Goal: Task Accomplishment & Management: Manage account settings

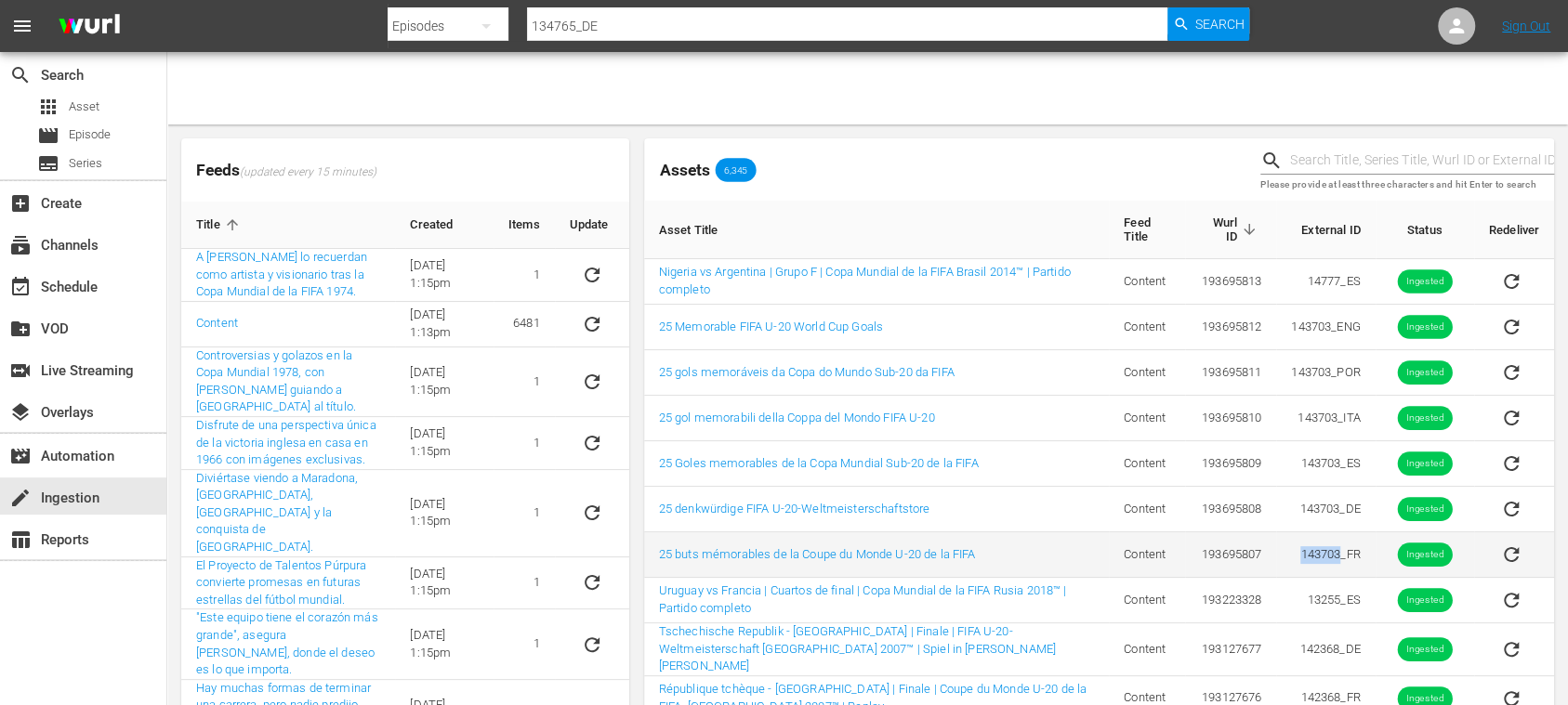
drag, startPoint x: 1292, startPoint y: 557, endPoint x: 1337, endPoint y: 558, distance: 45.0
click at [1337, 558] on td "143703_FR" at bounding box center [1325, 554] width 99 height 46
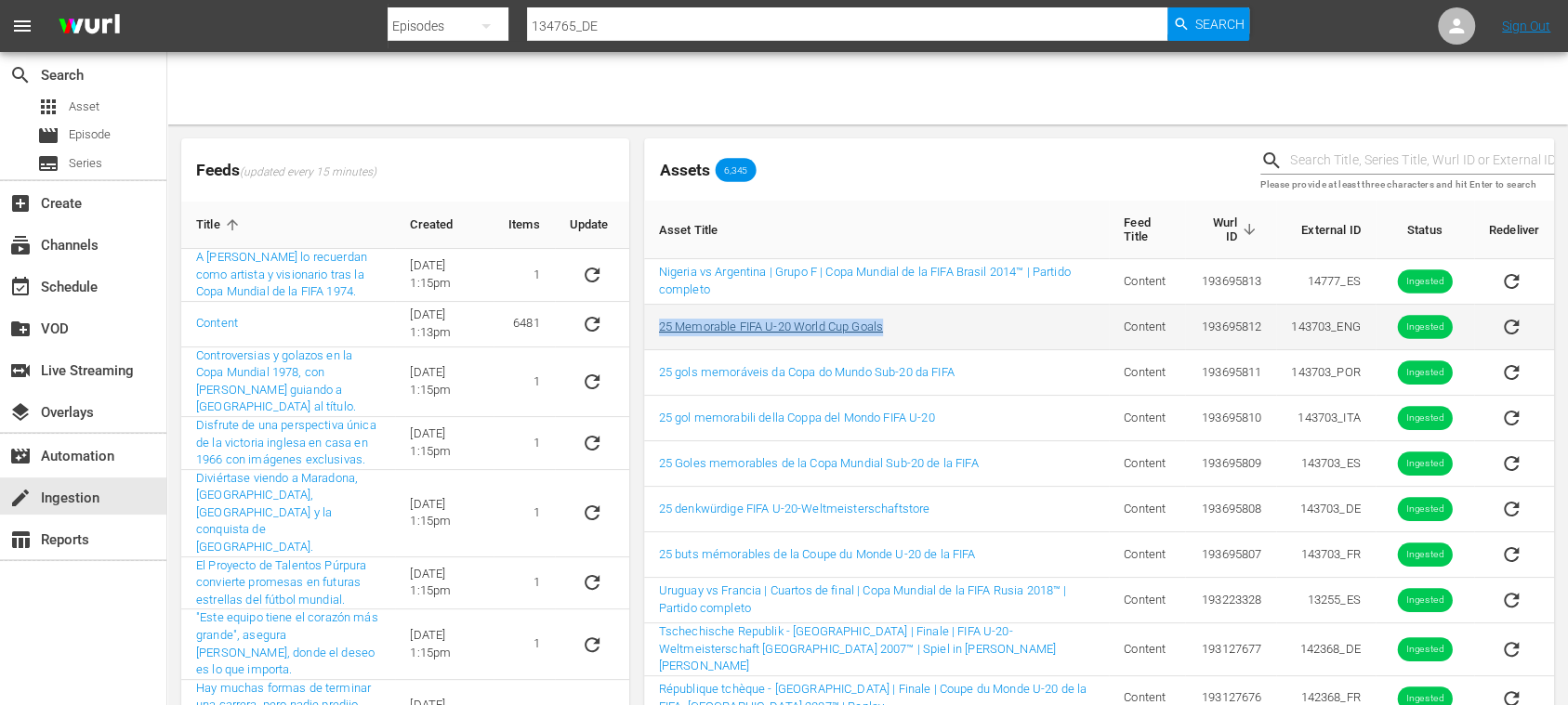
drag, startPoint x: 902, startPoint y: 330, endPoint x: 658, endPoint y: 331, distance: 244.0
click at [658, 331] on td "25 Memorable FIFA U-20 World Cup Goals" at bounding box center [875, 328] width 465 height 46
copy link "25 Memorable FIFA U-20 World Cup Goals"
drag, startPoint x: 1302, startPoint y: 327, endPoint x: 1326, endPoint y: 326, distance: 24.0
click at [1326, 326] on td "143703_ENG" at bounding box center [1325, 328] width 99 height 46
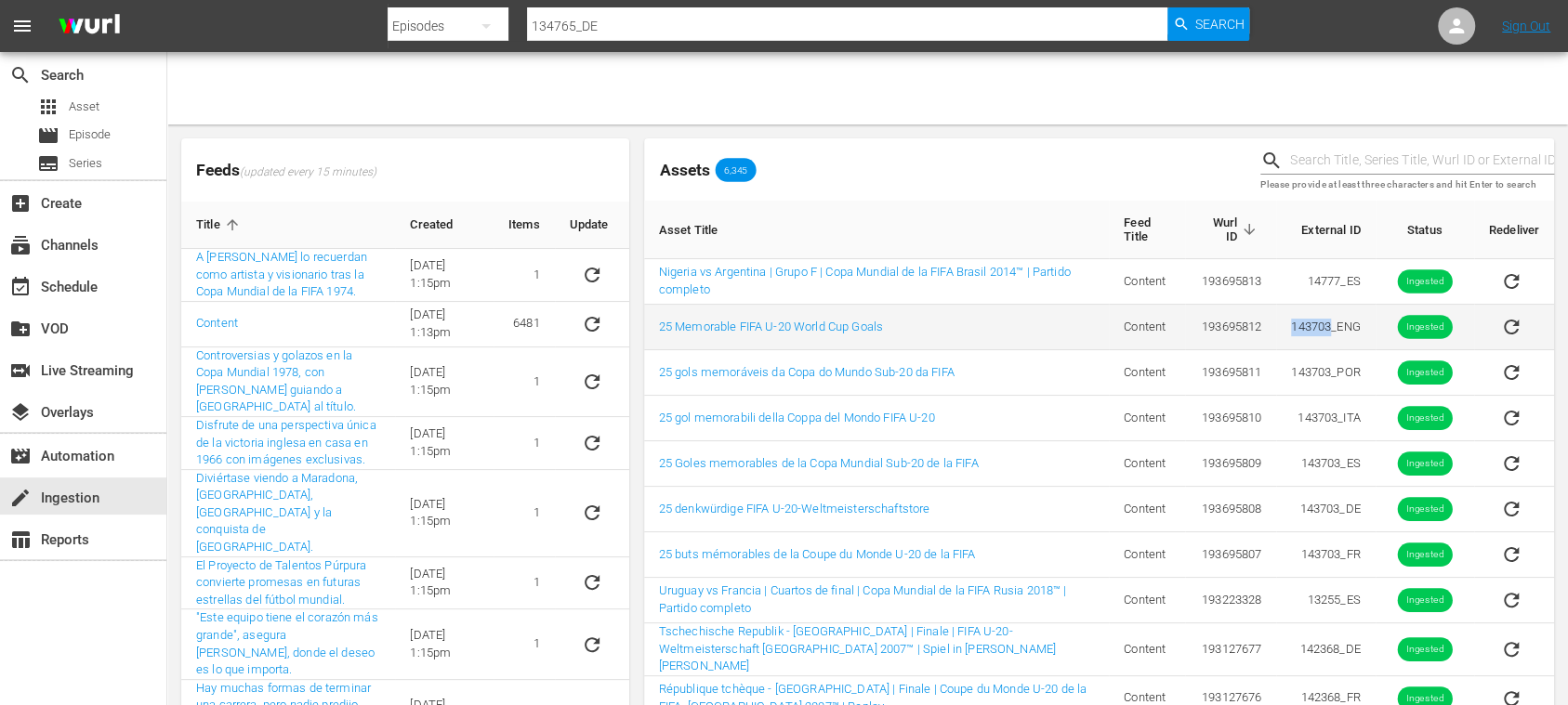
copy td "143703"
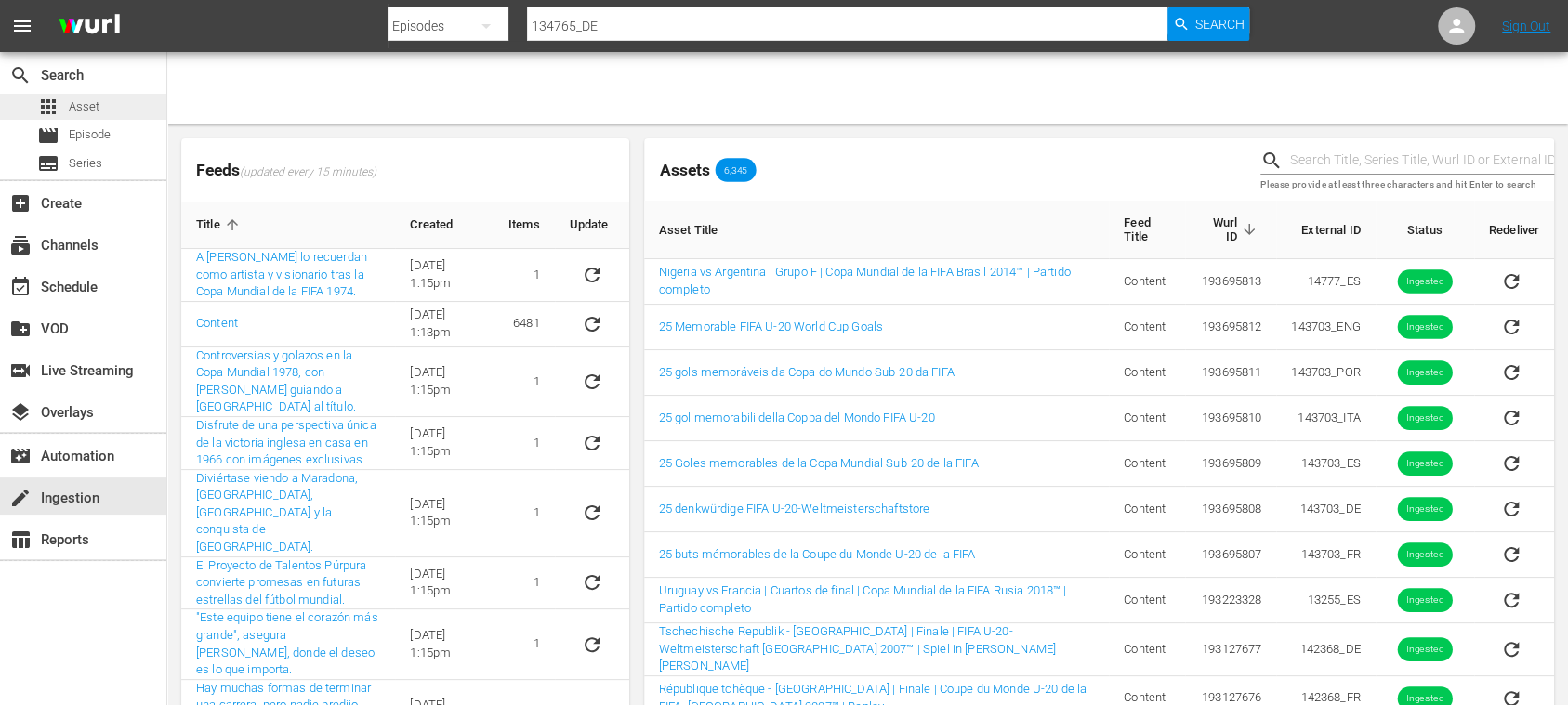
click at [79, 100] on span "Asset" at bounding box center [83, 107] width 30 height 19
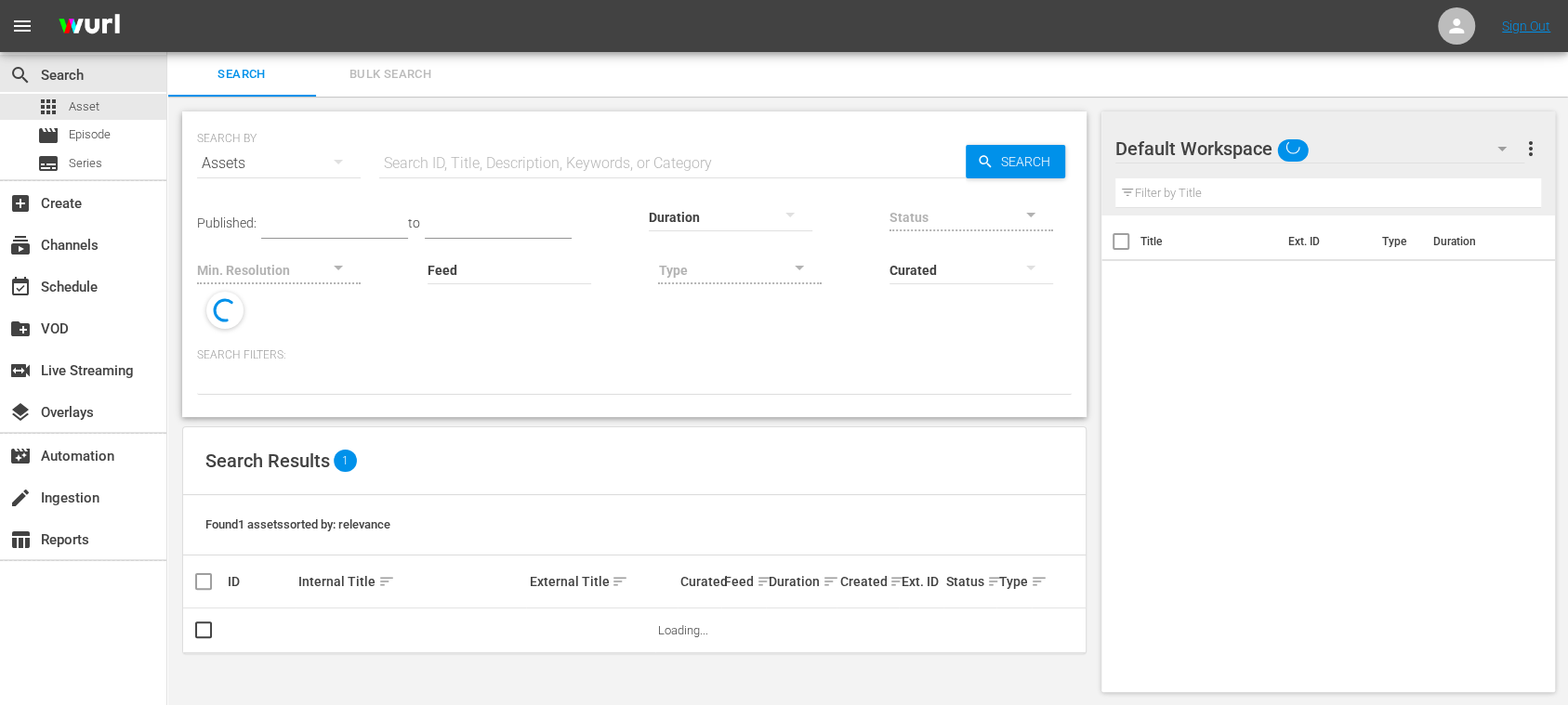
click at [574, 147] on input "text" at bounding box center [673, 163] width 587 height 45
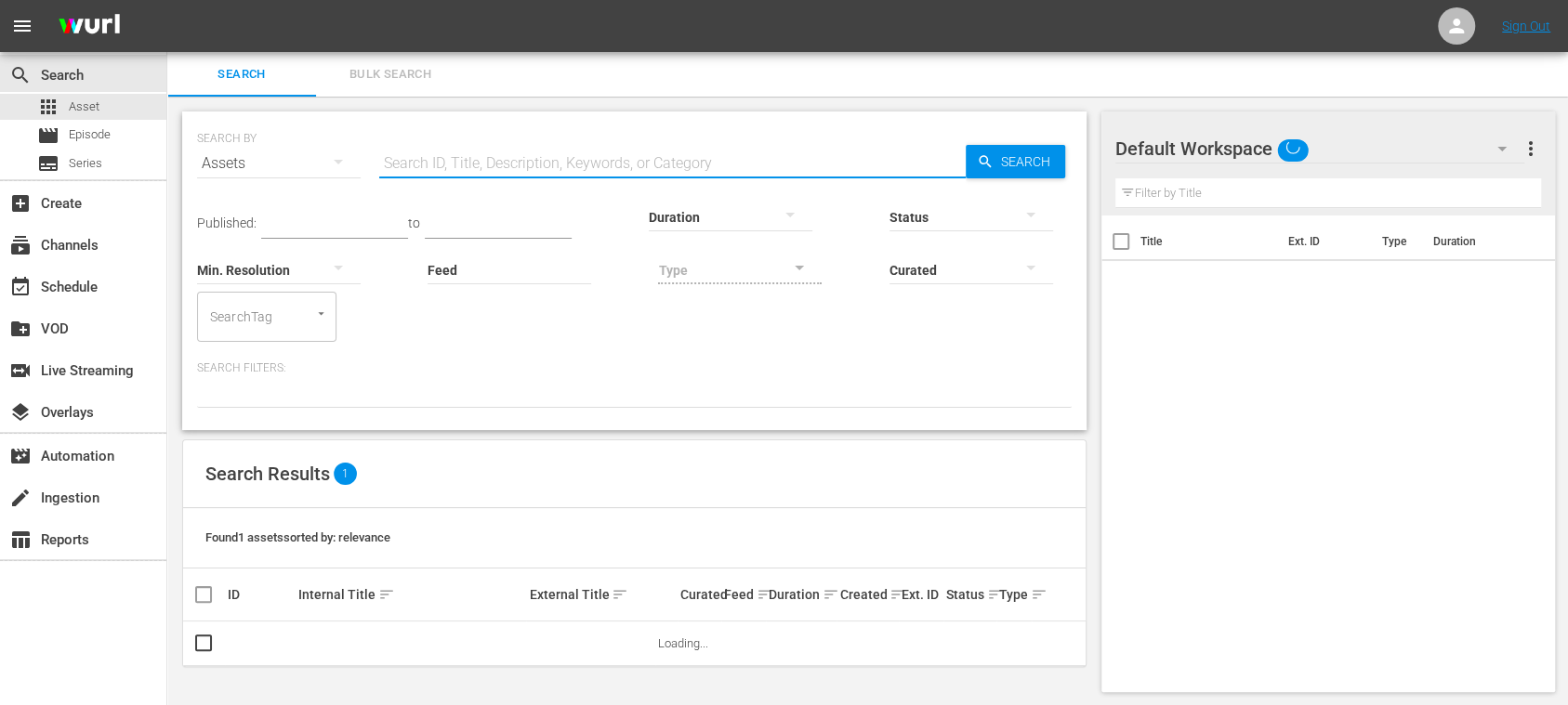
paste input "143703"
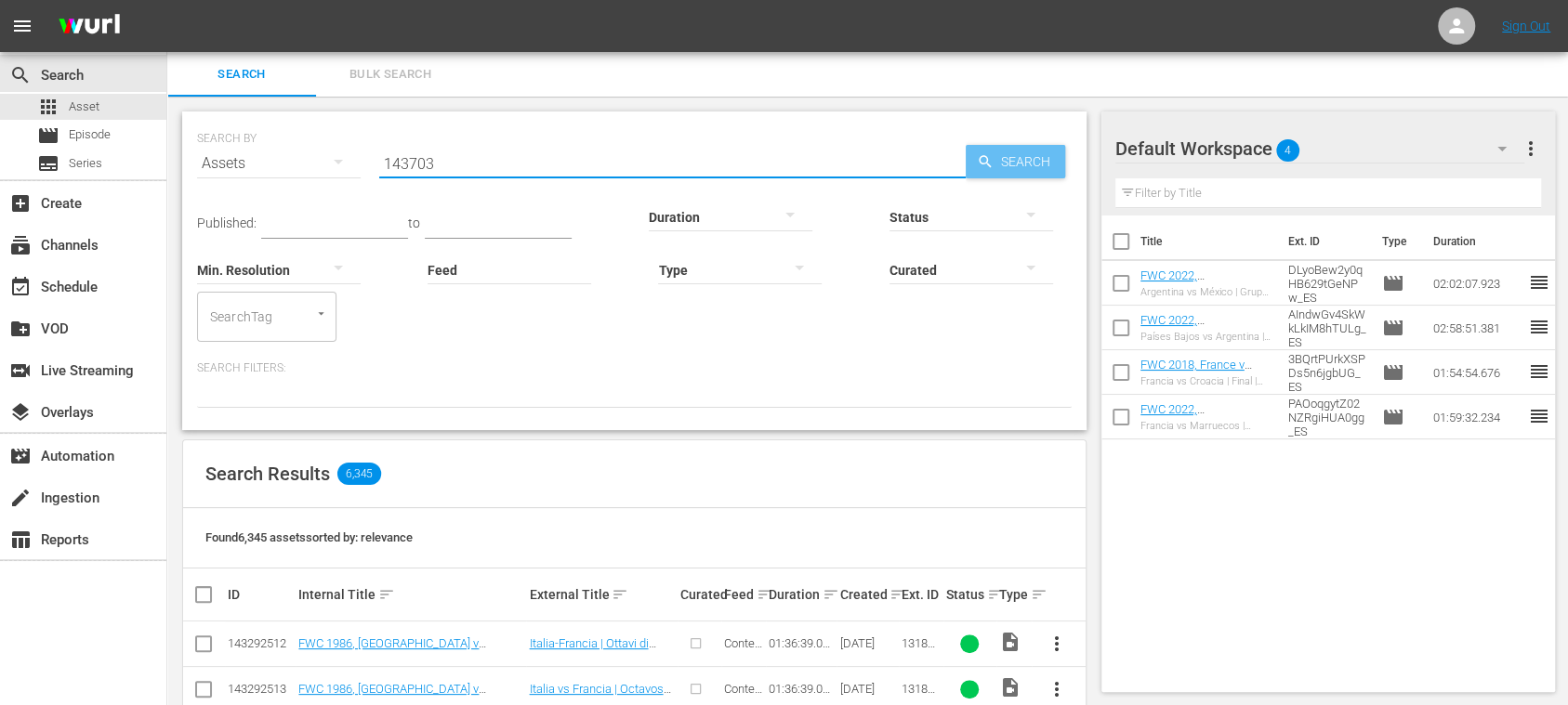
type input "143703"
click at [1011, 165] on span "Search" at bounding box center [1029, 161] width 71 height 33
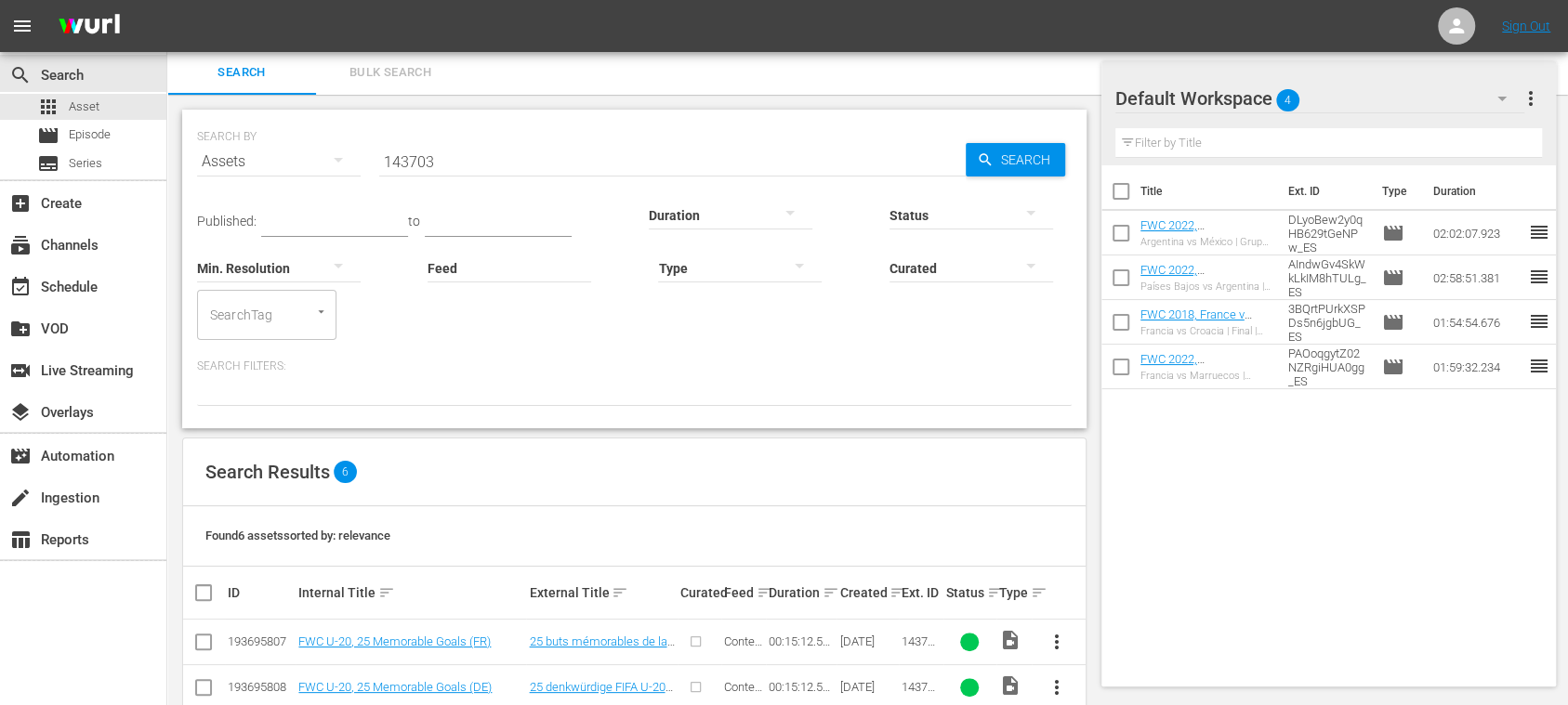
scroll to position [221, 0]
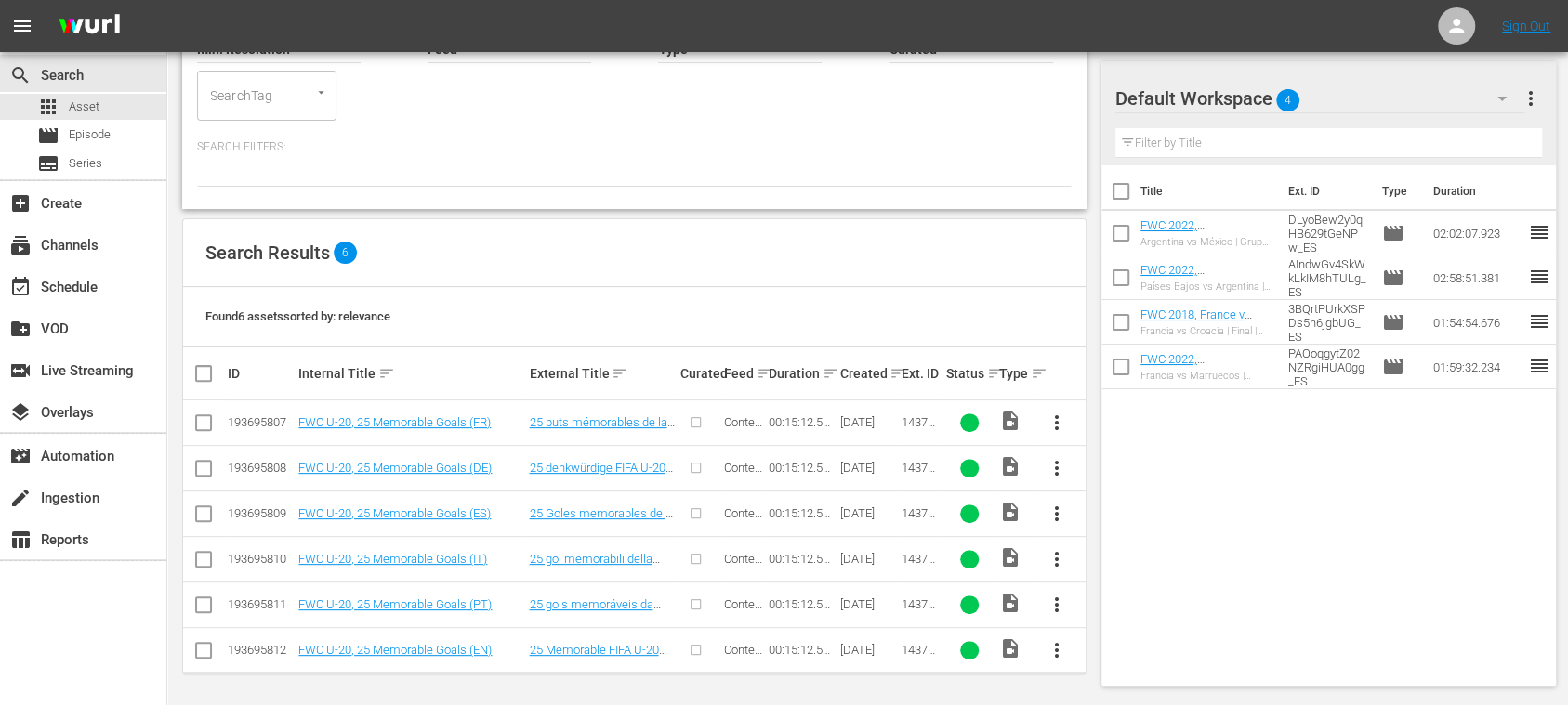
click at [199, 368] on input "checkbox" at bounding box center [211, 374] width 37 height 22
checkbox input "true"
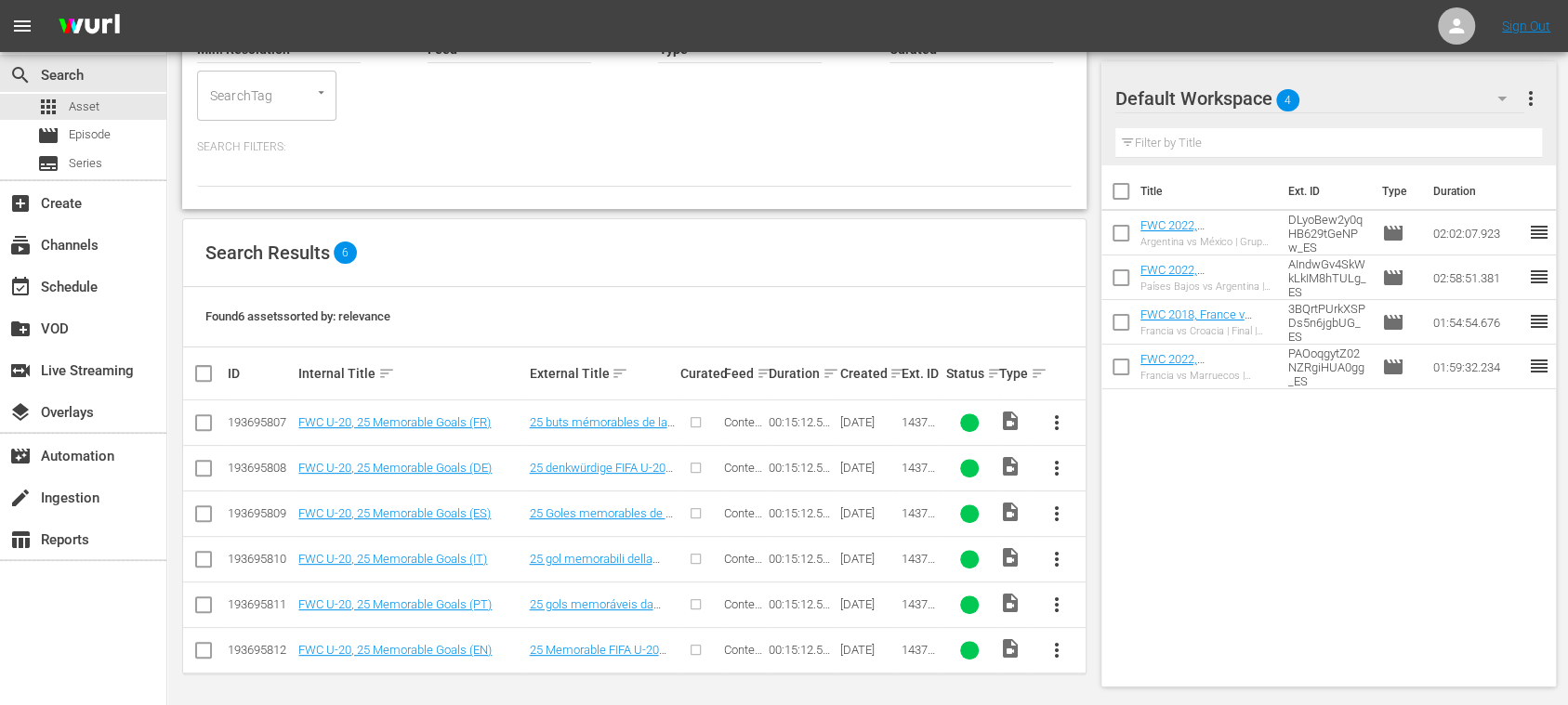
checkbox input "true"
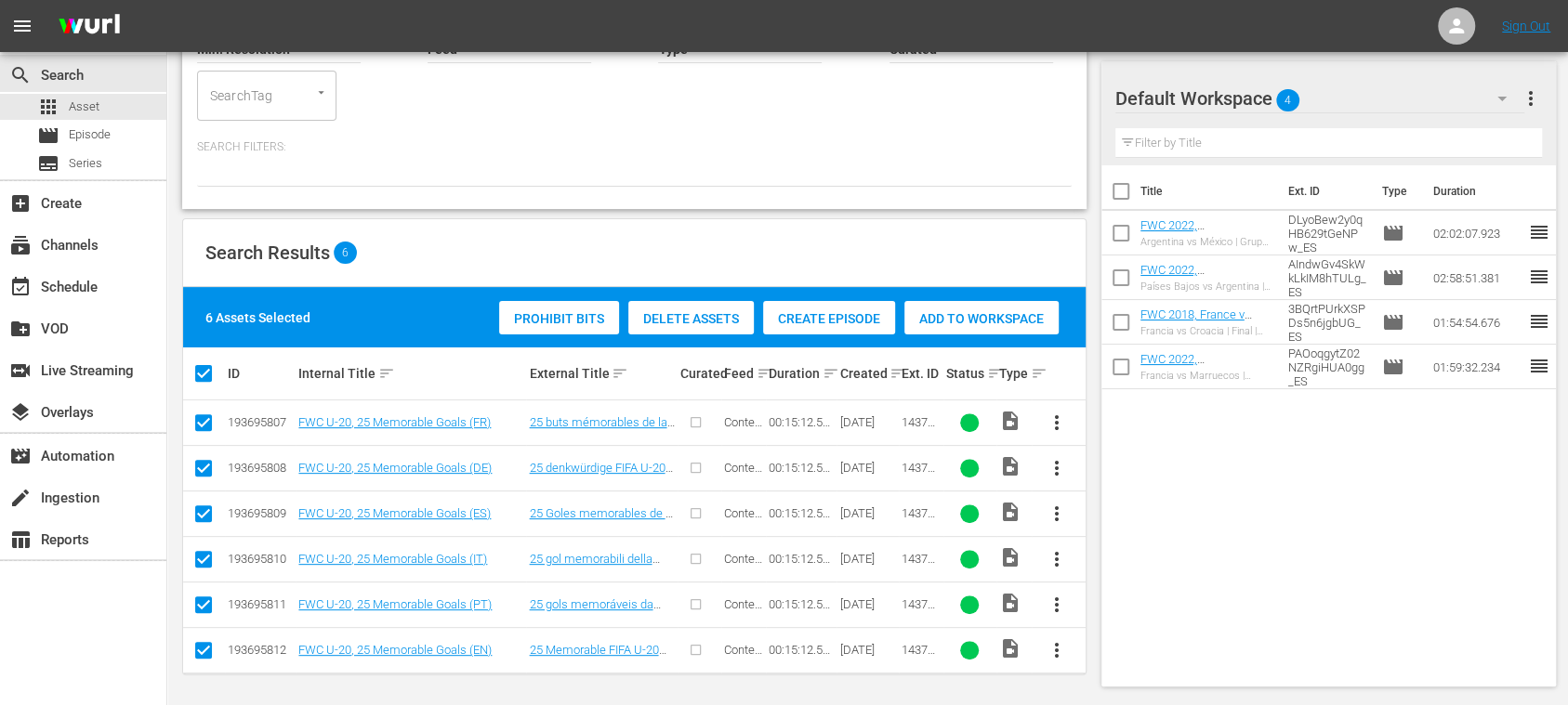
click at [826, 322] on span "Create Episode" at bounding box center [829, 318] width 132 height 15
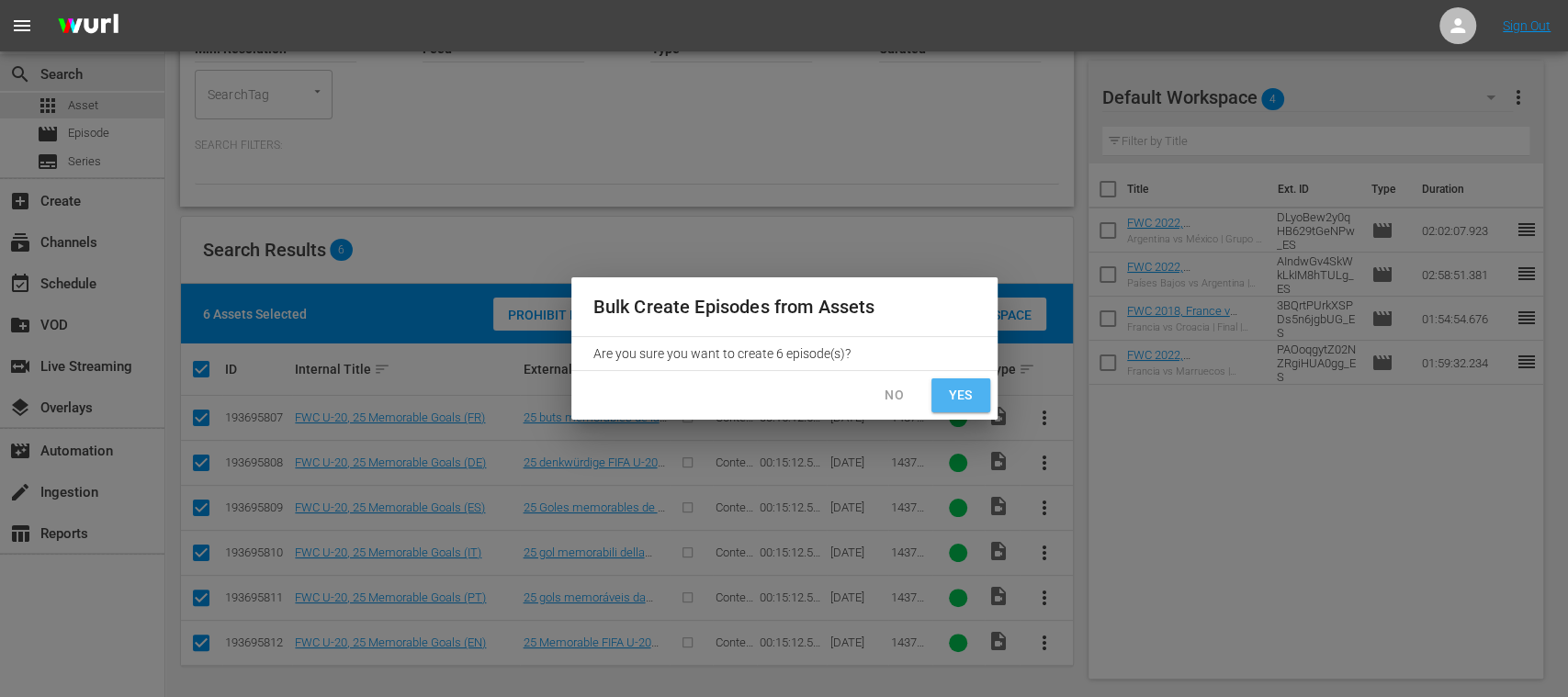
click at [971, 402] on span "Yes" at bounding box center [961, 395] width 29 height 23
checkbox input "false"
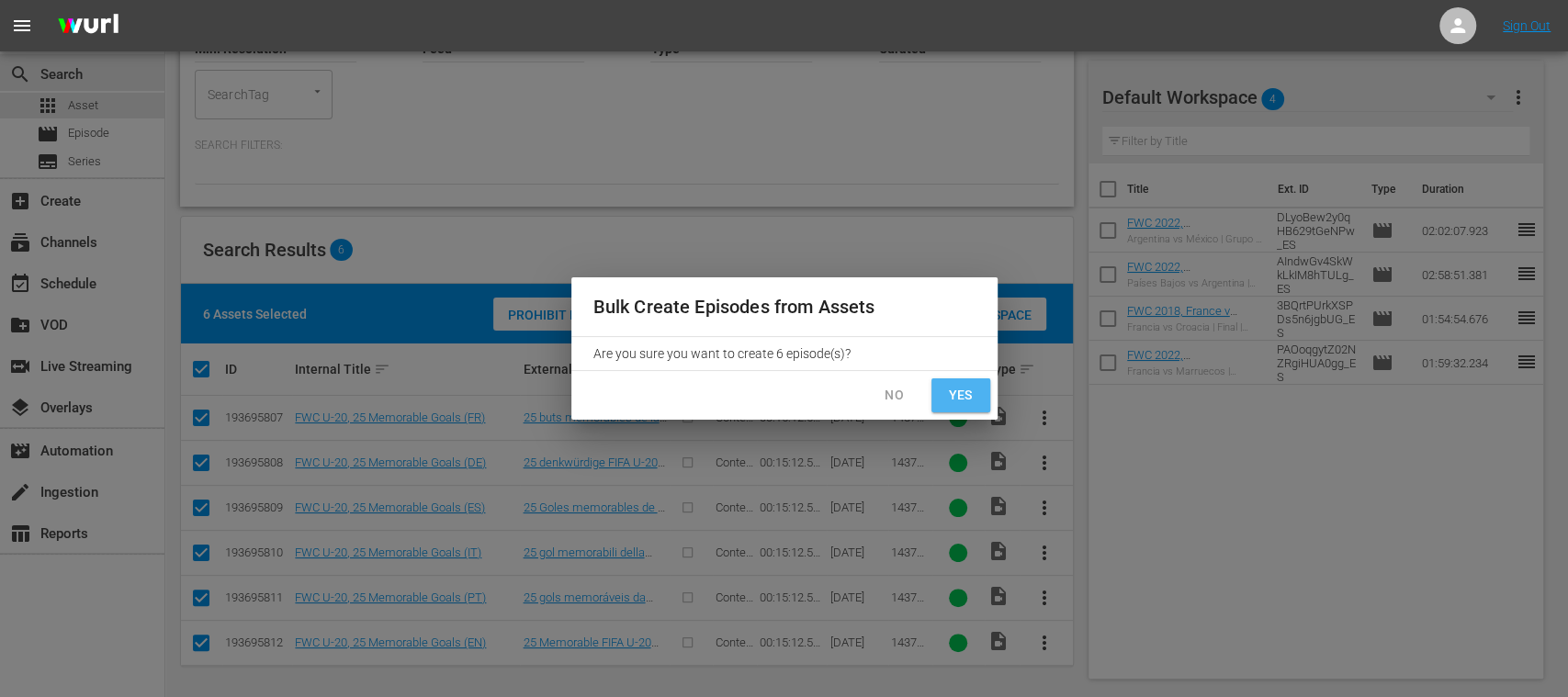
checkbox input "false"
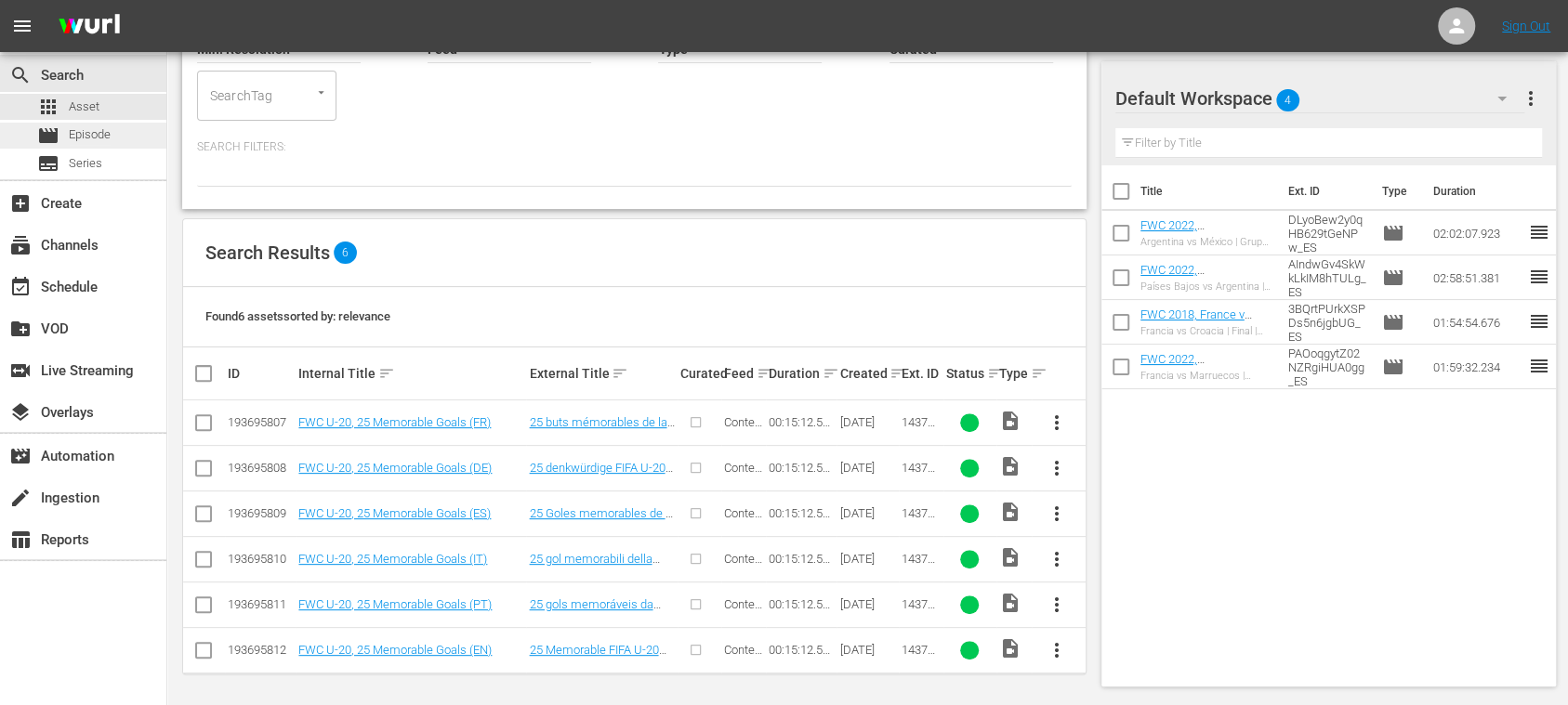
click at [106, 135] on span "Episode" at bounding box center [89, 134] width 42 height 19
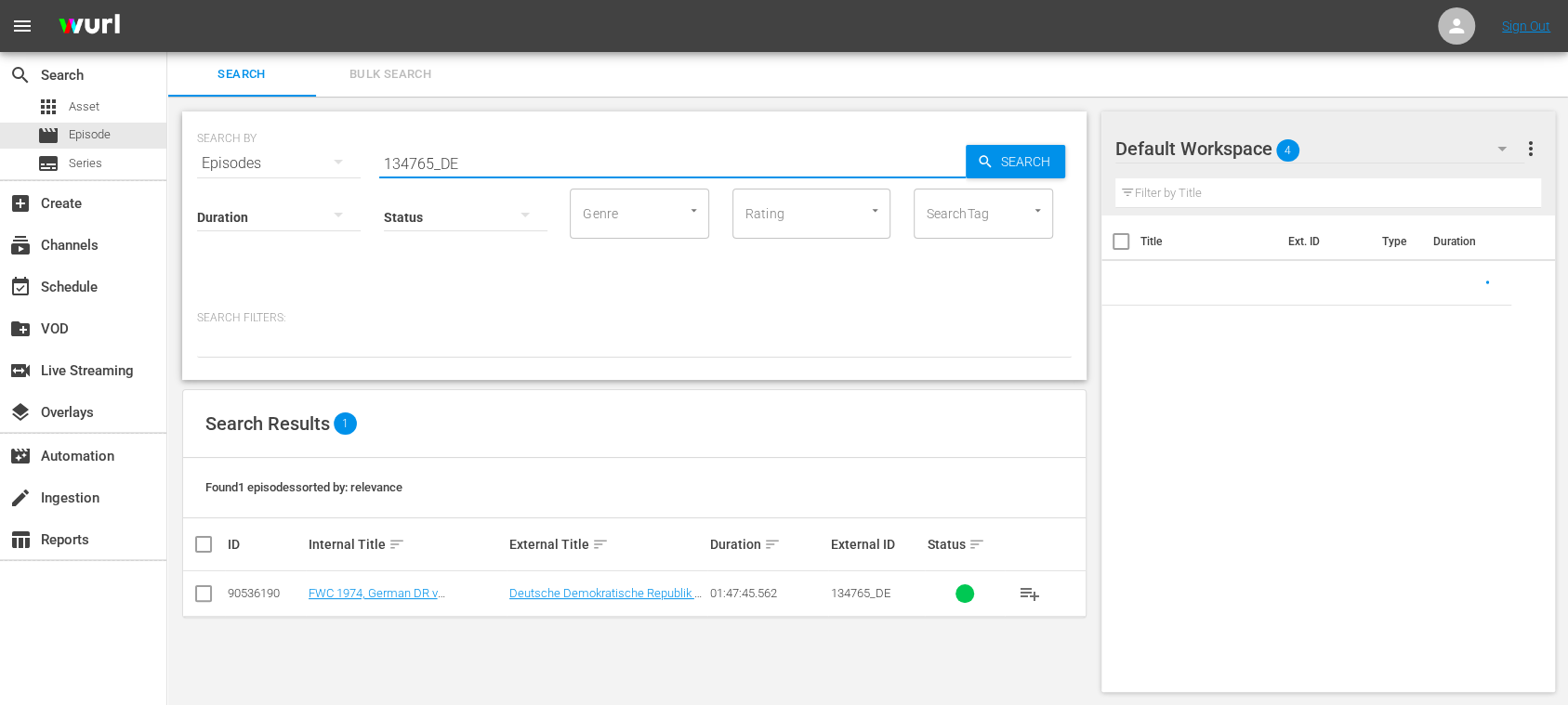
click at [475, 159] on input "134765_DE" at bounding box center [673, 163] width 587 height 45
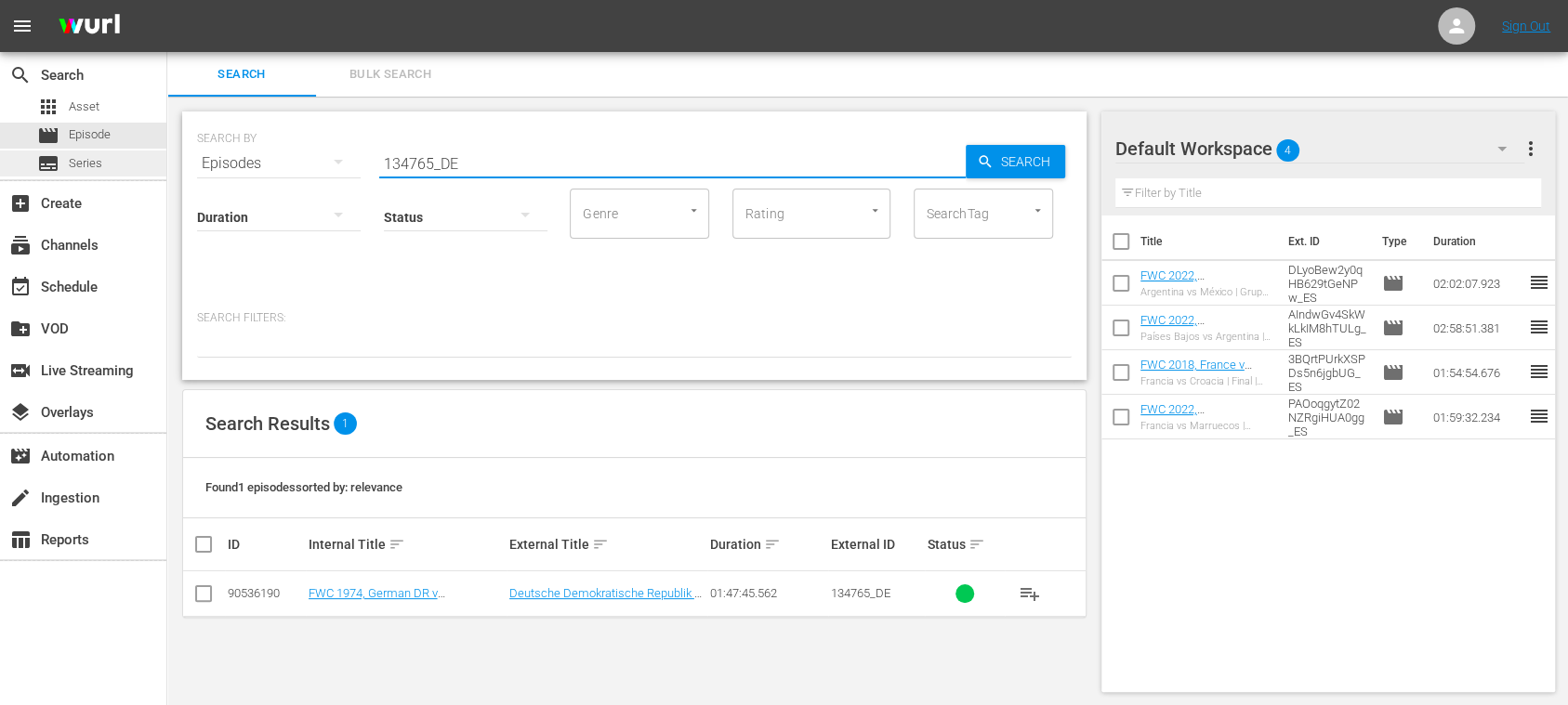
drag, startPoint x: 475, startPoint y: 159, endPoint x: 112, endPoint y: 155, distance: 363.0
click at [167, 0] on div "search Search apps Asset movie Episode subtitles Series add_box Create subscrip…" at bounding box center [868, 0] width 1401 height 0
drag, startPoint x: 567, startPoint y: 169, endPoint x: 325, endPoint y: 173, distance: 242.0
click at [331, 168] on div "SEARCH BY Search By Episodes Search ID, Title, Description, Keywords, or Catego…" at bounding box center [634, 153] width 874 height 66
click at [101, 104] on div "apps Asset" at bounding box center [83, 107] width 166 height 26
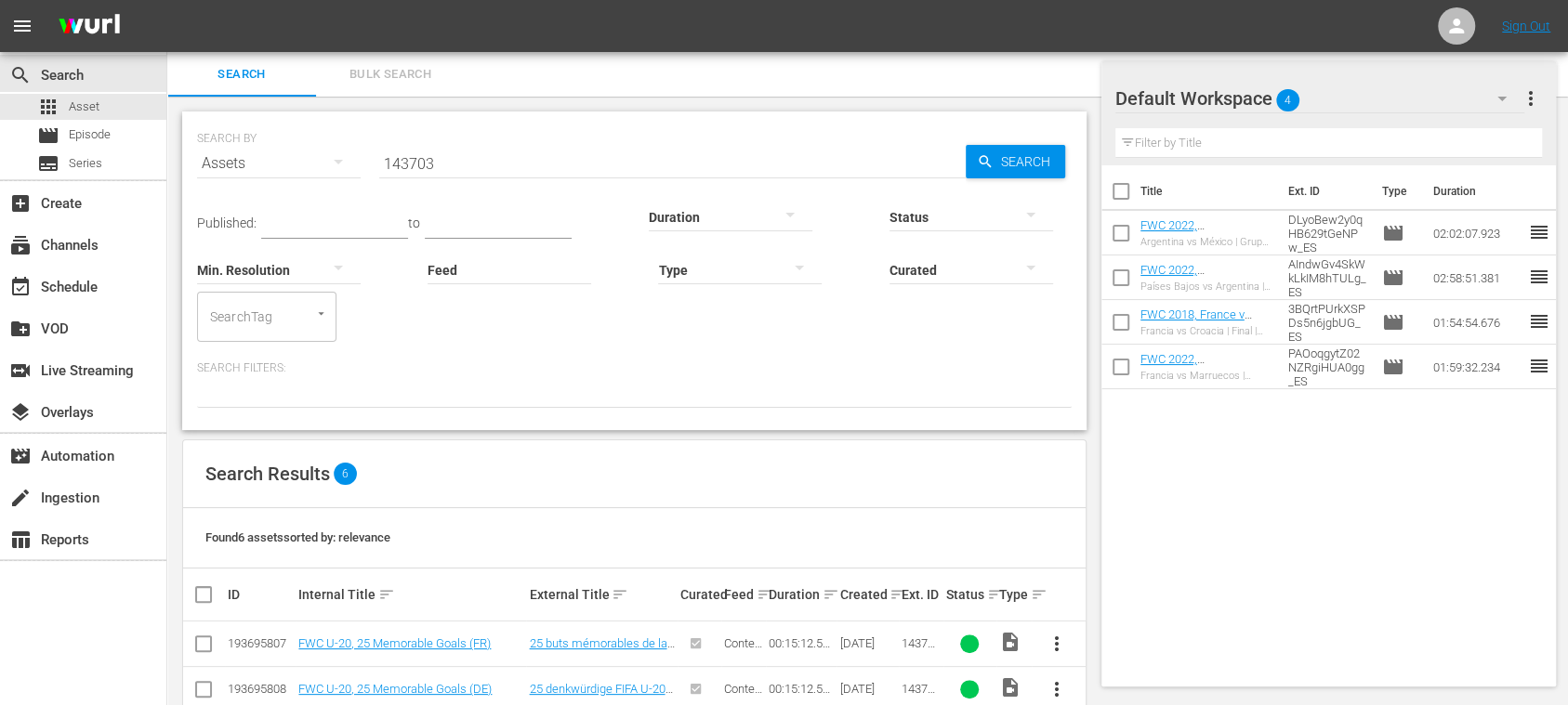
scroll to position [221, 0]
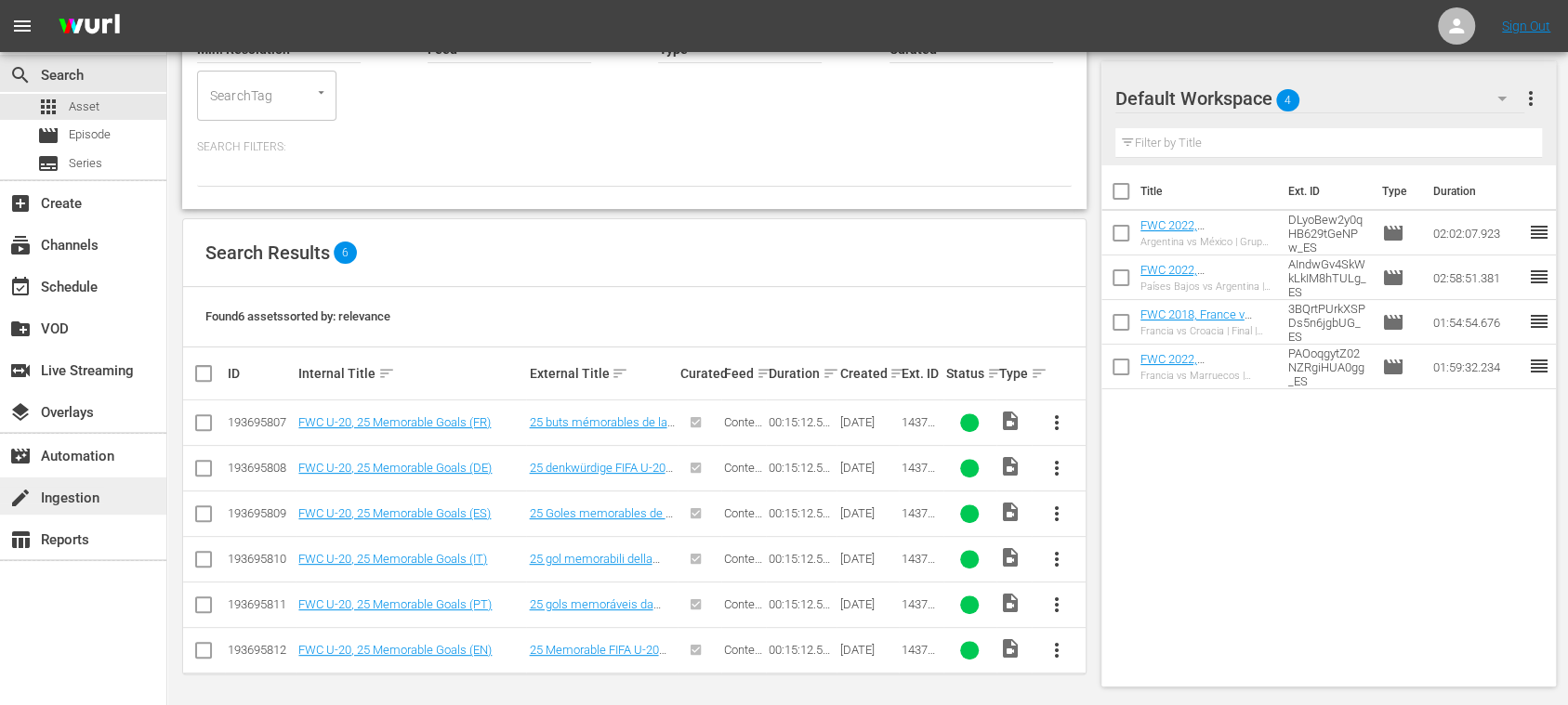
click at [73, 491] on div "create Ingestion" at bounding box center [52, 495] width 104 height 17
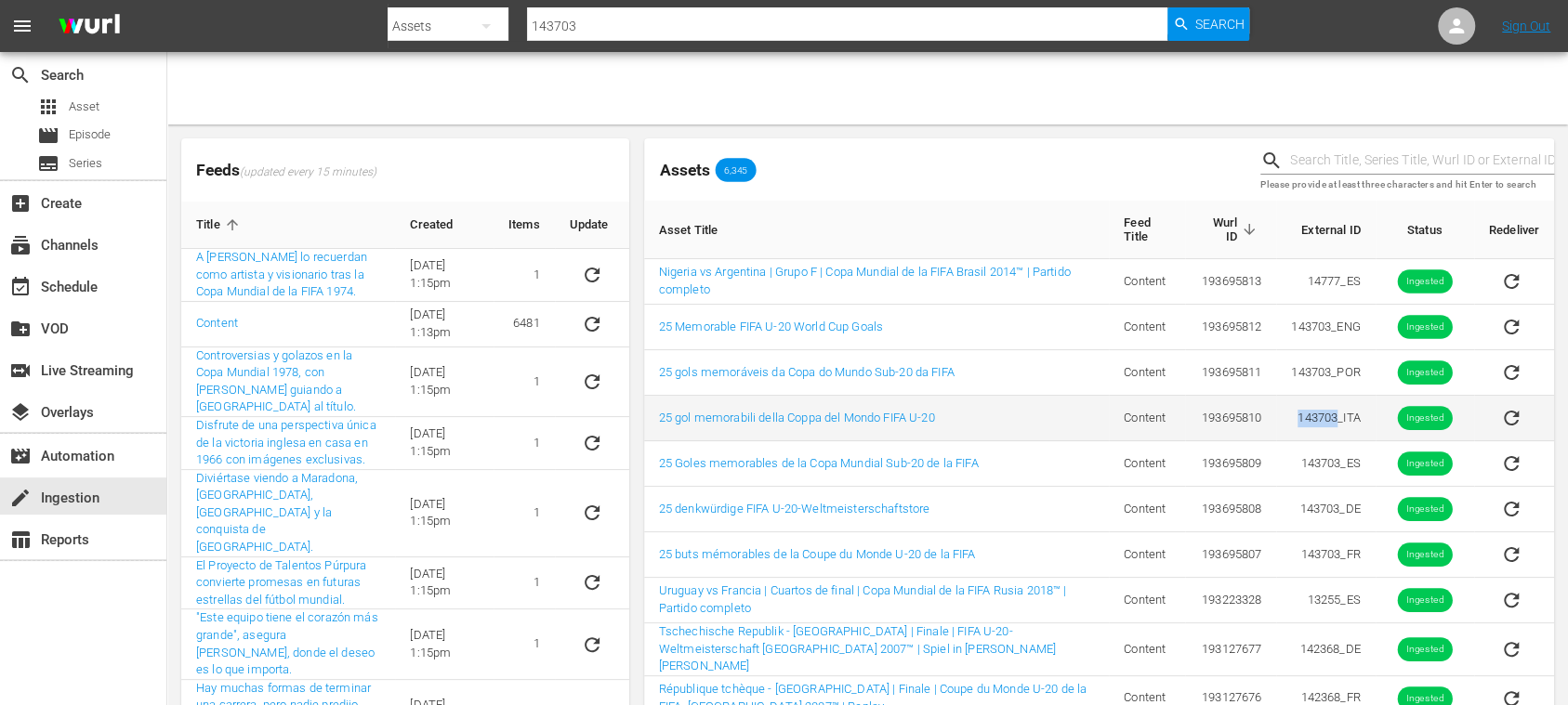
drag, startPoint x: 1282, startPoint y: 421, endPoint x: 1335, endPoint y: 419, distance: 53.0
click at [1335, 419] on td "143703_ITA" at bounding box center [1325, 419] width 99 height 46
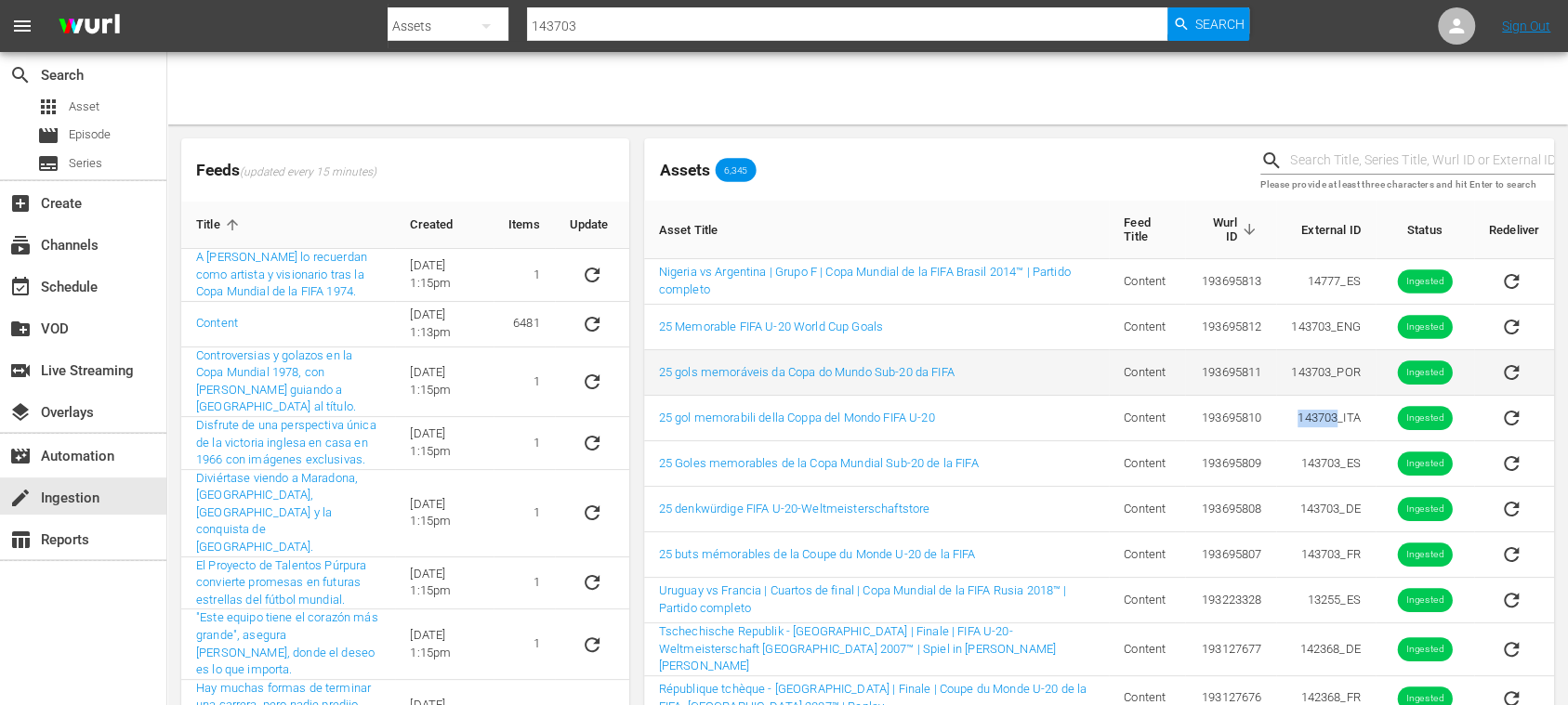
copy td "143703"
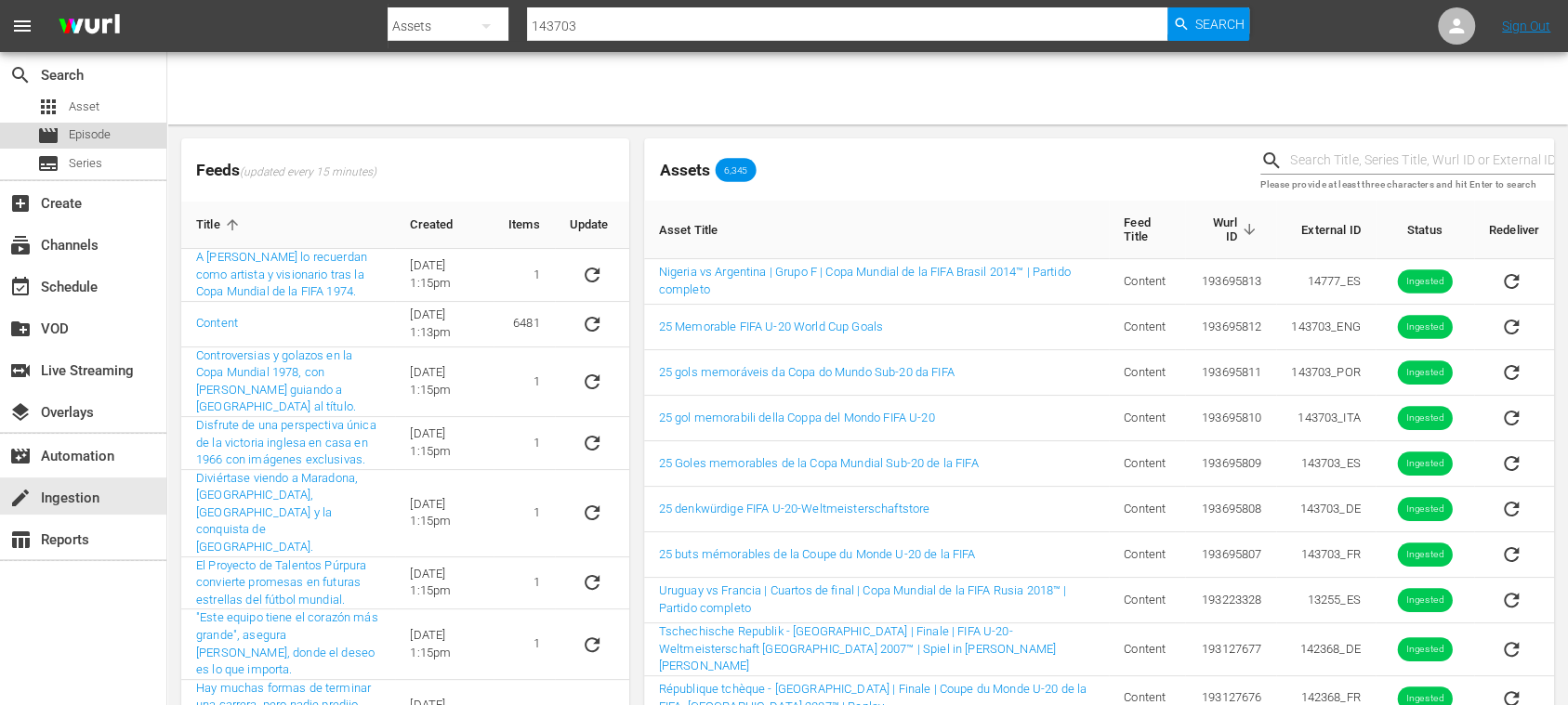
click at [111, 134] on span "Episode" at bounding box center [89, 134] width 42 height 19
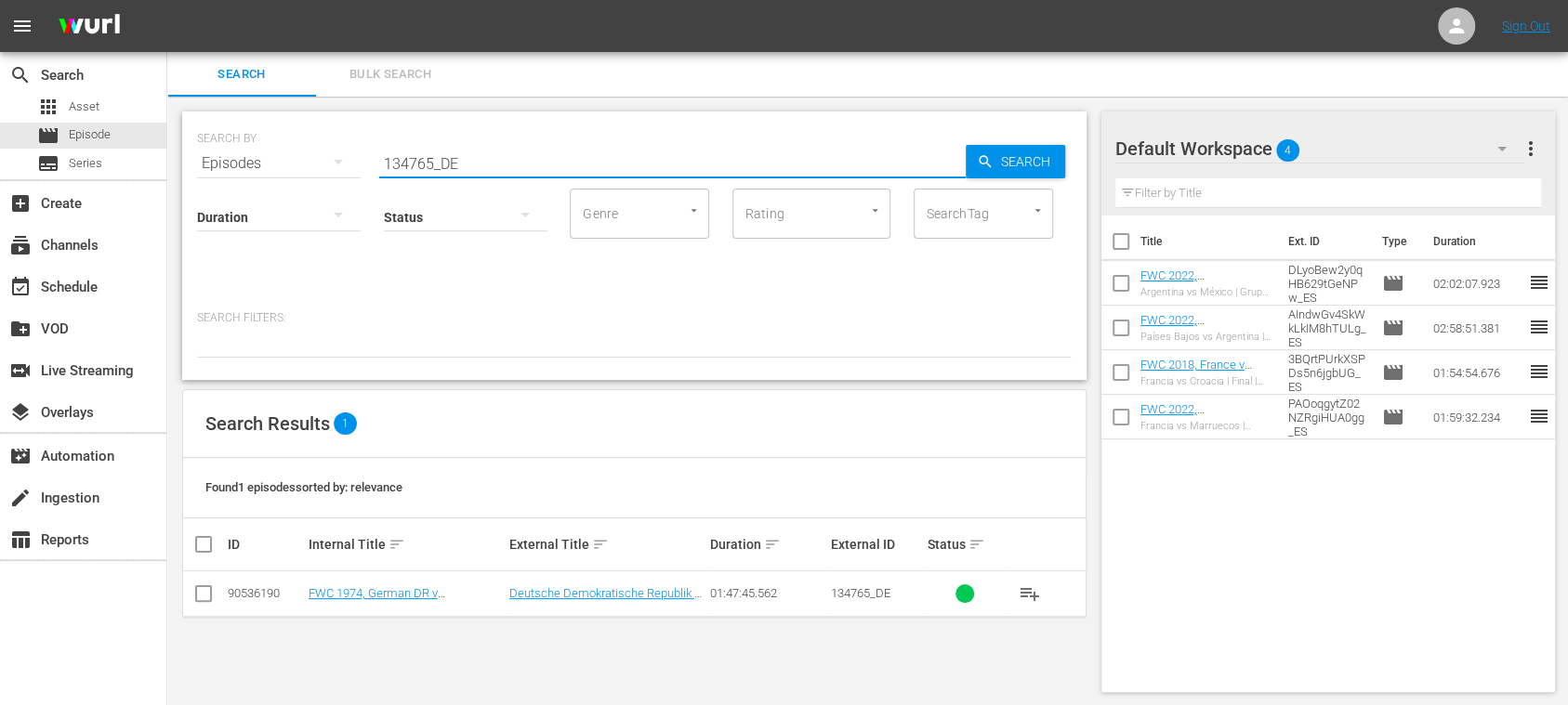
drag, startPoint x: 353, startPoint y: 158, endPoint x: 279, endPoint y: 161, distance: 74.1
click at [218, 149] on div "SEARCH BY Search By Episodes Search ID, Title, Description, Keywords, or Catego…" at bounding box center [634, 153] width 874 height 66
paste input "43703"
type input "143703"
click at [995, 165] on span "Search" at bounding box center [1029, 161] width 71 height 33
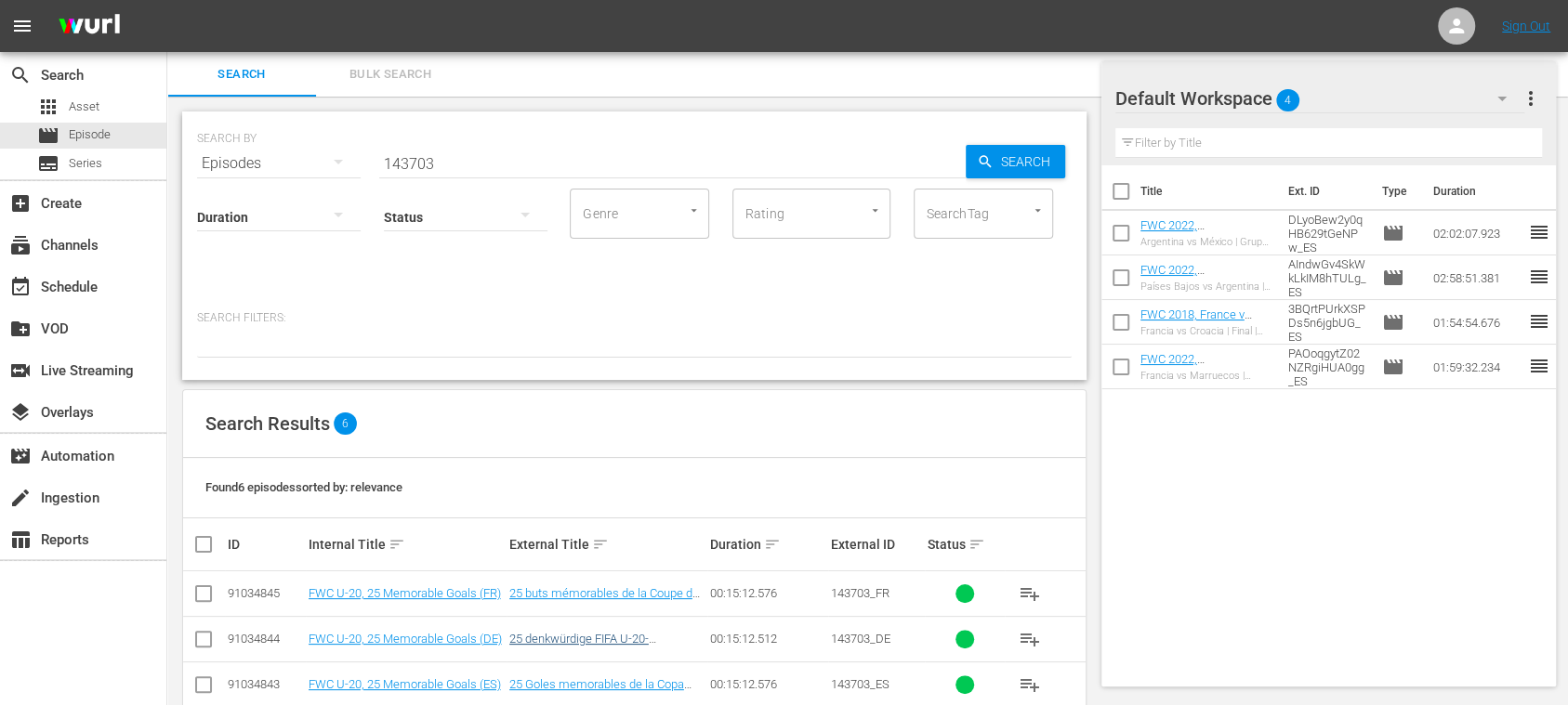
scroll to position [171, 0]
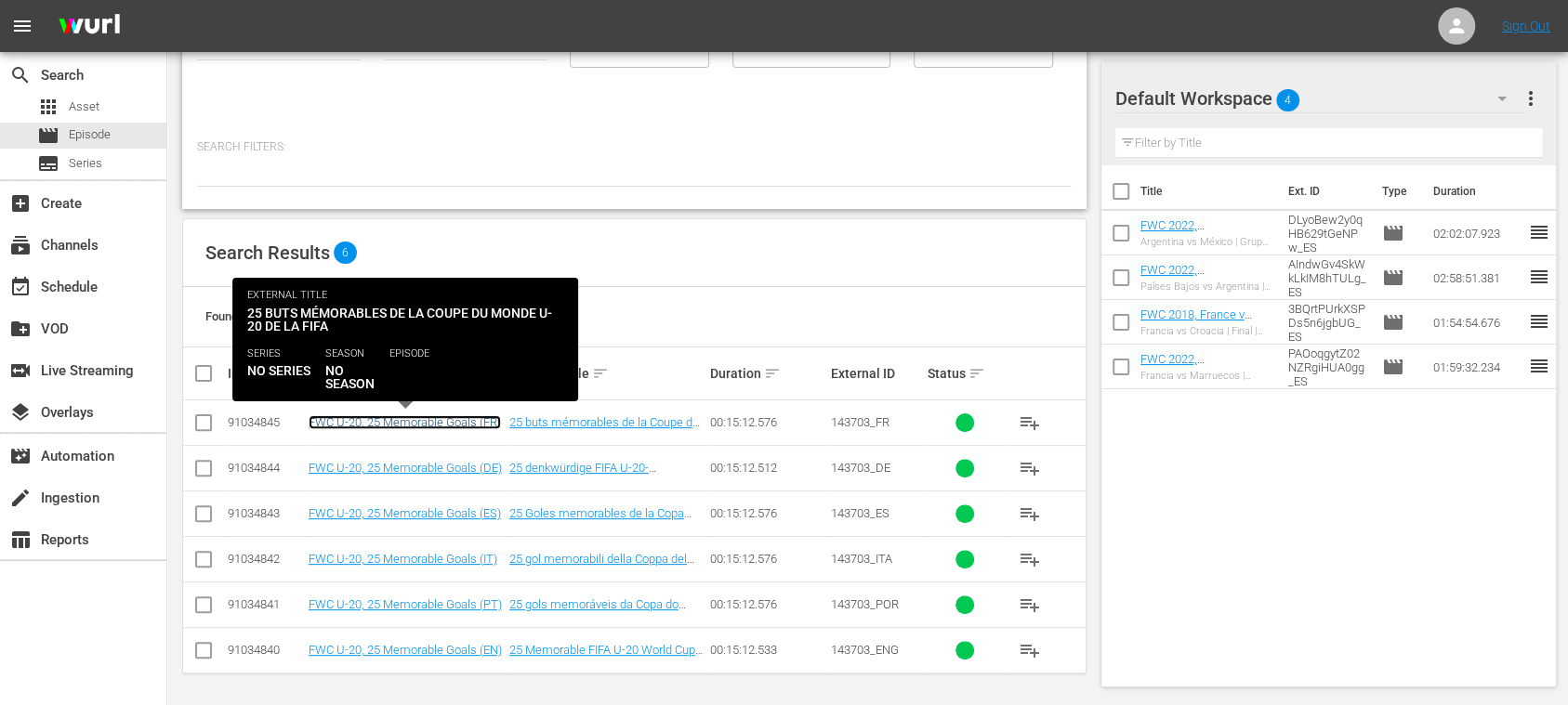
click at [438, 418] on link "FWC U-20, 25 Memorable Goals (FR)" at bounding box center [404, 422] width 193 height 14
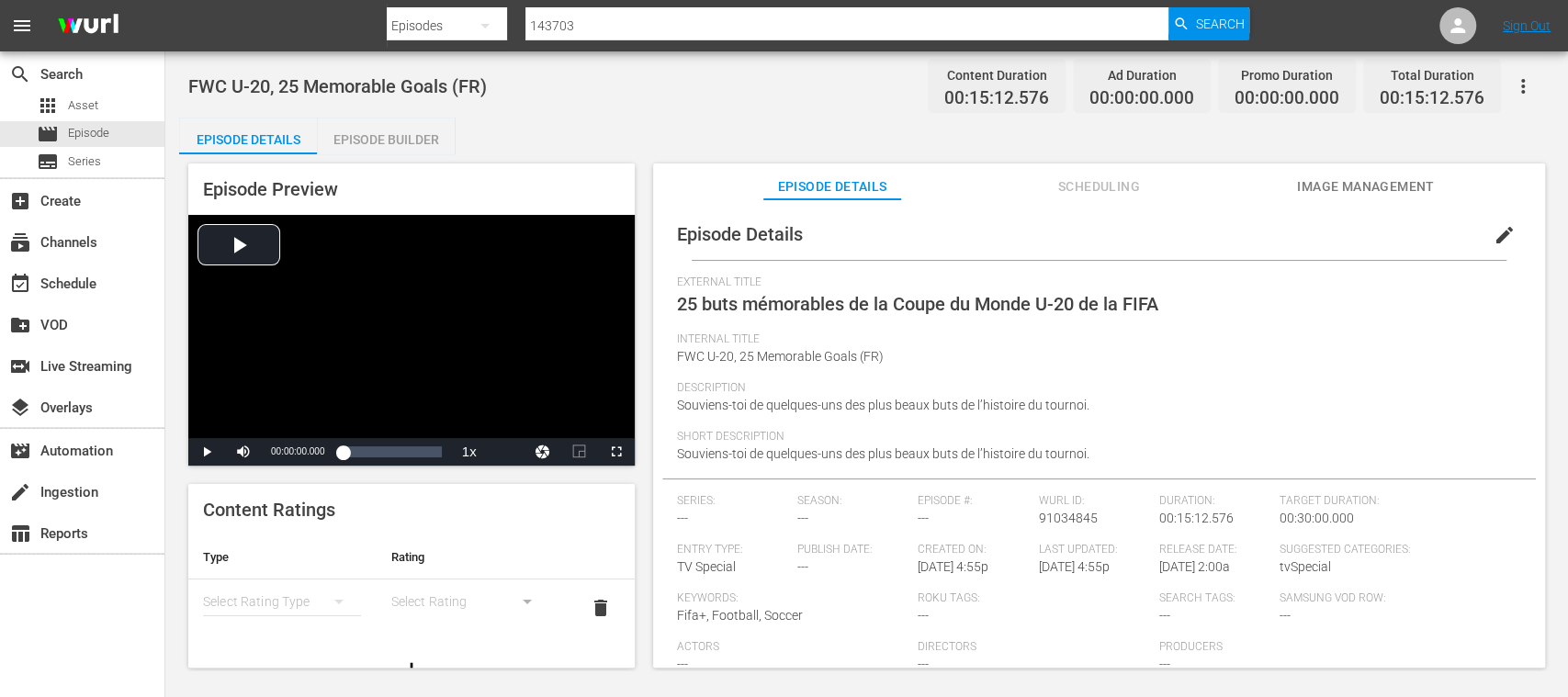
click at [392, 135] on div "Episode Builder" at bounding box center [386, 140] width 138 height 44
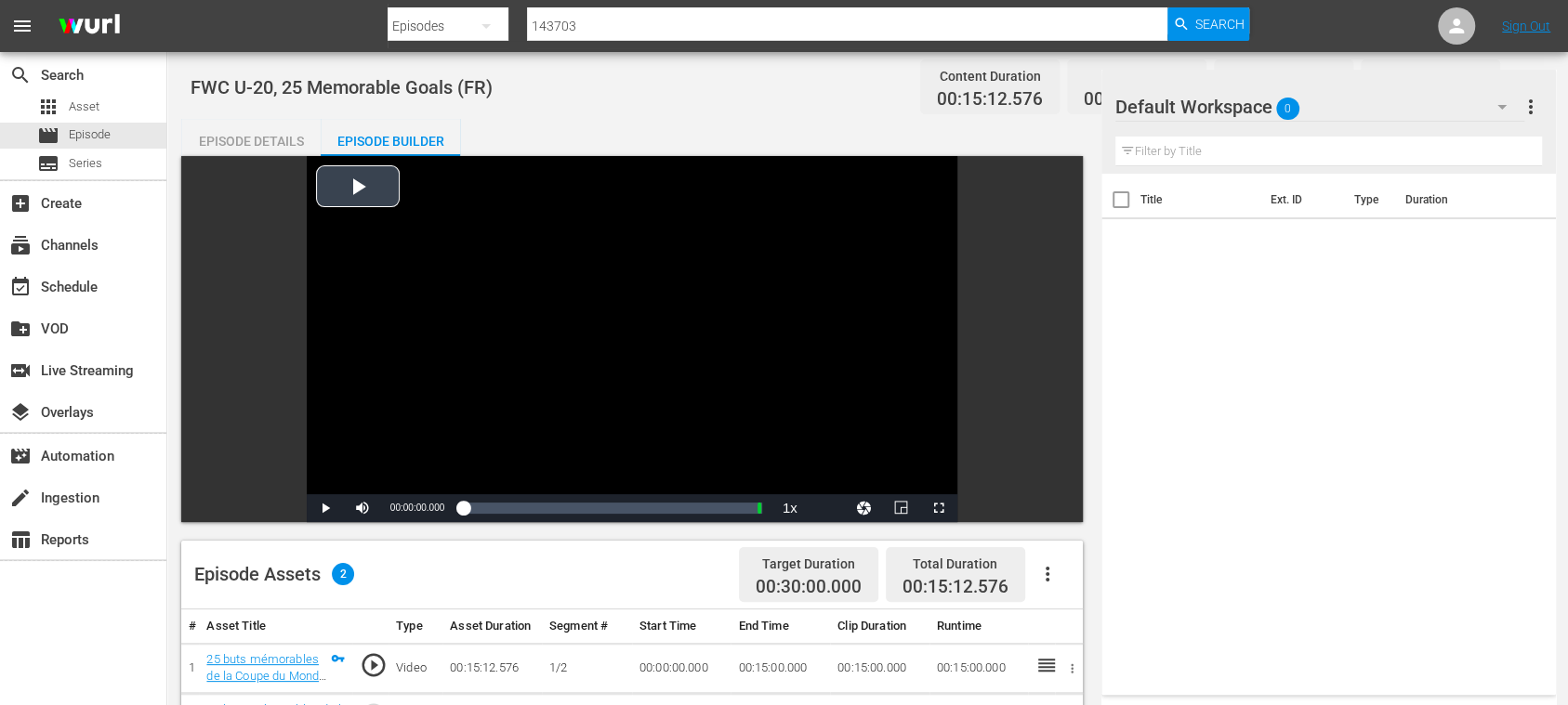
scroll to position [330, 0]
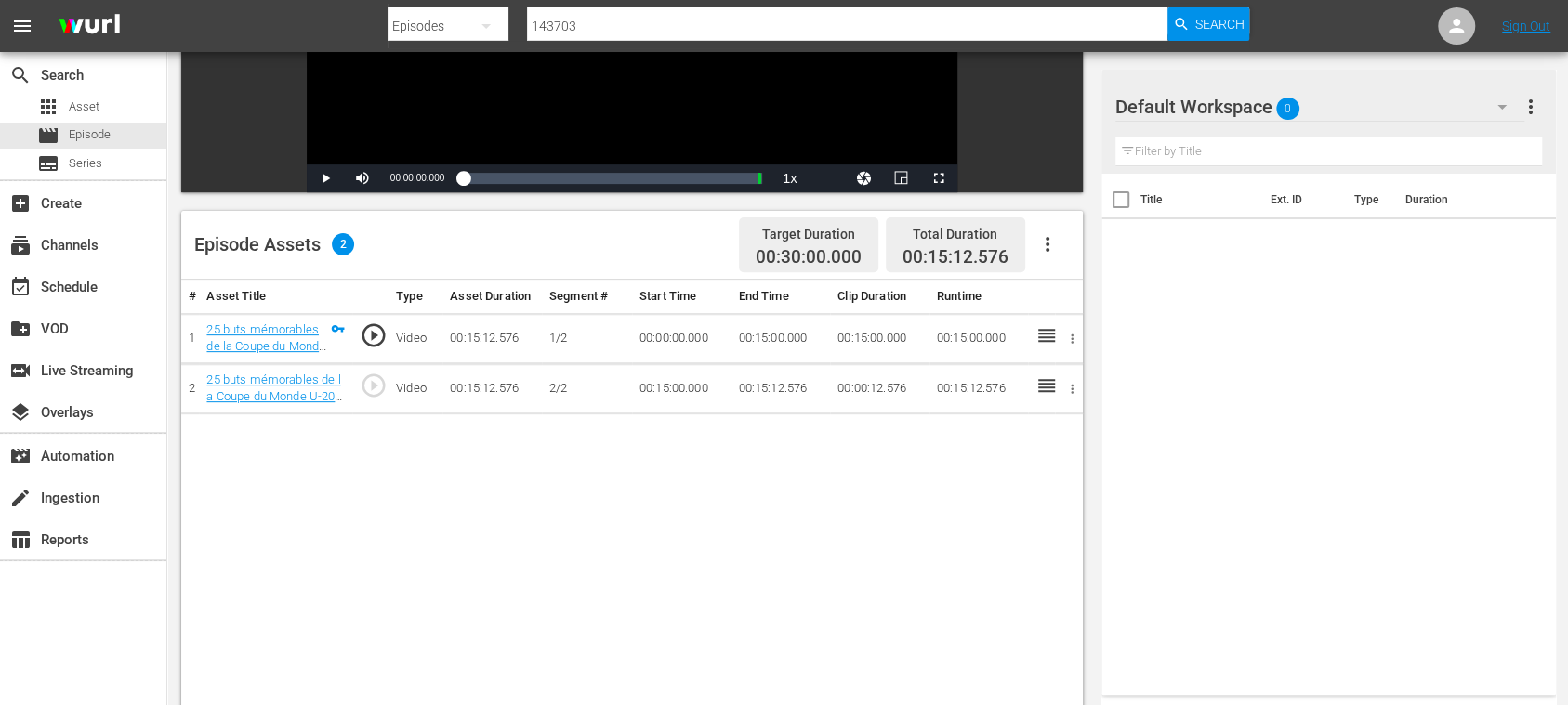
click at [1051, 251] on icon "button" at bounding box center [1047, 243] width 22 height 22
click at [326, 178] on span "Video Player" at bounding box center [326, 178] width 0 height 0
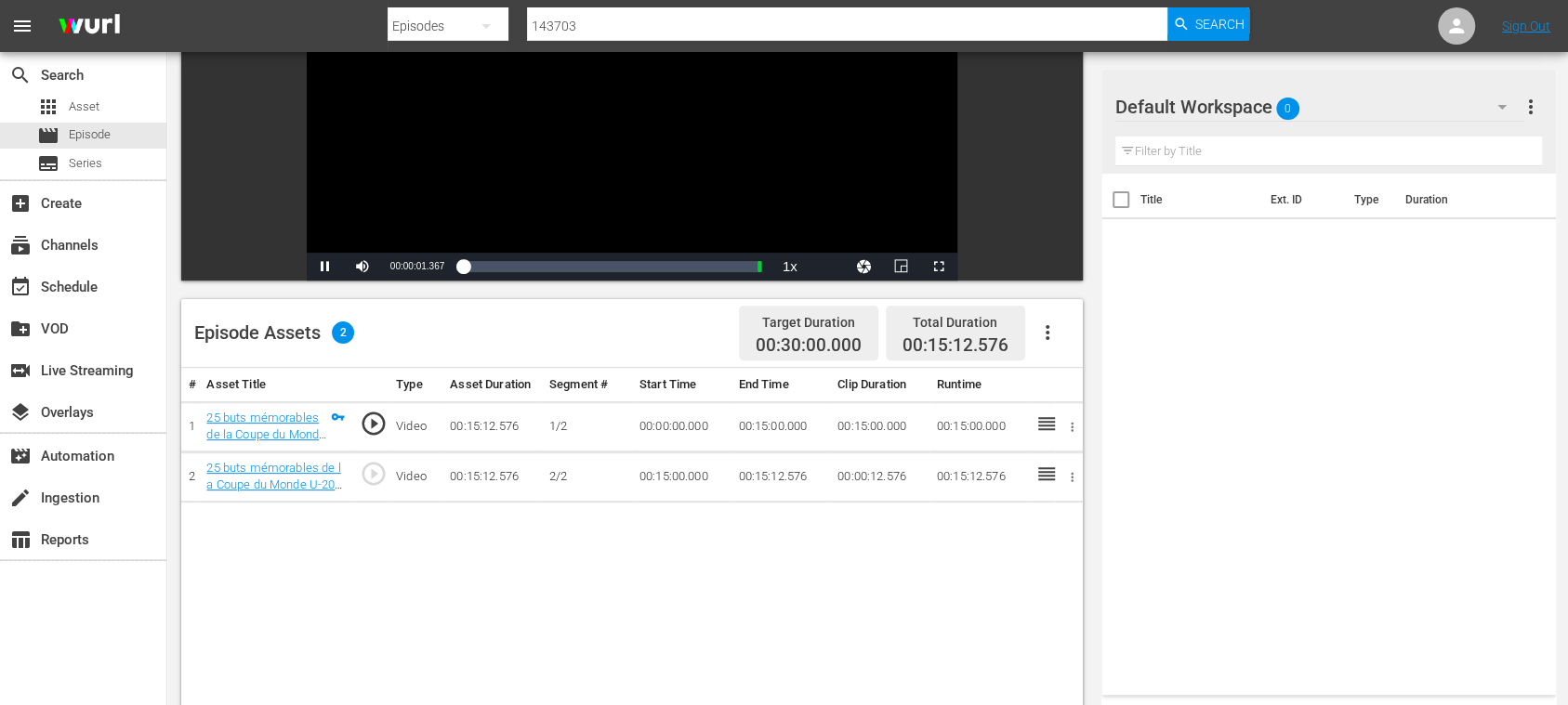
scroll to position [0, 0]
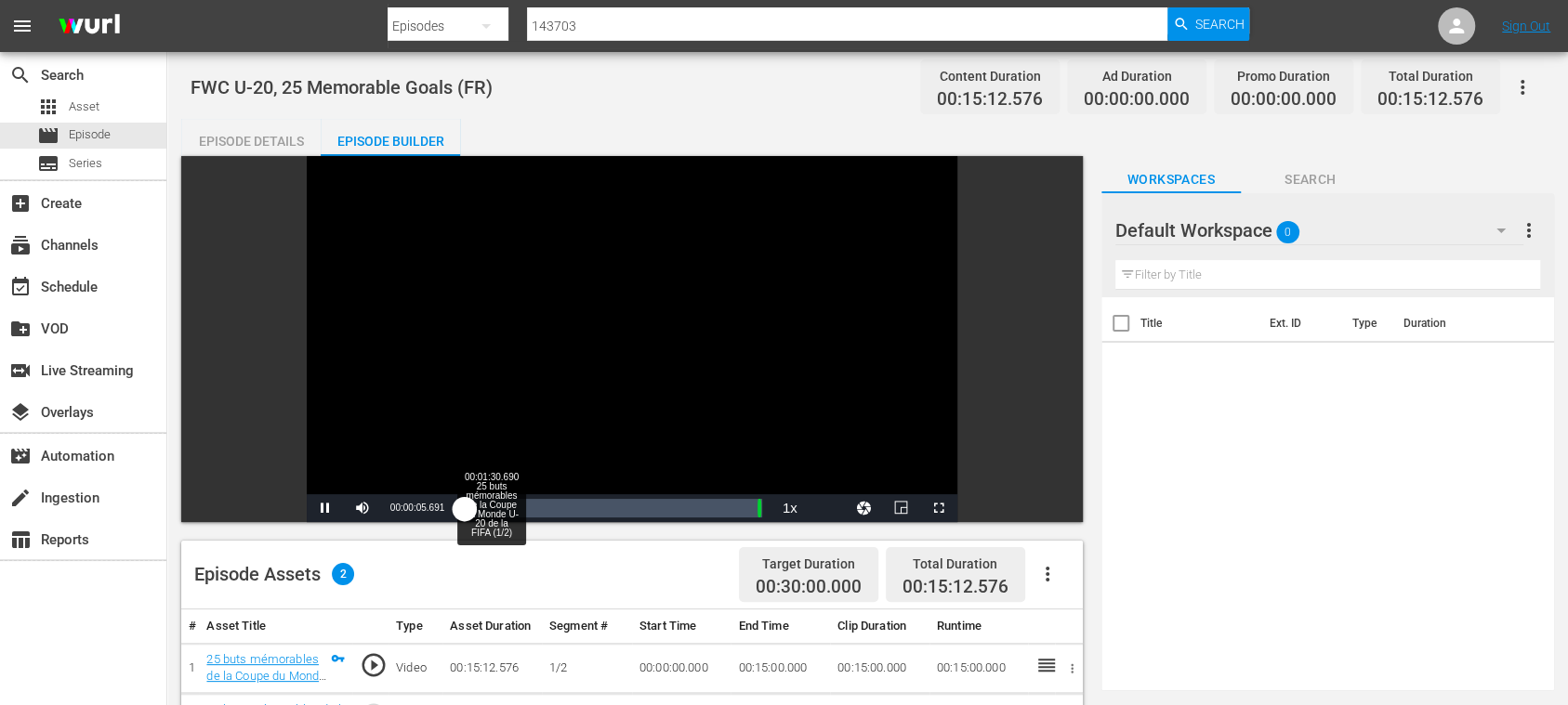
click at [494, 508] on div "00:01:30.690 25 buts mémorables de la Coupe du Monde U-20 de la FIFA (1/2)" at bounding box center [493, 507] width 1 height 19
drag, startPoint x: 617, startPoint y: 507, endPoint x: 673, endPoint y: 508, distance: 56.0
click at [672, 508] on div "Loaded : 38.16% 00:08:01.794 00:05:30.885" at bounding box center [612, 507] width 299 height 19
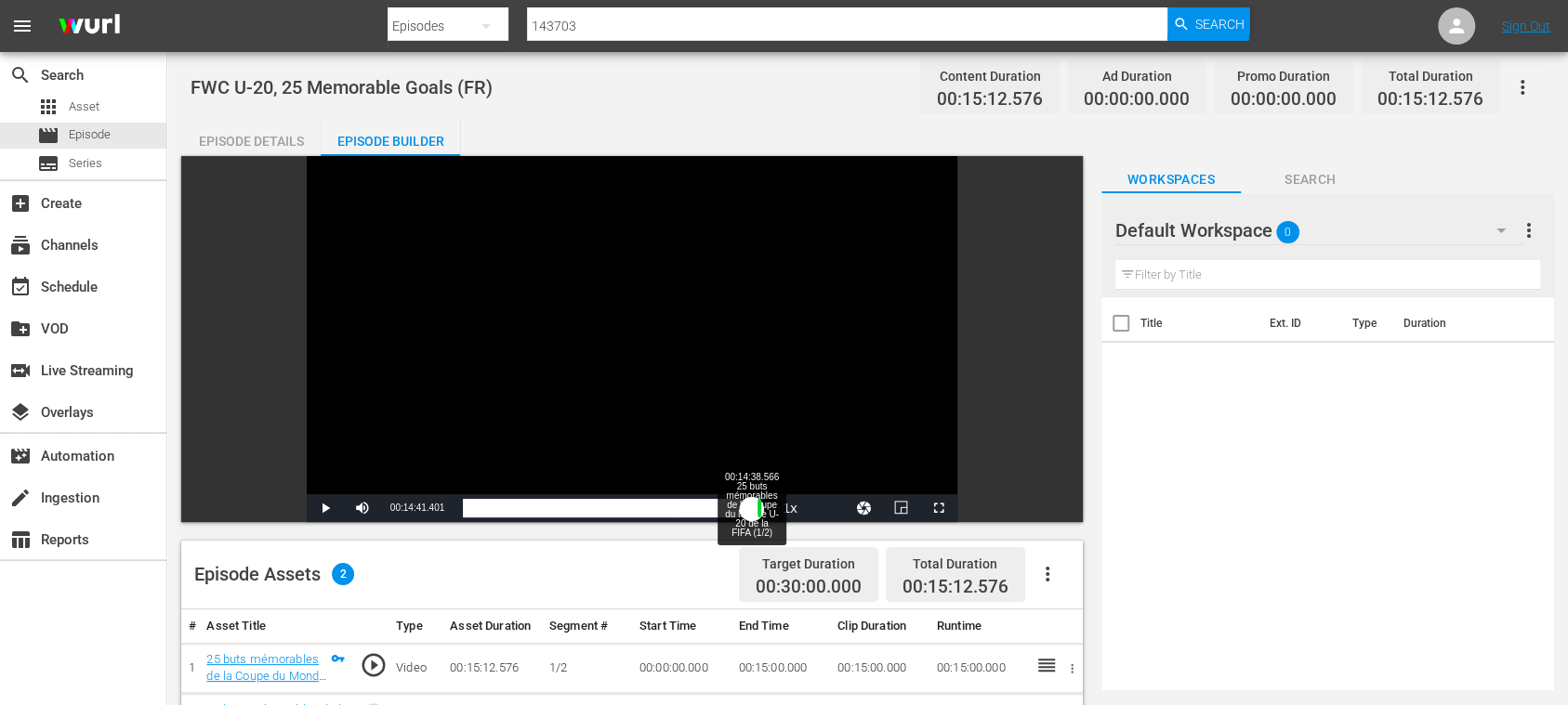
click at [751, 509] on div "Loaded : 72.38% 00:14:38.566 25 buts mémorables de la Coupe du Monde U-20 de la…" at bounding box center [612, 507] width 299 height 19
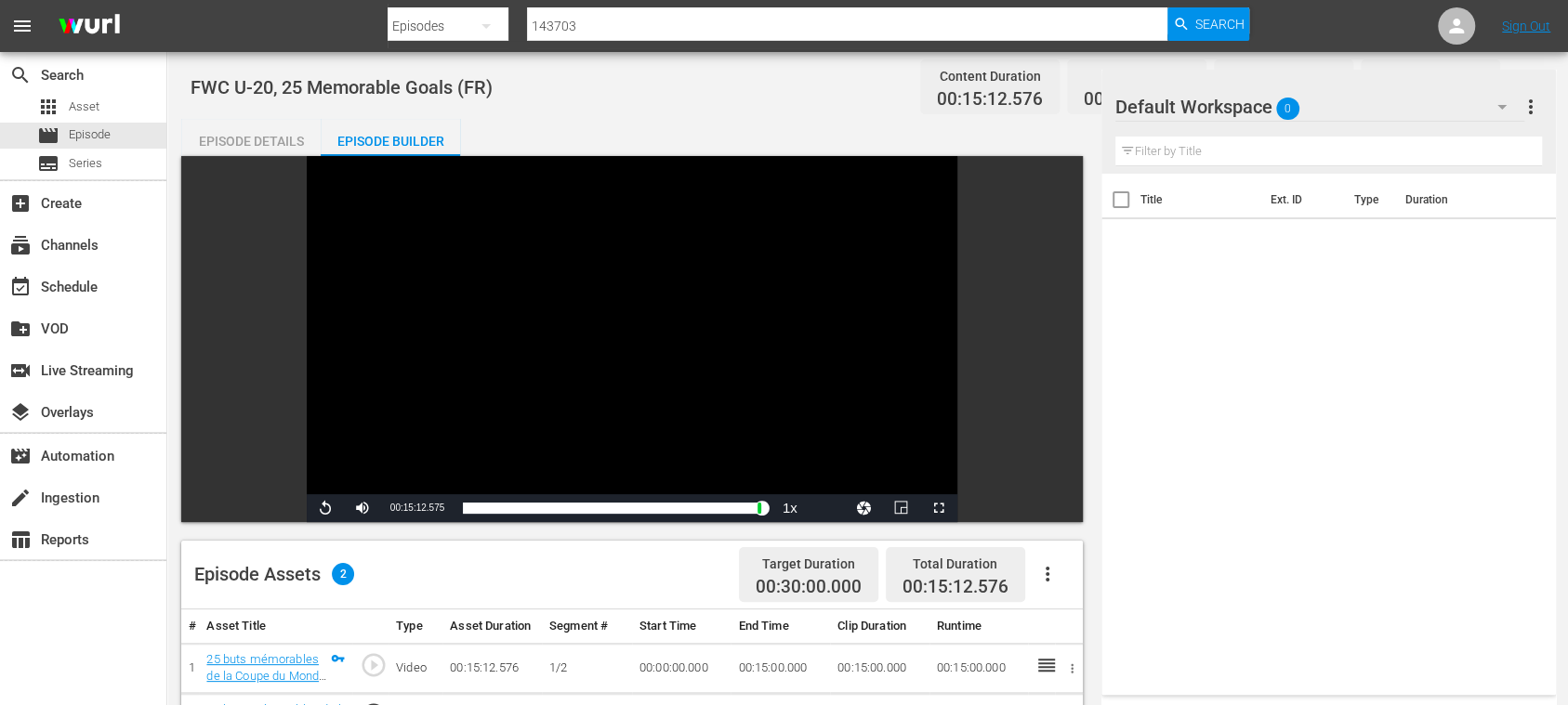
scroll to position [330, 0]
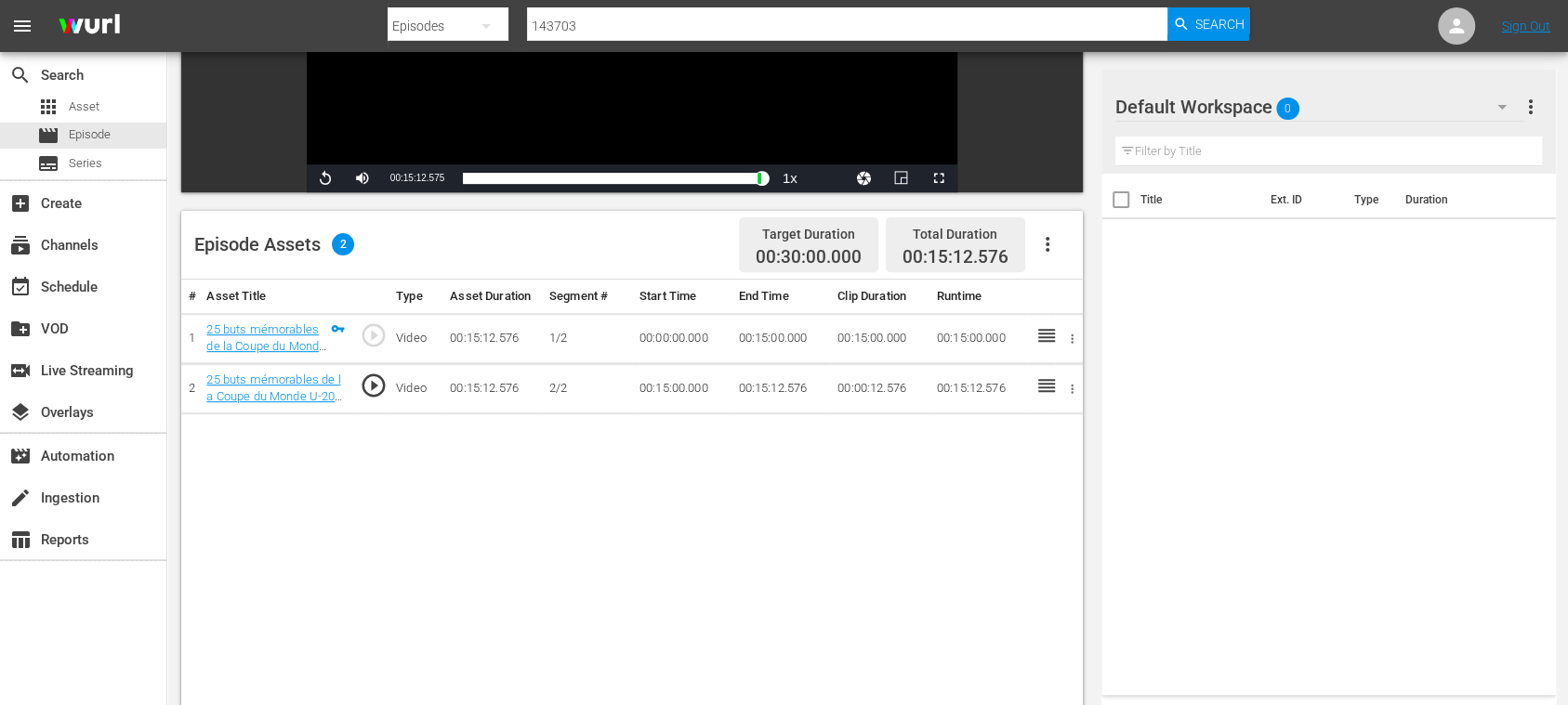
click at [1049, 244] on icon "button" at bounding box center [1047, 243] width 22 height 22
click at [1053, 249] on div "Fill with Ads" at bounding box center [1101, 252] width 126 height 45
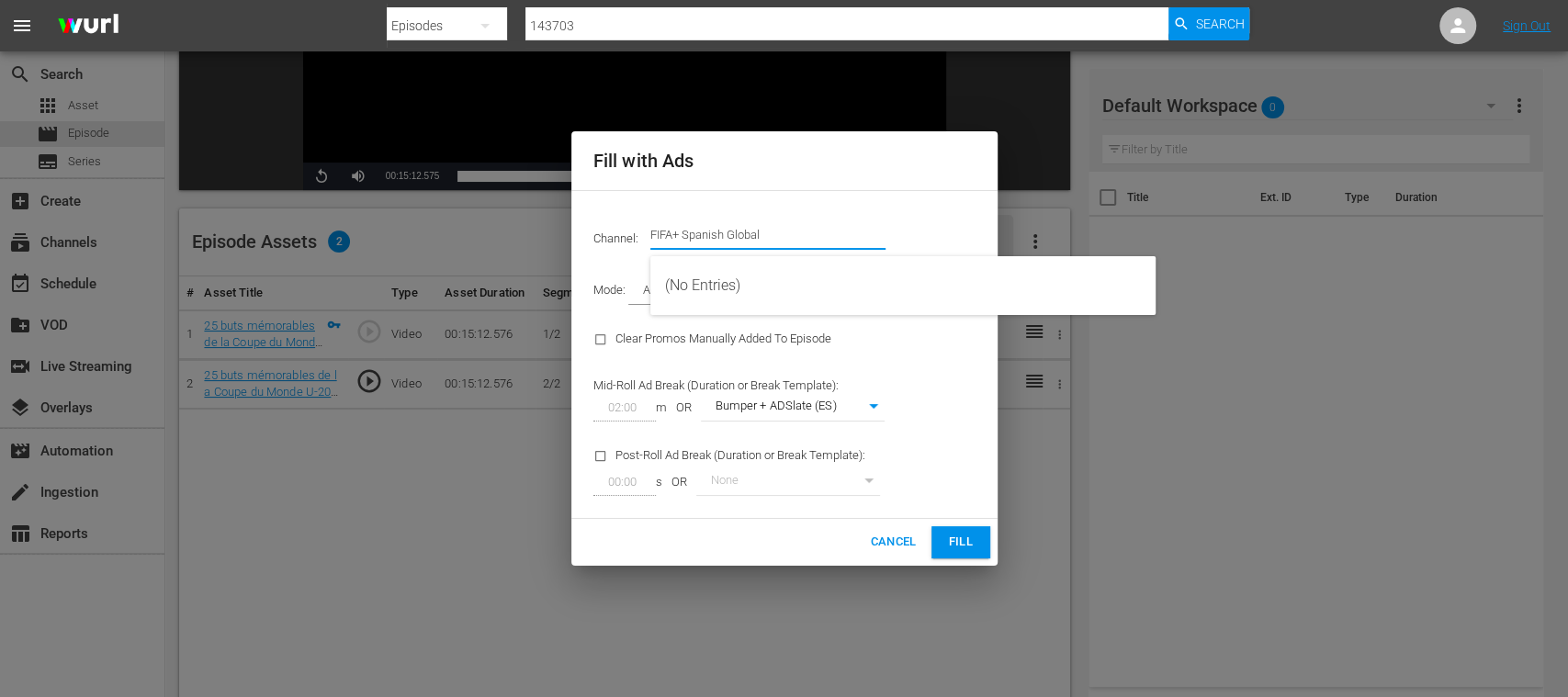
drag, startPoint x: 691, startPoint y: 233, endPoint x: 838, endPoint y: 234, distance: 147.0
click at [838, 234] on input "FIFA+ Spanish Global" at bounding box center [768, 235] width 235 height 44
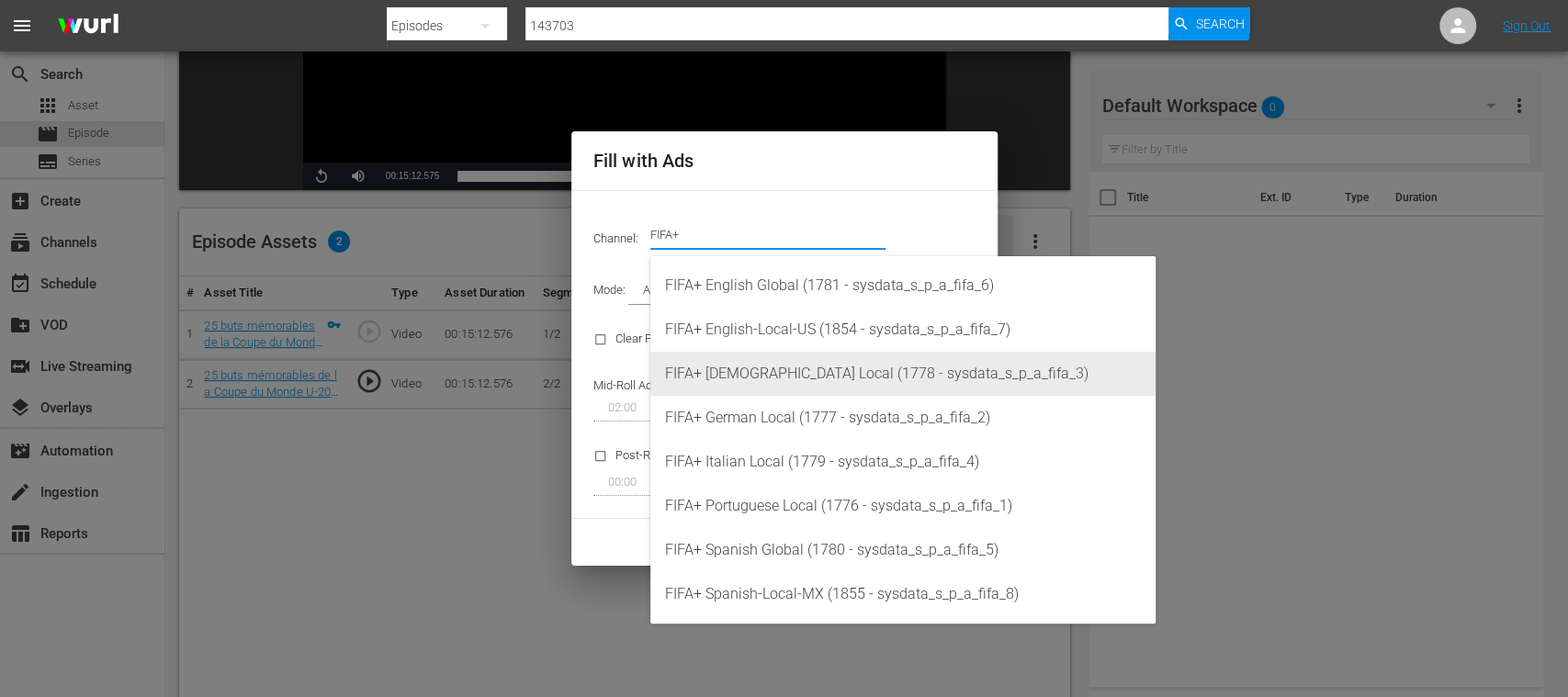
click at [799, 366] on div "FIFA+ French Local (1778 - sysdata_s_p_a_fifa_3)" at bounding box center [903, 374] width 476 height 44
type input "FIFA+ French Local (1778)"
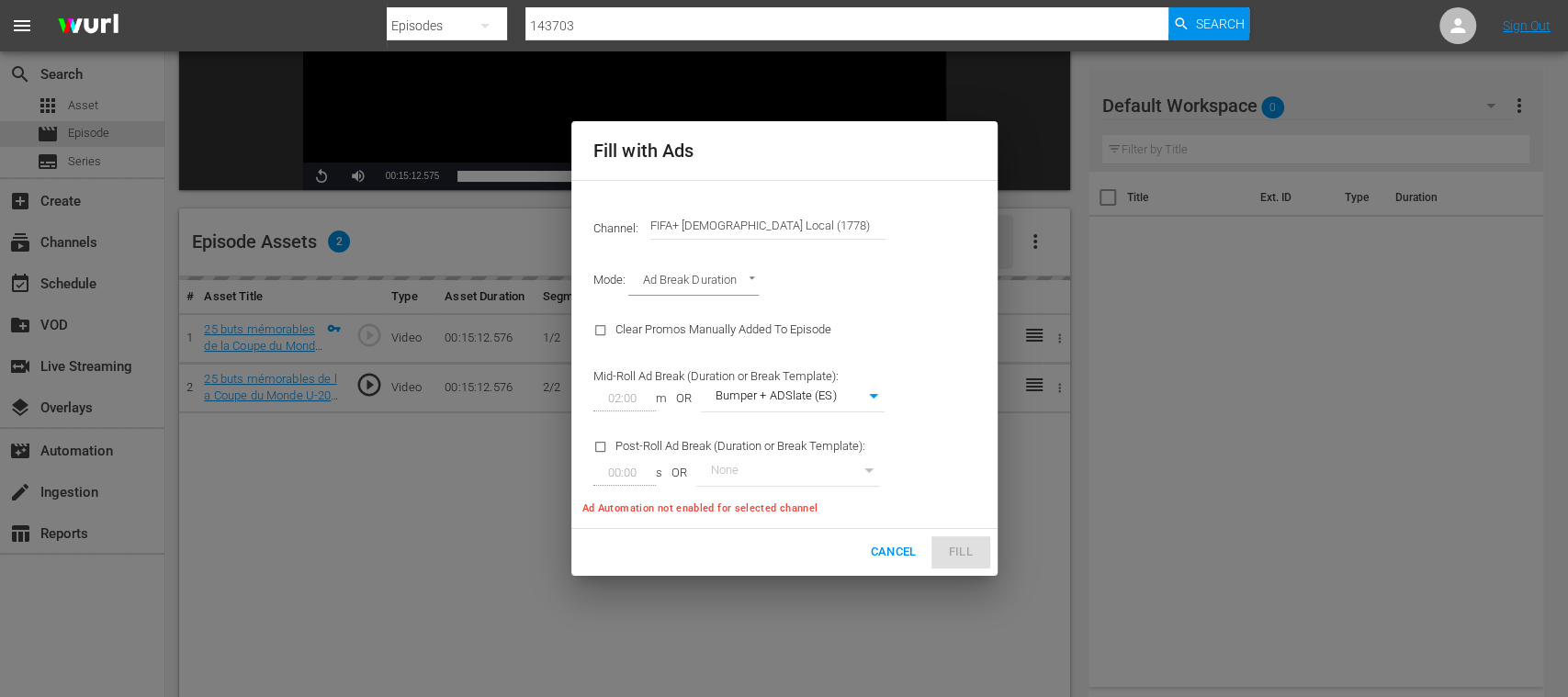
type input "342"
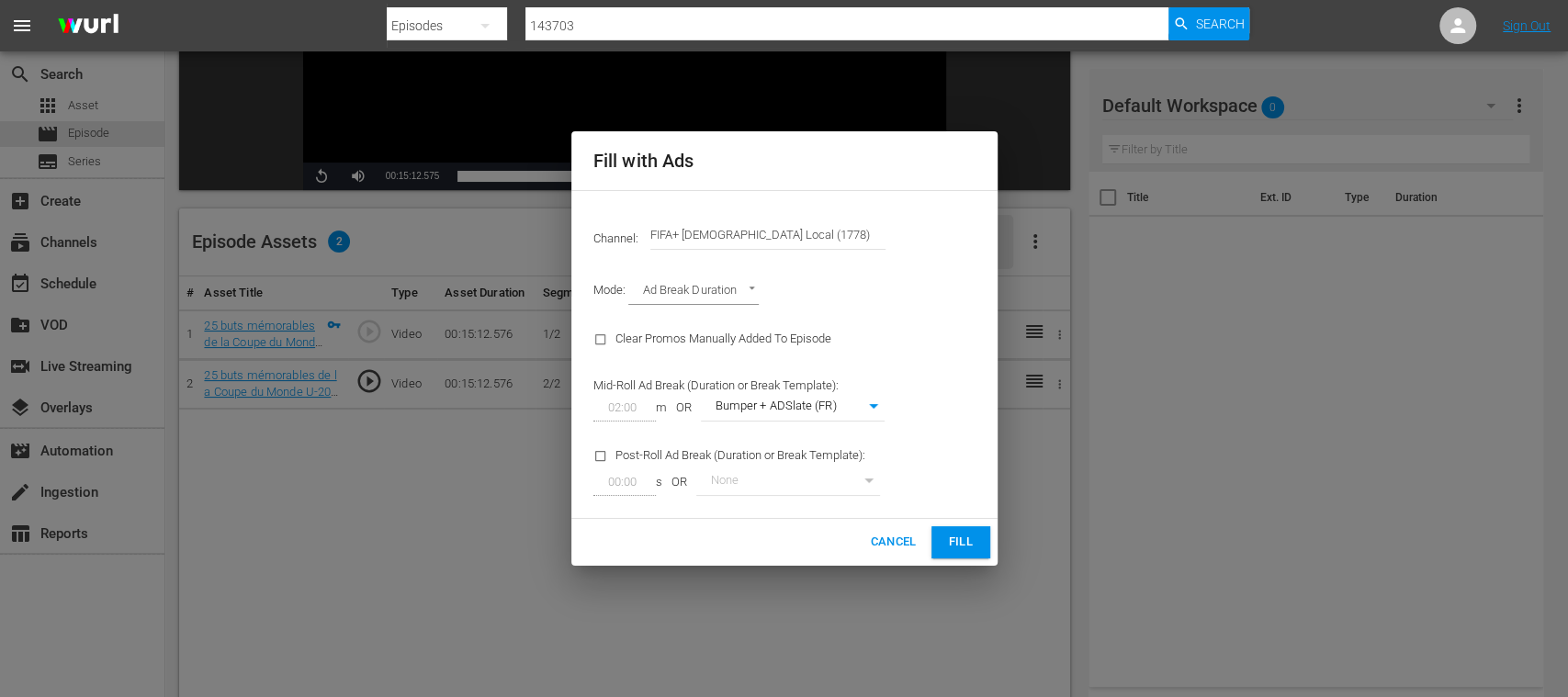
click at [960, 553] on button "Fill" at bounding box center [960, 541] width 59 height 32
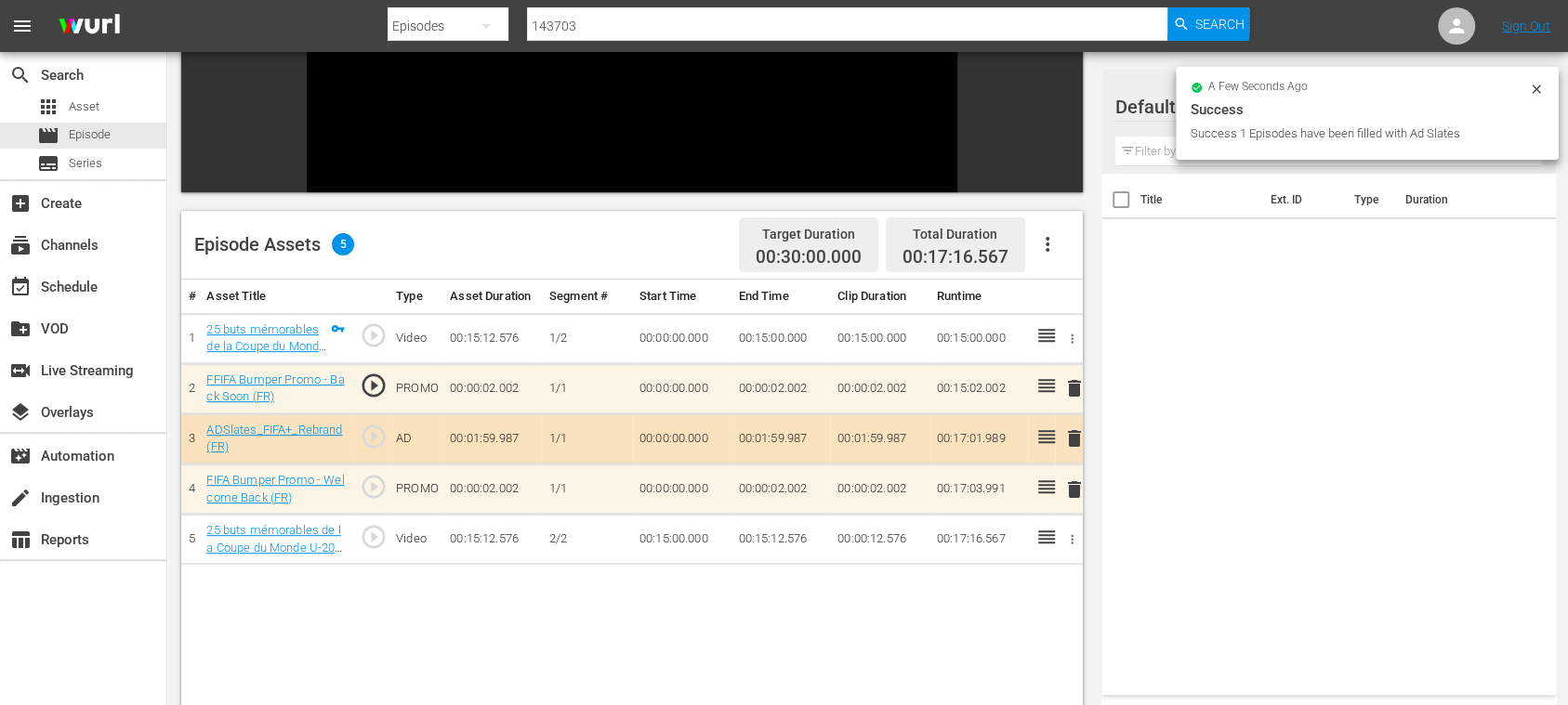
scroll to position [0, 0]
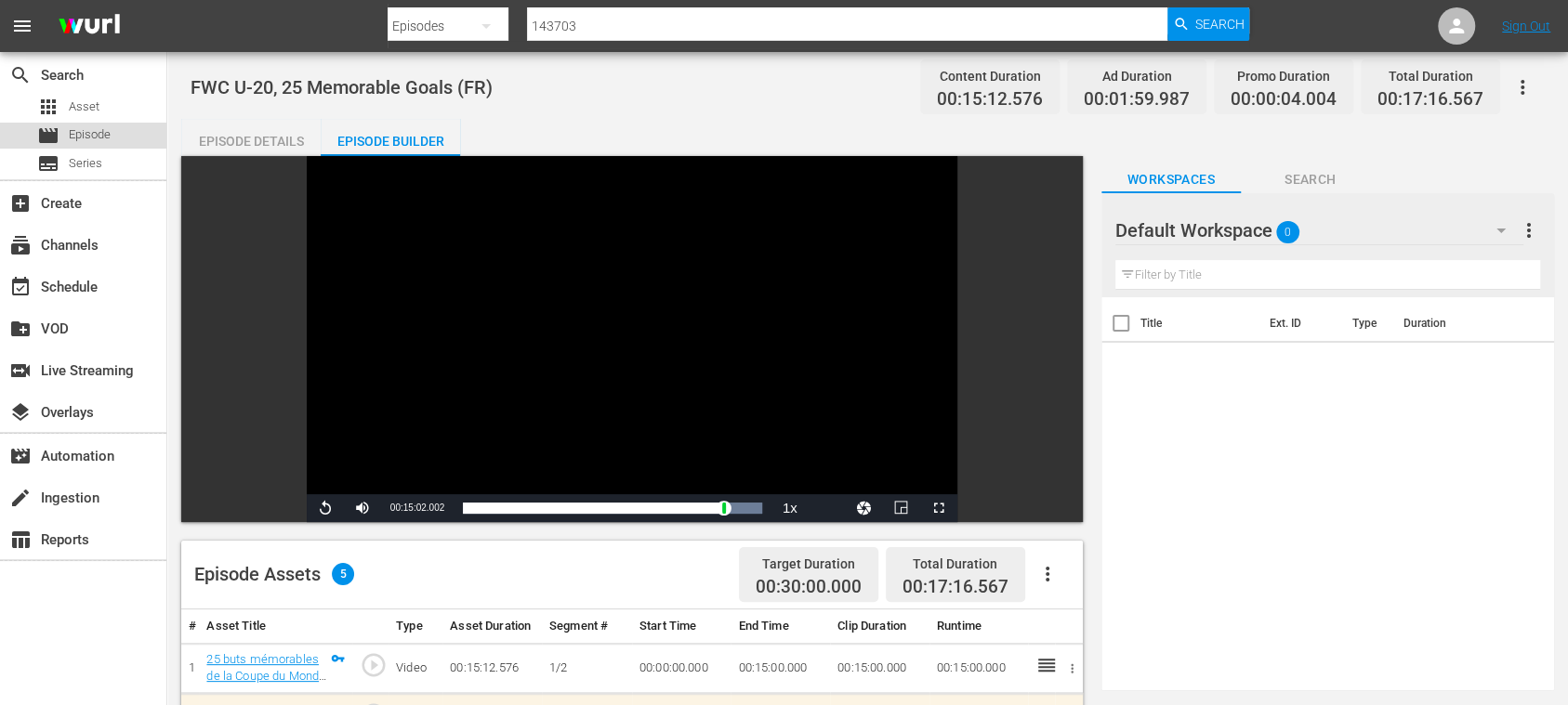
click at [99, 134] on span "Episode" at bounding box center [89, 134] width 42 height 19
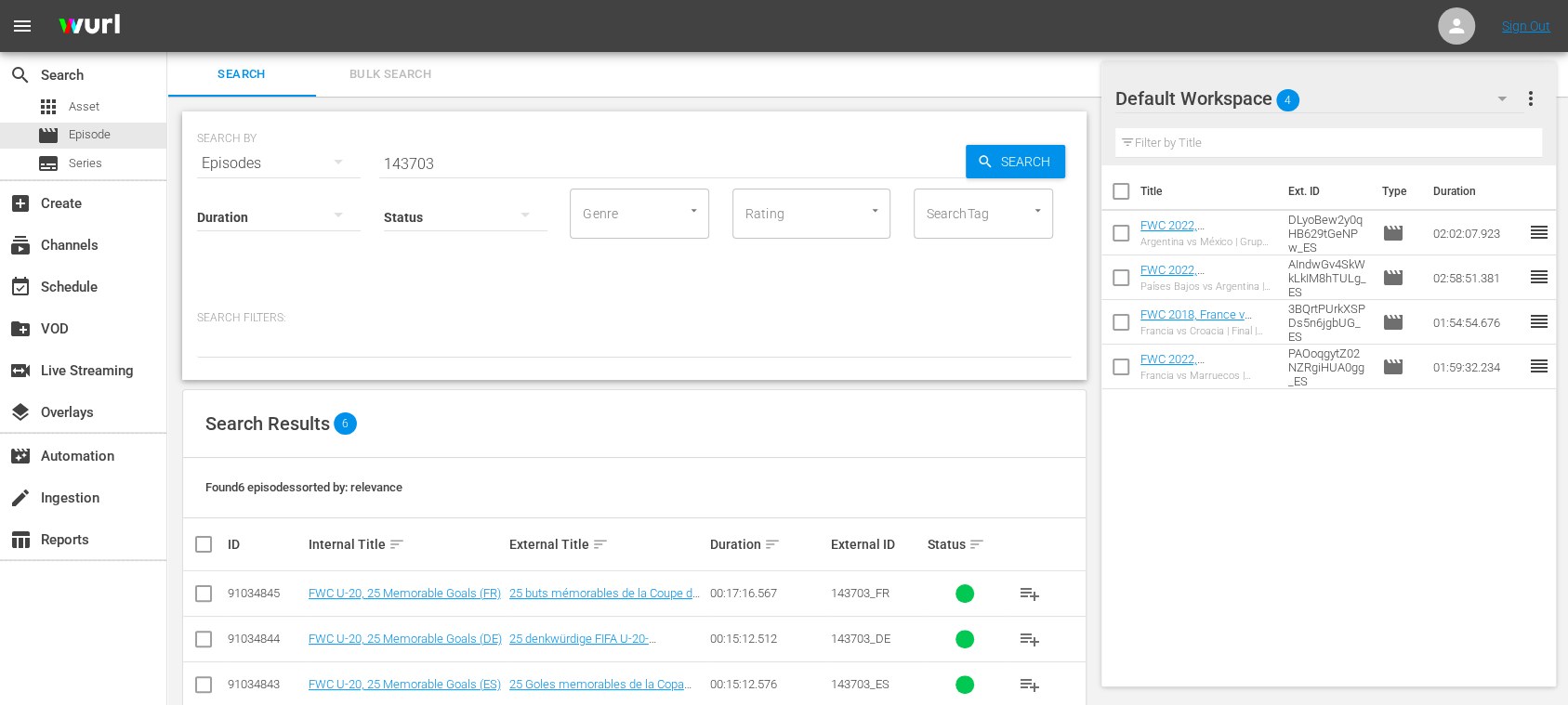
scroll to position [171, 0]
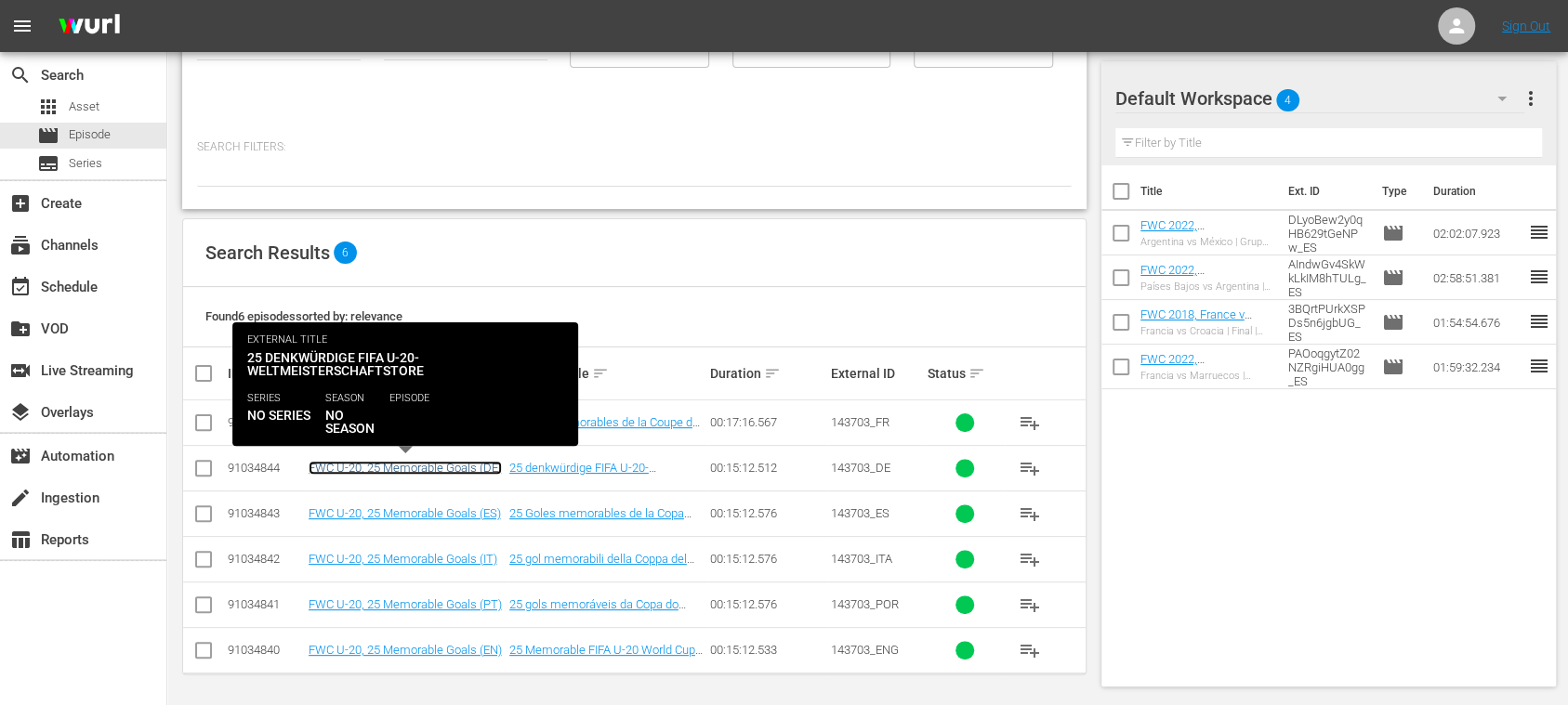
click at [469, 469] on link "FWC U-20, 25 Memorable Goals (DE)" at bounding box center [405, 467] width 194 height 14
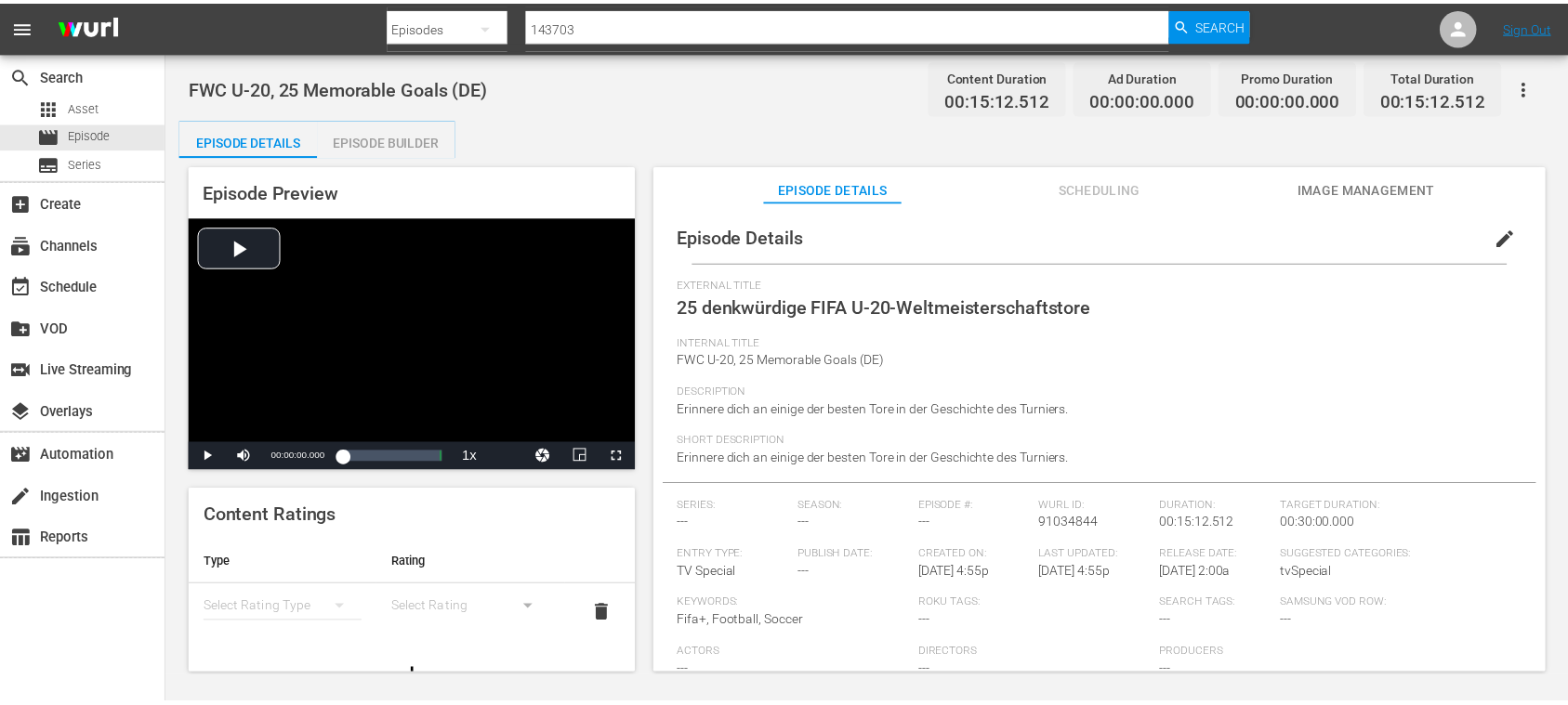
scroll to position [105, 0]
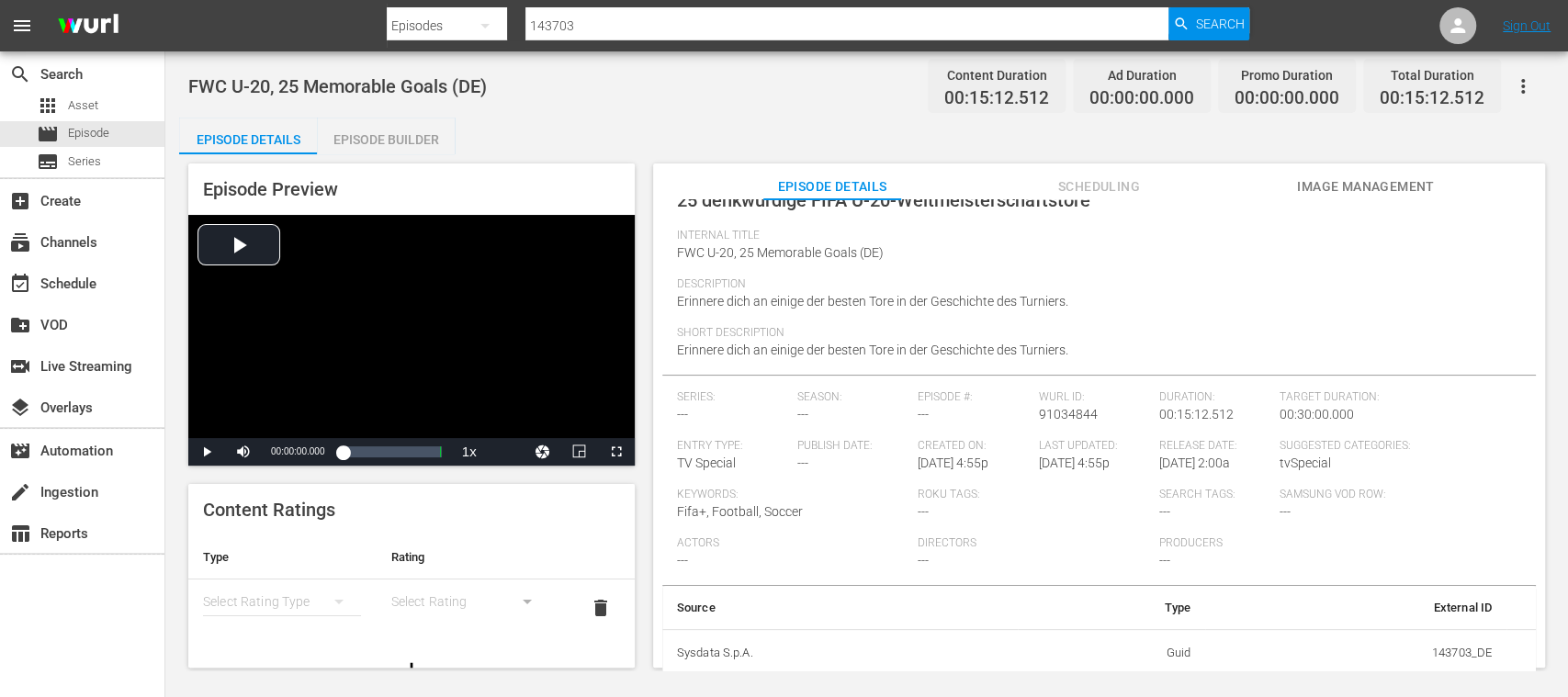
click at [378, 142] on div "Episode Builder" at bounding box center [386, 140] width 138 height 44
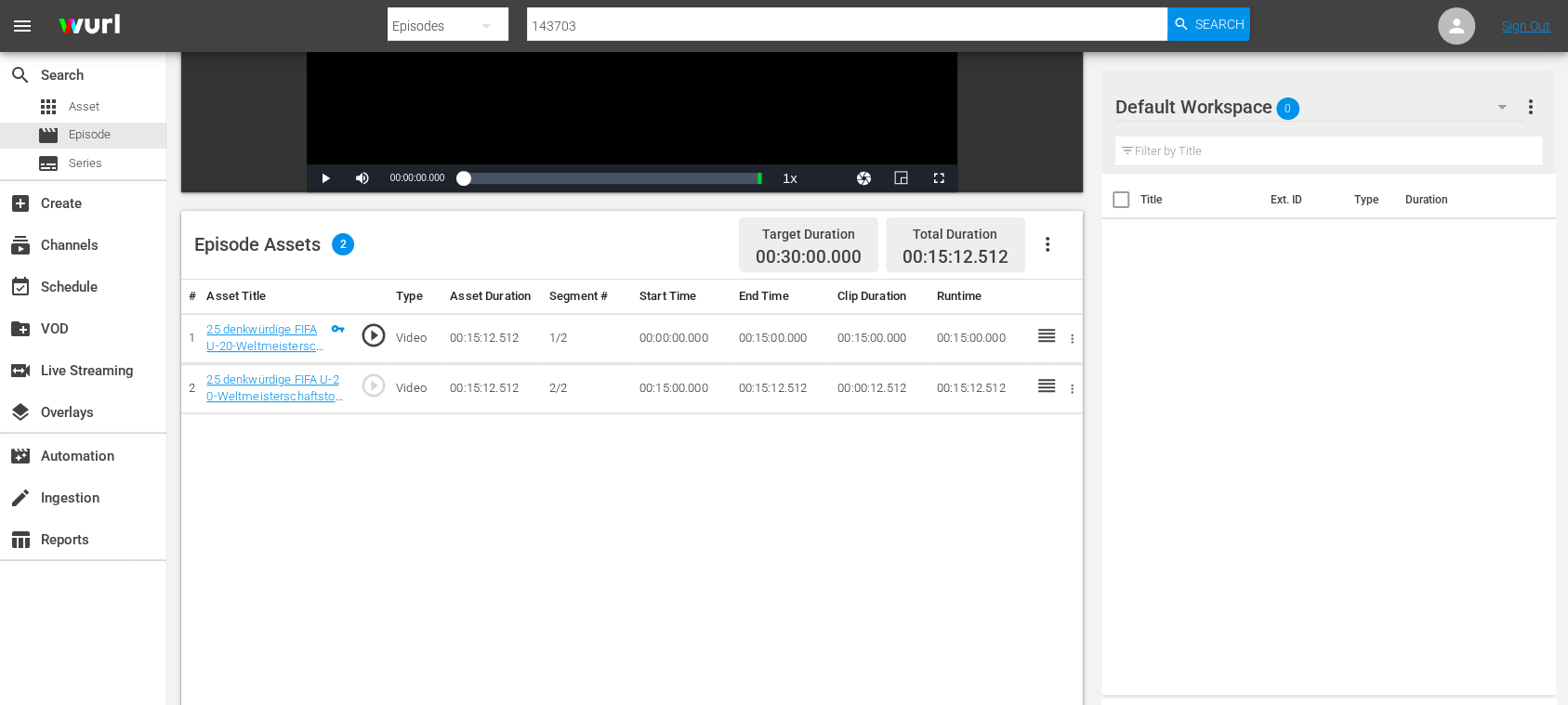
scroll to position [48, 0]
click at [1053, 242] on icon "button" at bounding box center [1047, 243] width 22 height 22
click at [1063, 243] on div "Fill with Ads" at bounding box center [1101, 252] width 126 height 45
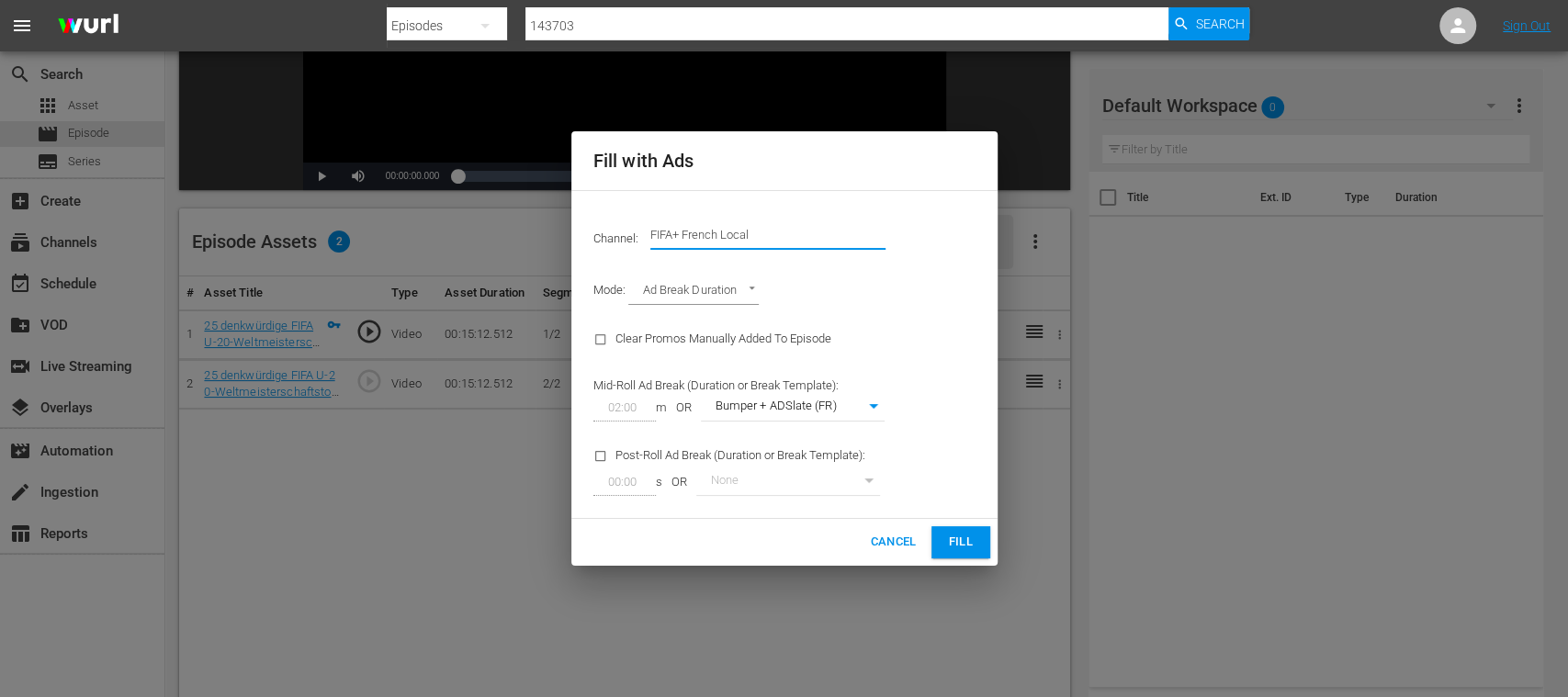
drag, startPoint x: 679, startPoint y: 233, endPoint x: 915, endPoint y: 231, distance: 236.0
click at [915, 231] on div "Channel: Channel Title FIFA+ French Local" at bounding box center [784, 235] width 404 height 66
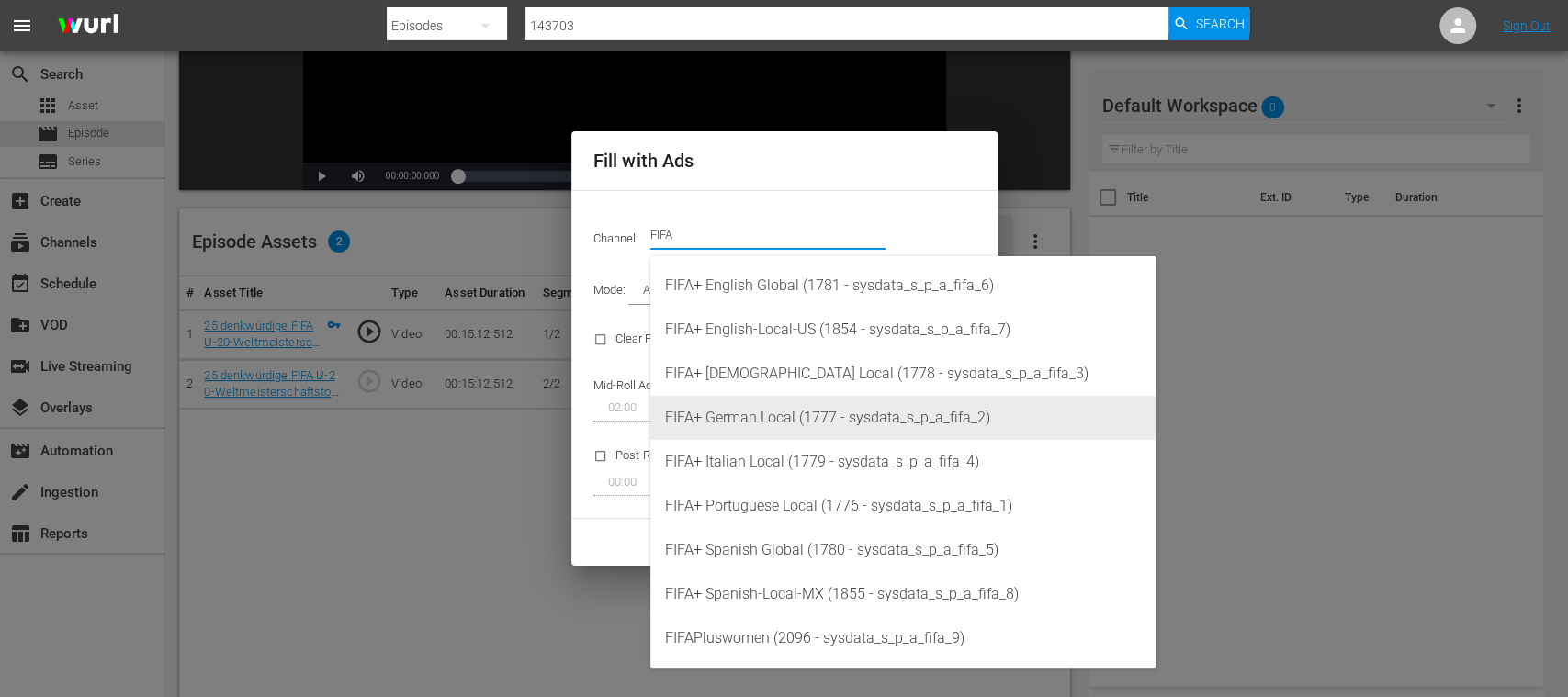
click at [773, 408] on div "FIFA+ German Local (1777 - sysdata_s_p_a_fifa_2)" at bounding box center [903, 419] width 476 height 44
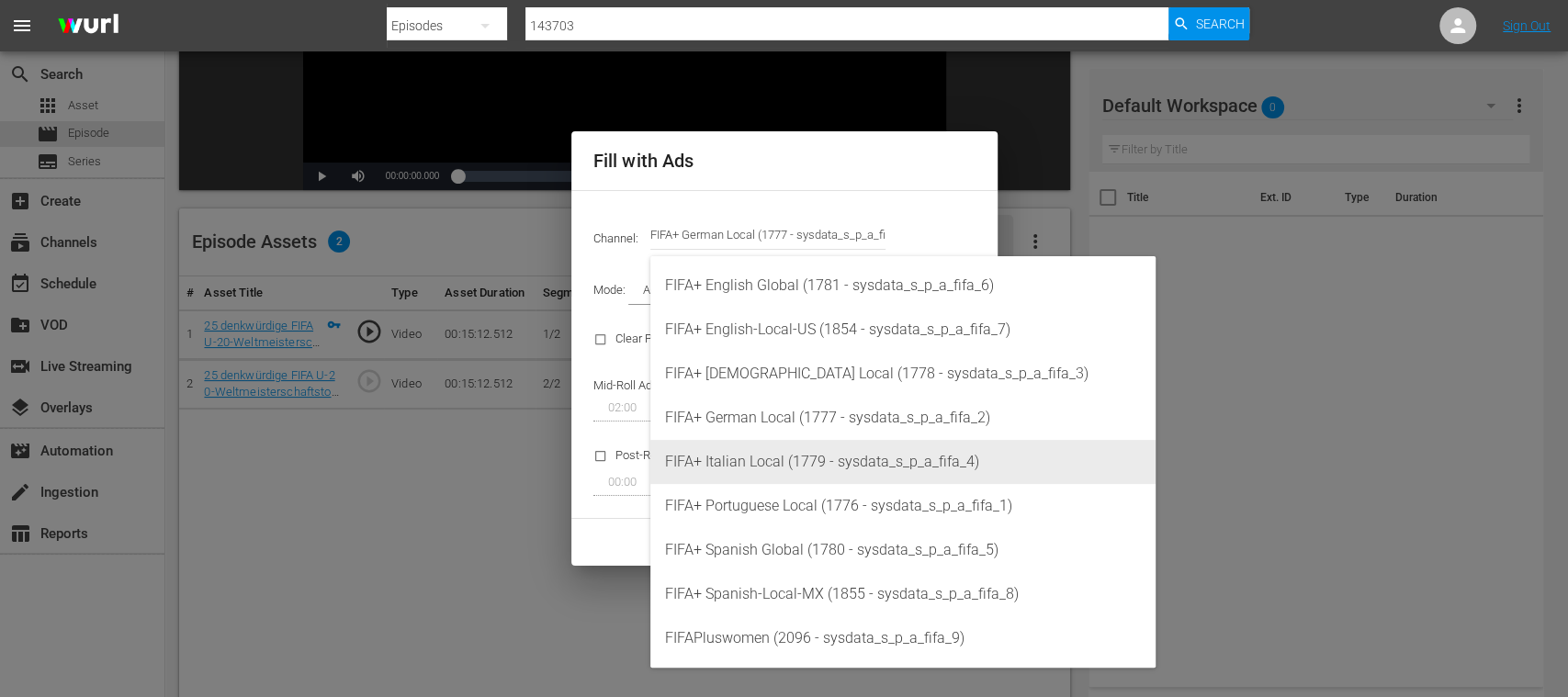
type input "FIFA+ German Local (1777)"
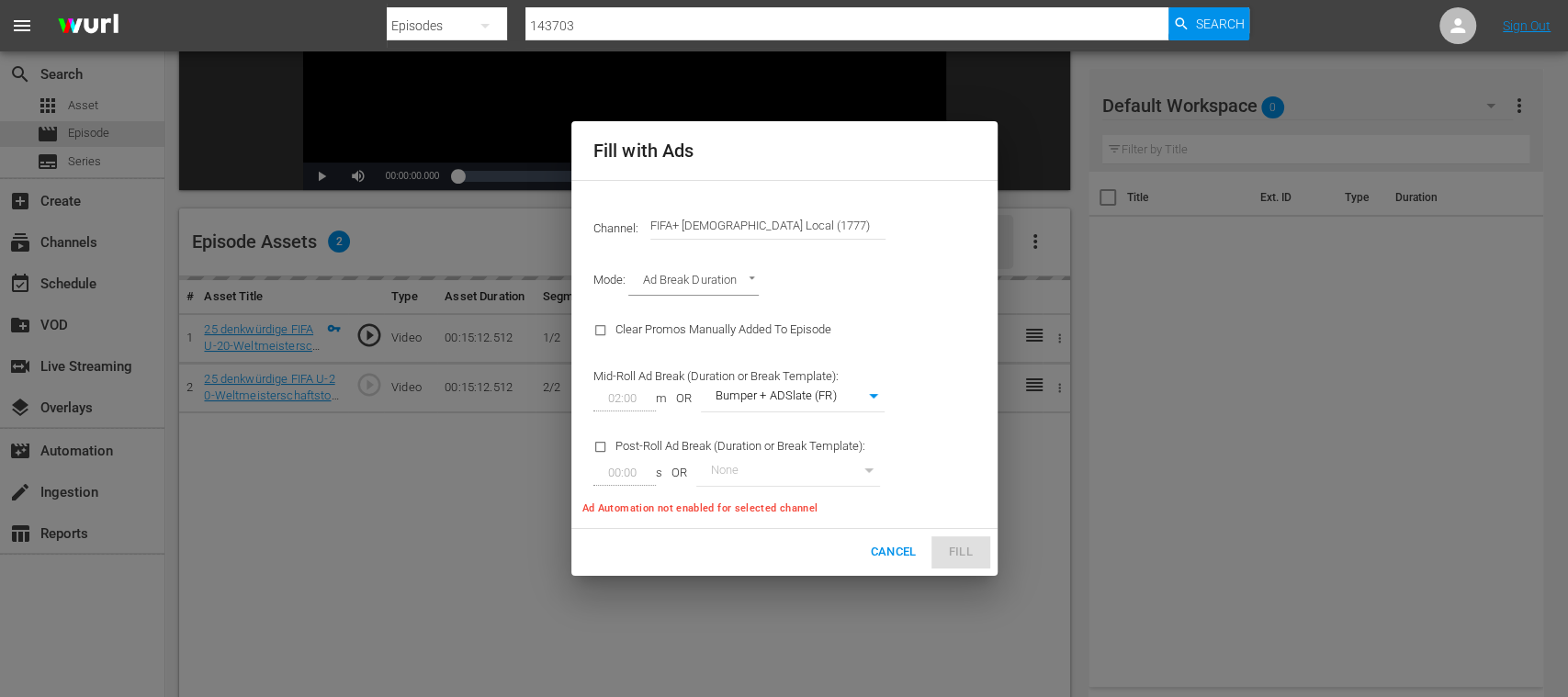
type input "337"
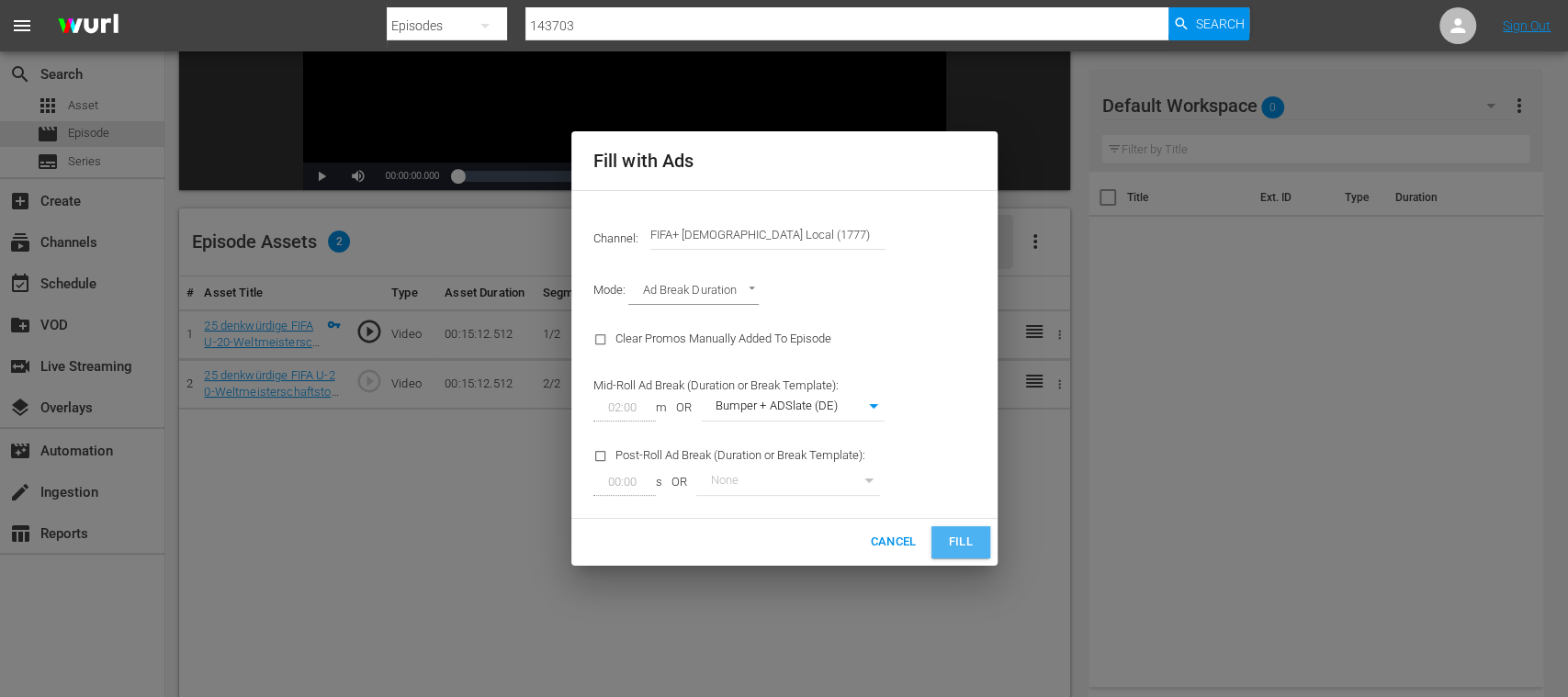
click at [951, 550] on span "Fill" at bounding box center [961, 542] width 29 height 21
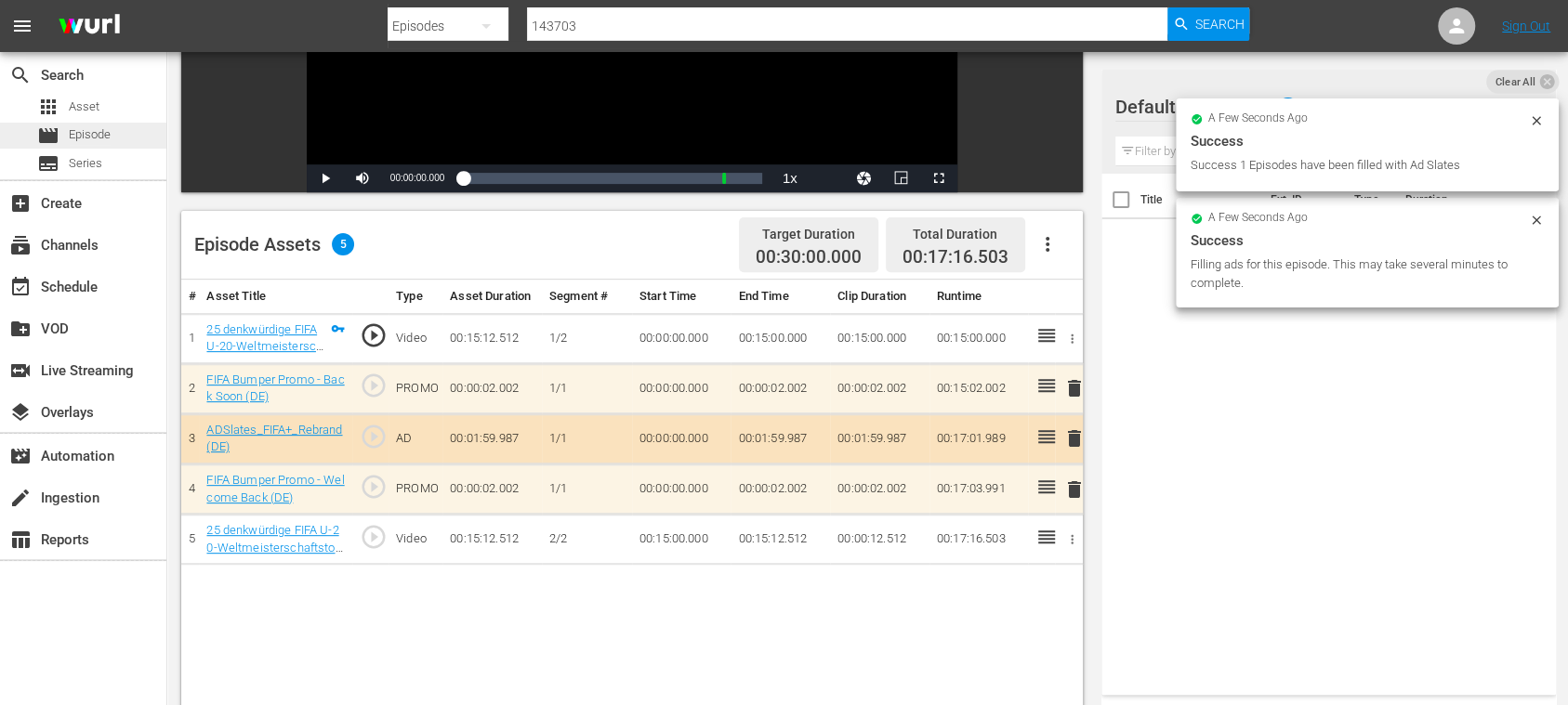
click at [99, 129] on span "Episode" at bounding box center [89, 134] width 42 height 19
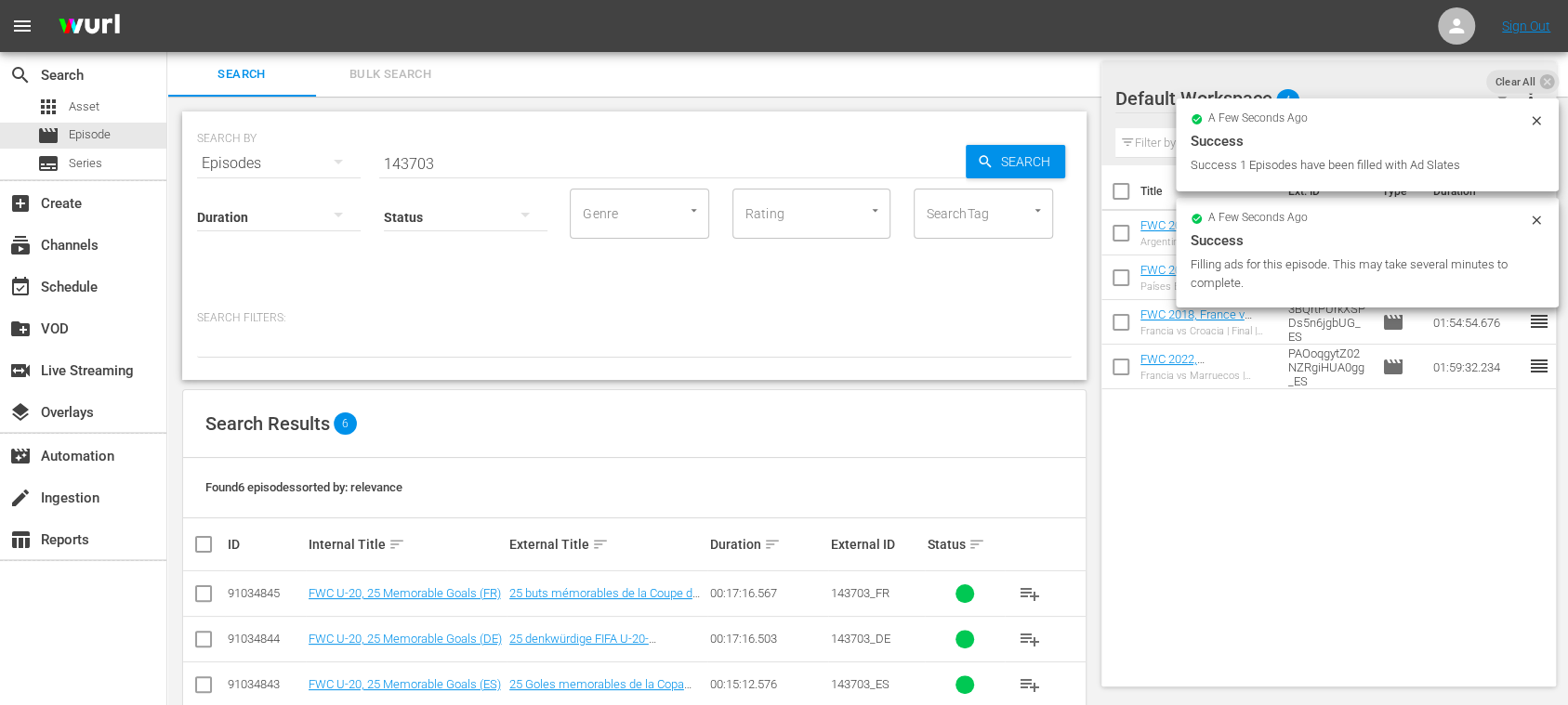
scroll to position [171, 0]
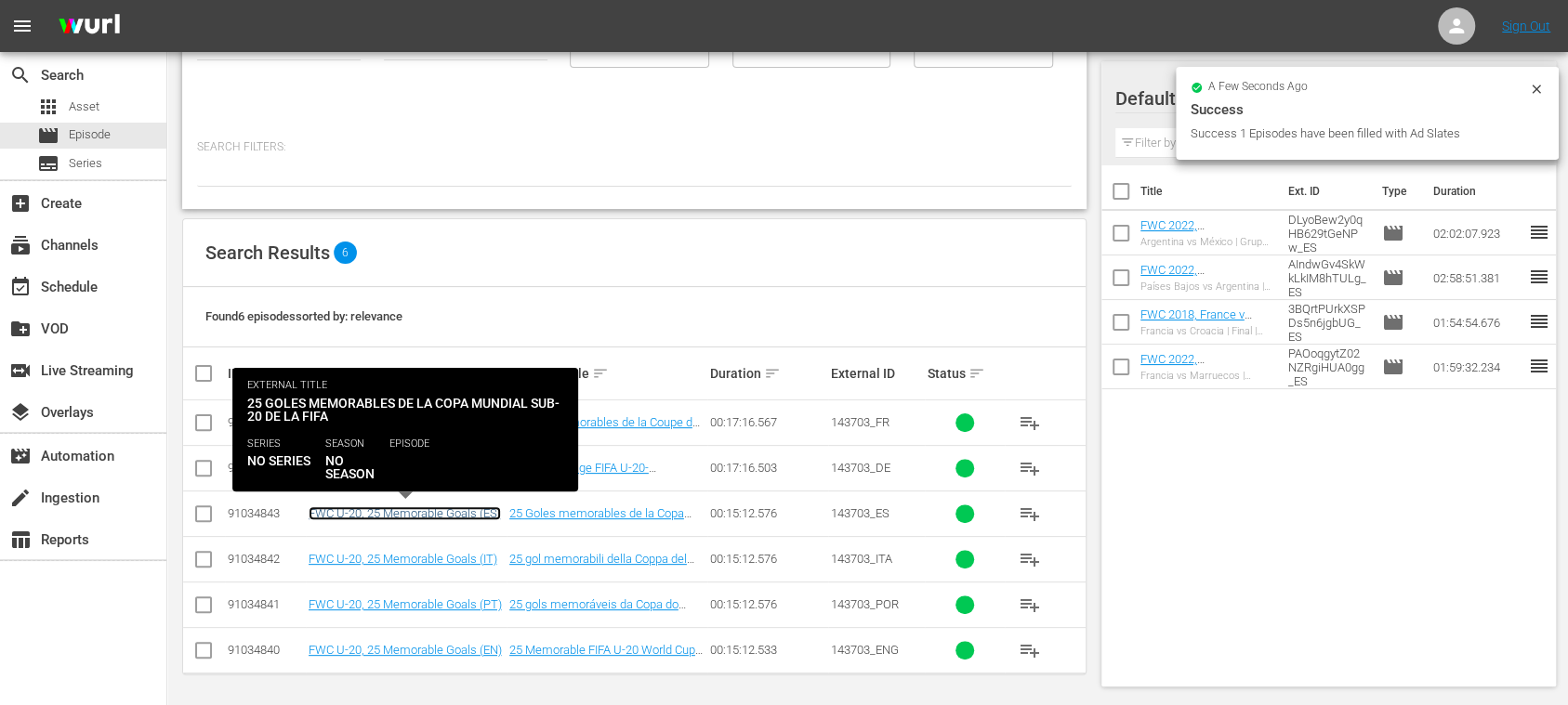
click at [479, 512] on link "FWC U-20, 25 Memorable Goals (ES)" at bounding box center [404, 513] width 193 height 14
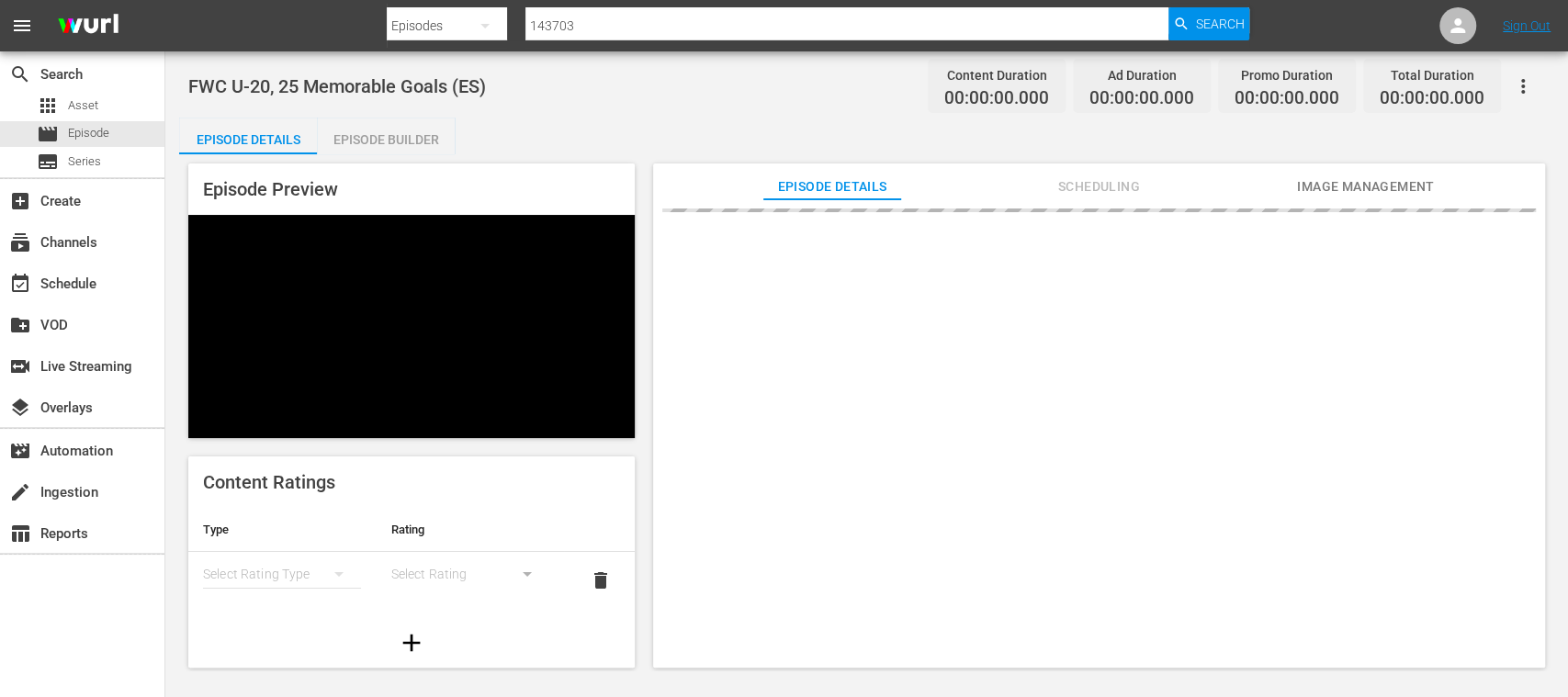
click at [404, 133] on div "Episode Builder" at bounding box center [386, 140] width 138 height 44
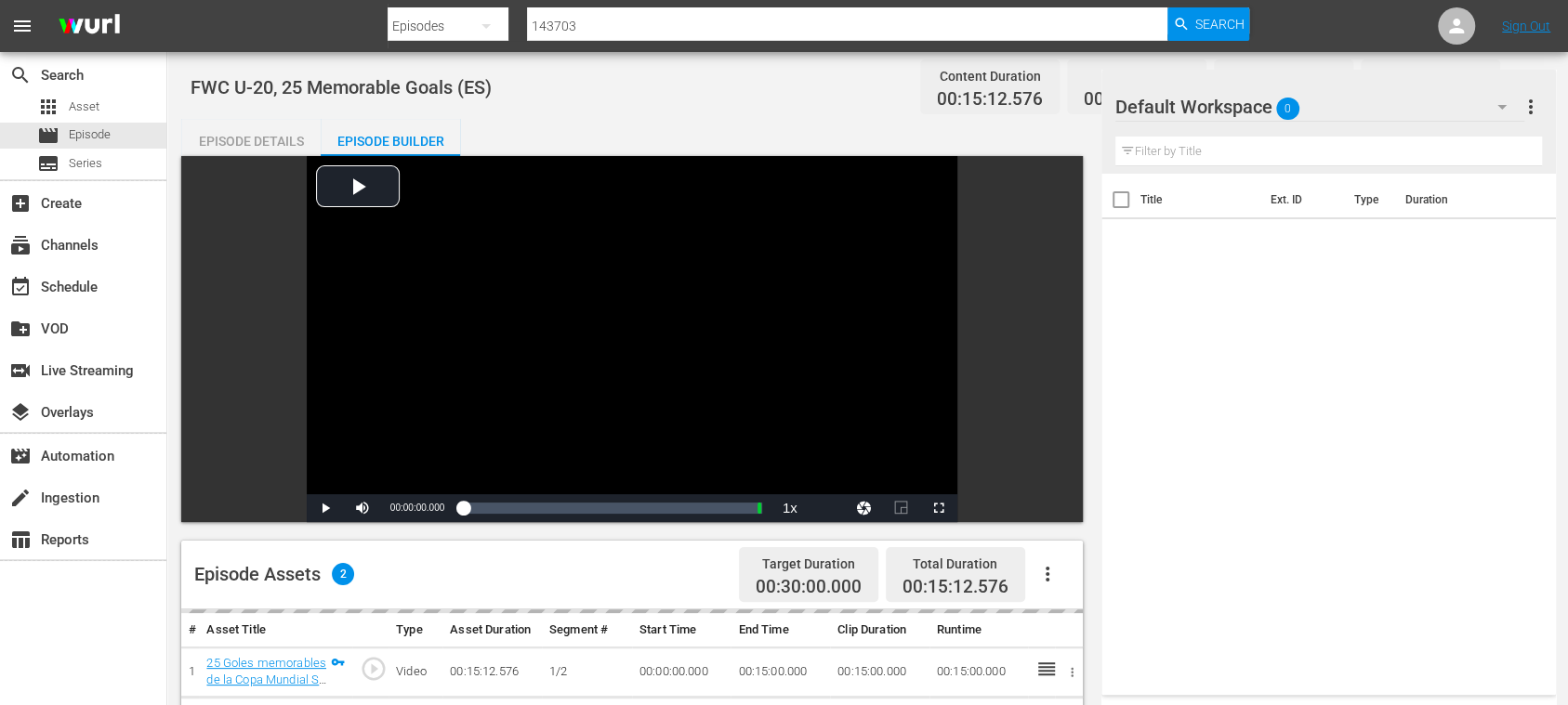
scroll to position [330, 0]
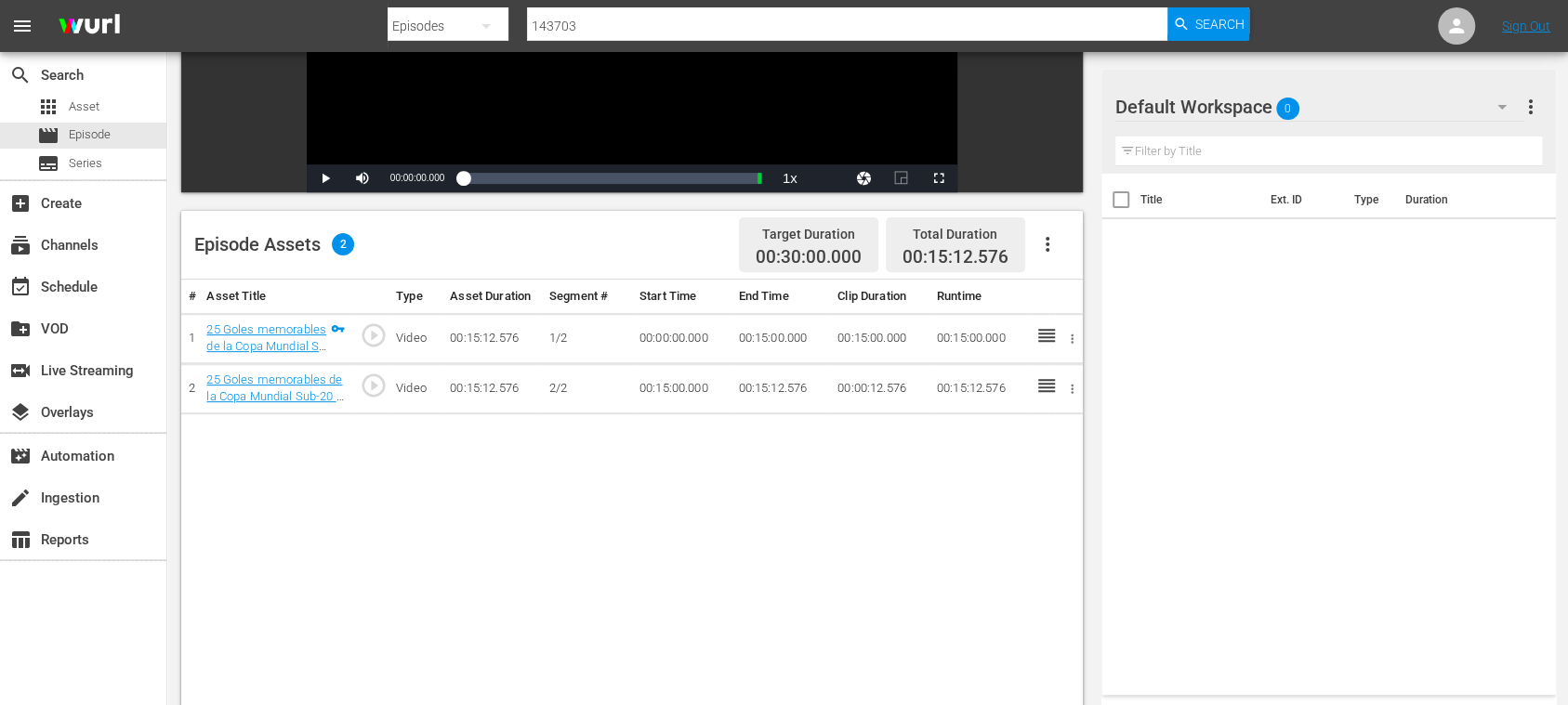
click at [1051, 249] on icon "button" at bounding box center [1047, 243] width 22 height 22
click at [1056, 251] on div "Fill with Ads" at bounding box center [1101, 252] width 126 height 45
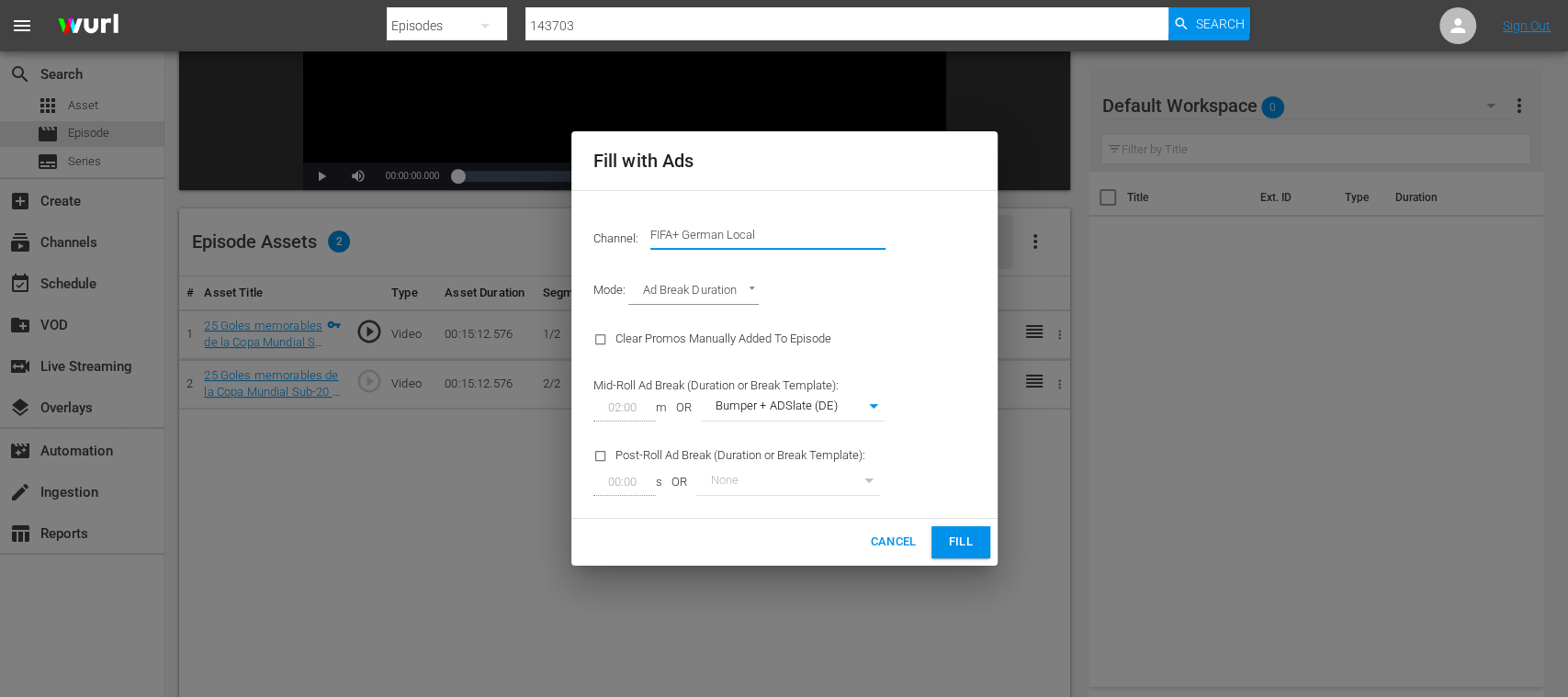
drag, startPoint x: 754, startPoint y: 235, endPoint x: 897, endPoint y: 237, distance: 143.0
click at [896, 235] on div "Channel: Channel Title FIFA+ German Local" at bounding box center [784, 235] width 404 height 66
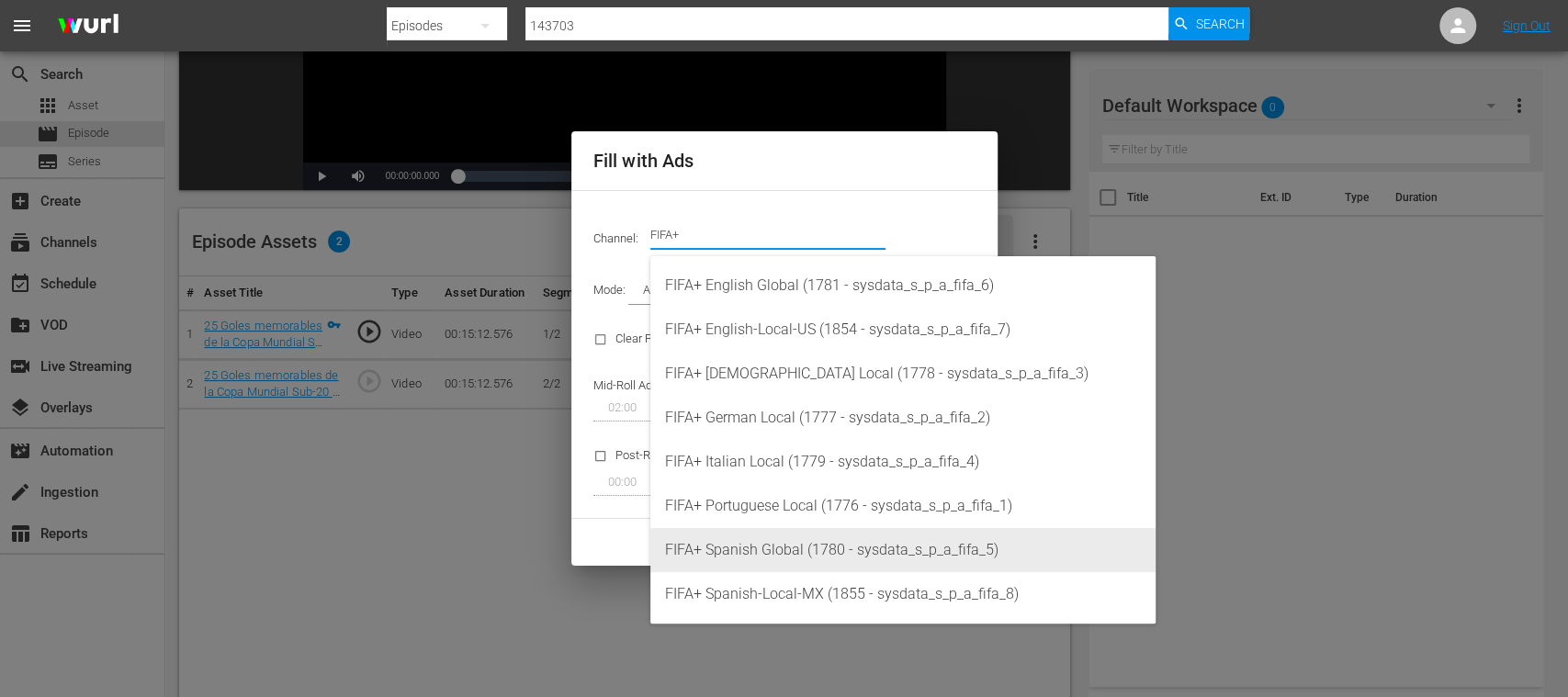
click at [817, 538] on div "FIFA+ Spanish Global (1780 - sysdata_s_p_a_fifa_5)" at bounding box center [903, 550] width 476 height 44
type input "FIFA+ Spanish Global (1780)"
type input "339"
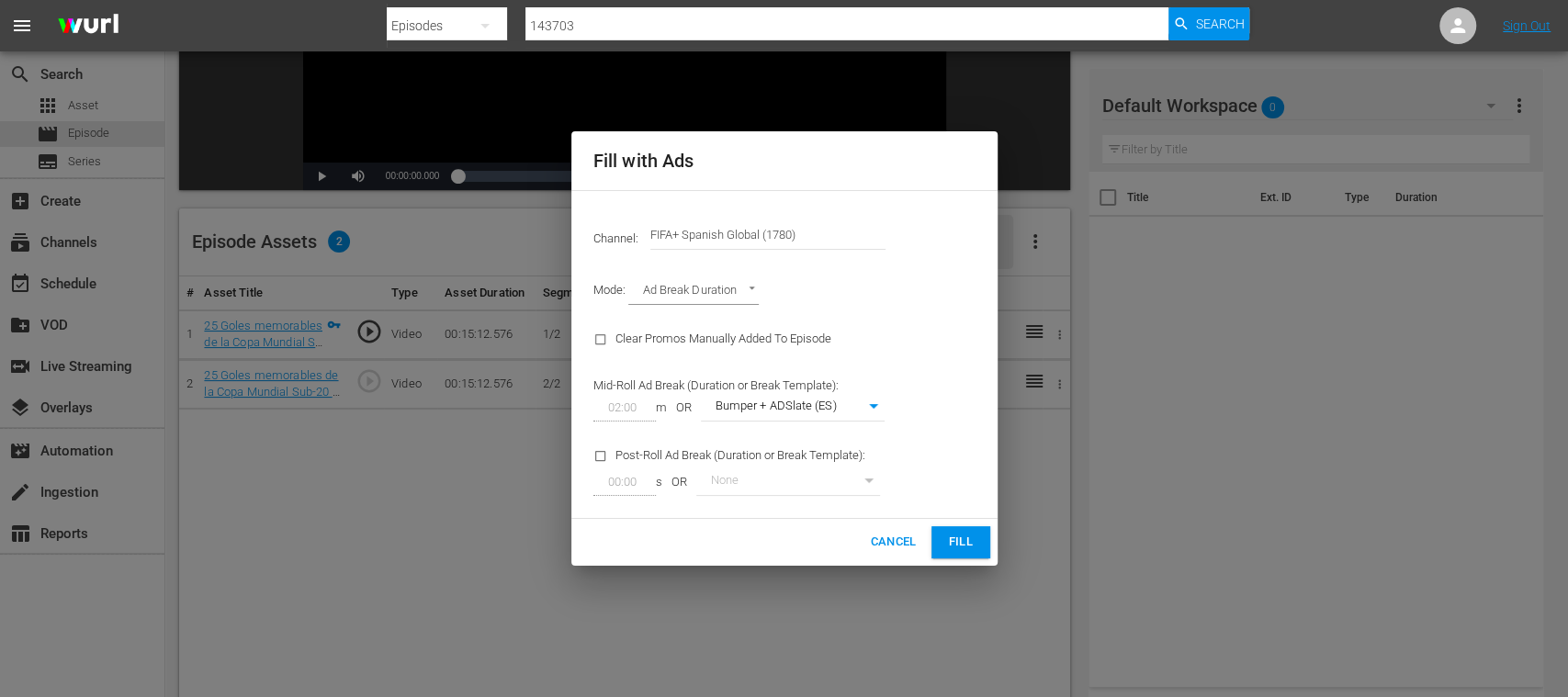
click at [955, 542] on span "Fill" at bounding box center [961, 542] width 29 height 21
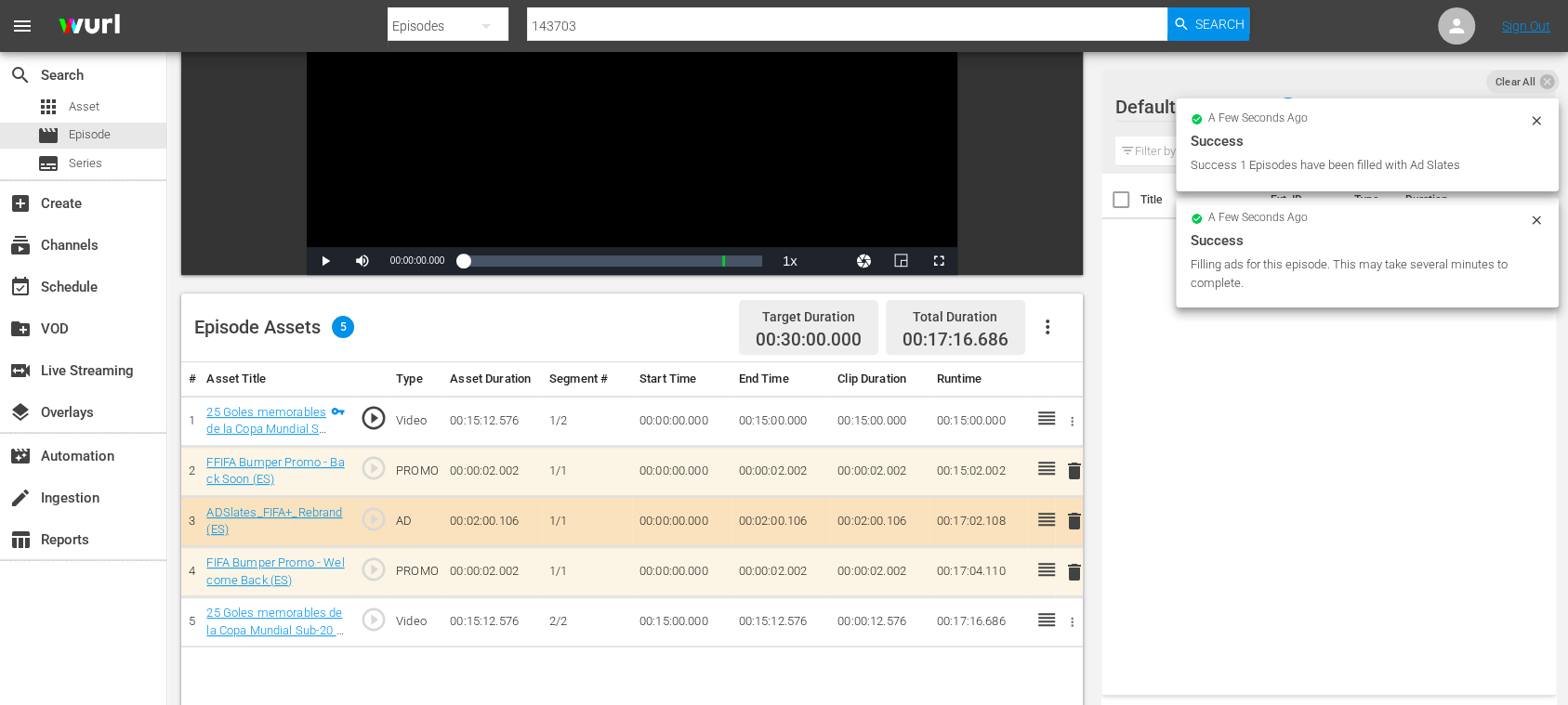
scroll to position [0, 0]
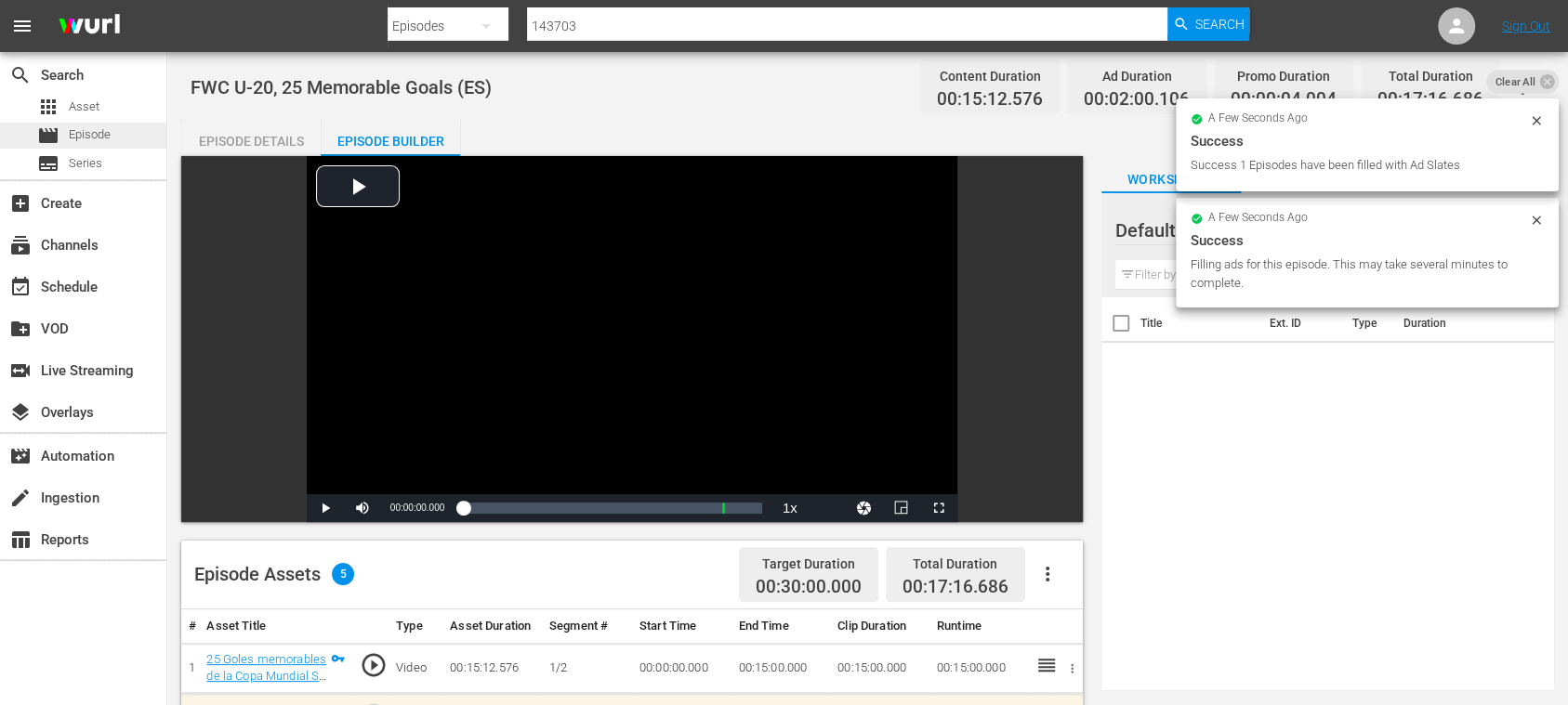
click at [97, 133] on span "Episode" at bounding box center [89, 134] width 42 height 19
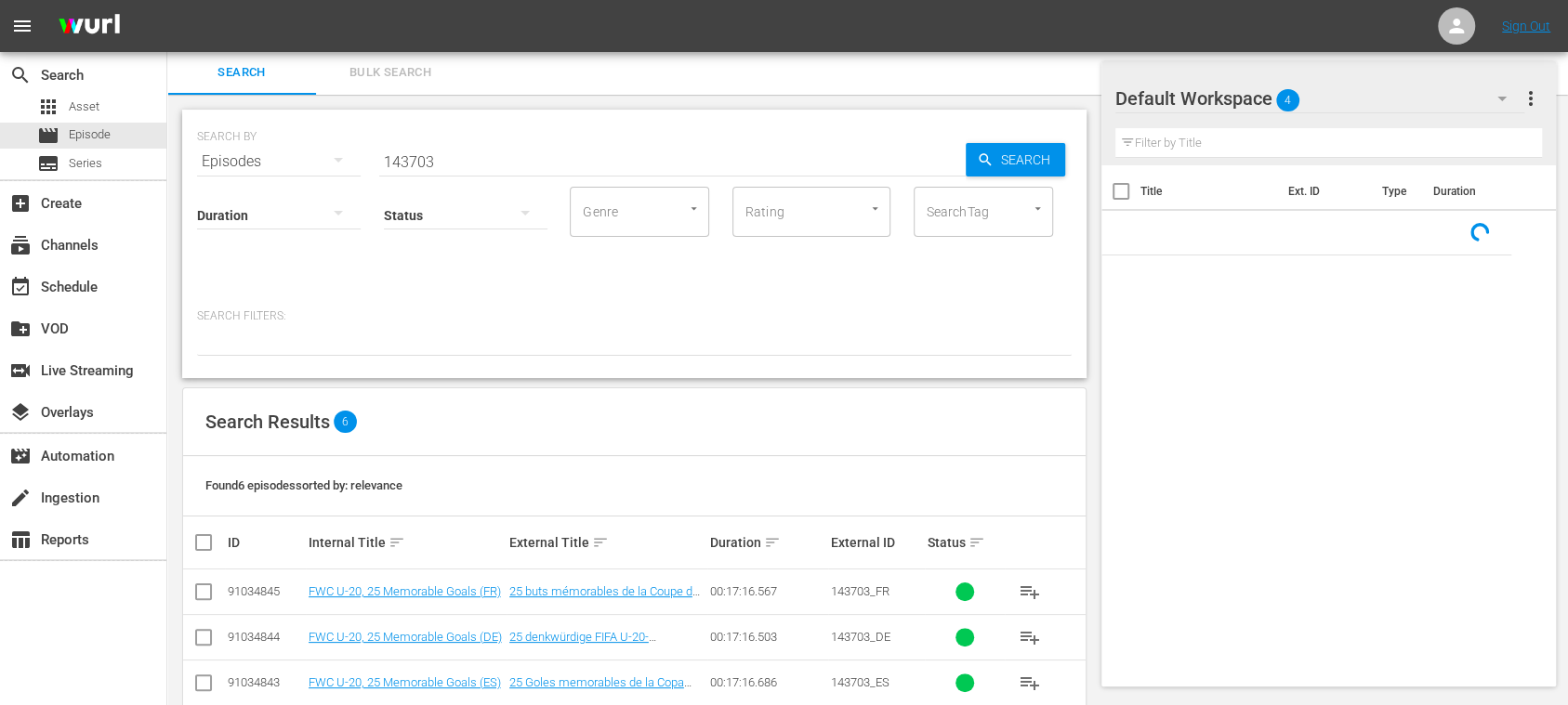
scroll to position [171, 0]
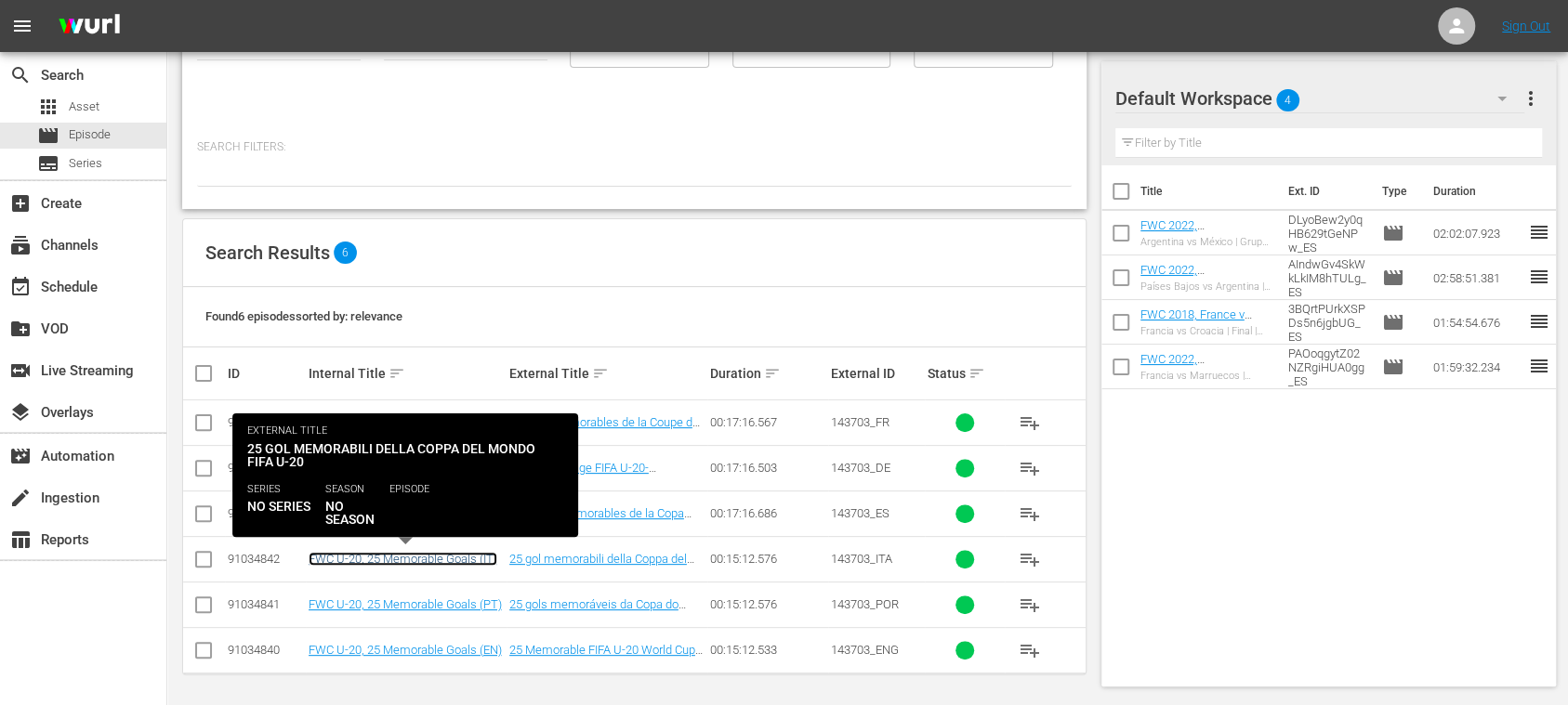
click at [478, 551] on link "FWC U-20, 25 Memorable Goals (IT)" at bounding box center [402, 558] width 189 height 14
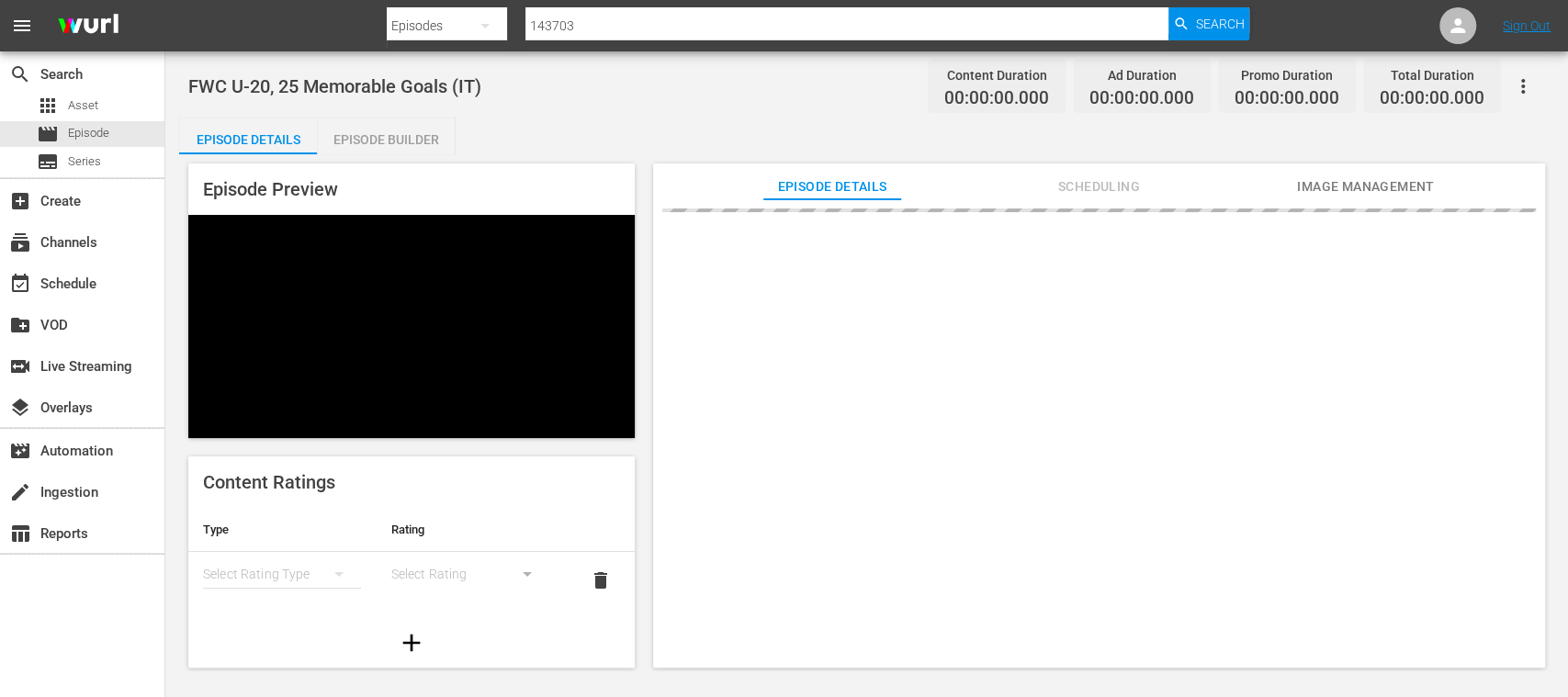
click at [370, 138] on div "Episode Builder" at bounding box center [386, 140] width 138 height 44
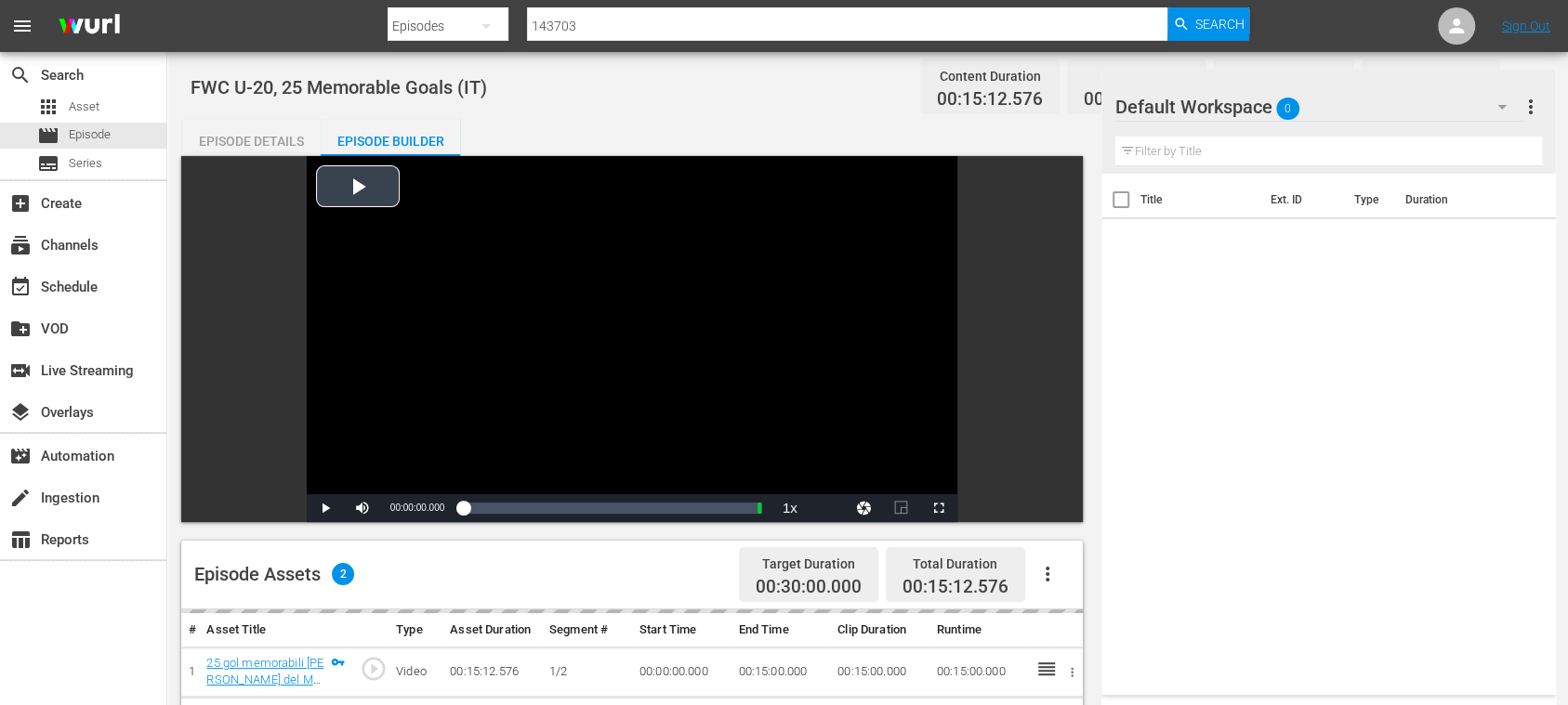
scroll to position [330, 0]
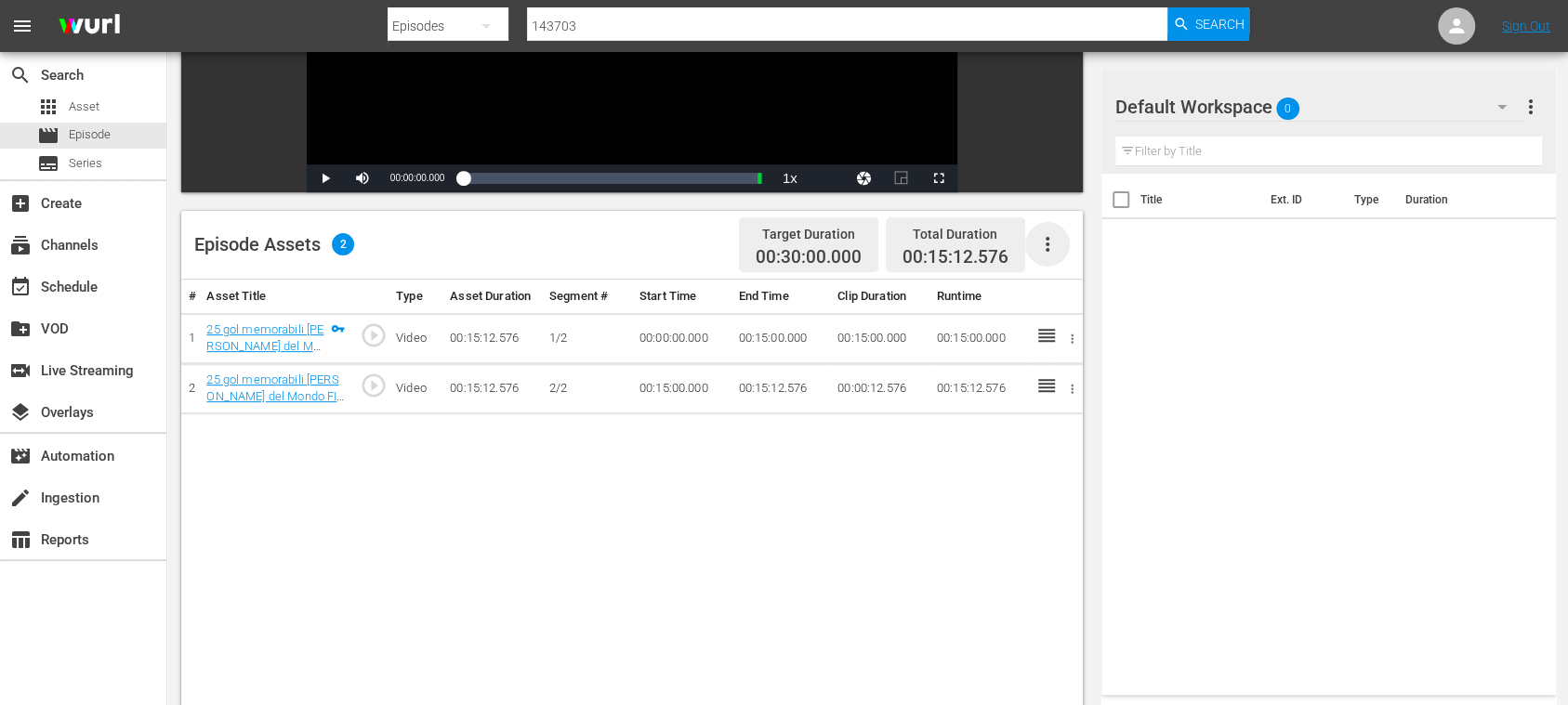
click at [1057, 247] on icon "button" at bounding box center [1047, 243] width 22 height 22
click at [1061, 247] on div "Fill with Ads" at bounding box center [1101, 252] width 126 height 45
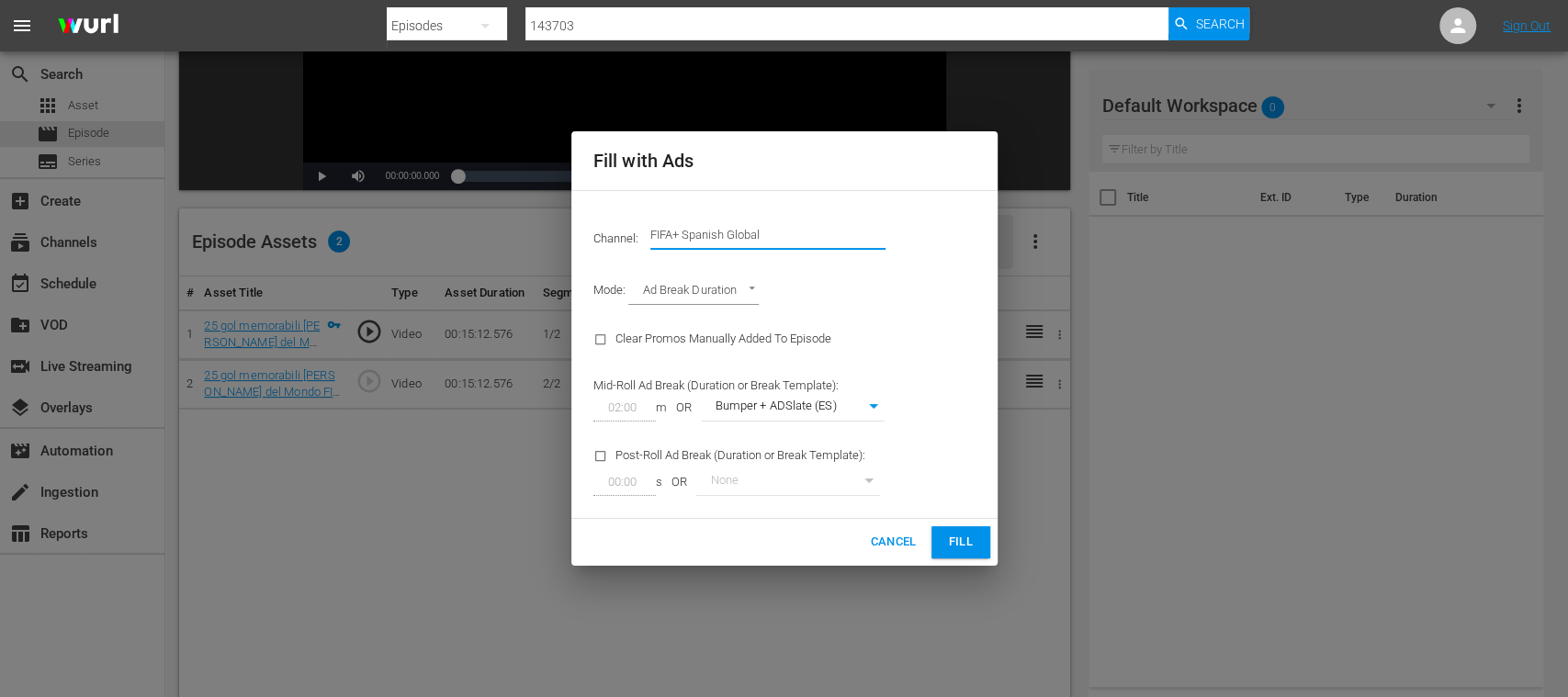
drag, startPoint x: 816, startPoint y: 239, endPoint x: 942, endPoint y: 241, distance: 126.0
click at [939, 241] on div "Channel: Channel Title FIFA+ Spanish Global" at bounding box center [784, 235] width 404 height 66
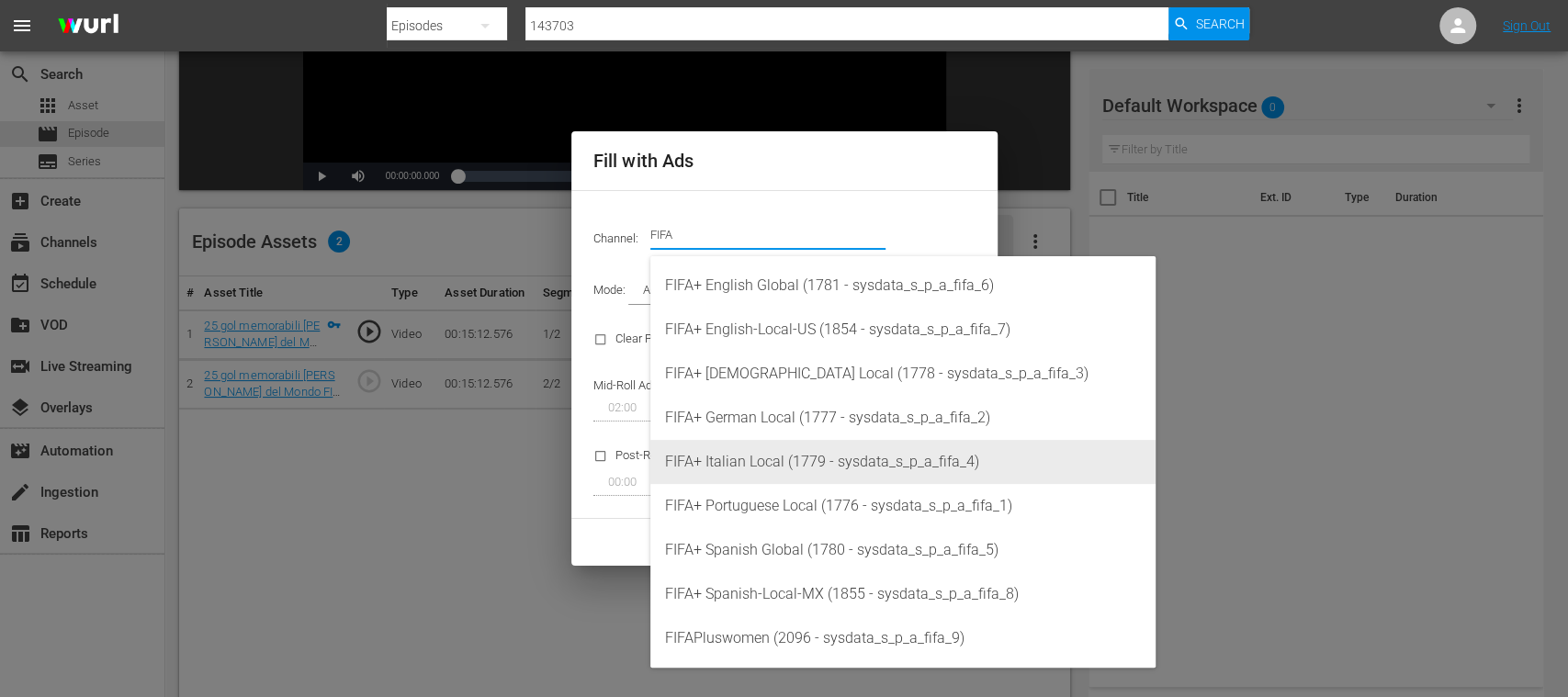
click at [833, 471] on div "FIFA+ Italian Local (1779 - sysdata_s_p_a_fifa_4)" at bounding box center [903, 462] width 476 height 44
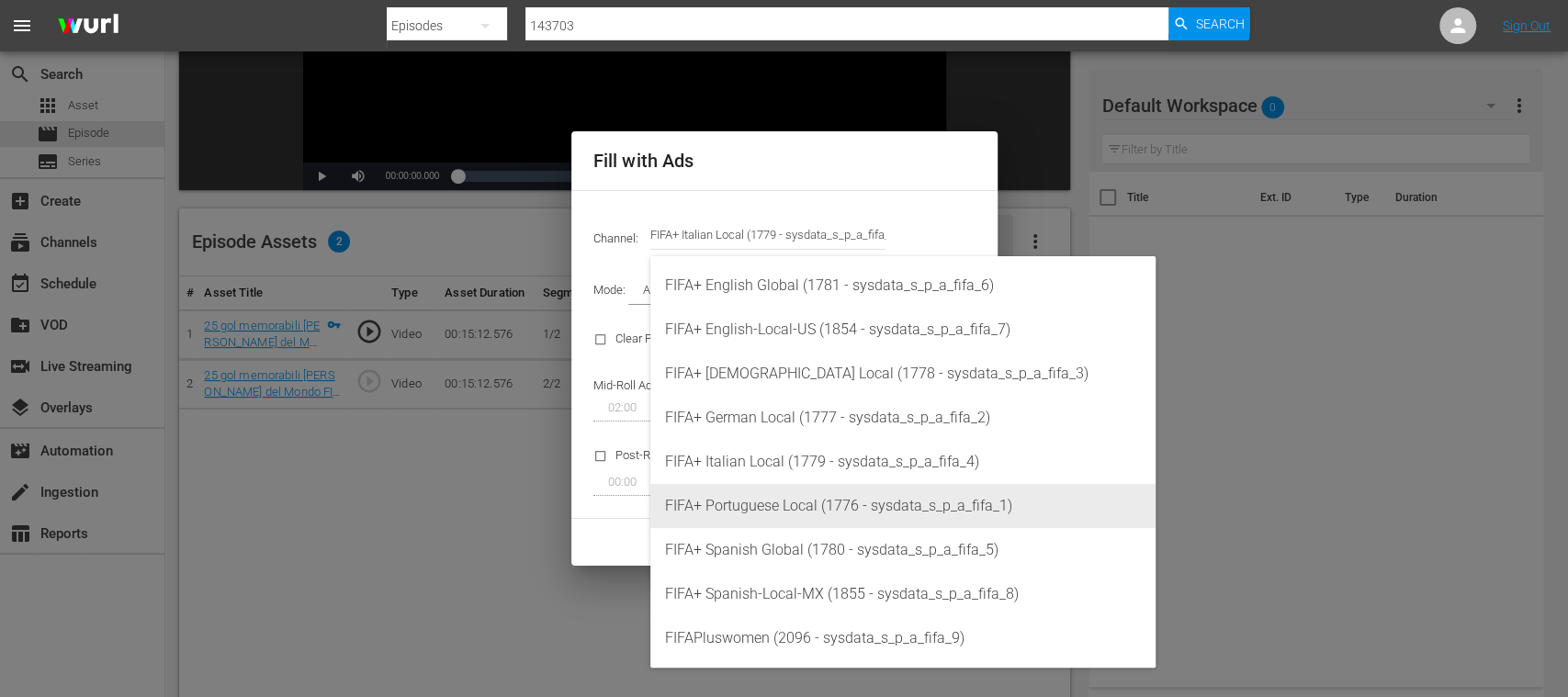
type input "FIFA+ Italian Local (1779)"
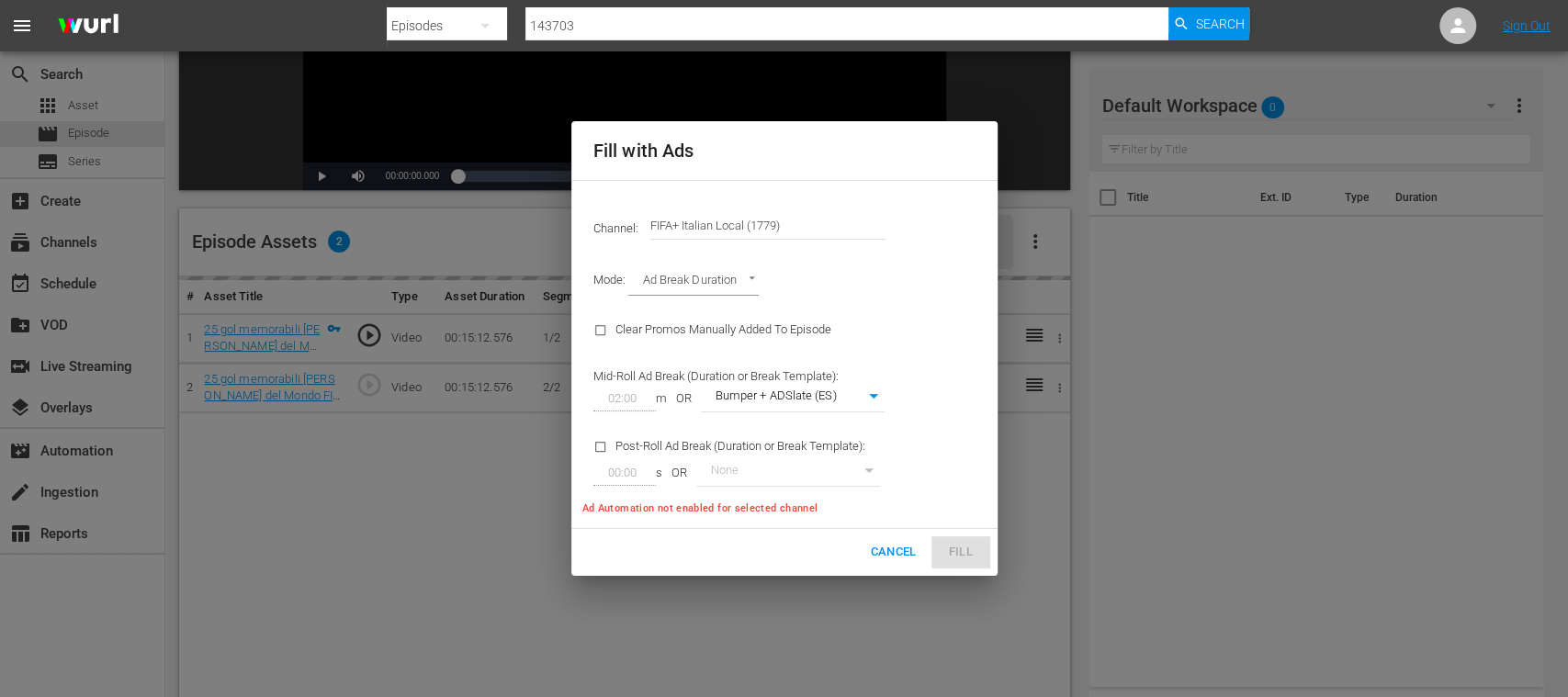
type input "341"
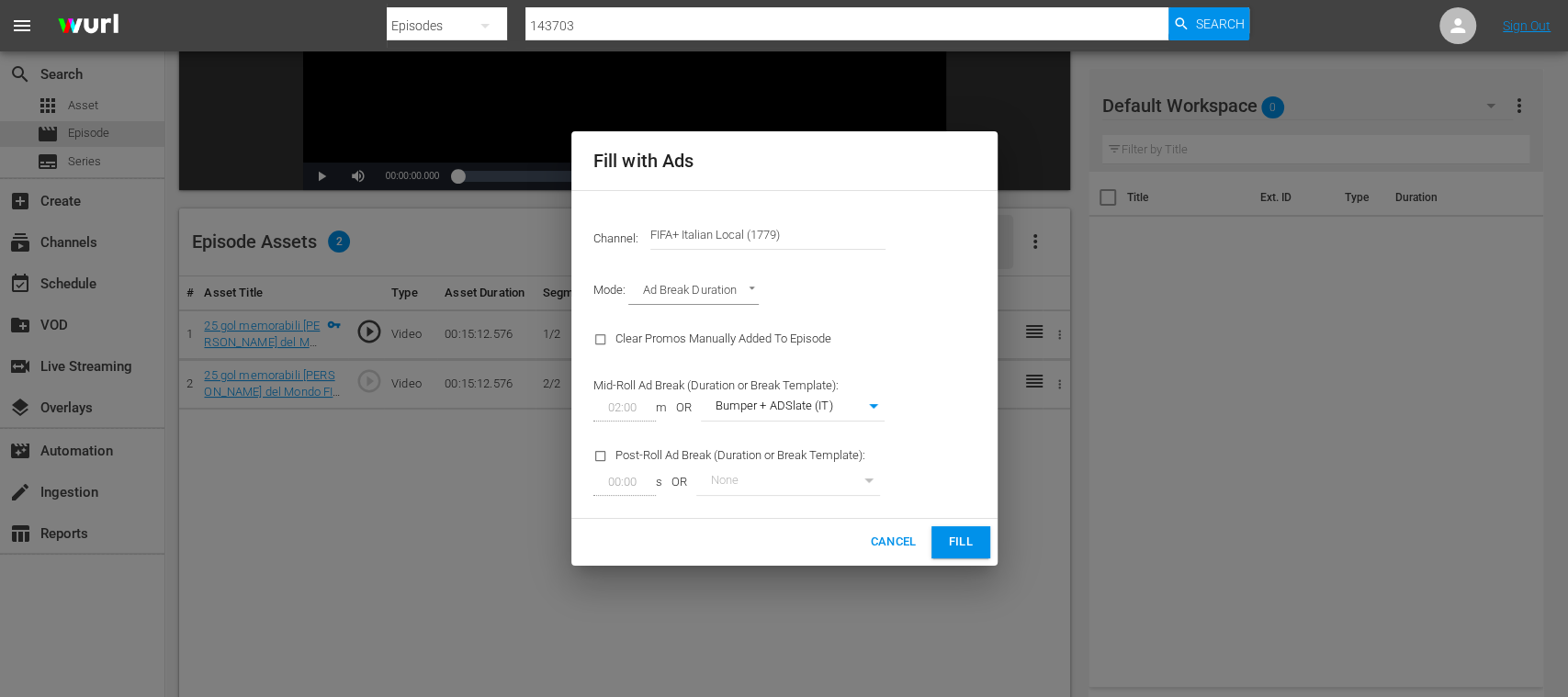
click at [965, 540] on span "Fill" at bounding box center [961, 542] width 29 height 21
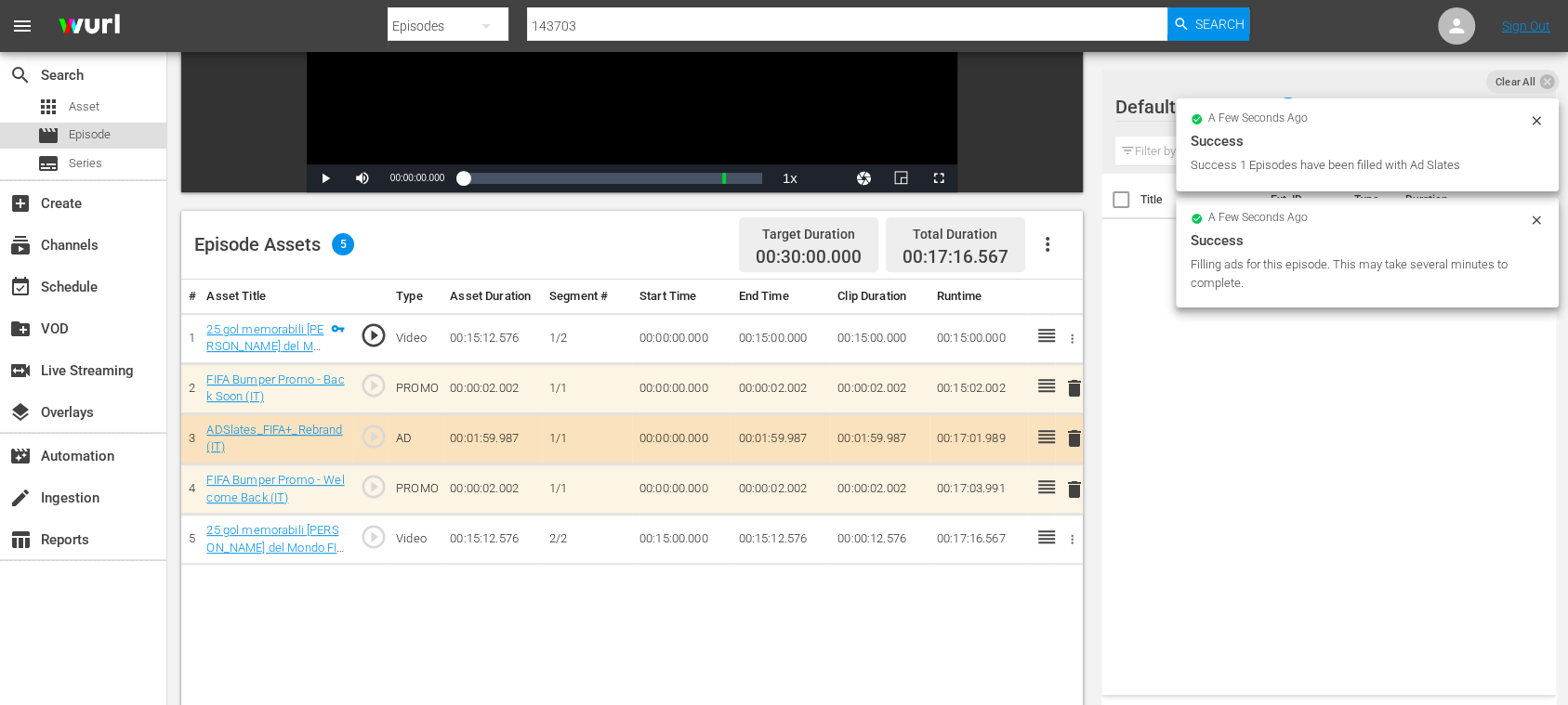
click at [98, 129] on span "Episode" at bounding box center [89, 134] width 42 height 19
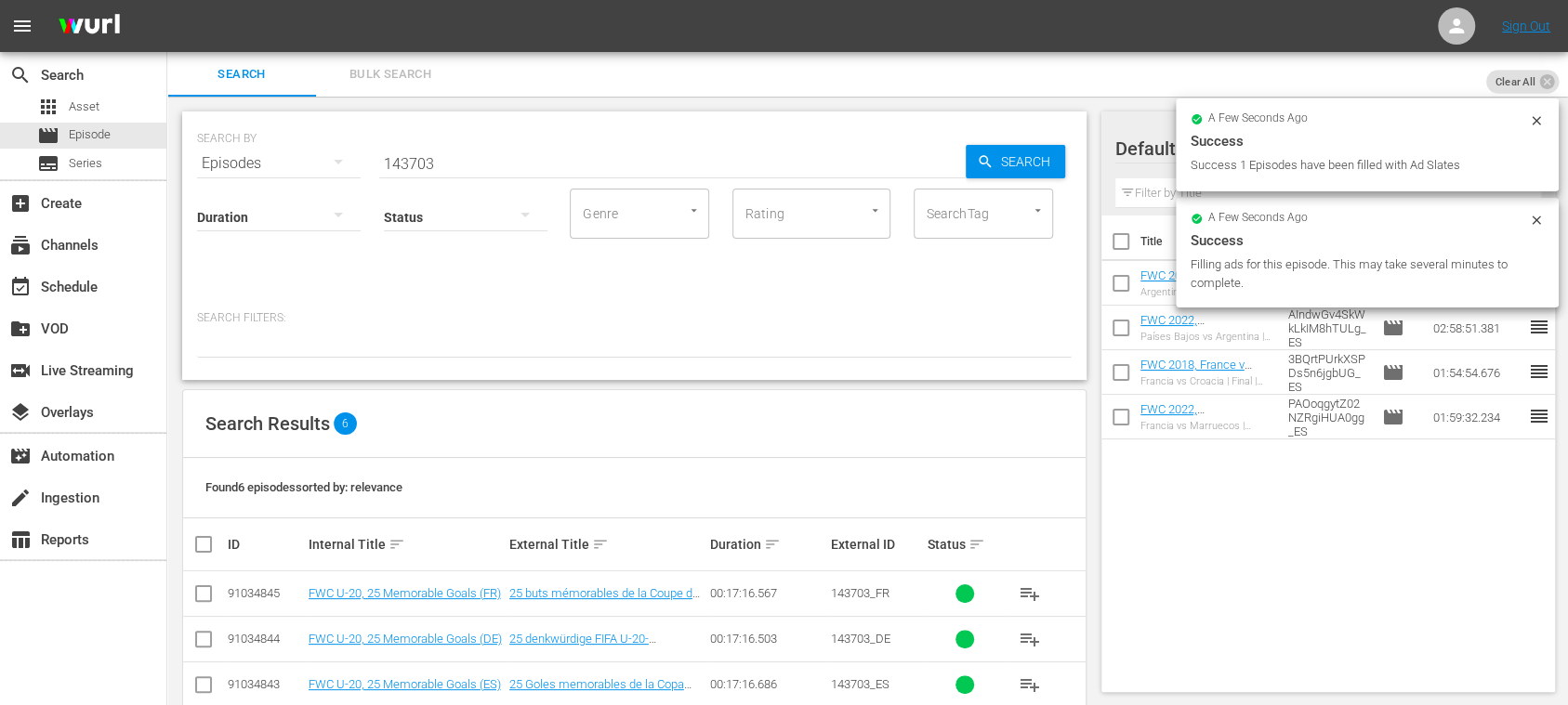
scroll to position [171, 0]
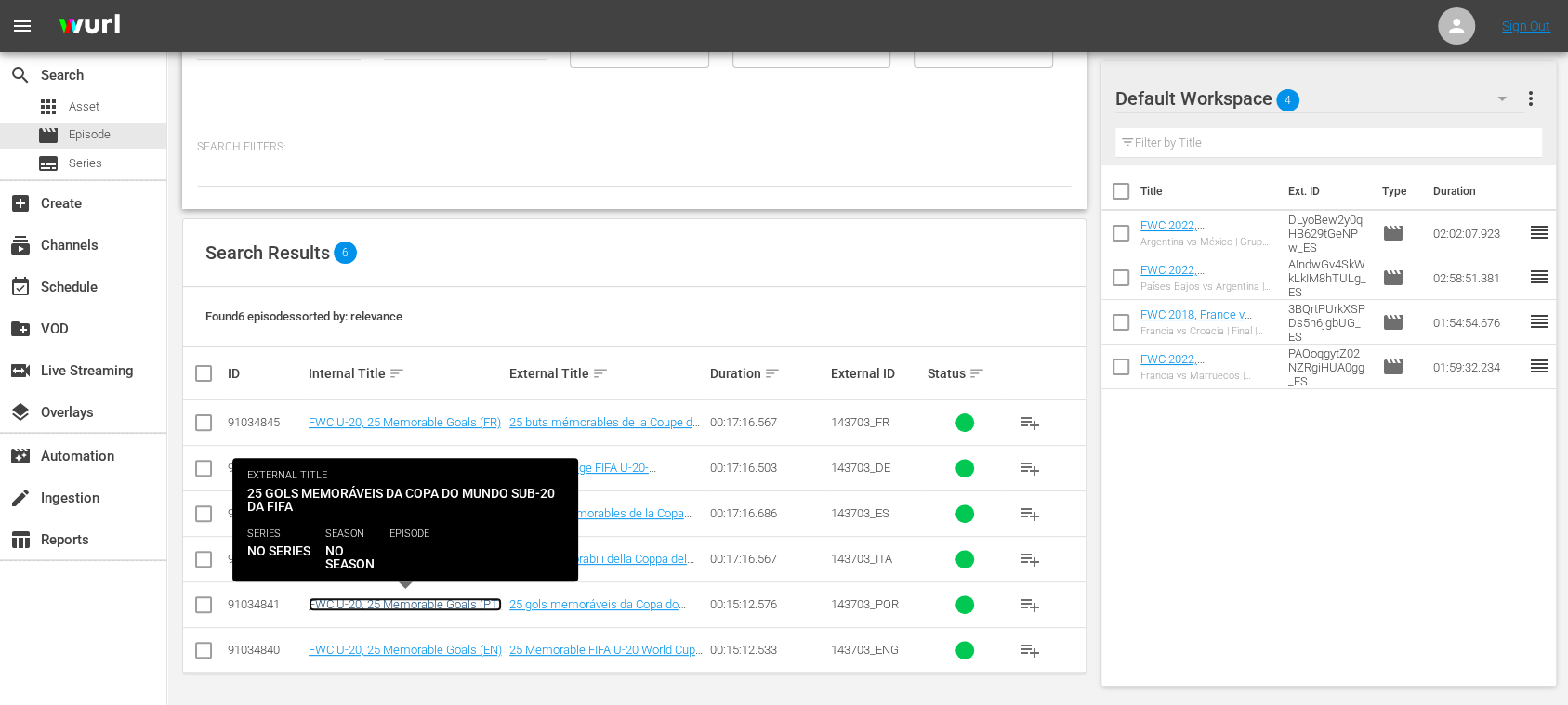
click at [465, 600] on link "FWC U-20, 25 Memorable Goals (PT)" at bounding box center [405, 604] width 194 height 14
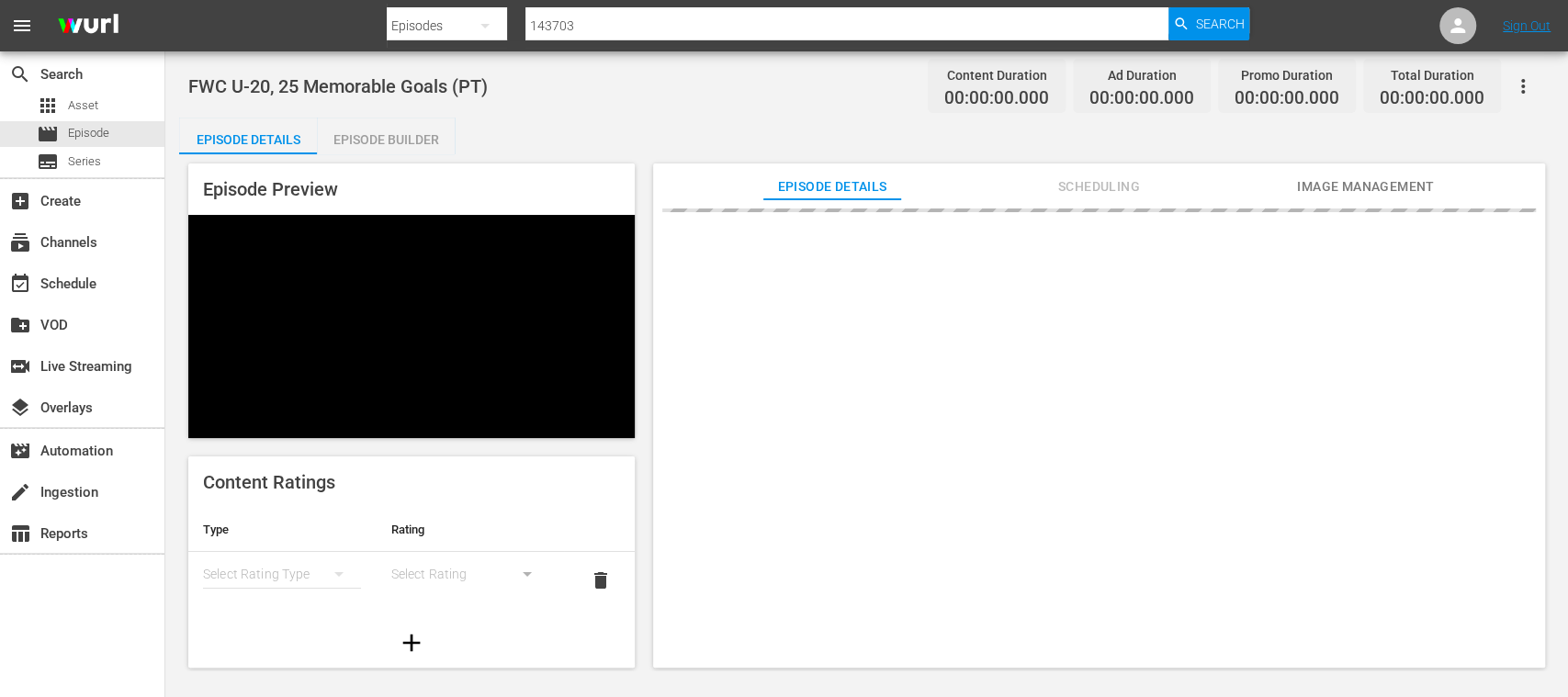
click at [358, 134] on div "Episode Builder" at bounding box center [386, 140] width 138 height 44
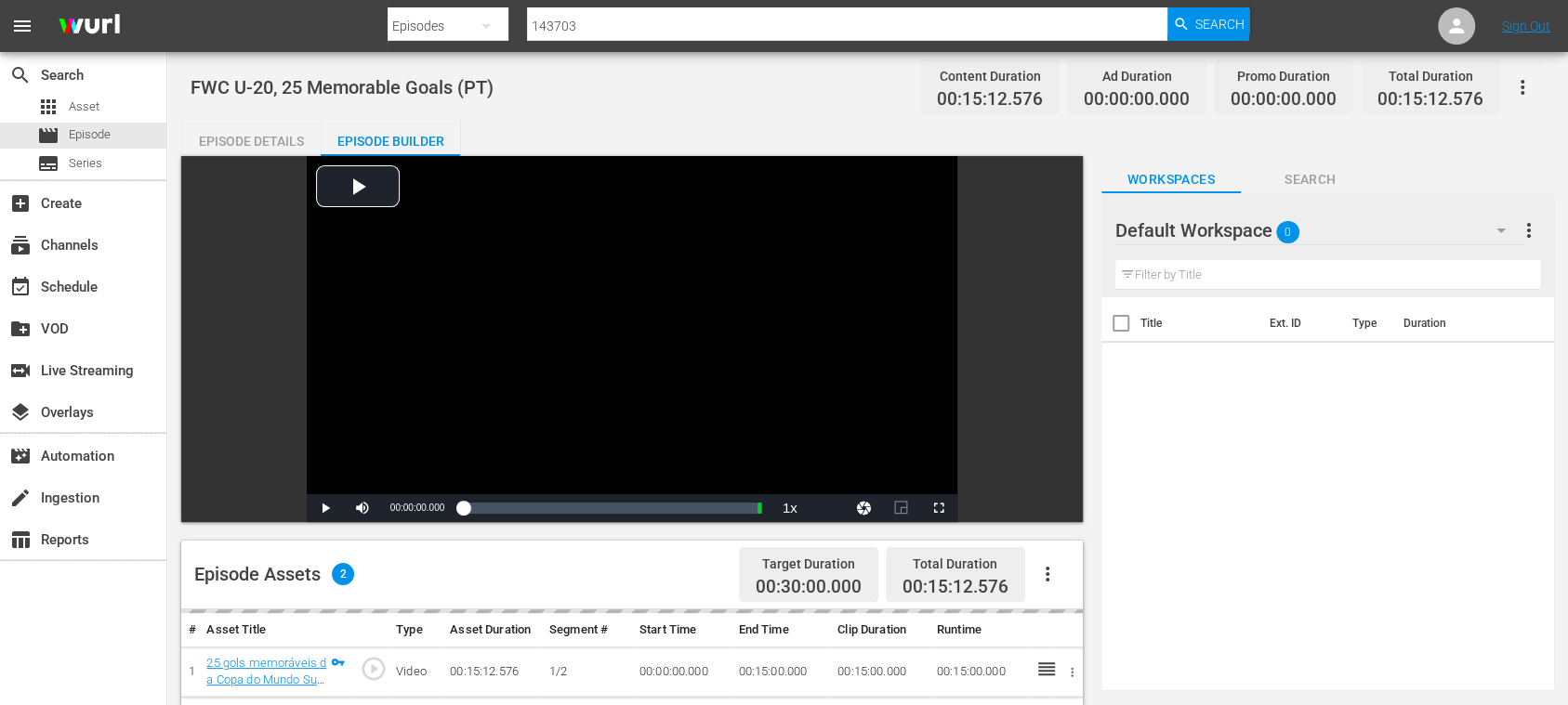
scroll to position [330, 0]
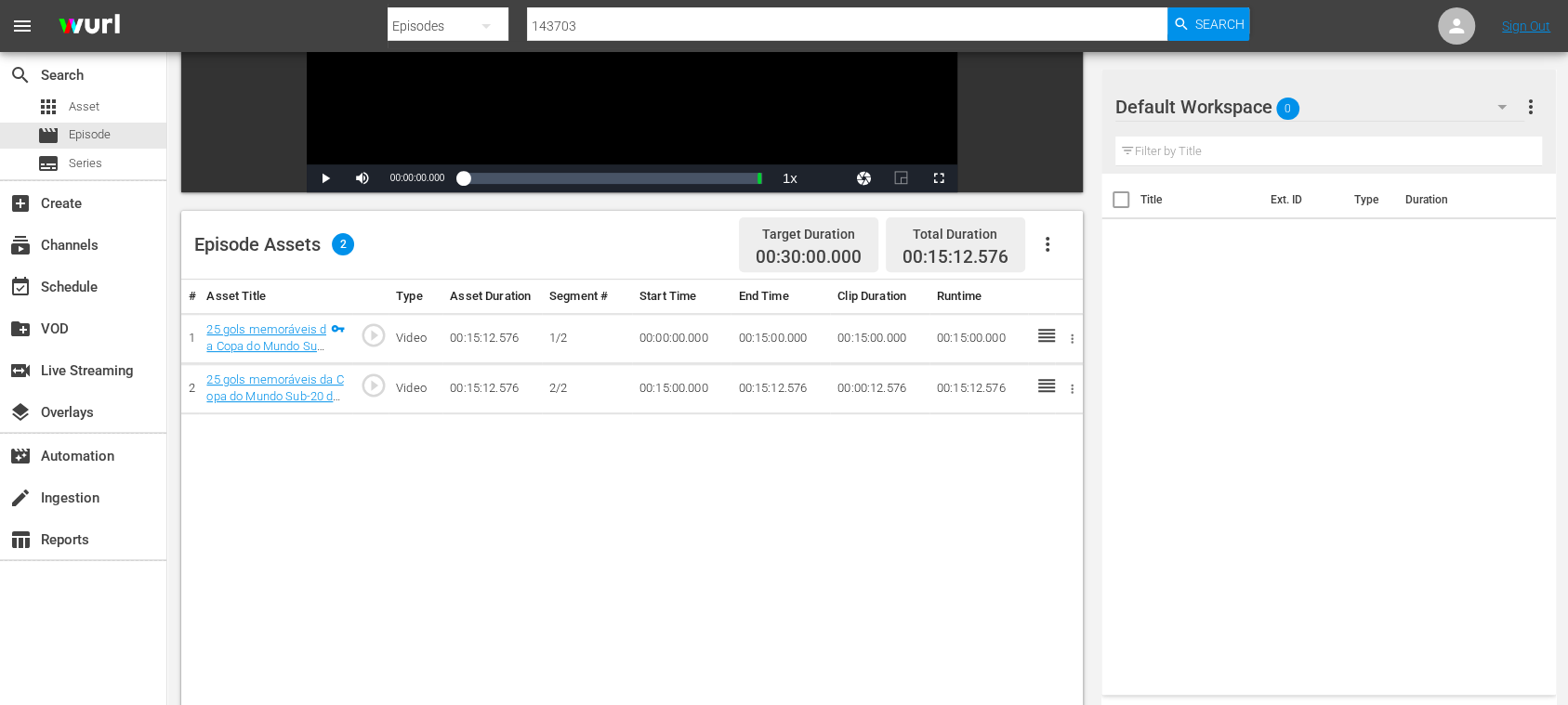
click at [1053, 247] on icon "button" at bounding box center [1047, 243] width 22 height 22
click at [1058, 246] on div "Fill with Ads" at bounding box center [1101, 252] width 126 height 45
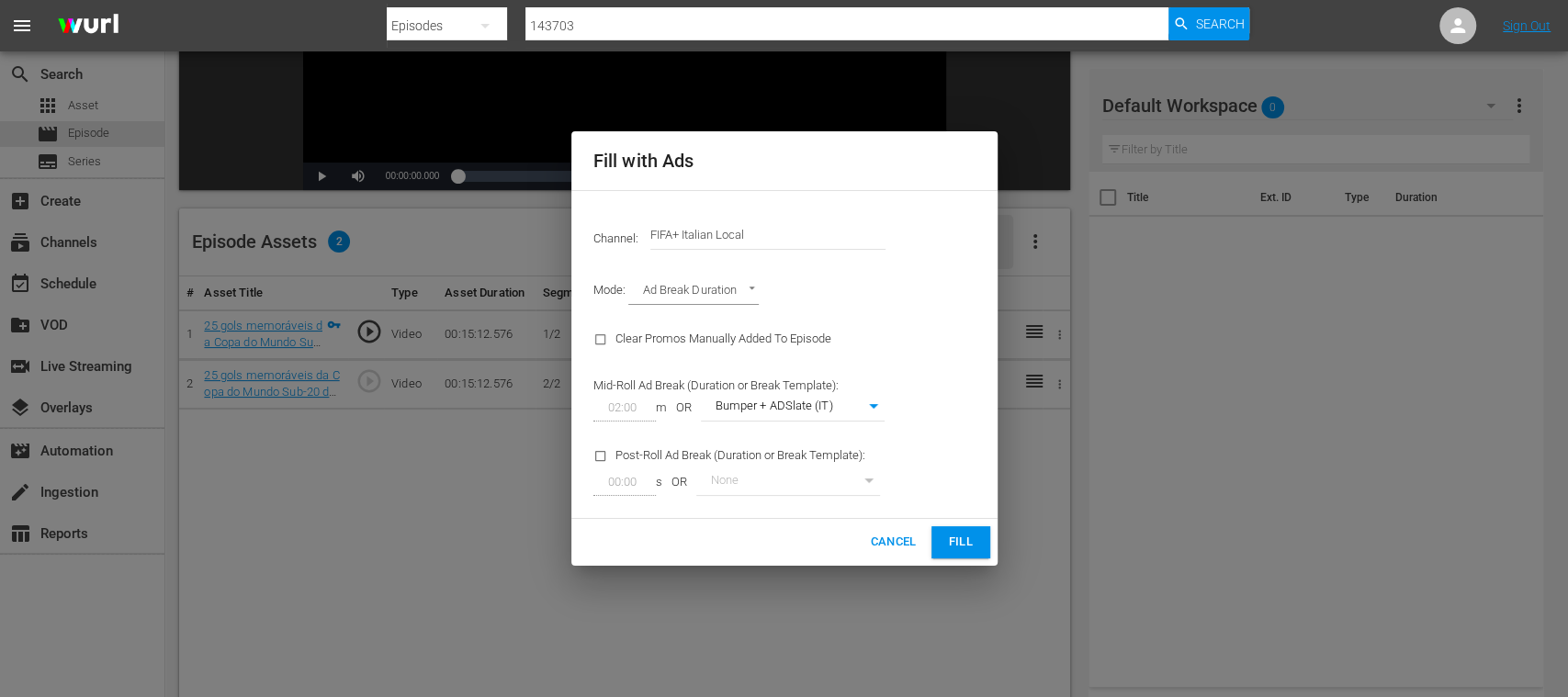
drag, startPoint x: 884, startPoint y: 231, endPoint x: 905, endPoint y: 230, distance: 21.0
click at [891, 230] on div "Channel: Channel Title FIFA+ Italian Local" at bounding box center [784, 235] width 404 height 66
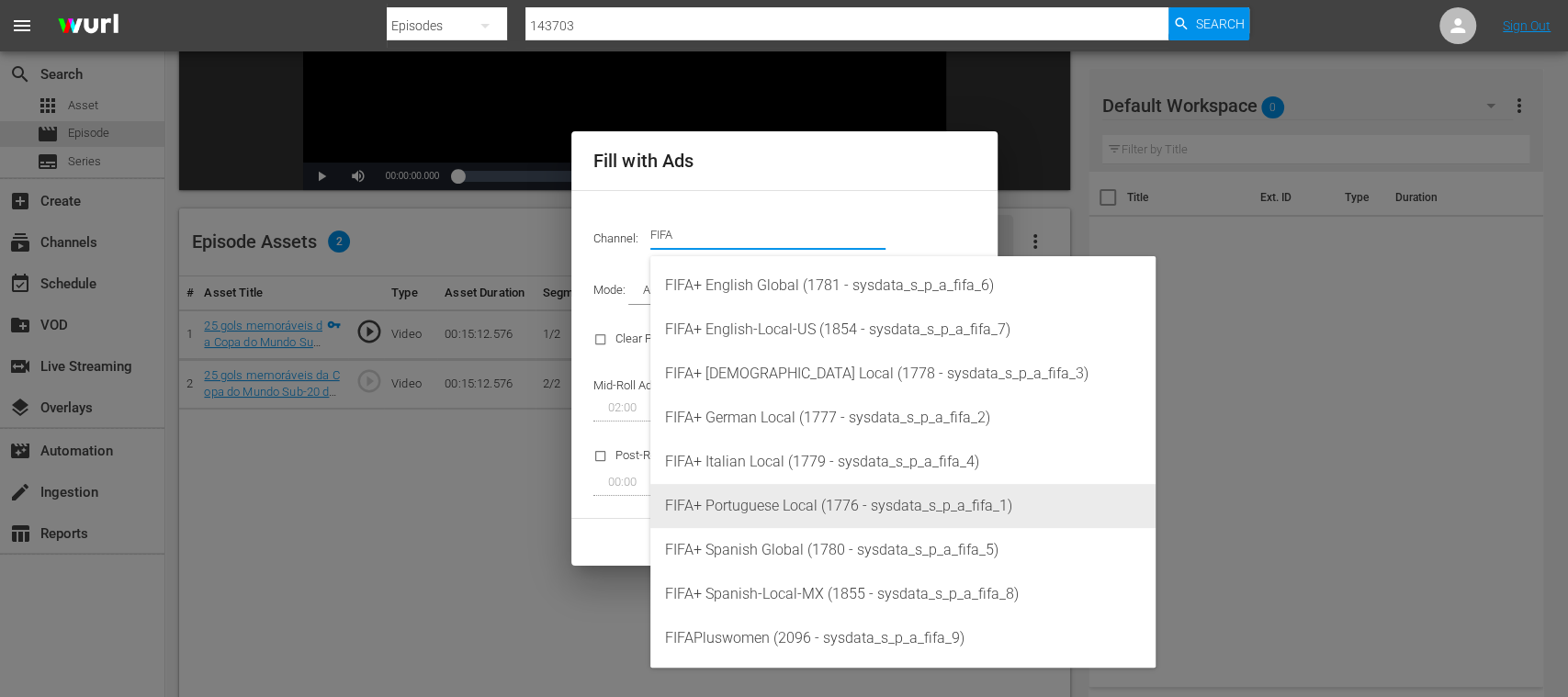
click at [798, 489] on div "FIFA+ Portuguese Local (1776 - sysdata_s_p_a_fifa_1)" at bounding box center [903, 507] width 476 height 44
type input "FIFA+ Portuguese Local (1776)"
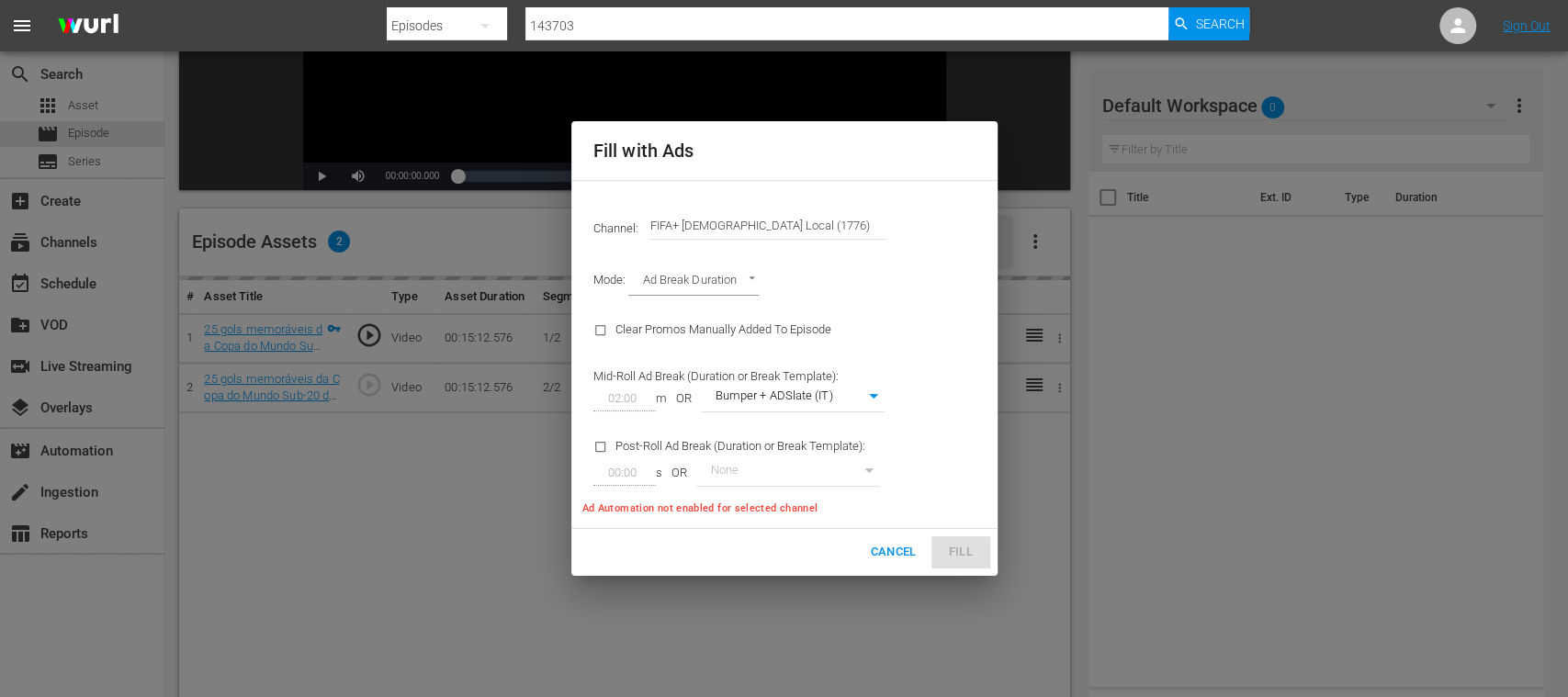
type input "338"
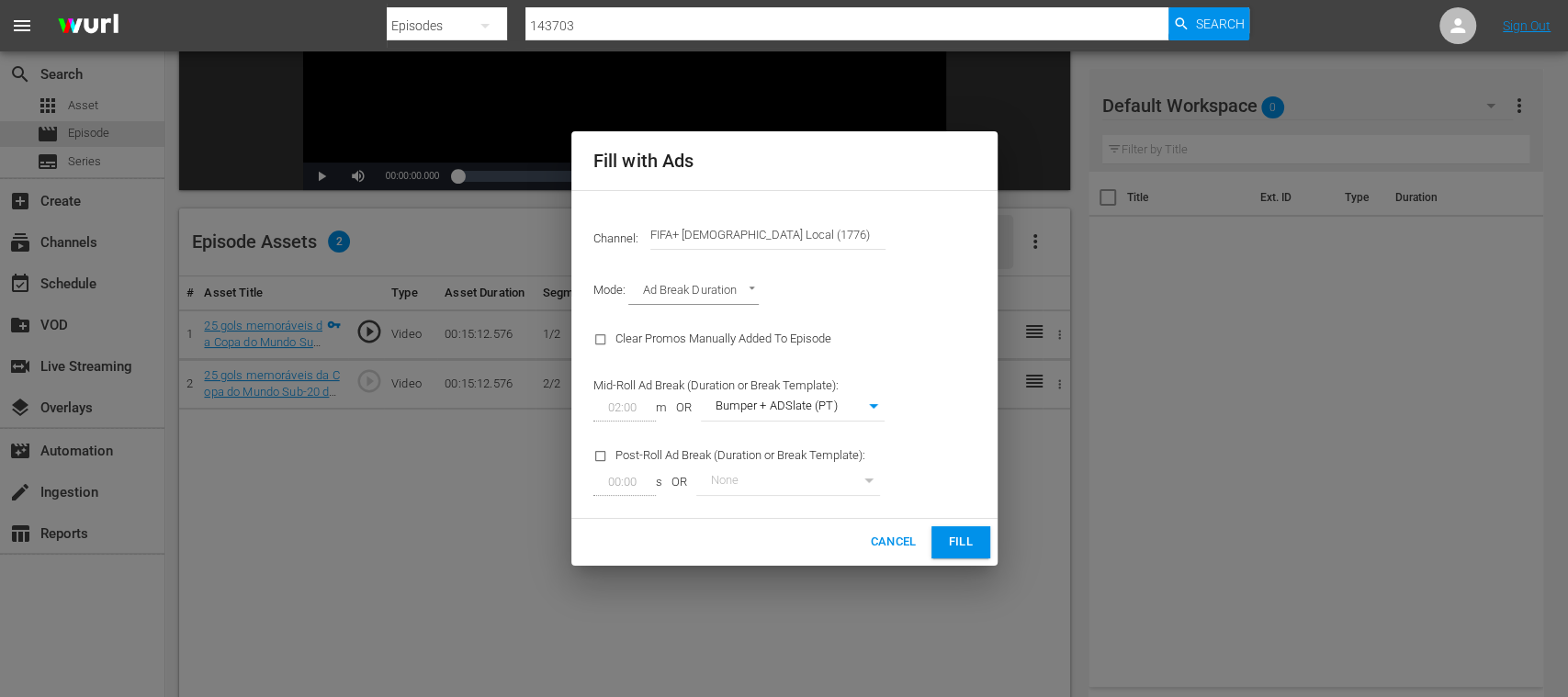
click at [959, 542] on span "Fill" at bounding box center [961, 542] width 29 height 21
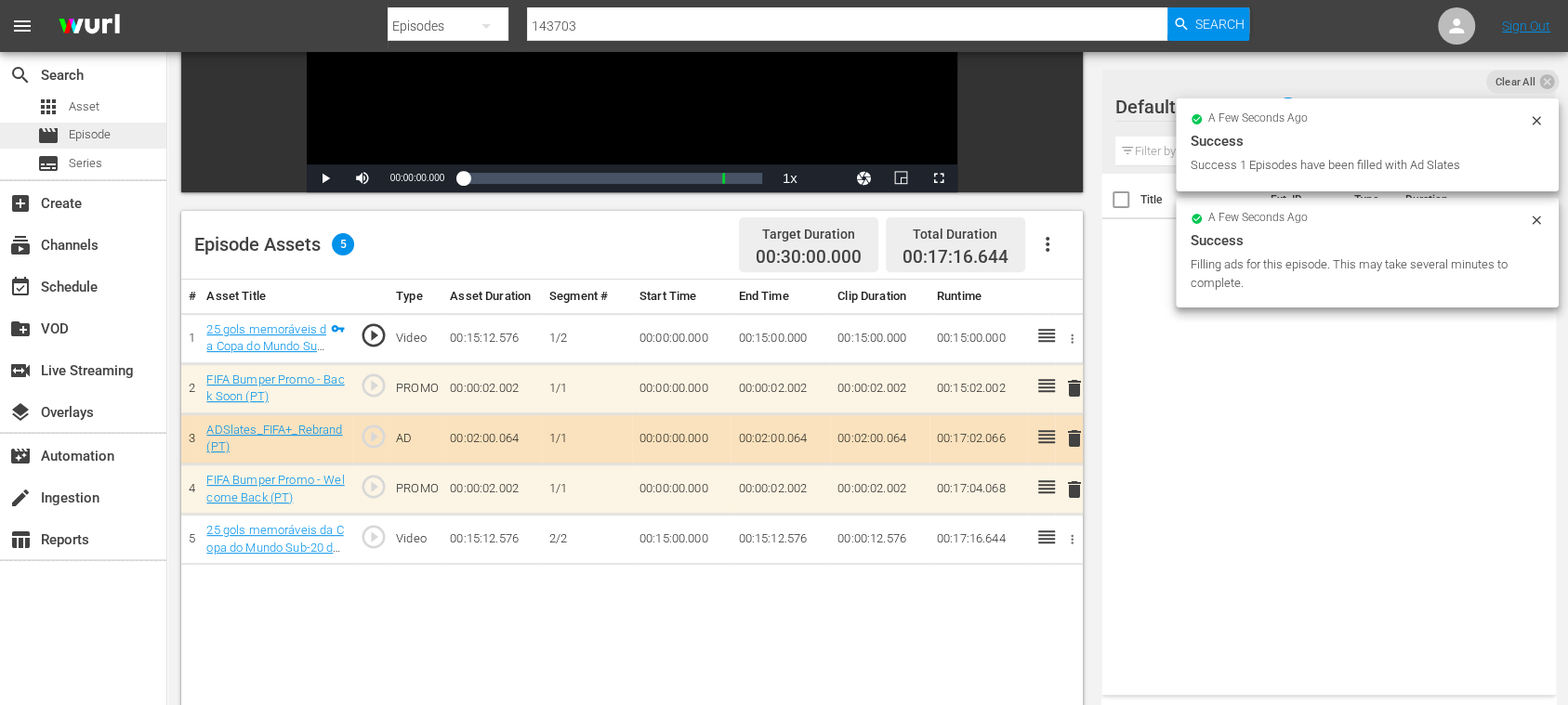
click at [102, 130] on span "Episode" at bounding box center [89, 134] width 42 height 19
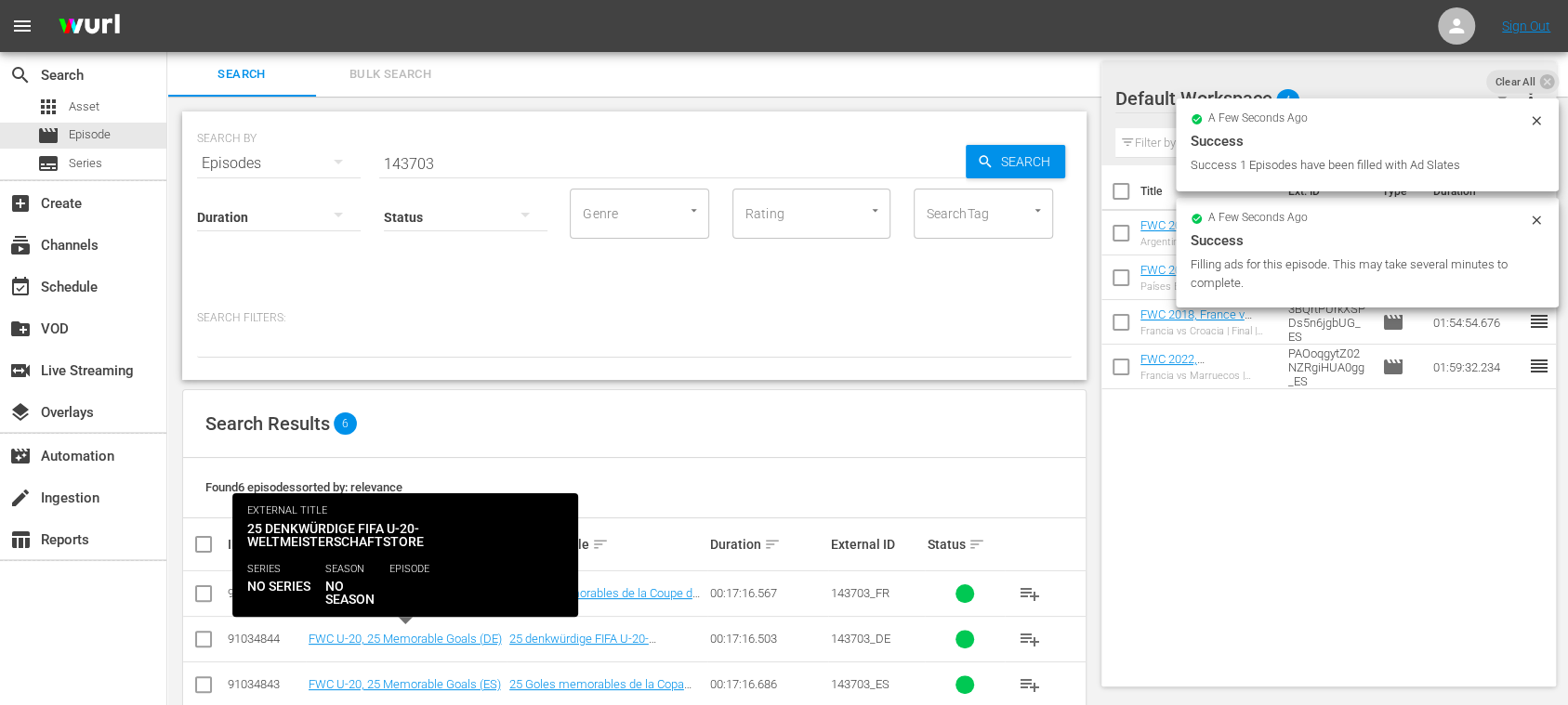
scroll to position [171, 0]
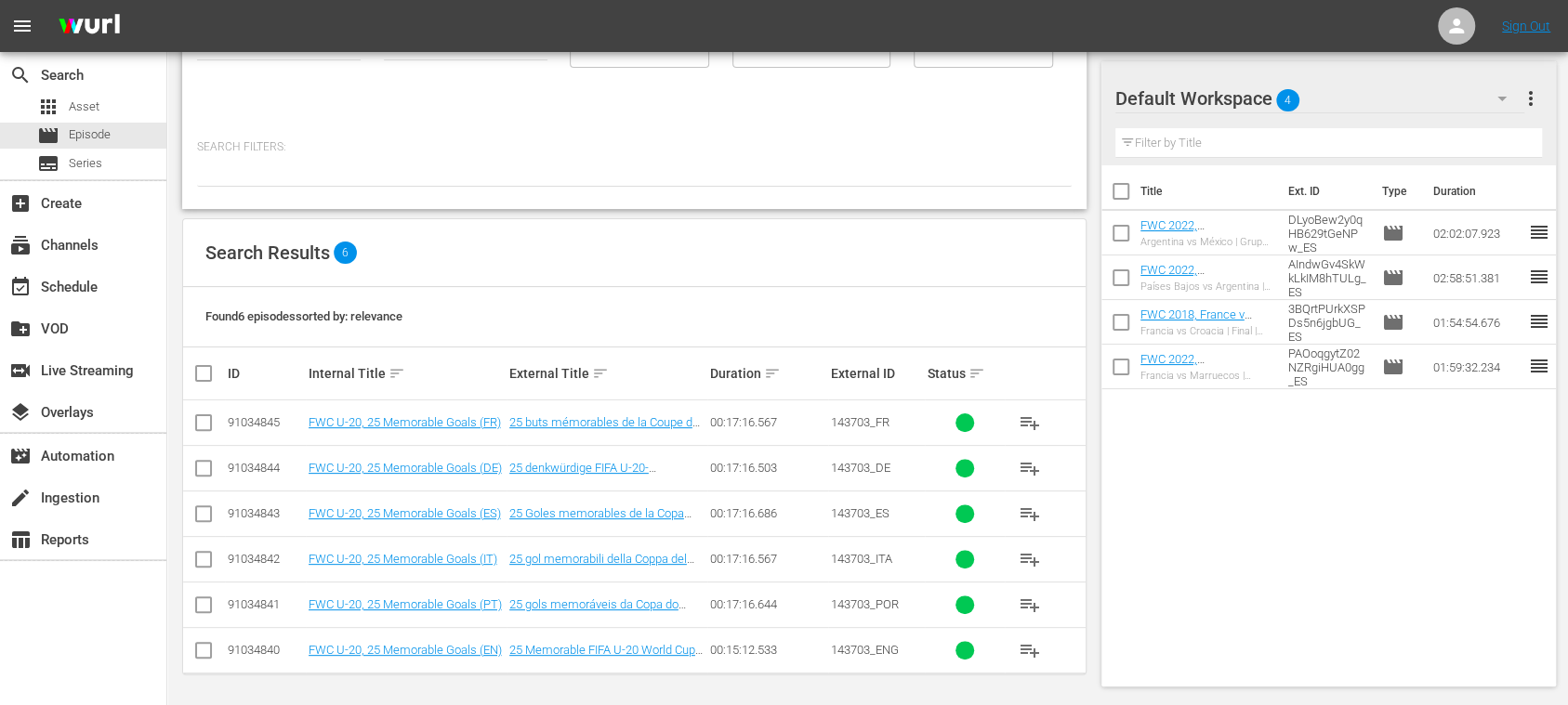
click at [473, 639] on td "FWC U-20, 25 Memorable Goals (EN)" at bounding box center [406, 649] width 201 height 46
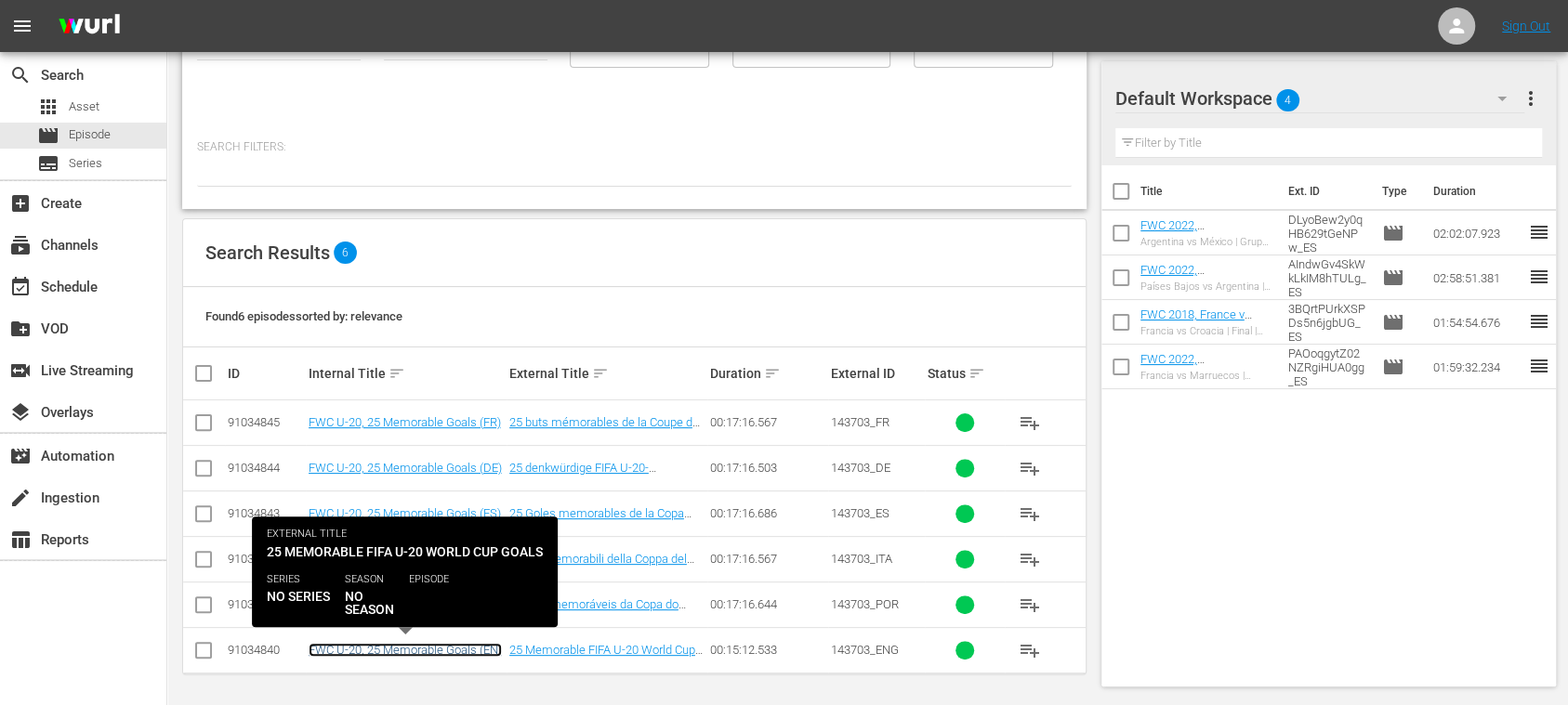
click at [472, 643] on link "FWC U-20, 25 Memorable Goals (EN)" at bounding box center [405, 650] width 194 height 14
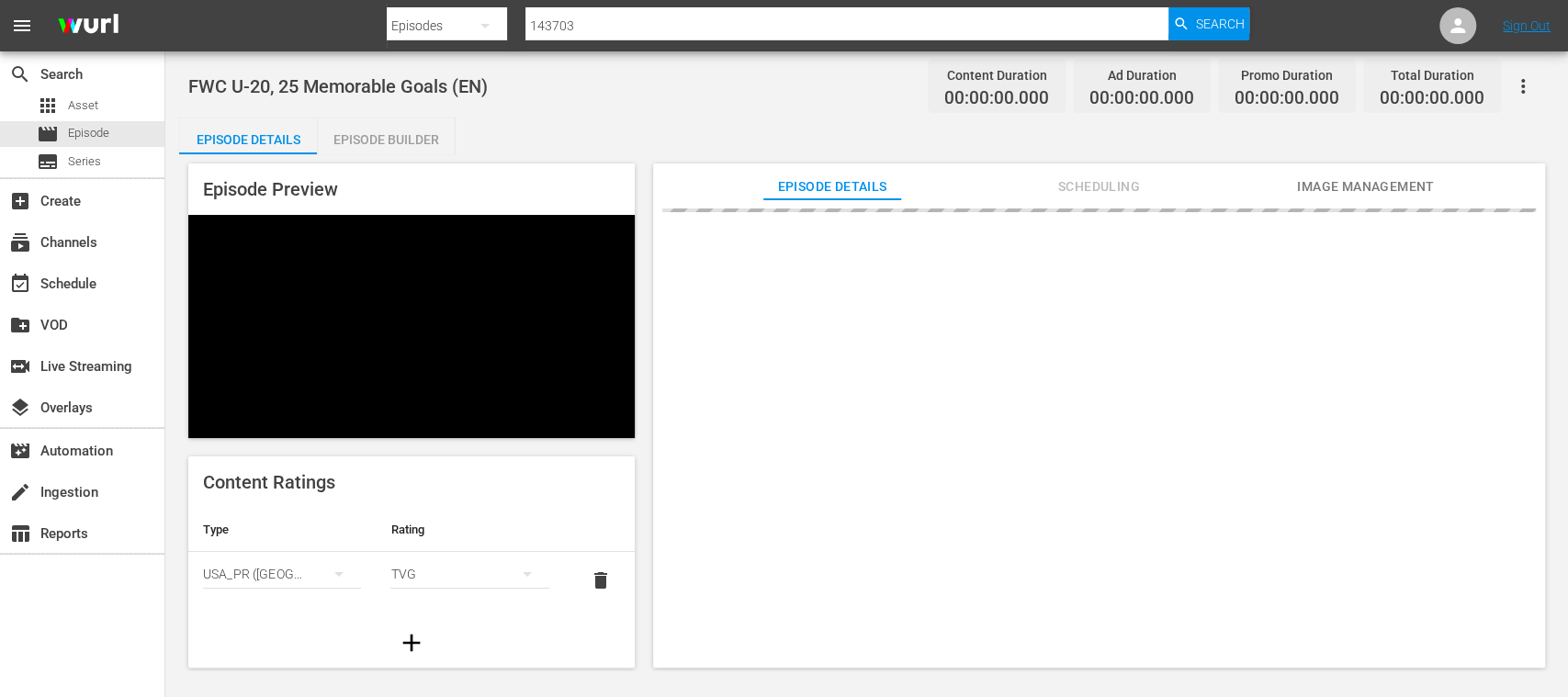
click at [384, 133] on div "Episode Builder" at bounding box center [386, 140] width 138 height 44
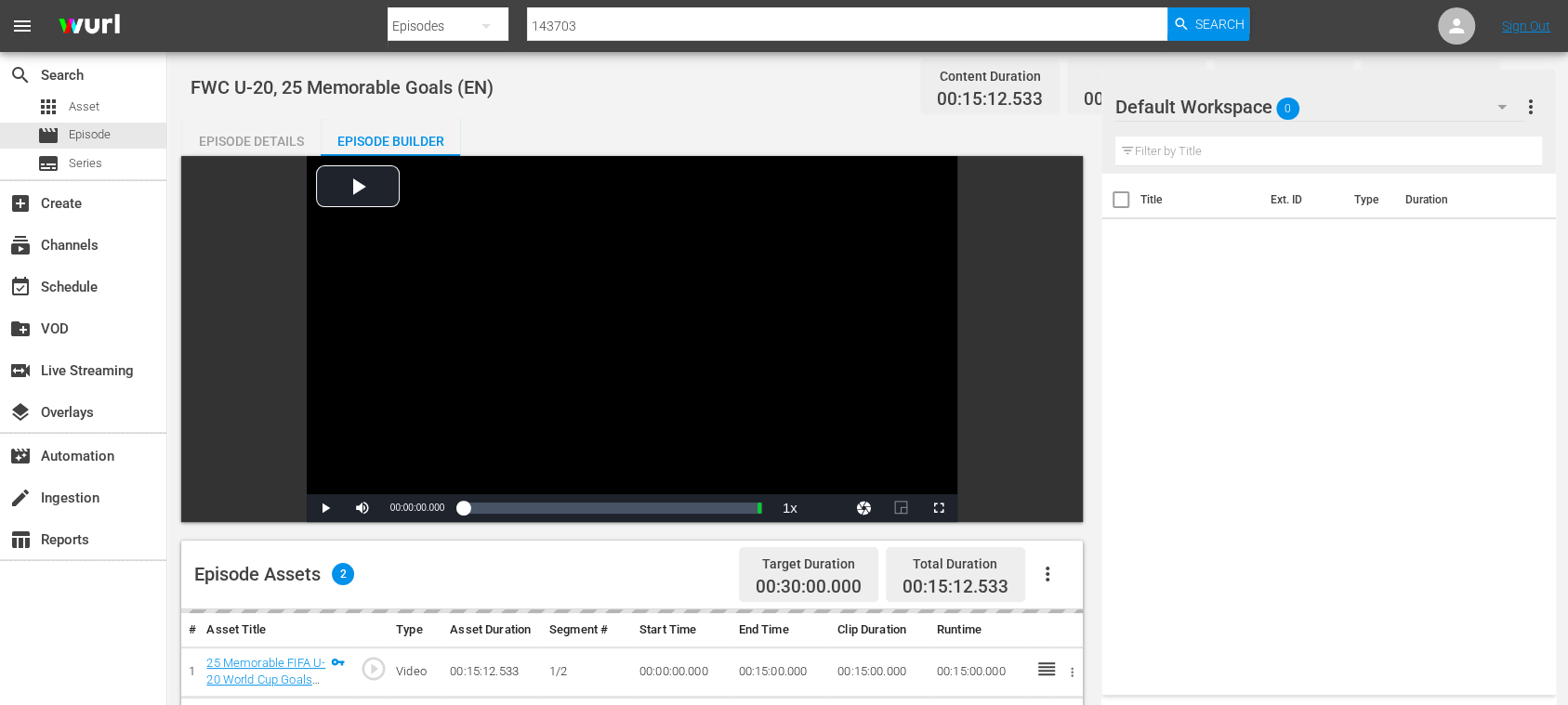
scroll to position [330, 0]
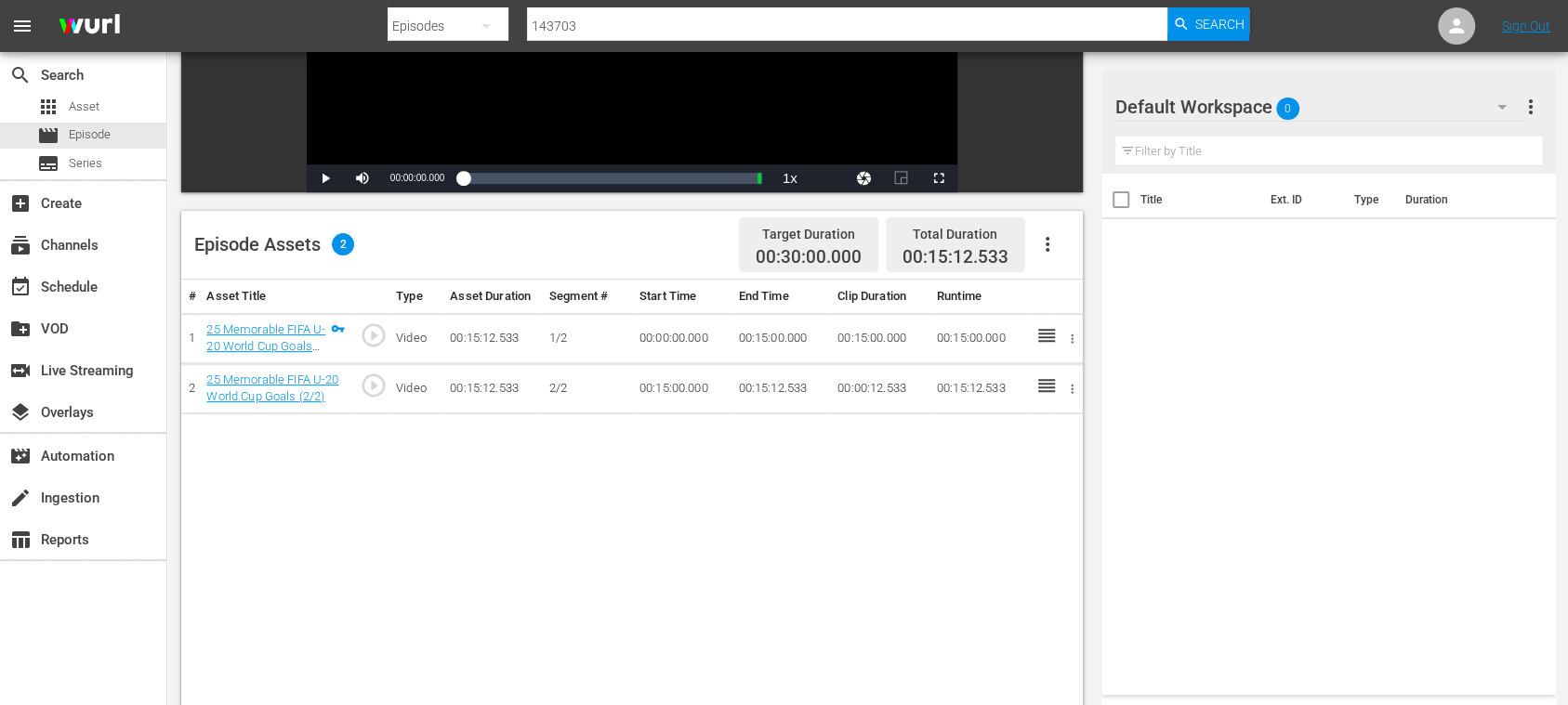
click at [1049, 252] on icon "button" at bounding box center [1047, 243] width 22 height 22
click at [1061, 254] on div "Fill with Ads" at bounding box center [1101, 252] width 126 height 45
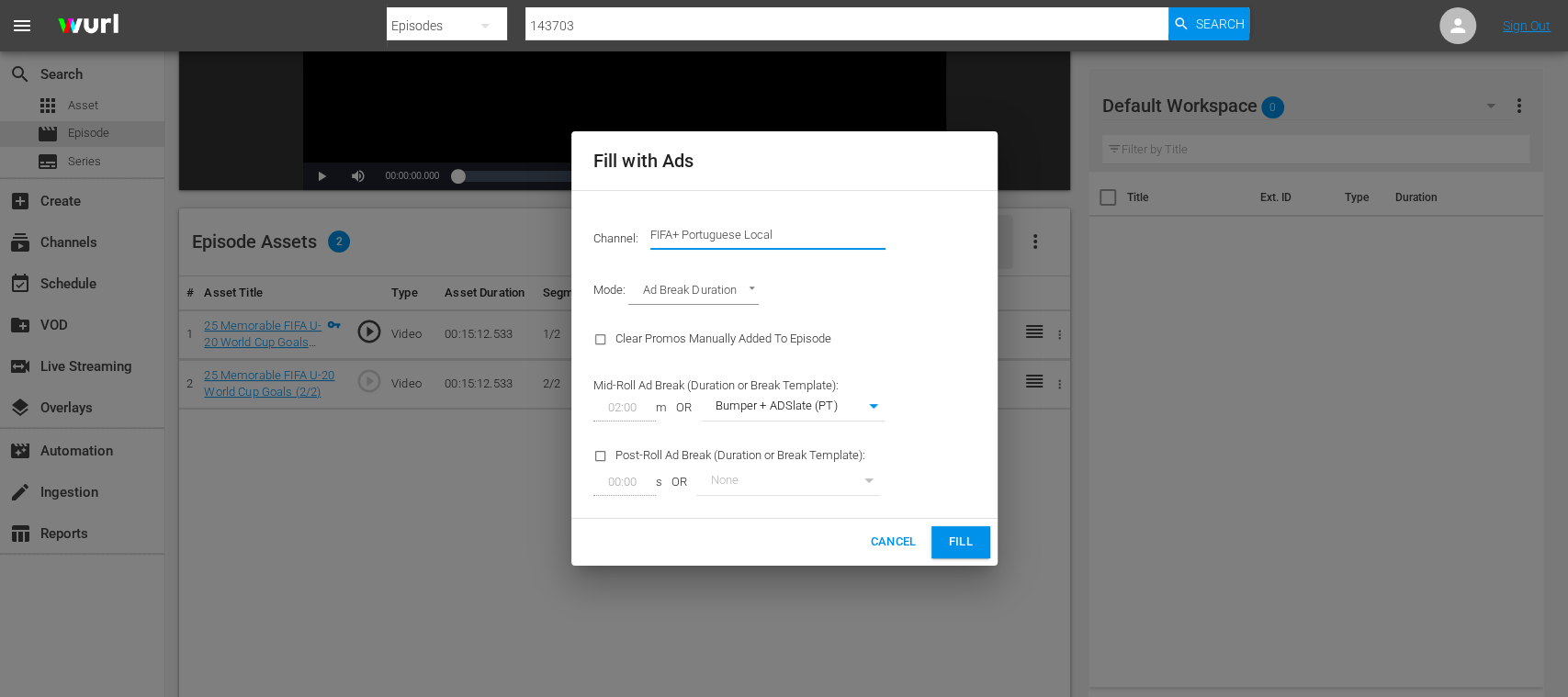
drag, startPoint x: 682, startPoint y: 234, endPoint x: 910, endPoint y: 233, distance: 228.0
click at [908, 233] on div "Channel: Channel Title FIFA+ Portuguese Local" at bounding box center [784, 235] width 404 height 66
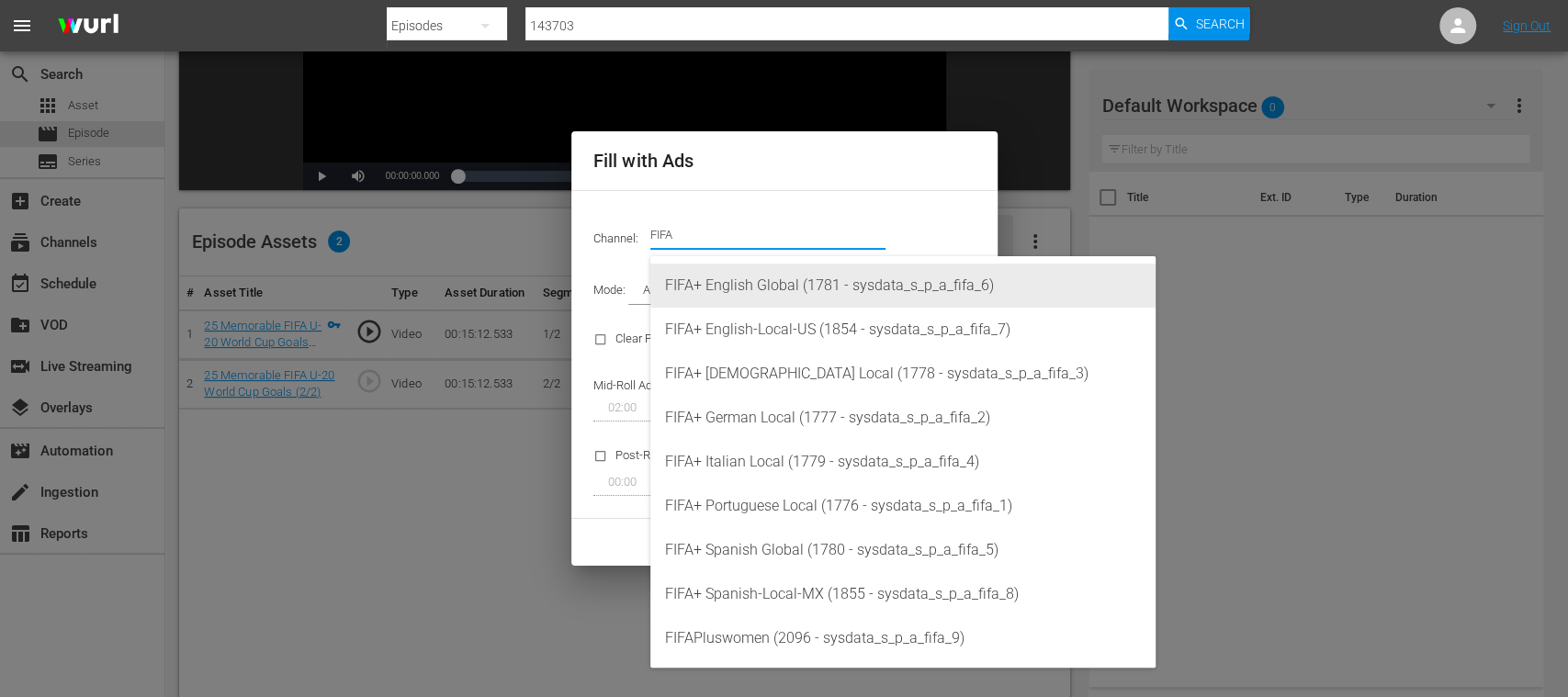
click at [821, 286] on div "FIFA+ English Global (1781 - sysdata_s_p_a_fifa_6)" at bounding box center [903, 286] width 476 height 44
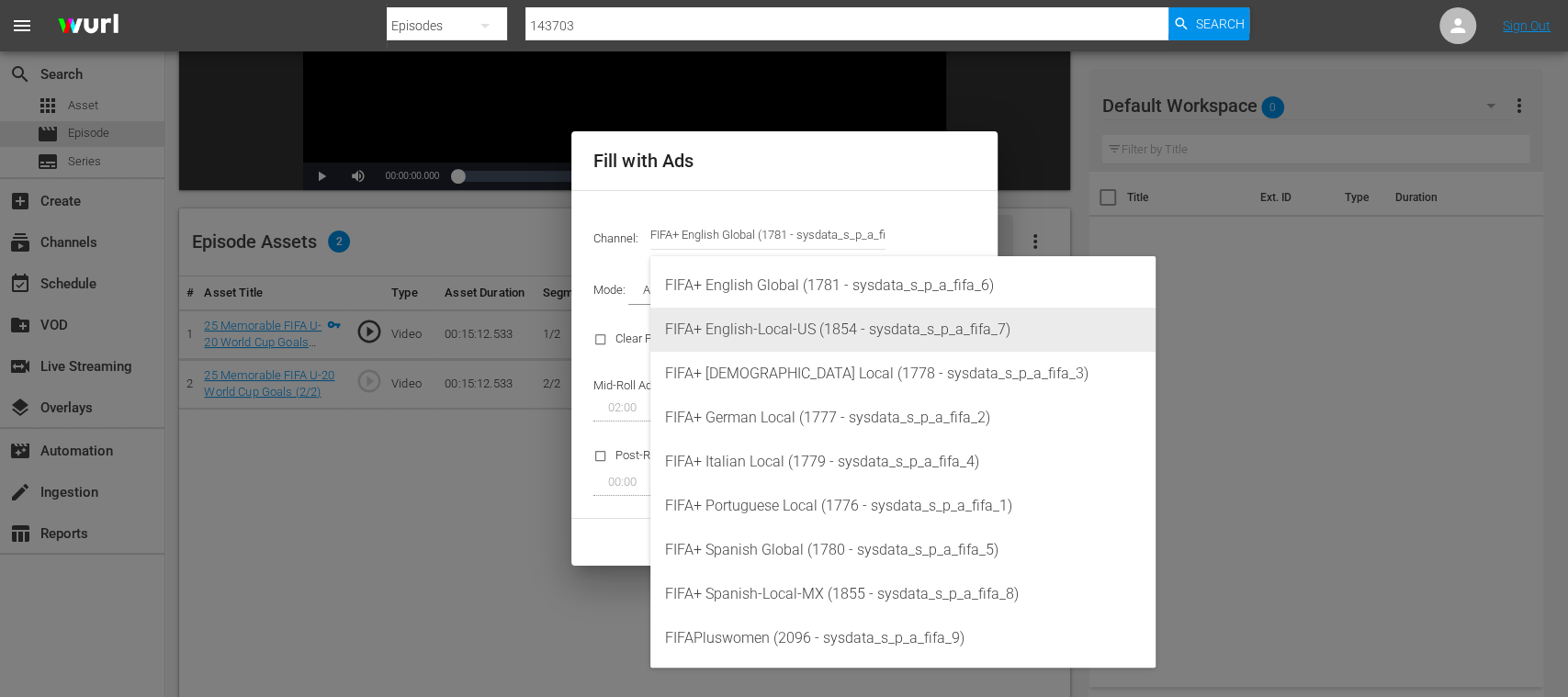
type input "FIFA+ English Global (1781)"
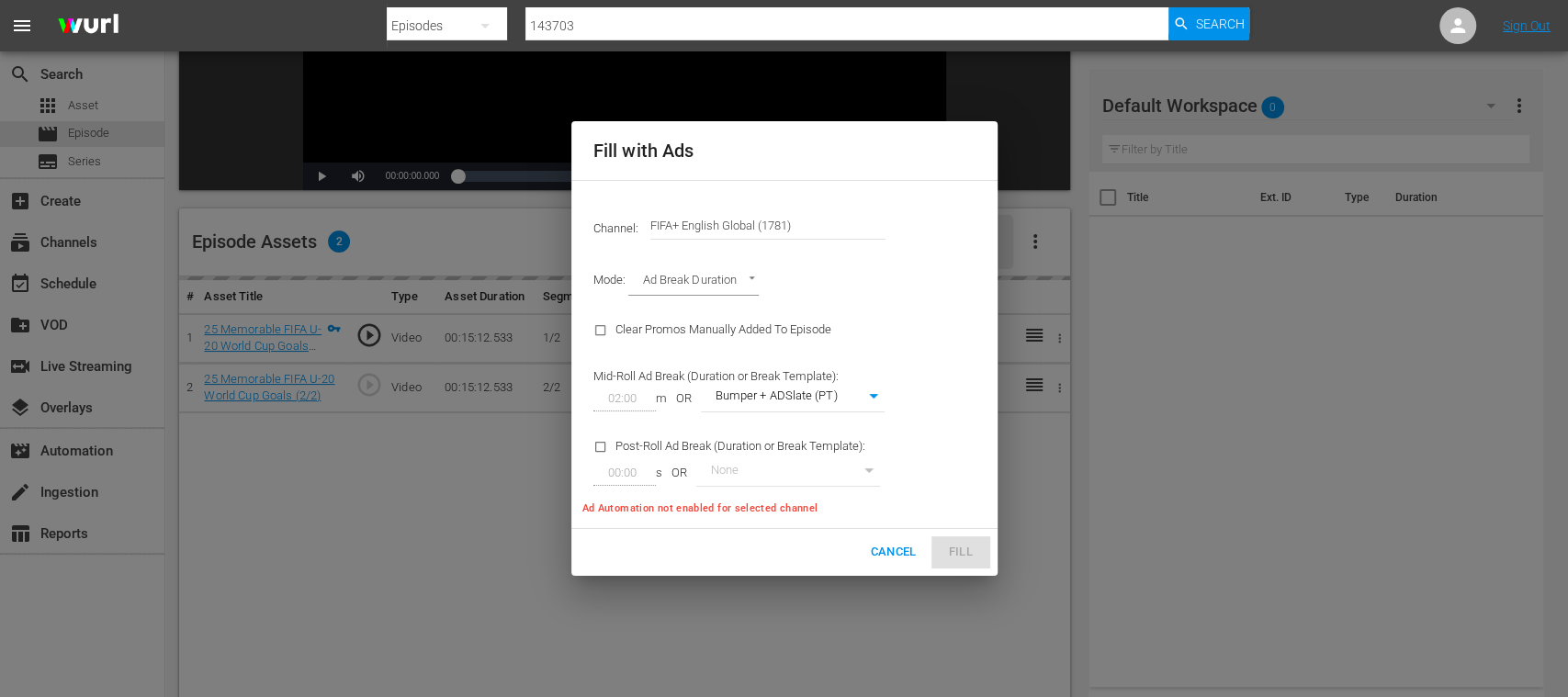
type input "340"
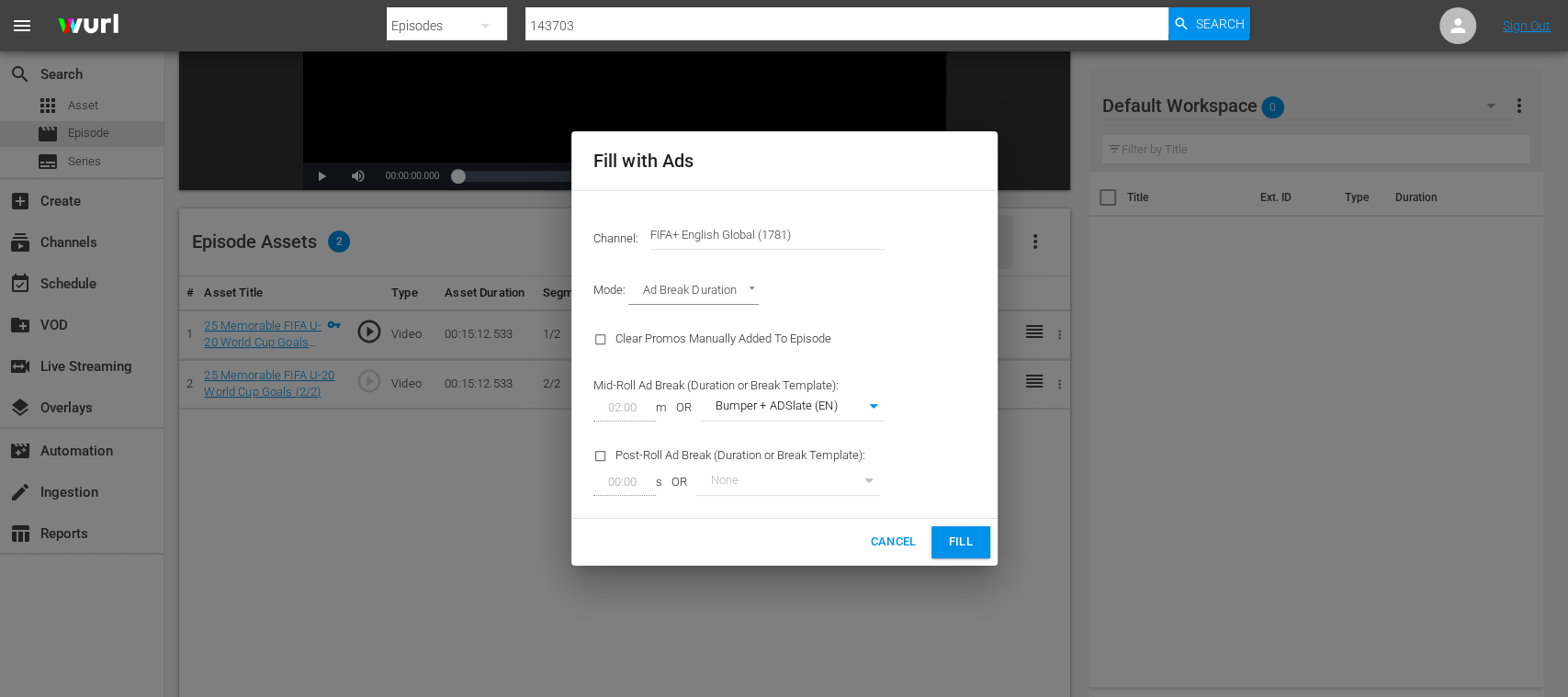
click at [952, 537] on span "Fill" at bounding box center [961, 542] width 29 height 21
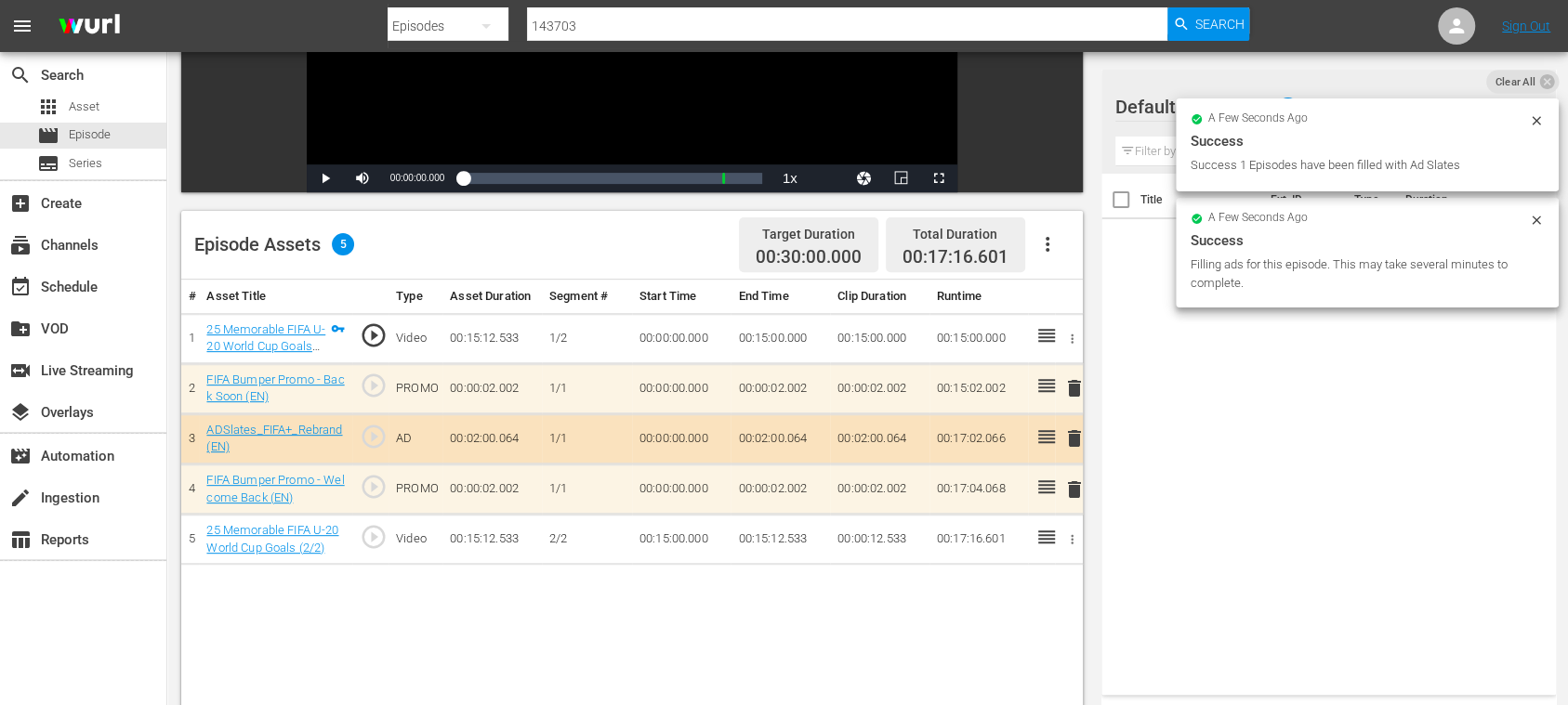
scroll to position [0, 0]
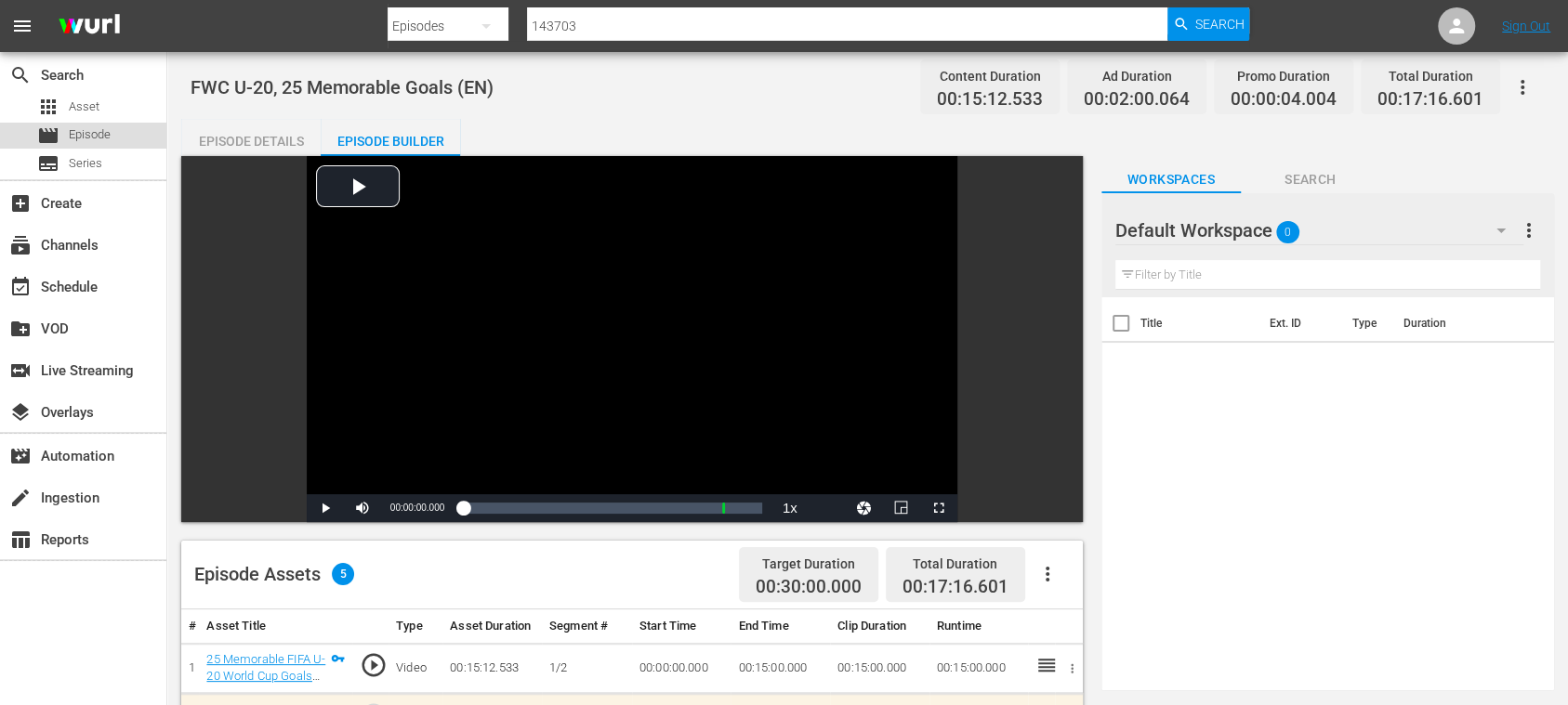
click at [93, 136] on span "Episode" at bounding box center [89, 134] width 42 height 19
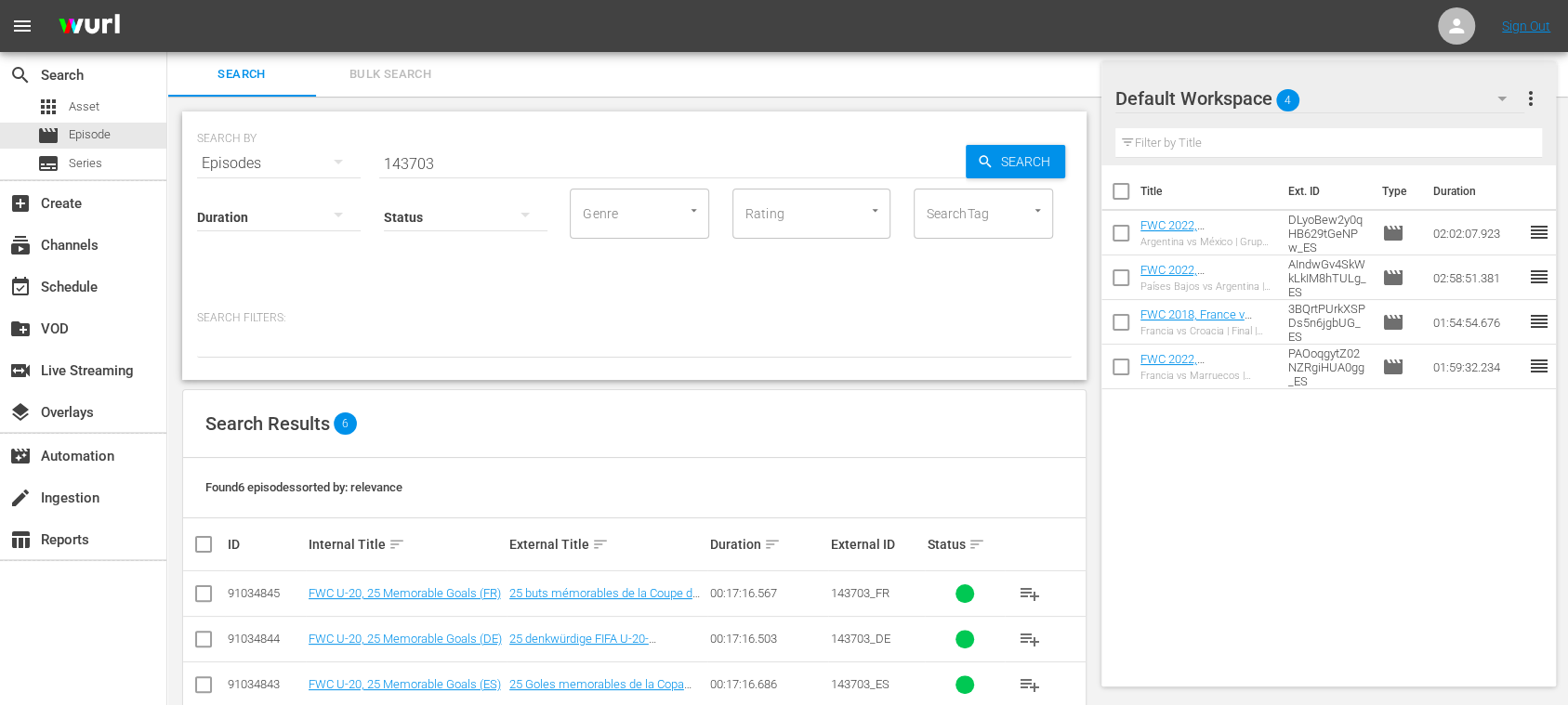
scroll to position [171, 0]
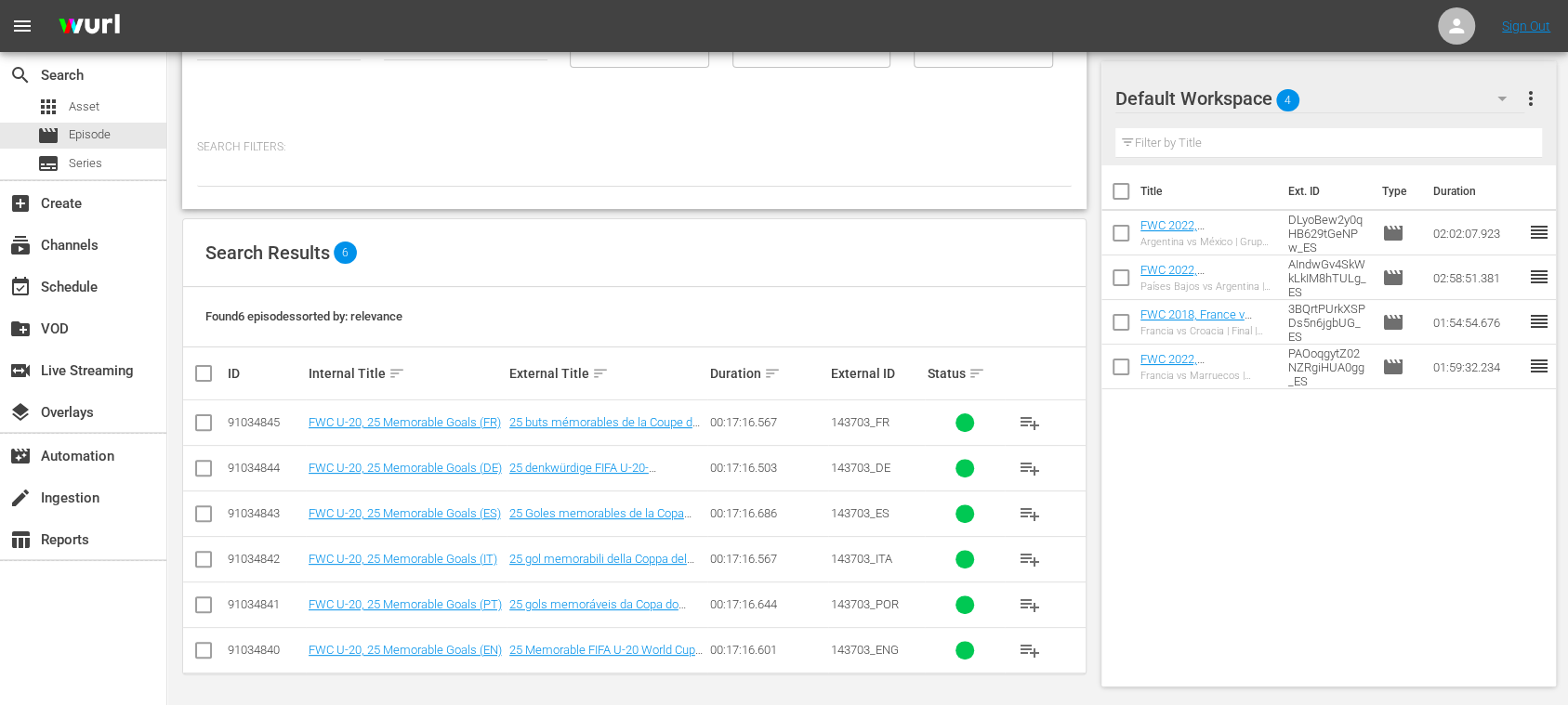
click at [1529, 104] on span "more_vert" at bounding box center [1531, 98] width 22 height 22
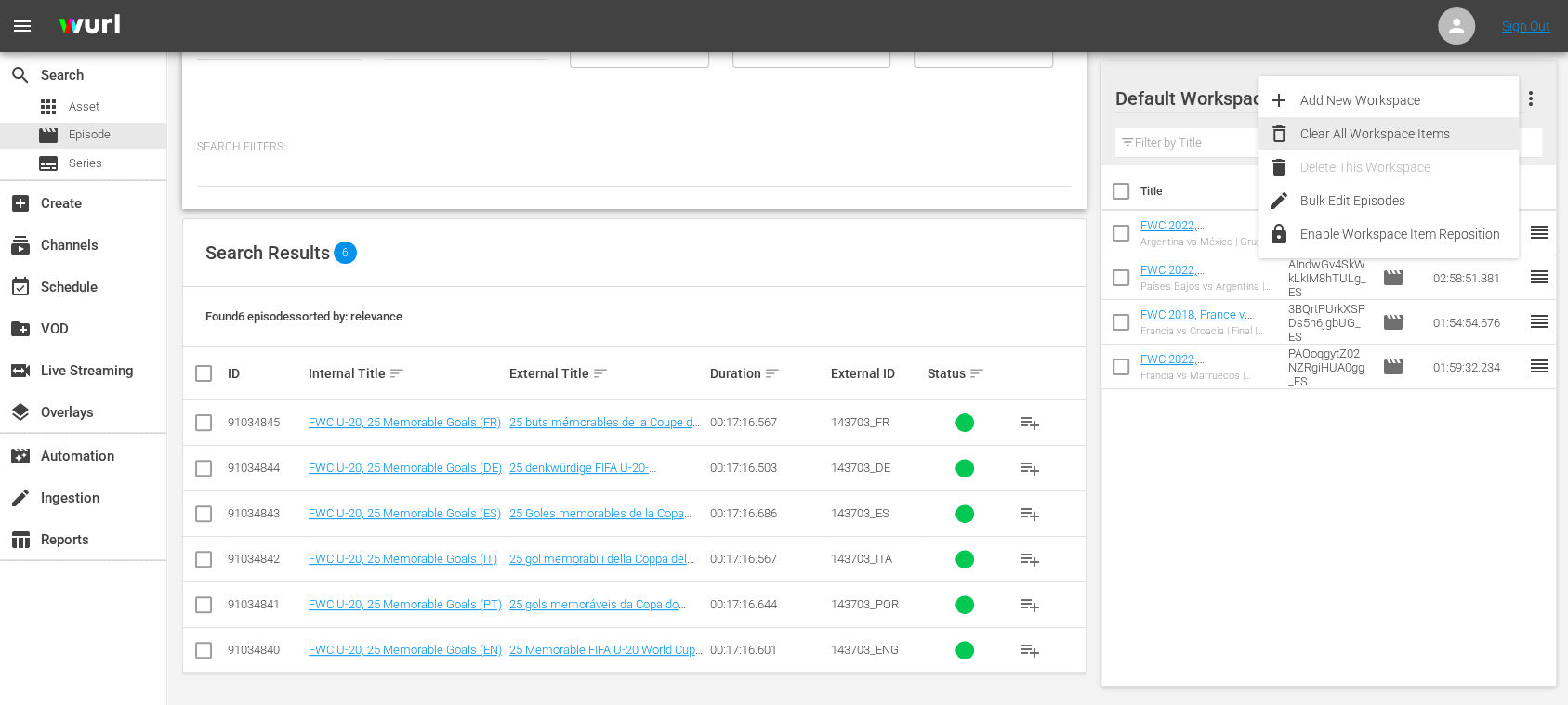
click at [1379, 131] on div "Clear All Workspace Items" at bounding box center [1409, 134] width 218 height 33
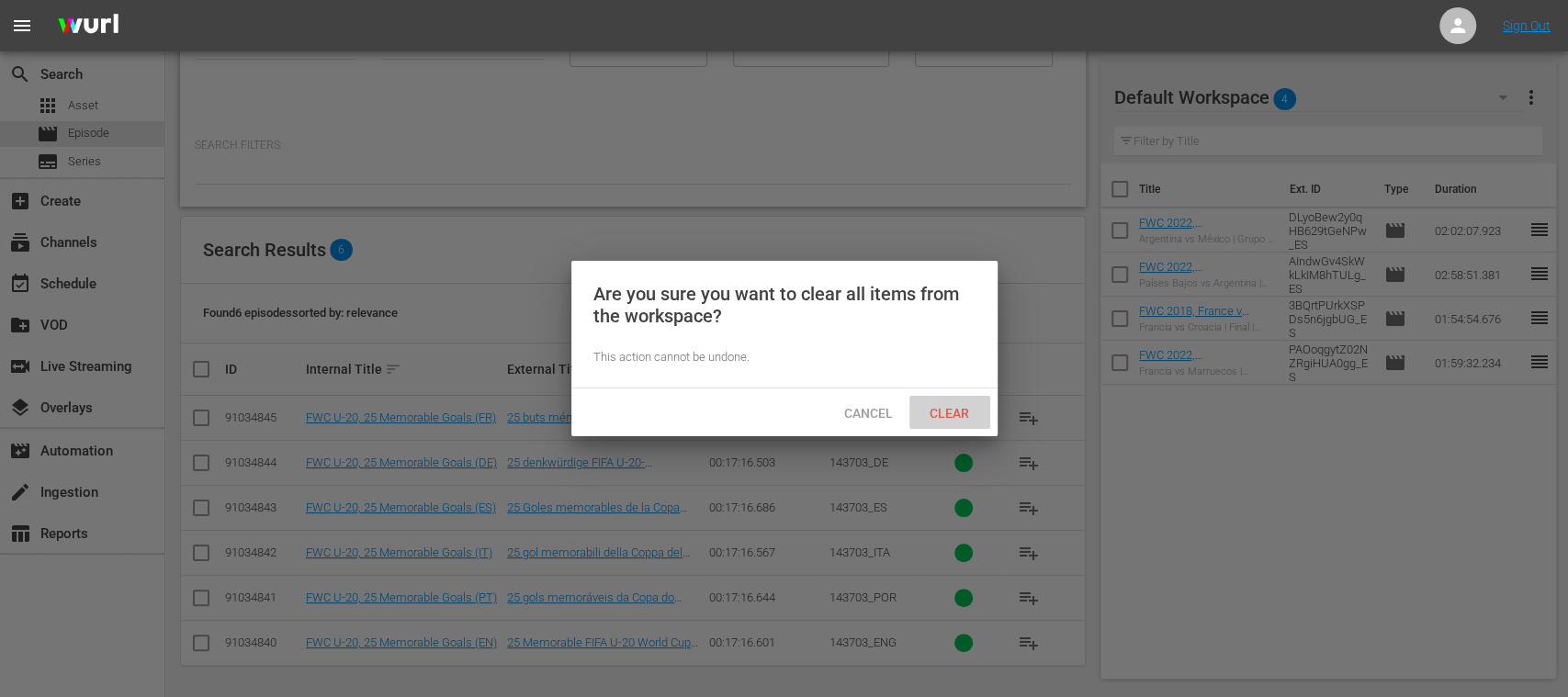
click at [963, 406] on span "Clear" at bounding box center [948, 413] width 69 height 15
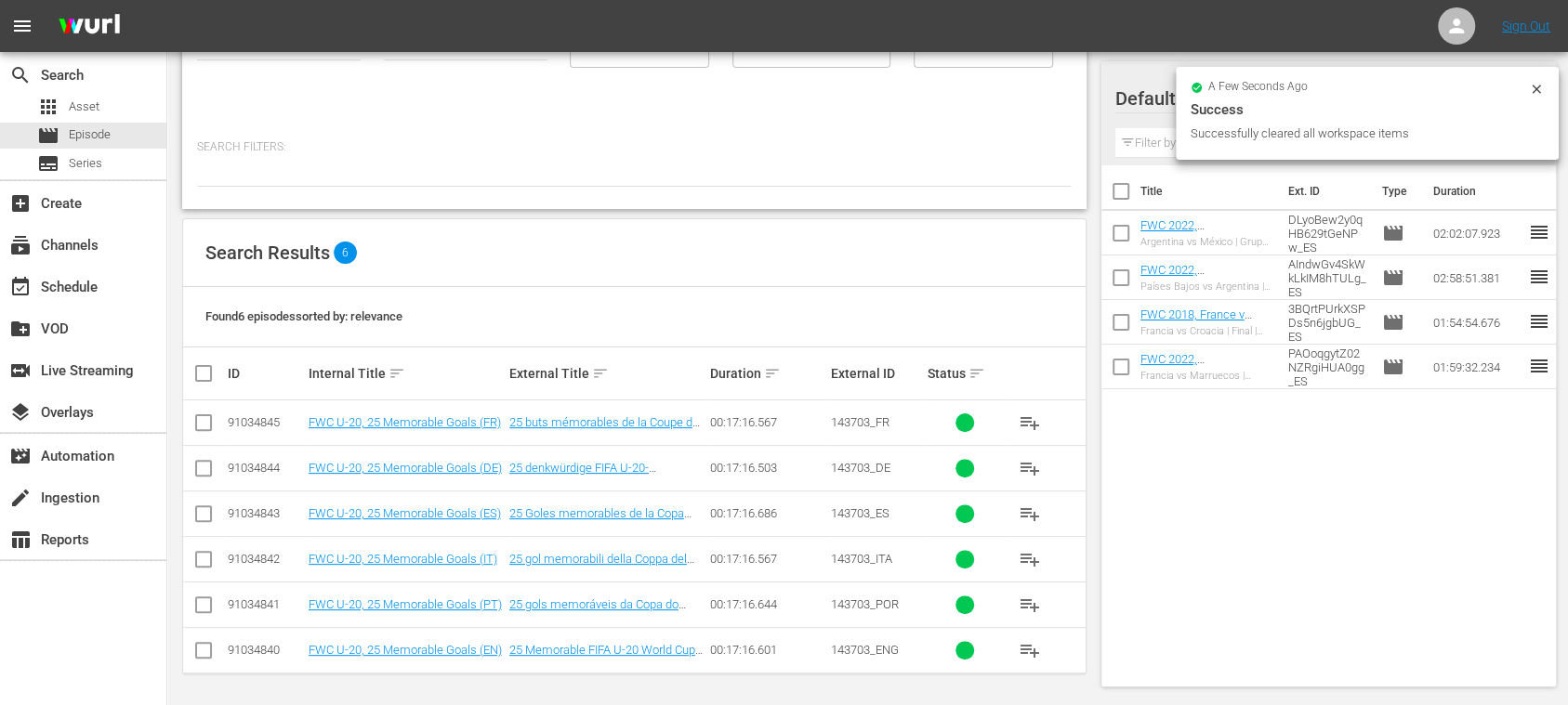
click at [202, 375] on input "checkbox" at bounding box center [211, 374] width 37 height 22
checkbox input "true"
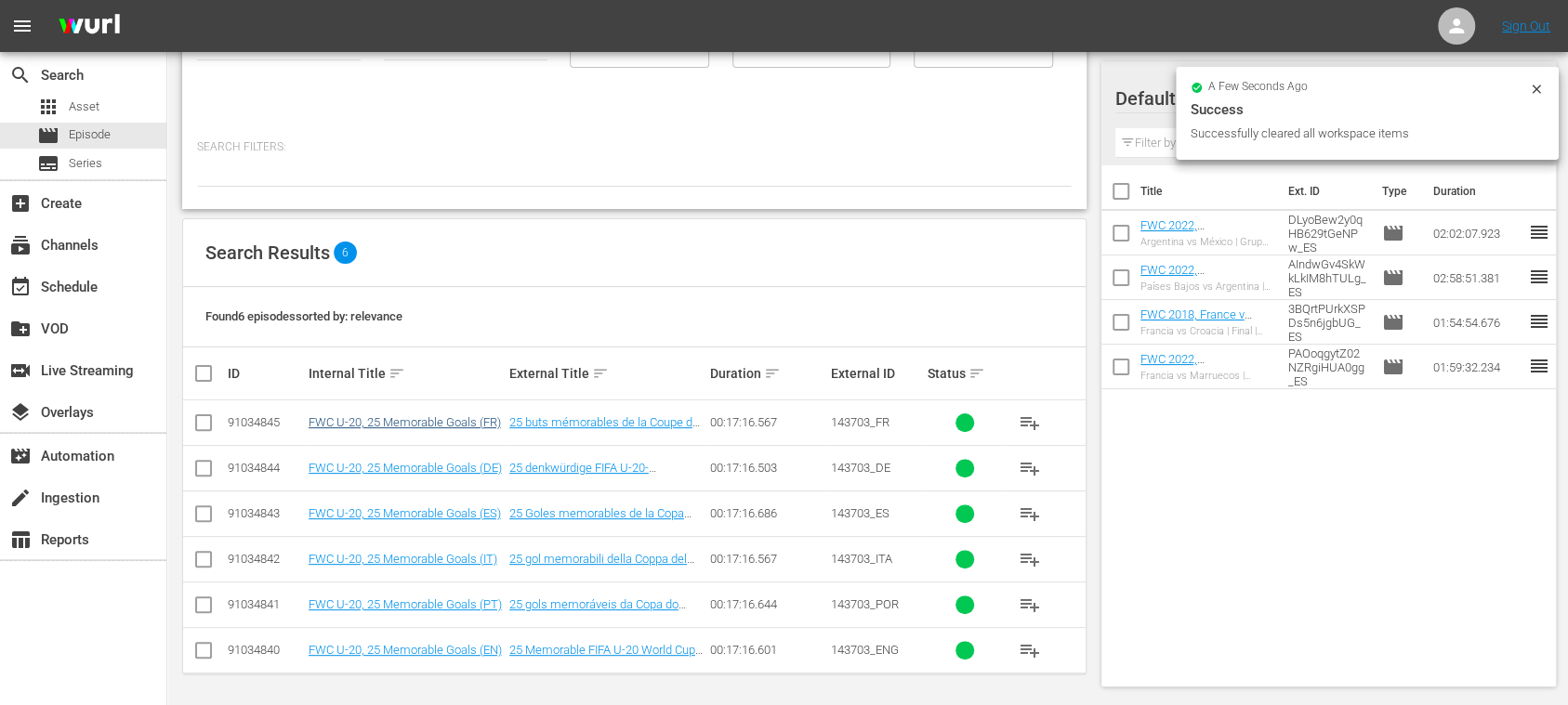
checkbox input "true"
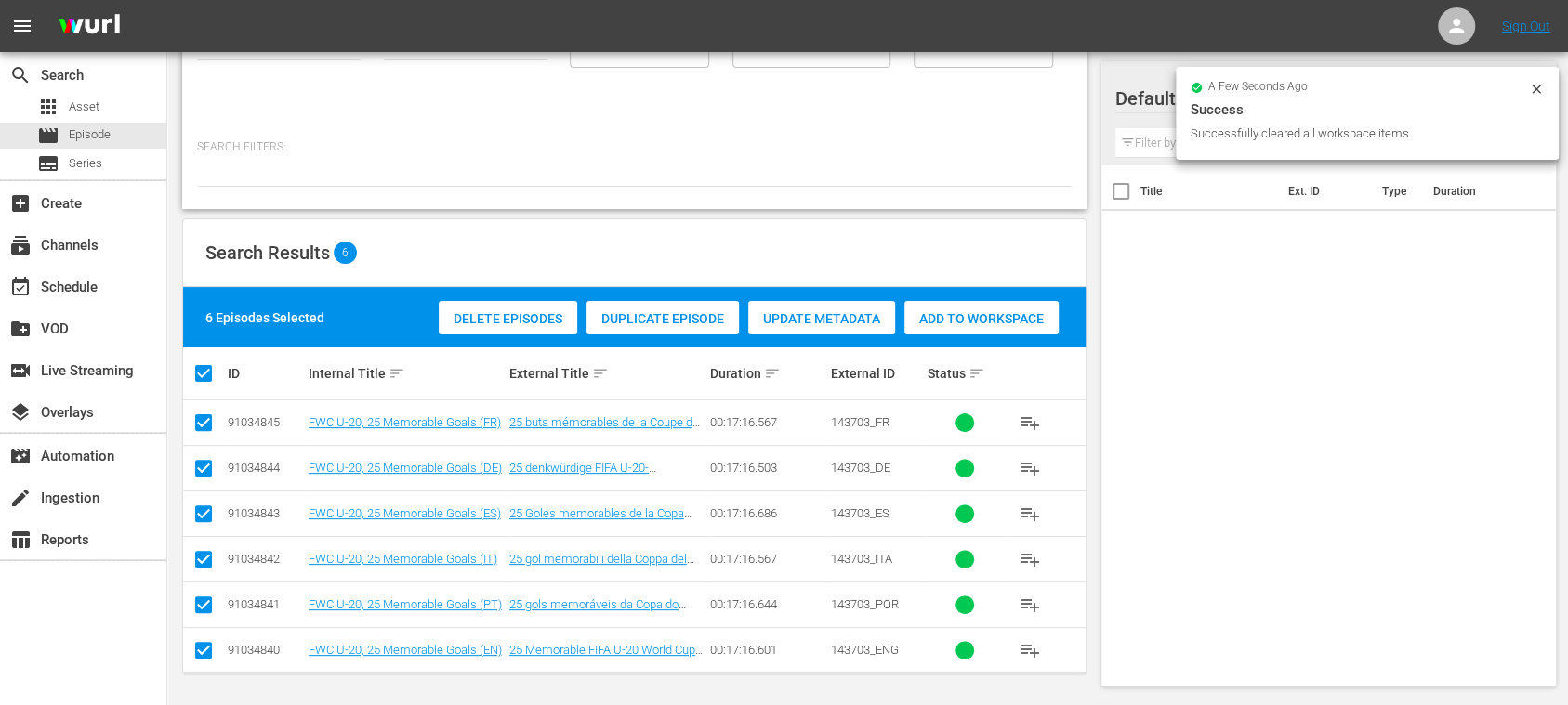
click at [1008, 320] on span "Add to Workspace" at bounding box center [982, 318] width 155 height 15
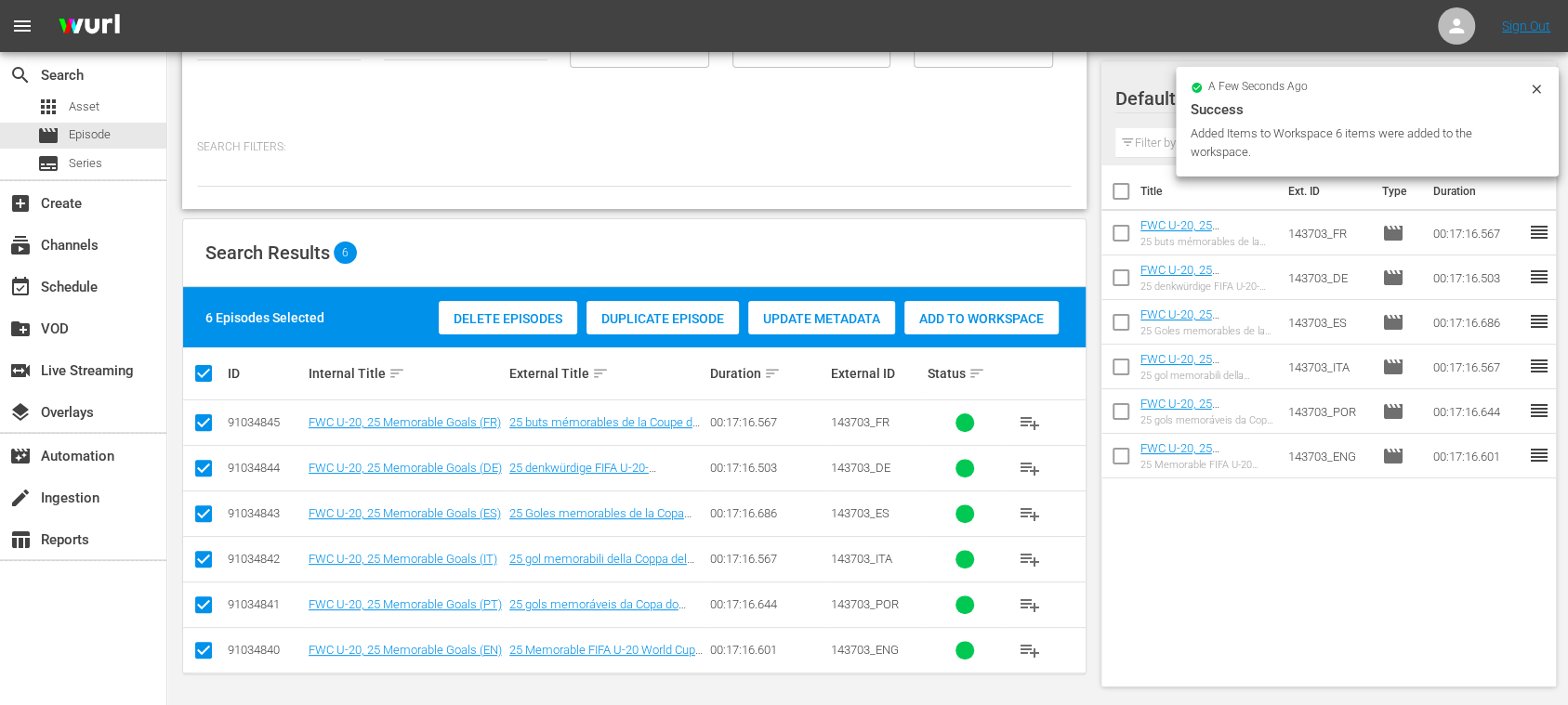
click at [1539, 121] on span "Success Added Items to Workspace 6 items were added to the workspace." at bounding box center [1366, 130] width 353 height 64
click at [1541, 93] on icon at bounding box center [1536, 89] width 15 height 15
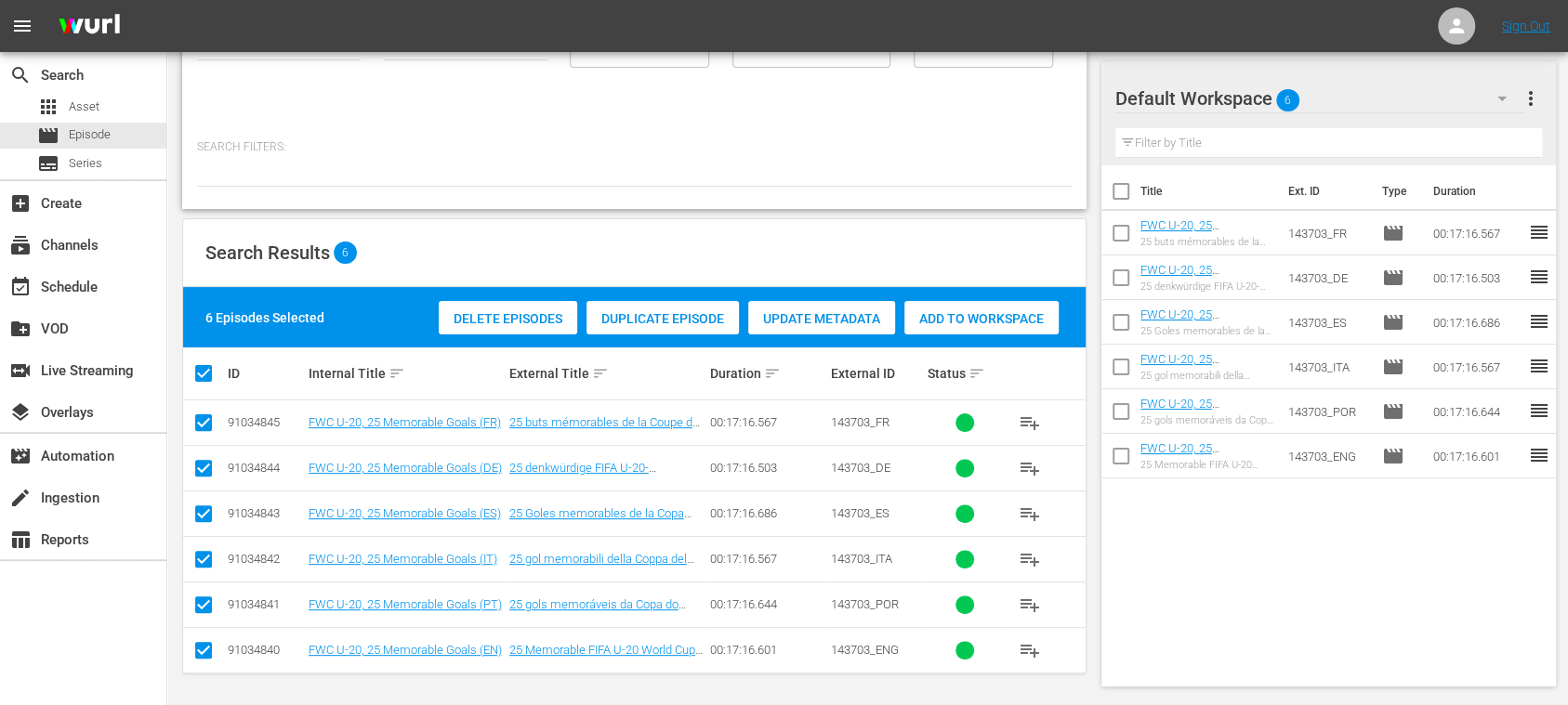
click at [1125, 192] on input "checkbox" at bounding box center [1121, 196] width 39 height 39
checkbox input "true"
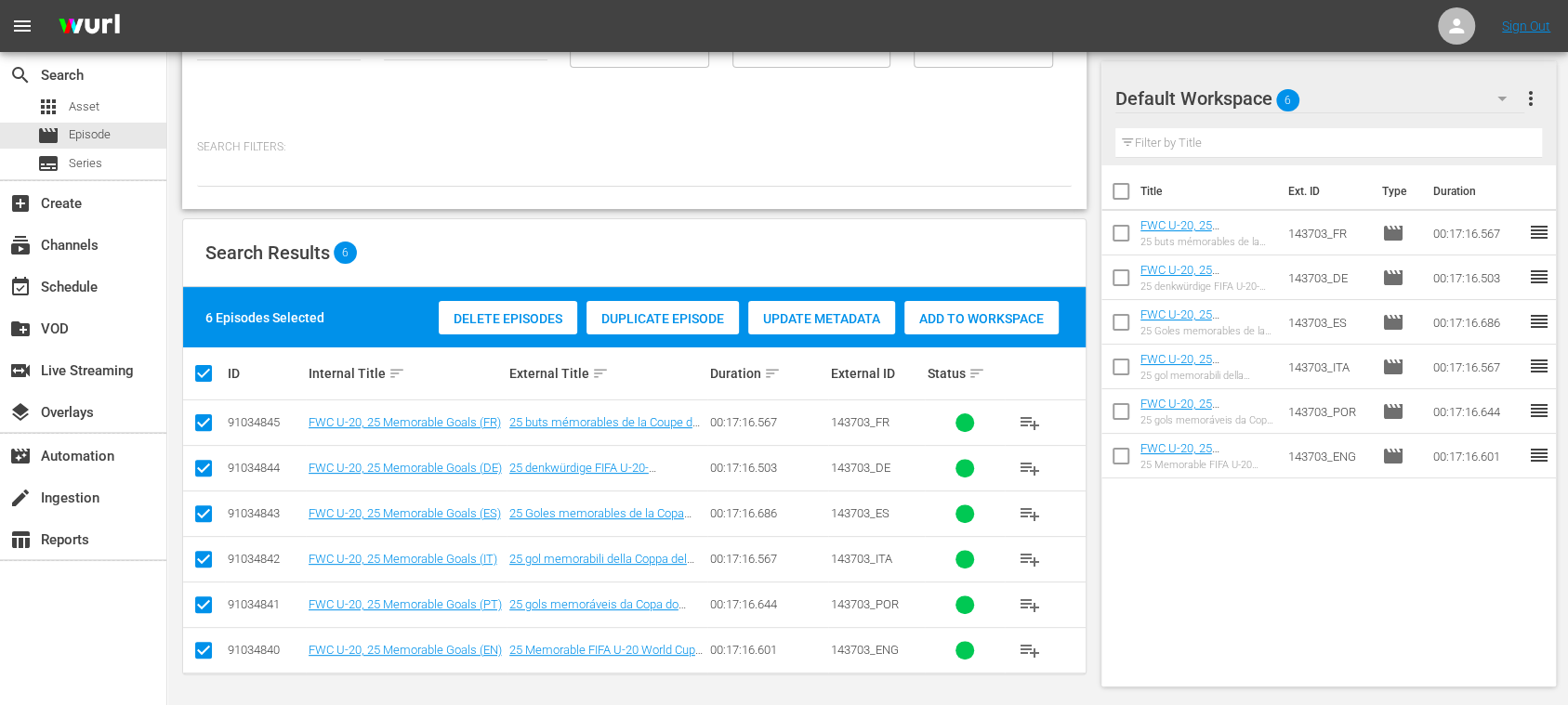
checkbox input "true"
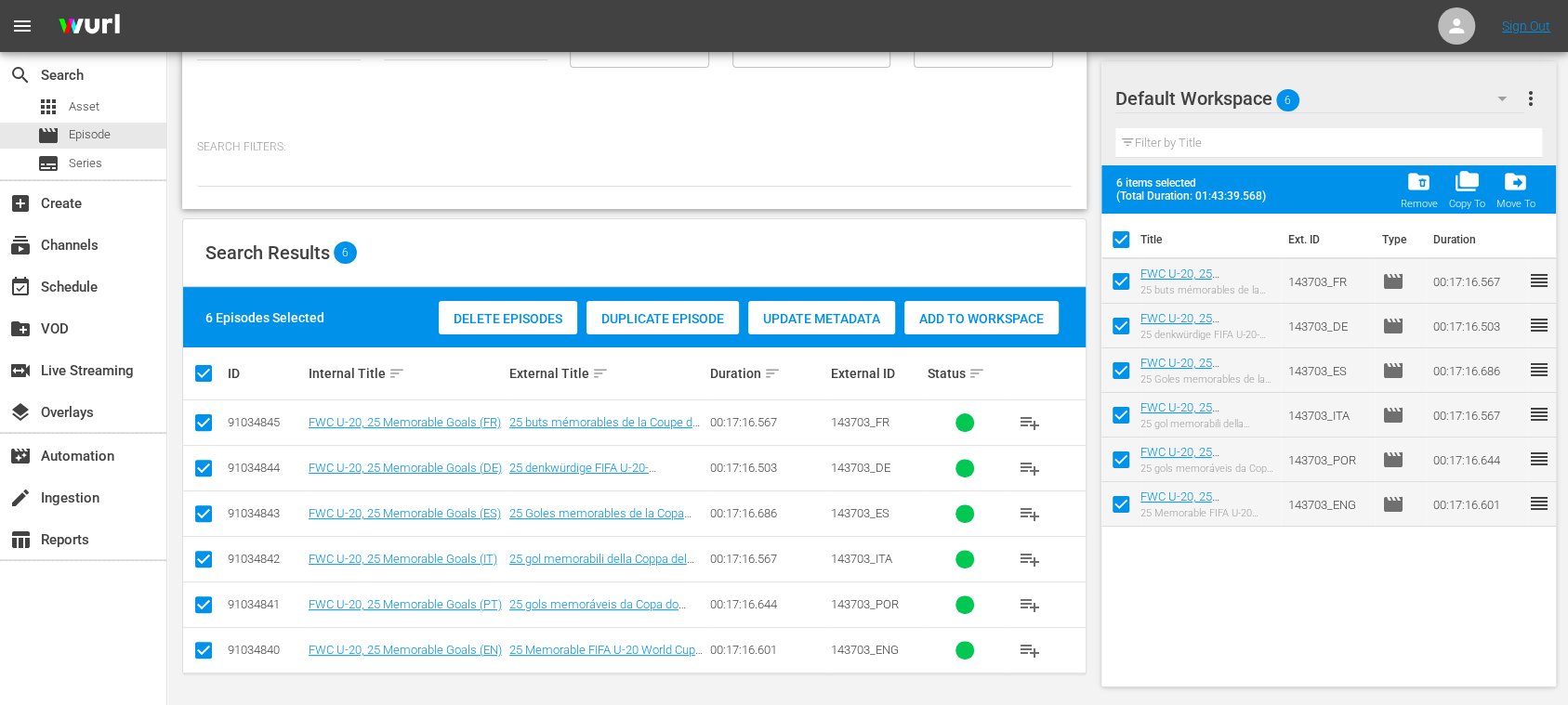
click at [1532, 96] on span "more_vert" at bounding box center [1531, 98] width 22 height 22
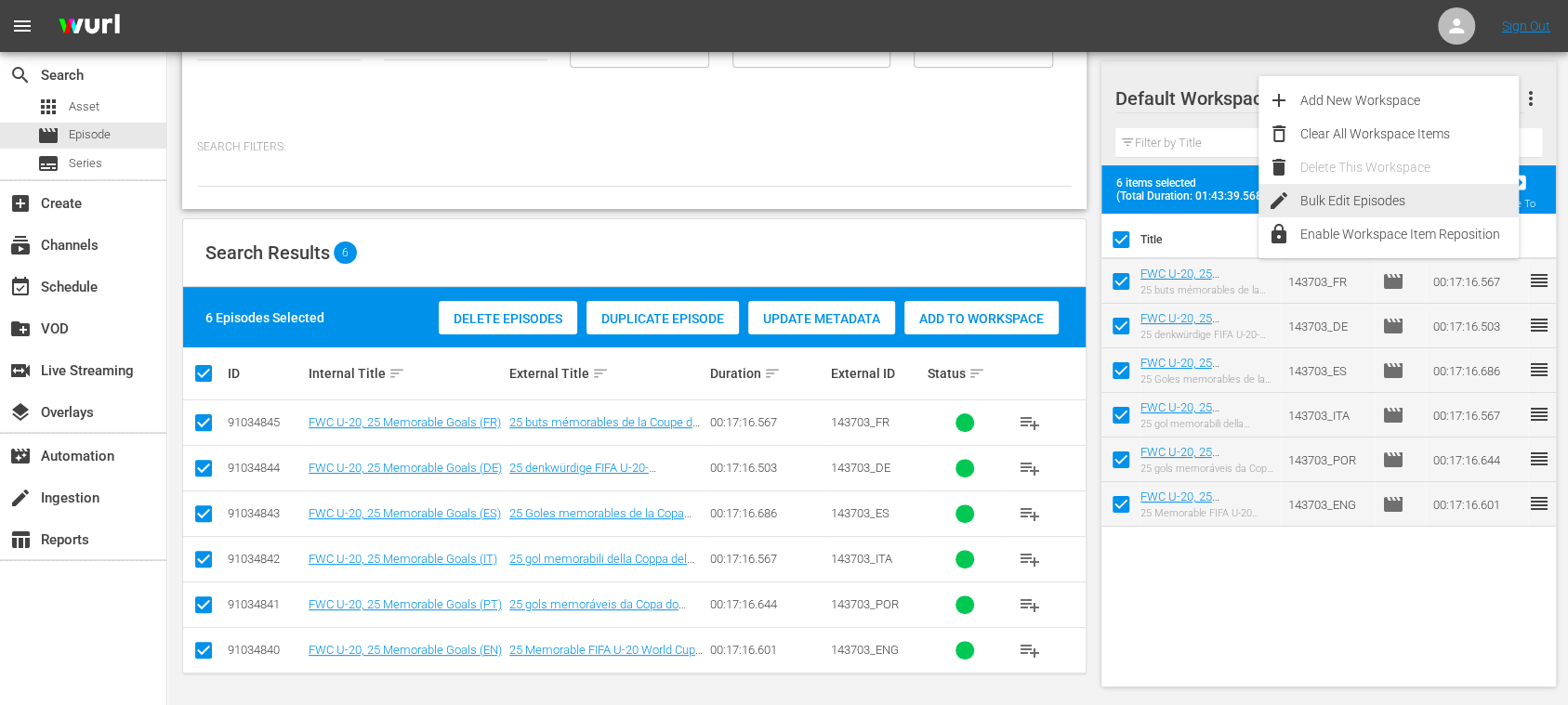
click at [1395, 208] on div "Bulk Edit Episodes" at bounding box center [1409, 200] width 218 height 33
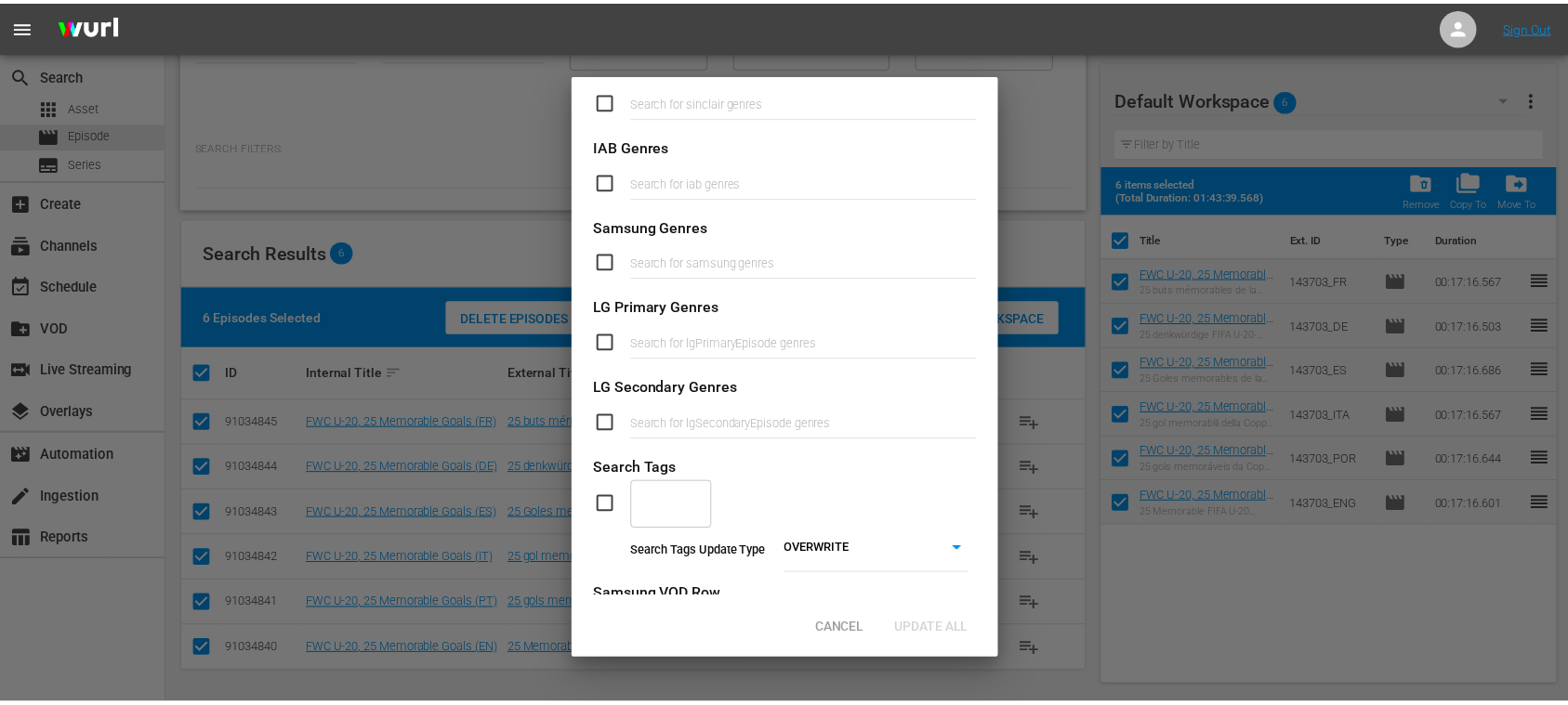
scroll to position [606, 0]
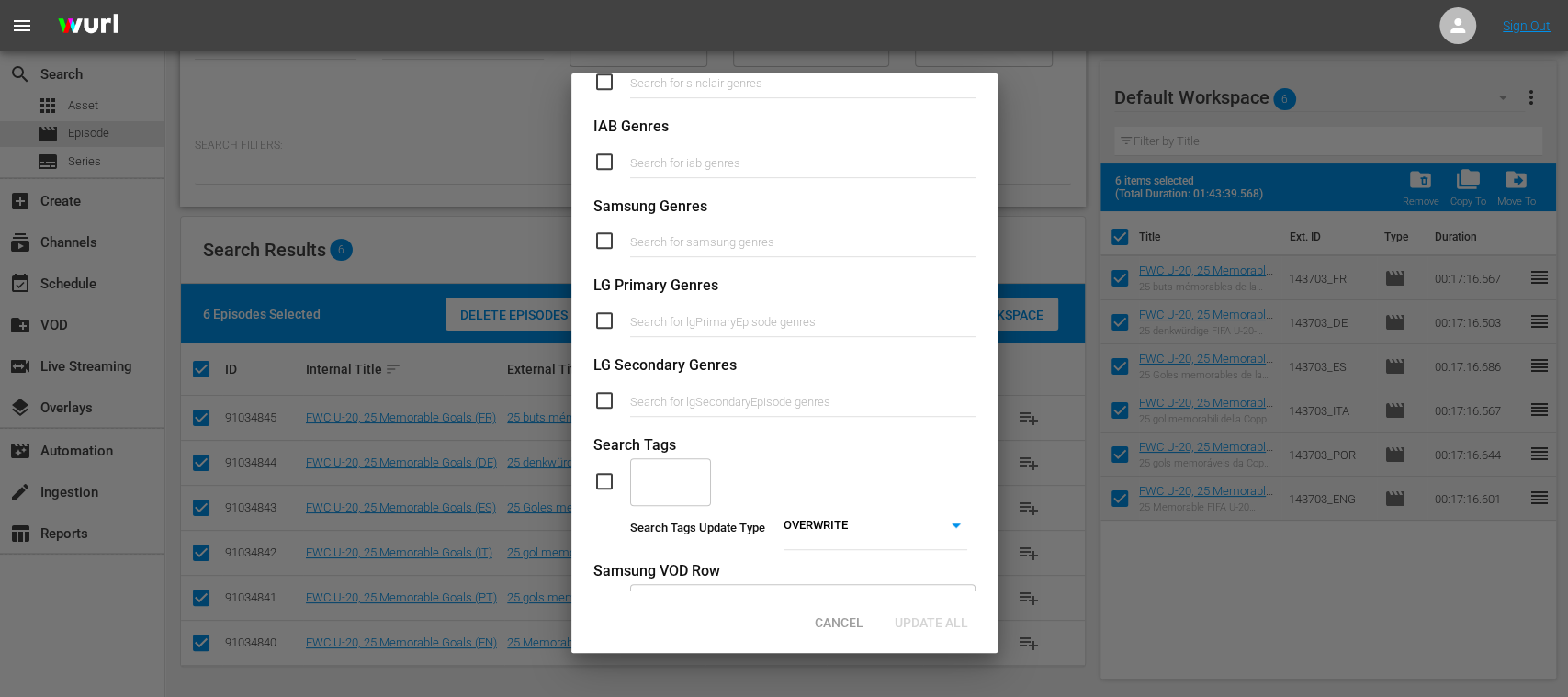
click at [605, 480] on input "checkbox" at bounding box center [612, 480] width 37 height 22
checkbox input "true"
click at [664, 478] on input "text" at bounding box center [656, 481] width 37 height 33
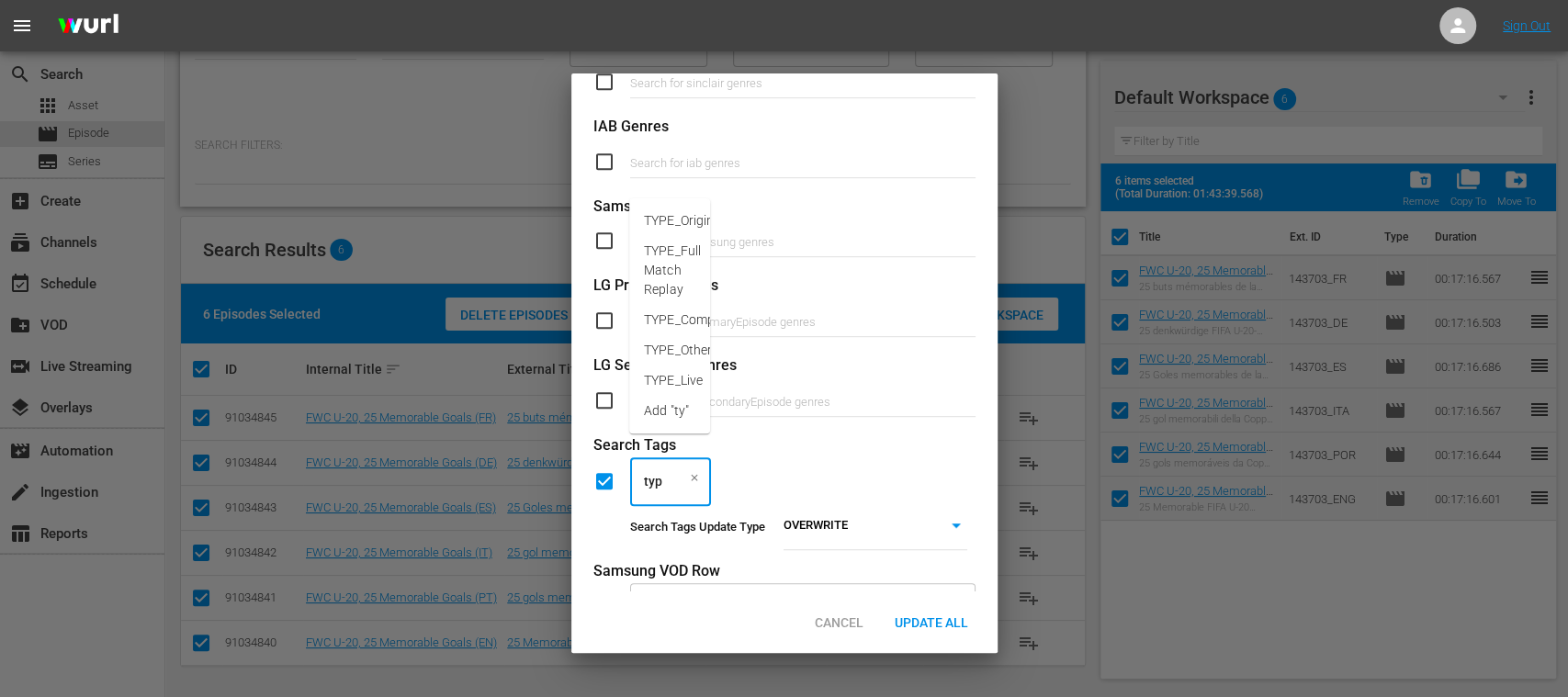
type input "type"
click at [686, 295] on span "TYPE_Compilation" at bounding box center [697, 301] width 106 height 19
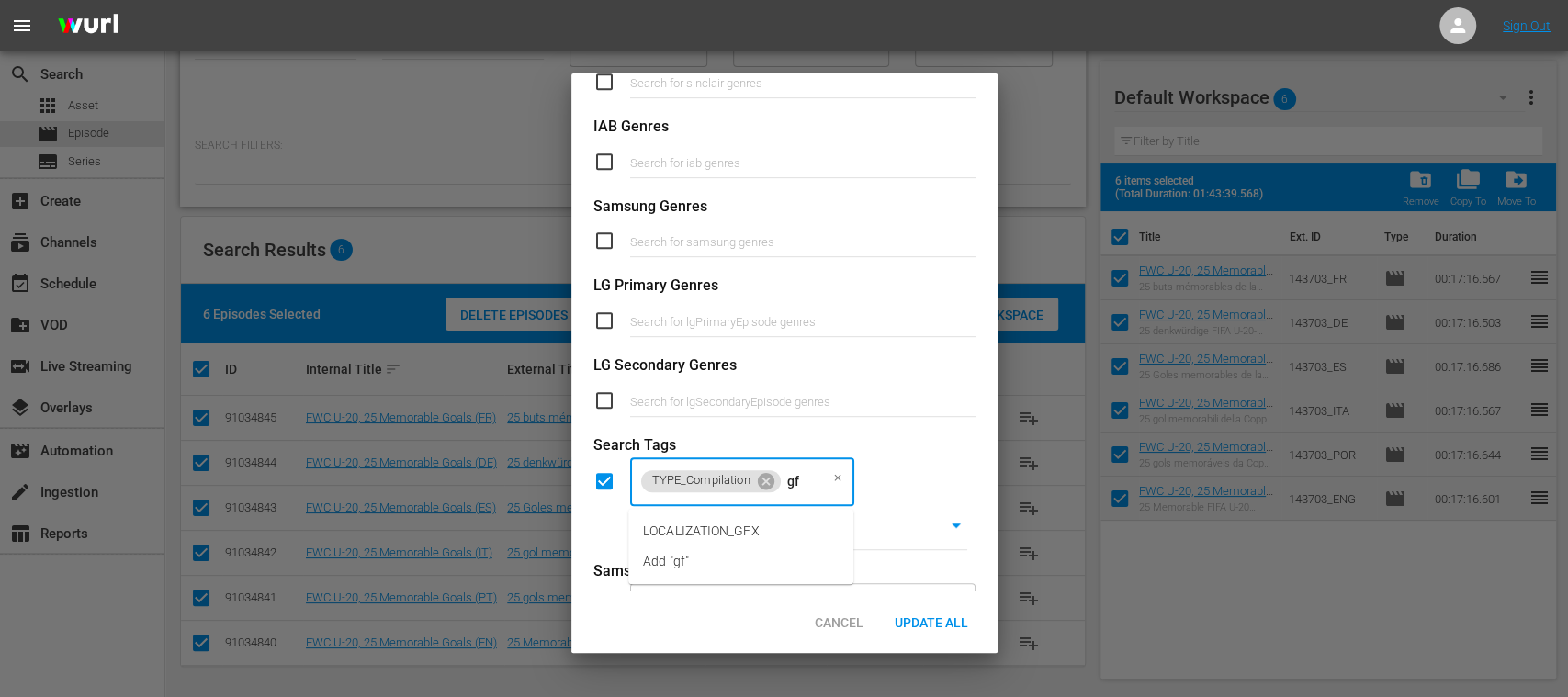
type input "gfx"
click at [731, 530] on span "LOCALIZATION_GFX" at bounding box center [701, 532] width 117 height 19
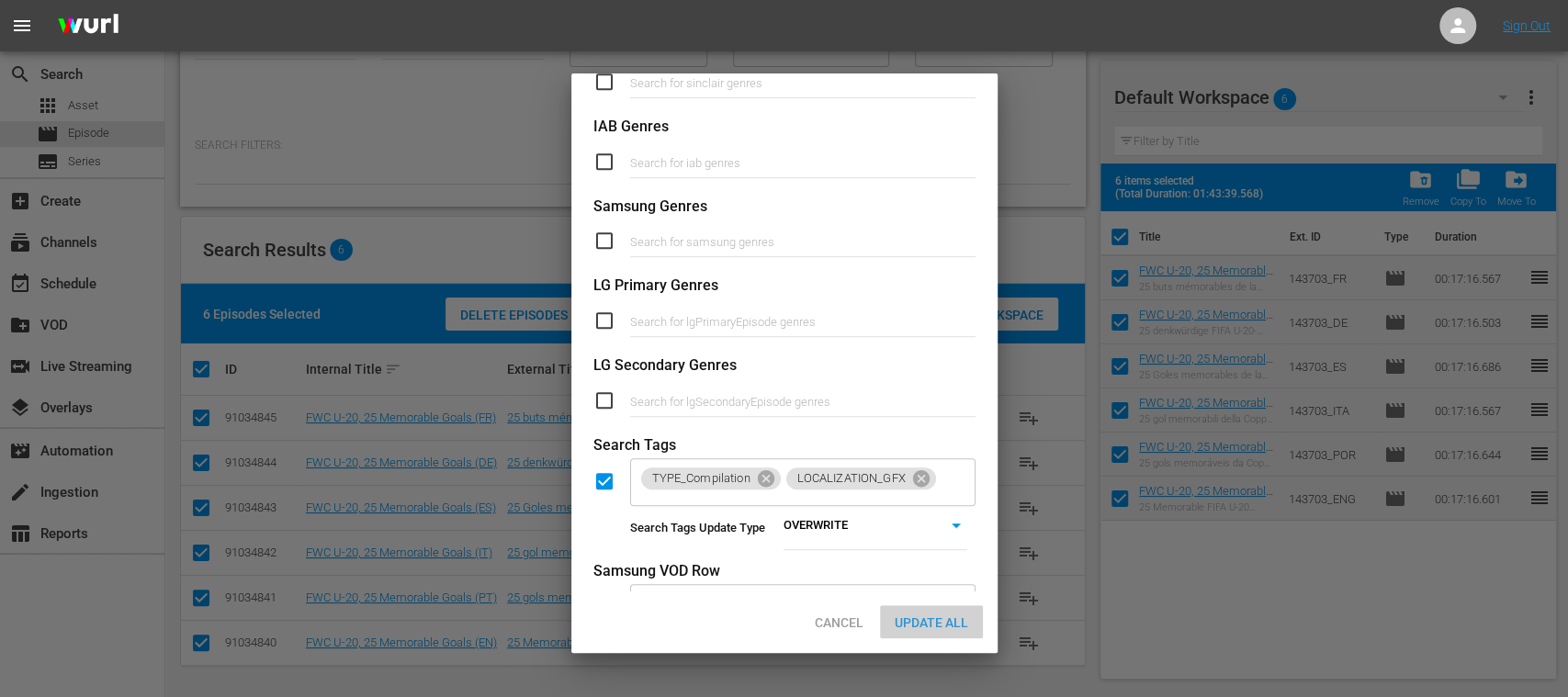
click at [949, 622] on span "Update All" at bounding box center [931, 623] width 102 height 15
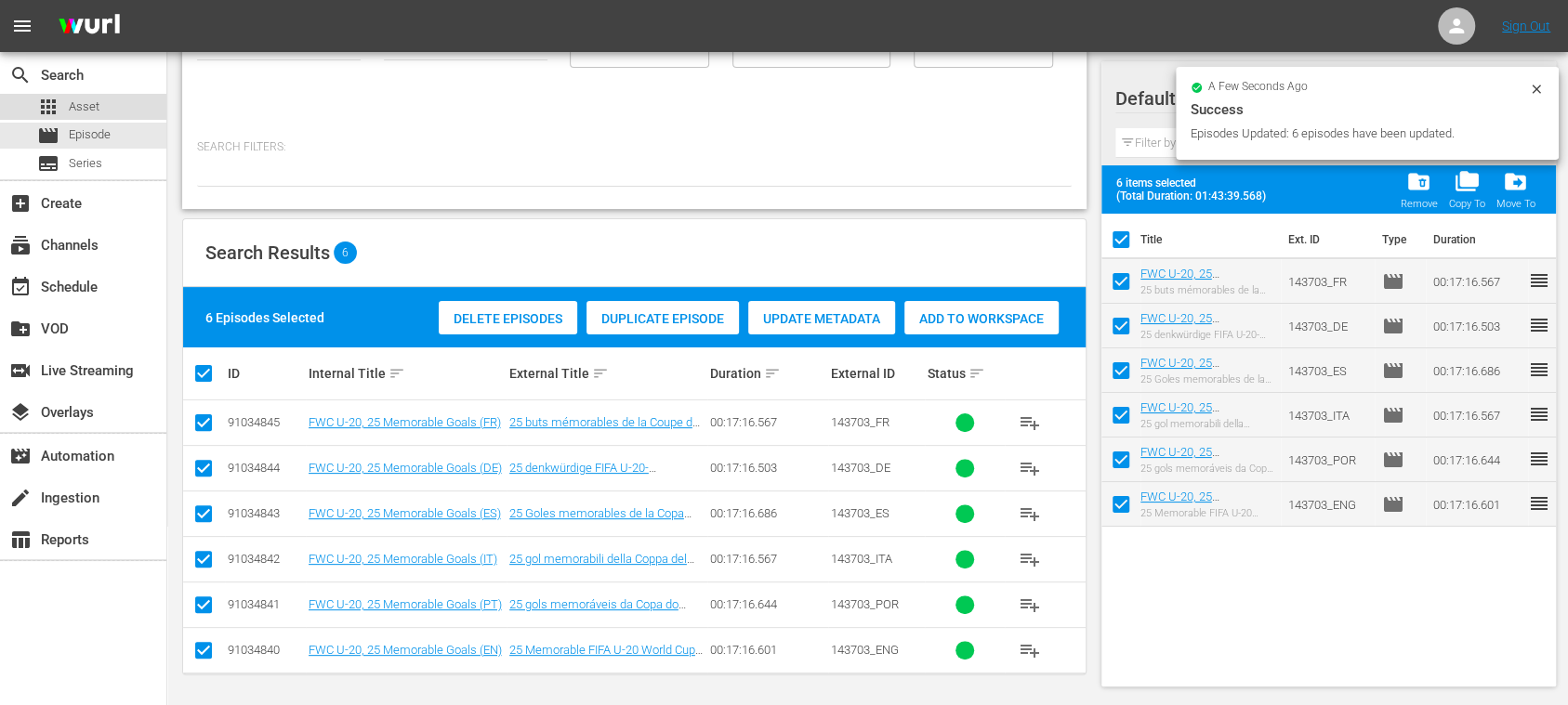
click at [91, 102] on span "Asset" at bounding box center [83, 107] width 30 height 19
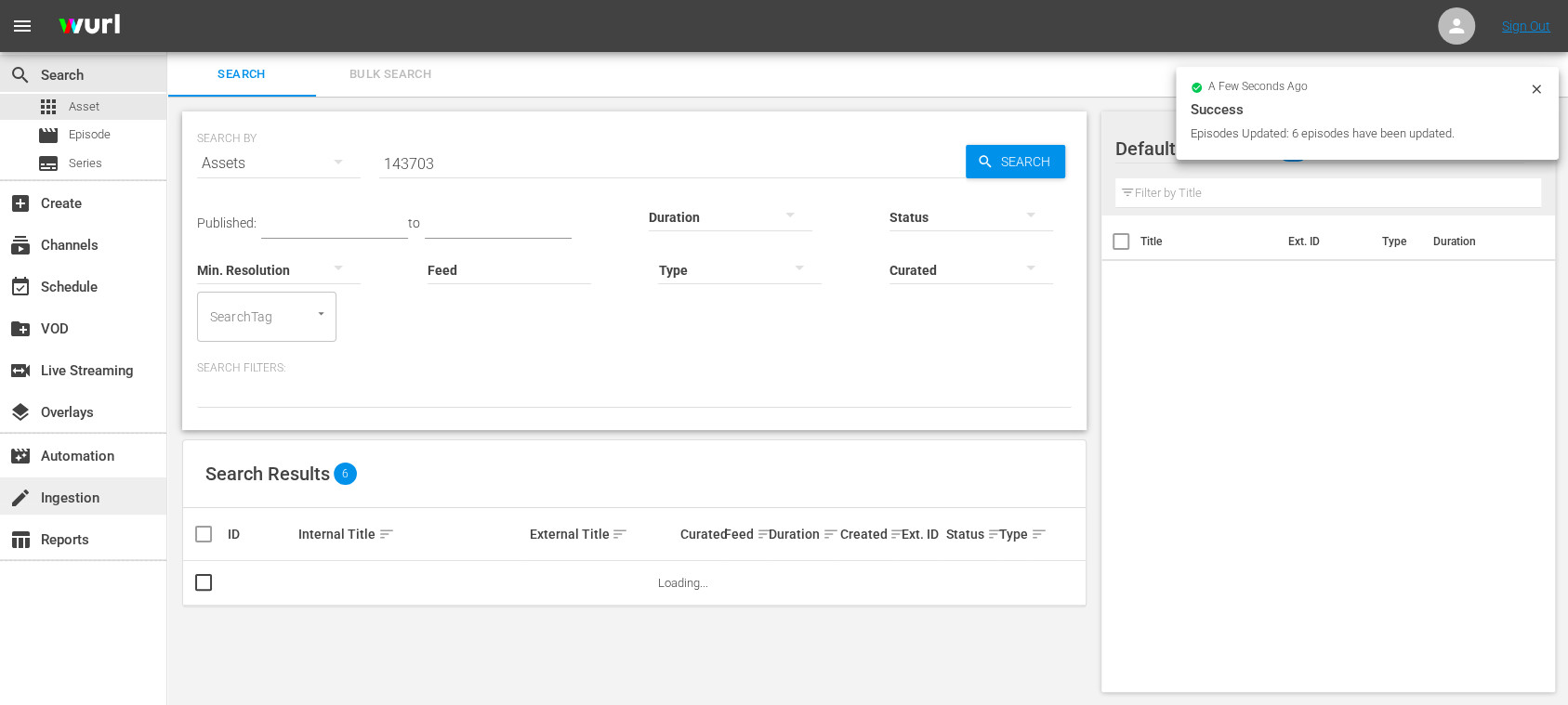
click at [101, 491] on div "create Ingestion" at bounding box center [52, 495] width 104 height 17
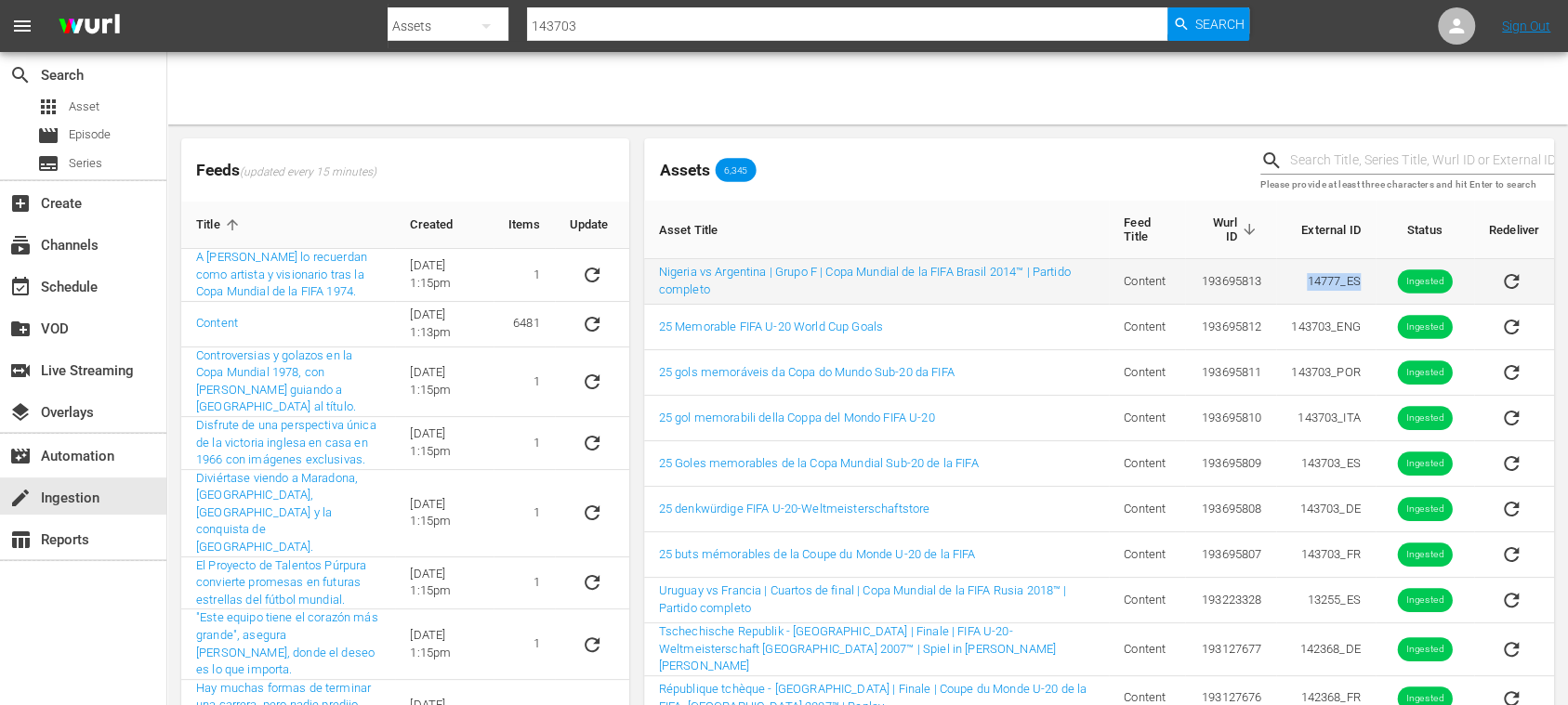
drag, startPoint x: 1326, startPoint y: 286, endPoint x: 1366, endPoint y: 287, distance: 40.0
click at [1366, 287] on td "14777_ES" at bounding box center [1325, 282] width 99 height 46
copy td "14777_ES"
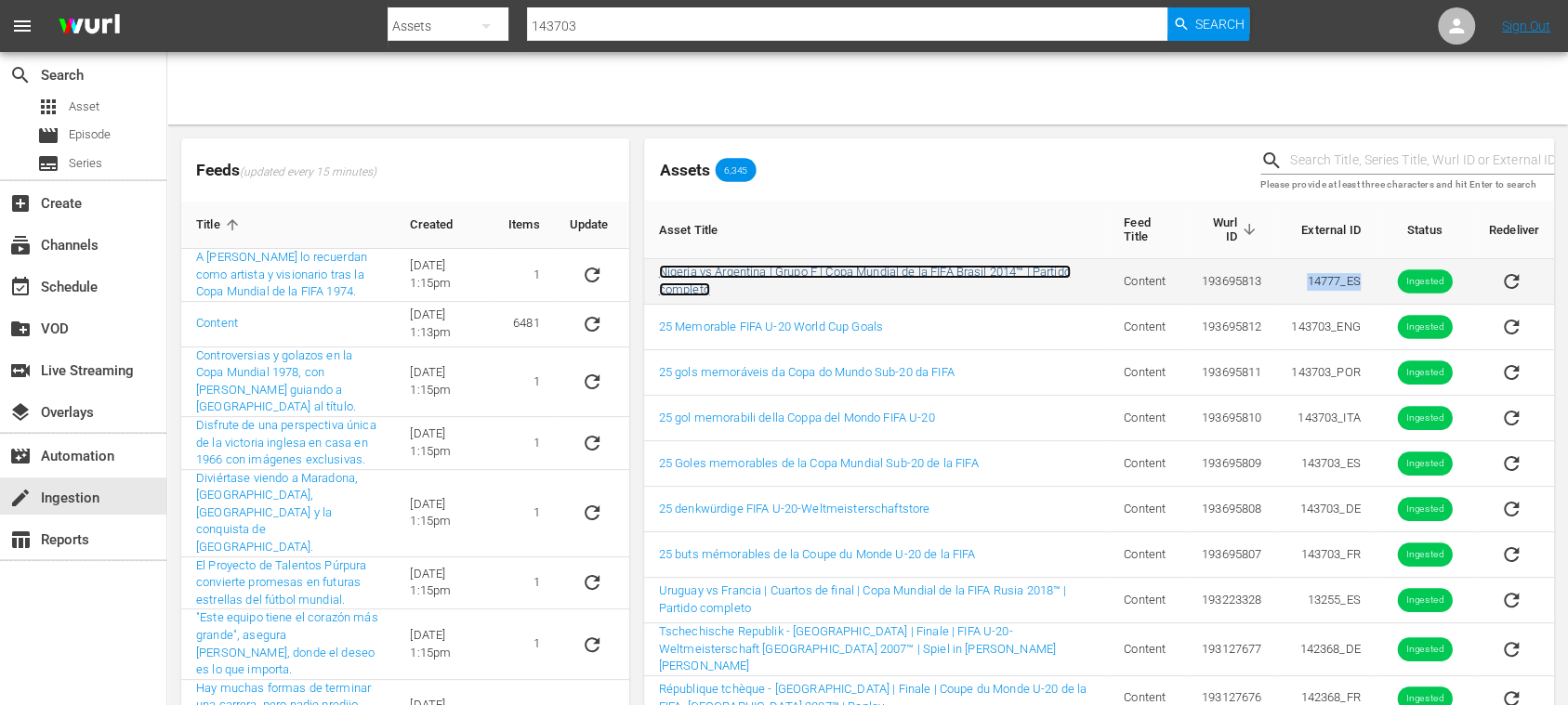
click at [792, 271] on link "Nigeria vs Argentina | Grupo F | Copa Mundial de la FIFA Brasil 2014™ | Partido…" at bounding box center [865, 281] width 412 height 31
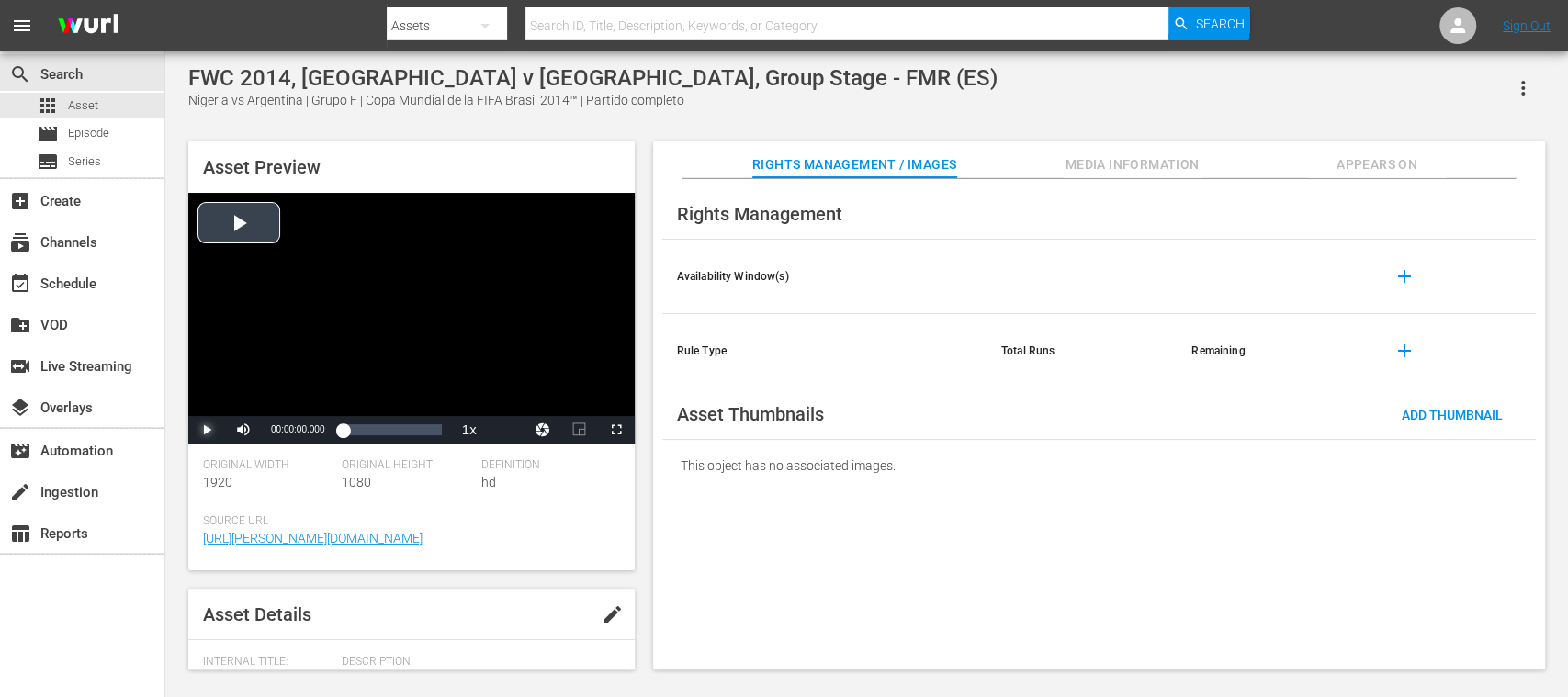
click at [207, 430] on span "Video Player" at bounding box center [207, 430] width 0 height 0
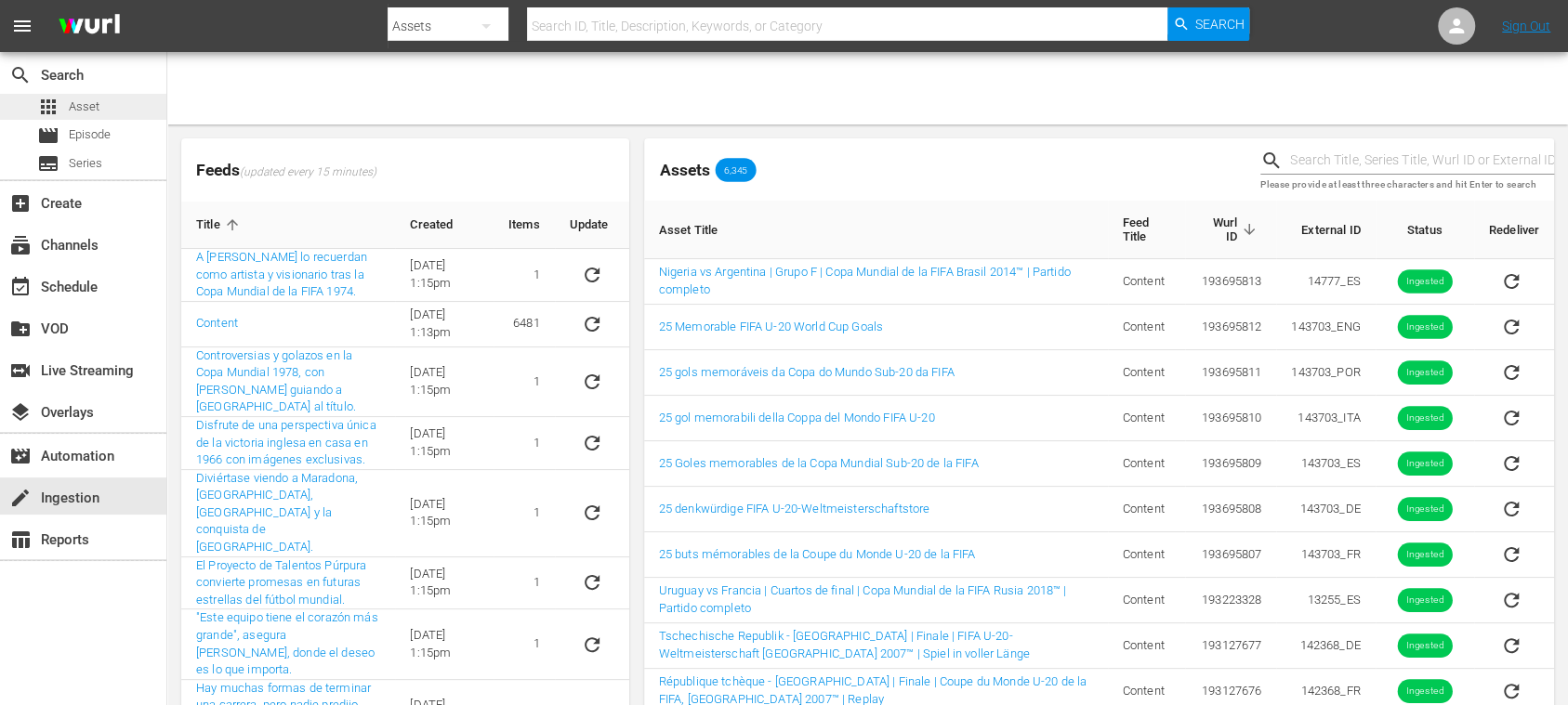
click at [109, 108] on div "apps Asset" at bounding box center [83, 107] width 166 height 26
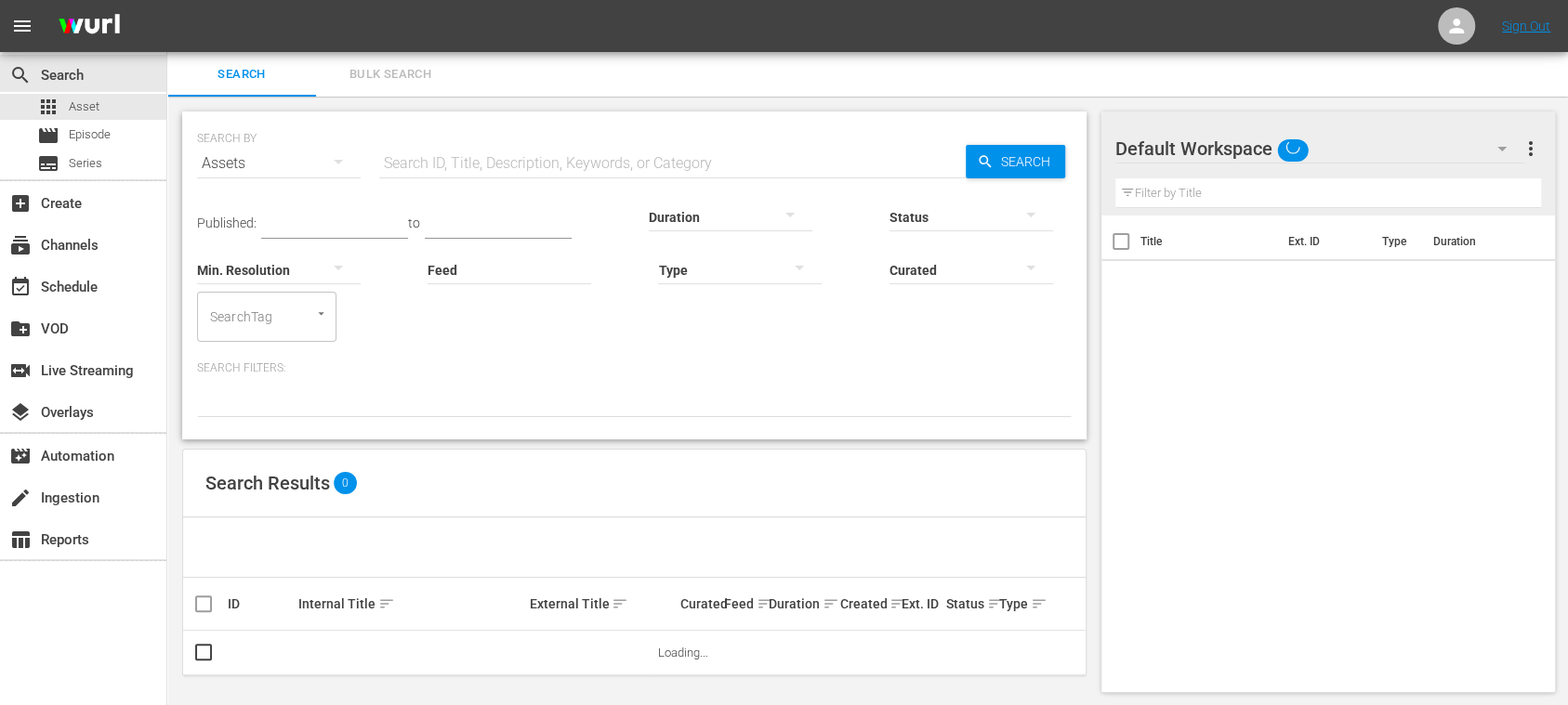
click at [506, 158] on input "text" at bounding box center [673, 163] width 587 height 45
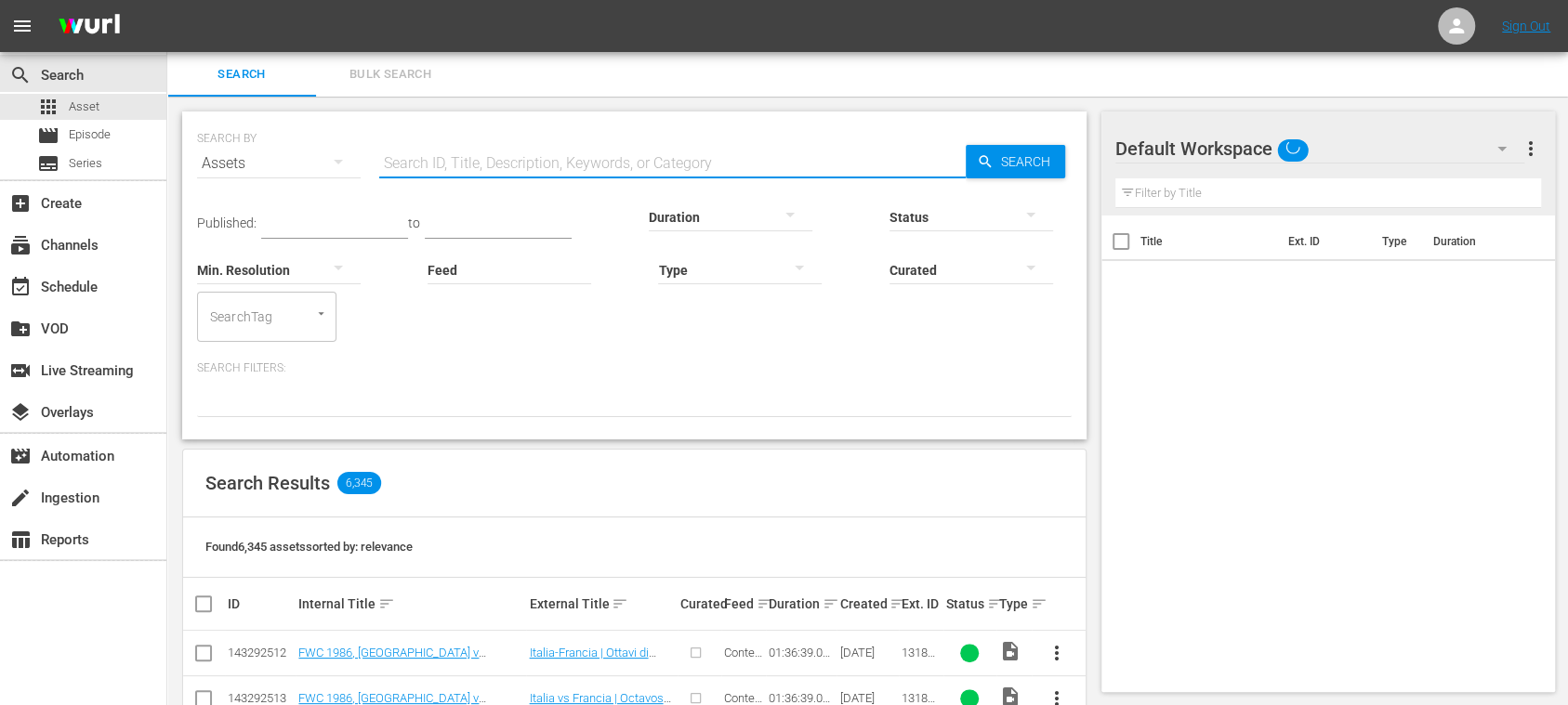
paste input "14777_ES"
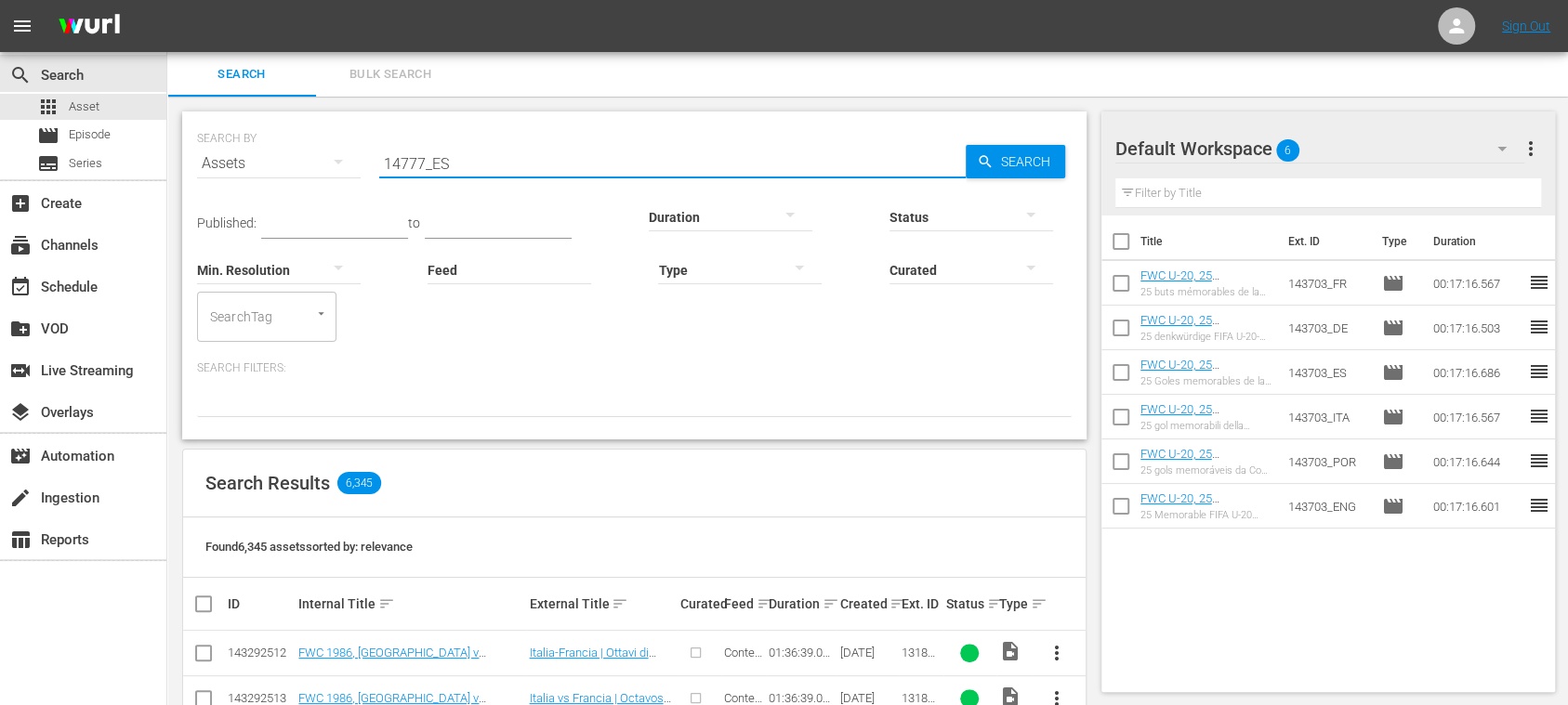
type input "14777_ES"
click at [1022, 164] on span "Search" at bounding box center [1029, 161] width 71 height 33
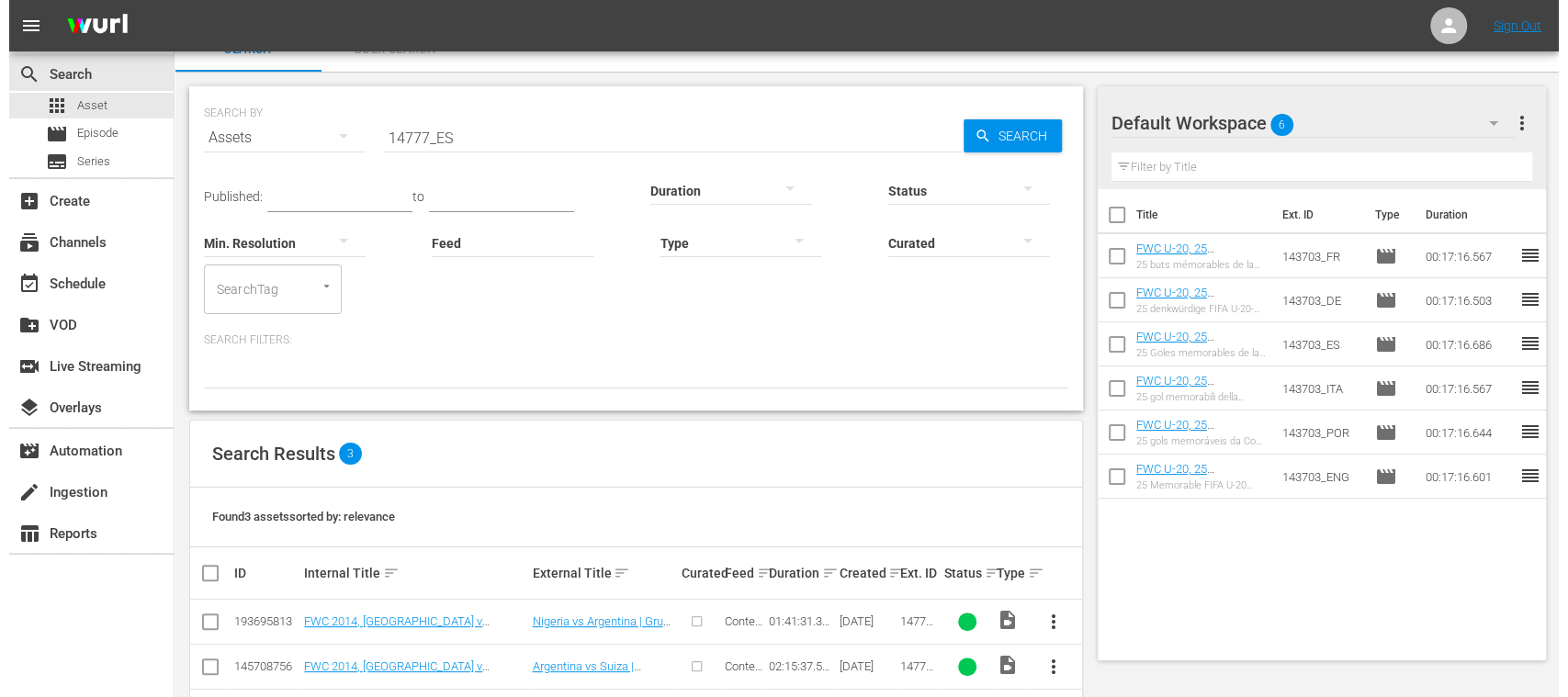
scroll to position [94, 0]
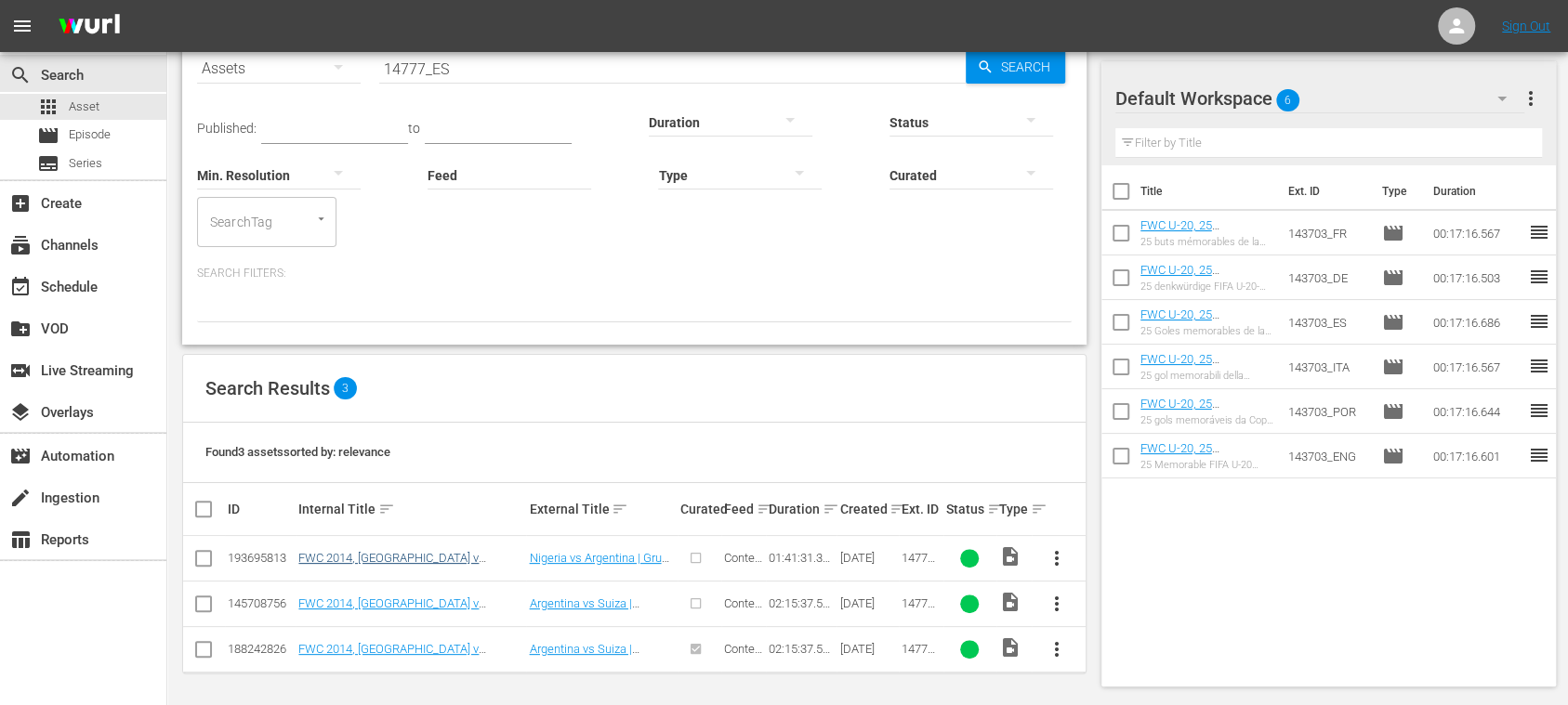
click at [210, 556] on input "checkbox" at bounding box center [203, 561] width 22 height 22
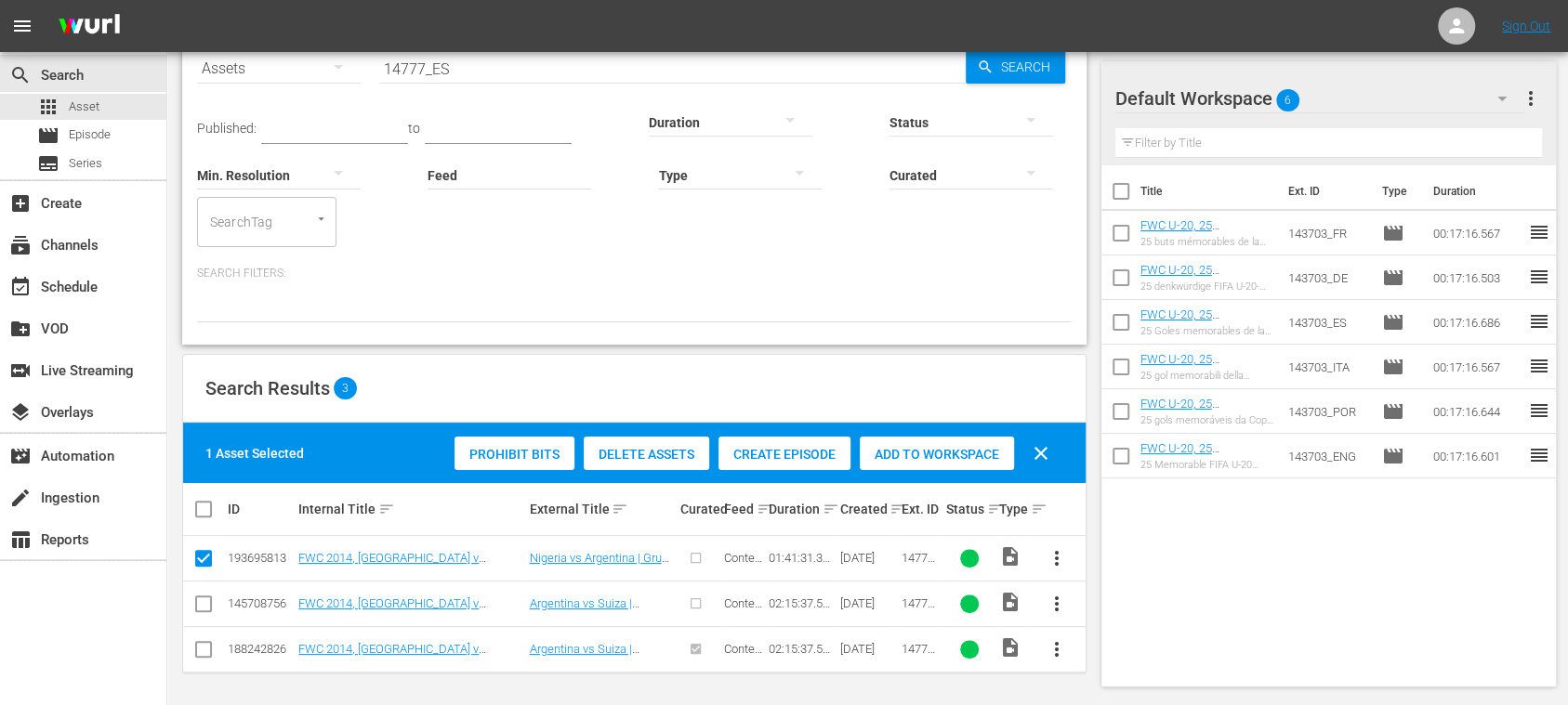
click at [812, 455] on span "Create Episode" at bounding box center [784, 454] width 132 height 15
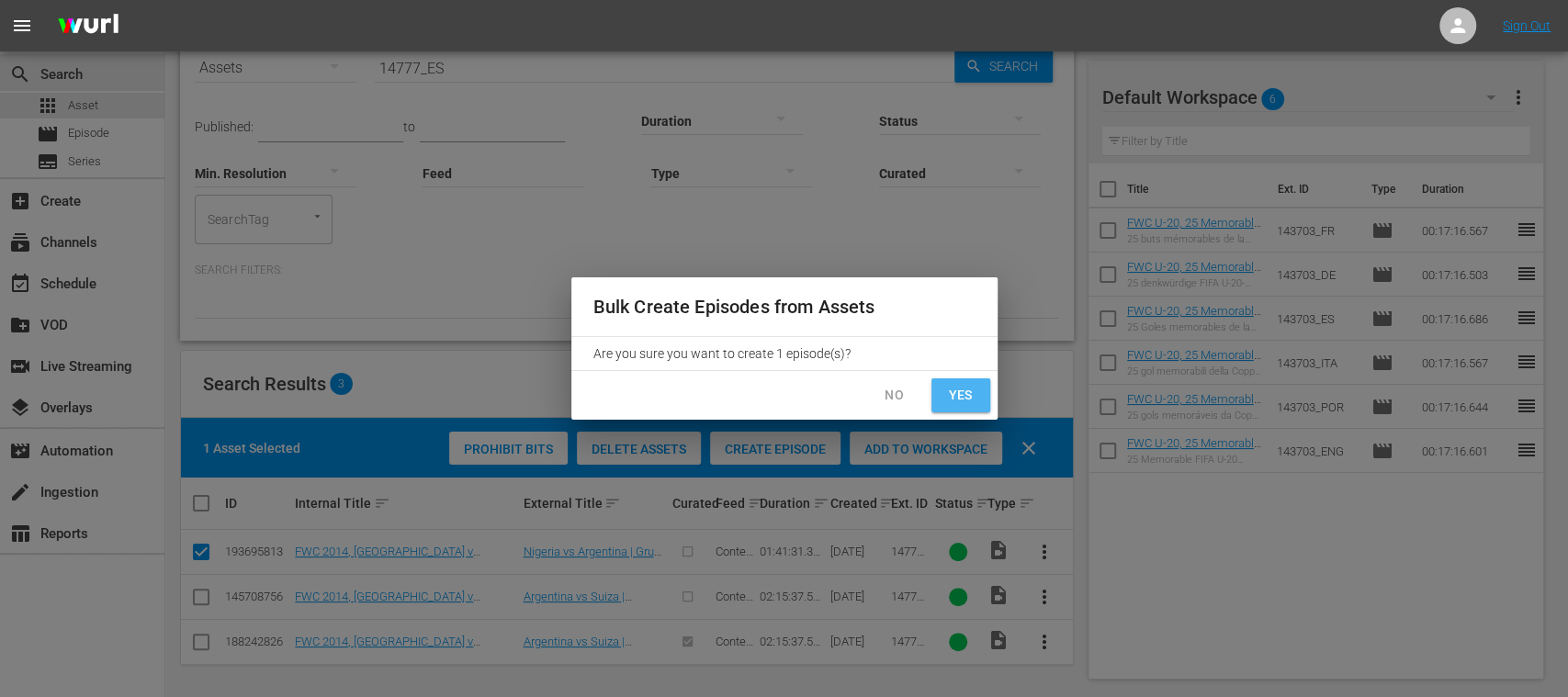
click at [975, 399] on button "Yes" at bounding box center [960, 394] width 59 height 34
checkbox input "false"
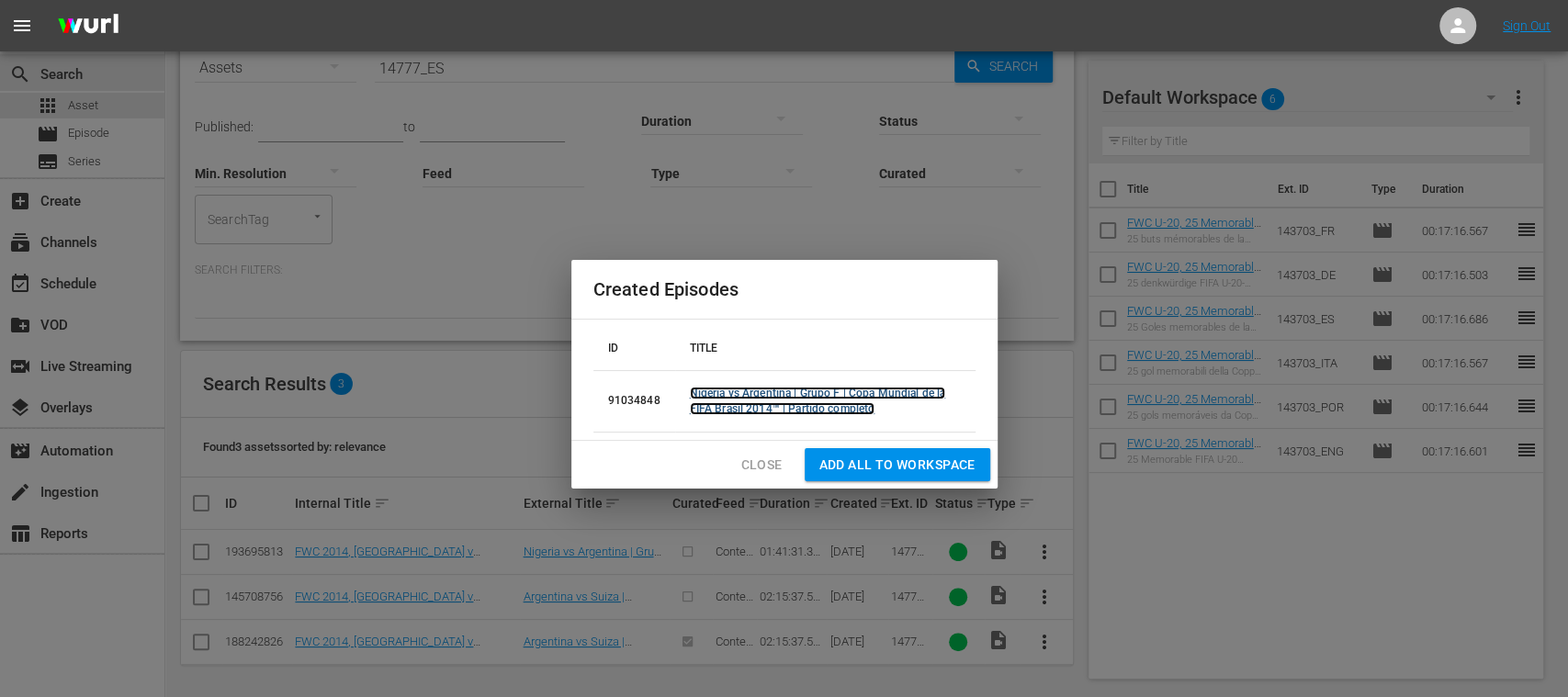
click at [783, 396] on link "Nigeria vs Argentina | Grupo F | Copa Mundial de la FIFA Brasil 2014™ | Partido…" at bounding box center [818, 400] width 256 height 28
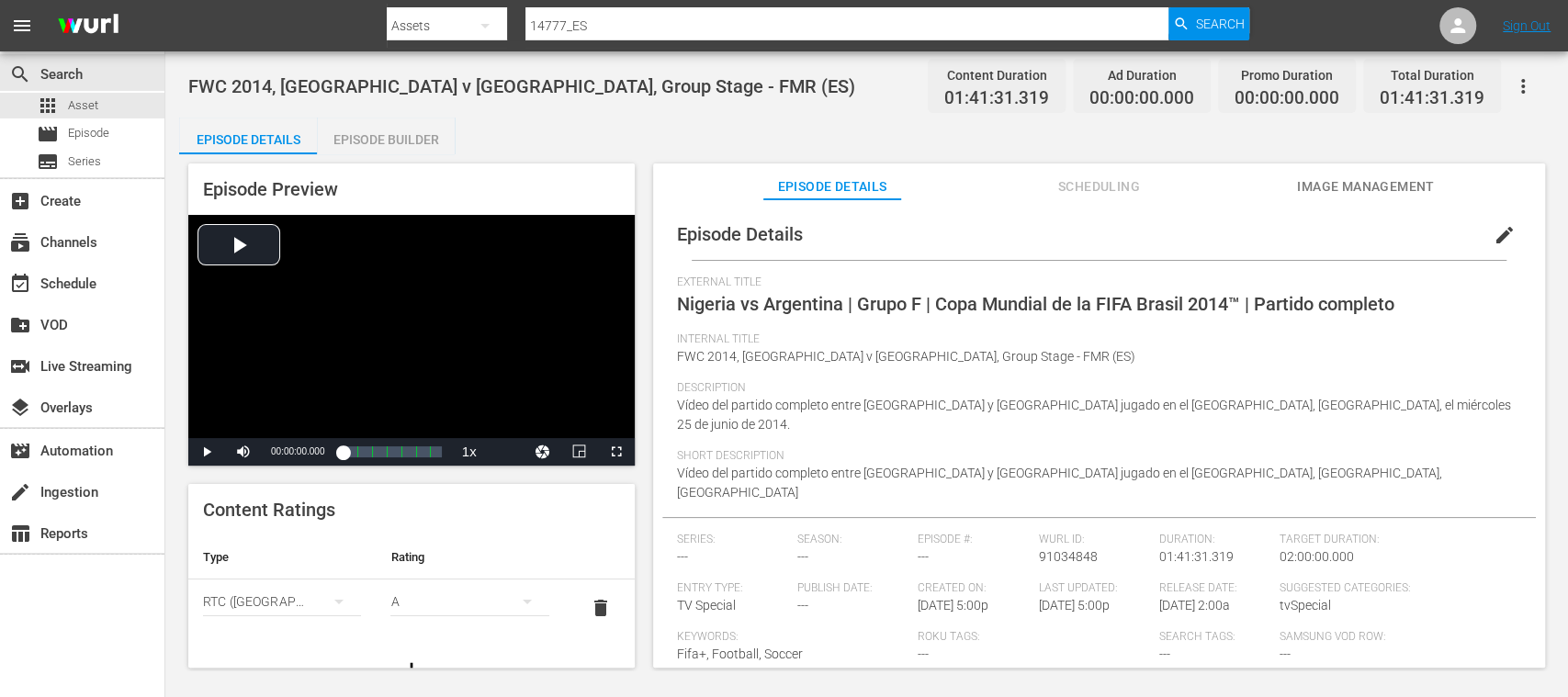
click at [1494, 237] on span "edit" at bounding box center [1504, 235] width 22 height 22
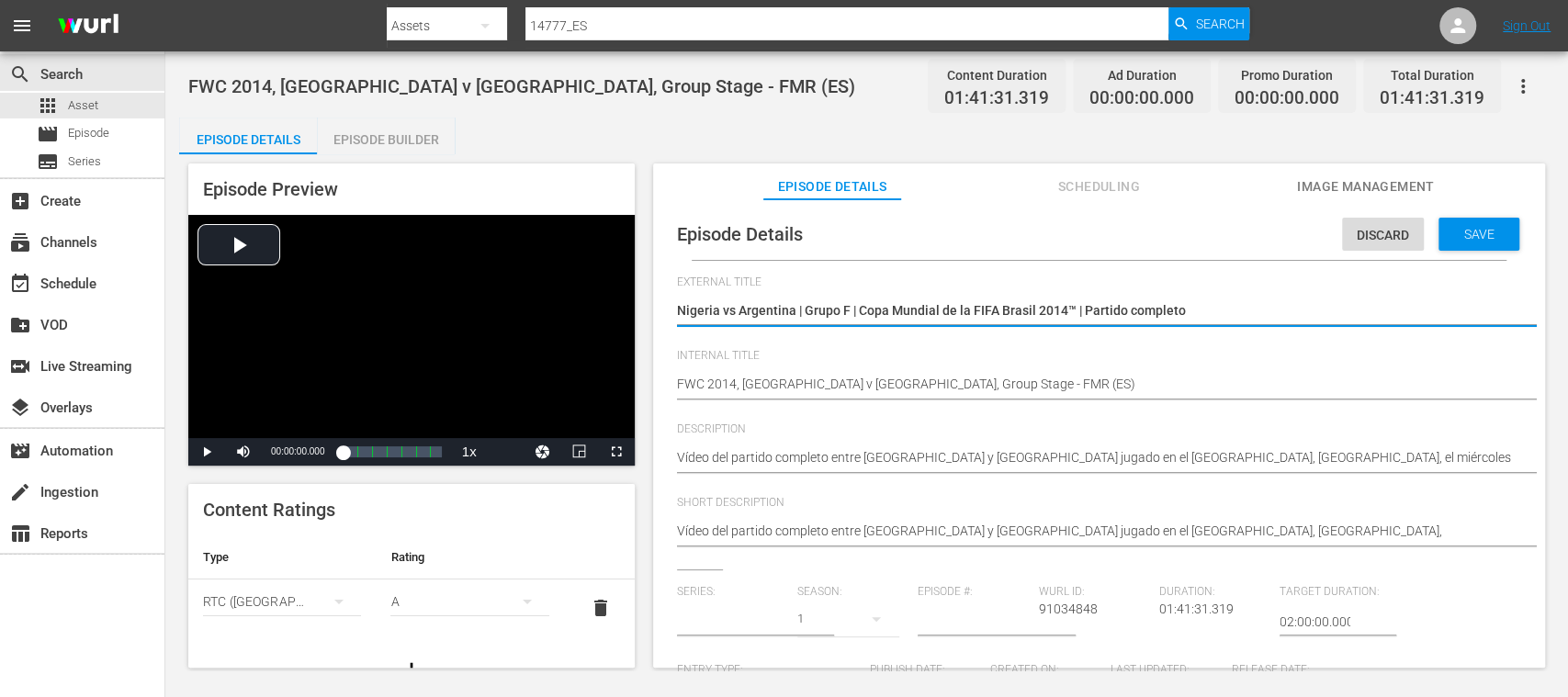
type input "No Series"
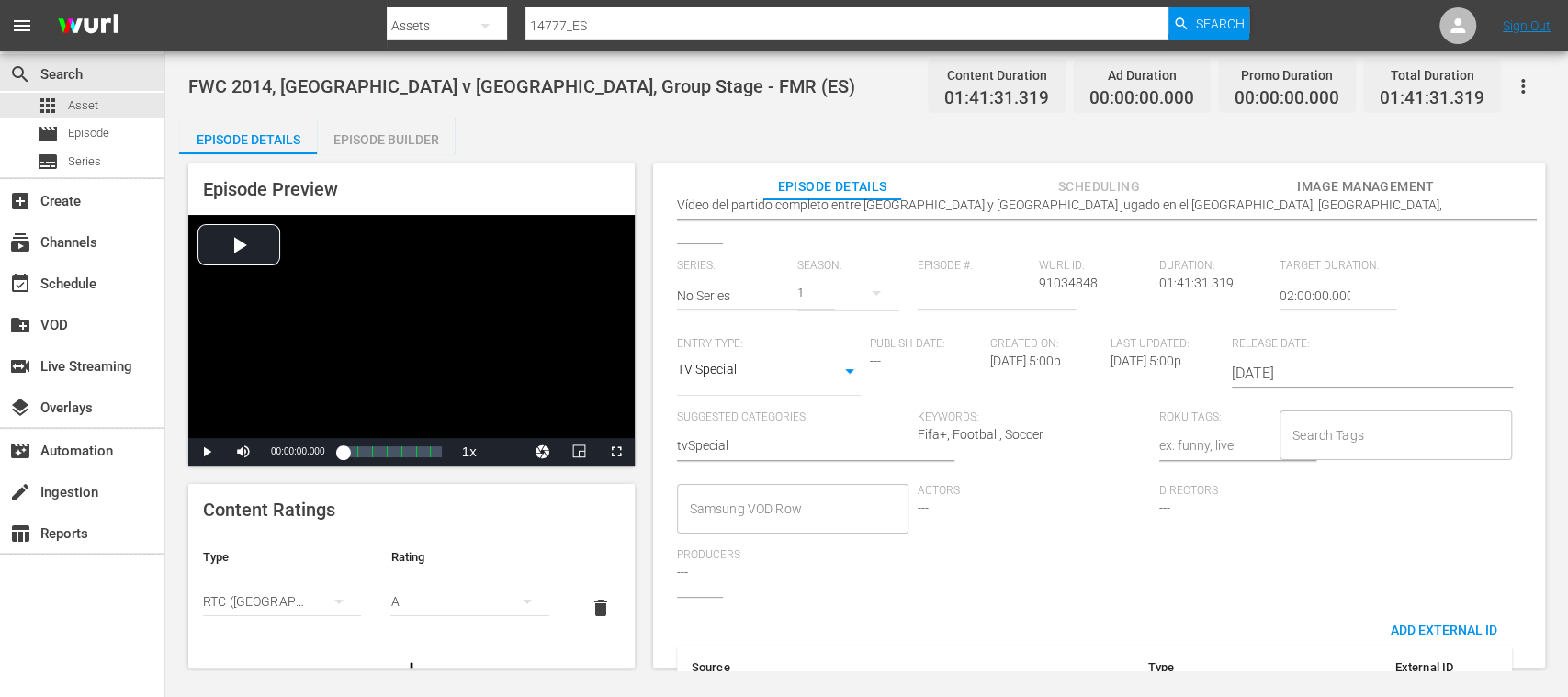
click at [1330, 442] on input "Search Tags" at bounding box center [1381, 435] width 189 height 33
type input "full"
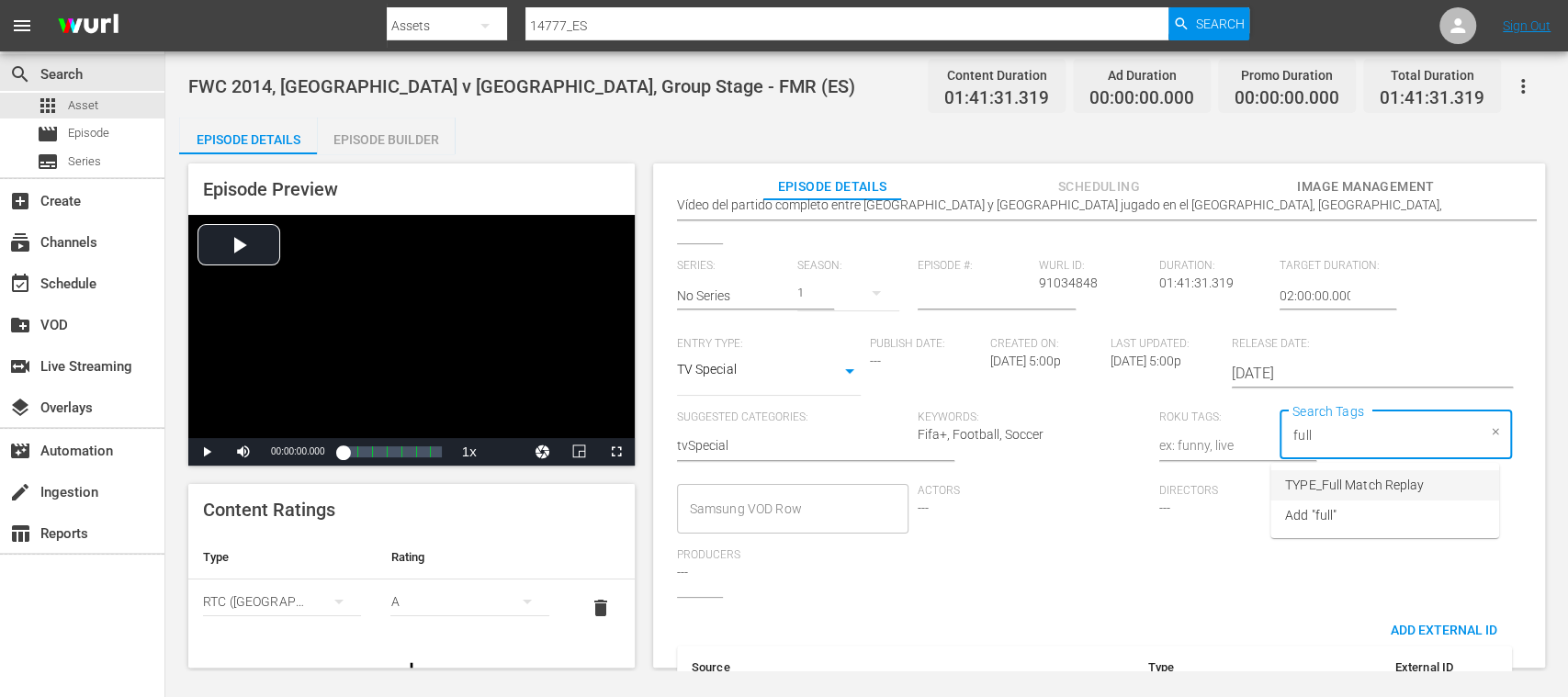
click at [1359, 478] on span "TYPE_Full Match Replay" at bounding box center [1353, 485] width 138 height 19
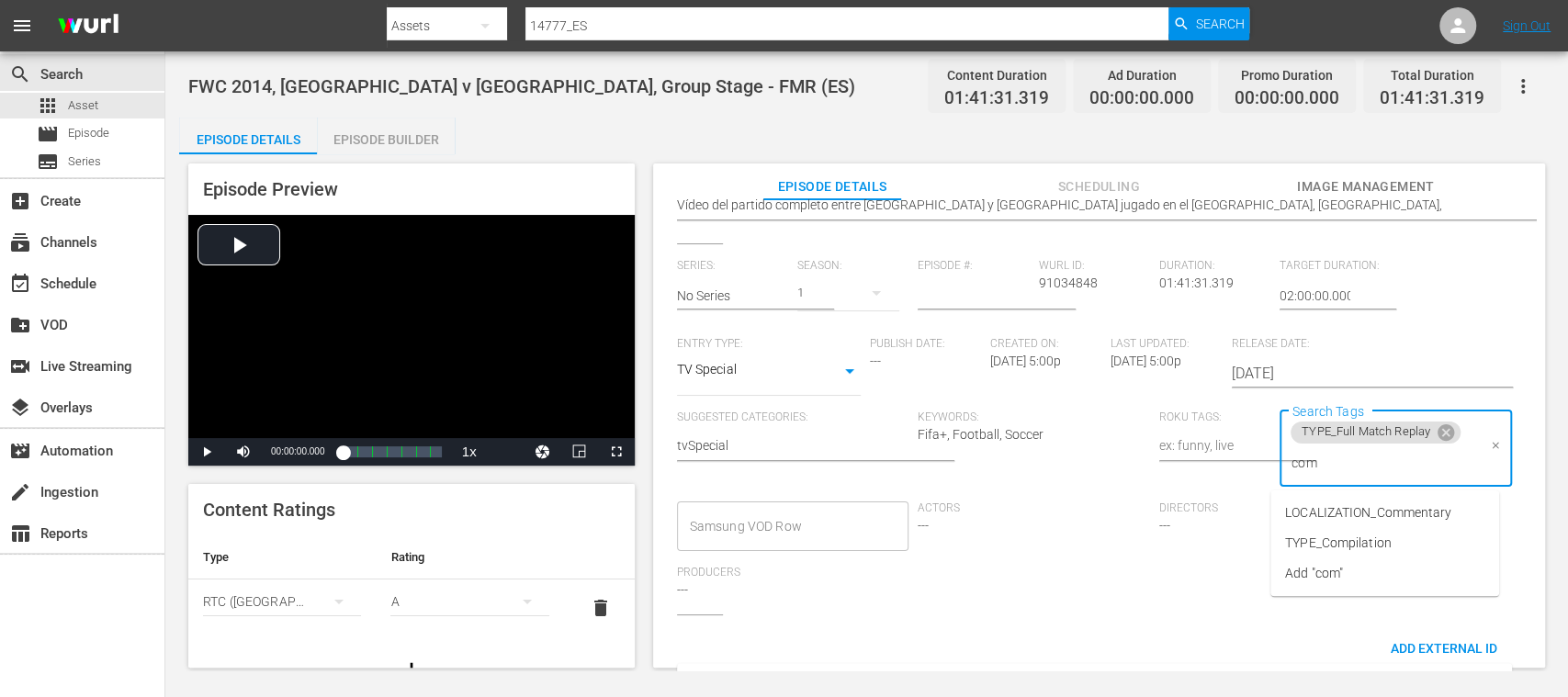
type input "comm"
click at [1363, 507] on span "LOCALIZATION_Commentary" at bounding box center [1368, 513] width 166 height 19
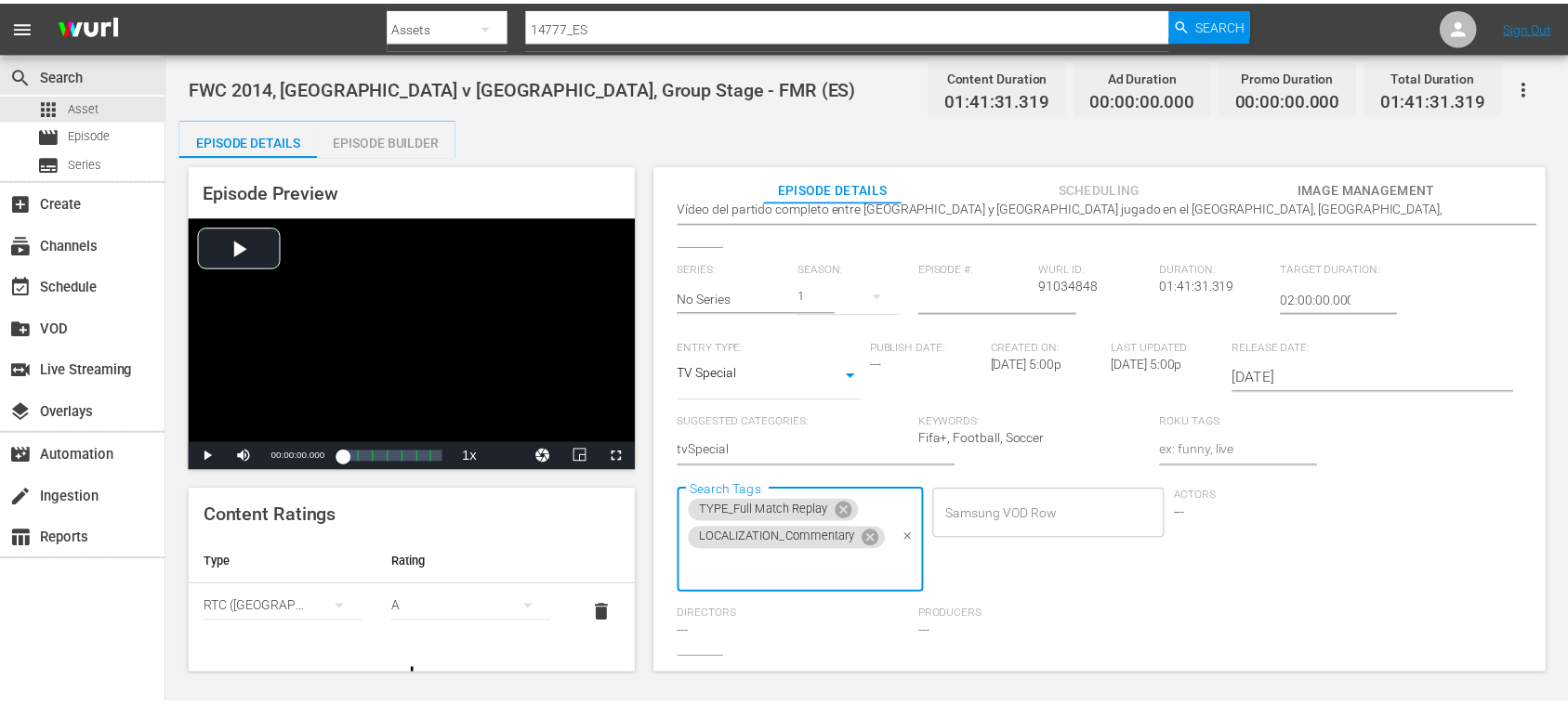
scroll to position [0, 0]
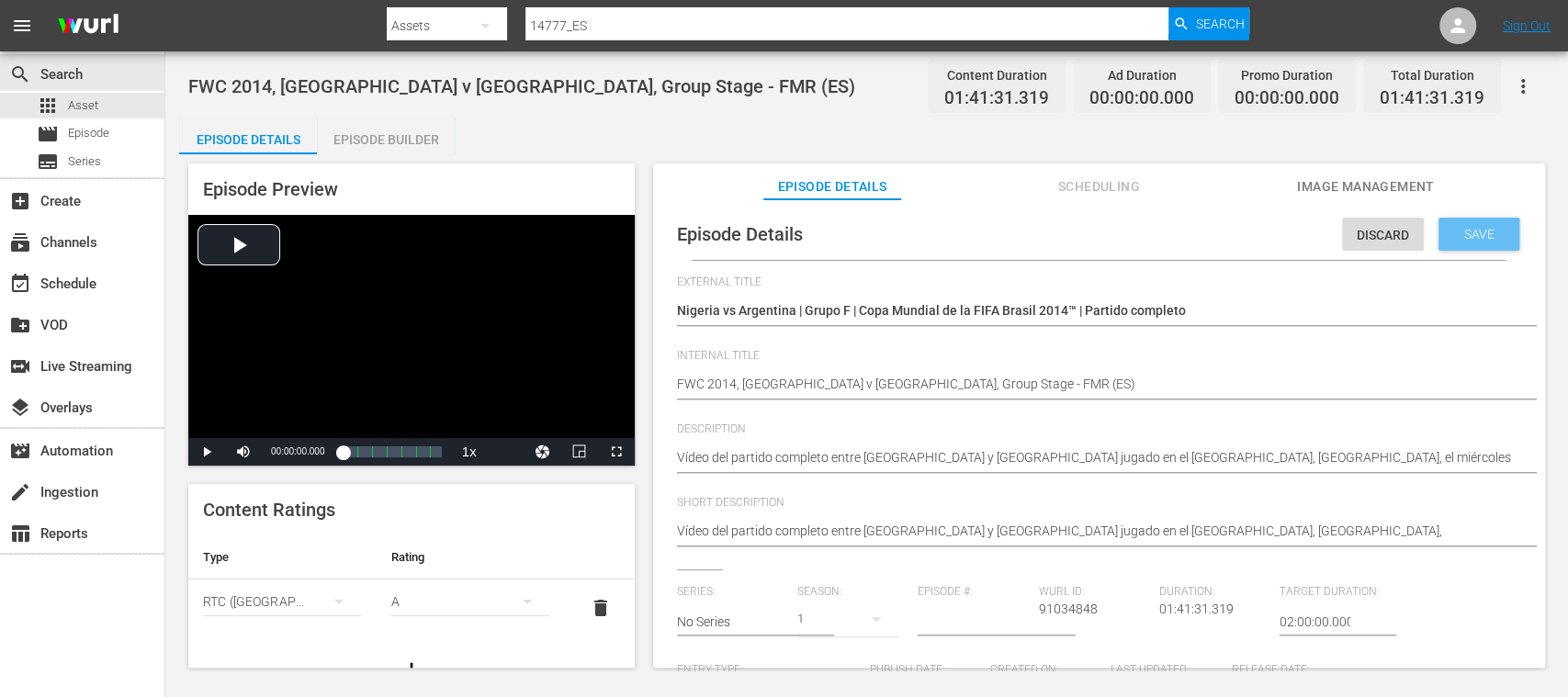
click at [1481, 234] on span "Save" at bounding box center [1479, 234] width 60 height 15
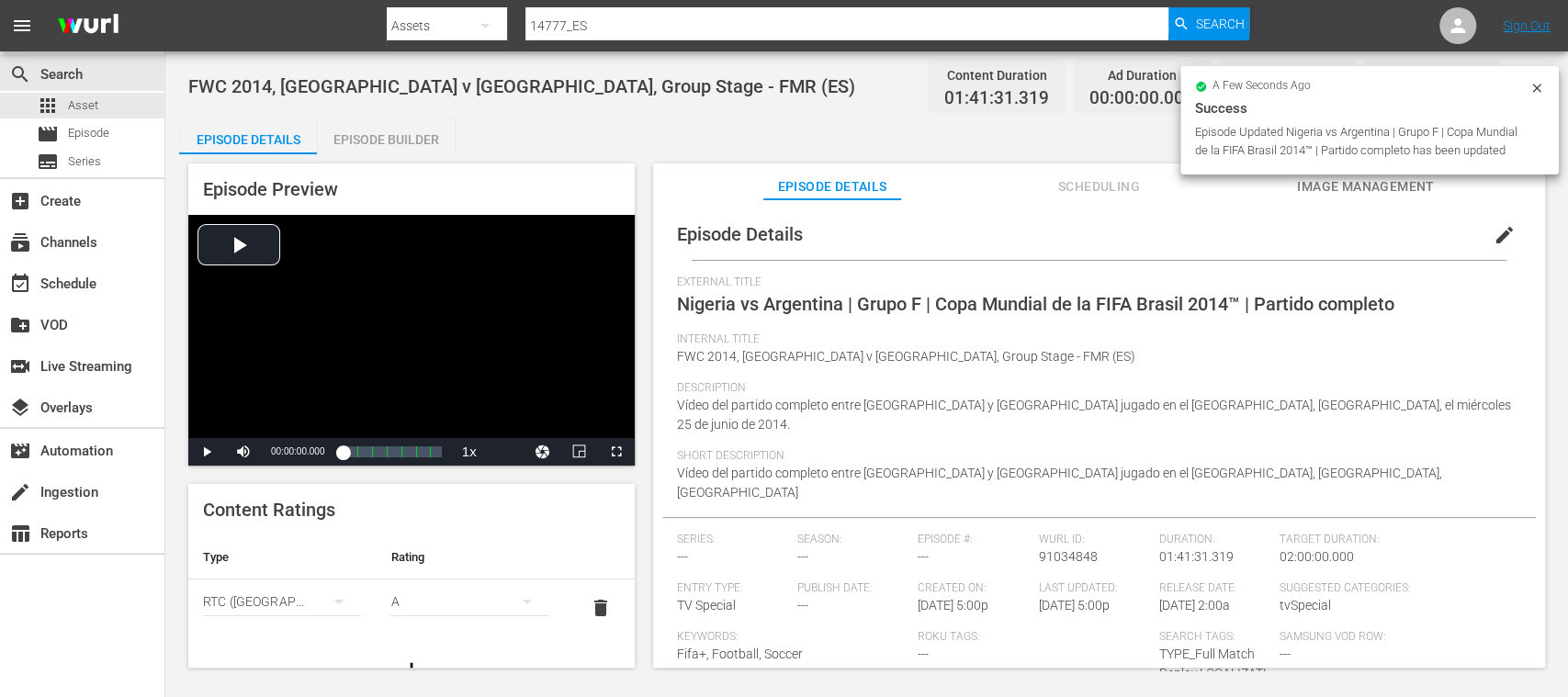
click at [414, 141] on div "Episode Builder" at bounding box center [386, 140] width 138 height 44
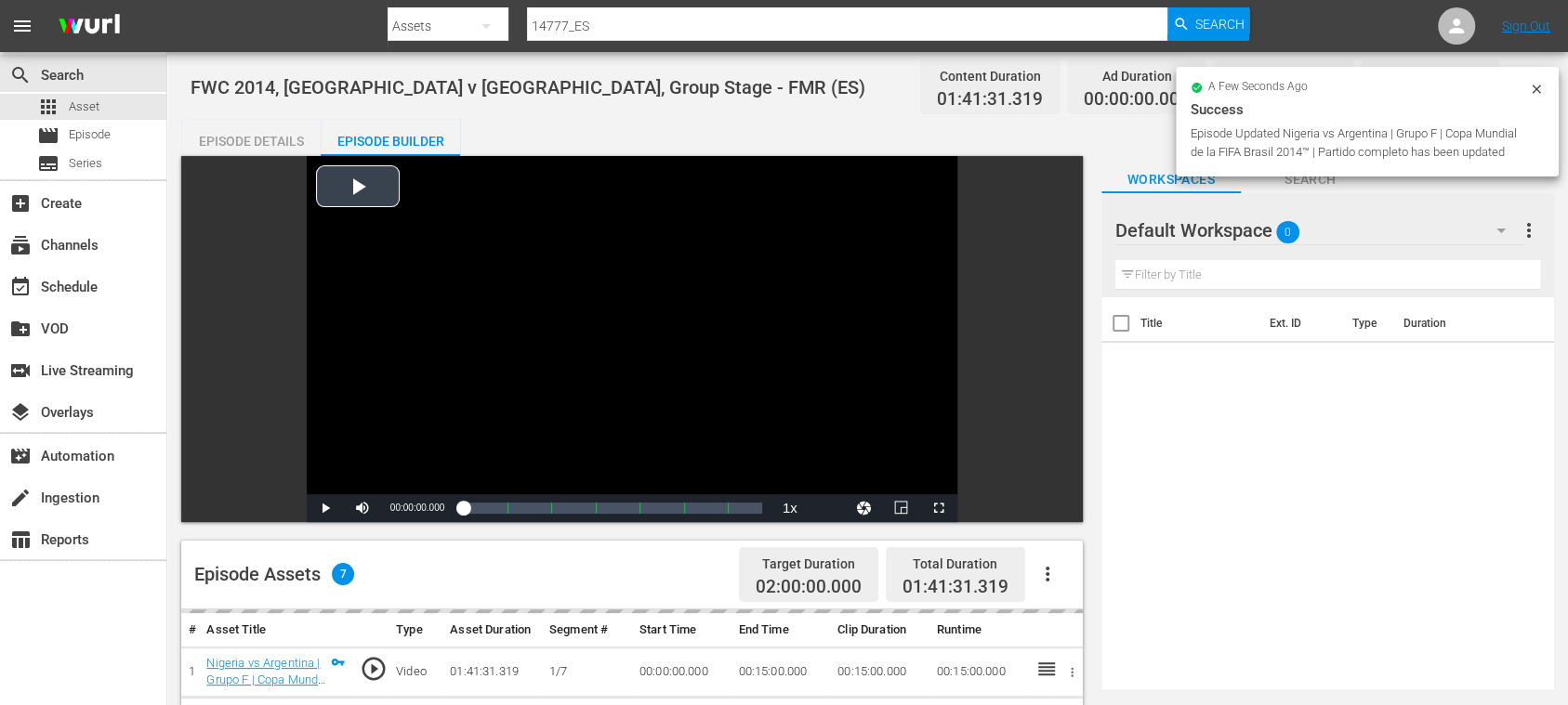
scroll to position [330, 0]
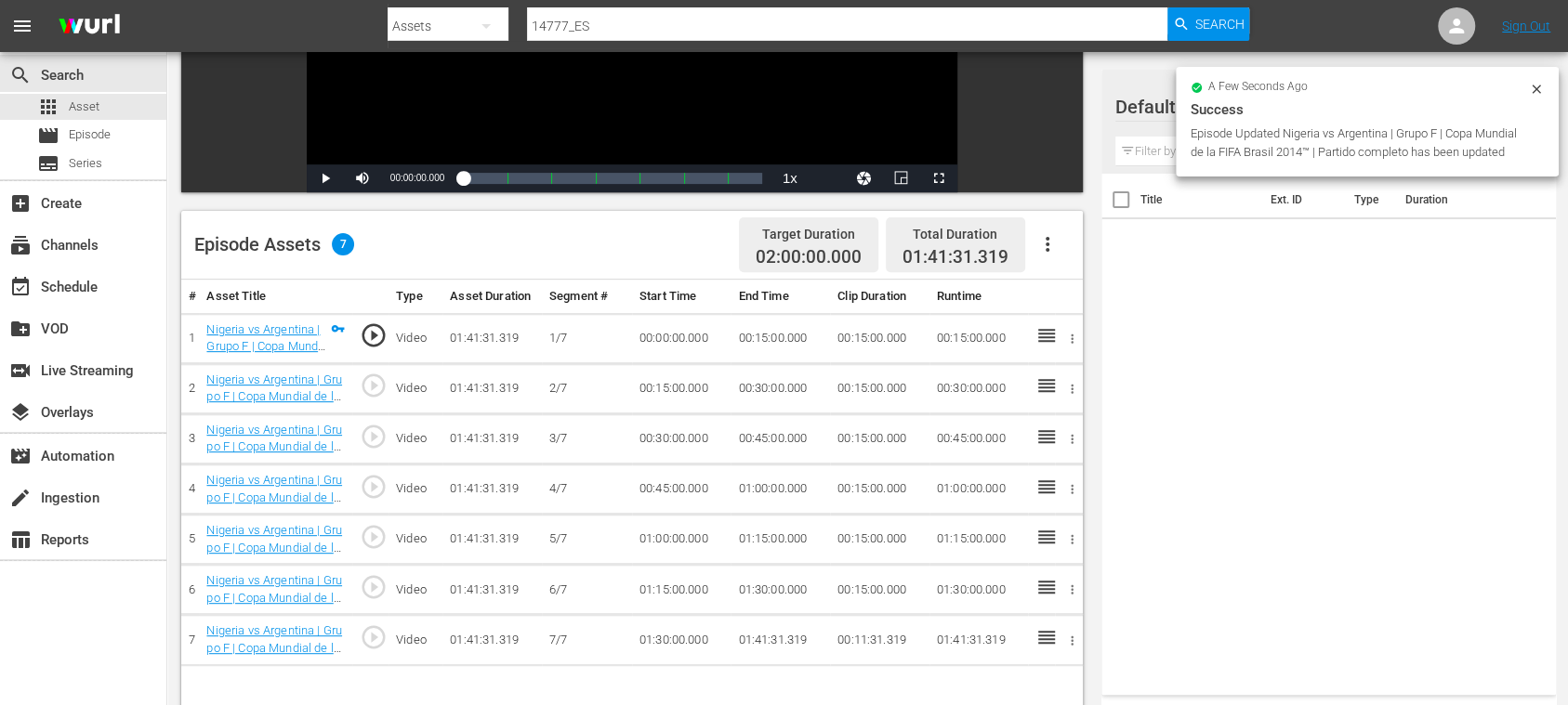
click at [1045, 248] on icon "button" at bounding box center [1047, 243] width 22 height 22
click at [1071, 251] on div "Fill with Ads" at bounding box center [1101, 252] width 126 height 45
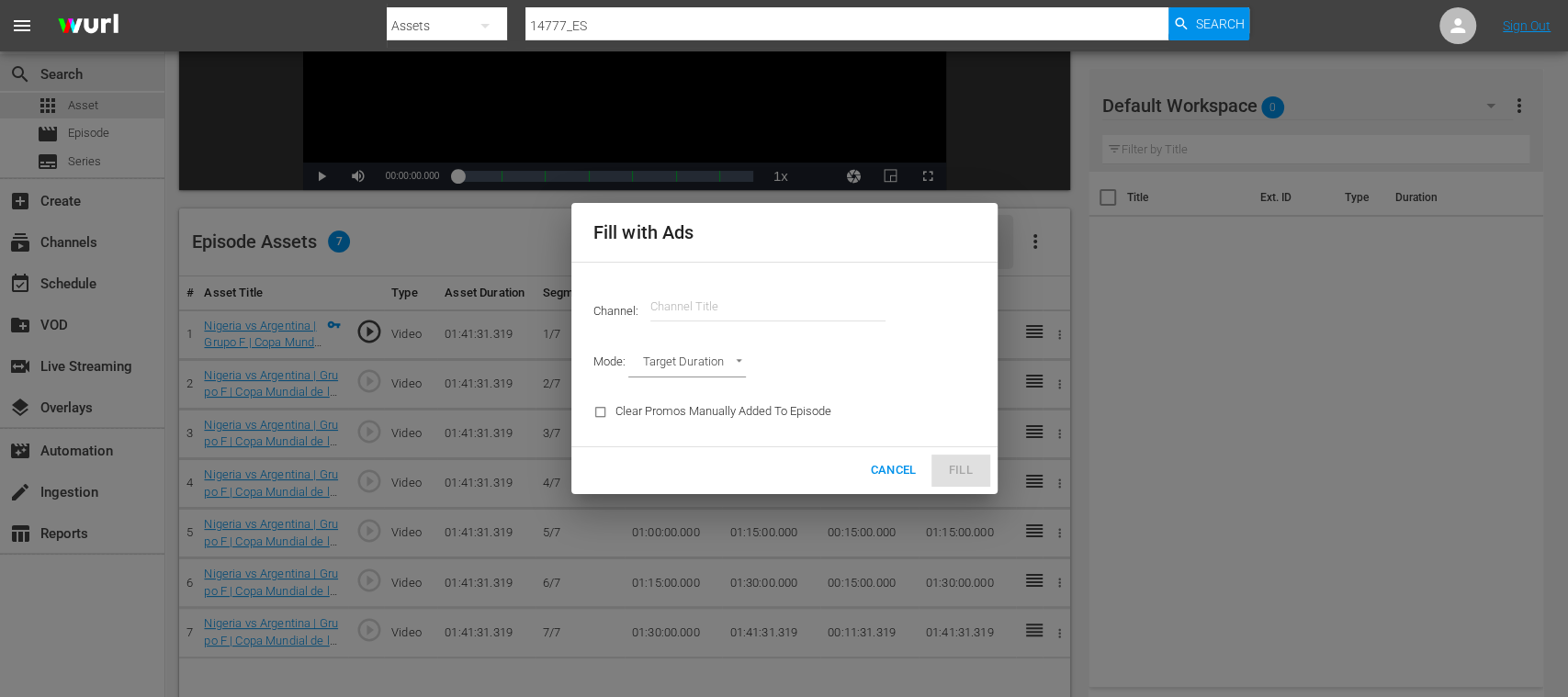
click at [792, 306] on input "text" at bounding box center [768, 307] width 235 height 44
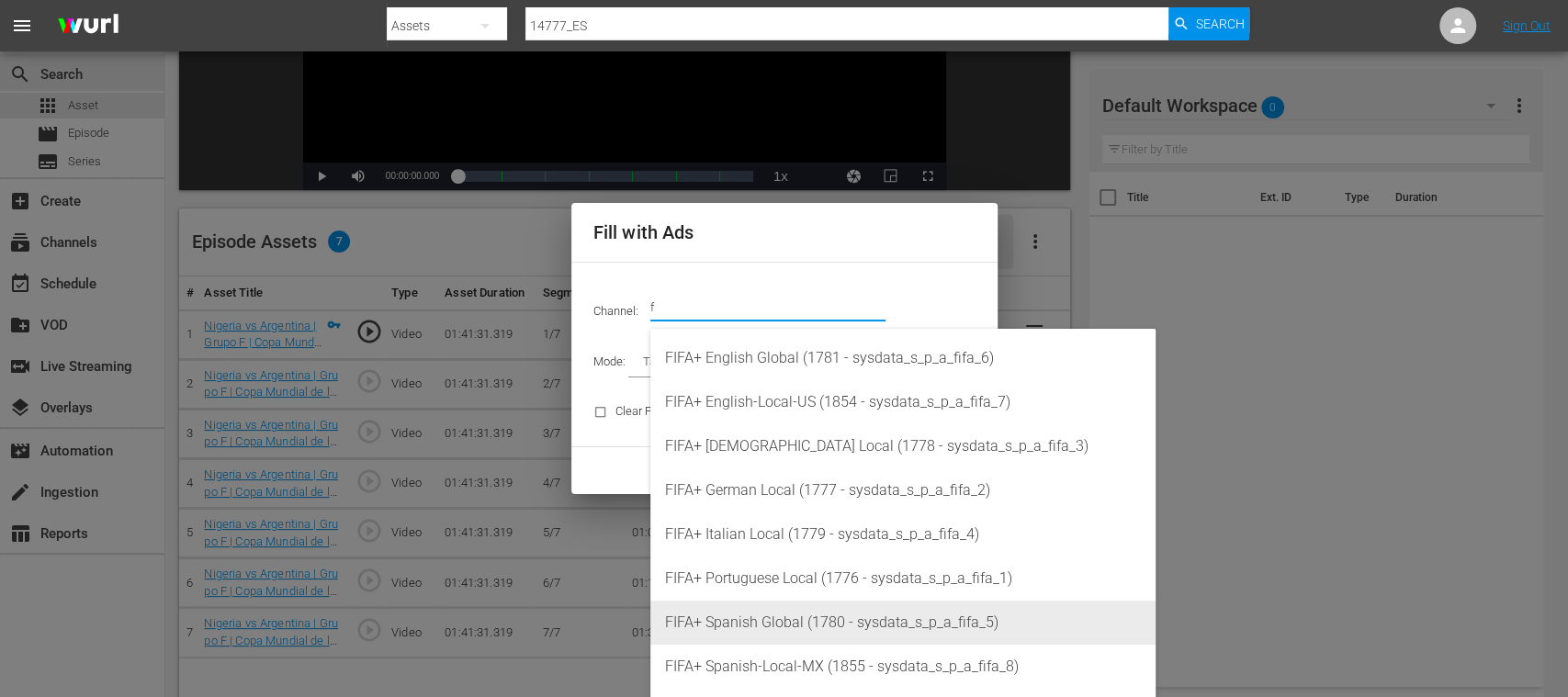
click at [832, 614] on div "FIFA+ Spanish Global (1780 - sysdata_s_p_a_fifa_5)" at bounding box center [903, 623] width 476 height 44
type input "FIFA+ Spanish Global (1780)"
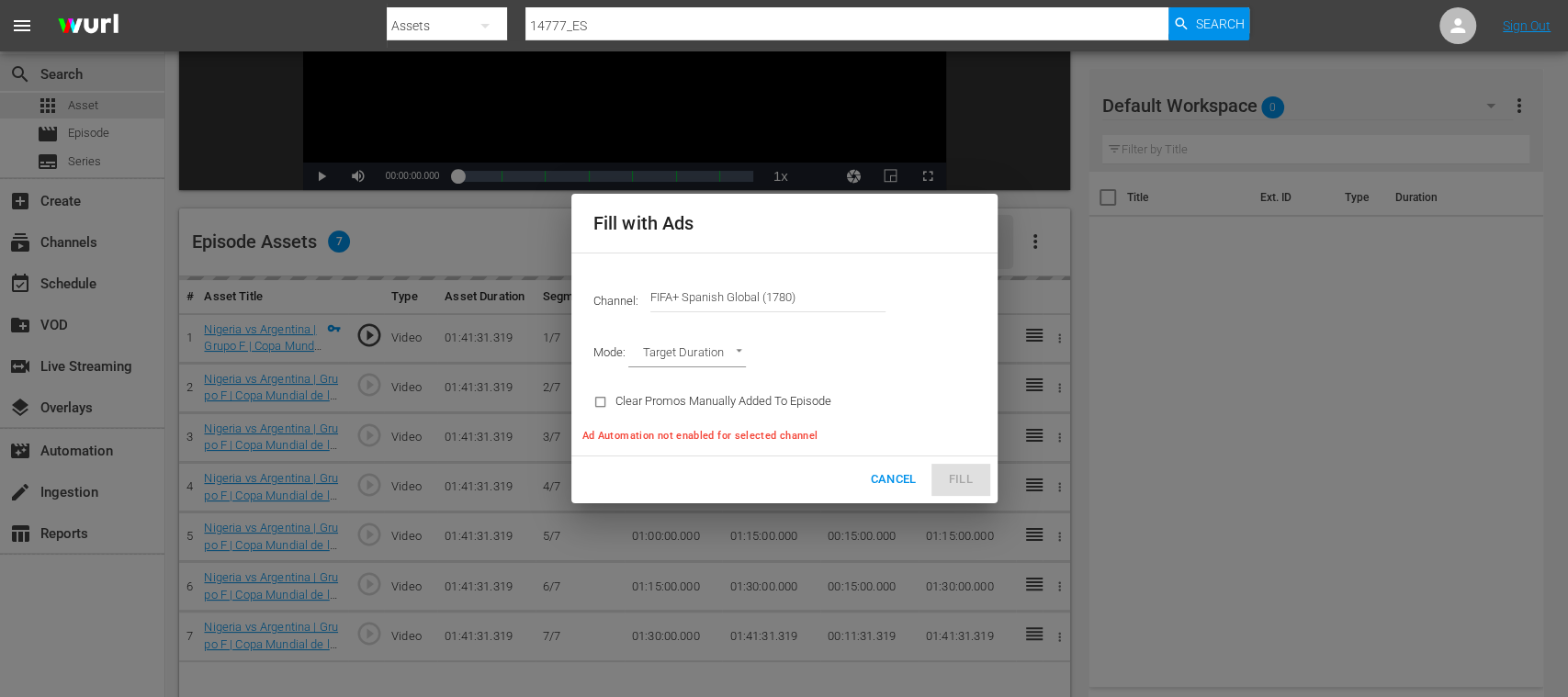
type input "AD_BREAK_DURATION"
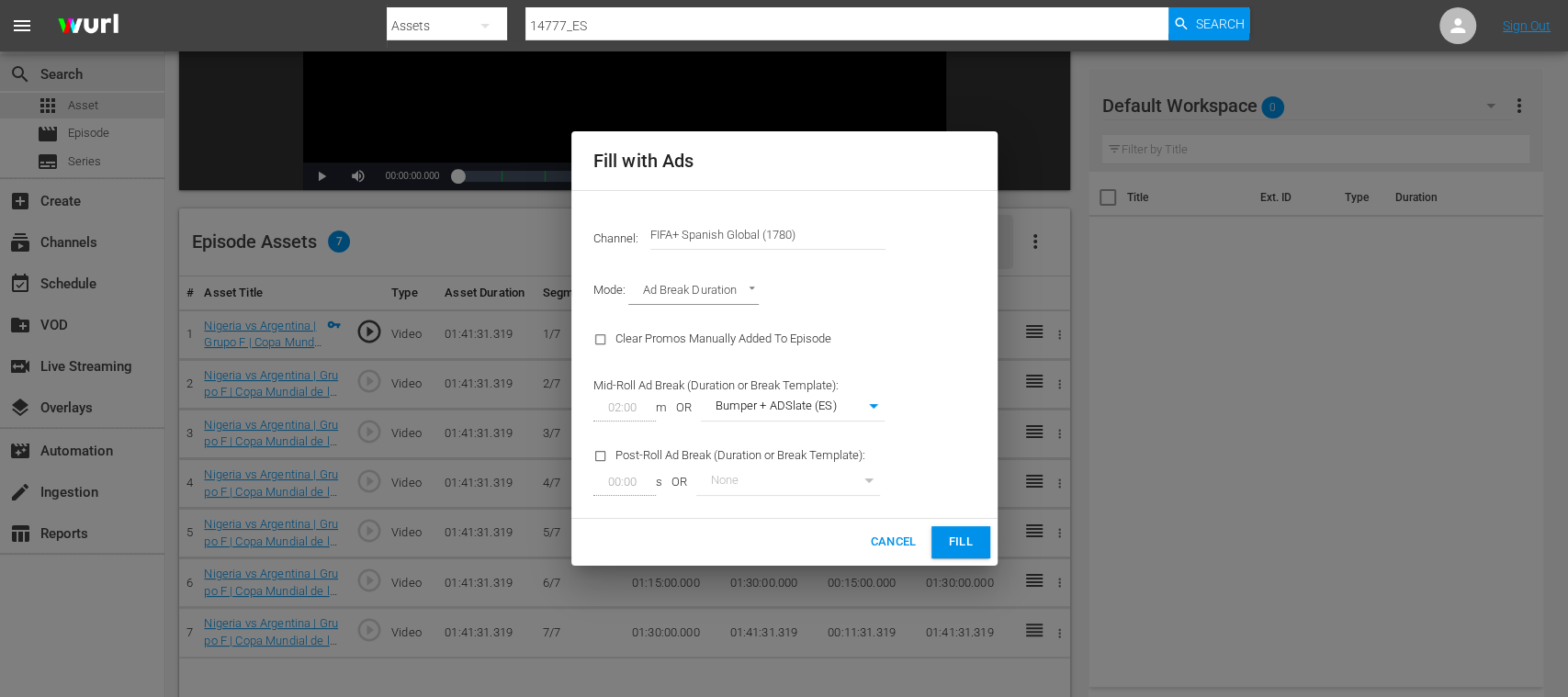
click at [961, 542] on span "Fill" at bounding box center [961, 542] width 29 height 21
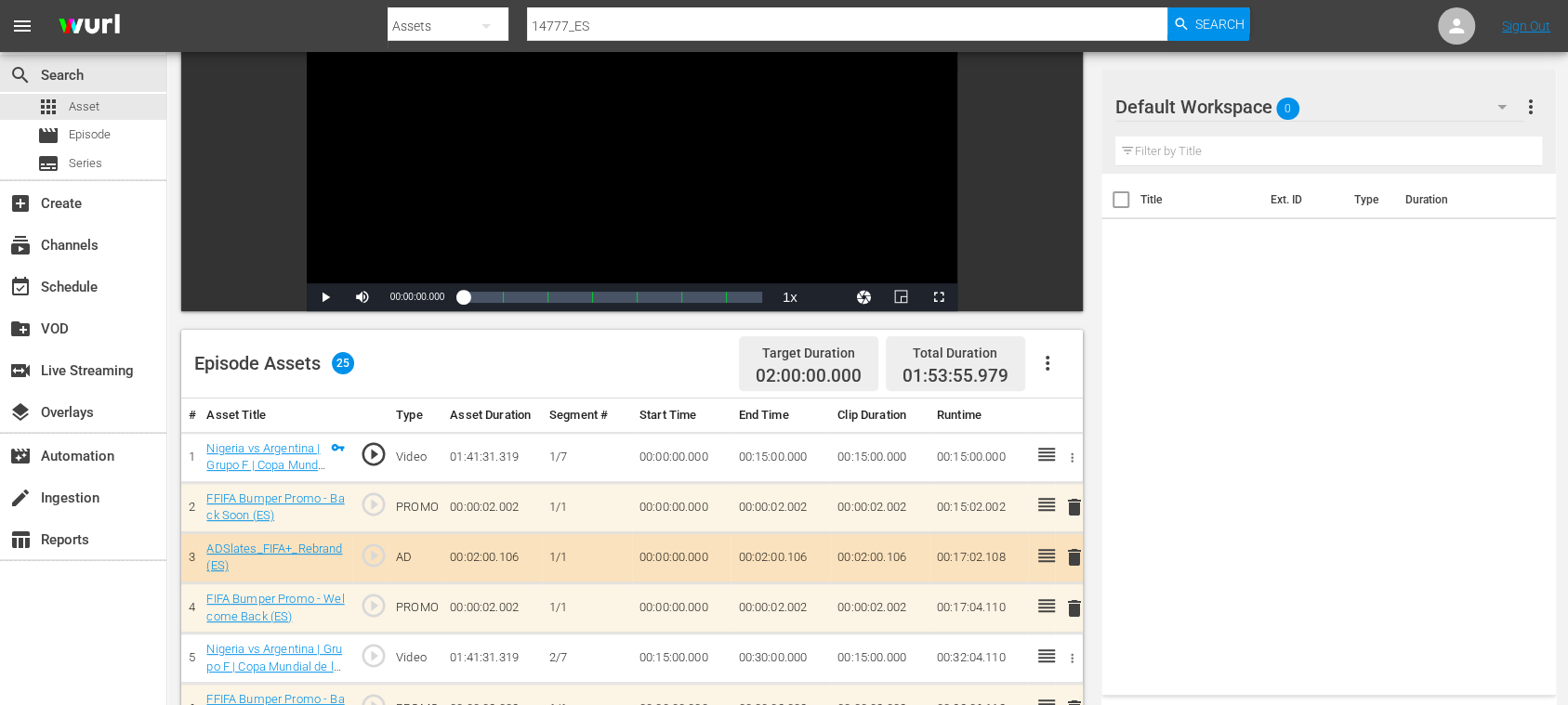
scroll to position [0, 0]
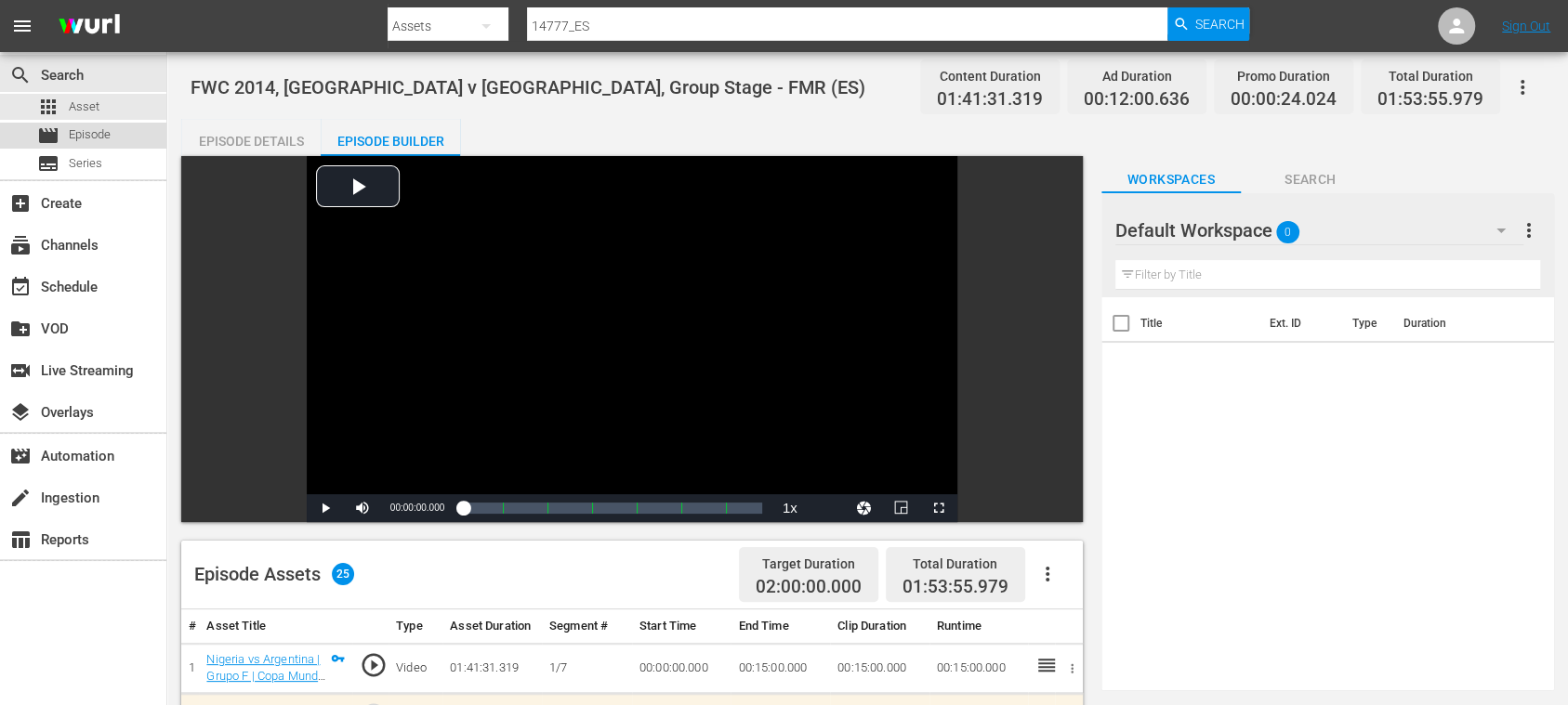
click at [98, 129] on span "Episode" at bounding box center [89, 134] width 42 height 19
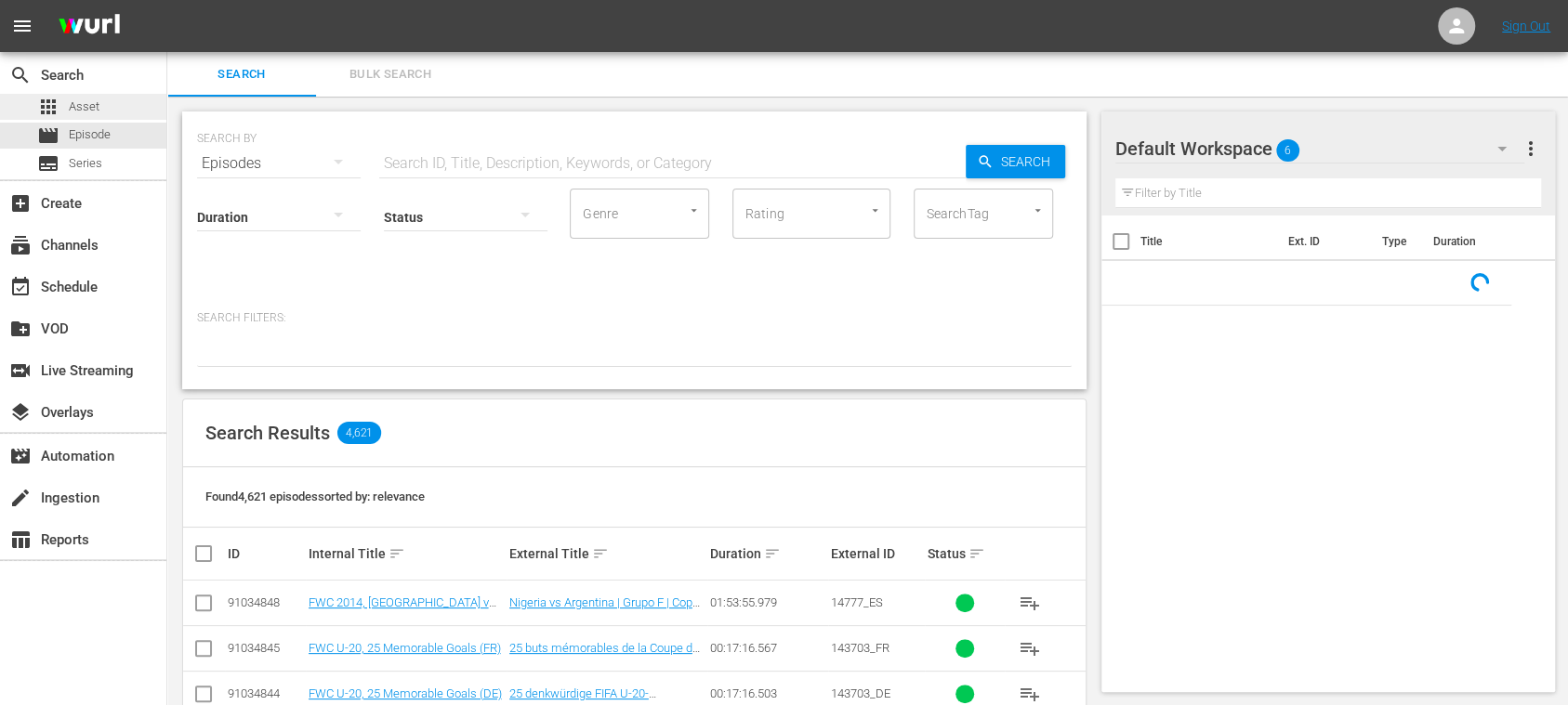
click at [89, 110] on span "Asset" at bounding box center [83, 107] width 30 height 19
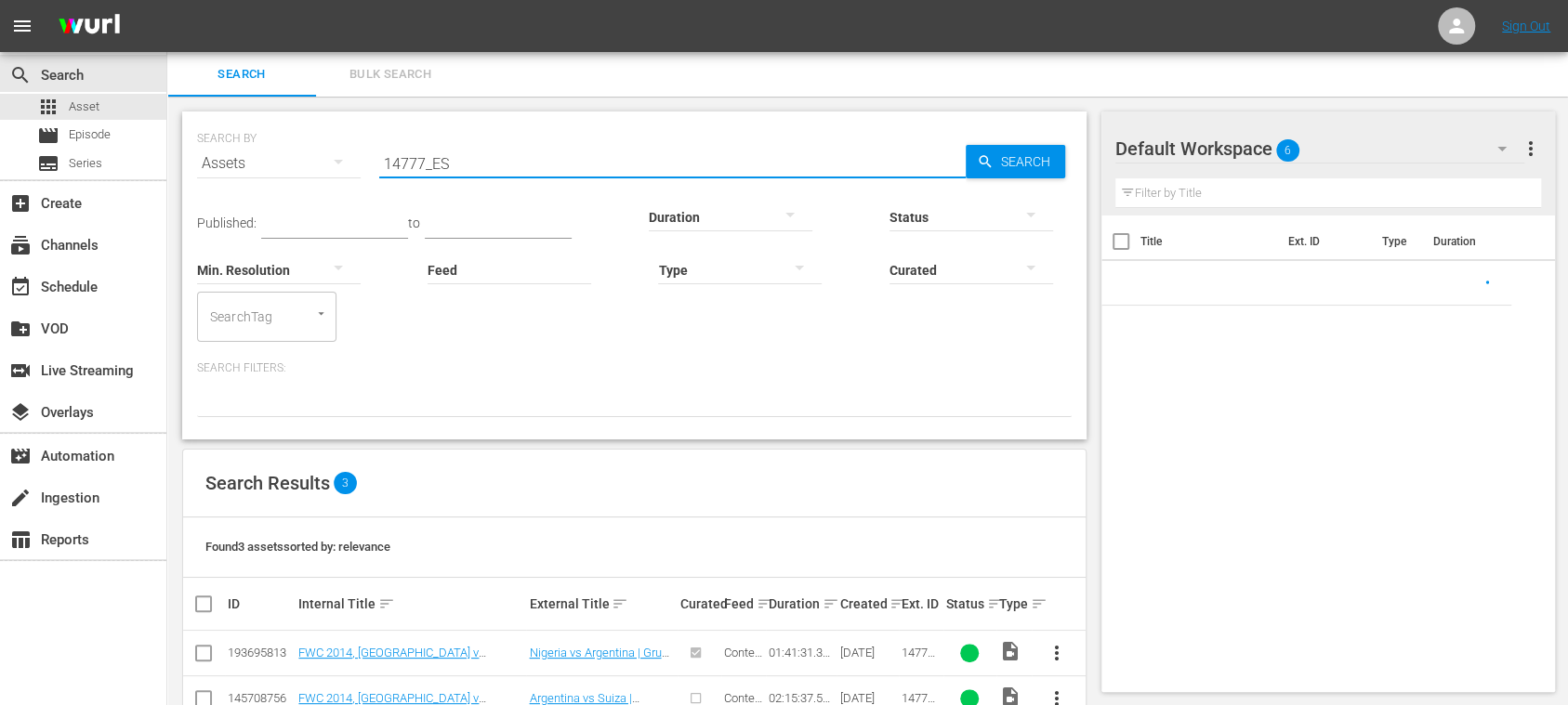
drag, startPoint x: 488, startPoint y: 157, endPoint x: 306, endPoint y: 155, distance: 182.0
click at [306, 155] on div "SEARCH BY Search By Assets Search ID, Title, Description, Keywords, or Category…" at bounding box center [634, 153] width 874 height 66
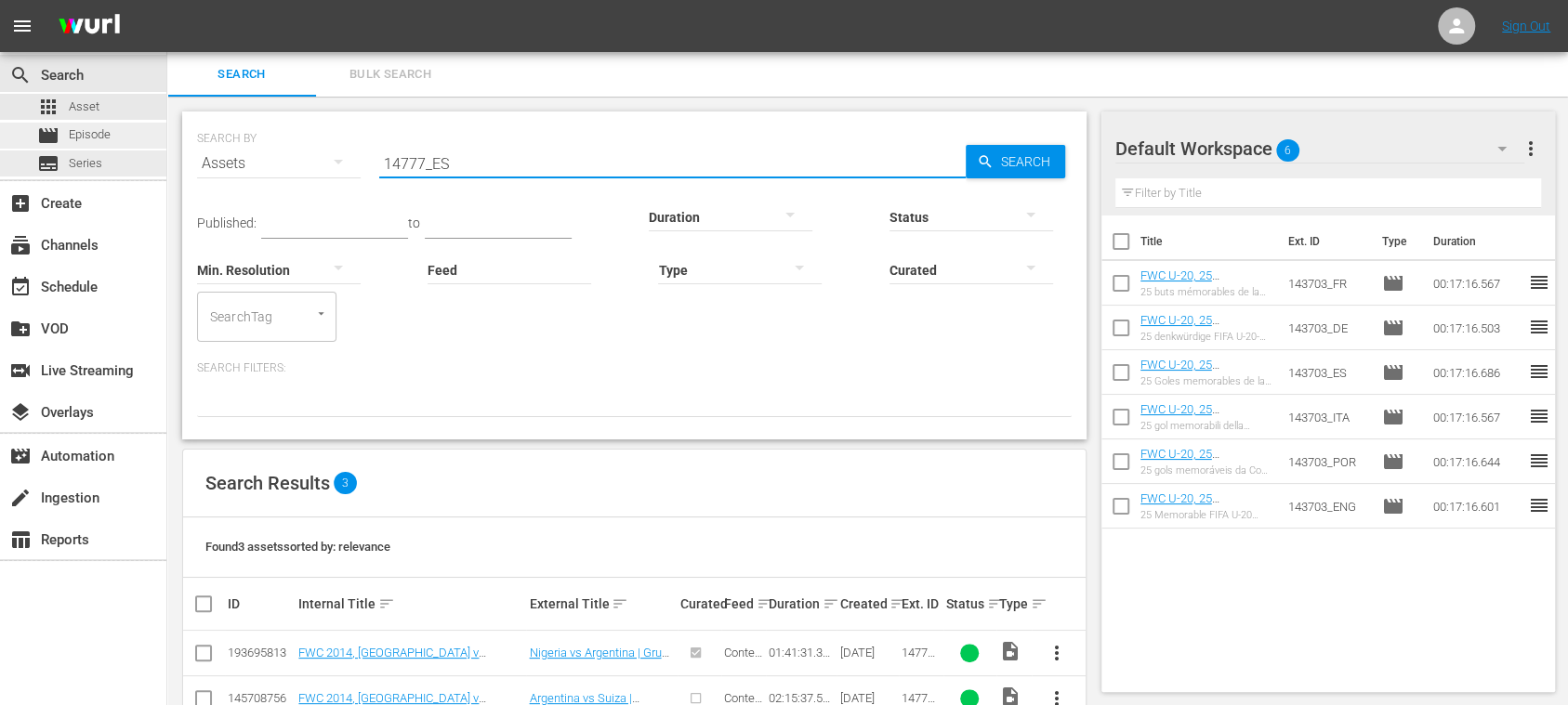
click at [112, 144] on div "movie Episode" at bounding box center [83, 135] width 166 height 26
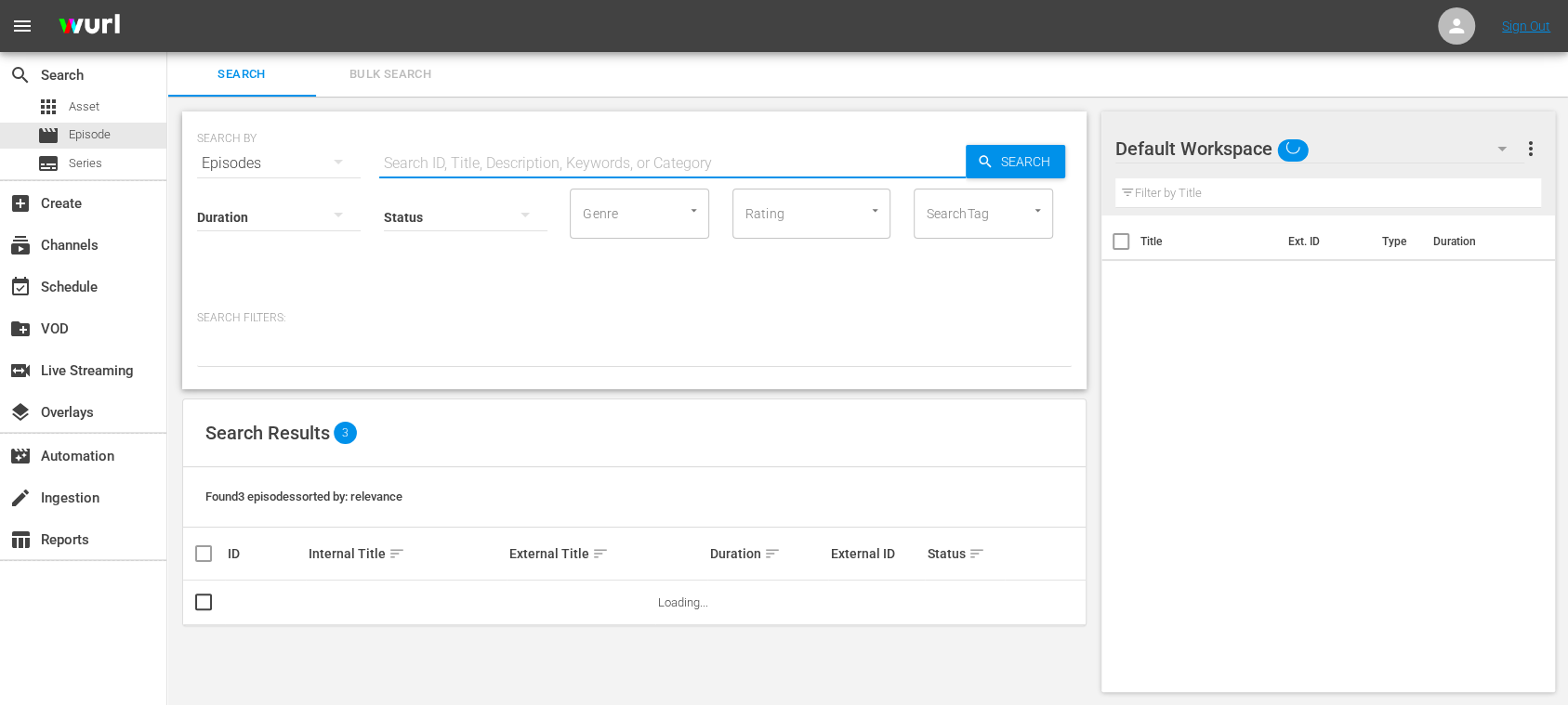
click at [491, 154] on input "text" at bounding box center [673, 163] width 587 height 45
paste input "14777_ES"
click at [1015, 169] on span "Search" at bounding box center [1029, 161] width 71 height 33
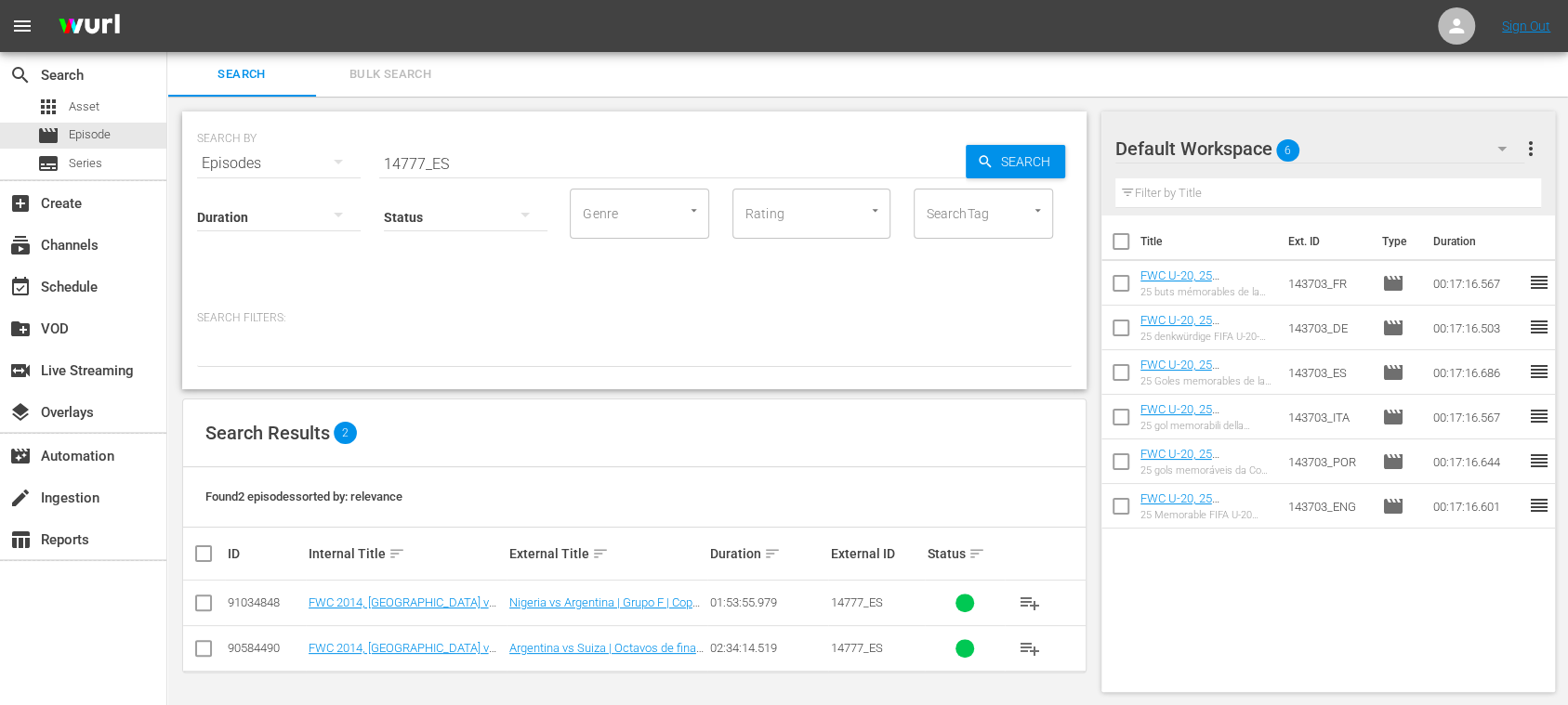
scroll to position [2, 0]
drag, startPoint x: 829, startPoint y: 606, endPoint x: 865, endPoint y: 603, distance: 36.1
click at [865, 603] on td "14777_ES" at bounding box center [876, 601] width 97 height 46
copy span "14777"
drag, startPoint x: 475, startPoint y: 159, endPoint x: 291, endPoint y: 148, distance: 184.3
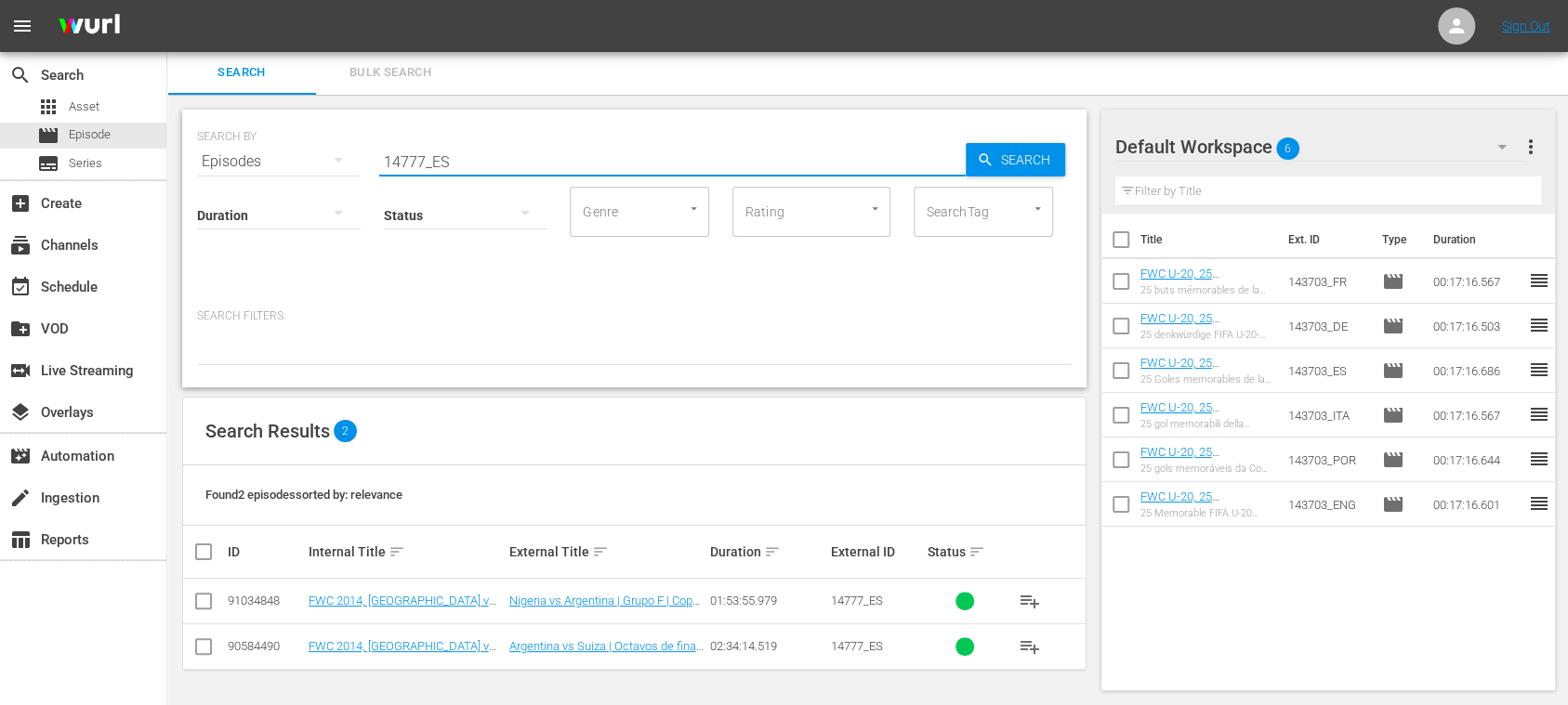
click at [292, 148] on div "SEARCH BY Search By Episodes Search ID, Title, Description, Keywords, or Catego…" at bounding box center [634, 151] width 874 height 66
paste input "text"
click at [1015, 169] on span "Search" at bounding box center [1029, 159] width 71 height 33
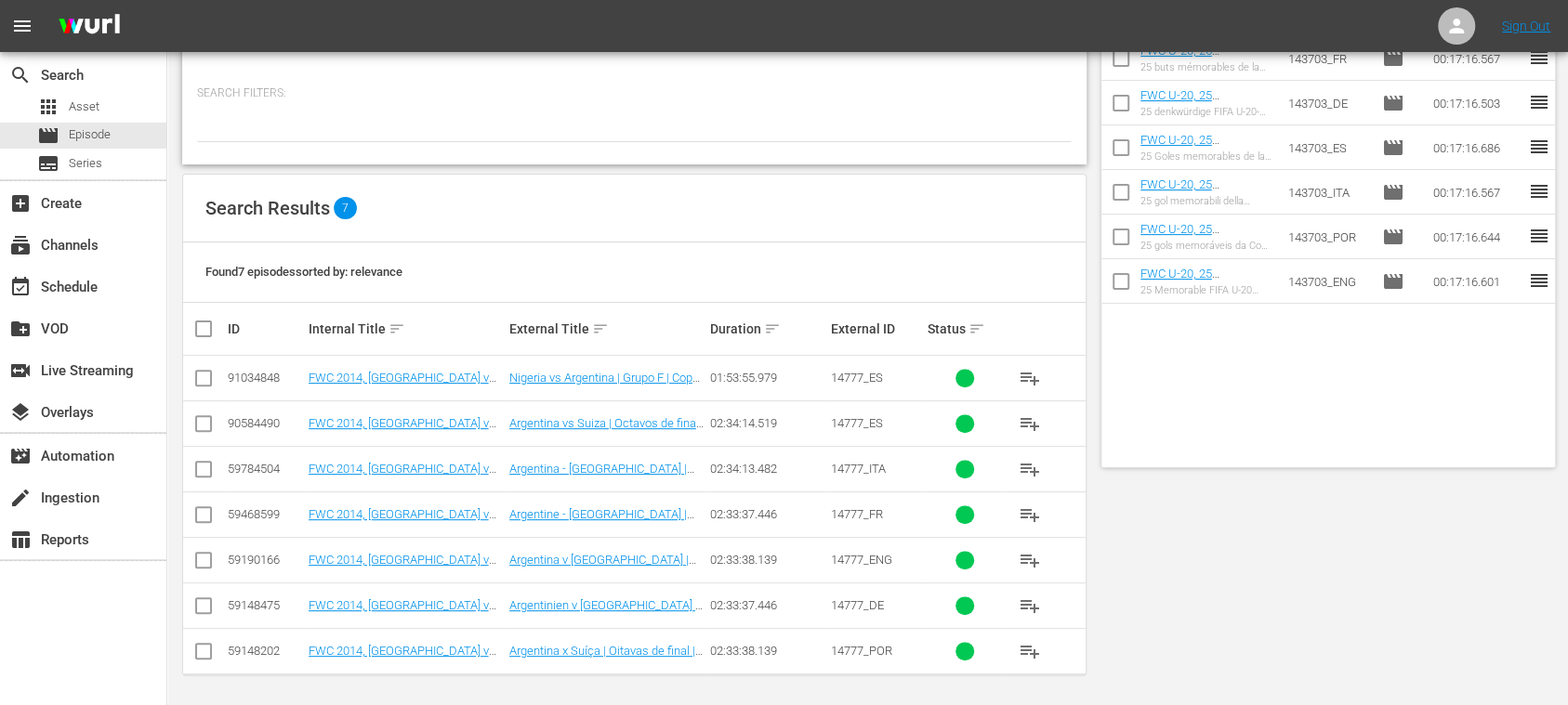
scroll to position [0, 0]
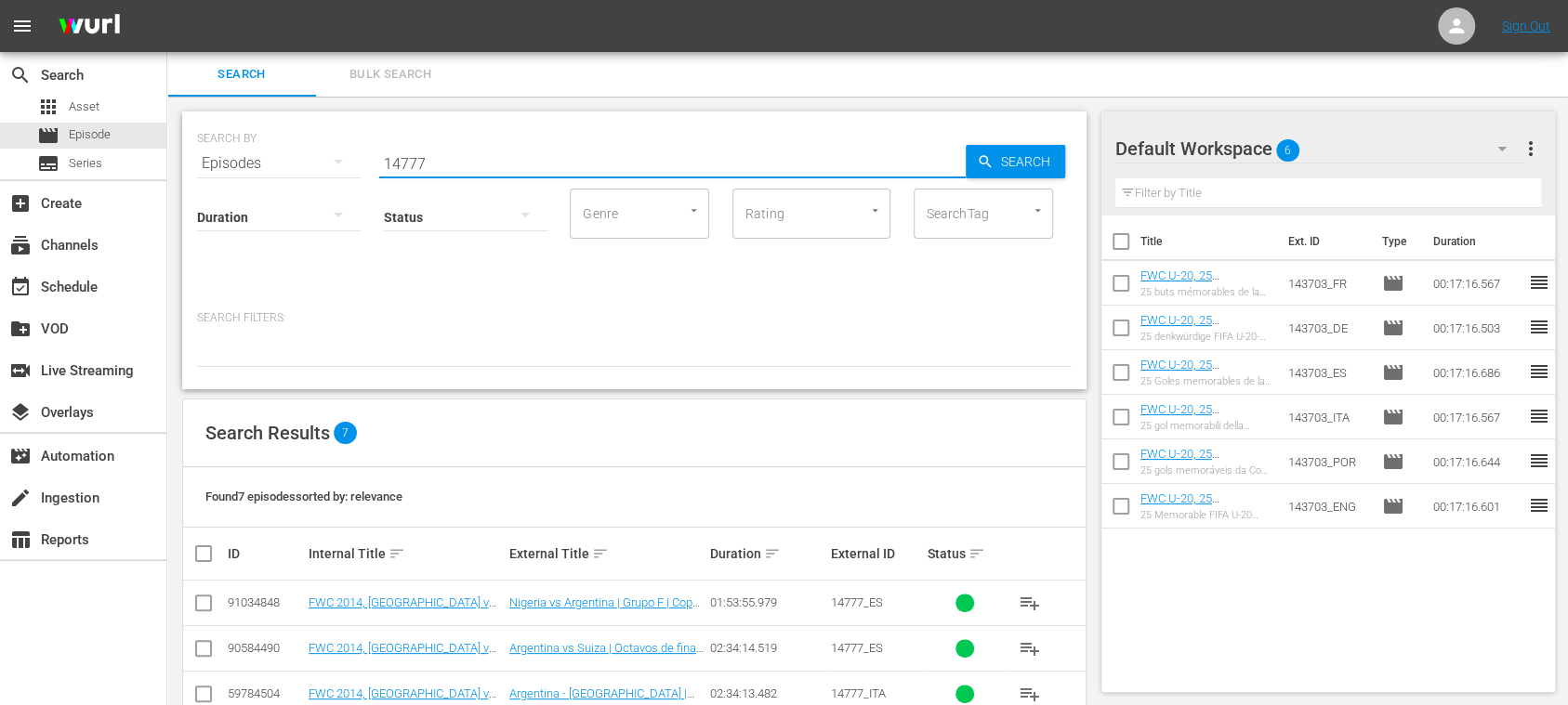
drag, startPoint x: 437, startPoint y: 152, endPoint x: 383, endPoint y: 154, distance: 54.0
click at [302, 147] on div "SEARCH BY Search By Episodes Search ID, Title, Description, Keywords, or Catego…" at bounding box center [634, 153] width 874 height 66
paste input "27yf4dQrmmVwjDdmLx3JUI"
type input "27yf4dQrmmVwjDdmLx3JUI"
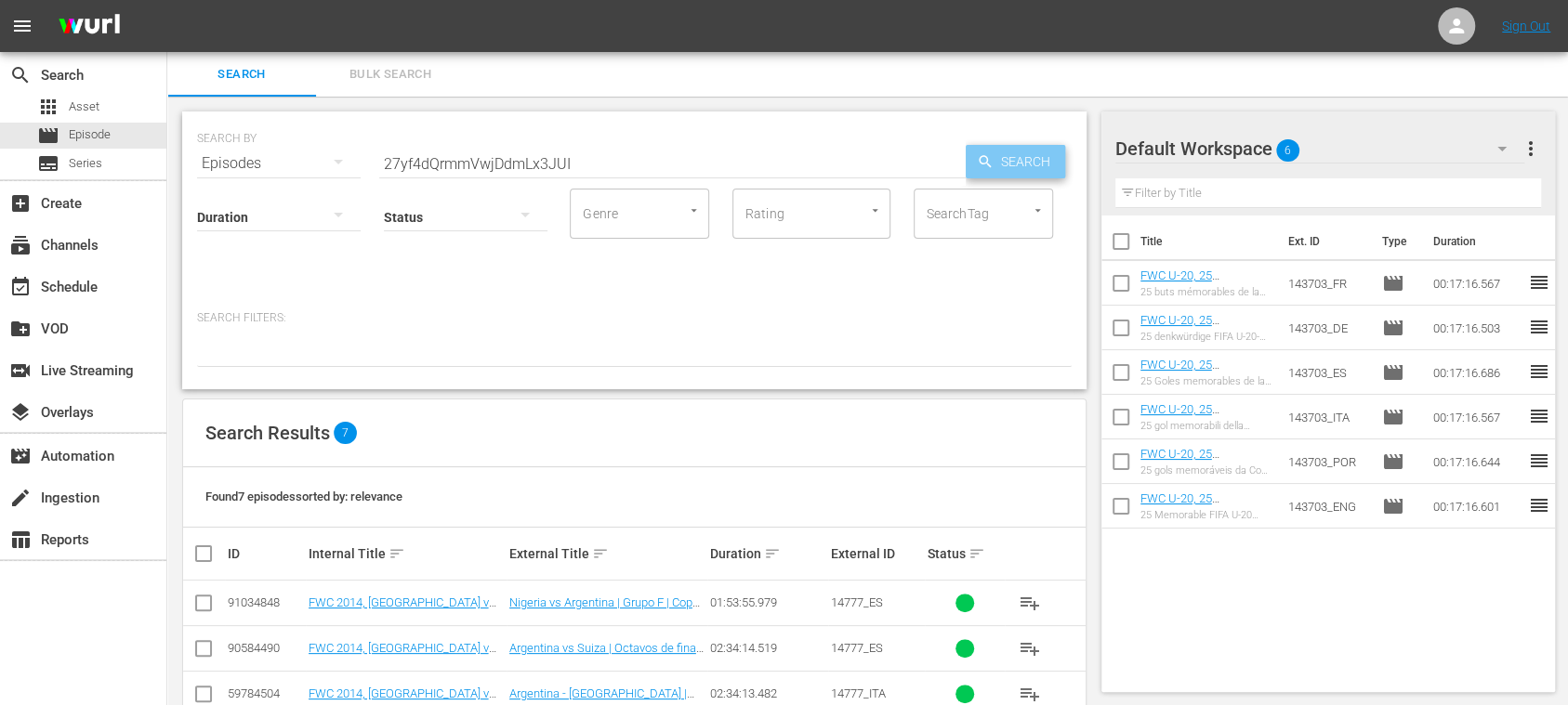
click at [1008, 147] on span "Search" at bounding box center [1029, 161] width 71 height 33
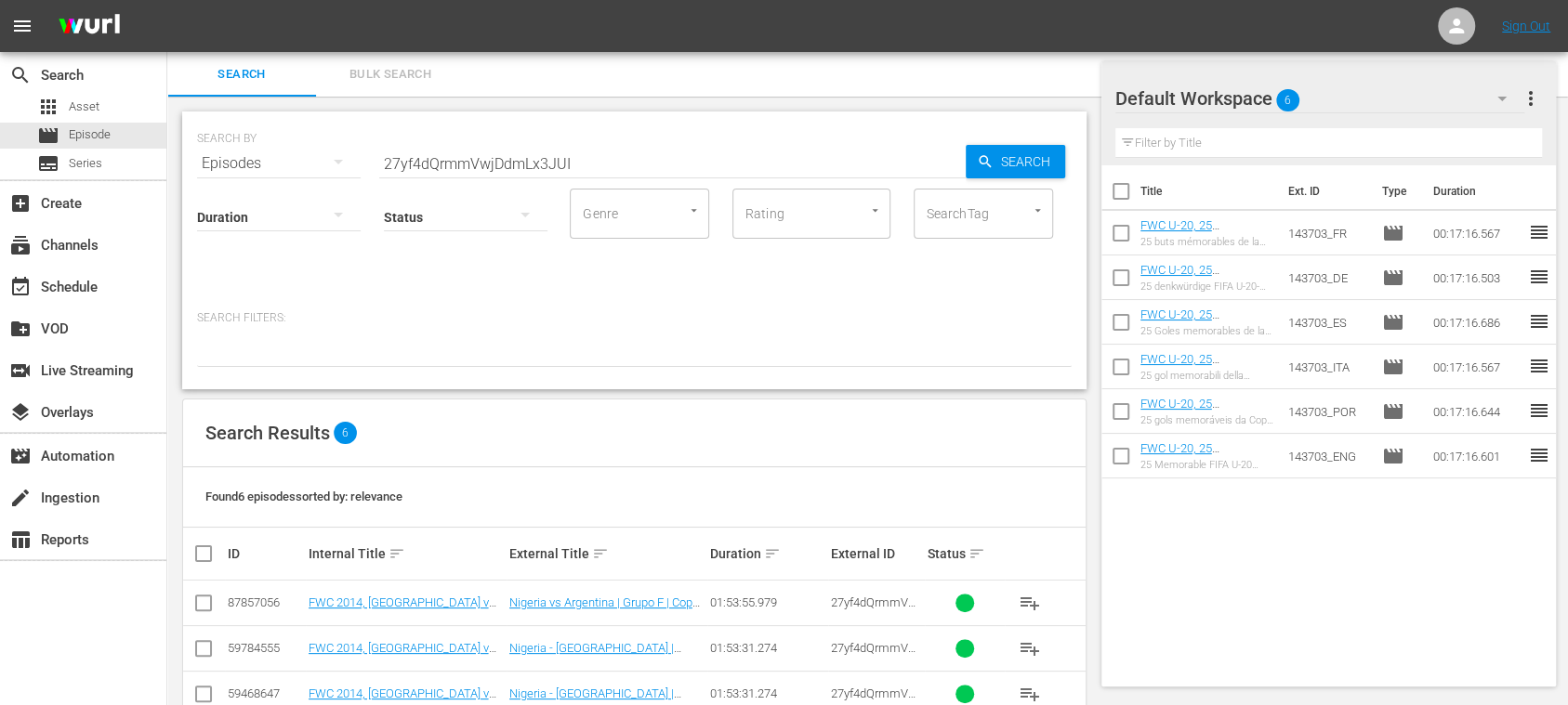
scroll to position [180, 0]
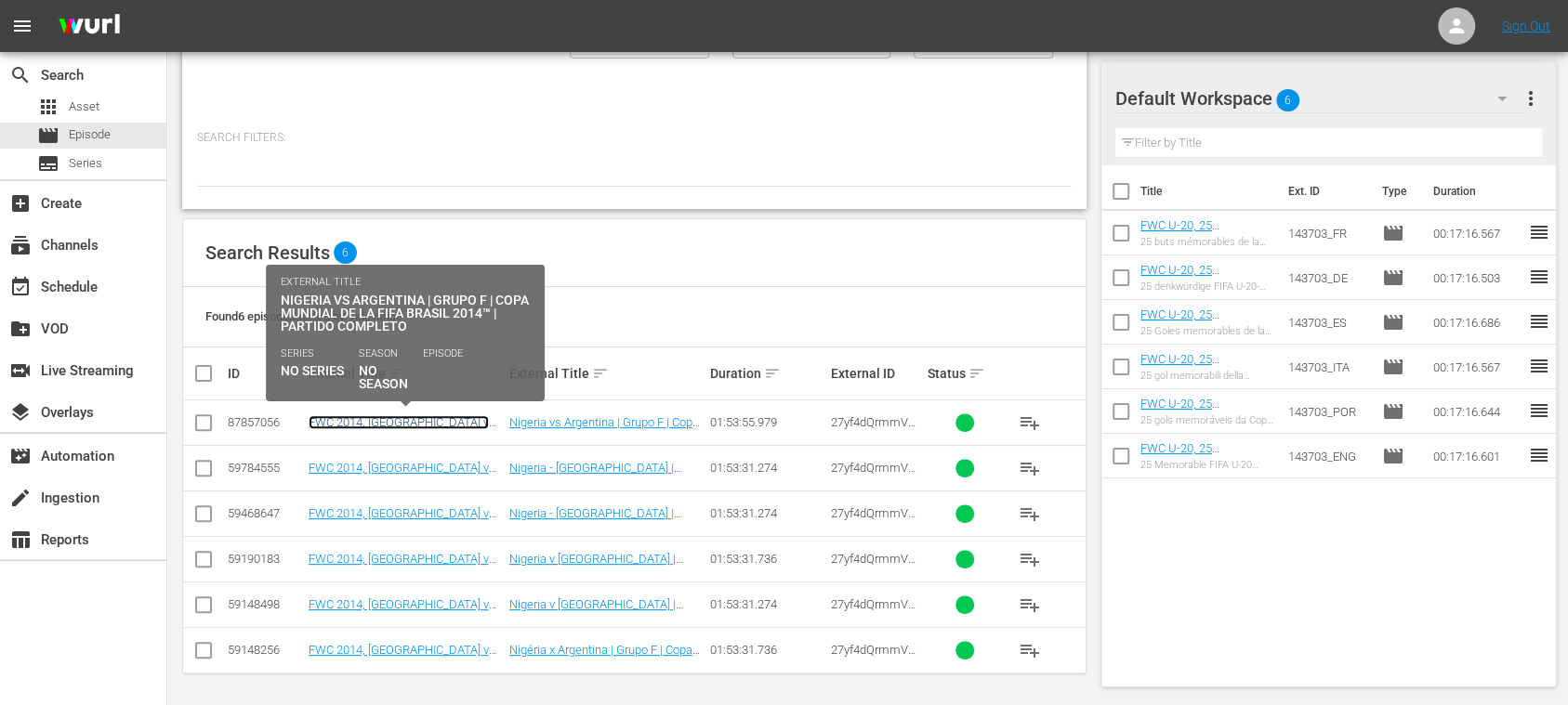
click at [438, 419] on link "FWC 2014, [GEOGRAPHIC_DATA] v [GEOGRAPHIC_DATA], Group Stage - FMR (ES)" at bounding box center [403, 436] width 190 height 42
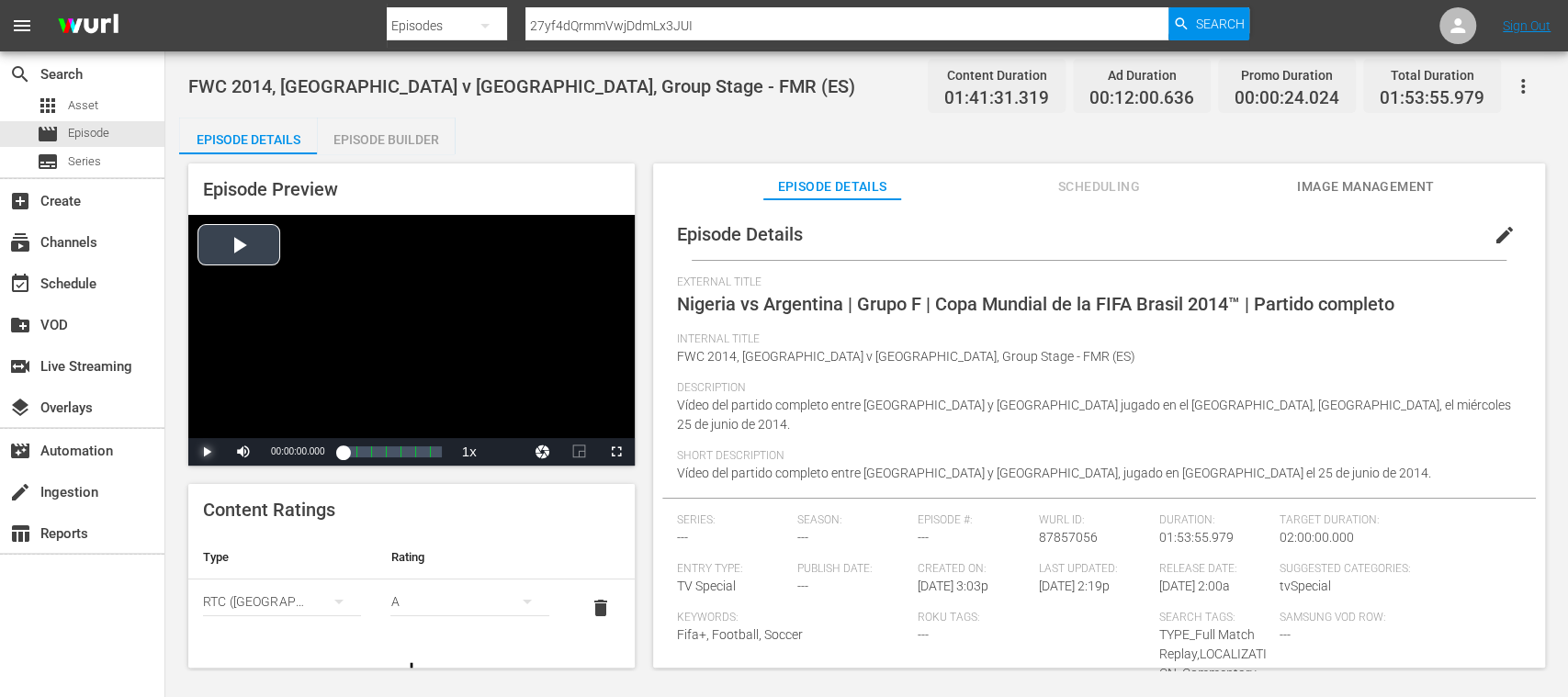
click at [207, 451] on span "Video Player" at bounding box center [207, 451] width 0 height 0
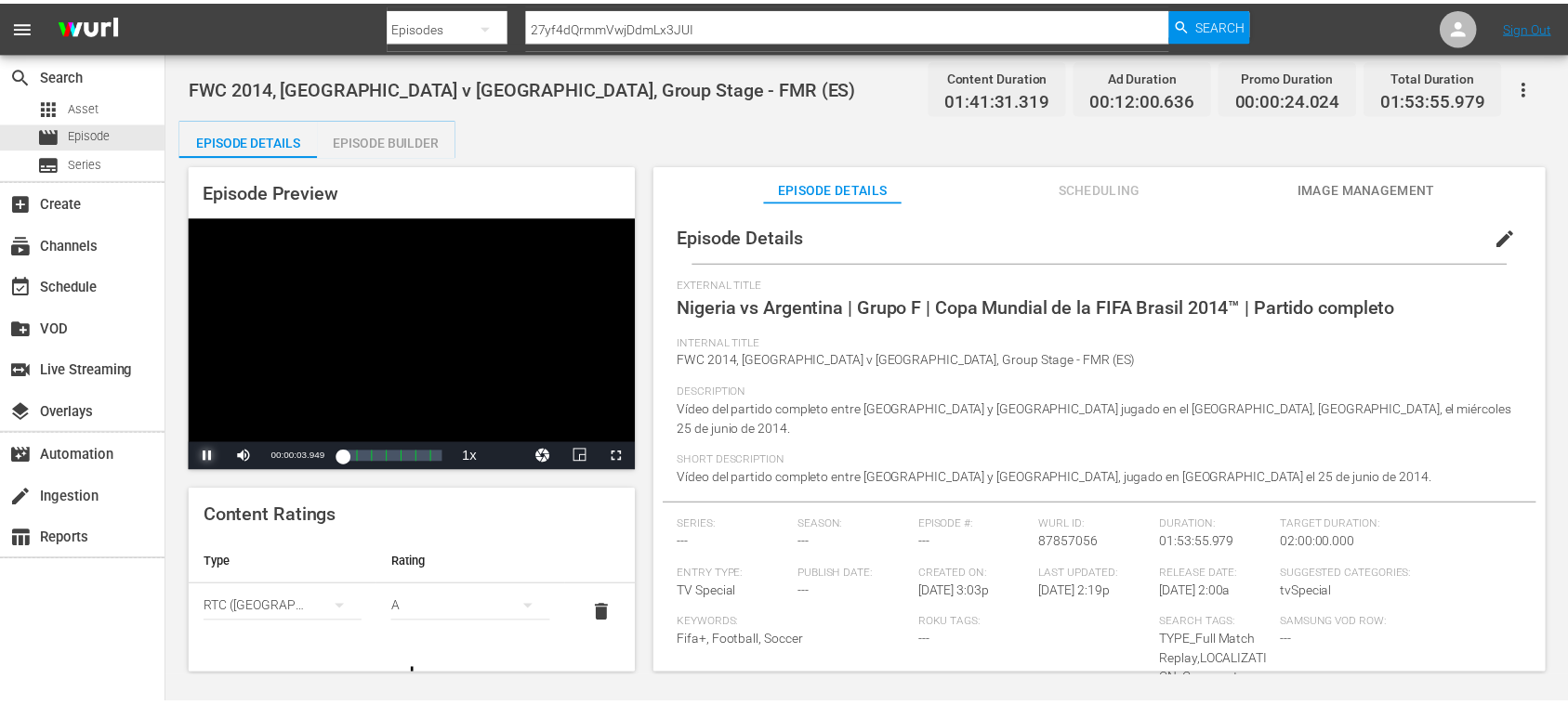
scroll to position [144, 0]
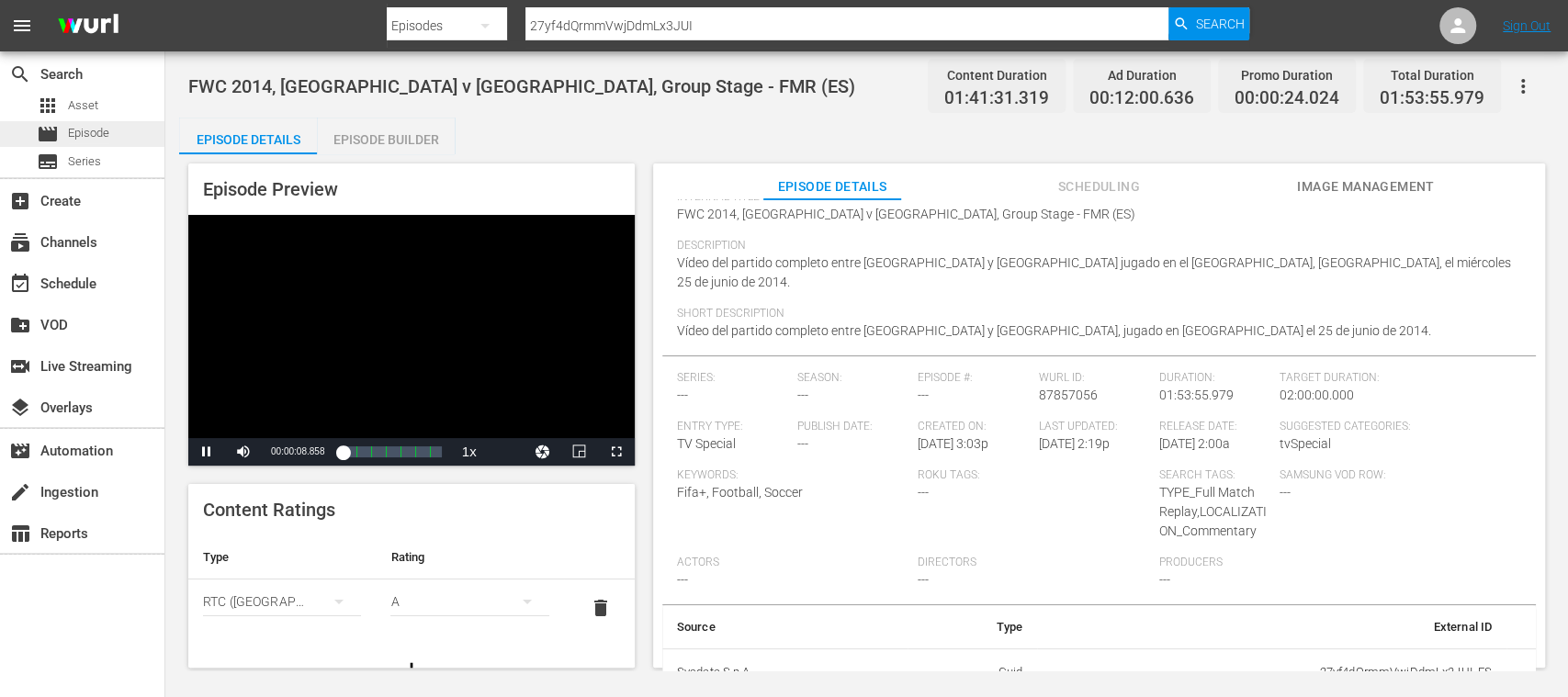
click at [83, 132] on span "Episode" at bounding box center [88, 132] width 42 height 18
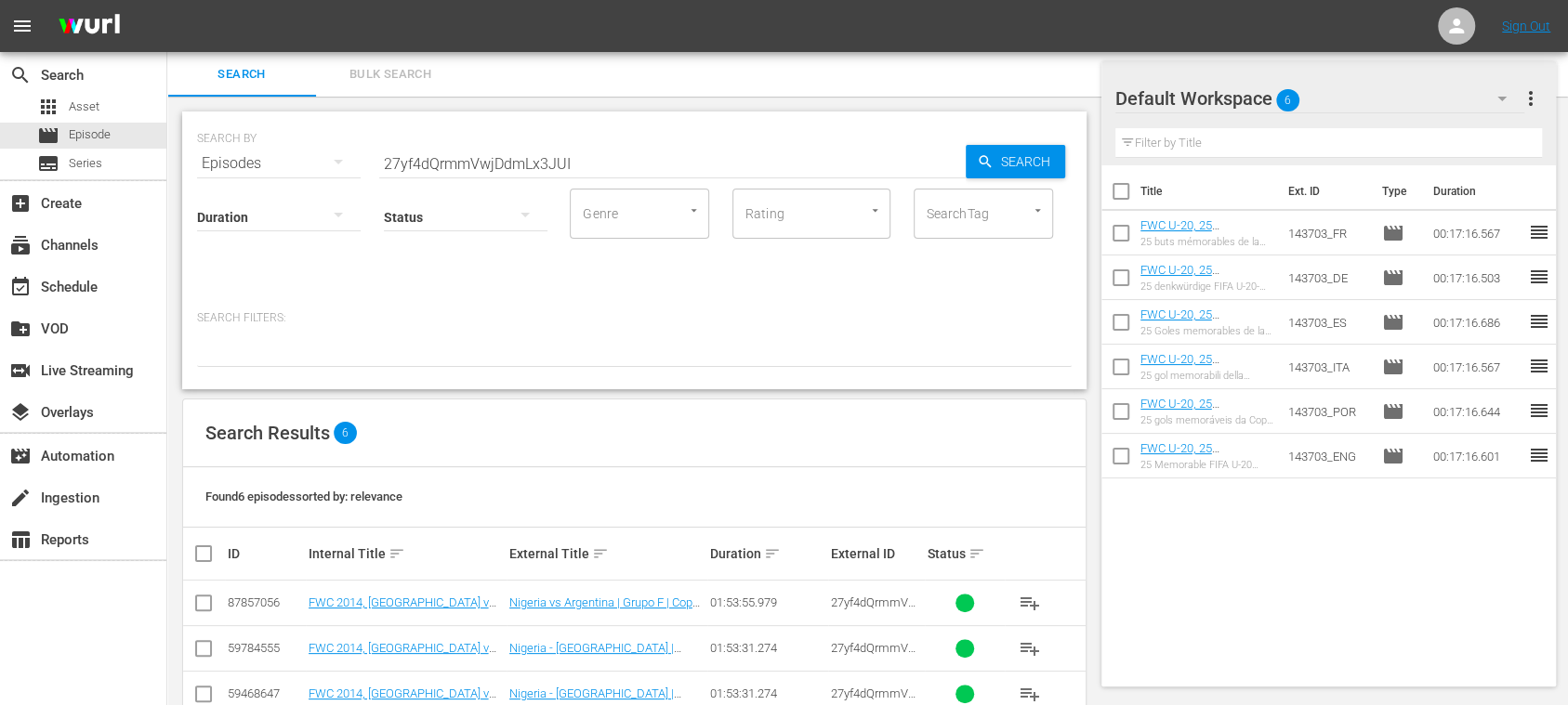
scroll to position [180, 0]
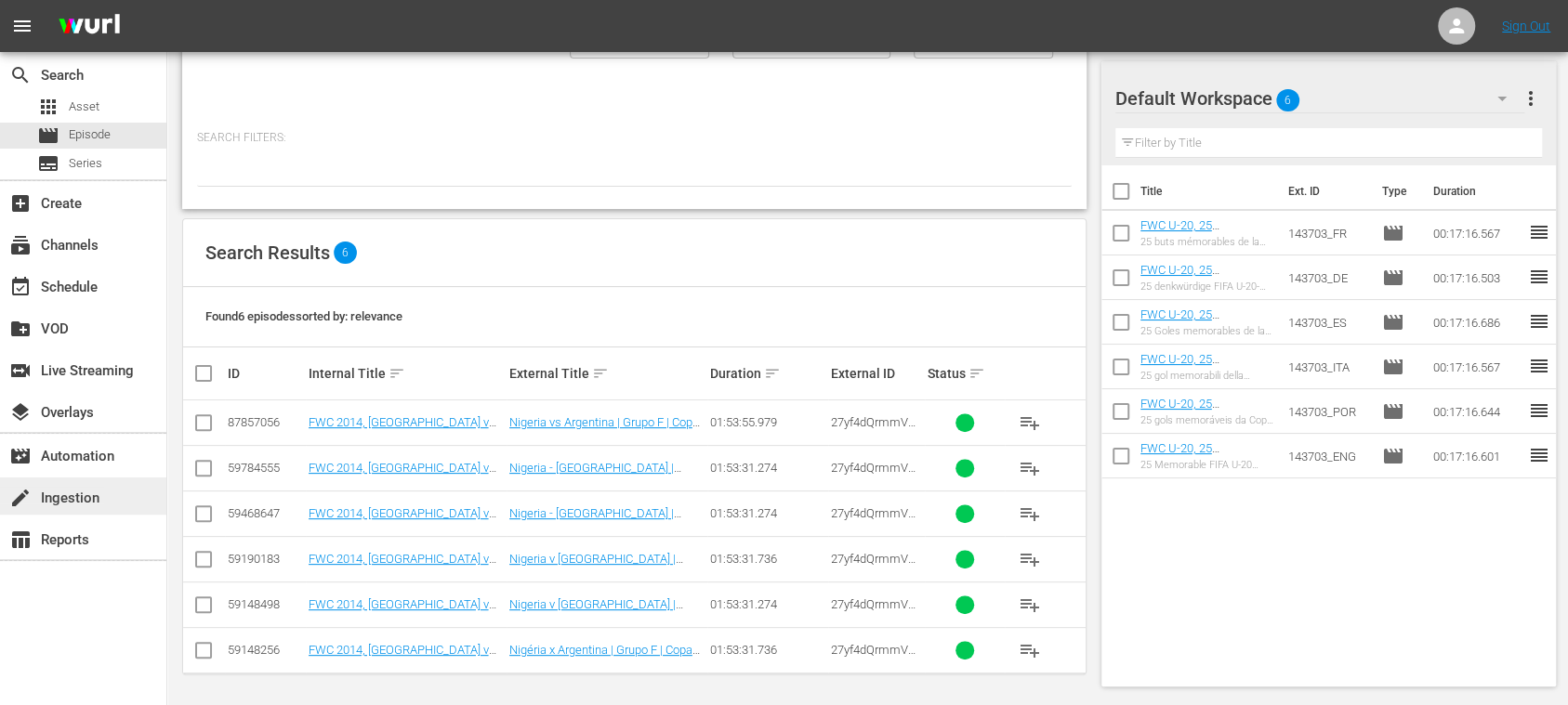
click at [99, 499] on div "create Ingestion" at bounding box center [52, 495] width 104 height 17
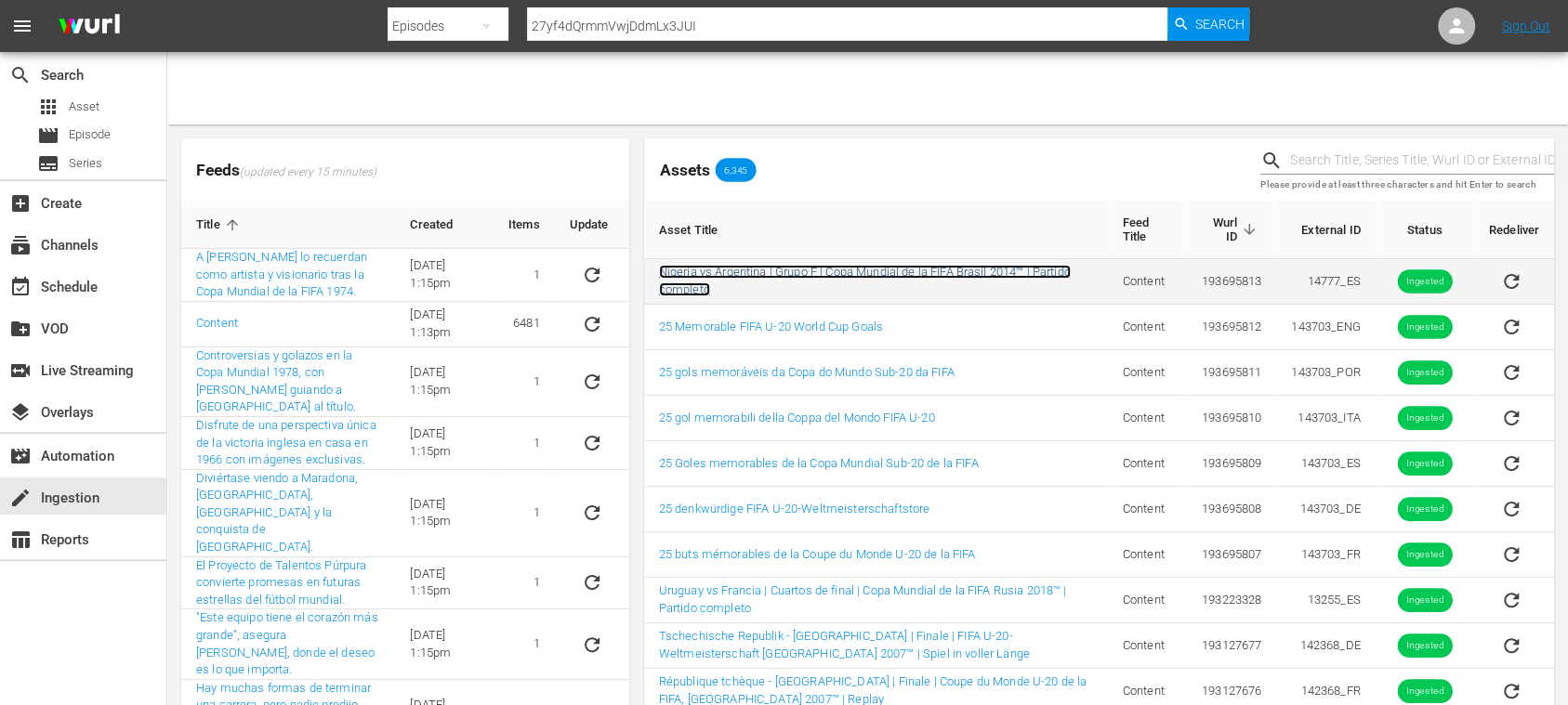
click at [954, 276] on link "Nigeria vs Argentina | Grupo F | Copa Mundial de la FIFA Brasil 2014™ | Partido…" at bounding box center [865, 281] width 412 height 31
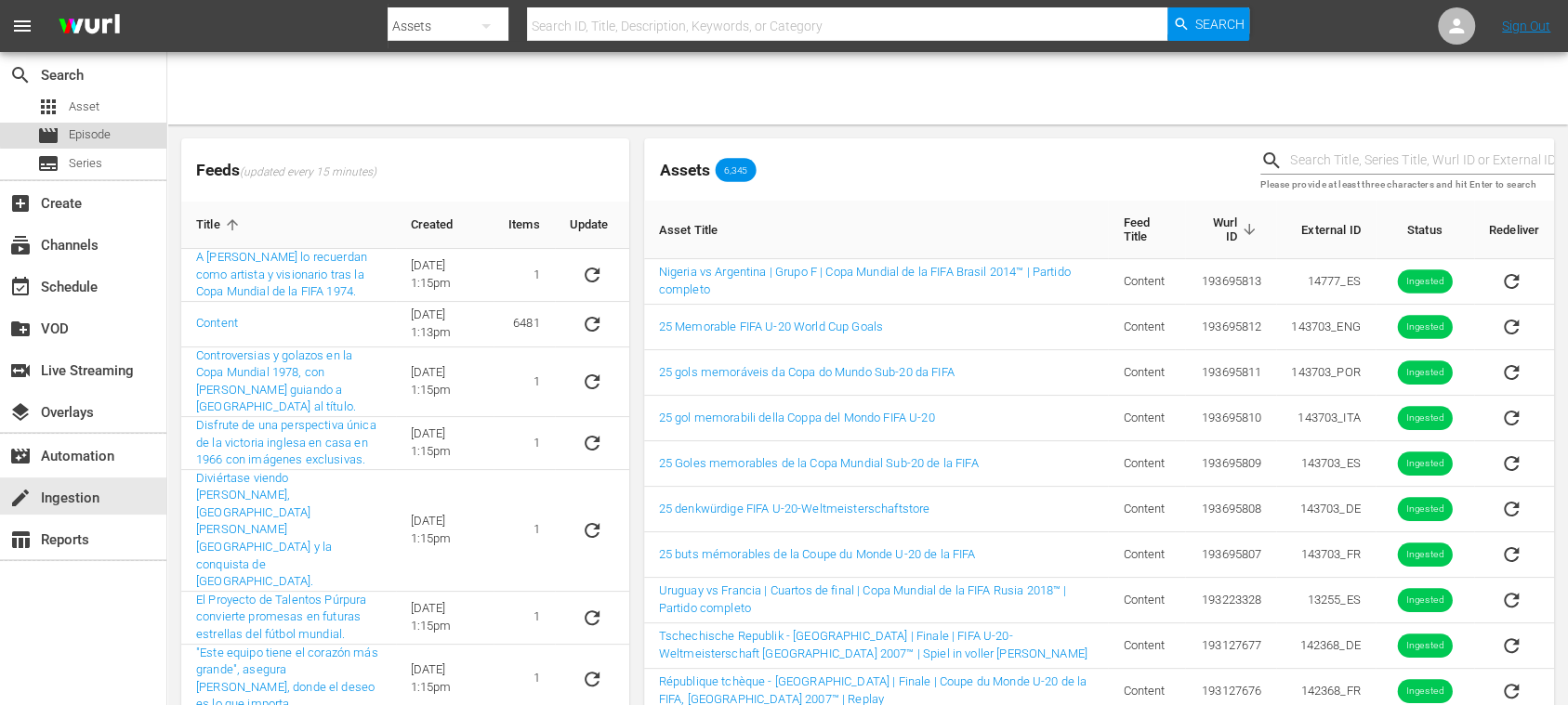
click at [104, 132] on span "Episode" at bounding box center [89, 134] width 42 height 19
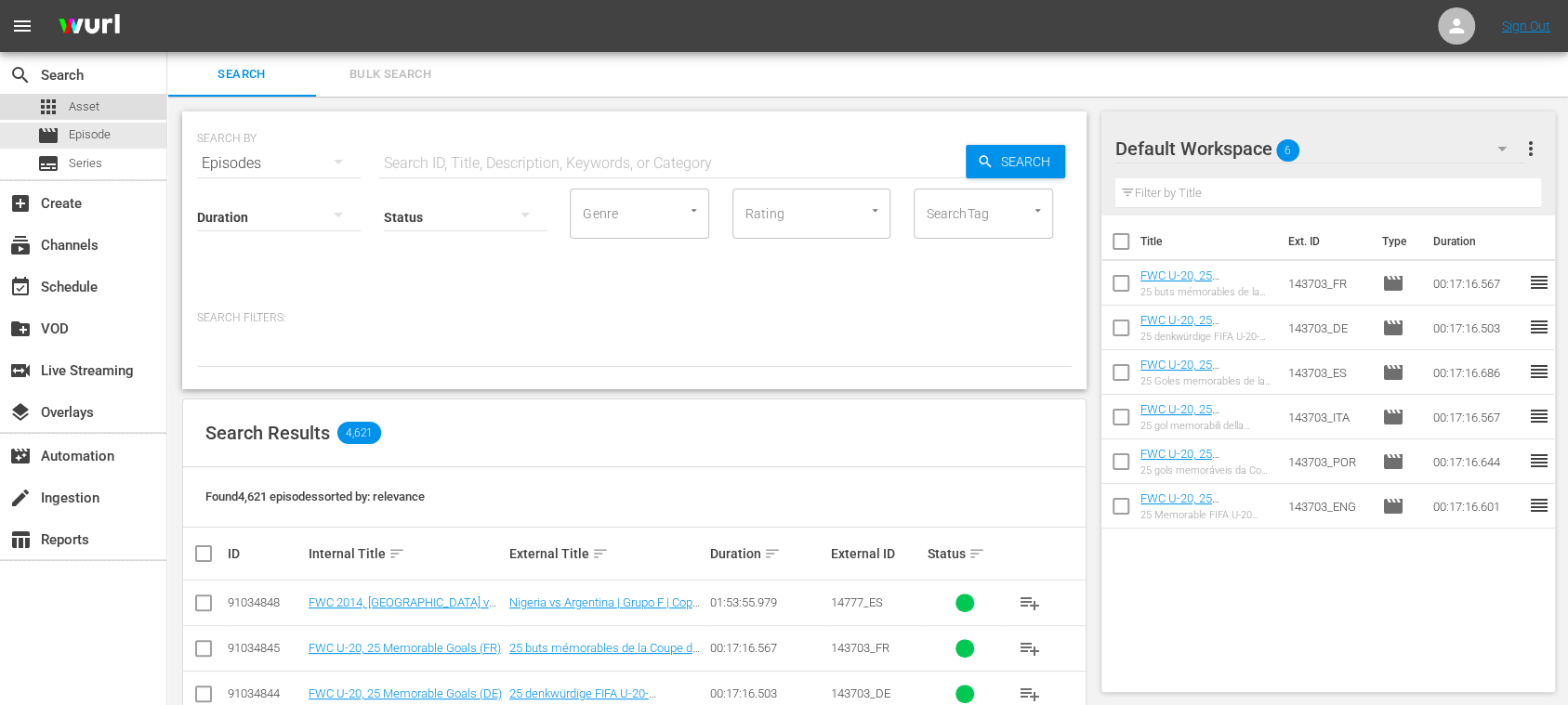
click at [99, 108] on div "apps Asset" at bounding box center [83, 107] width 166 height 26
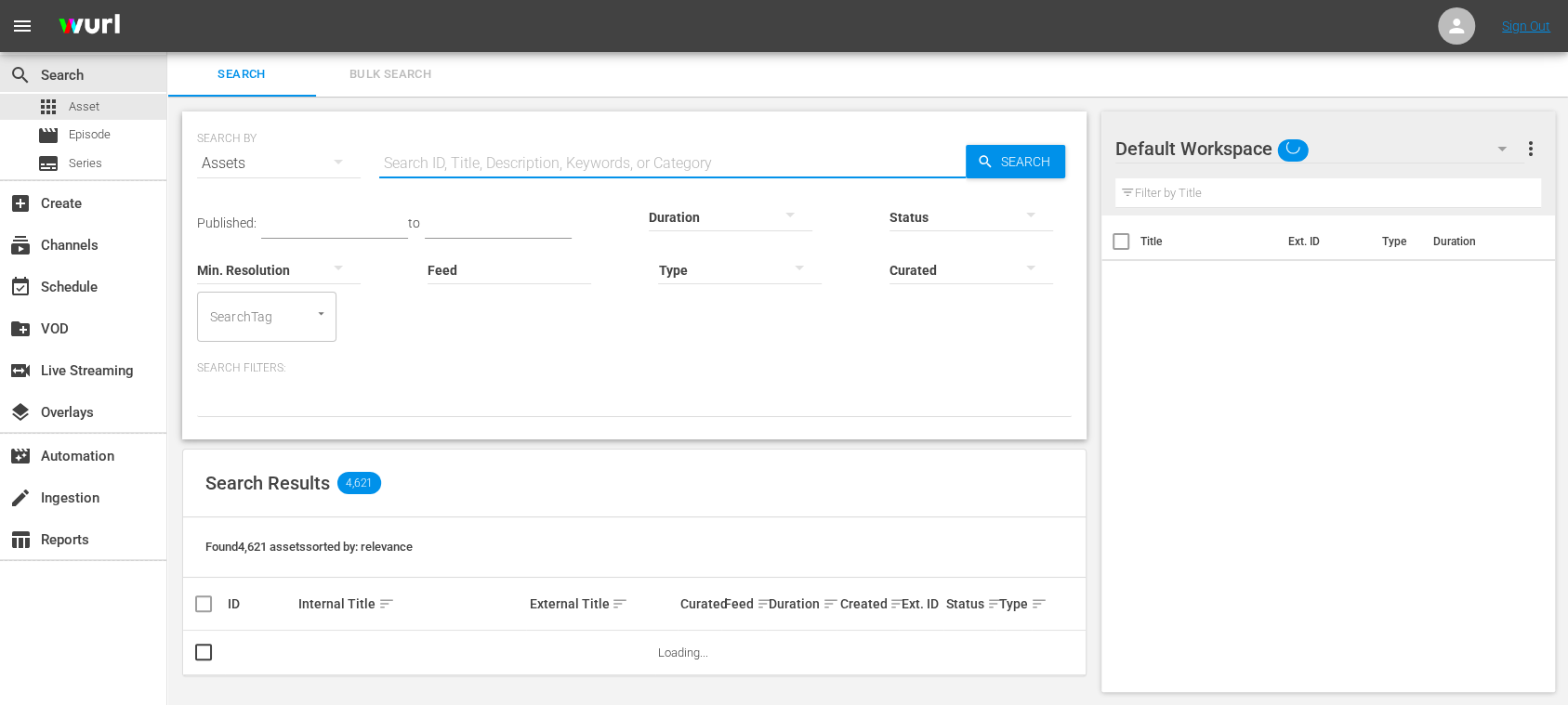
click at [440, 169] on input "text" at bounding box center [673, 163] width 587 height 45
paste input "13255_ES"
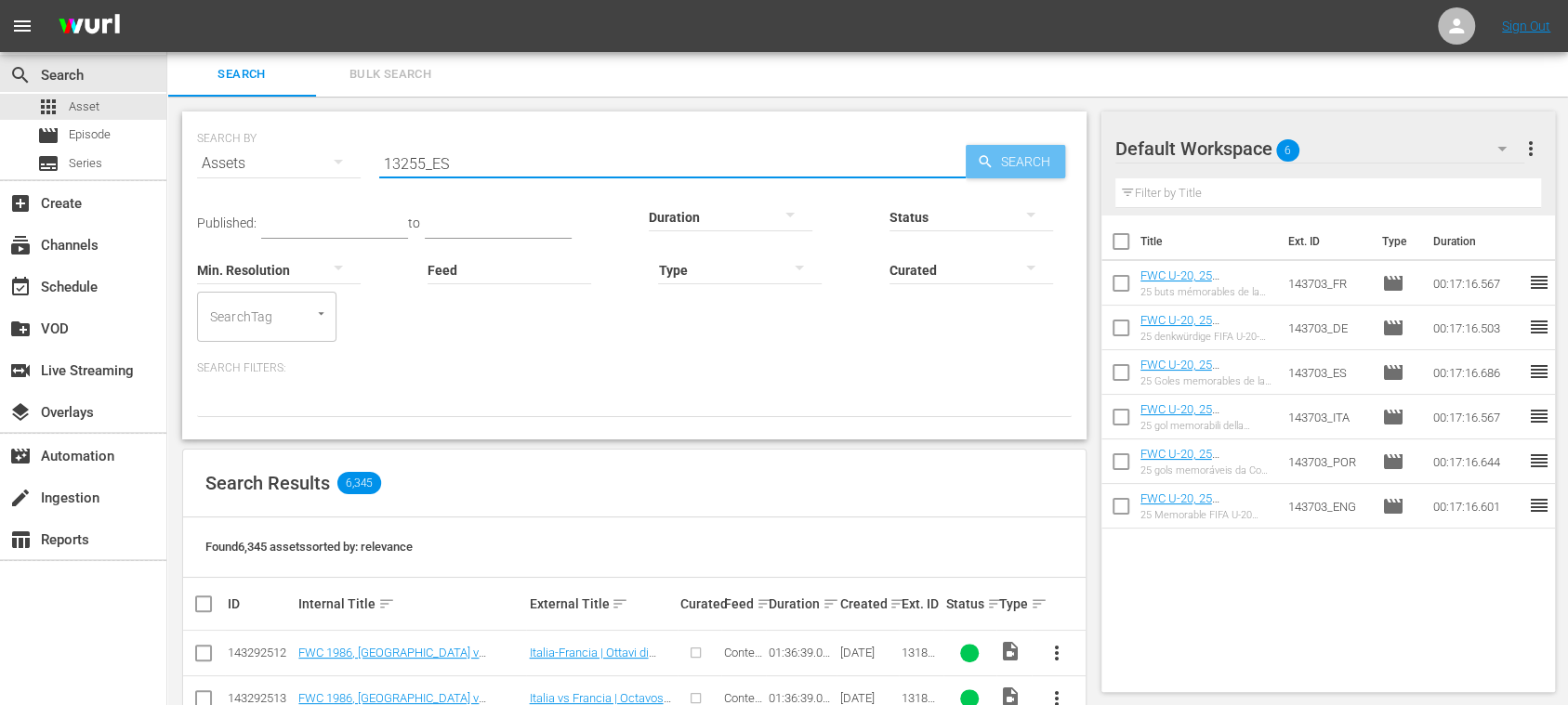
type input "13255_ES"
click at [1020, 161] on span "Search" at bounding box center [1029, 161] width 71 height 33
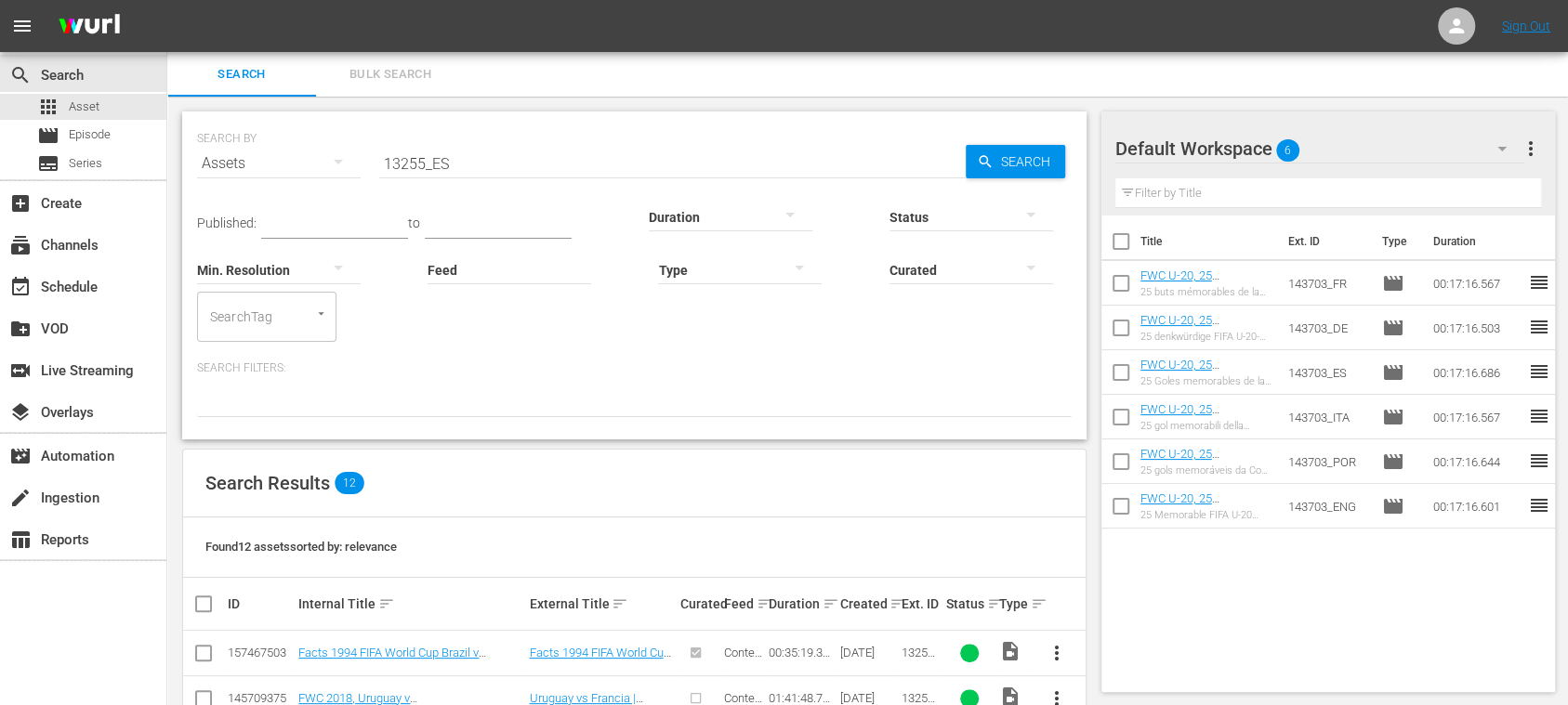
scroll to position [502, 0]
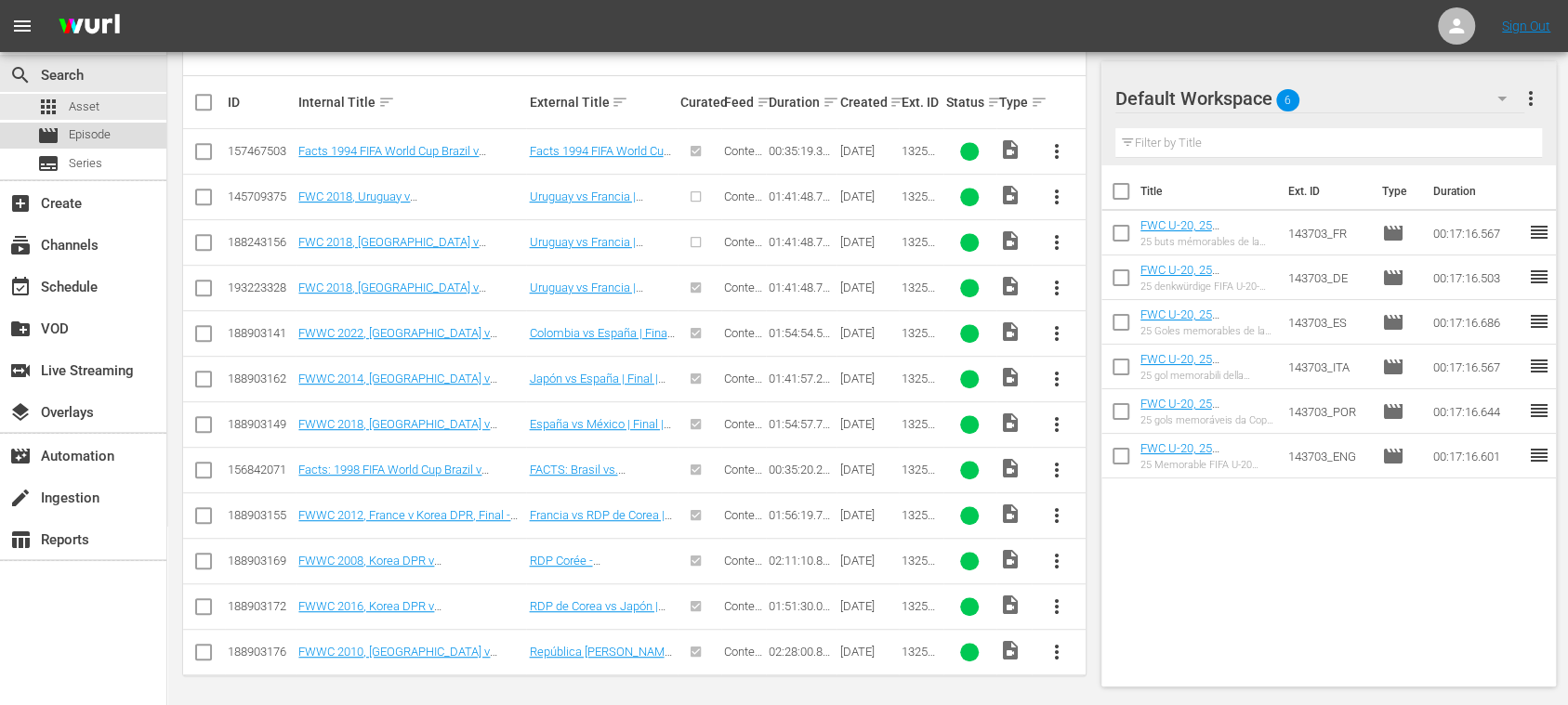
click at [115, 138] on div "movie Episode" at bounding box center [83, 135] width 166 height 26
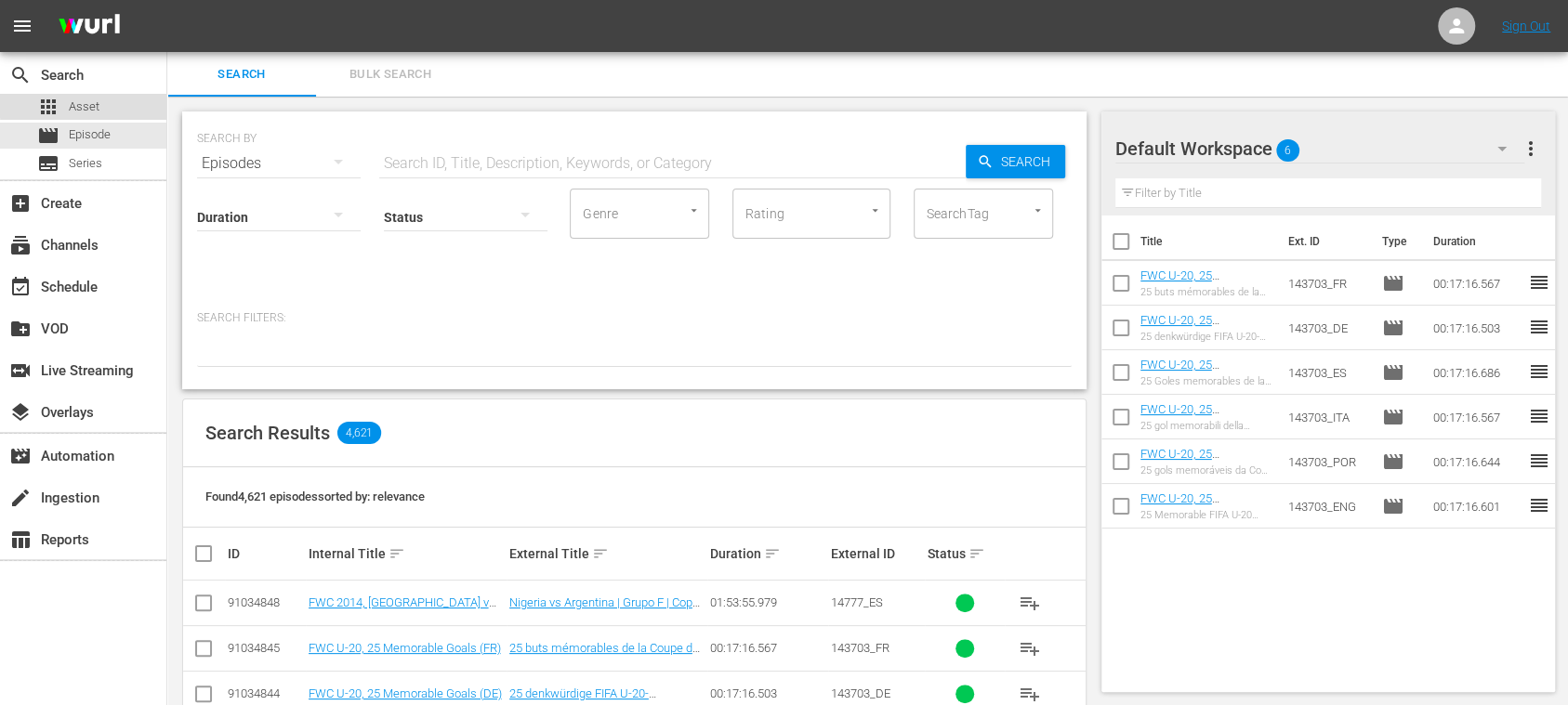
click at [95, 104] on span "Asset" at bounding box center [83, 107] width 30 height 19
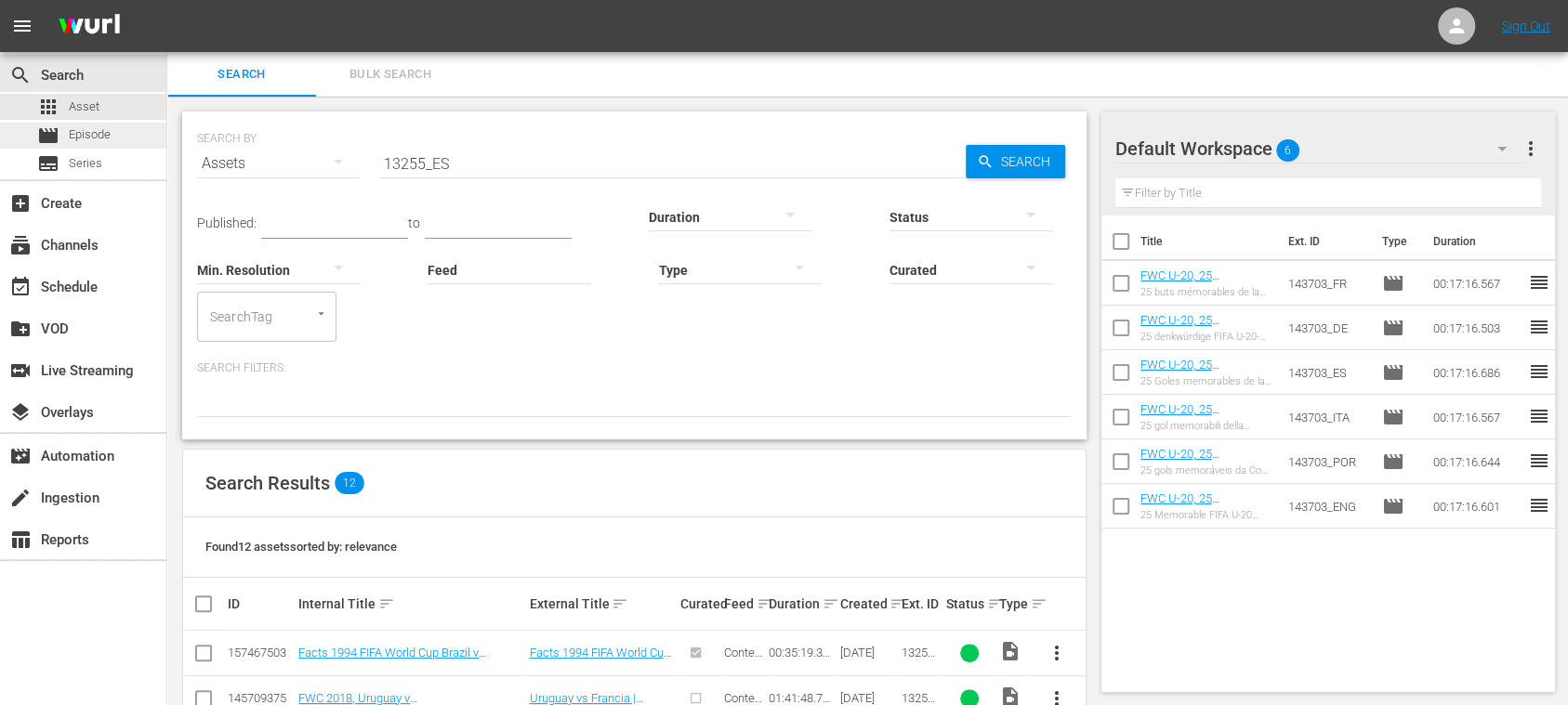
click at [96, 135] on span "Episode" at bounding box center [89, 134] width 42 height 19
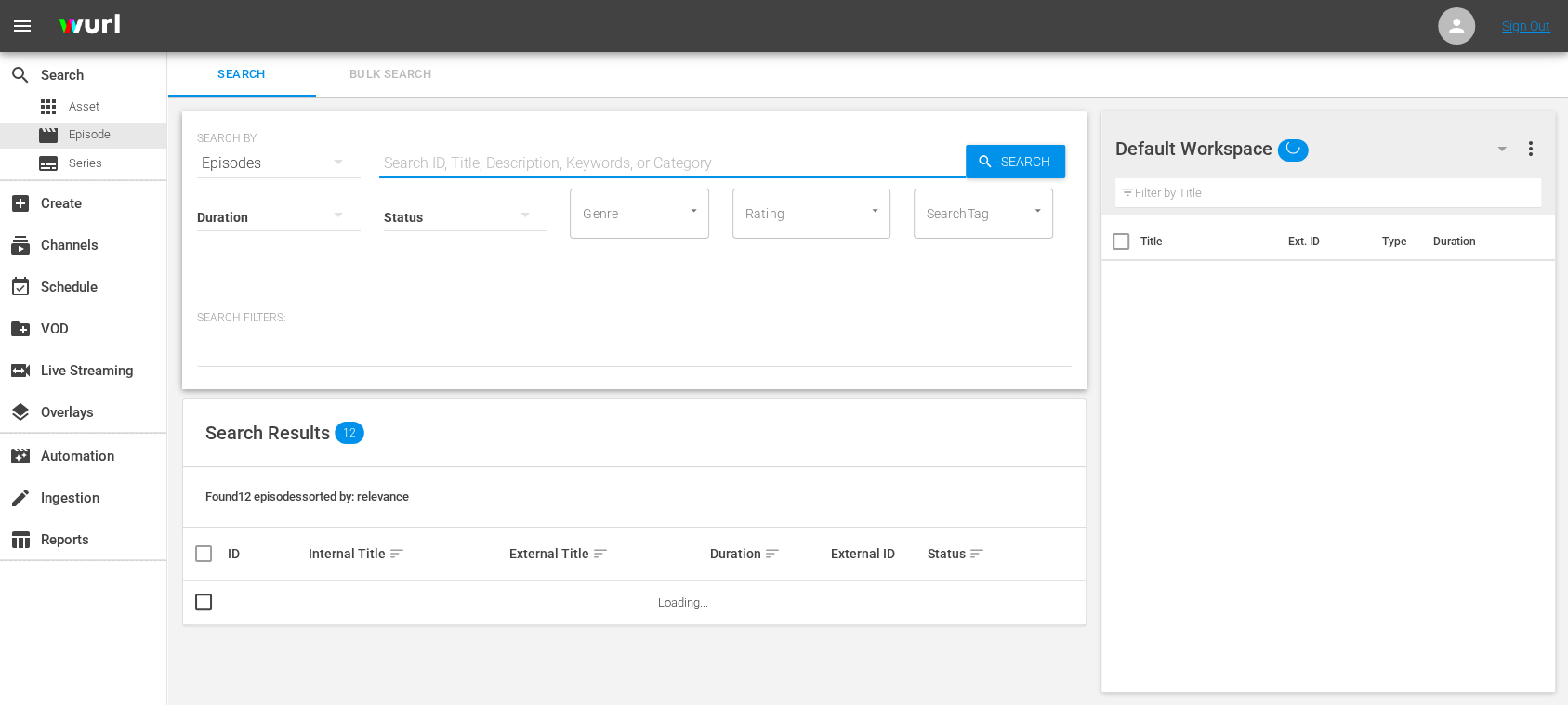
click at [513, 167] on input "text" at bounding box center [673, 163] width 587 height 45
paste input "13255_ES"
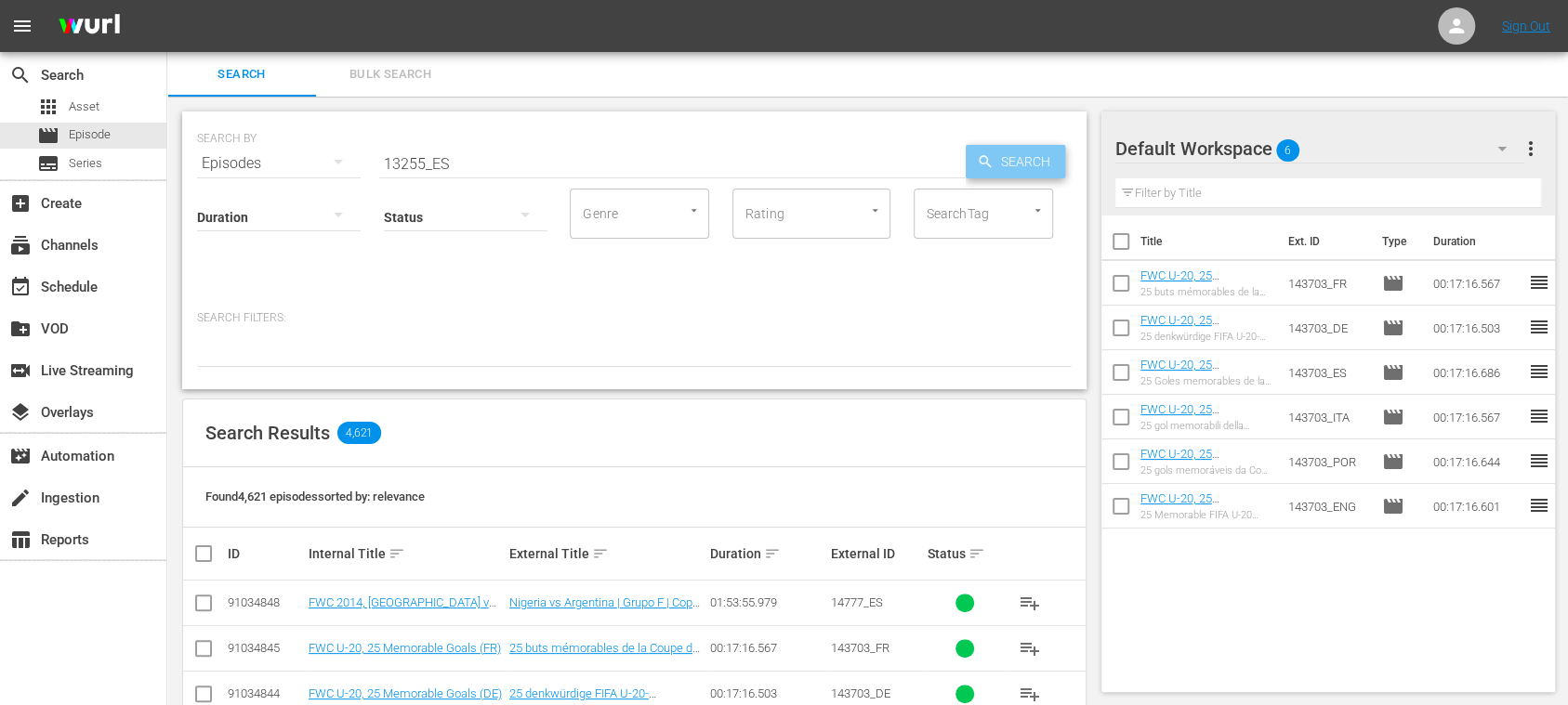
click at [1020, 164] on span "Search" at bounding box center [1029, 161] width 71 height 33
click at [501, 162] on input "13255_ES" at bounding box center [673, 163] width 587 height 45
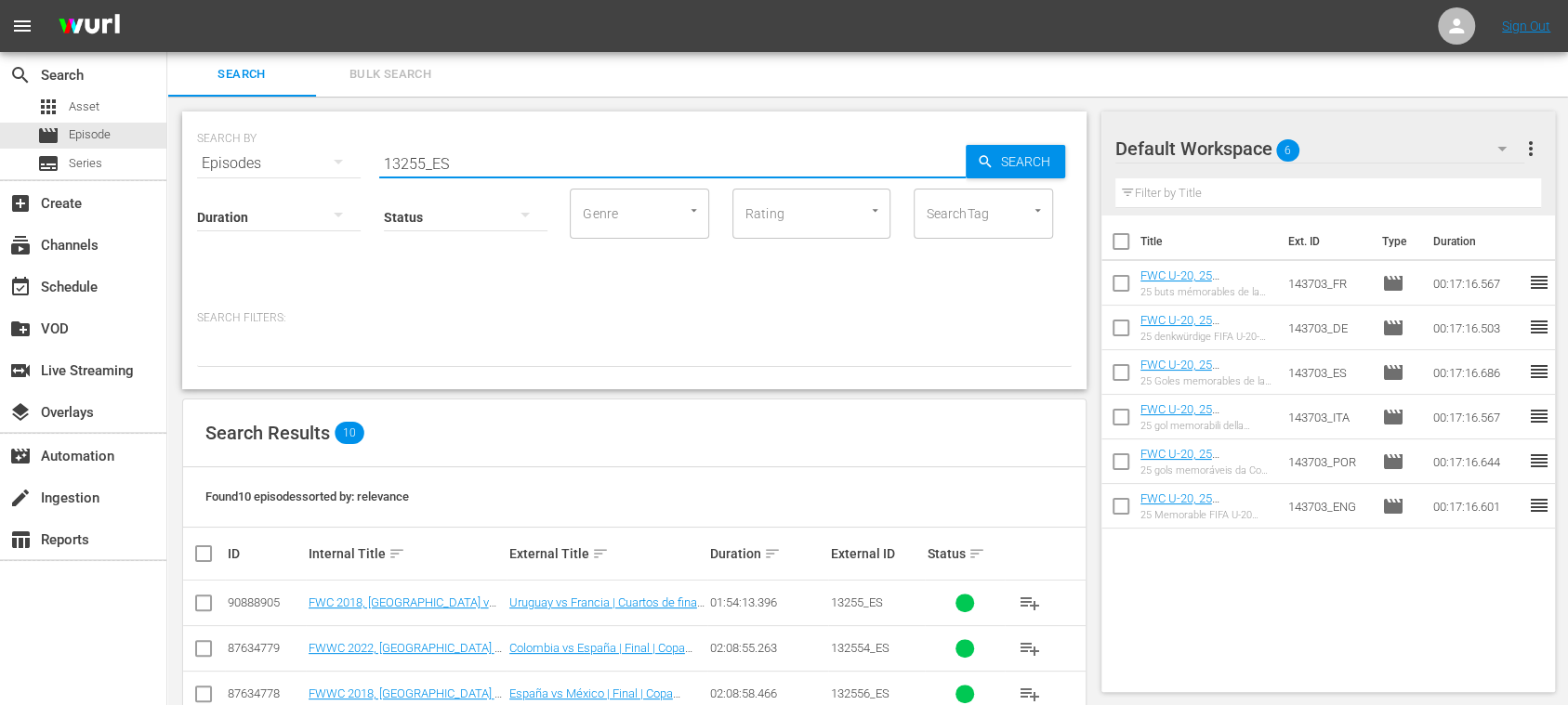
type input "13255_ES"
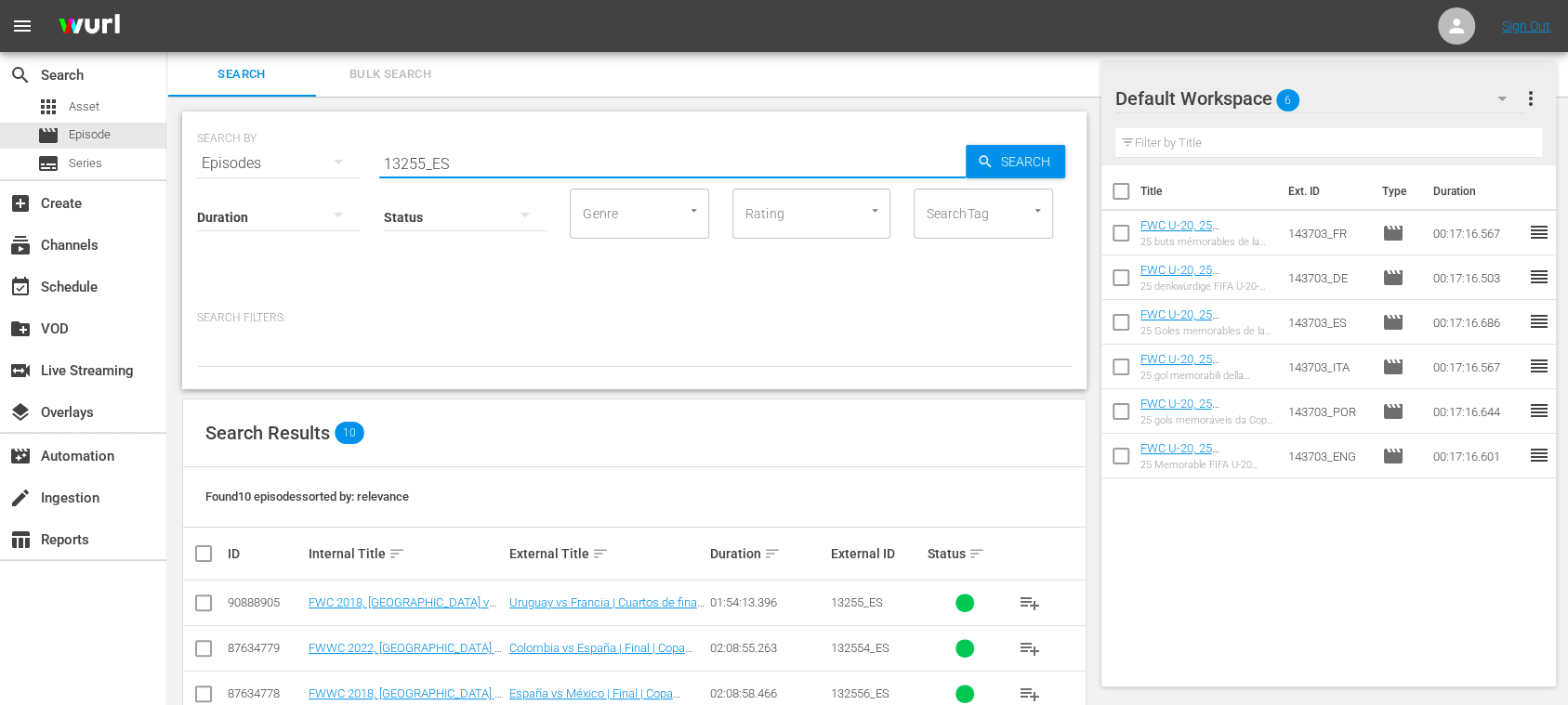
scroll to position [361, 0]
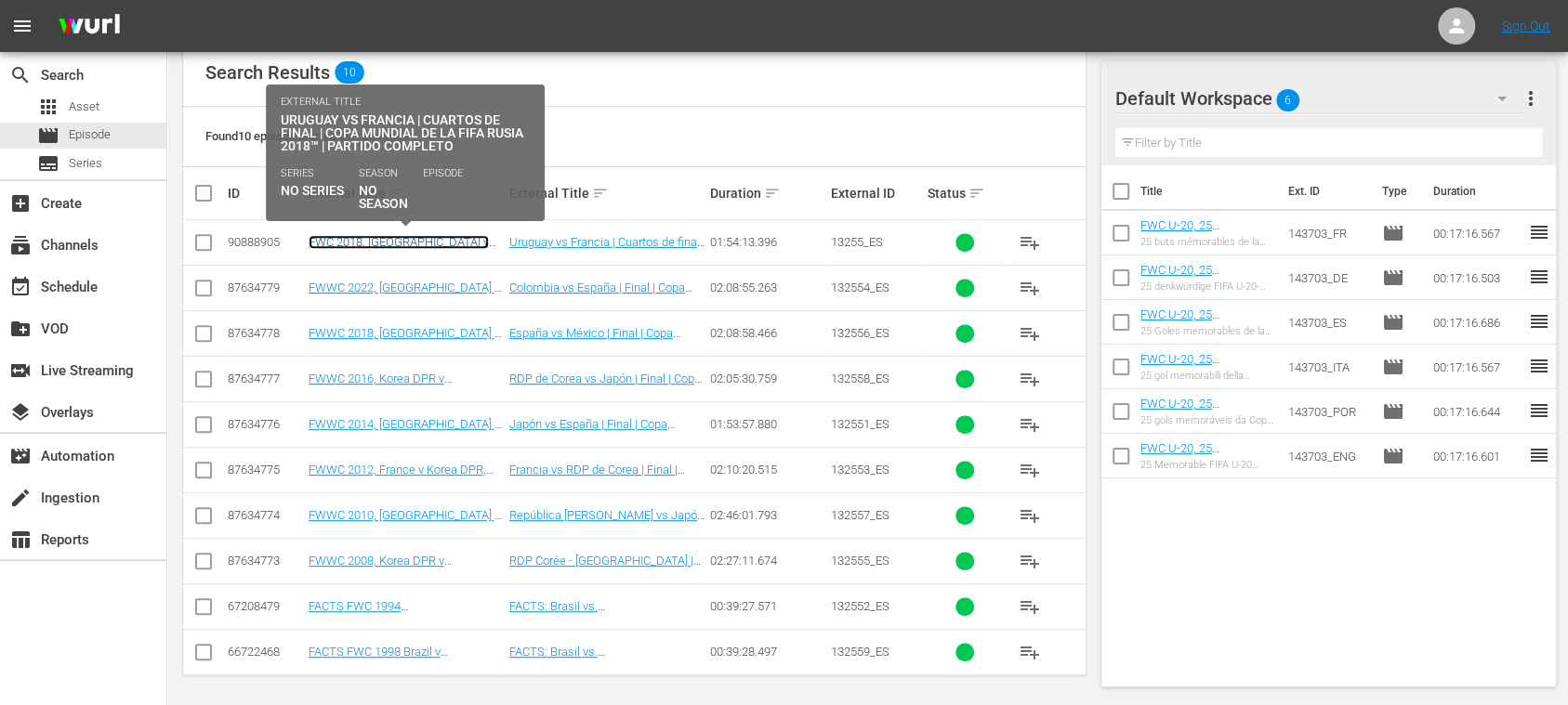
click at [426, 238] on link "FWC 2018, [GEOGRAPHIC_DATA] v [GEOGRAPHIC_DATA], Quarter-Finals - FMR (ES)" at bounding box center [404, 255] width 193 height 42
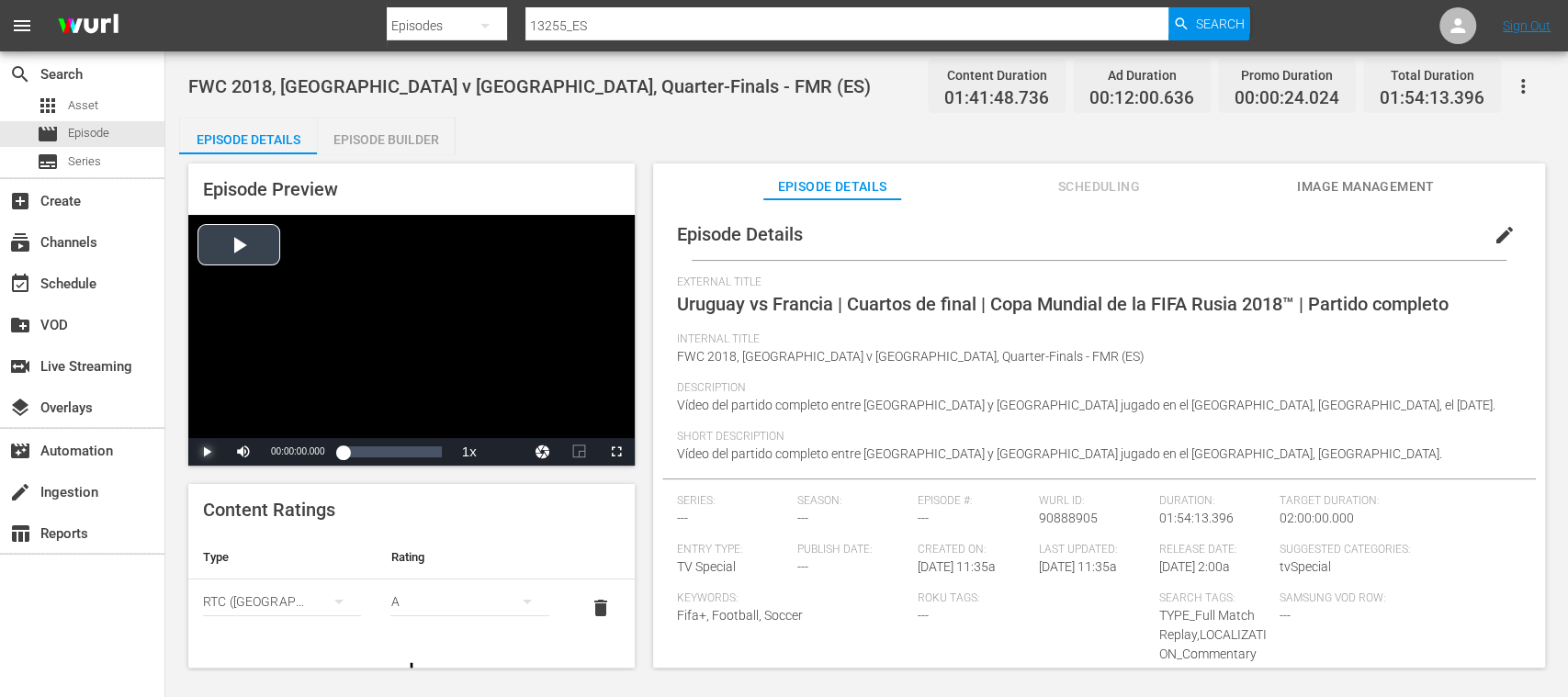
click at [207, 451] on span "Video Player" at bounding box center [207, 451] width 0 height 0
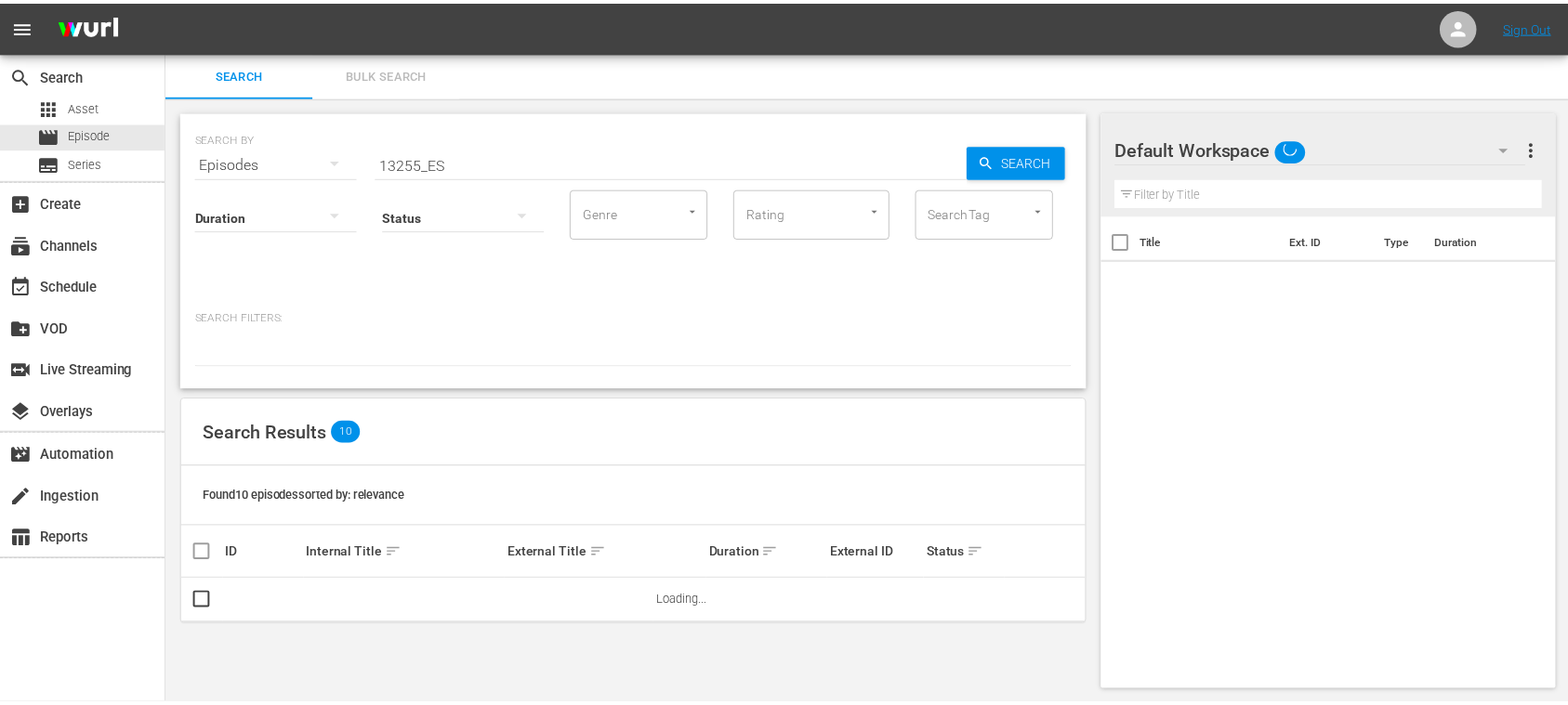
scroll to position [2, 0]
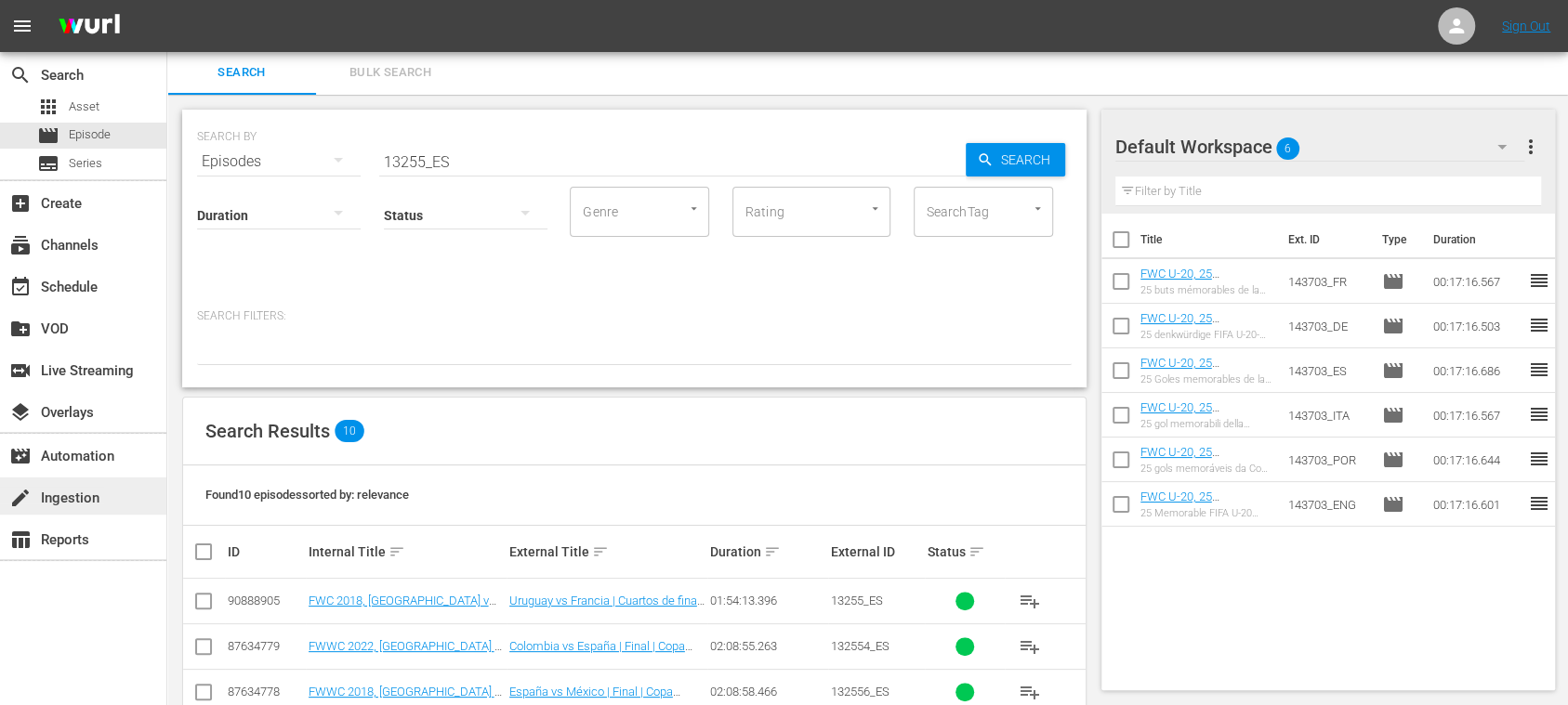
click at [91, 494] on div "create Ingestion" at bounding box center [52, 495] width 104 height 17
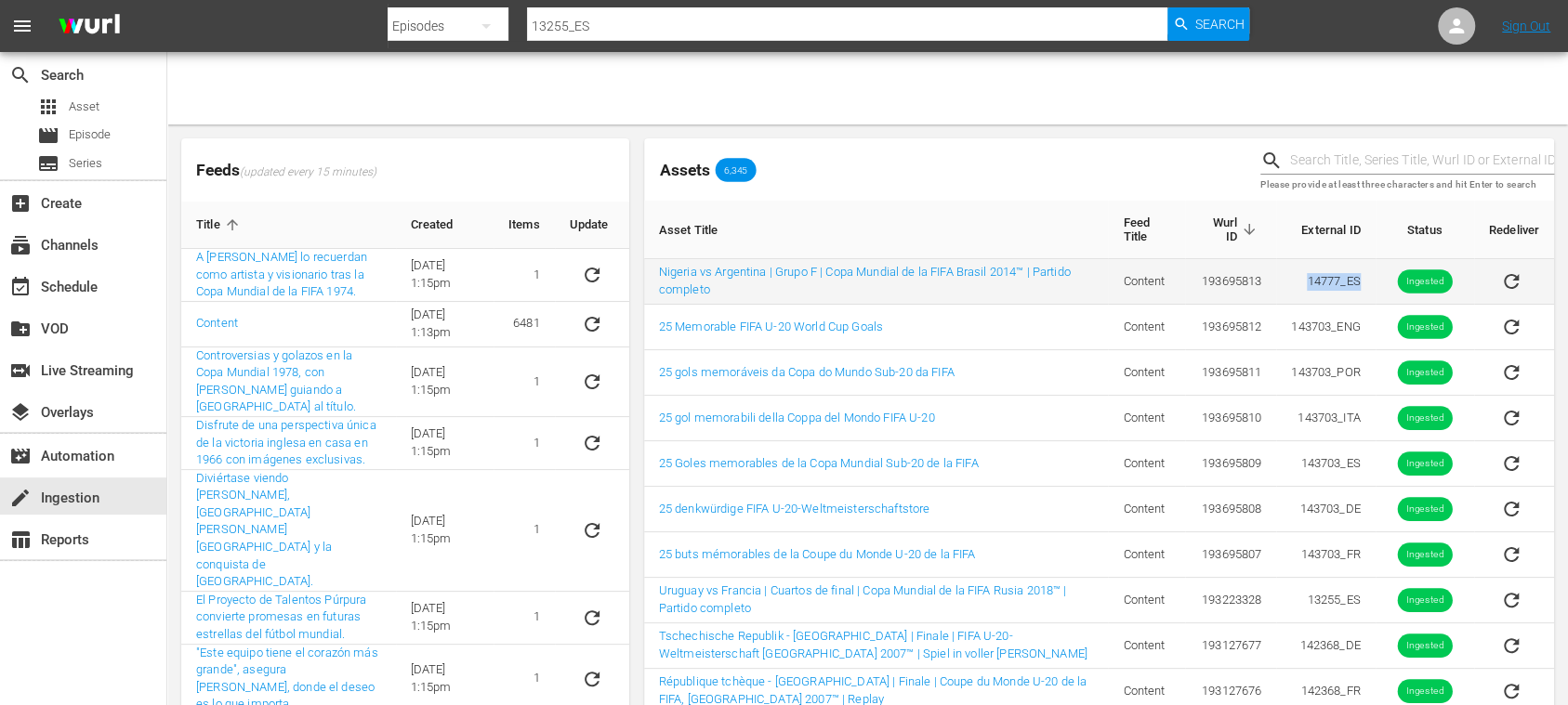
drag, startPoint x: 1318, startPoint y: 279, endPoint x: 1364, endPoint y: 282, distance: 46.1
click at [1364, 282] on td "14777_ES" at bounding box center [1325, 282] width 99 height 46
copy td "14777_ES"
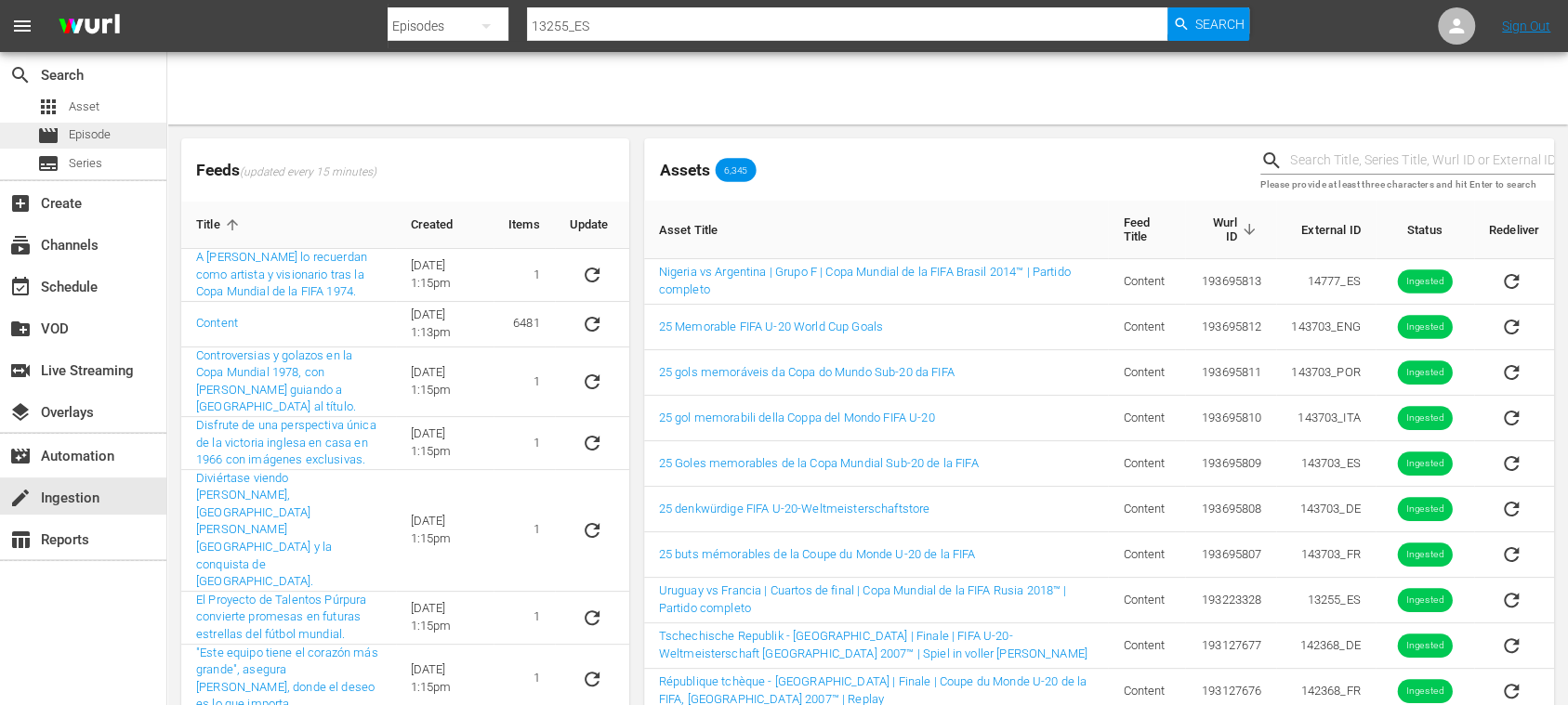
click at [67, 128] on div "movie Episode" at bounding box center [73, 135] width 73 height 26
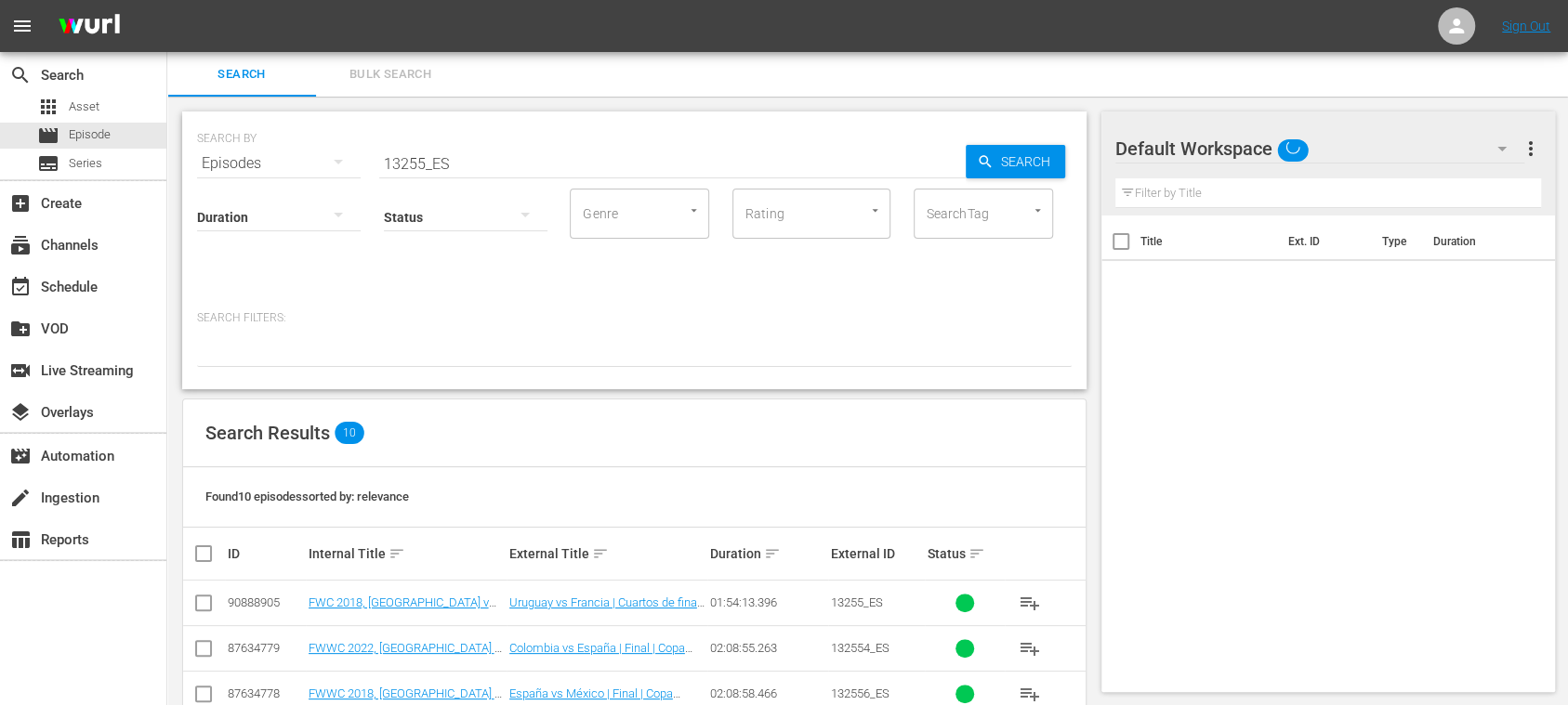
drag, startPoint x: 427, startPoint y: 163, endPoint x: 245, endPoint y: 159, distance: 182.0
click at [246, 159] on div "SEARCH BY Search By Episodes Search ID, Title, Description, Keywords, or Catego…" at bounding box center [634, 153] width 874 height 66
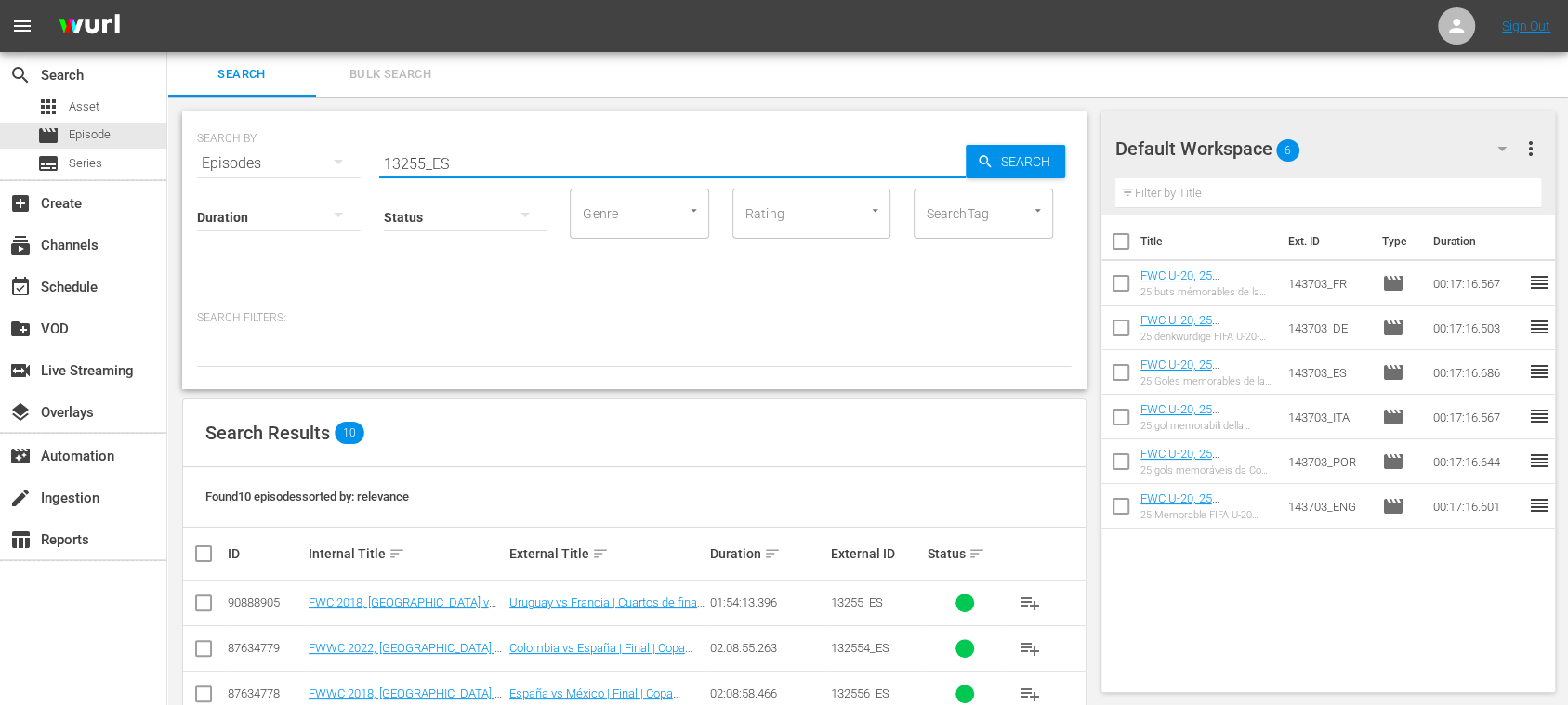
paste input "4777_ES"
click at [1000, 156] on span "Search" at bounding box center [1029, 161] width 71 height 33
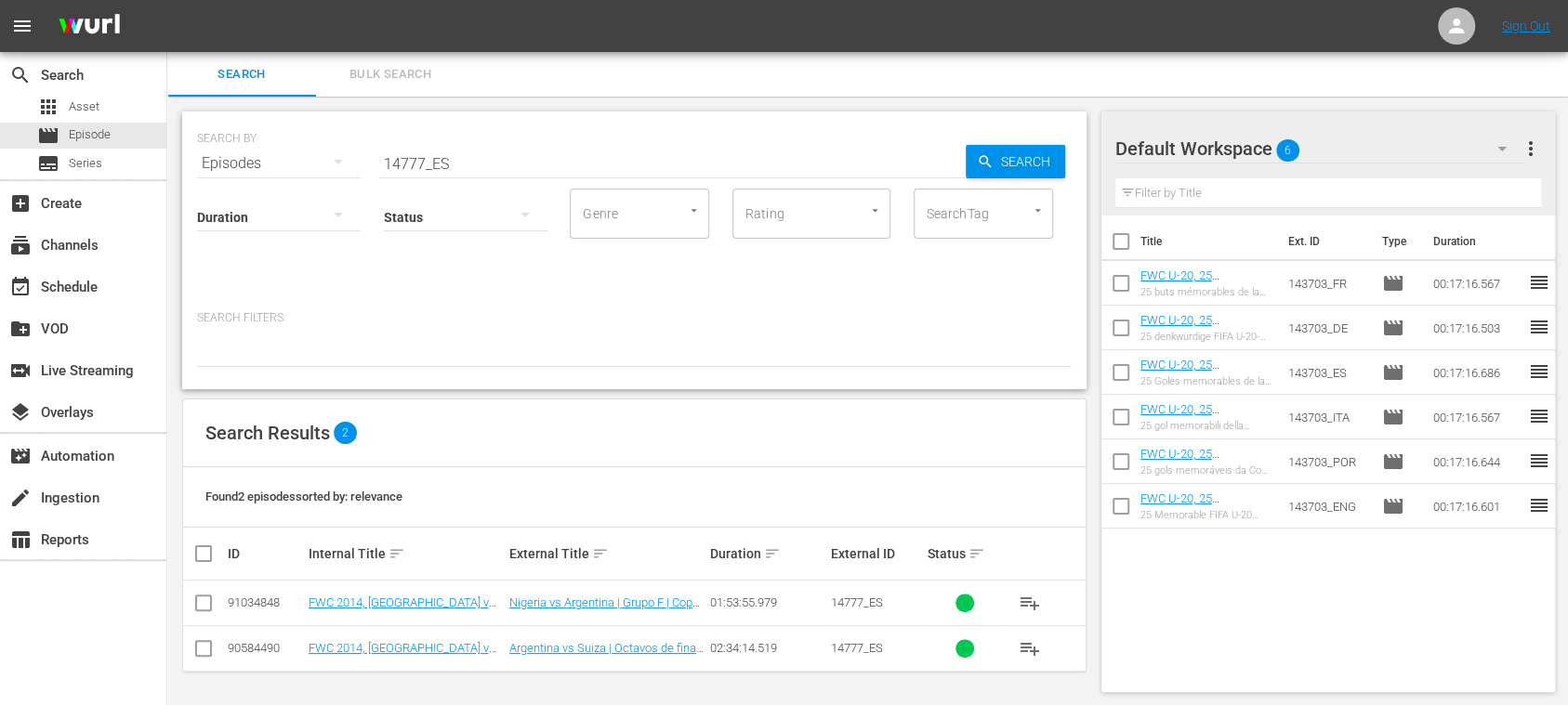
scroll to position [2, 0]
drag, startPoint x: 816, startPoint y: 604, endPoint x: 865, endPoint y: 605, distance: 49.0
click at [865, 605] on tr "91034848 FWC 2014, [GEOGRAPHIC_DATA] v [GEOGRAPHIC_DATA], Group Stage - FMR (ES…" at bounding box center [634, 601] width 903 height 46
copy tr "14777"
drag, startPoint x: 470, startPoint y: 158, endPoint x: 254, endPoint y: 156, distance: 216.0
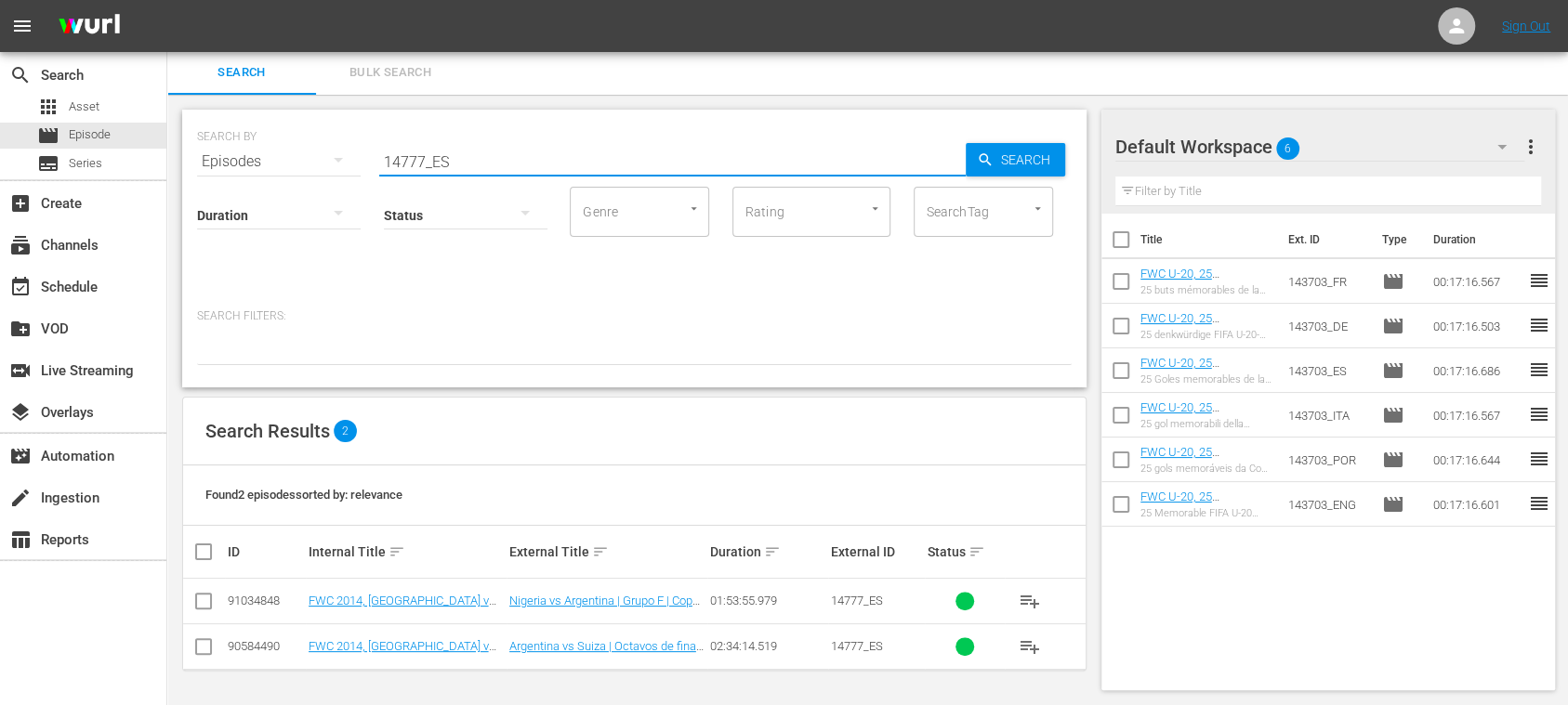
click at [248, 155] on div "SEARCH BY Search By Episodes Search ID, Title, Description, Keywords, or Catego…" at bounding box center [634, 151] width 874 height 66
paste input "14777"
type input "14777"
click at [988, 163] on icon "button" at bounding box center [985, 159] width 12 height 12
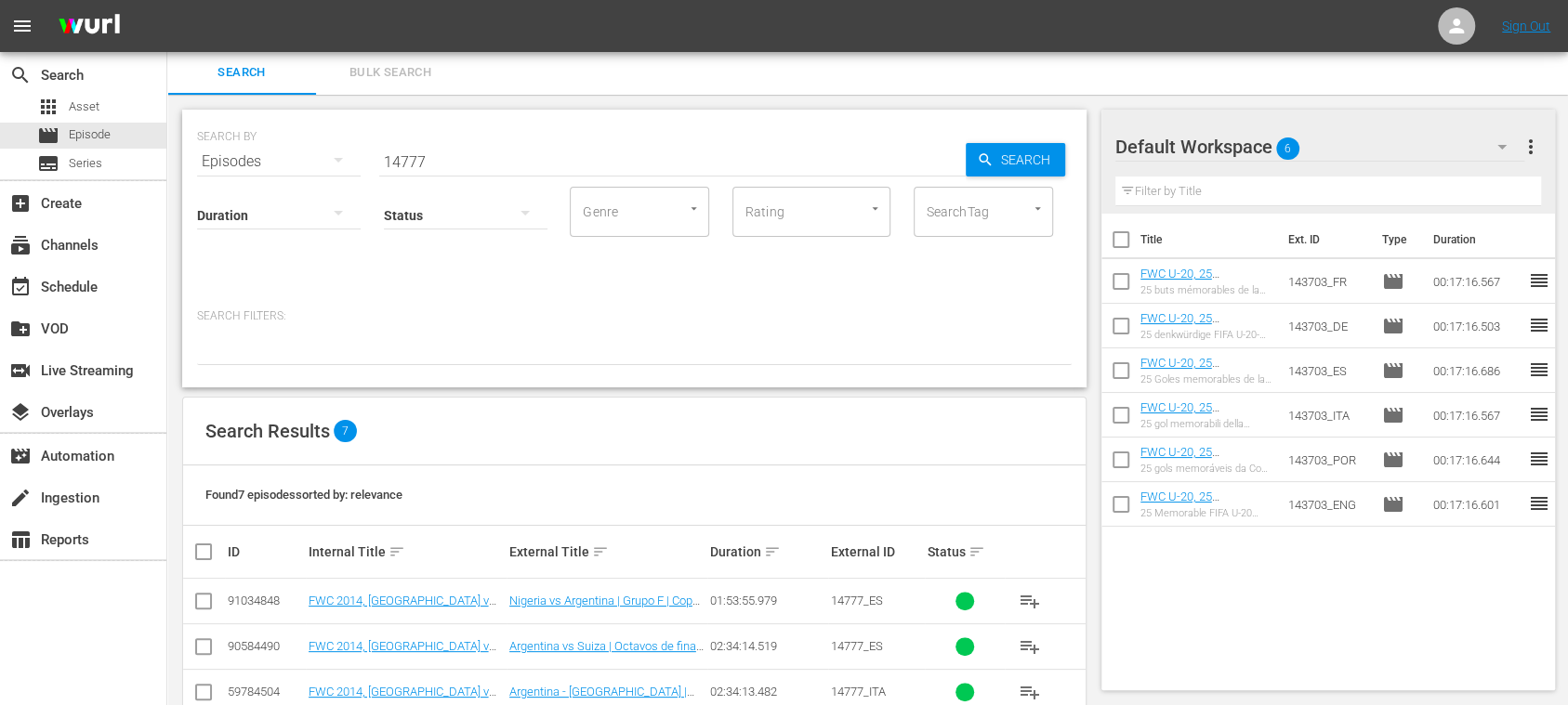
scroll to position [225, 0]
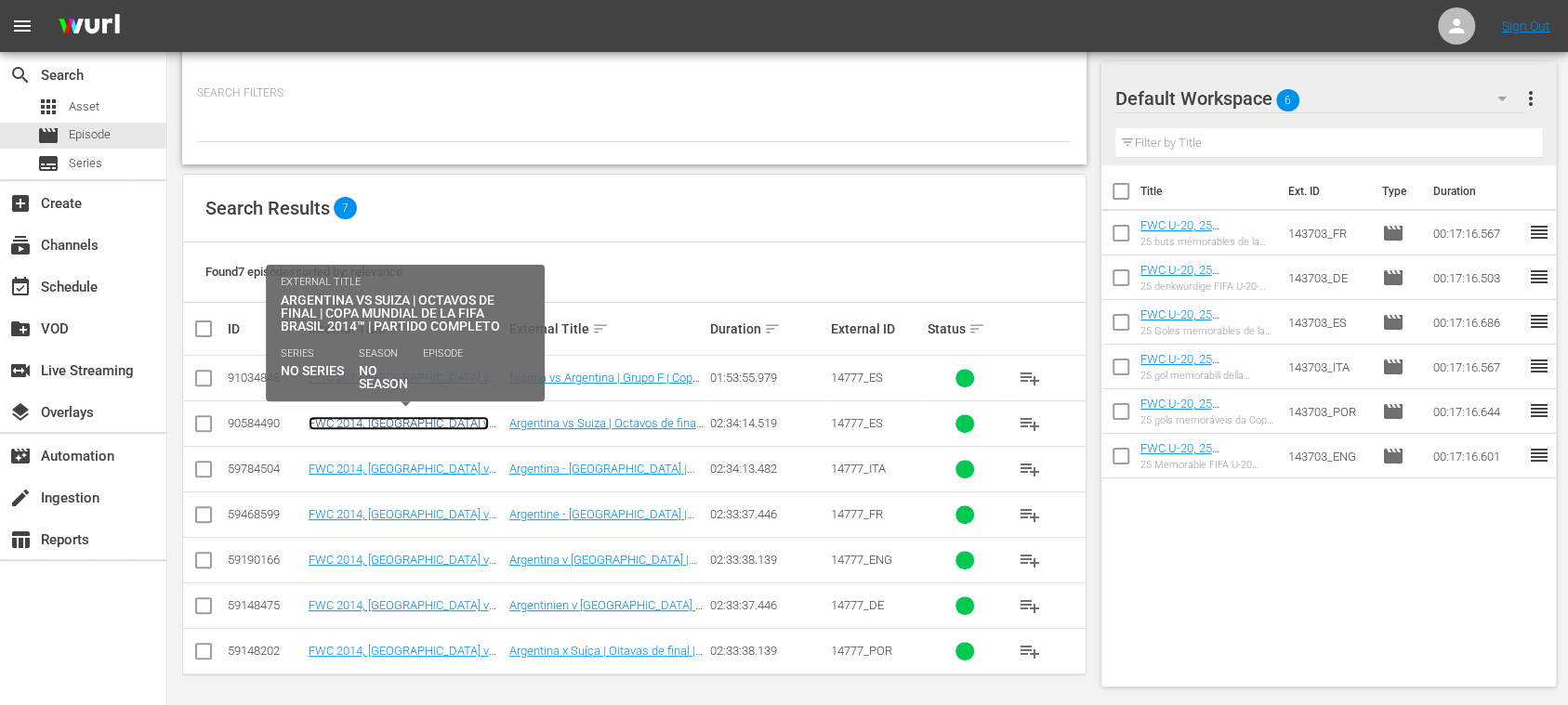
click at [454, 417] on link "FWC 2014, [GEOGRAPHIC_DATA] v [GEOGRAPHIC_DATA], Round of 16 - FMR (ES)" at bounding box center [401, 437] width 187 height 42
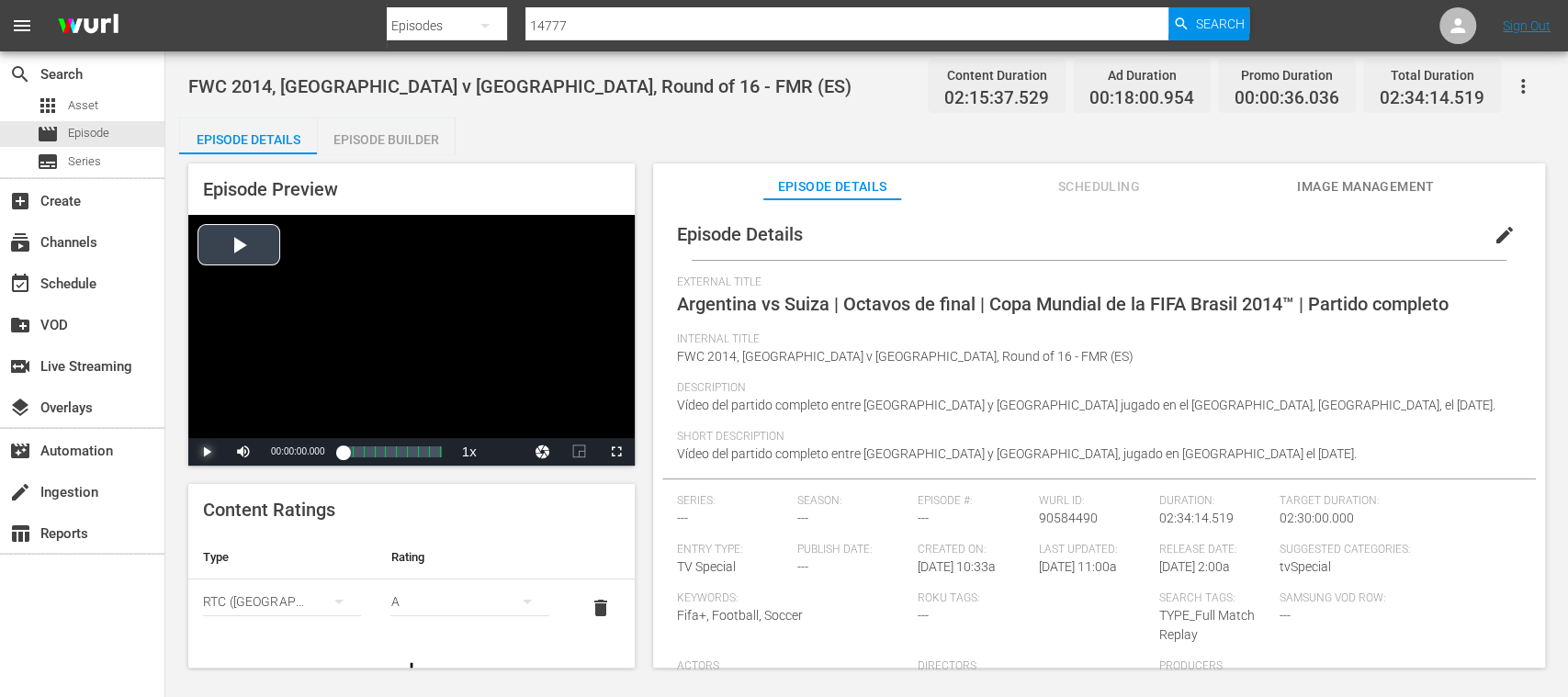
click at [207, 451] on span "Video Player" at bounding box center [207, 451] width 0 height 0
click at [104, 136] on span "Episode" at bounding box center [88, 132] width 42 height 18
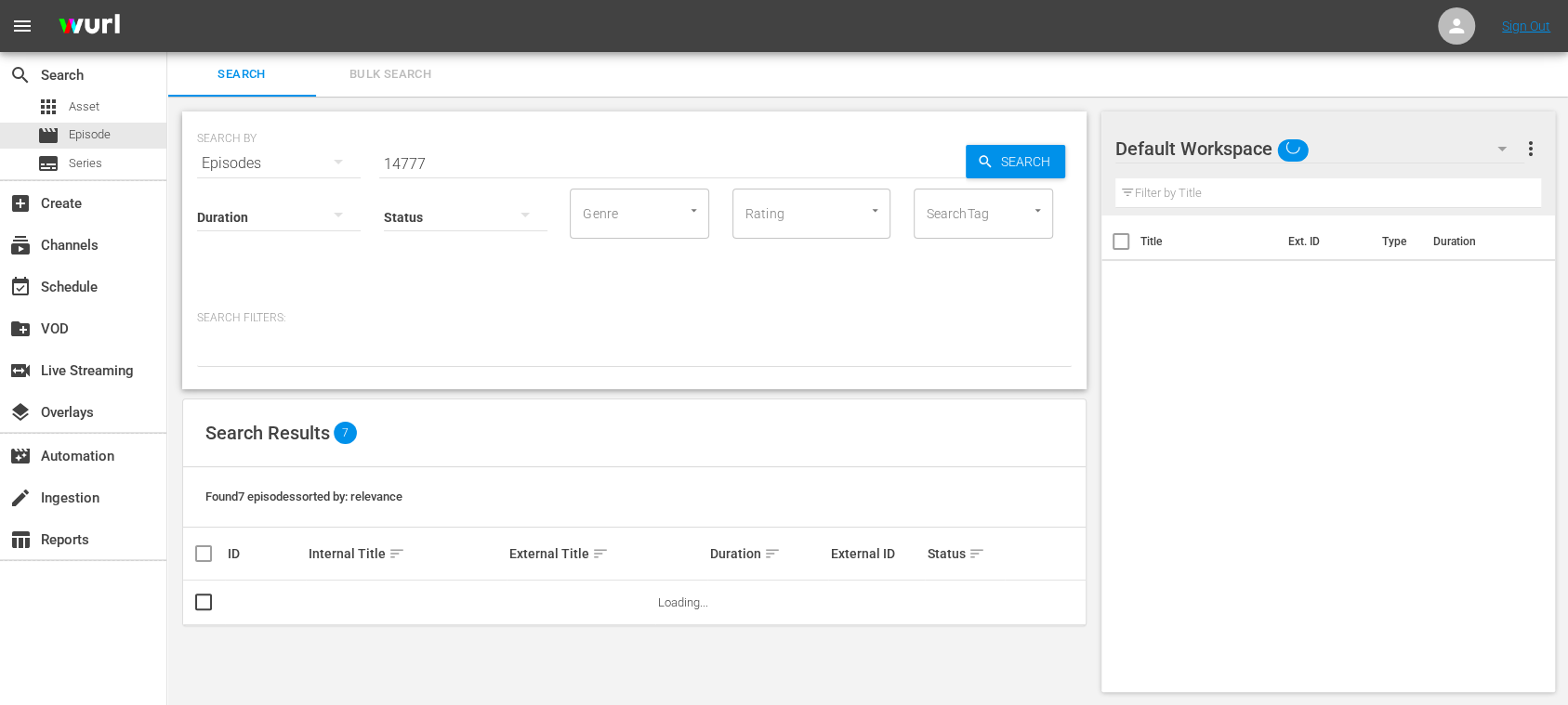
click at [437, 131] on div "SEARCH BY Search By Episodes Search ID, Title, Description, Keywords, or Catego…" at bounding box center [634, 153] width 874 height 66
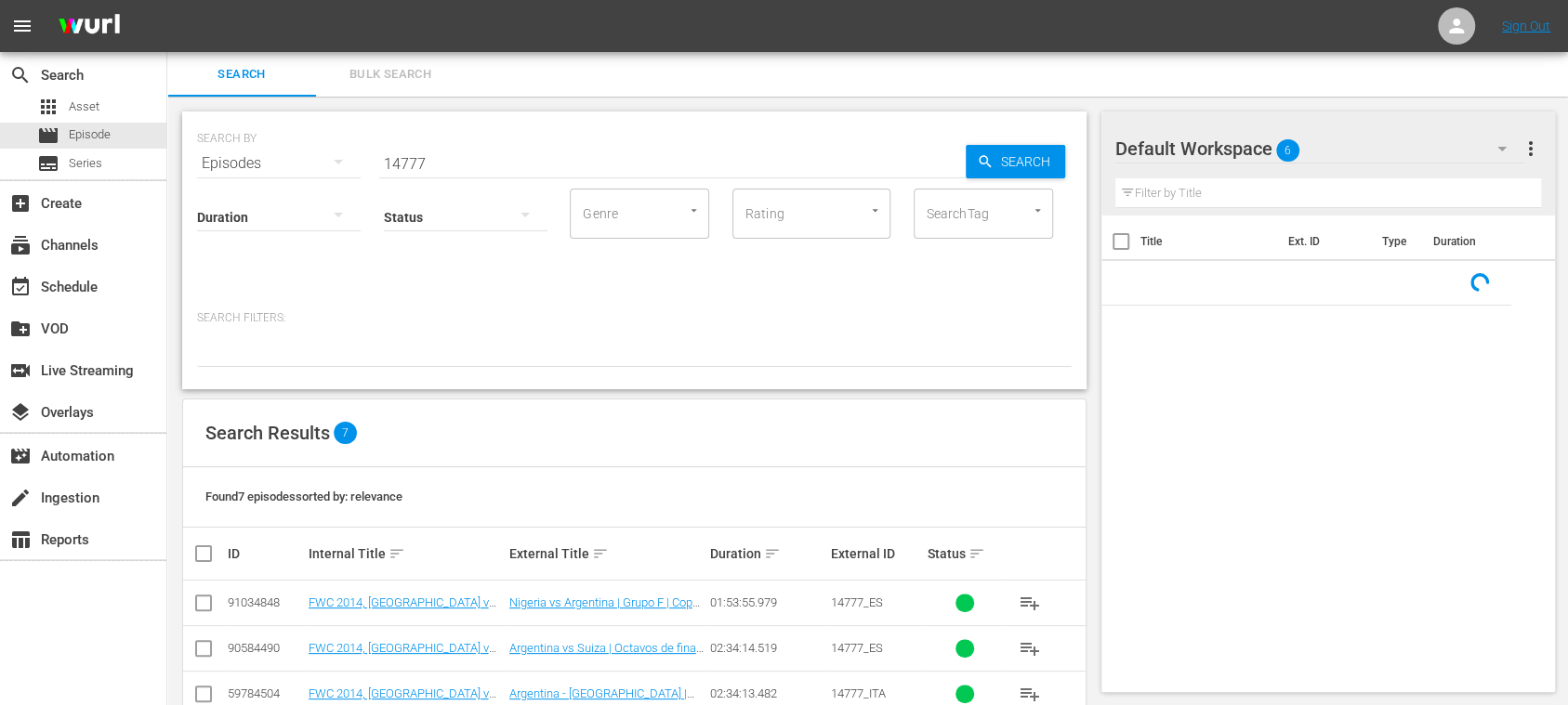
click at [419, 66] on span "Bulk Search" at bounding box center [389, 75] width 126 height 22
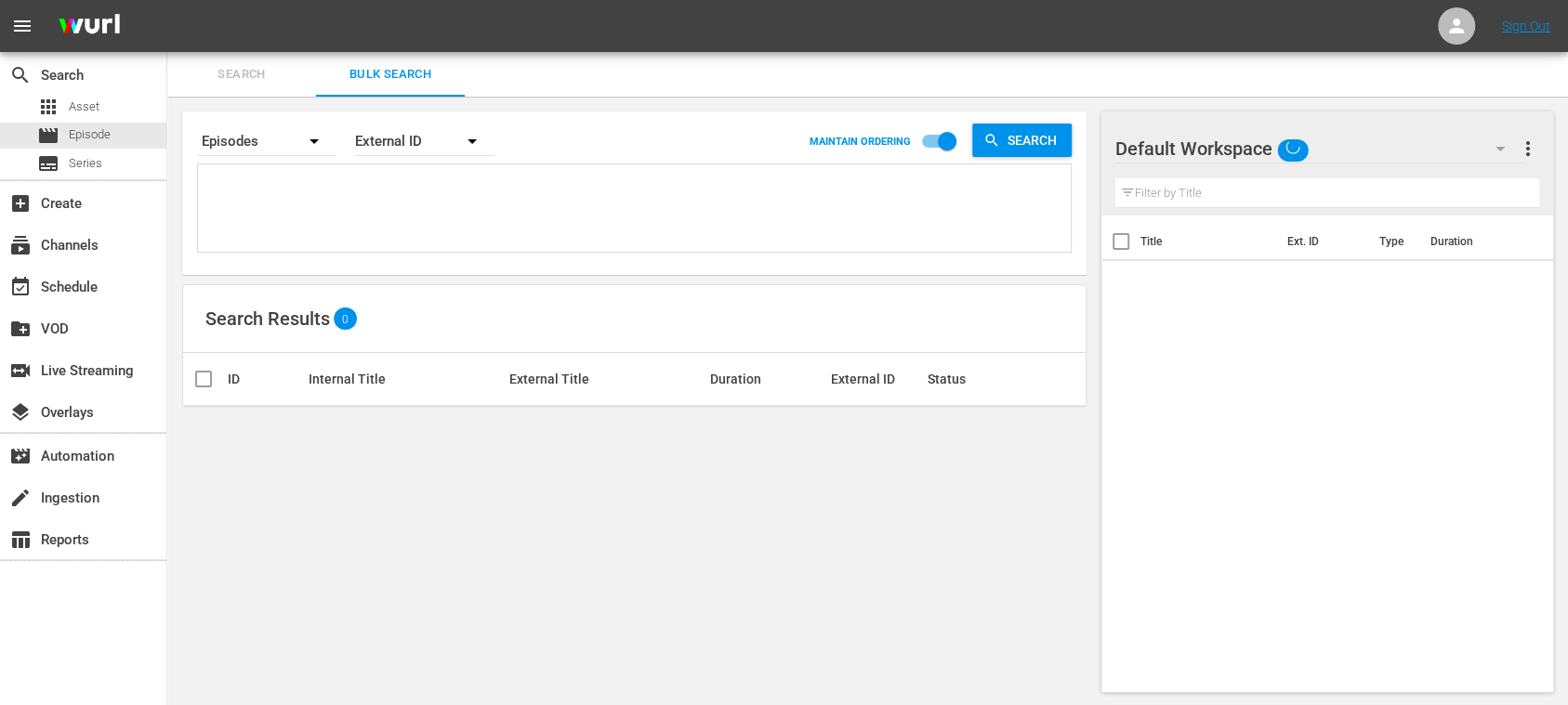
click at [346, 193] on textarea at bounding box center [636, 211] width 868 height 84
type textarea "21566_ES 13255_ES PAOoqgytZ02NZRgiHUA0gg_ES"
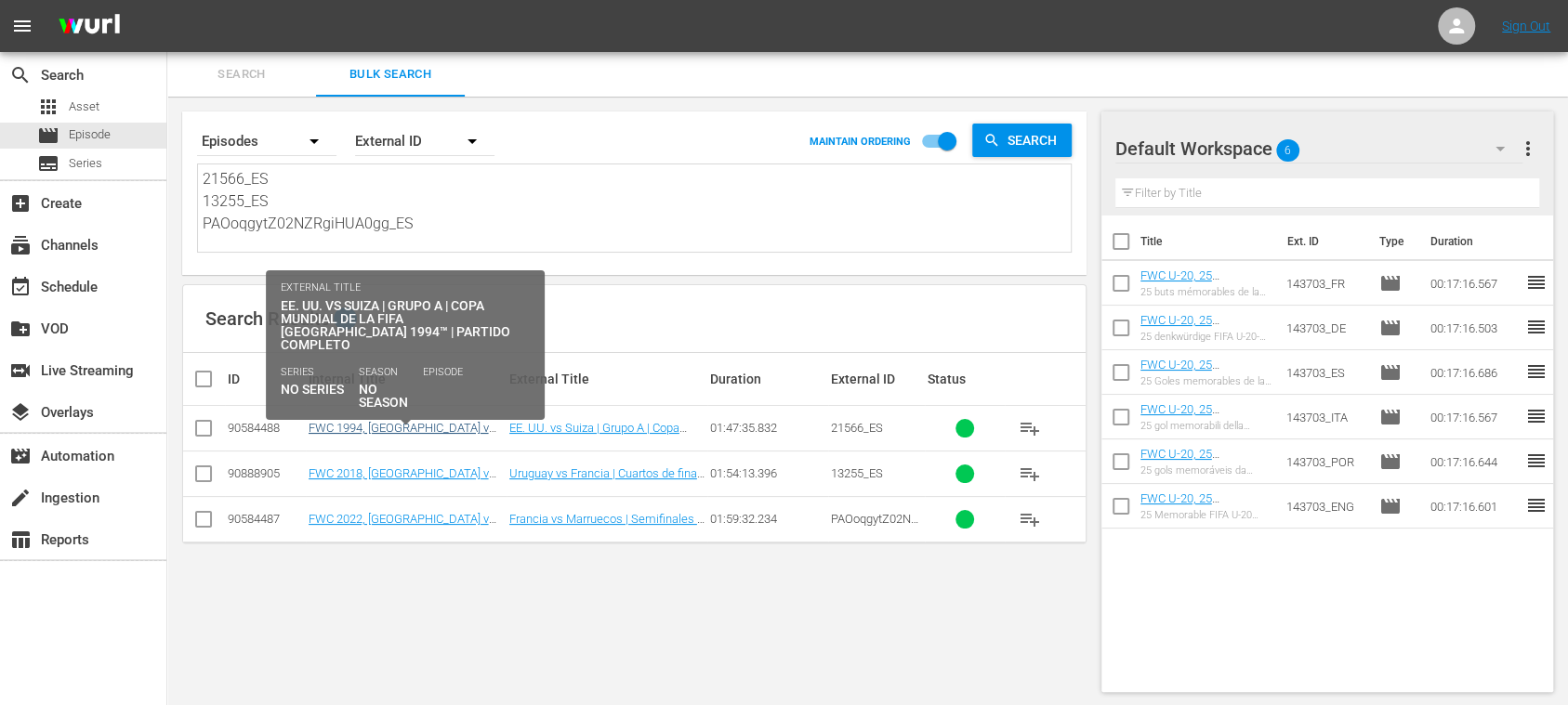
type textarea "21566_ES 13255_ES PAOoqgytZ02NZRgiHUA0gg_ES"
click at [403, 431] on link "FWC 1994, [GEOGRAPHIC_DATA] v [GEOGRAPHIC_DATA], Group Stage - FMR (ES)" at bounding box center [403, 441] width 190 height 42
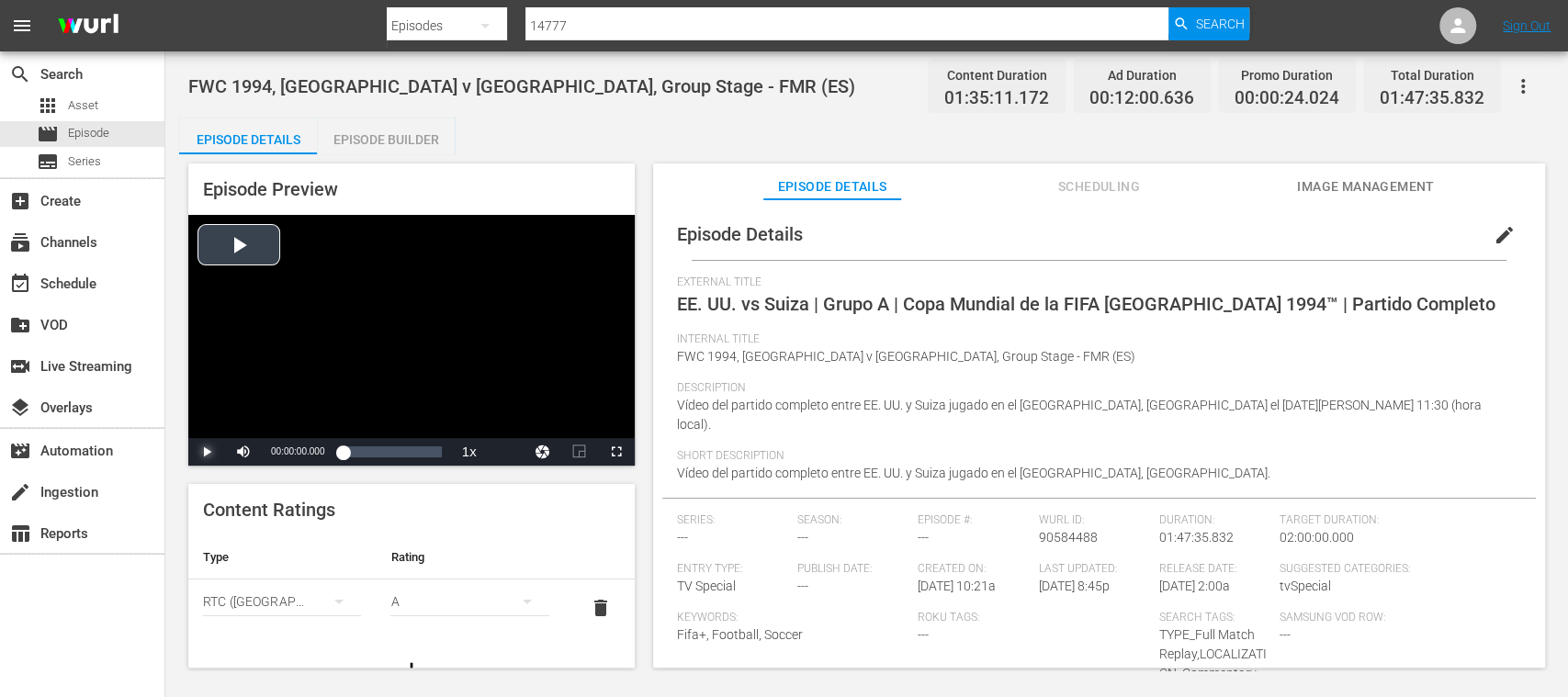
click at [207, 451] on span "Video Player" at bounding box center [207, 451] width 0 height 0
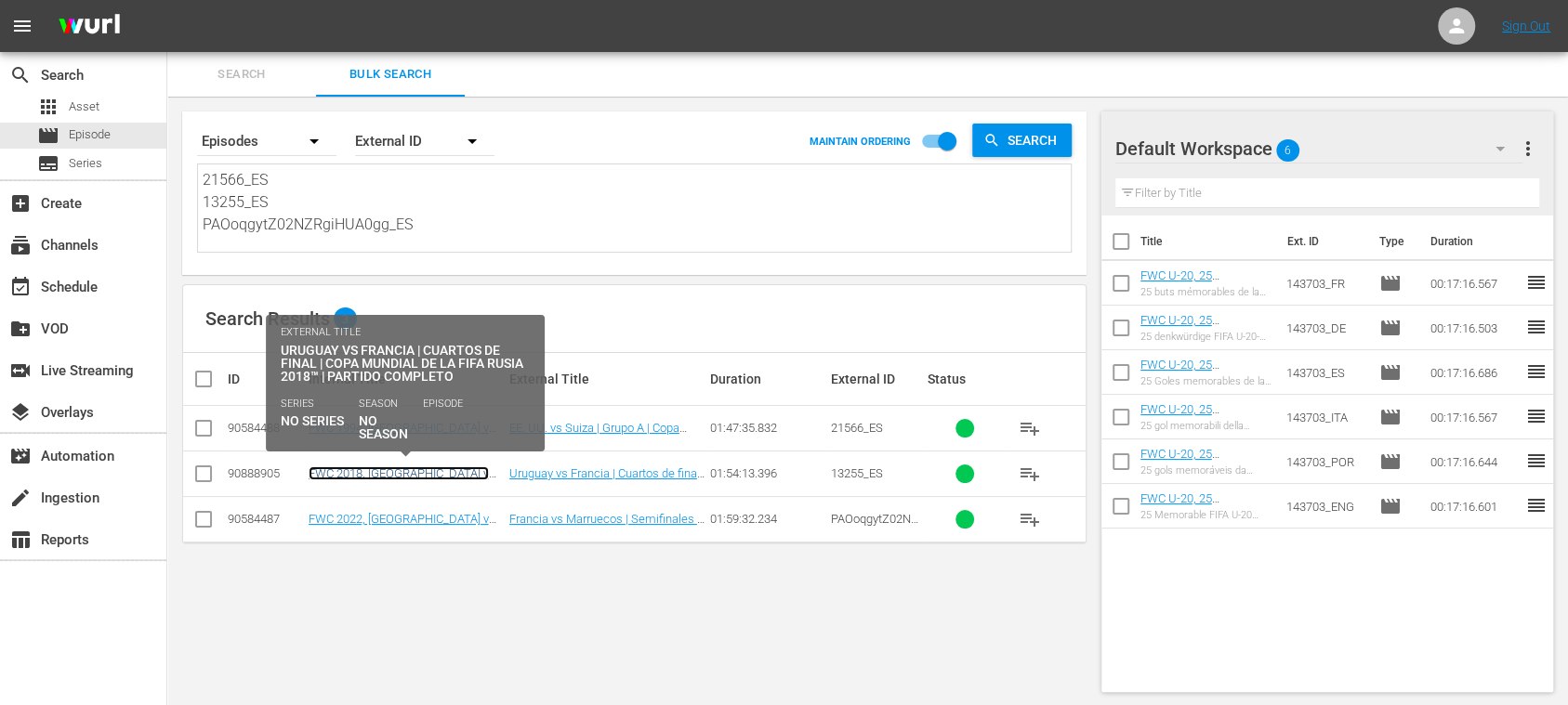
click at [377, 469] on link "FWC 2018, [GEOGRAPHIC_DATA] v [GEOGRAPHIC_DATA], Quarter-Finals - FMR (ES)" at bounding box center [404, 487] width 193 height 42
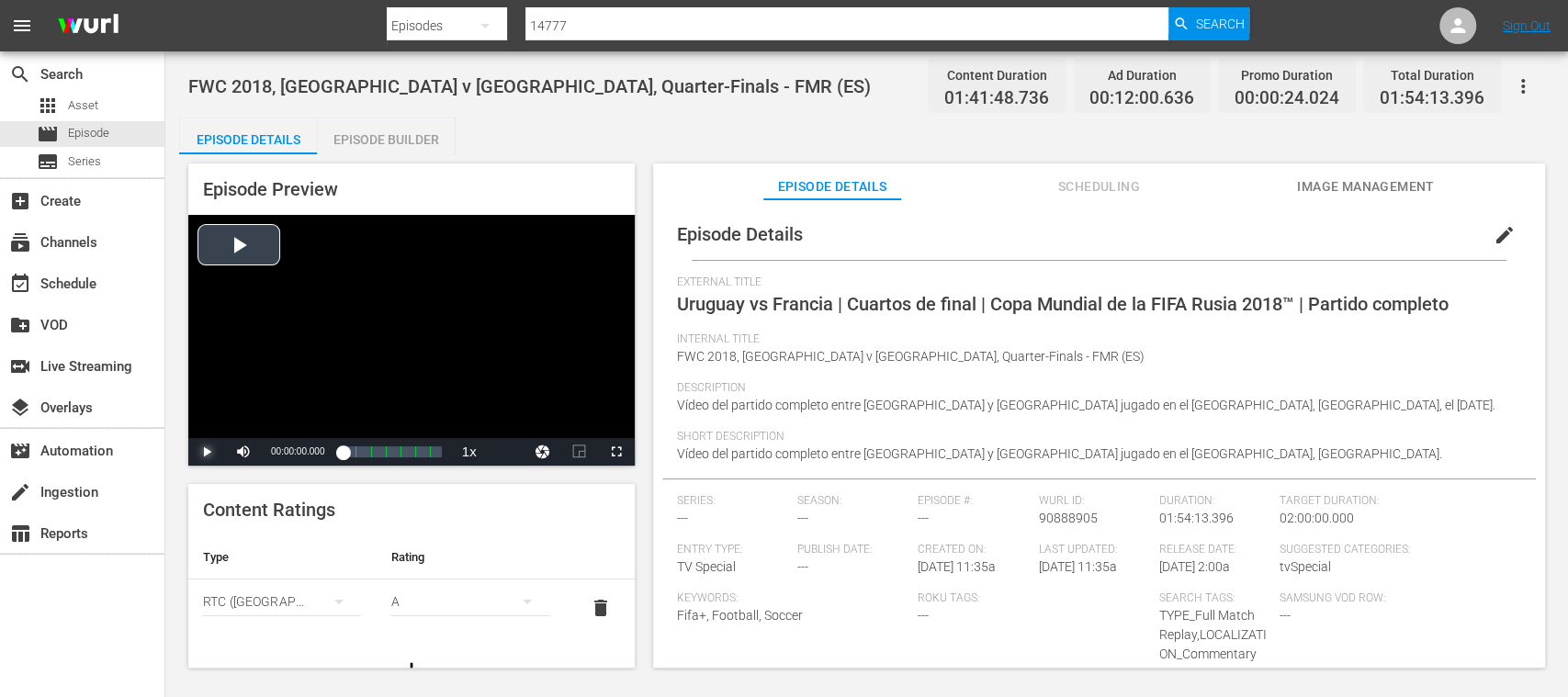
click at [207, 451] on span "Video Player" at bounding box center [207, 451] width 0 height 0
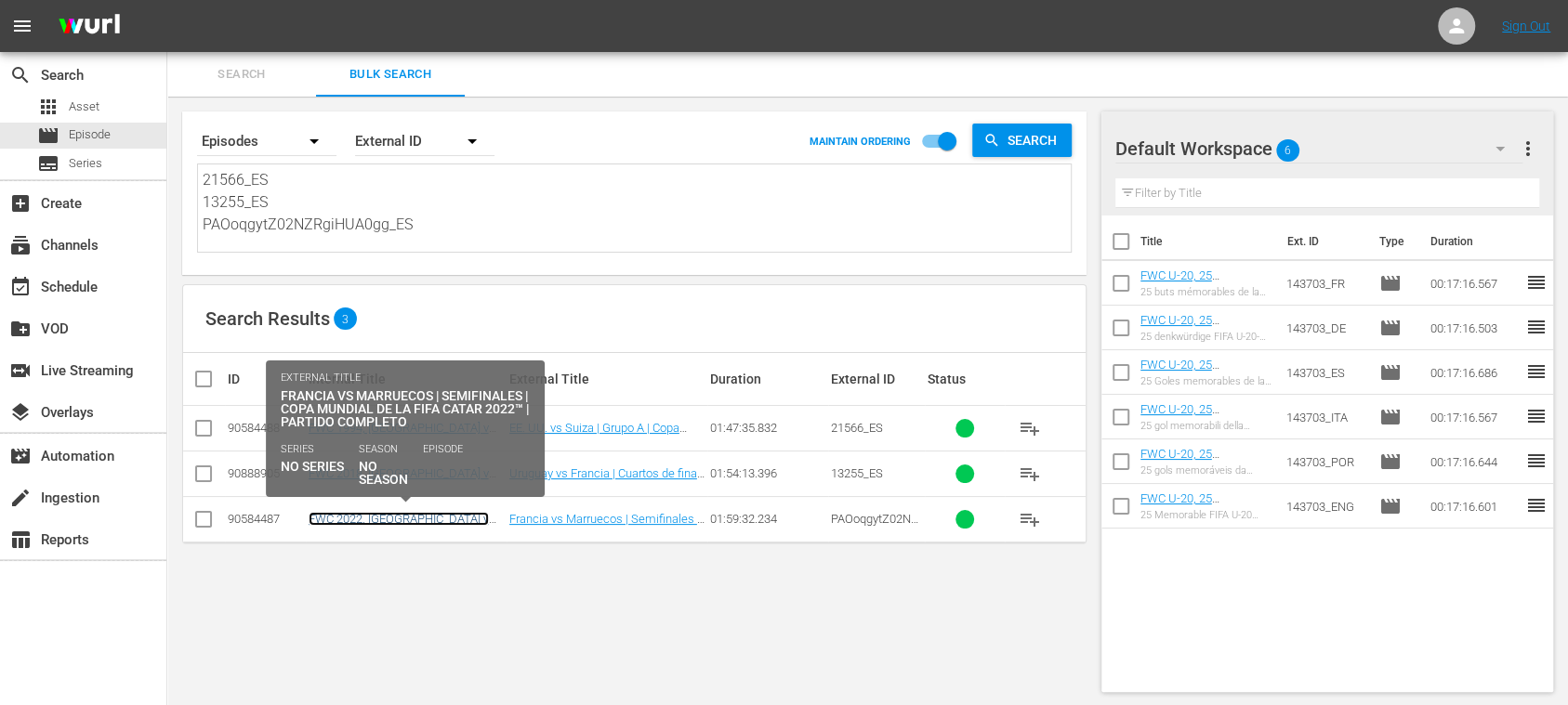
click at [365, 514] on link "FWC 2022, [GEOGRAPHIC_DATA] v [GEOGRAPHIC_DATA], Semi-Finals - FMR (ES)" at bounding box center [402, 533] width 188 height 42
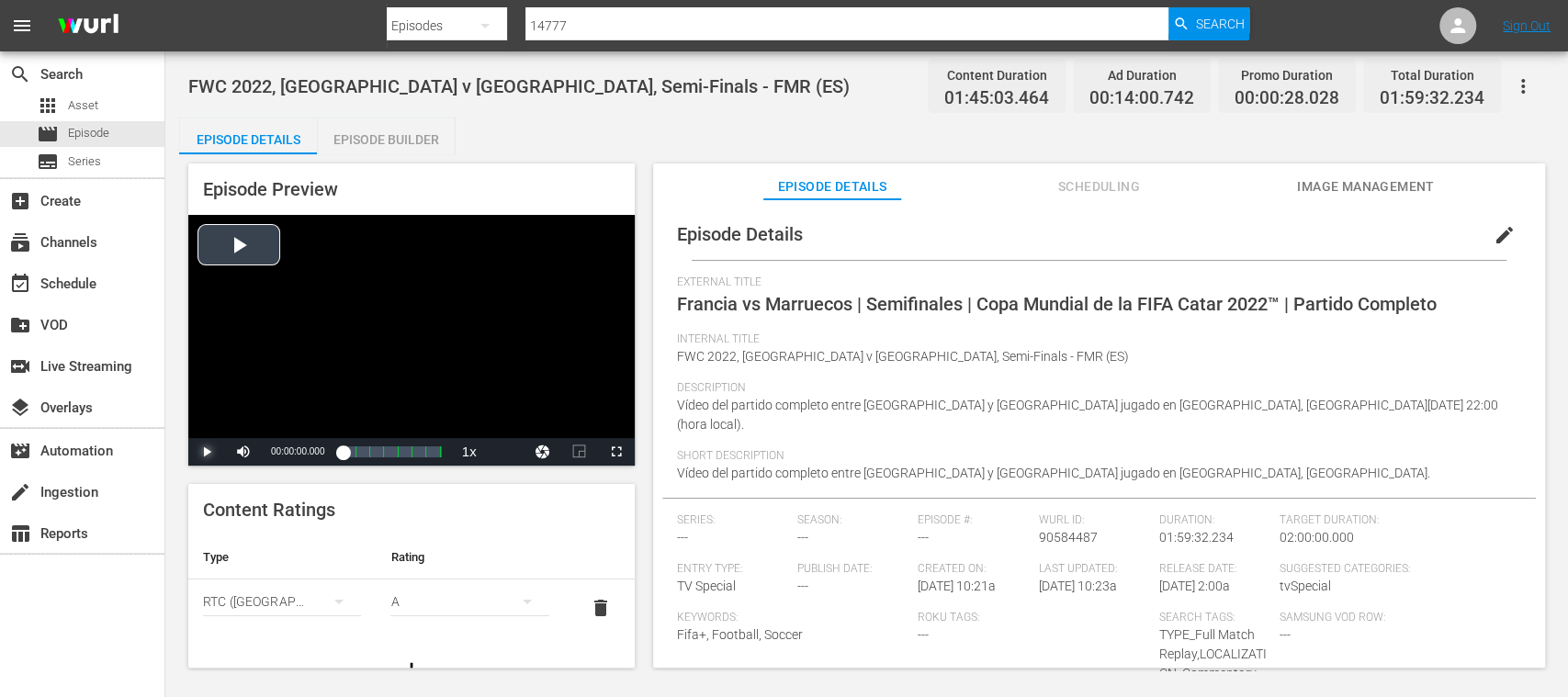
click at [207, 451] on span "Video Player" at bounding box center [207, 451] width 0 height 0
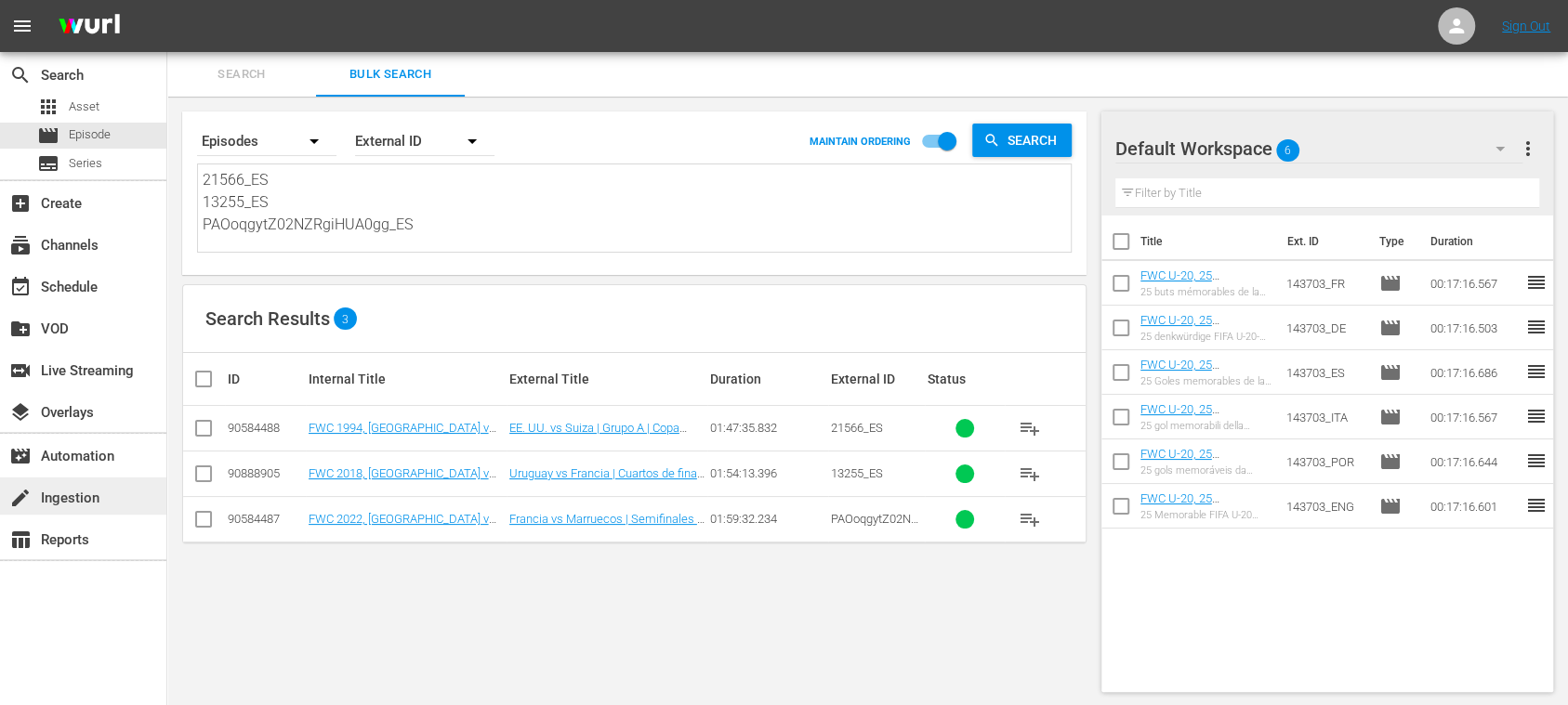
click at [99, 503] on div "create Ingestion" at bounding box center [83, 496] width 166 height 37
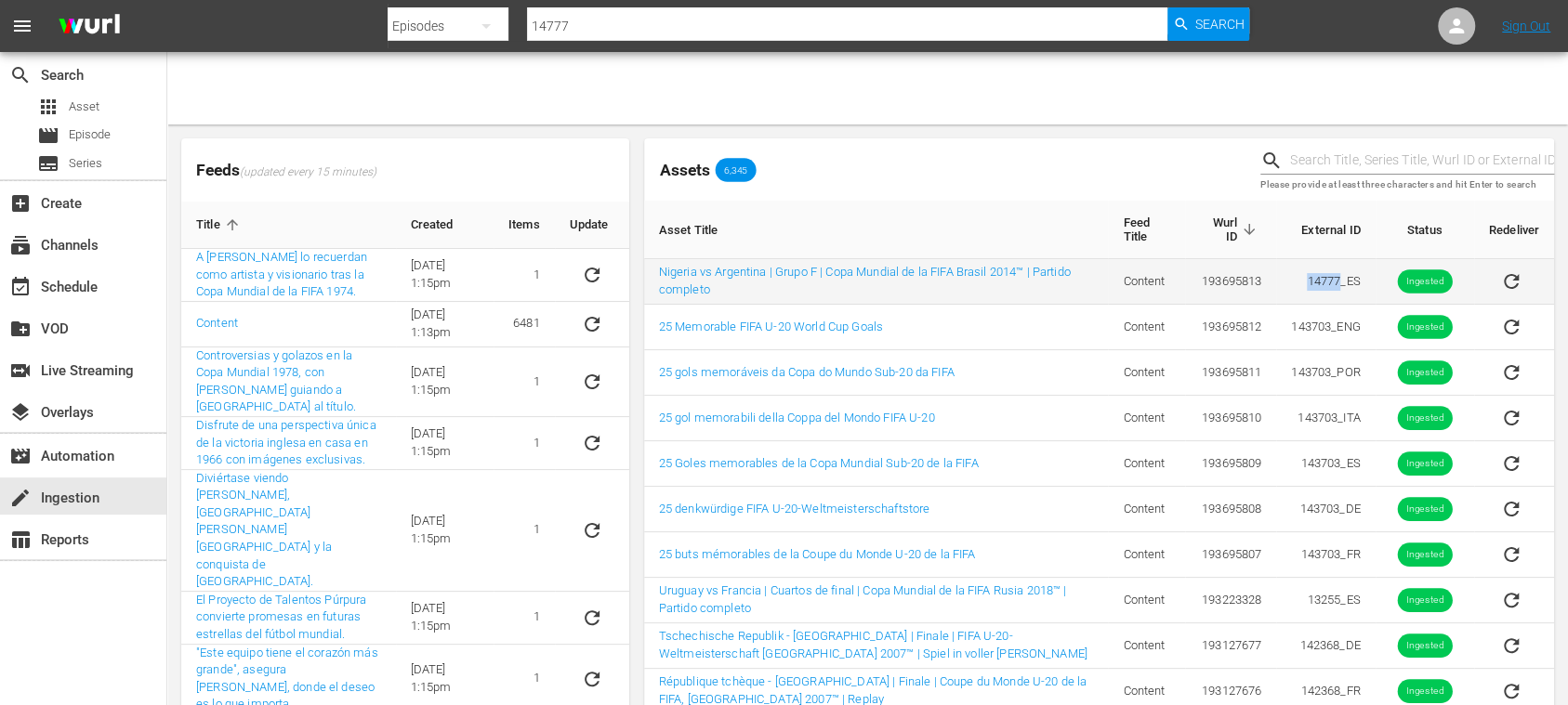
drag, startPoint x: 1317, startPoint y: 281, endPoint x: 1337, endPoint y: 286, distance: 20.6
click at [1337, 286] on td "14777_ES" at bounding box center [1325, 282] width 99 height 46
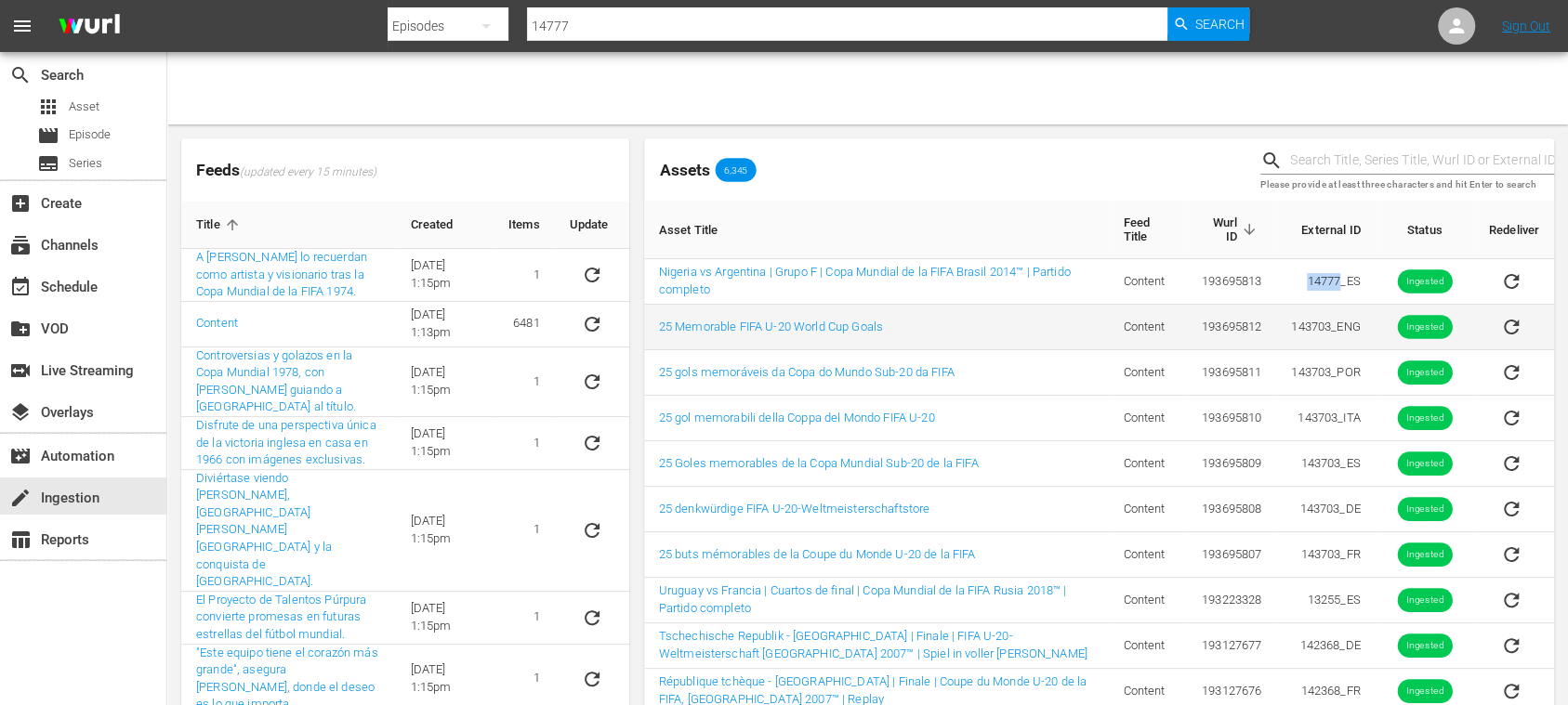
copy td "14777"
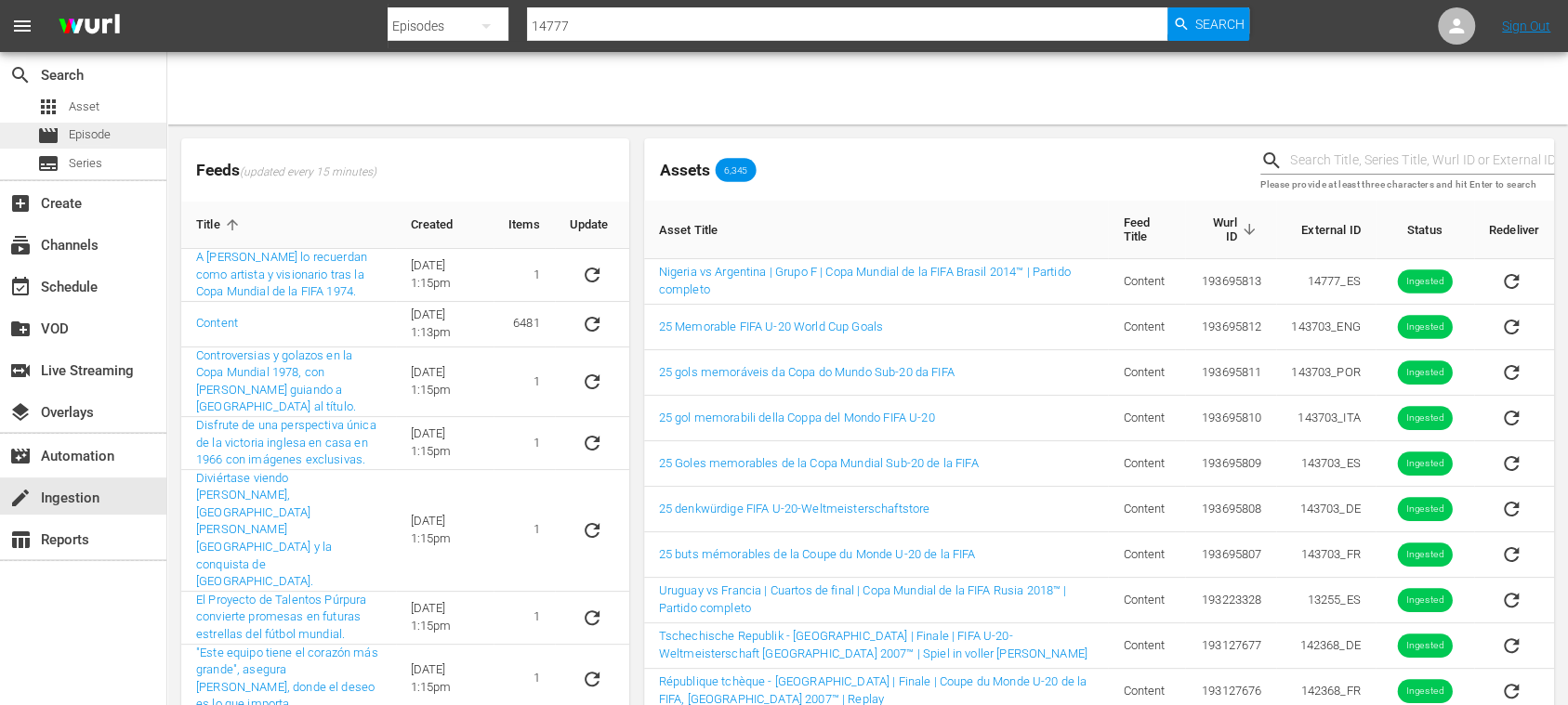
click at [106, 135] on span "Episode" at bounding box center [89, 134] width 42 height 19
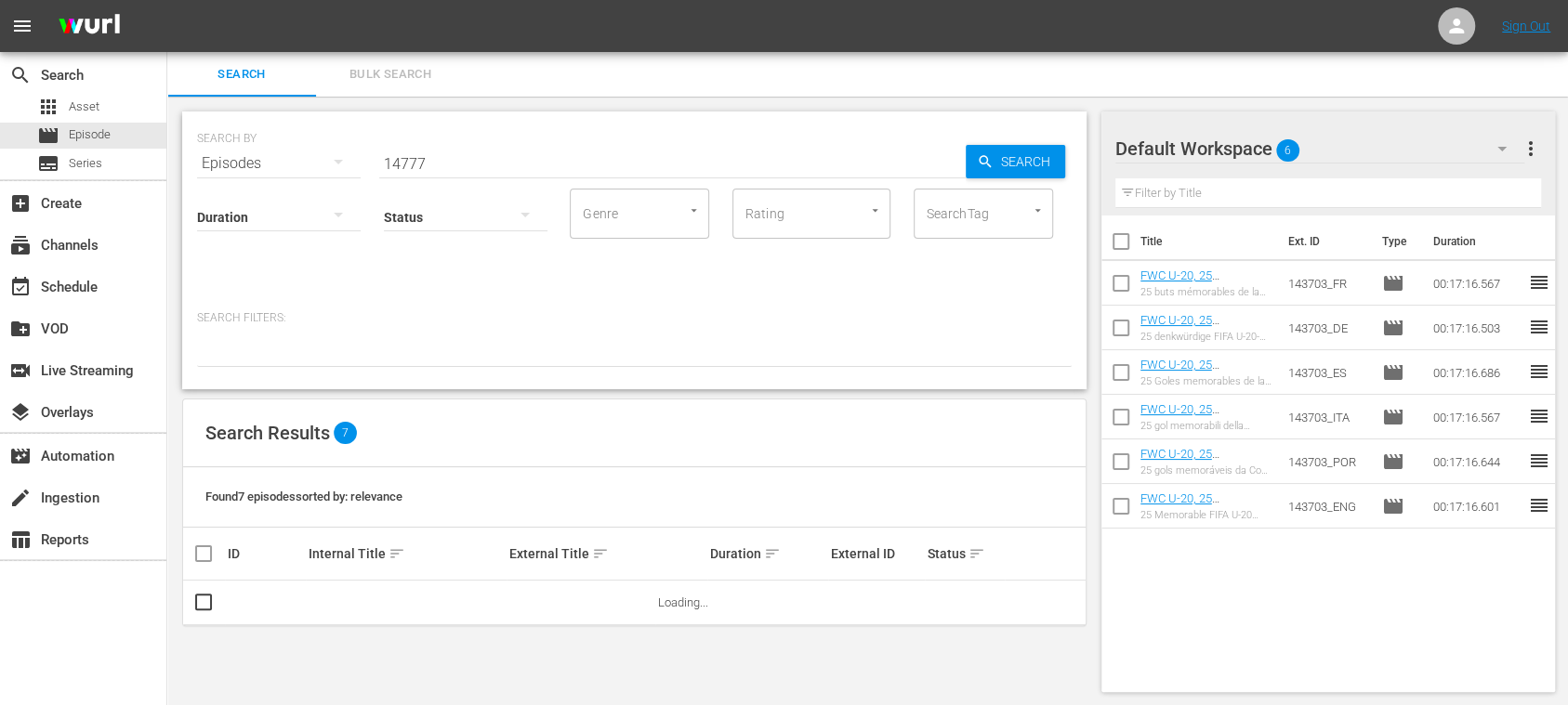
click at [477, 157] on input "14777" at bounding box center [673, 163] width 587 height 45
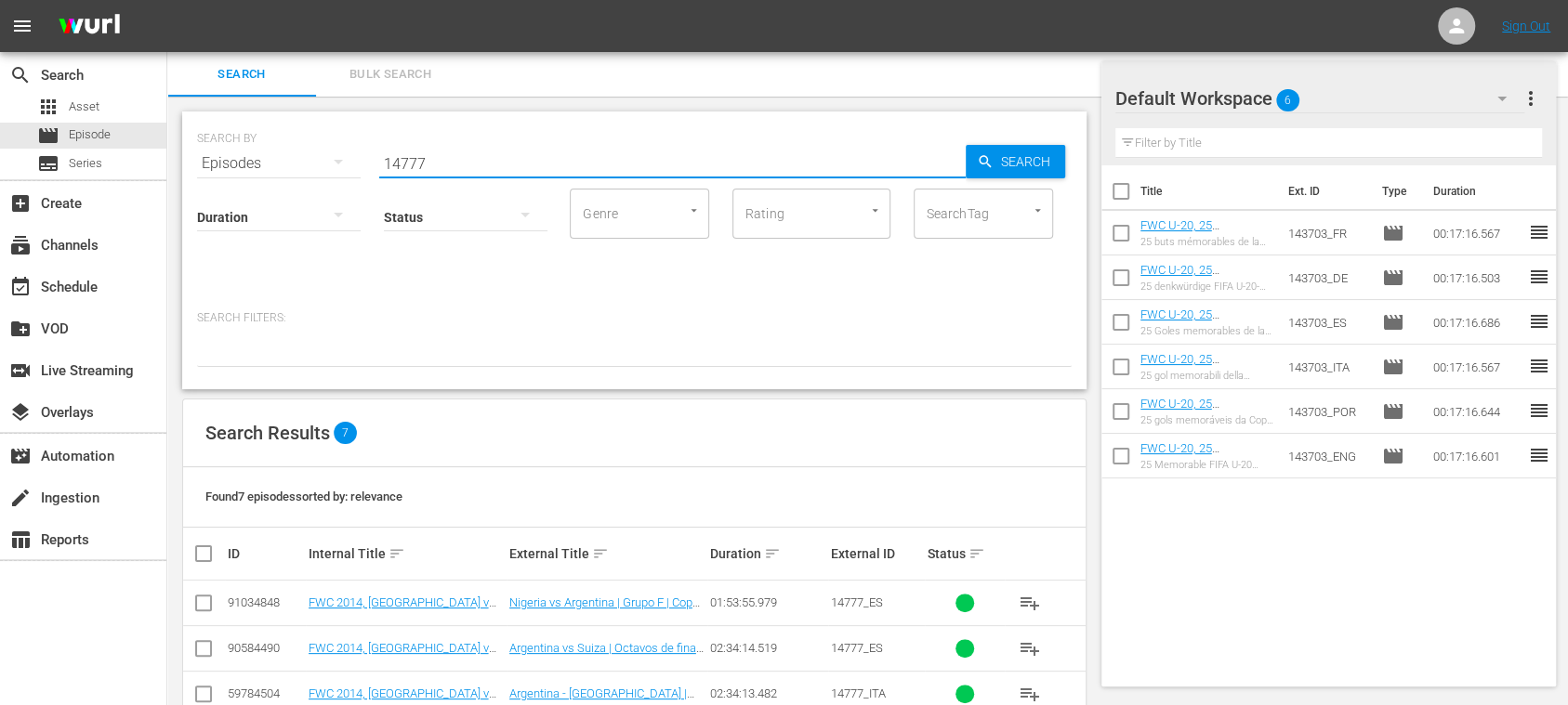
scroll to position [225, 0]
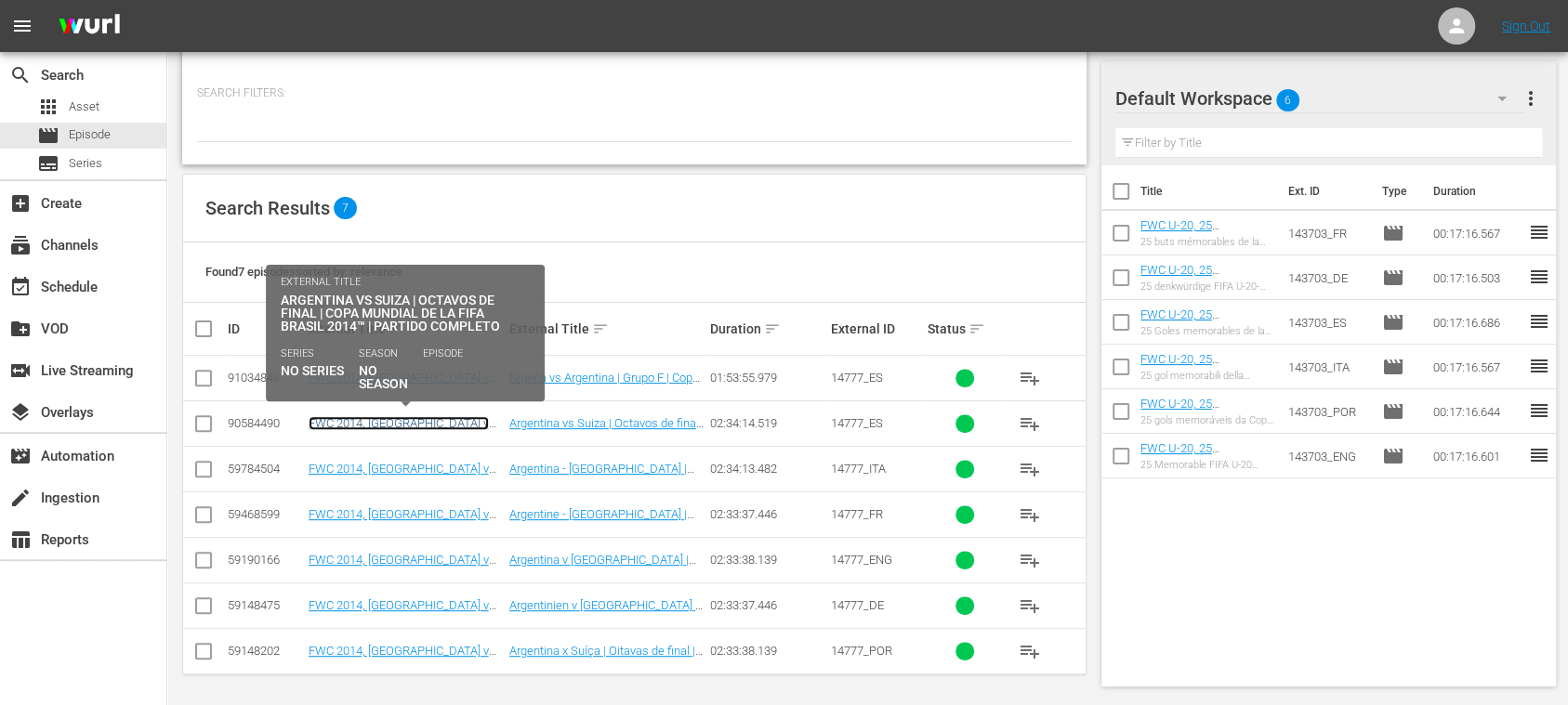
click at [386, 424] on link "FWC 2014, [GEOGRAPHIC_DATA] v [GEOGRAPHIC_DATA], Round of 16 - FMR (ES)" at bounding box center [401, 437] width 187 height 42
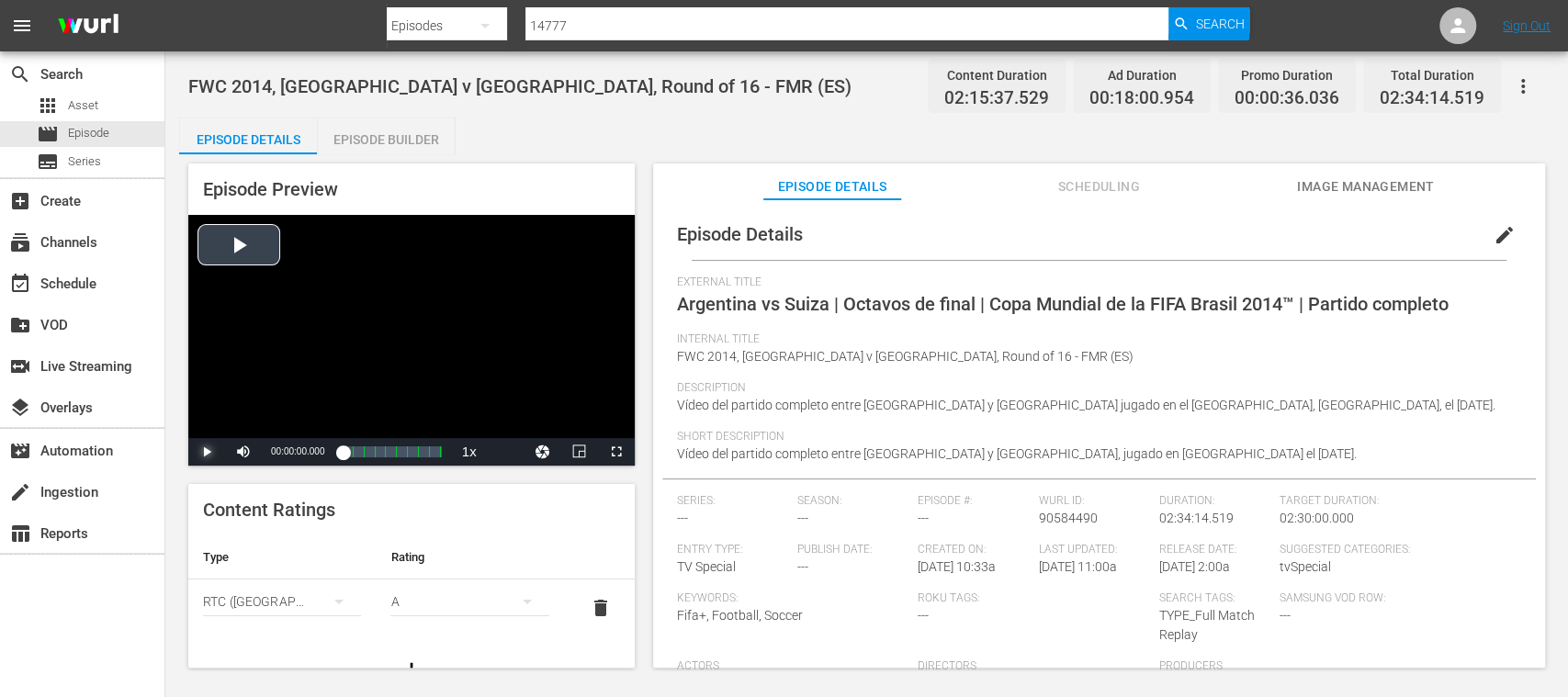
click at [207, 451] on span "Video Player" at bounding box center [207, 451] width 0 height 0
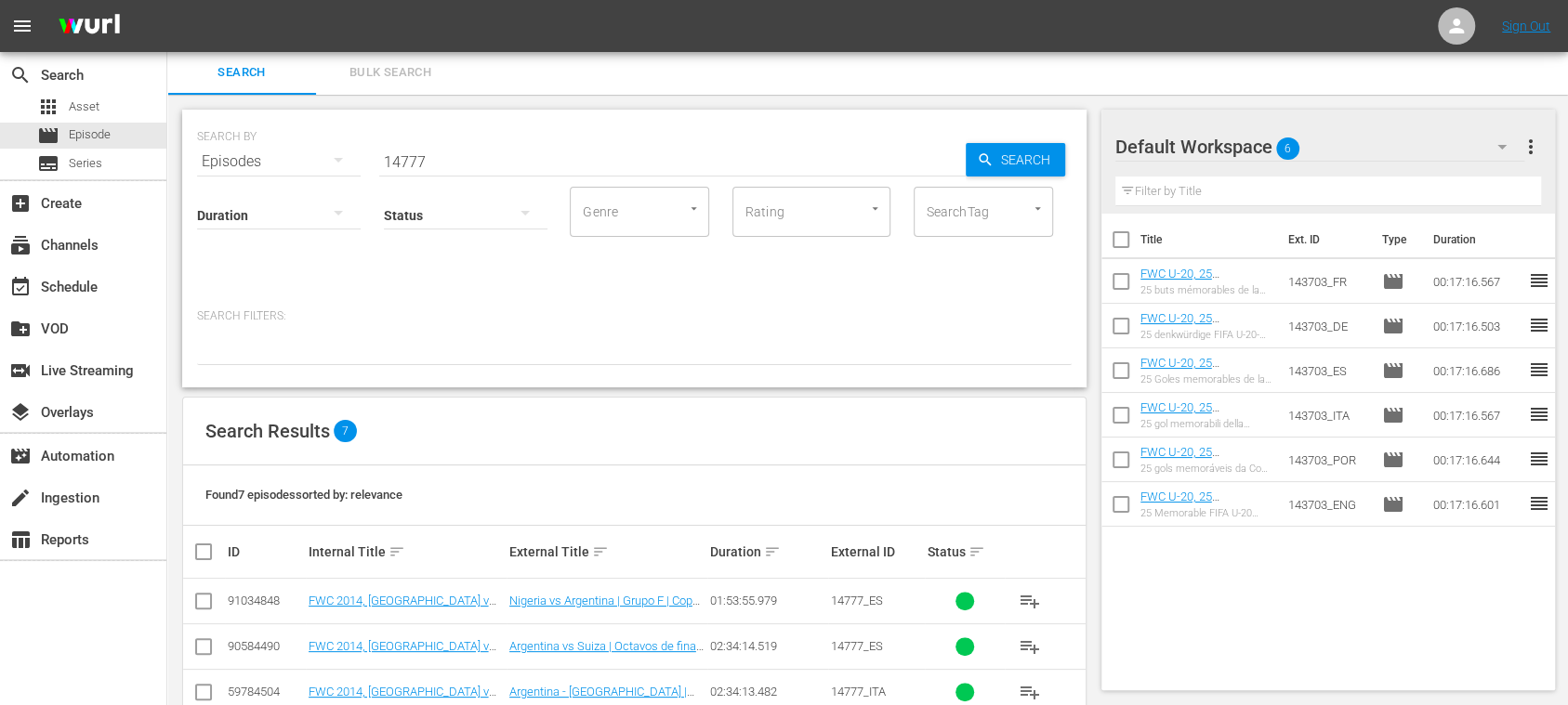
scroll to position [225, 0]
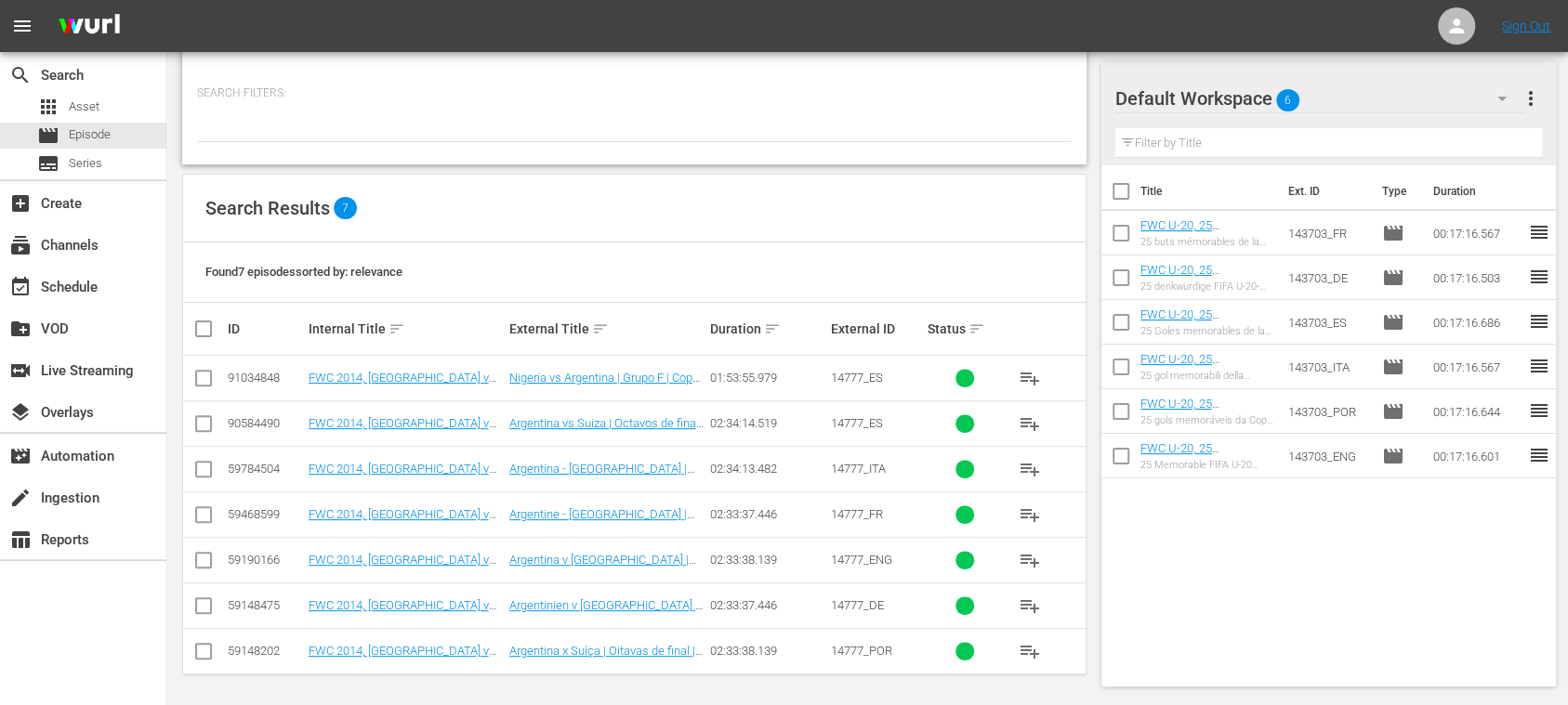
click at [208, 377] on input "checkbox" at bounding box center [203, 381] width 22 height 22
checkbox input "true"
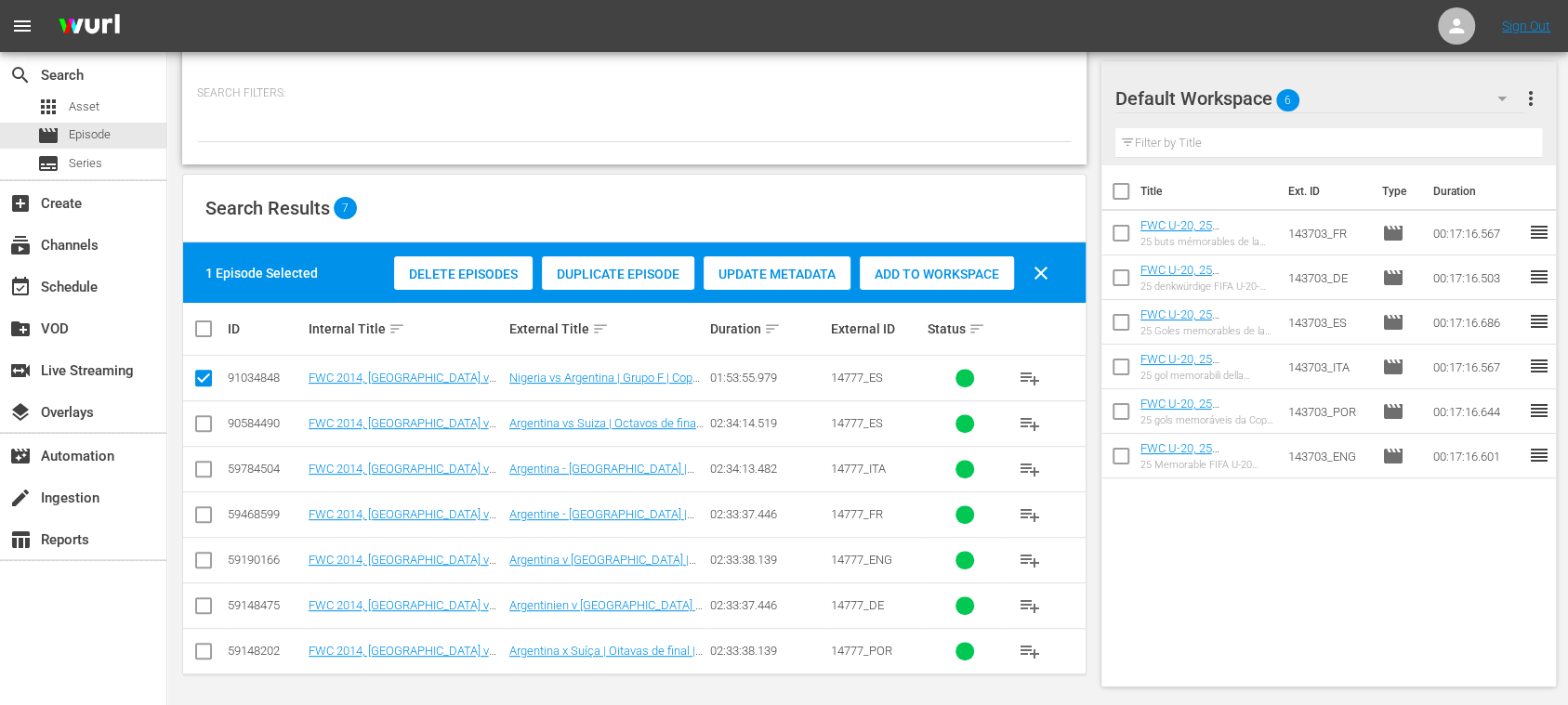
click at [476, 277] on span "Delete Episodes" at bounding box center [464, 274] width 139 height 15
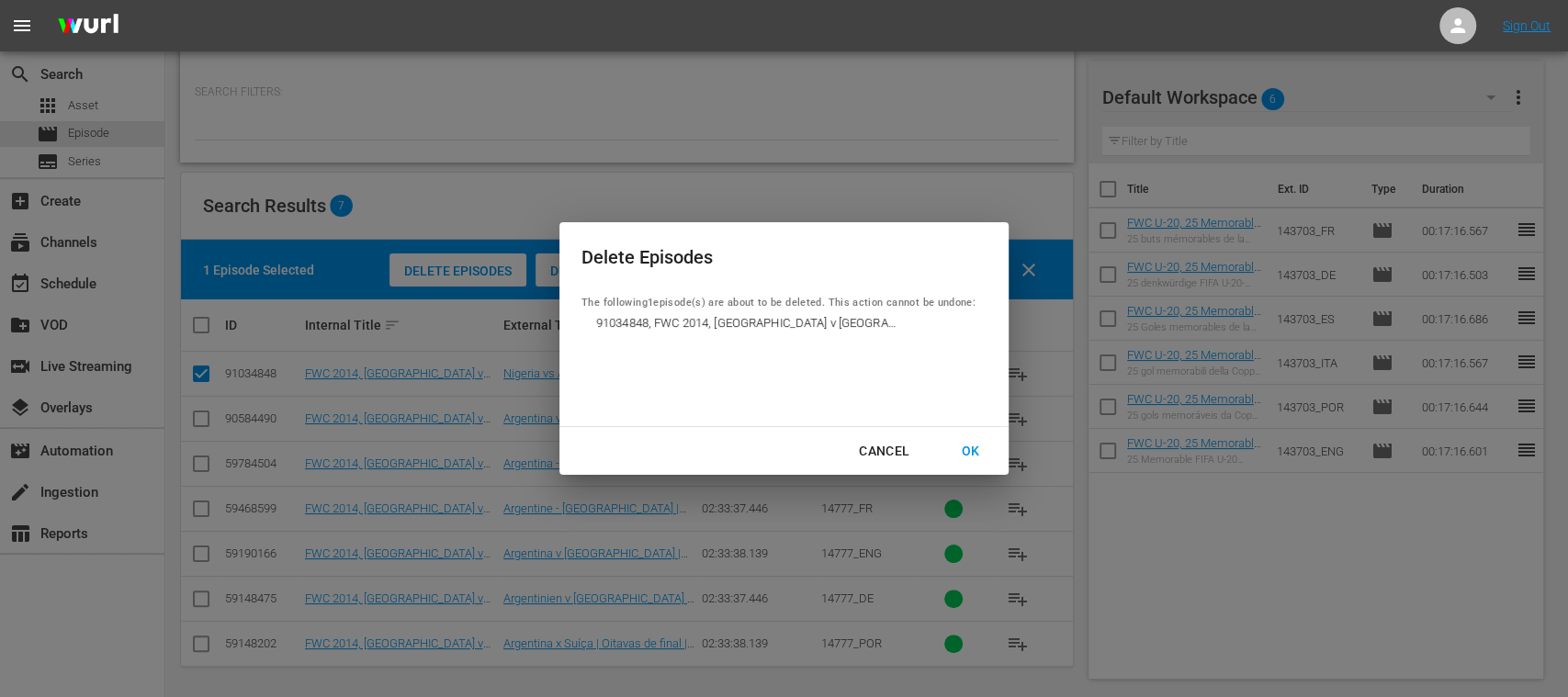
click at [972, 449] on div "OK" at bounding box center [970, 451] width 47 height 23
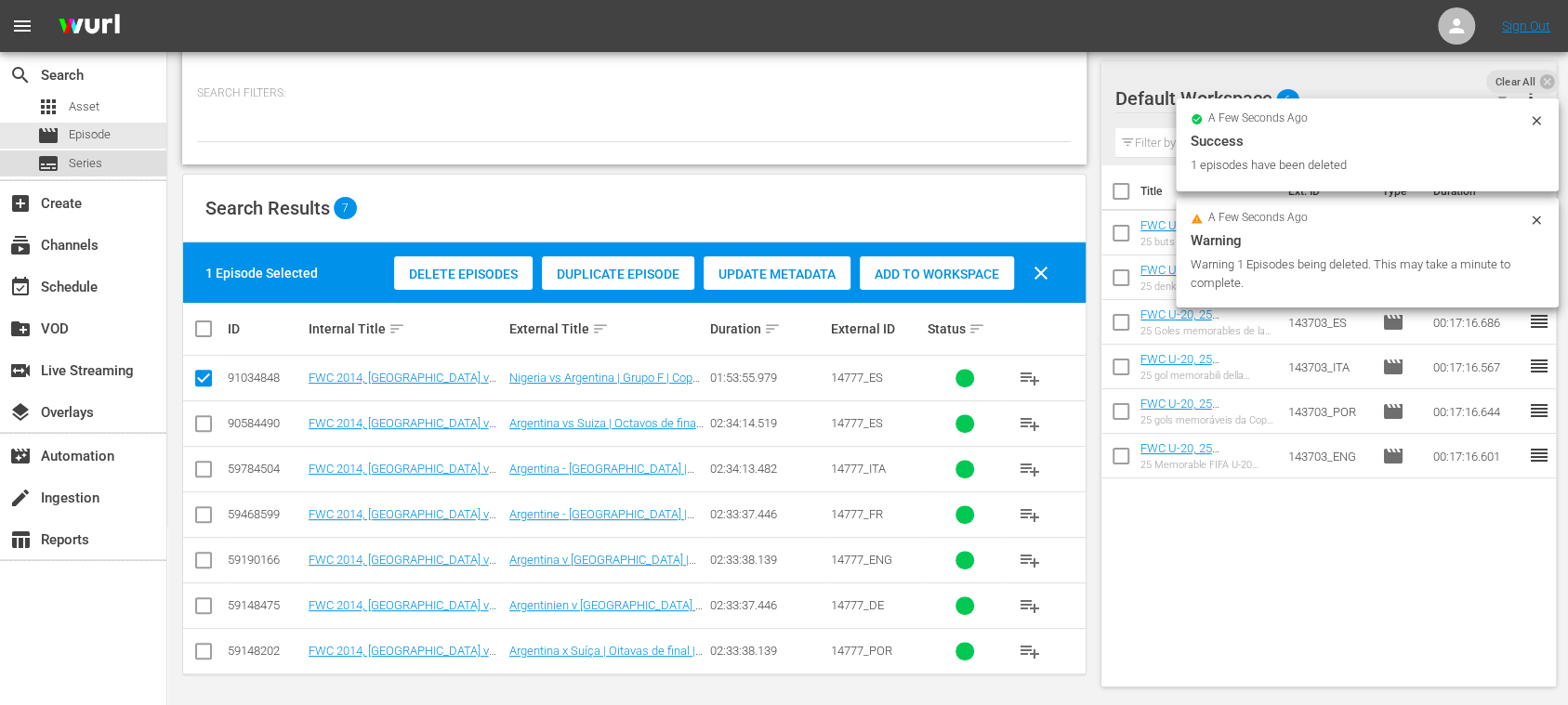
click at [94, 163] on span "Series" at bounding box center [85, 163] width 33 height 19
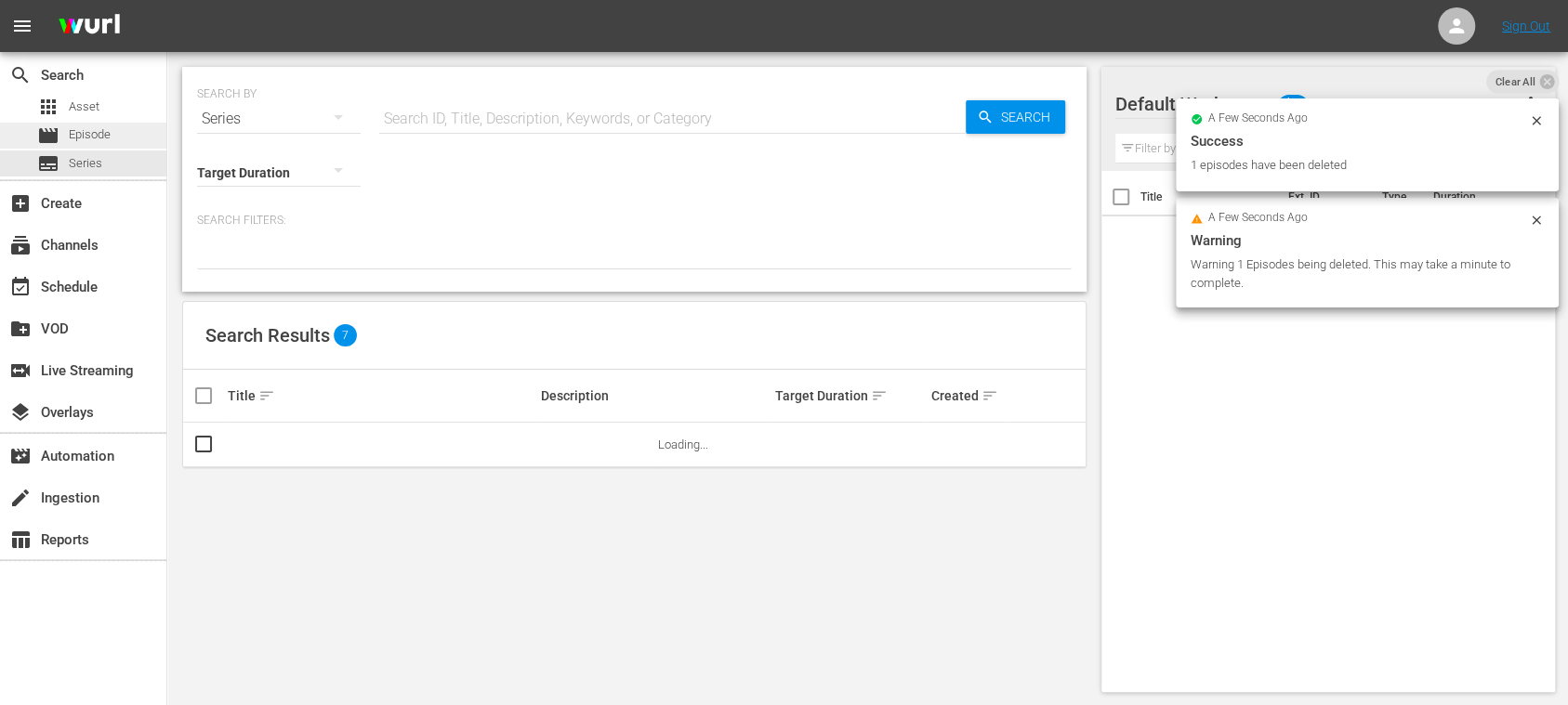
click at [104, 132] on span "Episode" at bounding box center [89, 134] width 42 height 19
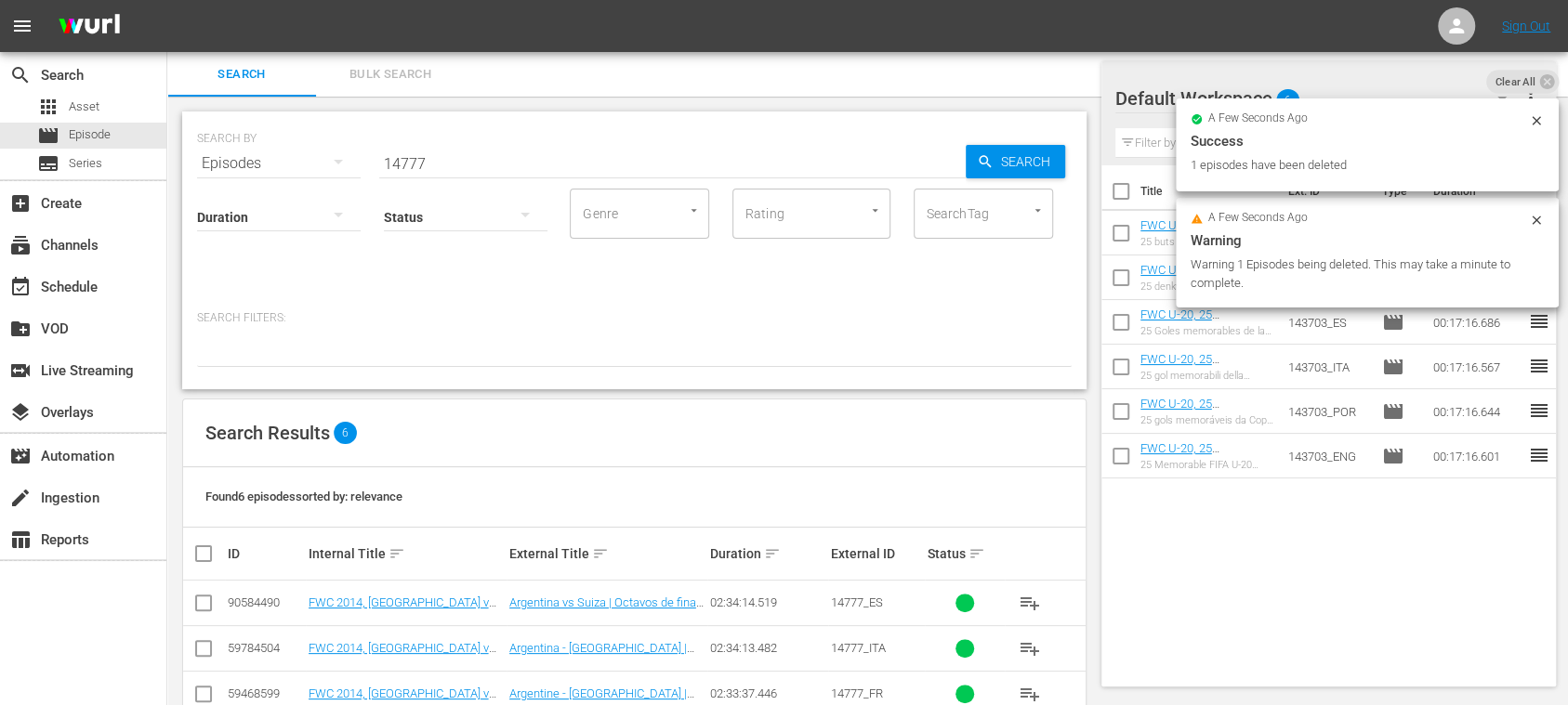
scroll to position [180, 0]
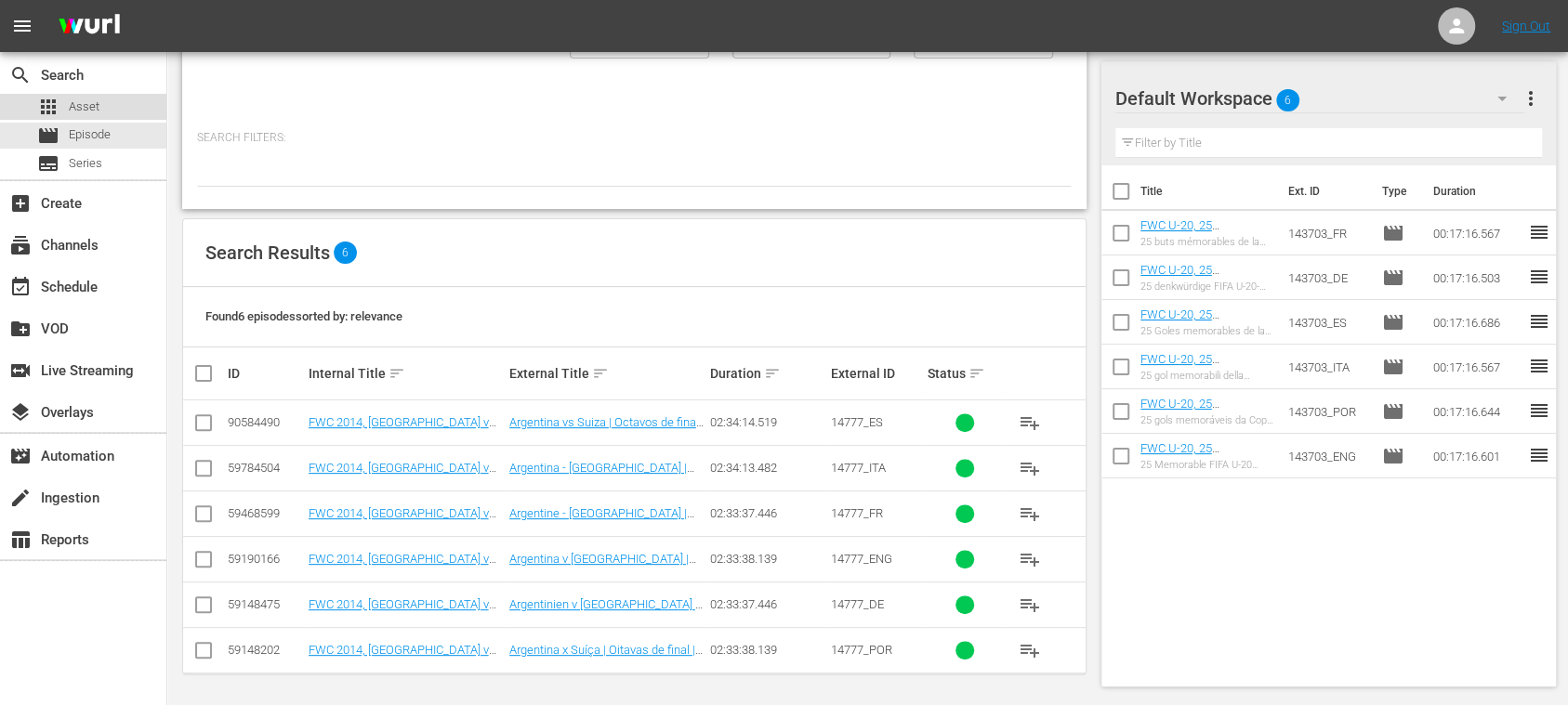
click at [86, 103] on span "Asset" at bounding box center [83, 107] width 30 height 19
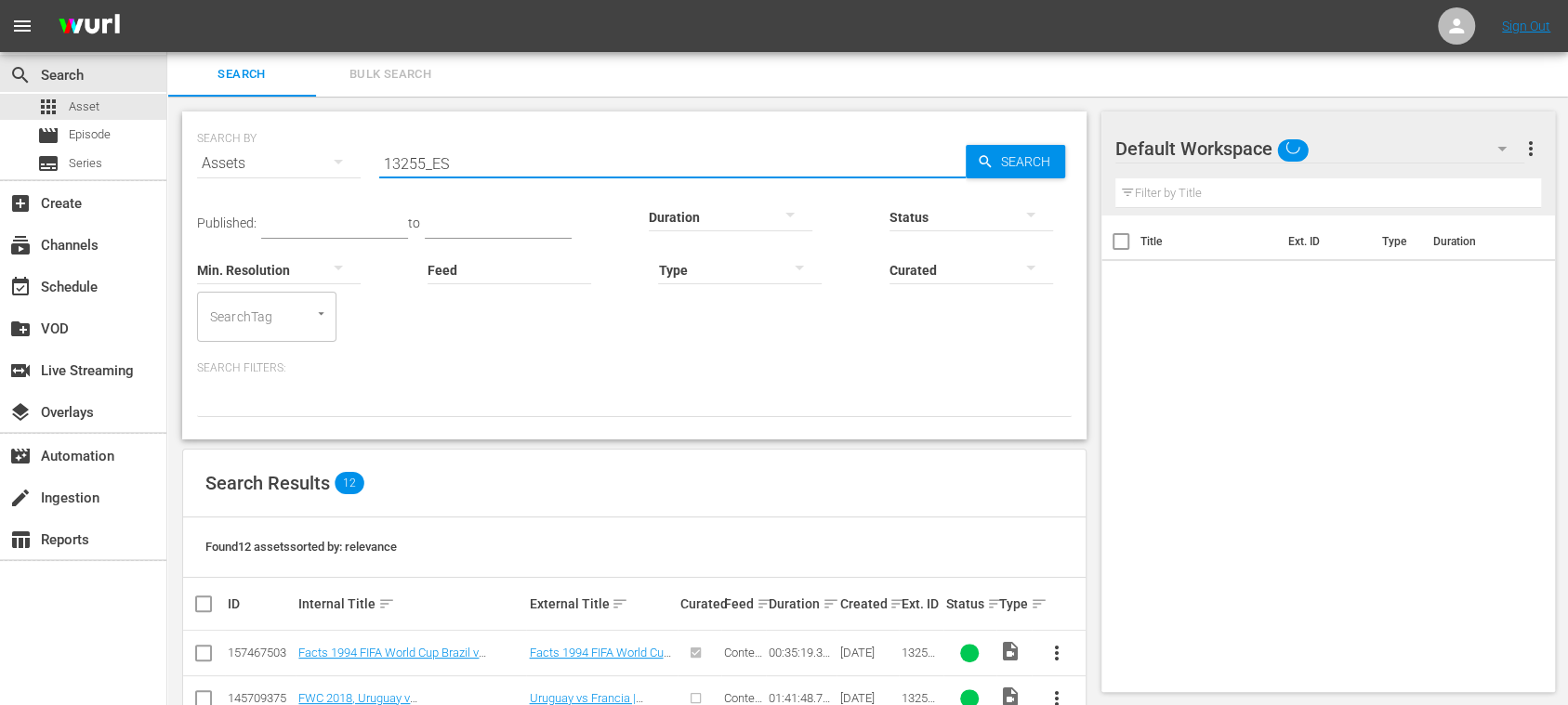
drag, startPoint x: 452, startPoint y: 152, endPoint x: 202, endPoint y: 149, distance: 250.0
click at [202, 149] on div "SEARCH BY Search By Assets Search ID, Title, Description, Keywords, or Category…" at bounding box center [634, 153] width 874 height 66
paste input "4777"
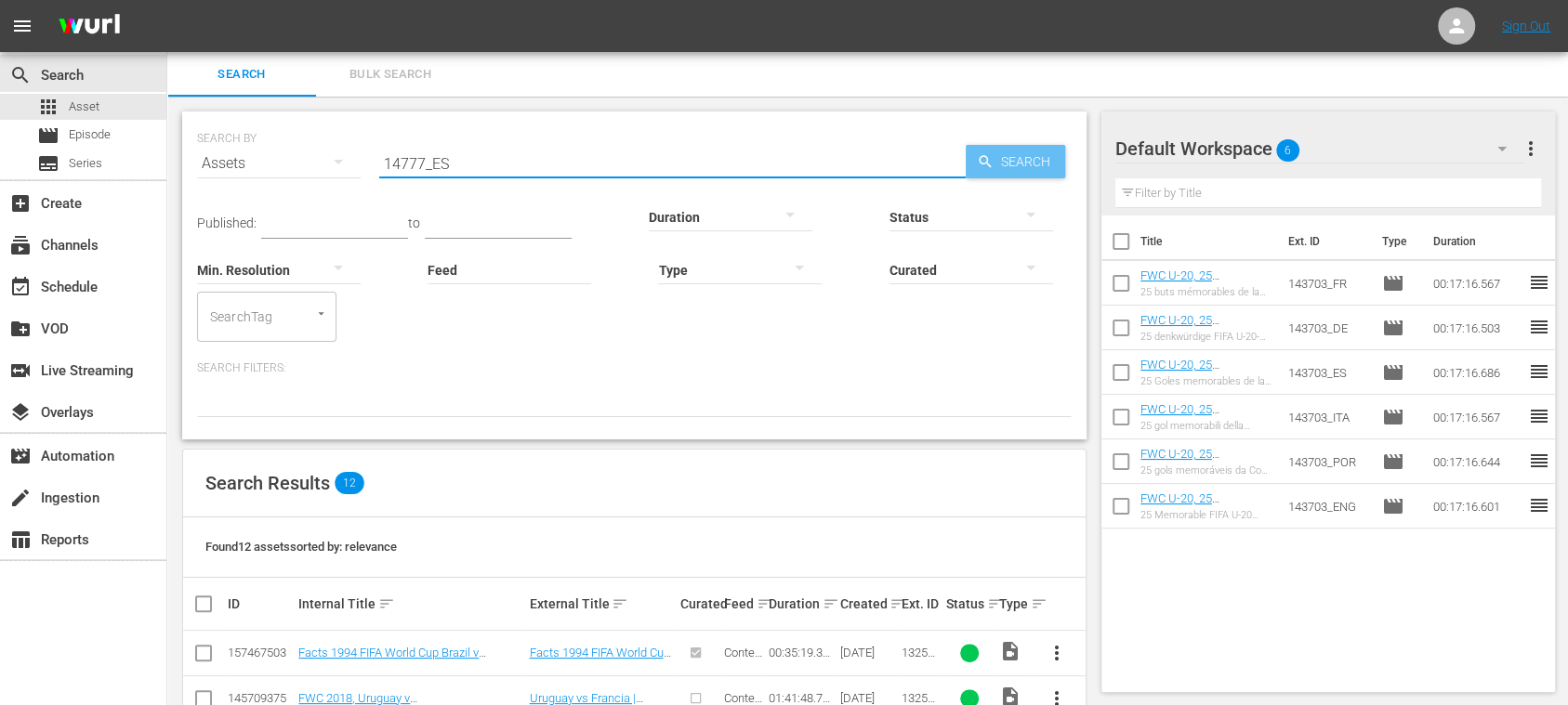
type input "14777_ES"
click at [1042, 165] on span "Search" at bounding box center [1029, 161] width 71 height 33
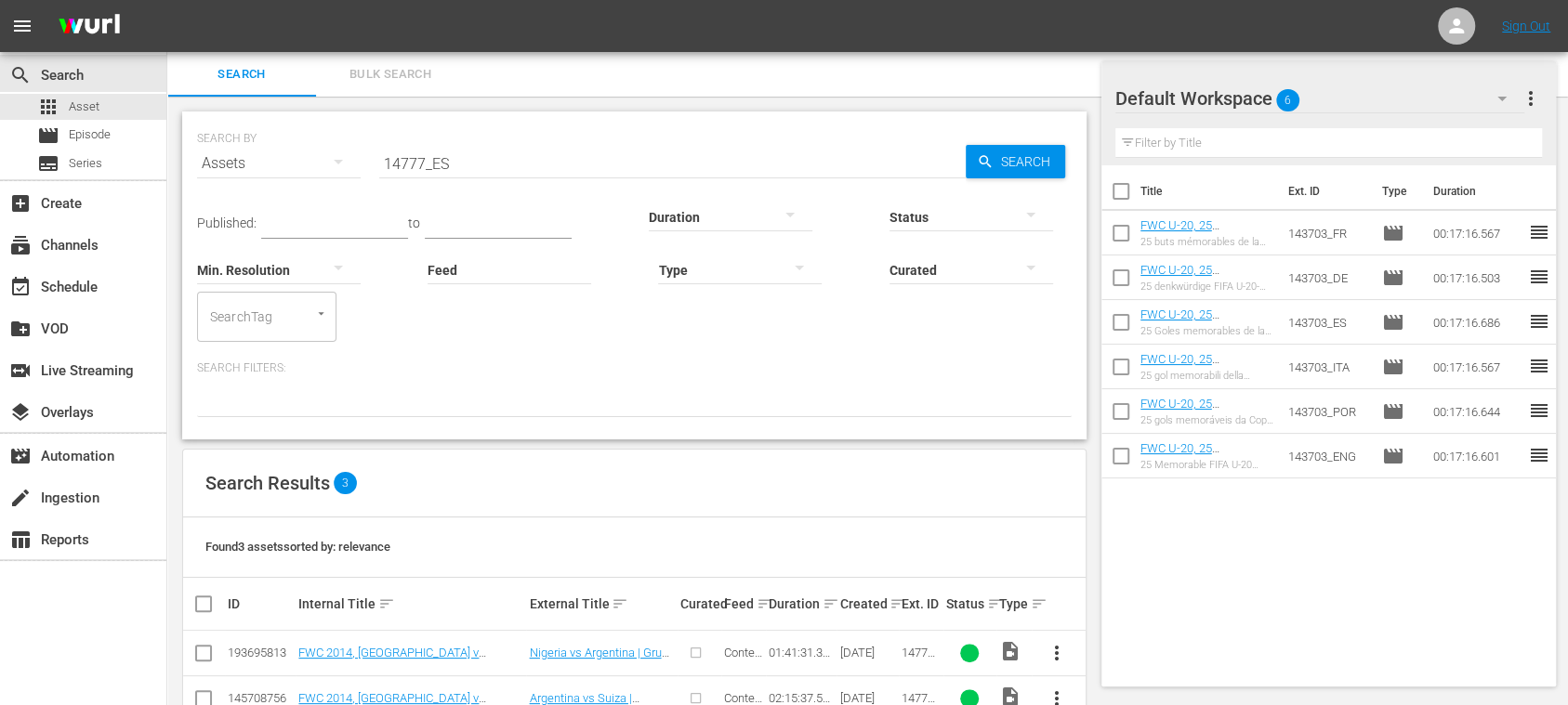
scroll to position [95, 0]
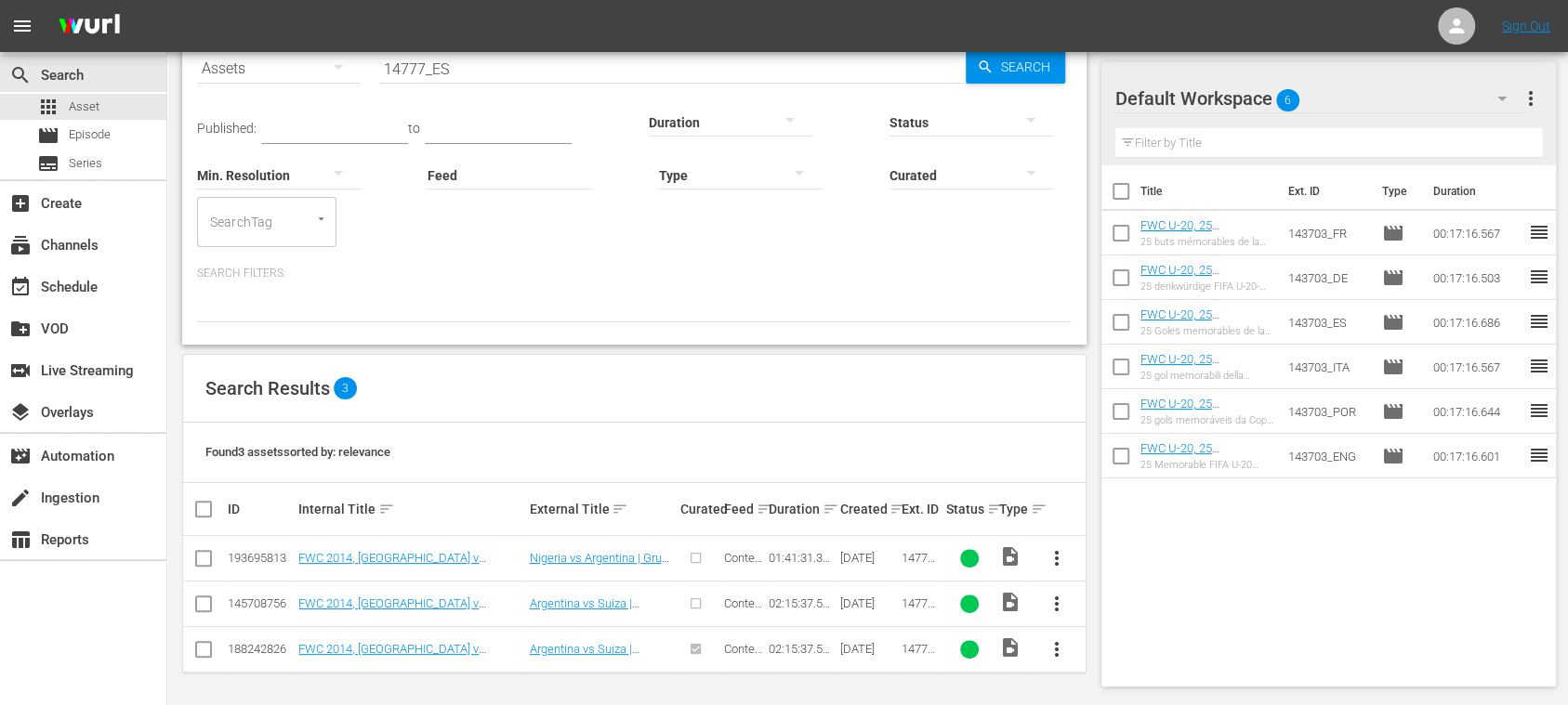
click at [204, 560] on input "checkbox" at bounding box center [203, 561] width 22 height 22
checkbox input "true"
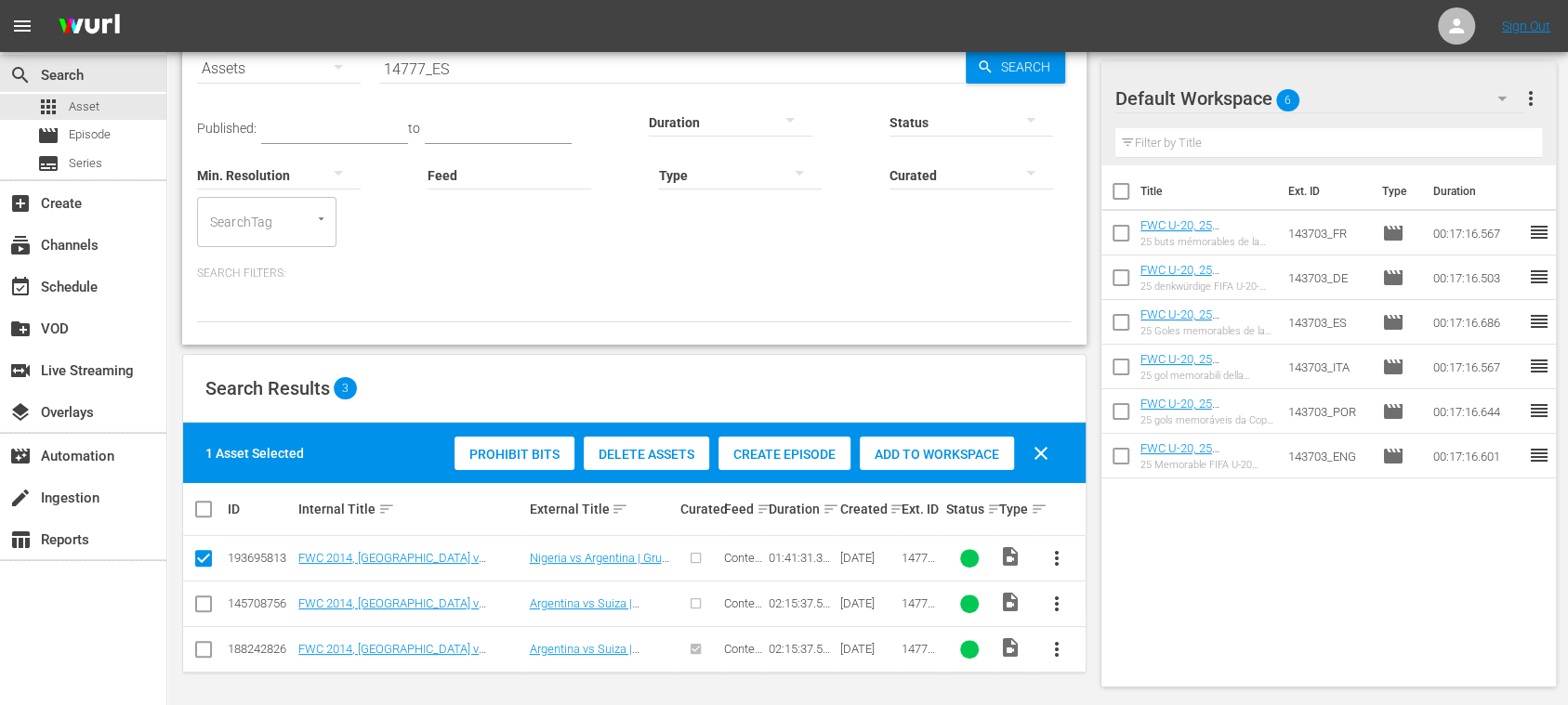
click at [653, 456] on span "Delete Assets" at bounding box center [647, 454] width 125 height 15
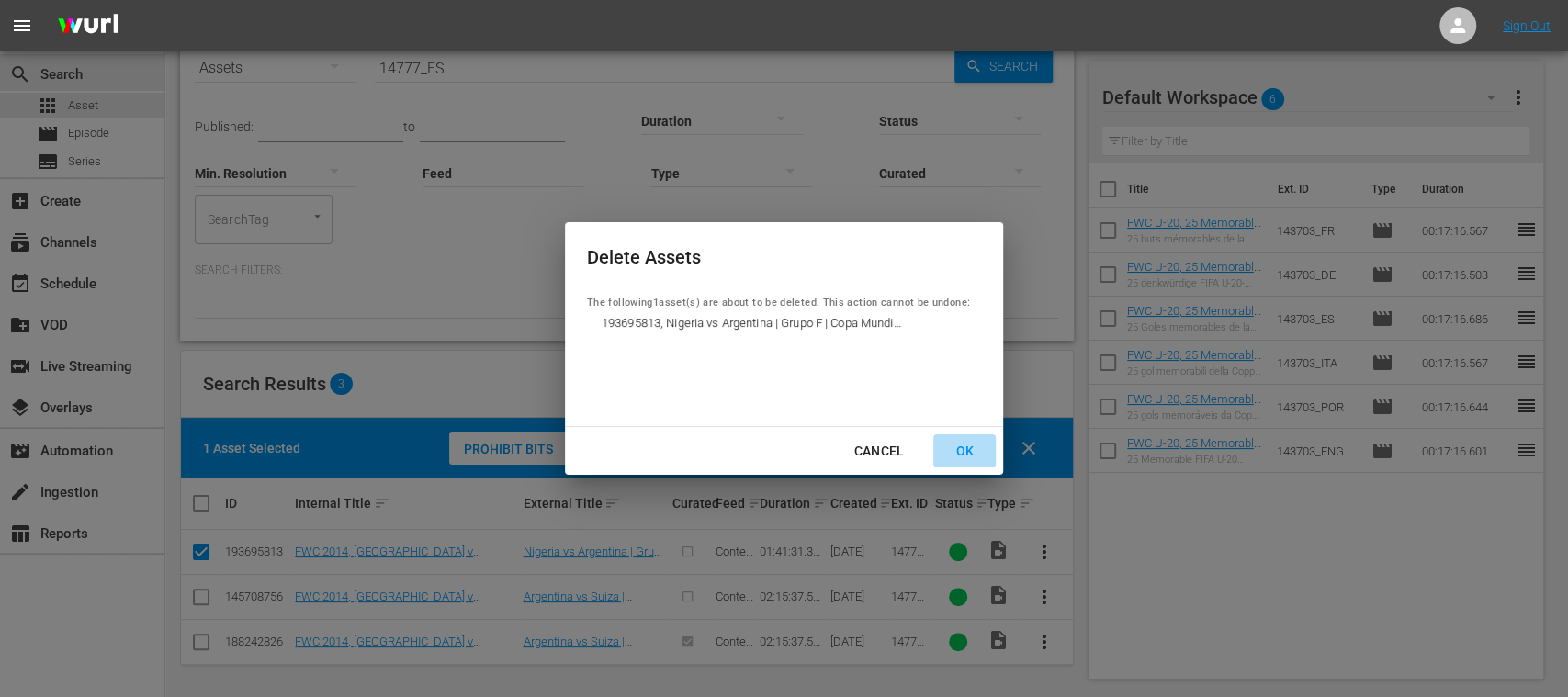
click at [970, 450] on div "OK" at bounding box center [964, 451] width 47 height 23
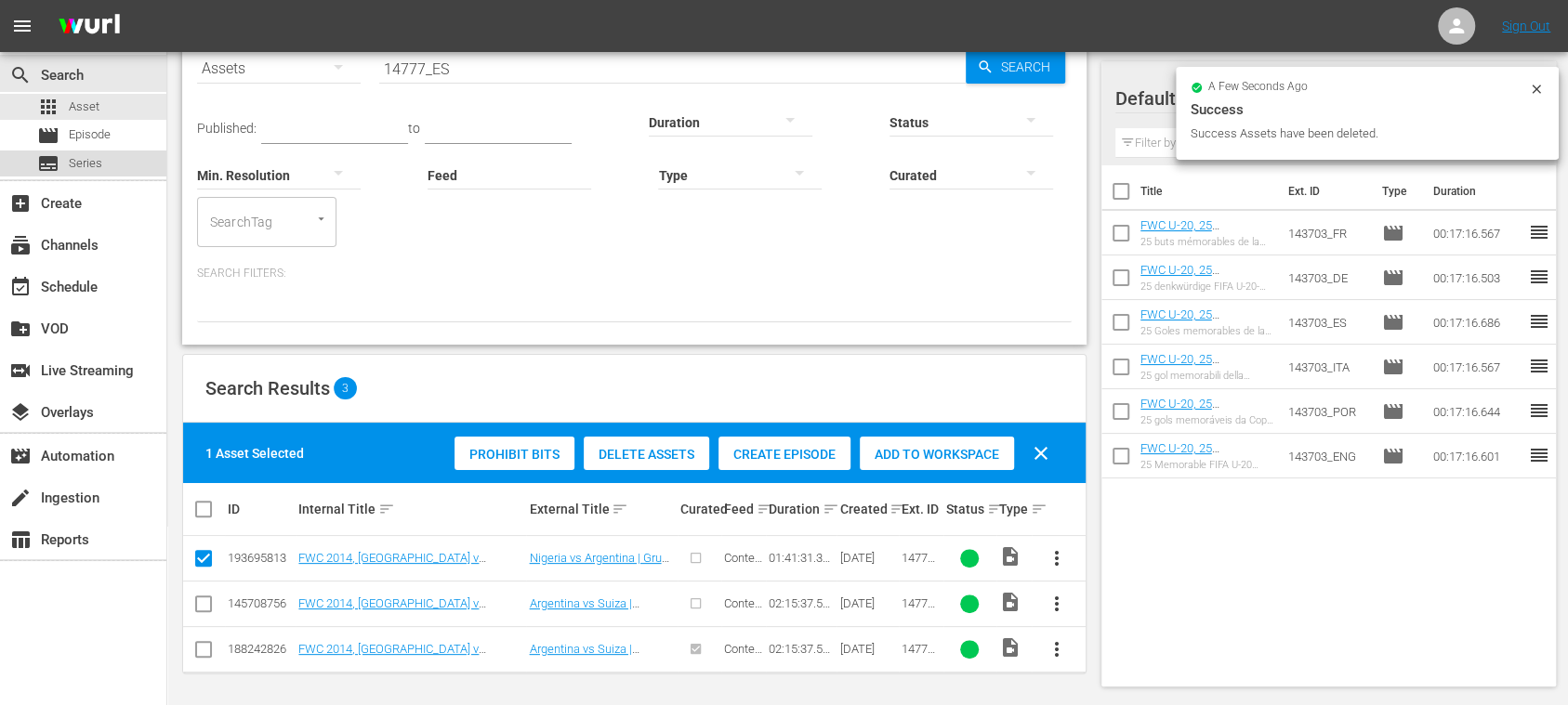
click at [89, 162] on span "Series" at bounding box center [85, 163] width 33 height 19
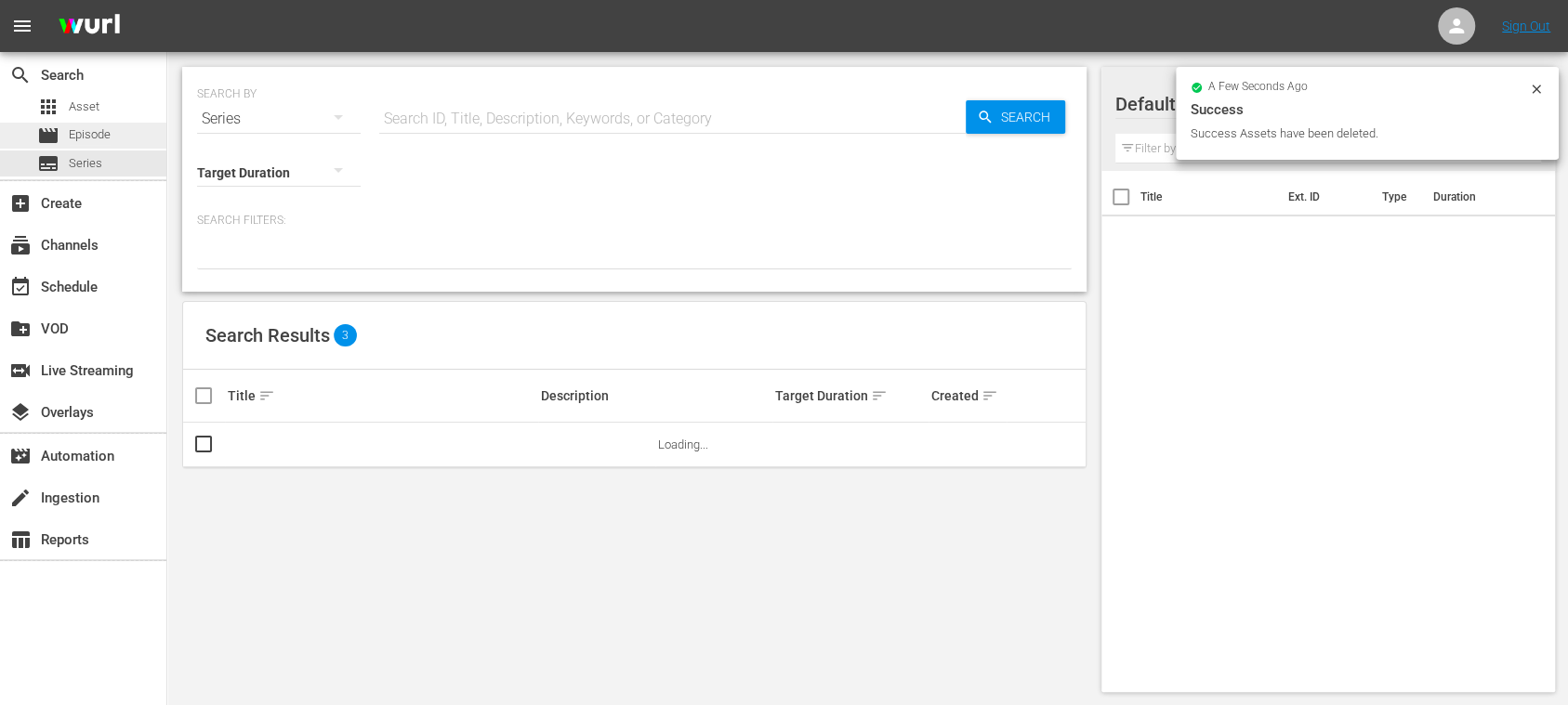
click at [98, 140] on span "Episode" at bounding box center [89, 134] width 42 height 19
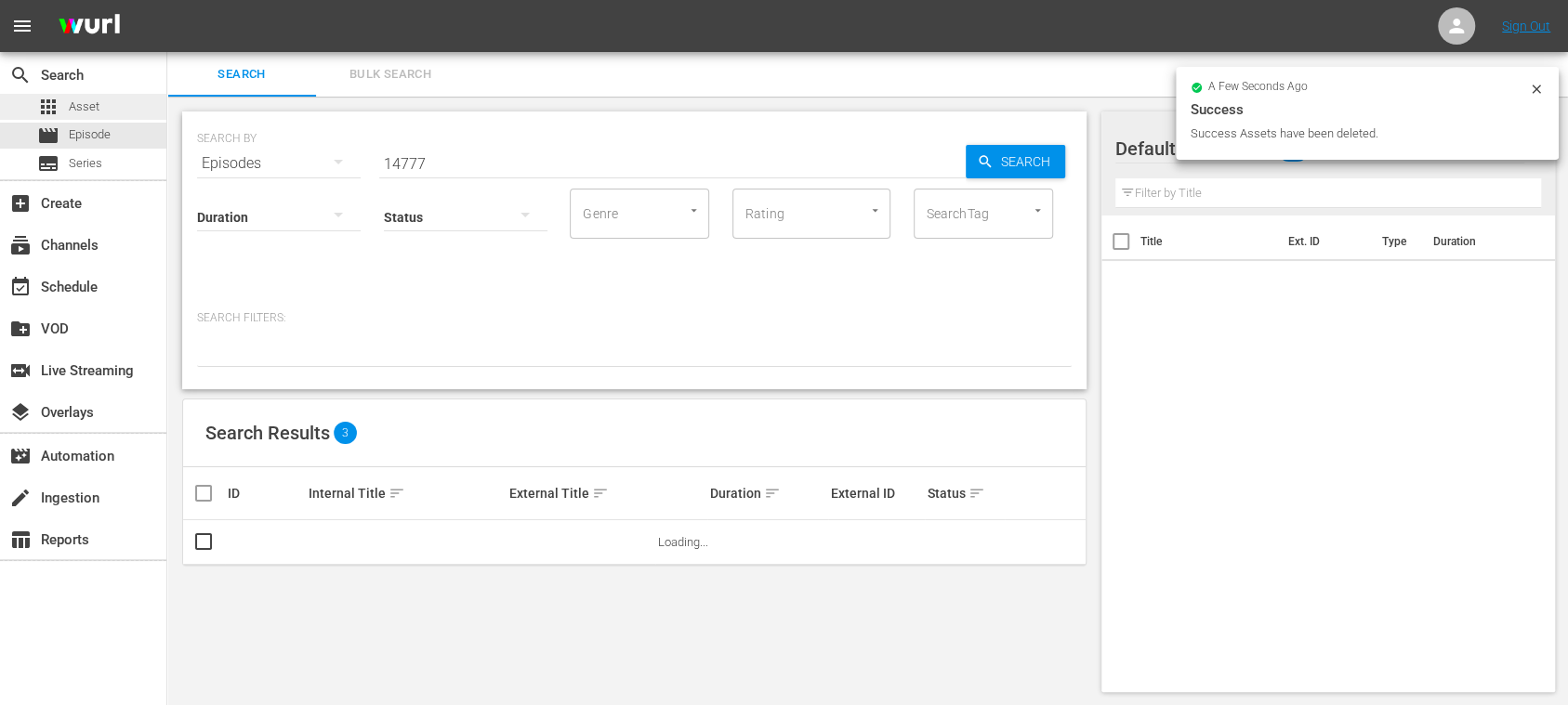
click at [91, 100] on span "Asset" at bounding box center [83, 107] width 30 height 19
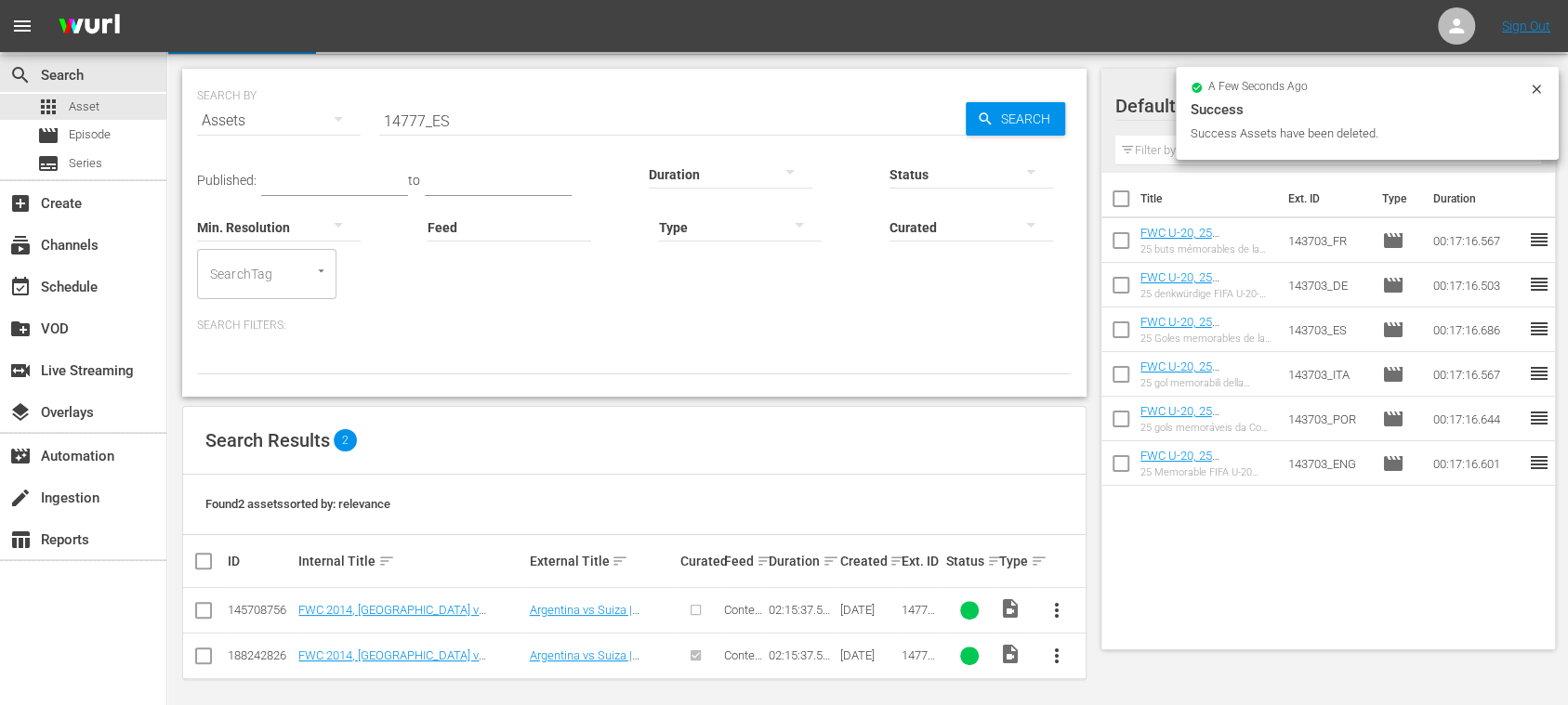
scroll to position [49, 0]
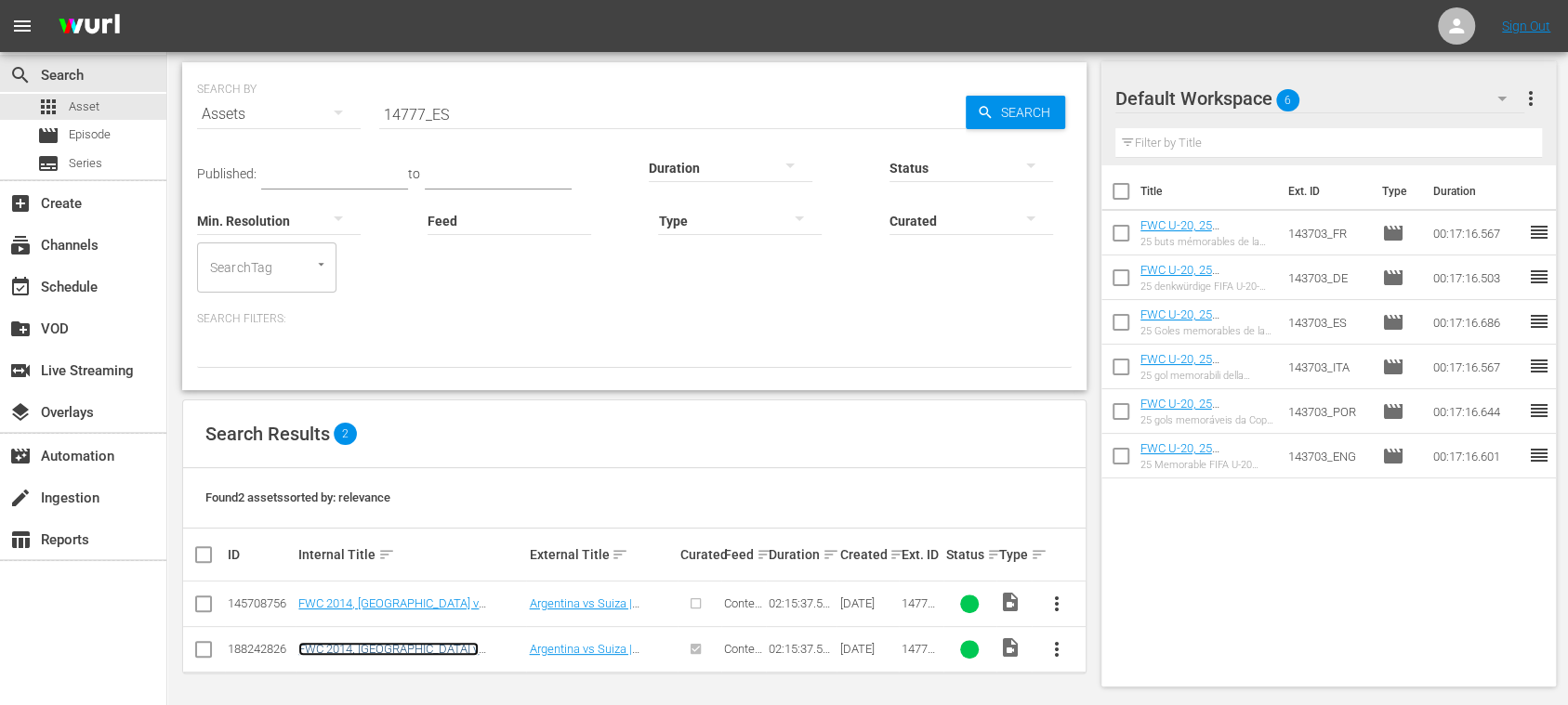
click at [454, 644] on link "FWC 2014, [GEOGRAPHIC_DATA] v [GEOGRAPHIC_DATA], Round of 16 - FMR (ES)" at bounding box center [405, 663] width 214 height 42
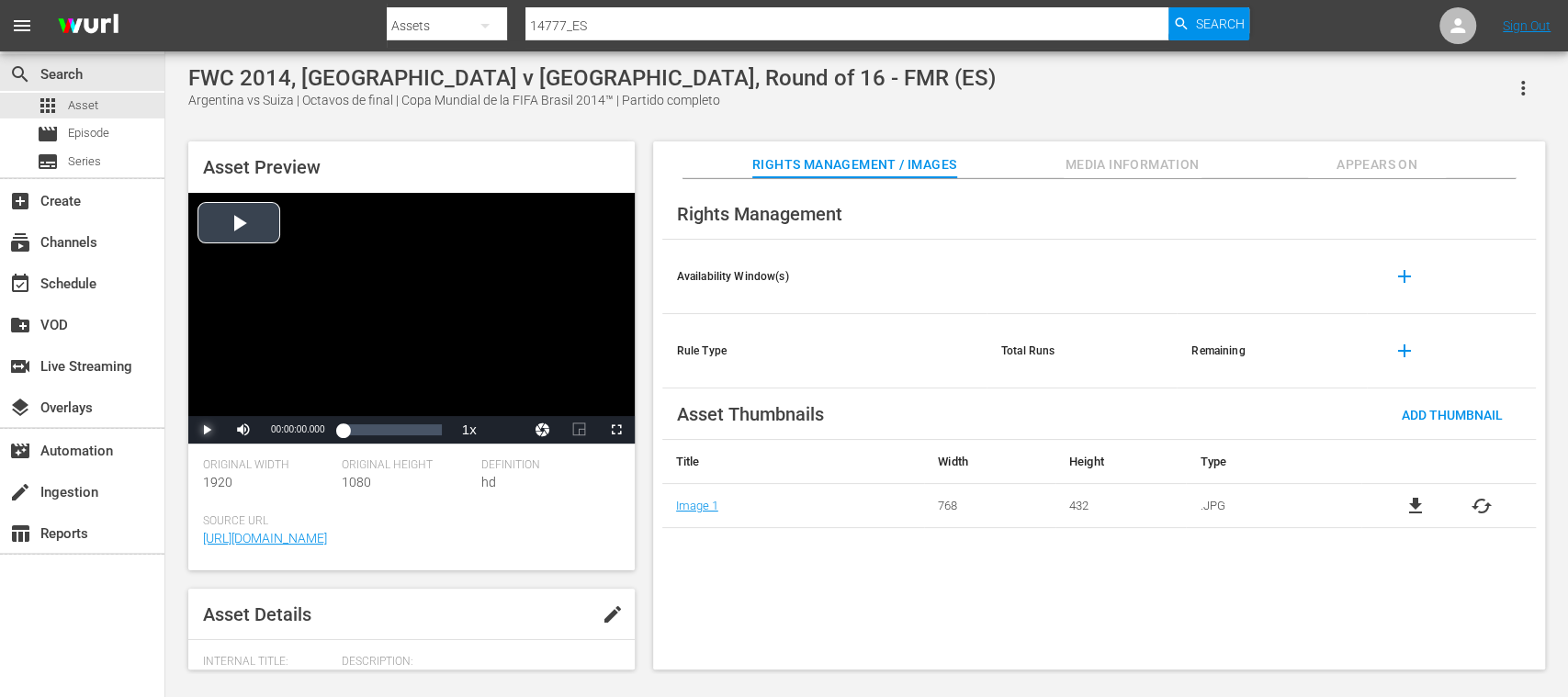
click at [207, 430] on span "Video Player" at bounding box center [207, 430] width 0 height 0
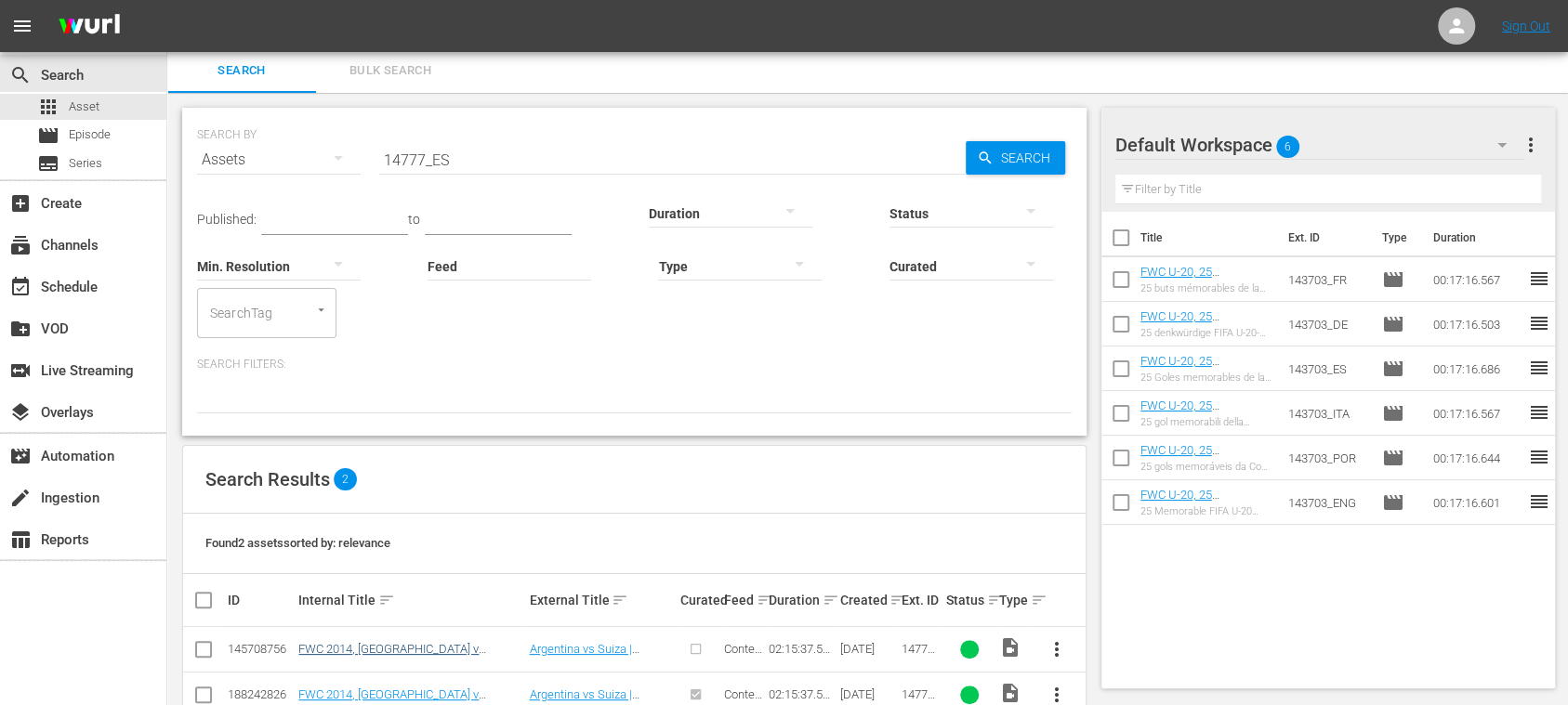
scroll to position [49, 0]
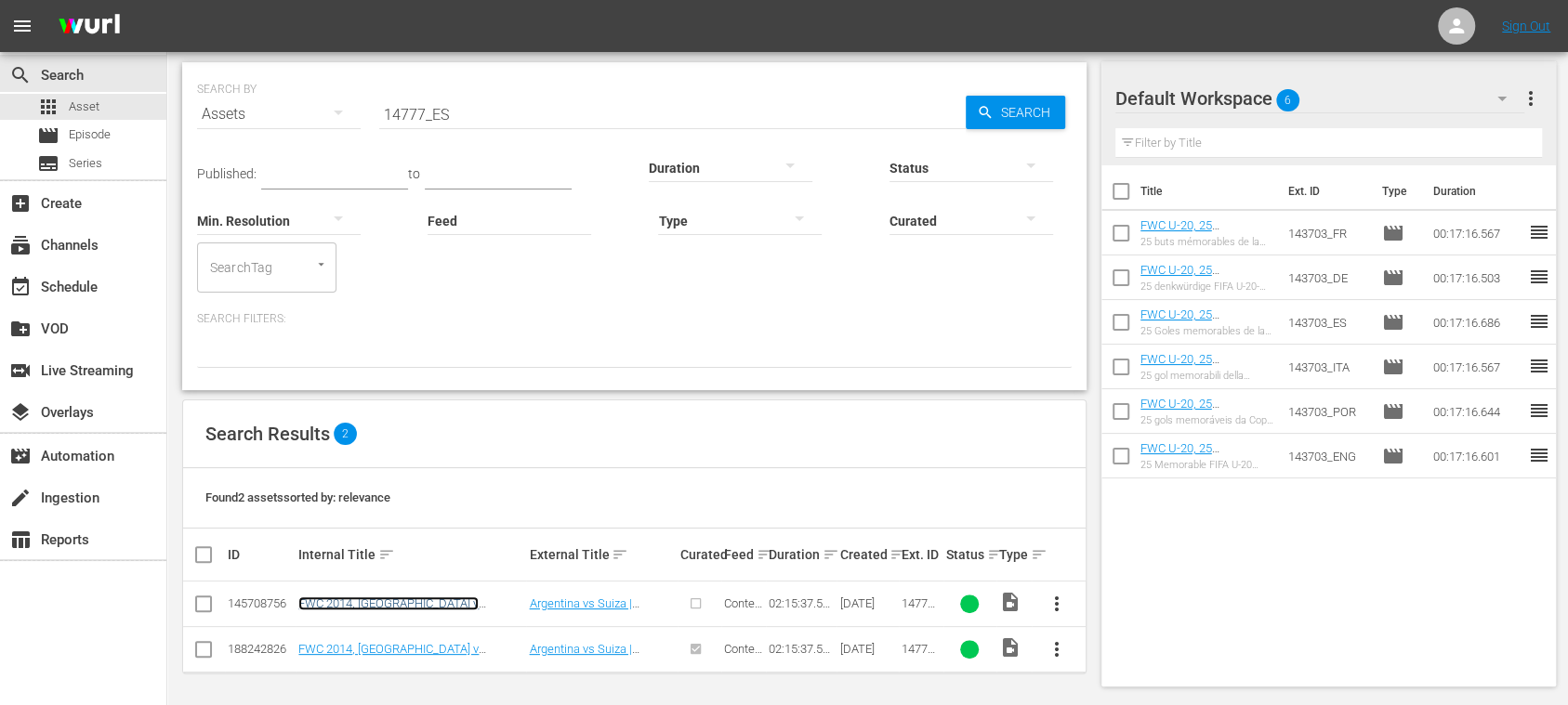
click at [399, 602] on link "FWC 2014, [GEOGRAPHIC_DATA] v [GEOGRAPHIC_DATA] (ES)" at bounding box center [388, 610] width 180 height 28
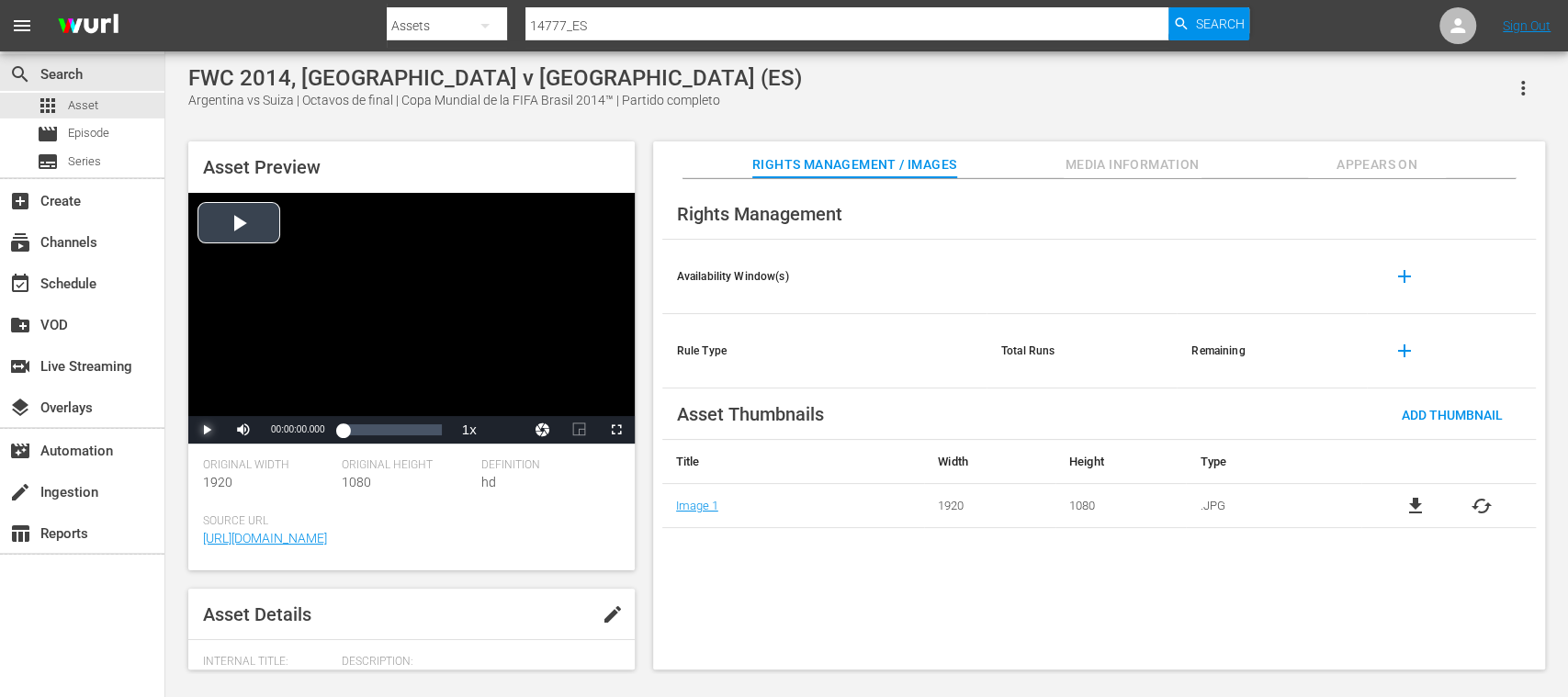
click at [207, 430] on span "Video Player" at bounding box center [207, 430] width 0 height 0
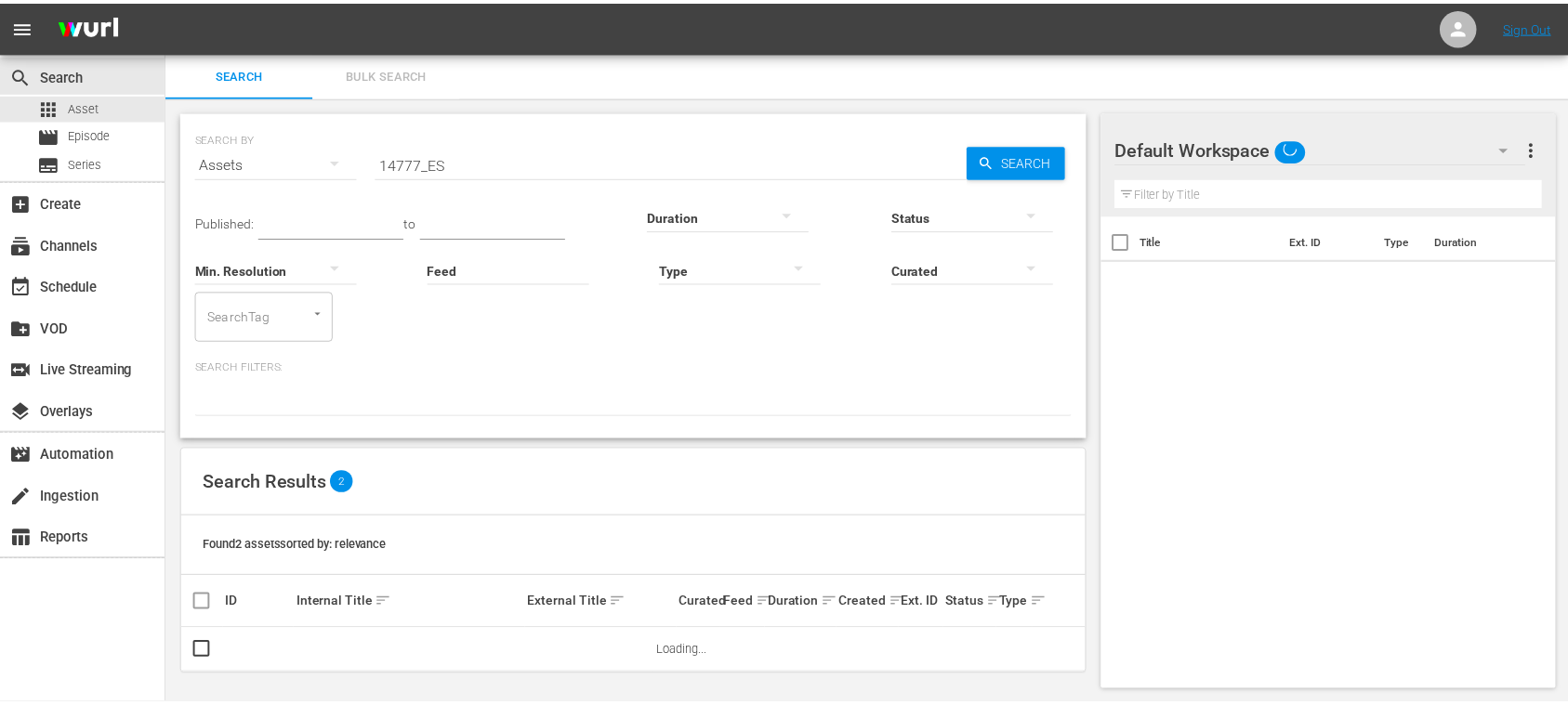
scroll to position [4, 0]
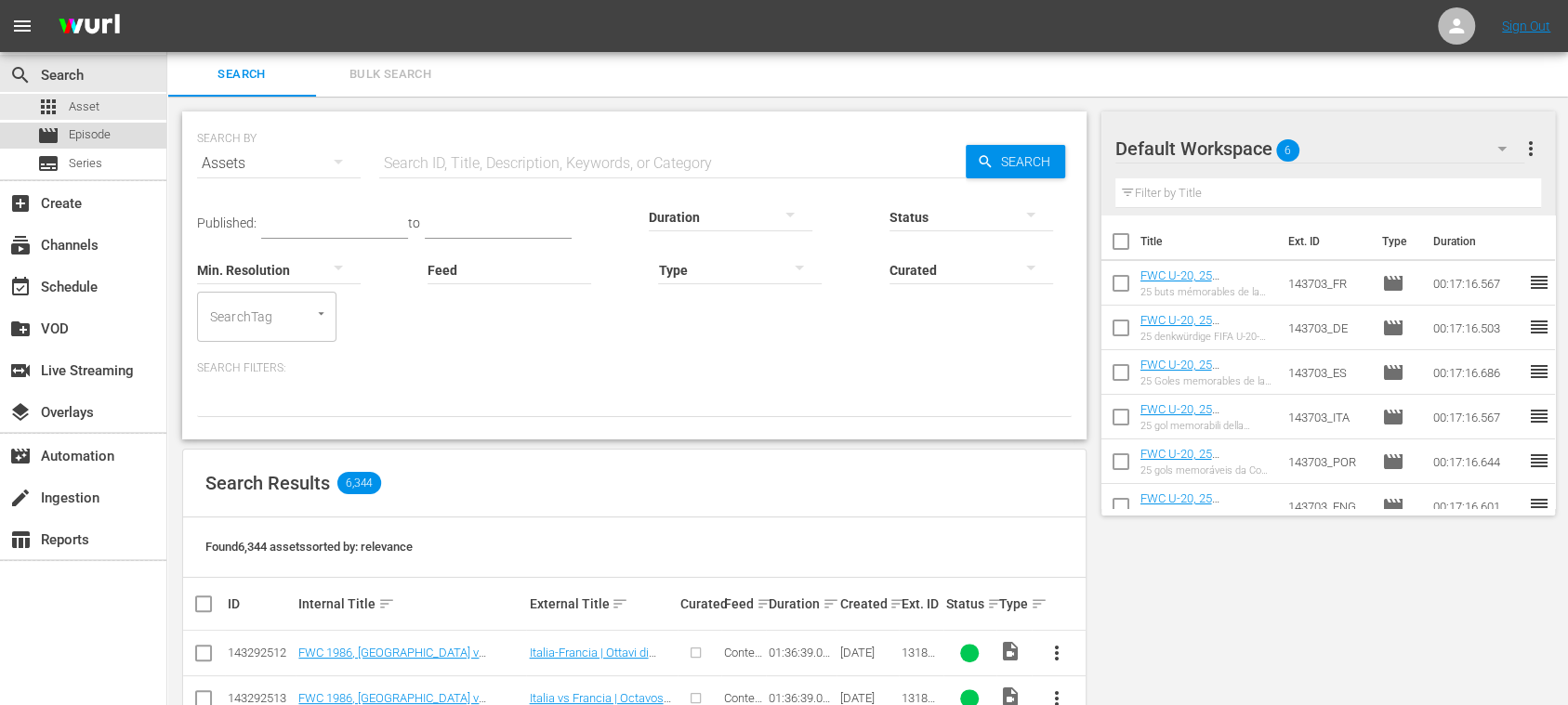
click at [107, 134] on span "Episode" at bounding box center [89, 134] width 42 height 19
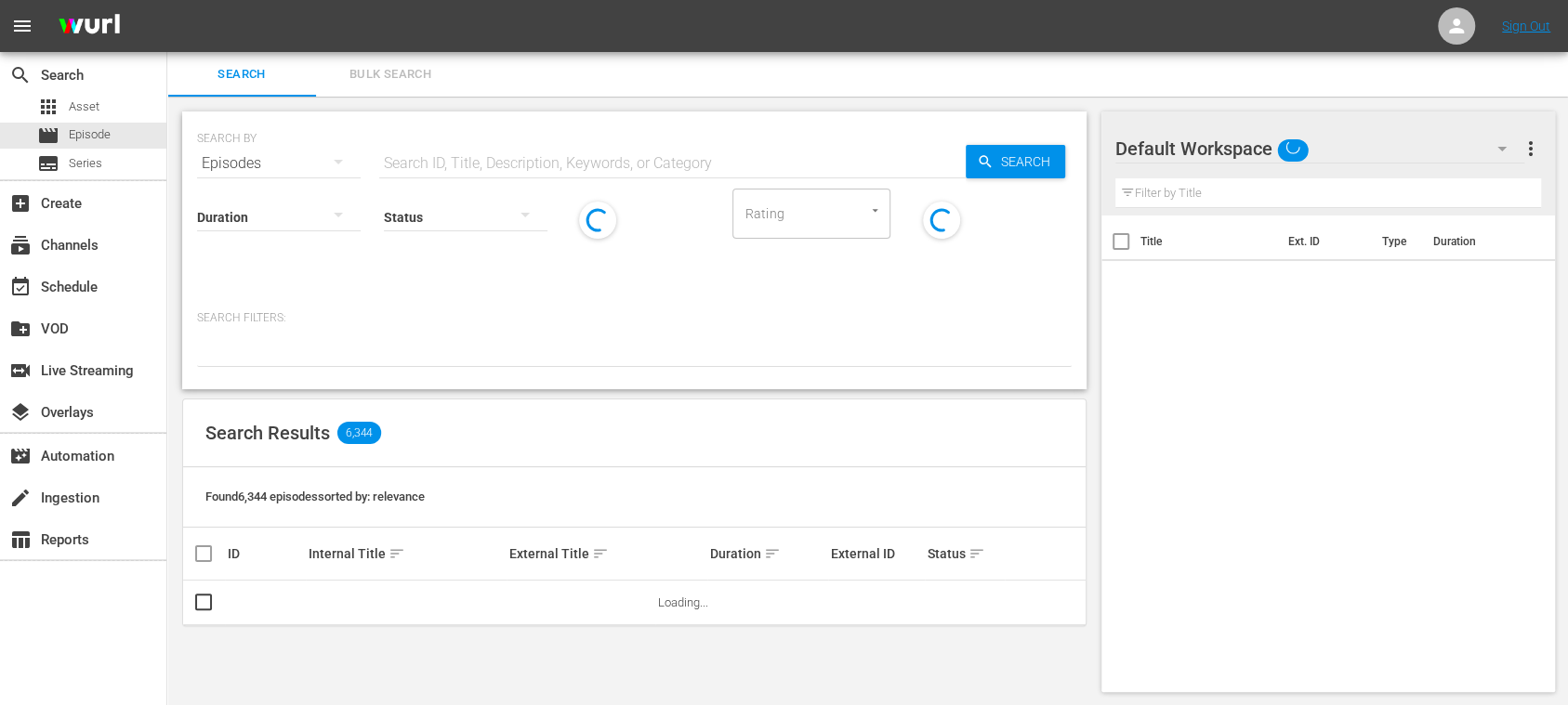
click at [518, 163] on input "text" at bounding box center [673, 163] width 587 height 45
paste input "14411"
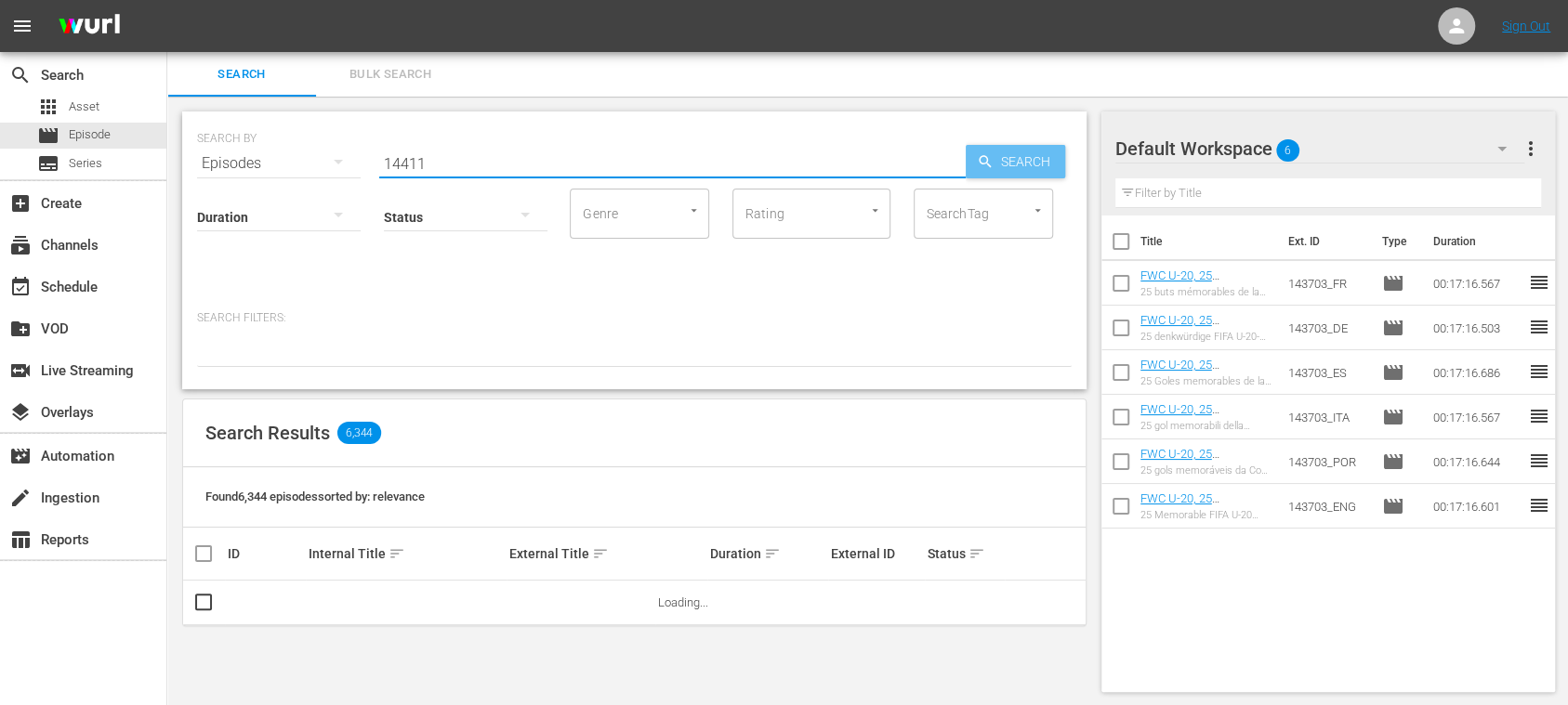
type input "14411"
click at [990, 161] on icon "button" at bounding box center [985, 161] width 17 height 17
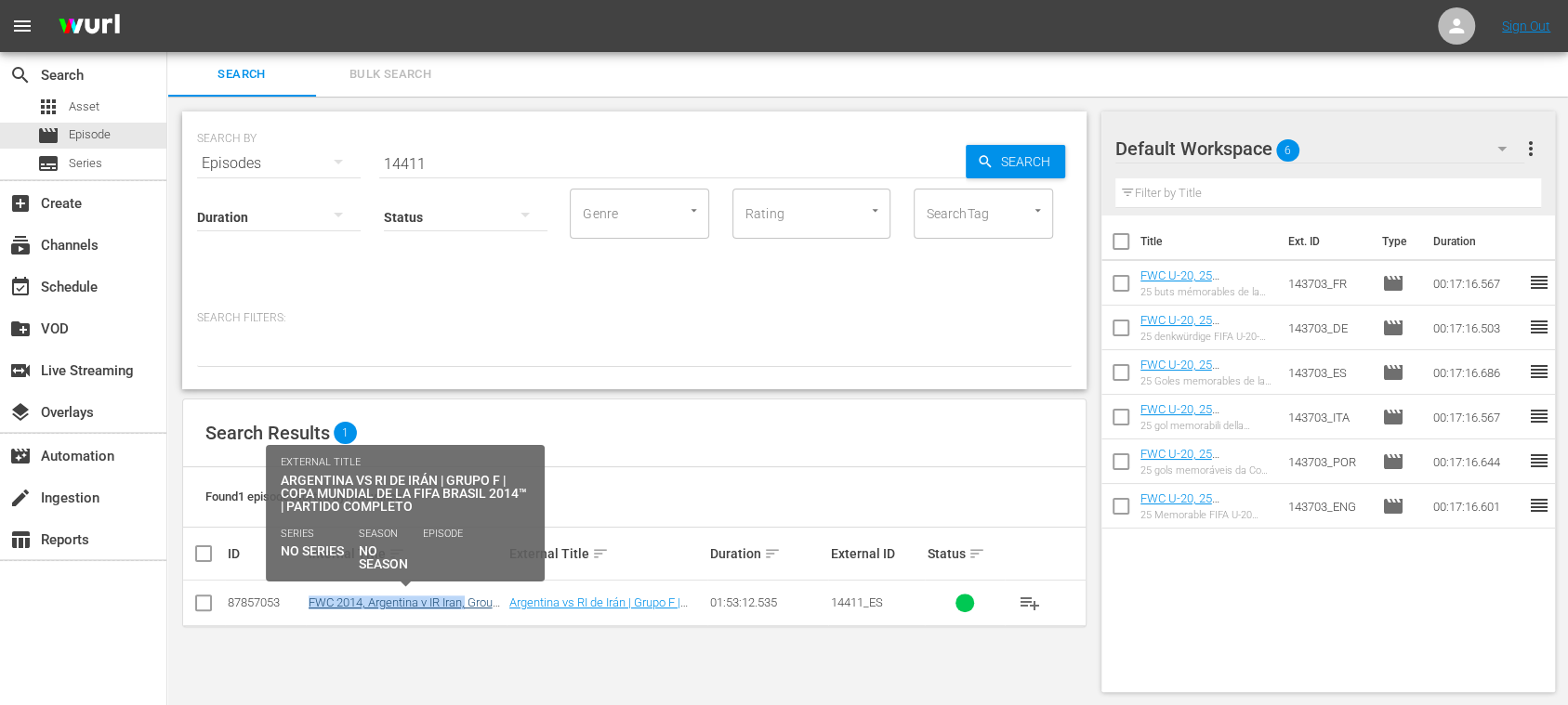
drag, startPoint x: 293, startPoint y: 607, endPoint x: 467, endPoint y: 606, distance: 174.0
click at [467, 528] on tr "87857053 FWC 2014, Argentina v IR Iran, Group Stage - FMR (ES) Argentina vs RI …" at bounding box center [634, 603] width 903 height 46
click at [478, 528] on link "FWC 2014, Argentina v IR Iran, Group Stage - FMR (ES)" at bounding box center [403, 609] width 191 height 28
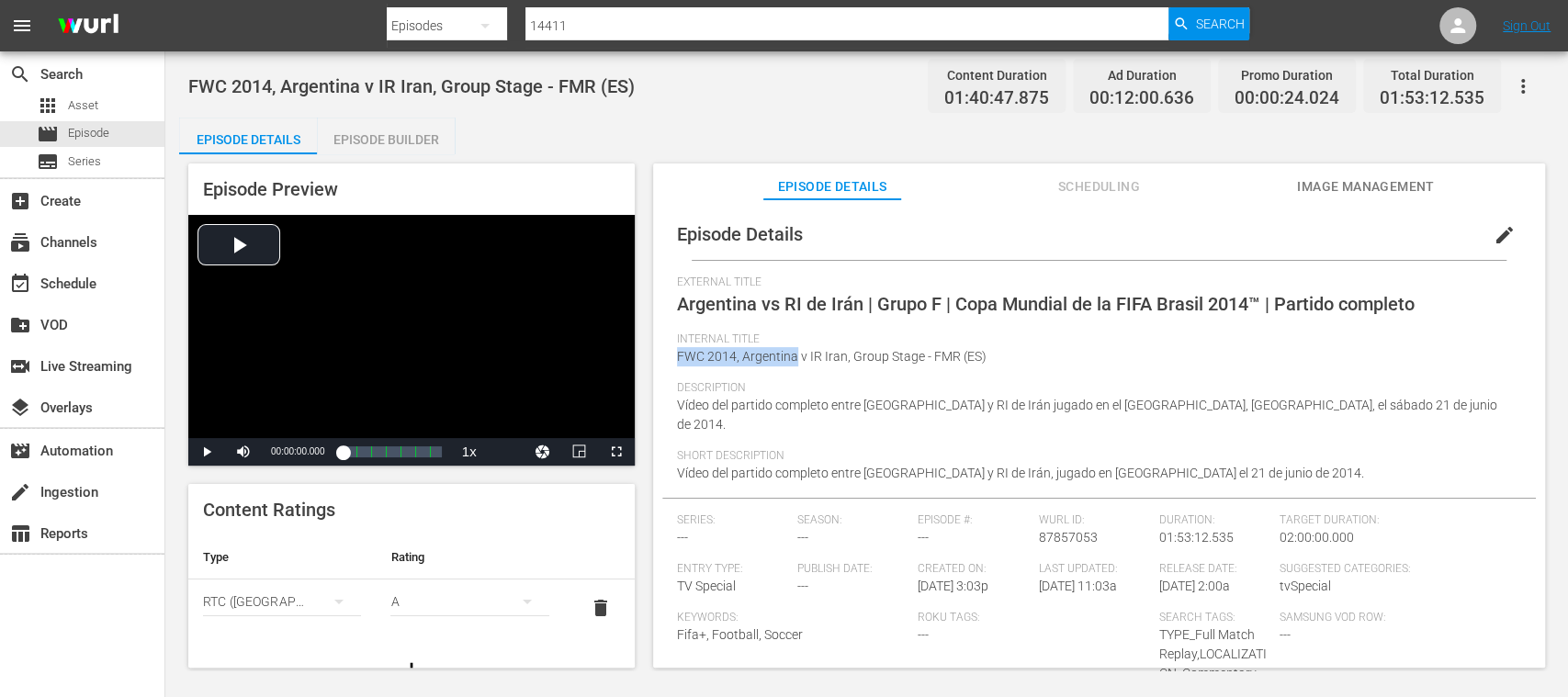
drag, startPoint x: 680, startPoint y: 359, endPoint x: 792, endPoint y: 357, distance: 112.0
click at [792, 357] on span "FWC 2014, Argentina v IR Iran, Group Stage - FMR (ES)" at bounding box center [831, 356] width 309 height 15
click at [789, 370] on div "Internal Title FWC 2014, Argentina v IR Iran, Group Stage - FMR (ES)" at bounding box center [1098, 357] width 844 height 48
drag, startPoint x: 742, startPoint y: 356, endPoint x: 840, endPoint y: 352, distance: 98.1
click at [840, 352] on span "FWC 2014, Argentina v IR Iran, Group Stage - FMR (ES)" at bounding box center [831, 356] width 309 height 15
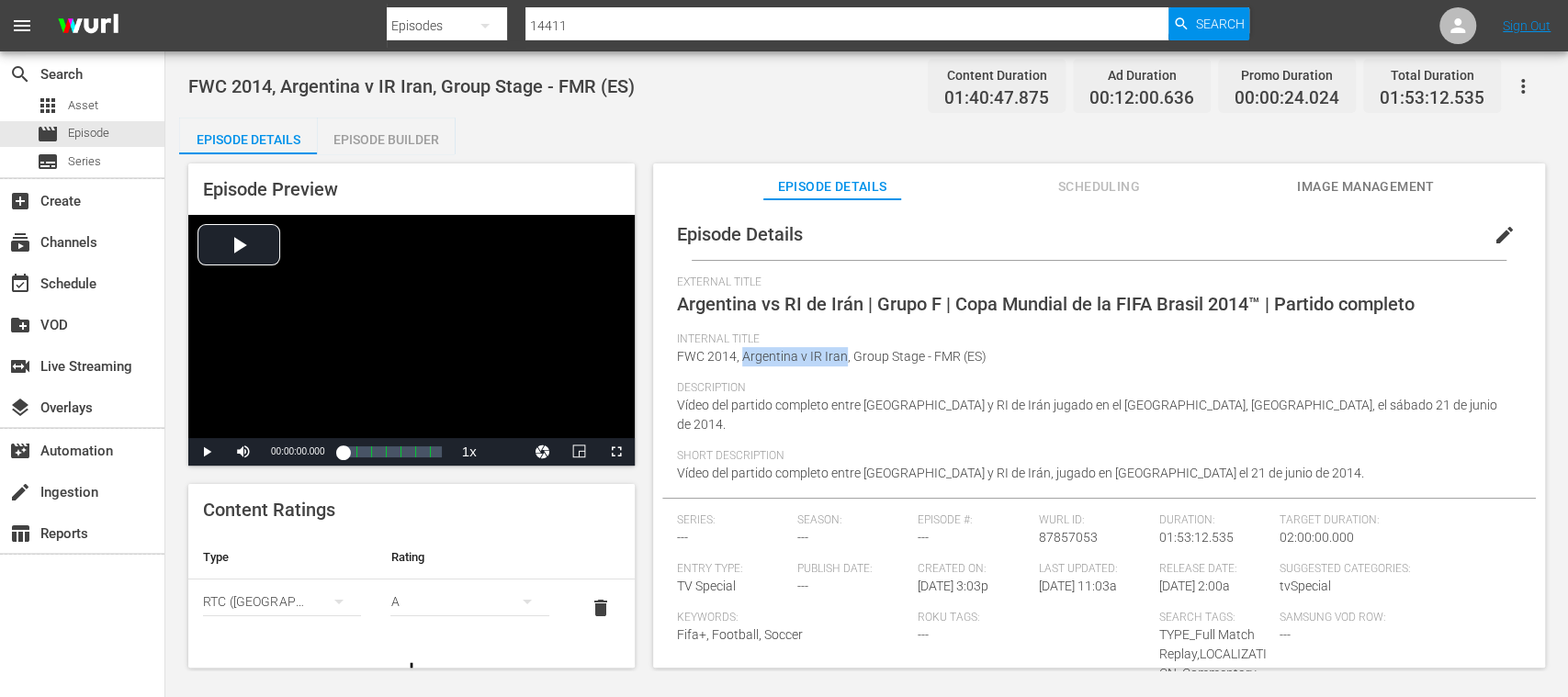
copy span "Argentina v IR Iran"
click at [88, 132] on span "Episode" at bounding box center [88, 132] width 42 height 18
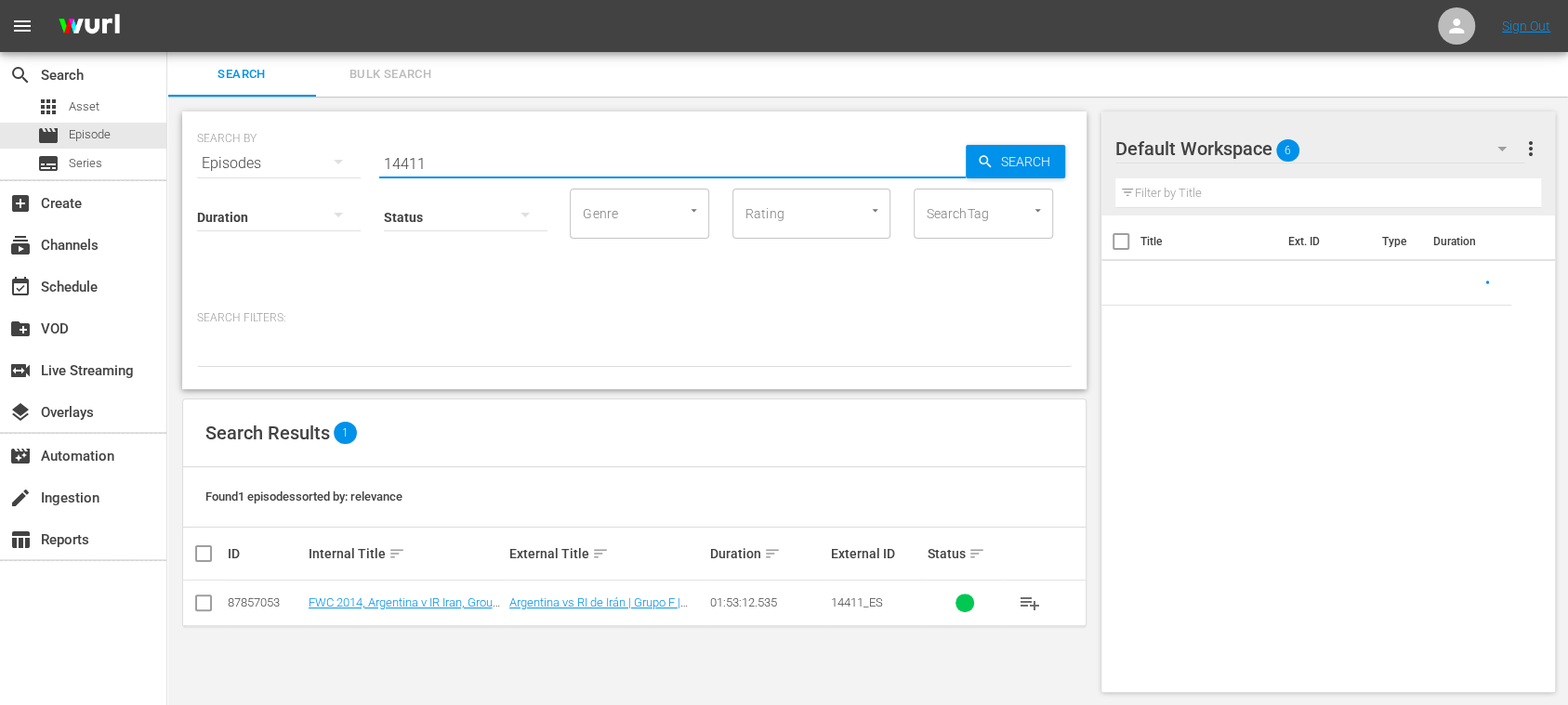
drag, startPoint x: 448, startPoint y: 163, endPoint x: 256, endPoint y: 163, distance: 192.0
click at [256, 165] on div "SEARCH BY Search By Episodes Search ID, Title, Description, Keywords, or Catego…" at bounding box center [634, 153] width 874 height 66
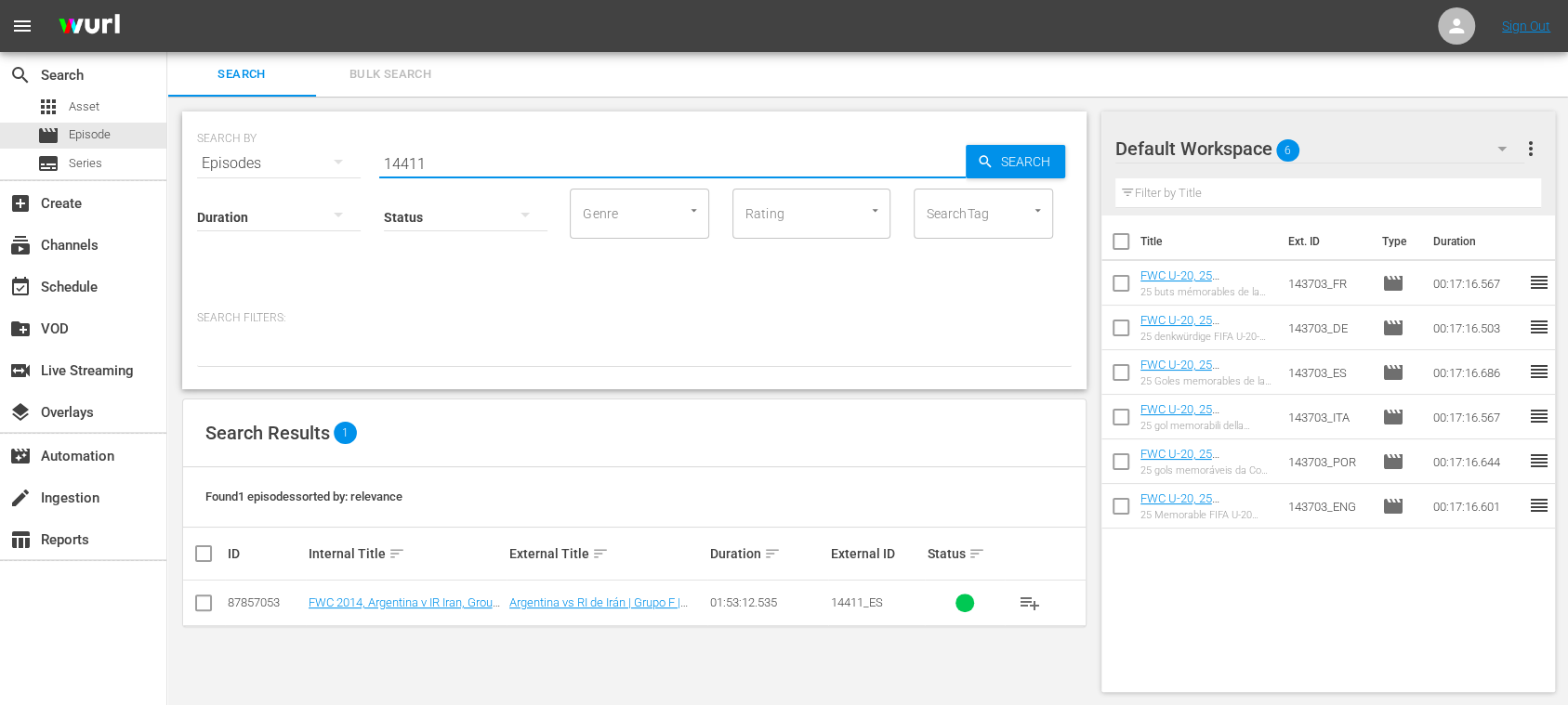
paste input "Argentina v IR Iran"
type input "Argentina v IR Iran"
click at [1038, 153] on span "Search" at bounding box center [1029, 161] width 71 height 33
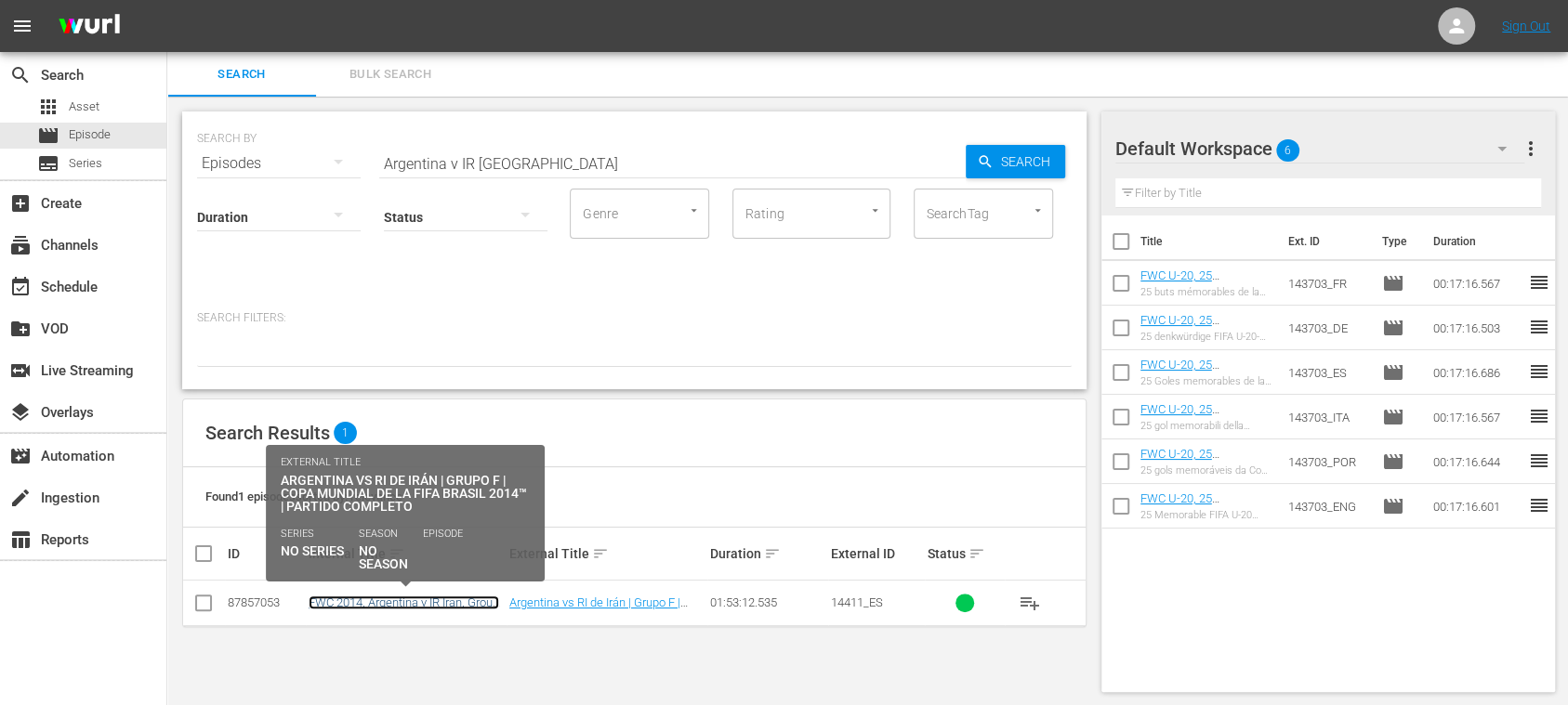
click at [420, 528] on link "FWC 2014, Argentina v IR Iran, Group Stage - FMR (ES)" at bounding box center [403, 609] width 191 height 28
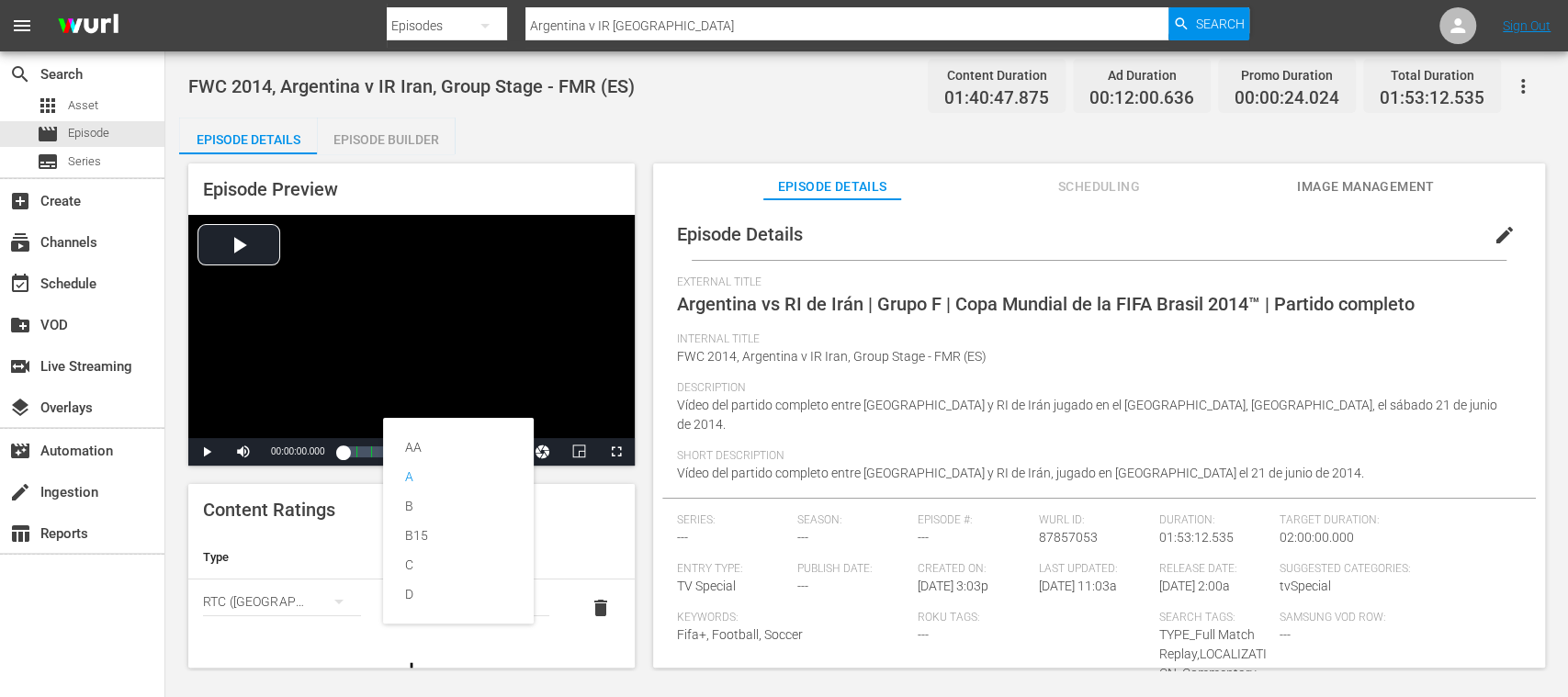
drag, startPoint x: 678, startPoint y: 360, endPoint x: 834, endPoint y: 365, distance: 156.1
click at [834, 365] on div "AA A B B15 C D" at bounding box center [784, 348] width 1568 height 697
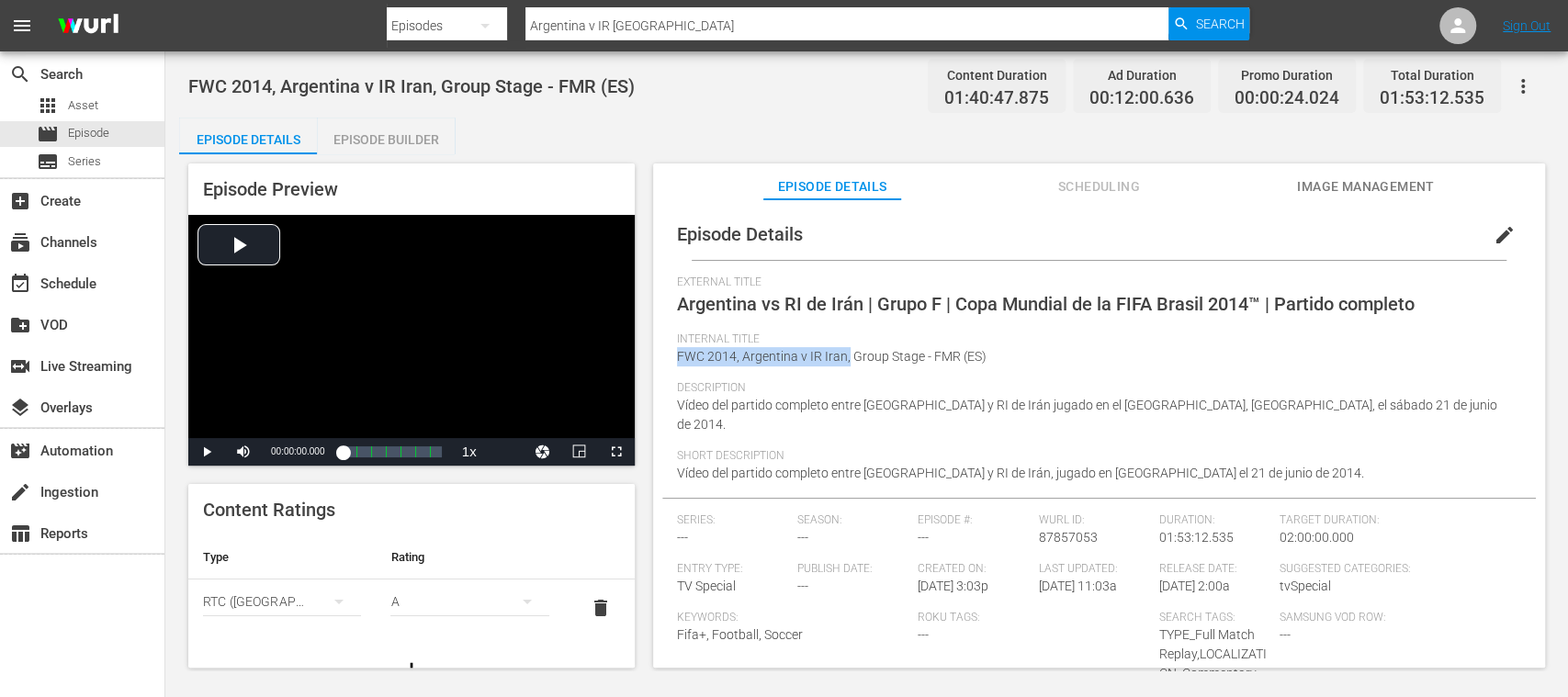
drag, startPoint x: 678, startPoint y: 360, endPoint x: 846, endPoint y: 355, distance: 168.1
click at [846, 355] on span "FWC 2014, Argentina v IR Iran, Group Stage - FMR (ES)" at bounding box center [831, 356] width 309 height 15
click at [207, 451] on span "Video Player" at bounding box center [207, 451] width 0 height 0
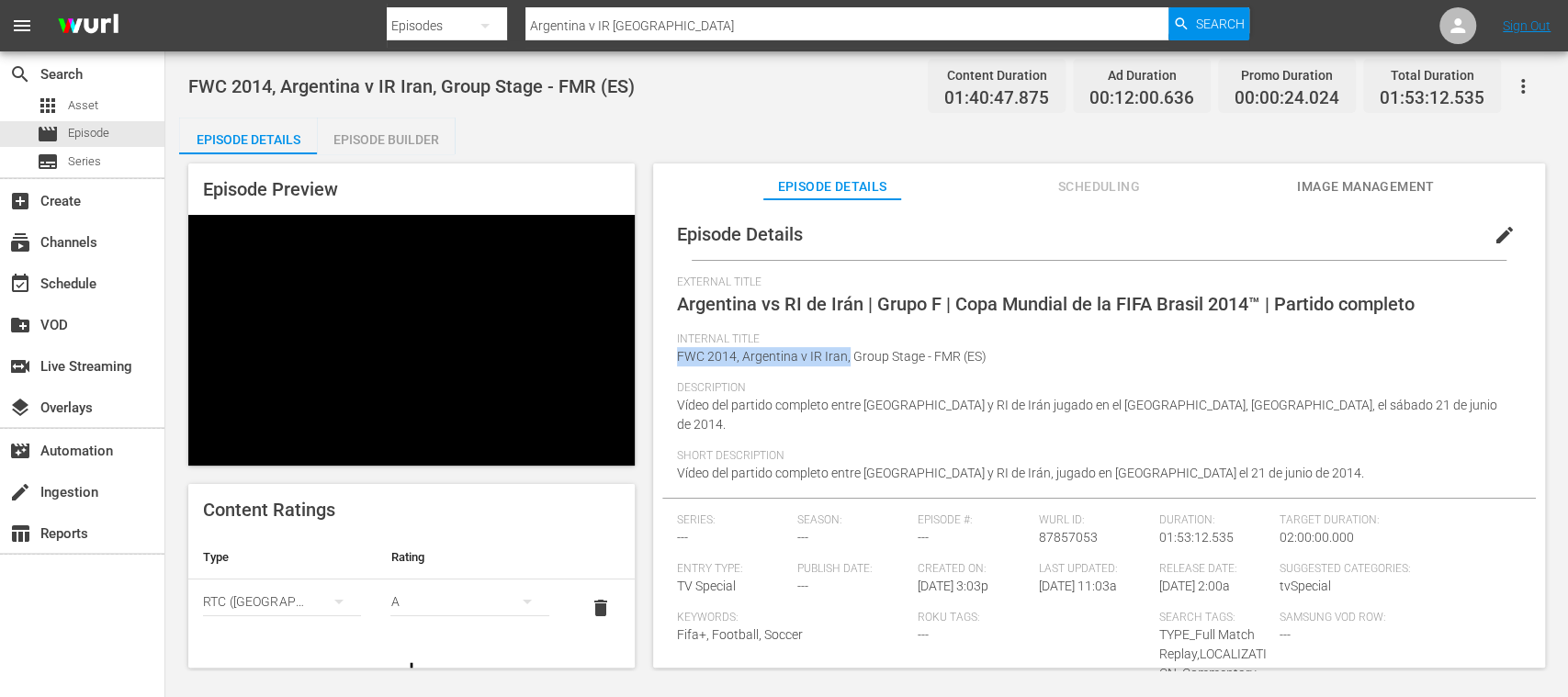
click at [207, 451] on span "Video Player" at bounding box center [207, 451] width 0 height 0
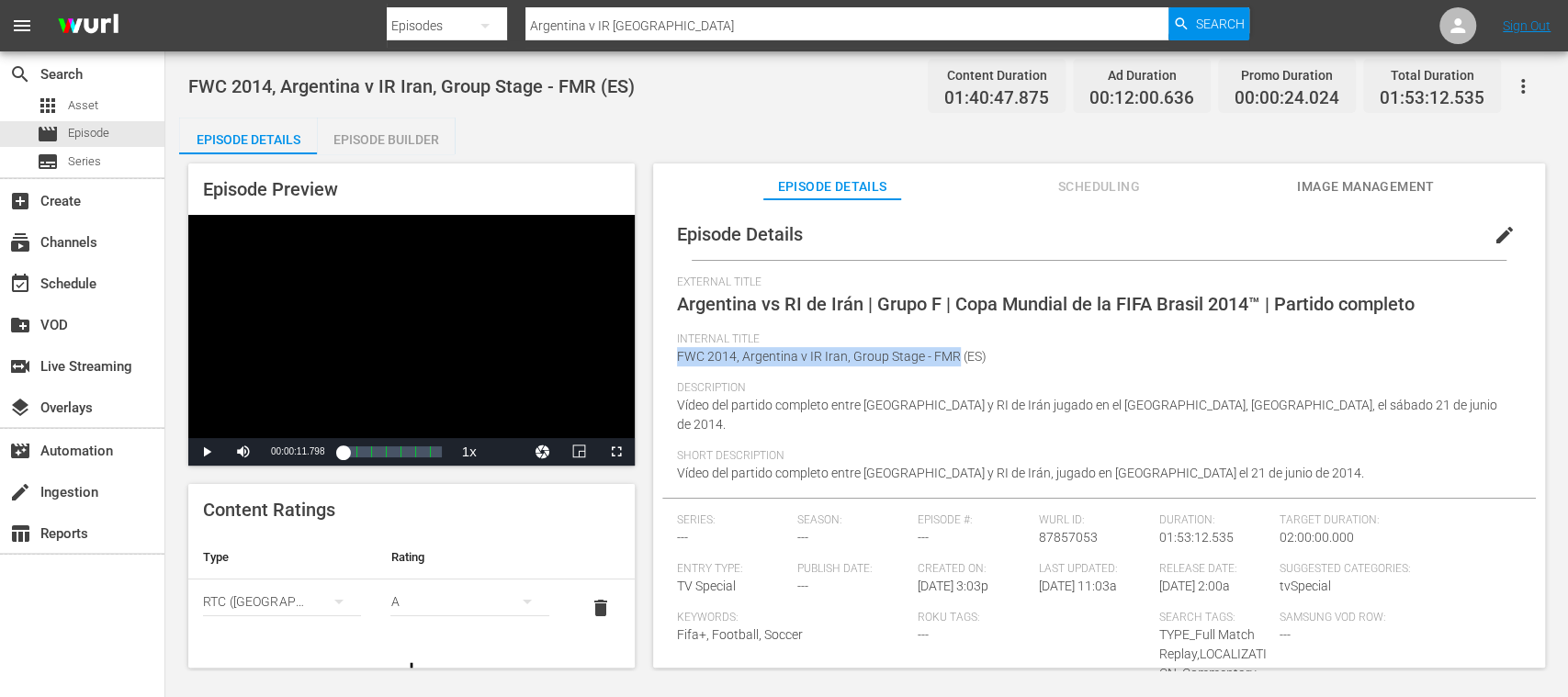
drag, startPoint x: 955, startPoint y: 360, endPoint x: 654, endPoint y: 347, distance: 301.3
click at [654, 347] on div "Episode Details edit External Title Argentina vs RI de Irán | Grupo F | Copa Mu…" at bounding box center [1099, 442] width 892 height 486
copy span "FWC 2014, Argentina v IR Iran, Group Stage - FMR"
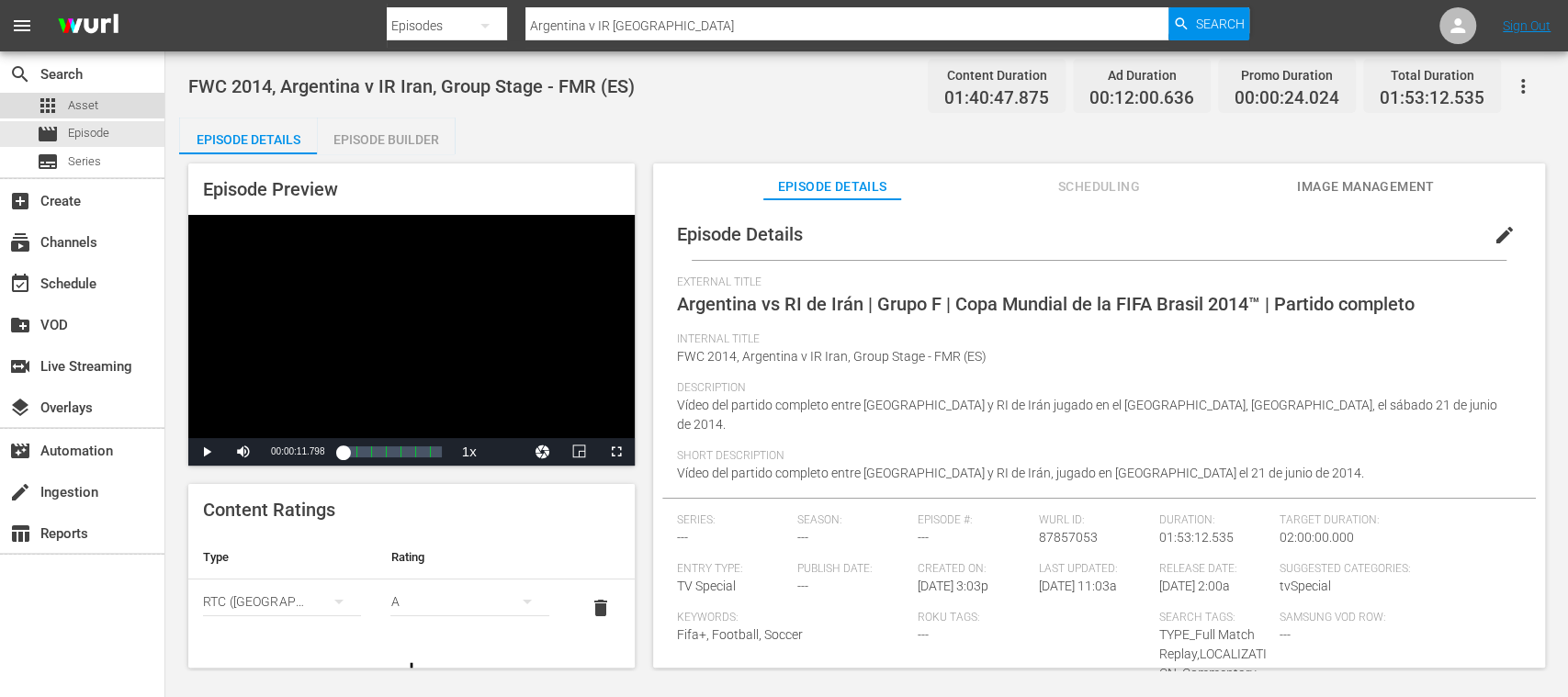
click at [83, 99] on span "Asset" at bounding box center [82, 105] width 30 height 18
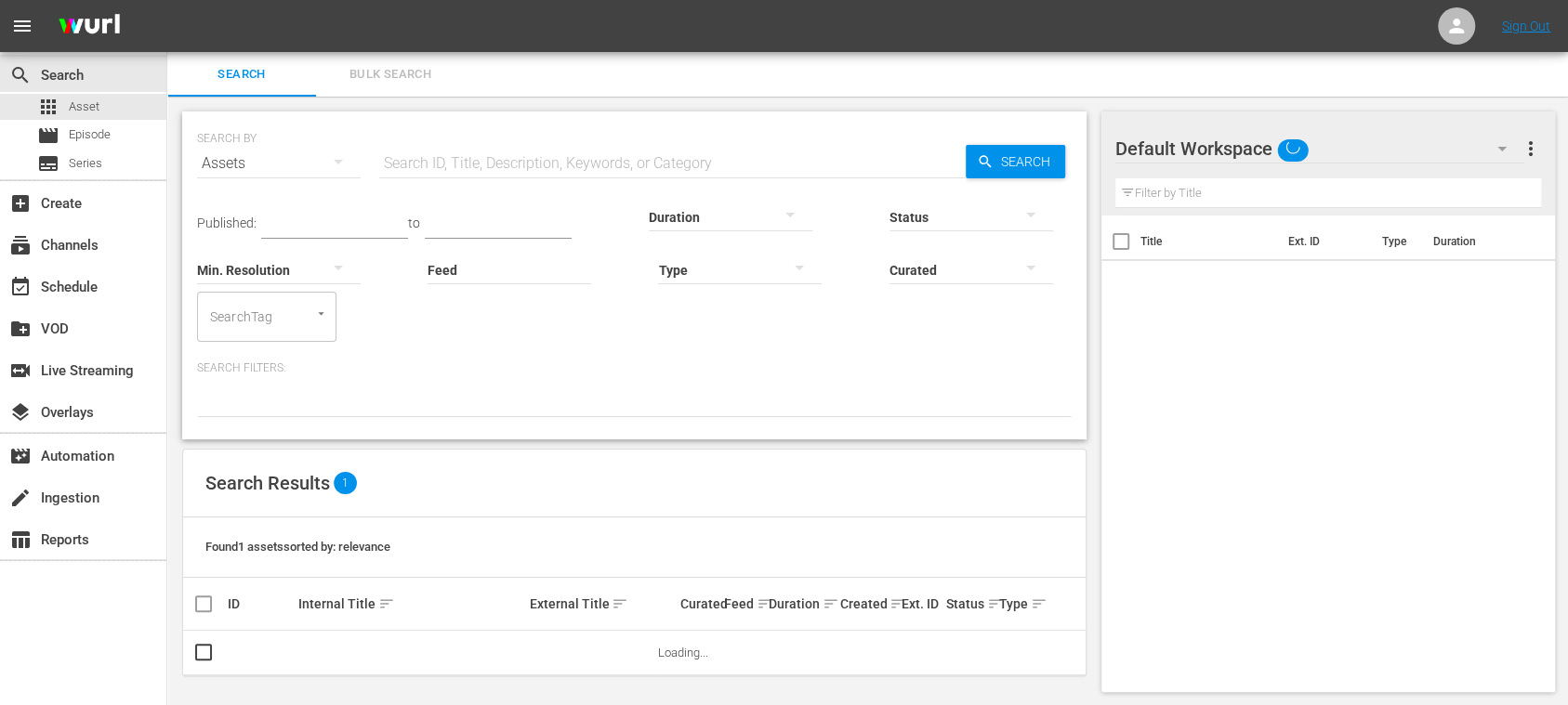
click at [438, 141] on input "text" at bounding box center [673, 163] width 587 height 45
paste input "14411"
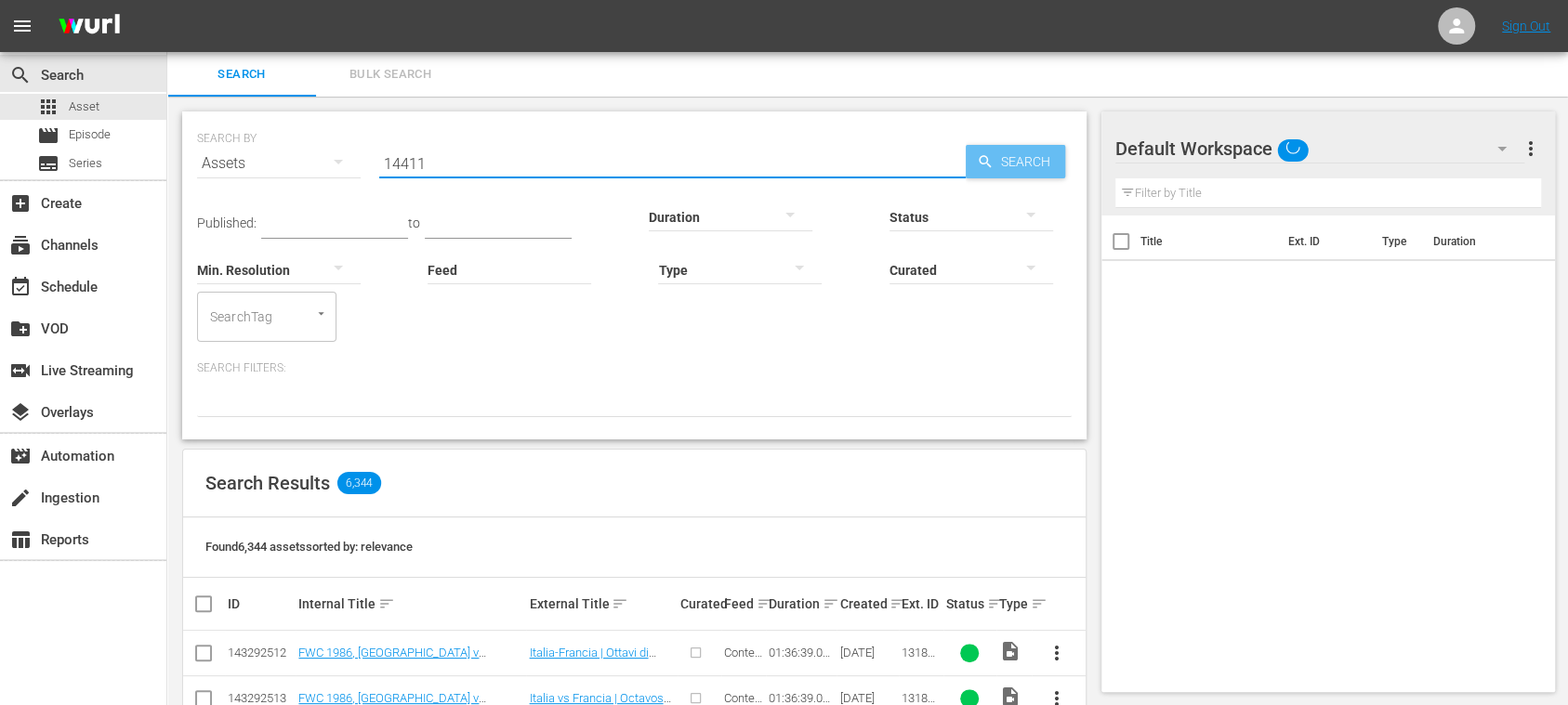
type input "14411"
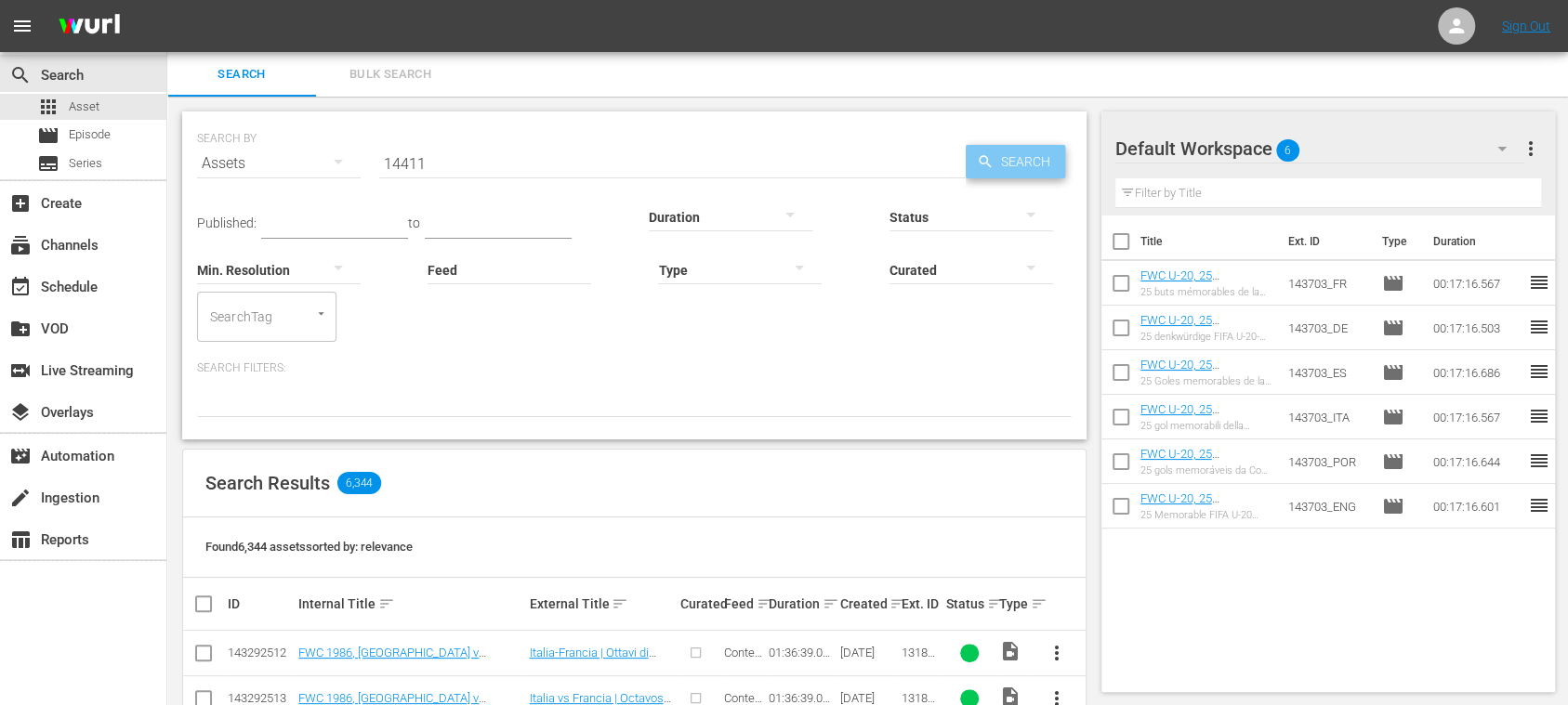
click at [991, 156] on icon "button" at bounding box center [985, 161] width 17 height 17
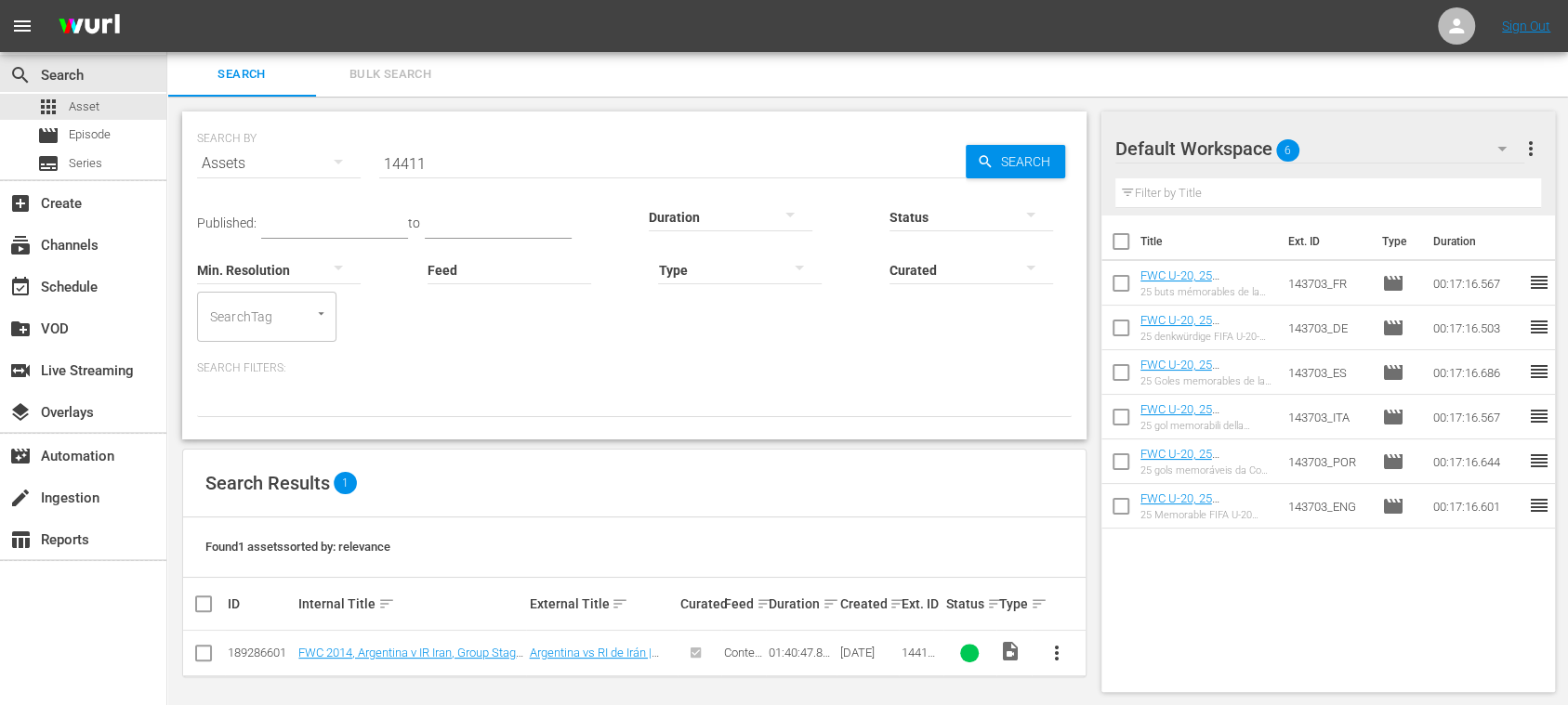
scroll to position [4, 0]
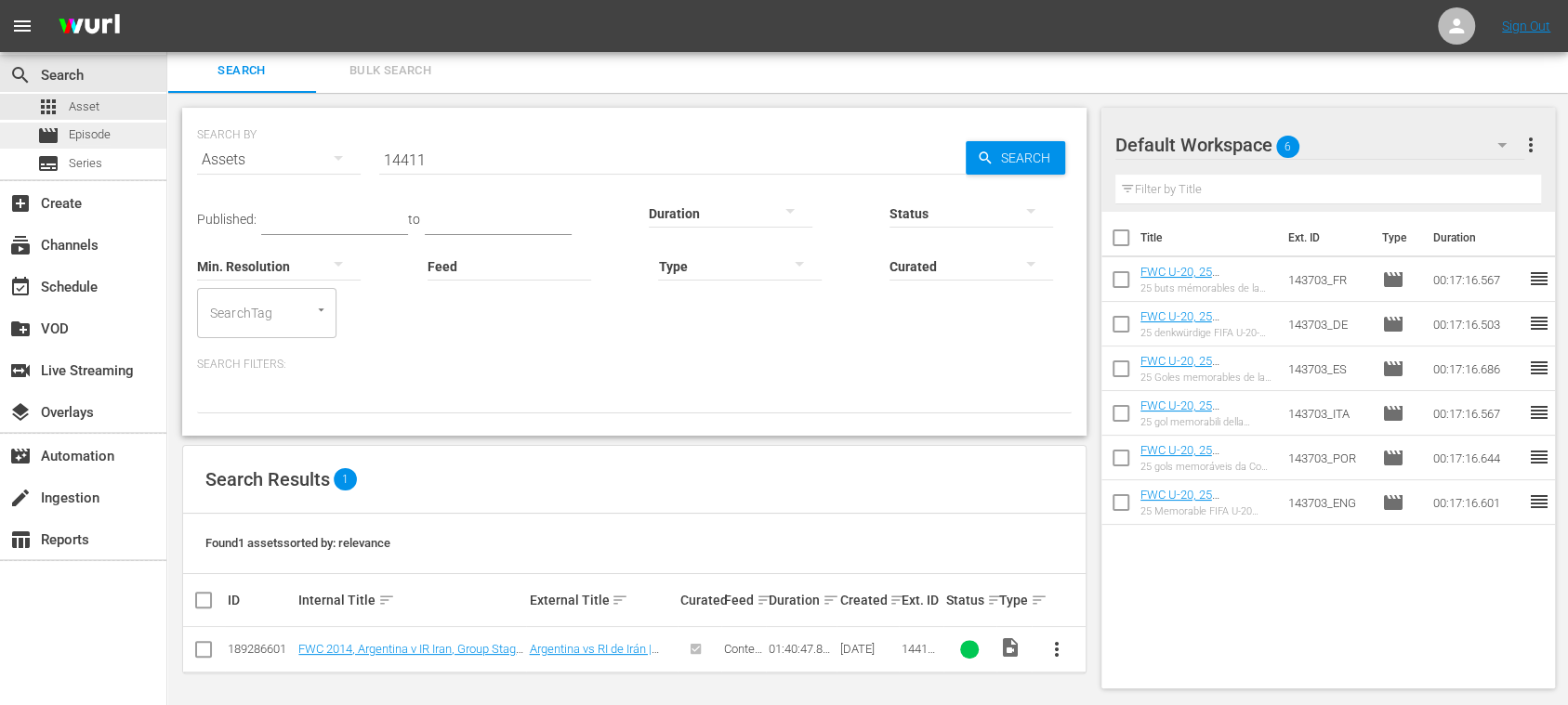
click at [87, 136] on span "Episode" at bounding box center [89, 134] width 42 height 19
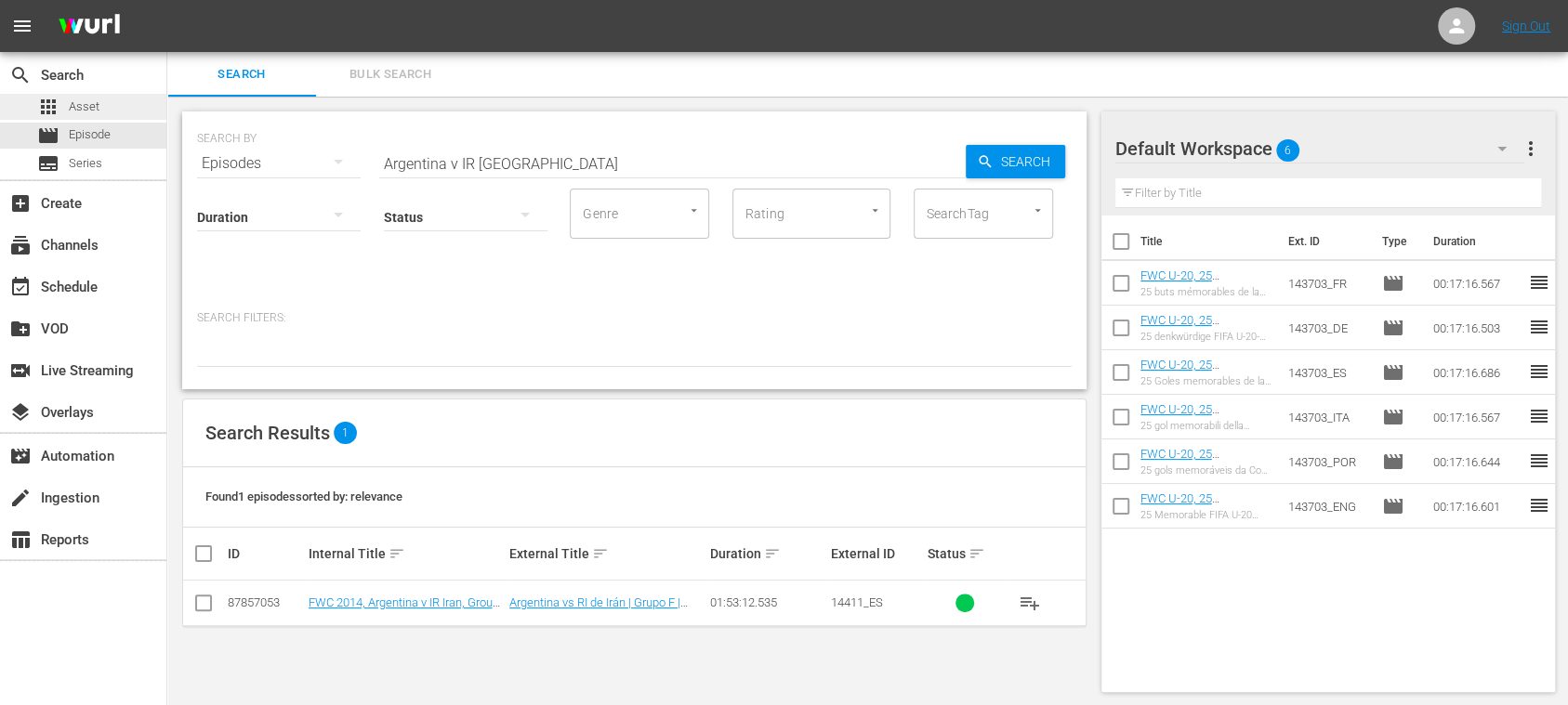
click at [82, 108] on span "Asset" at bounding box center [83, 107] width 30 height 19
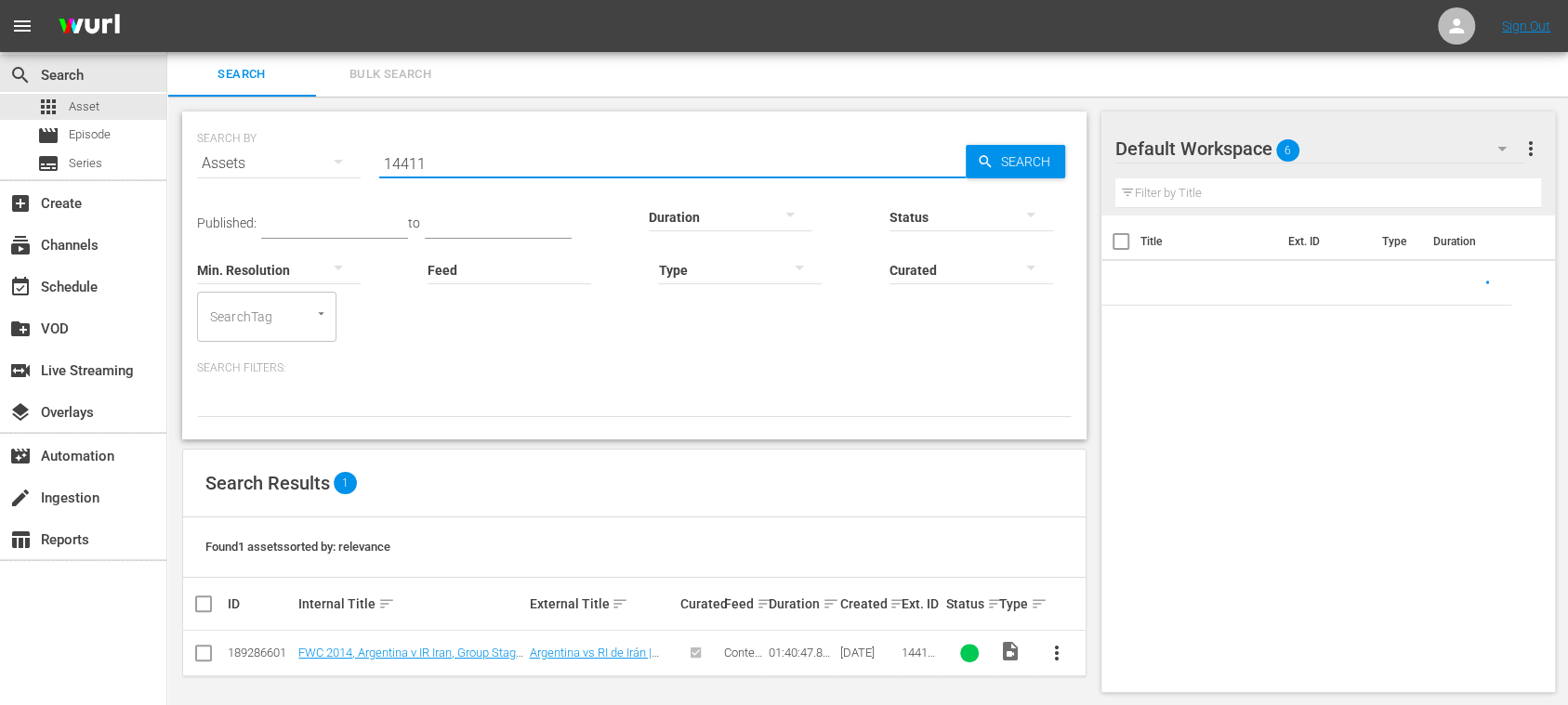
drag, startPoint x: 440, startPoint y: 159, endPoint x: 259, endPoint y: 154, distance: 181.1
click at [259, 154] on div "SEARCH BY Search By Assets Search ID, Title, Description, Keywords, or Category…" at bounding box center [634, 153] width 874 height 66
paste input "FWC 2014, Argentina v Switzerland"
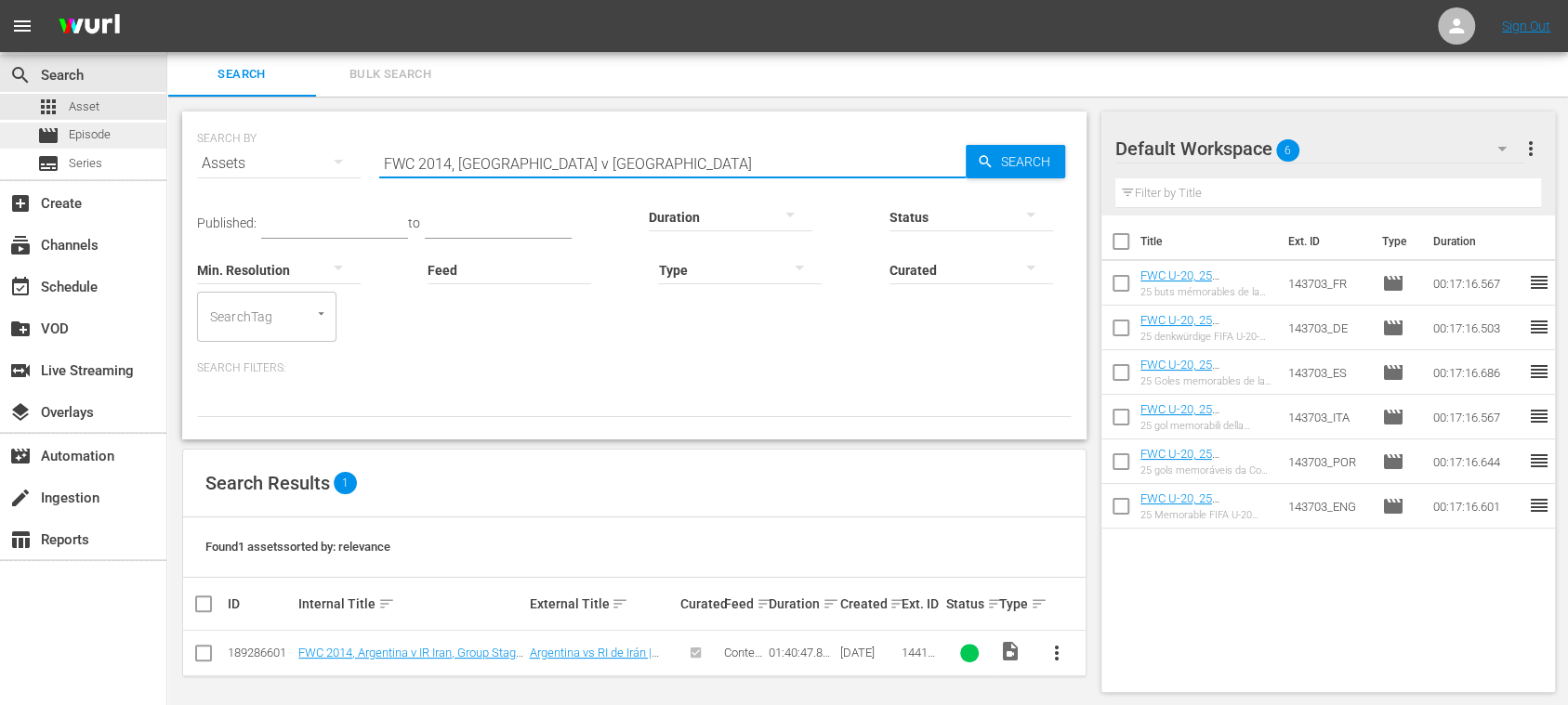
type input "FWC 2014, Argentina v Switzerland"
click at [132, 136] on div "movie Episode" at bounding box center [83, 135] width 166 height 26
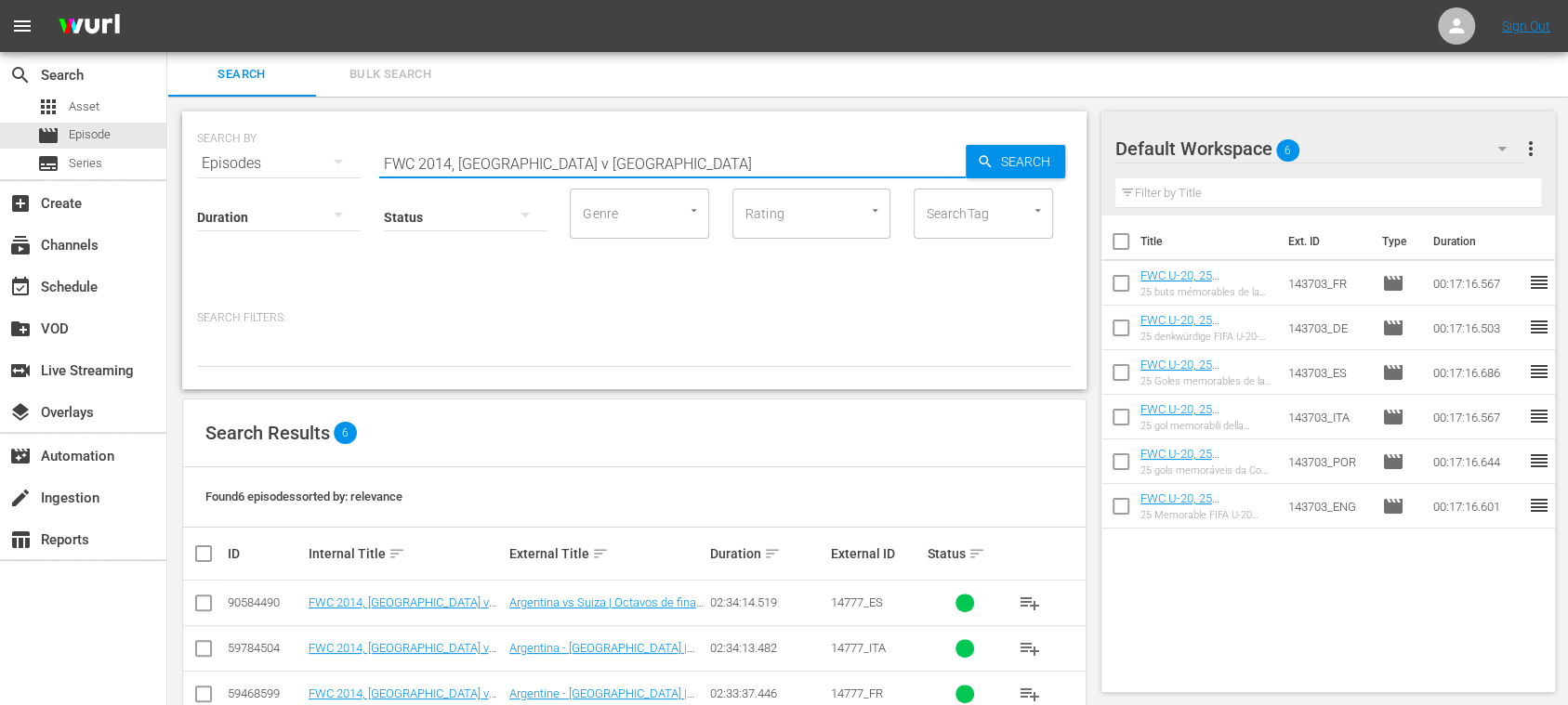
drag, startPoint x: 663, startPoint y: 164, endPoint x: 264, endPoint y: 153, distance: 399.2
click at [264, 153] on div "SEARCH BY Search By Episodes Search ID, Title, Description, Keywords, or Catego…" at bounding box center [634, 153] width 874 height 66
click at [1034, 143] on div "SEARCH BY Search By Episodes Search ID, Title, Description, Keywords, or Catego…" at bounding box center [634, 153] width 874 height 66
click at [1018, 159] on span "Search" at bounding box center [1029, 161] width 71 height 33
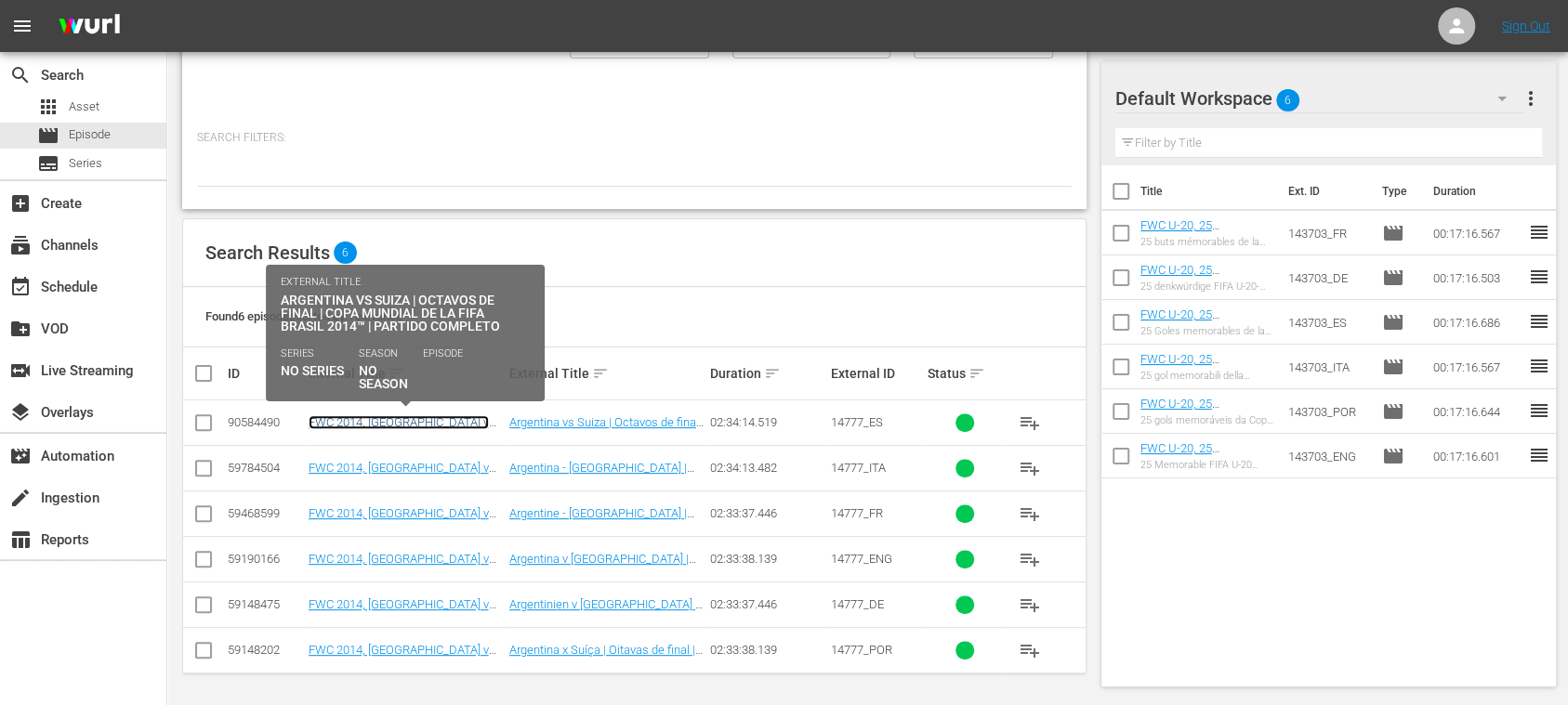
click at [444, 417] on link "FWC 2014, [GEOGRAPHIC_DATA] v [GEOGRAPHIC_DATA], Round of 16 - FMR (ES)" at bounding box center [401, 436] width 187 height 42
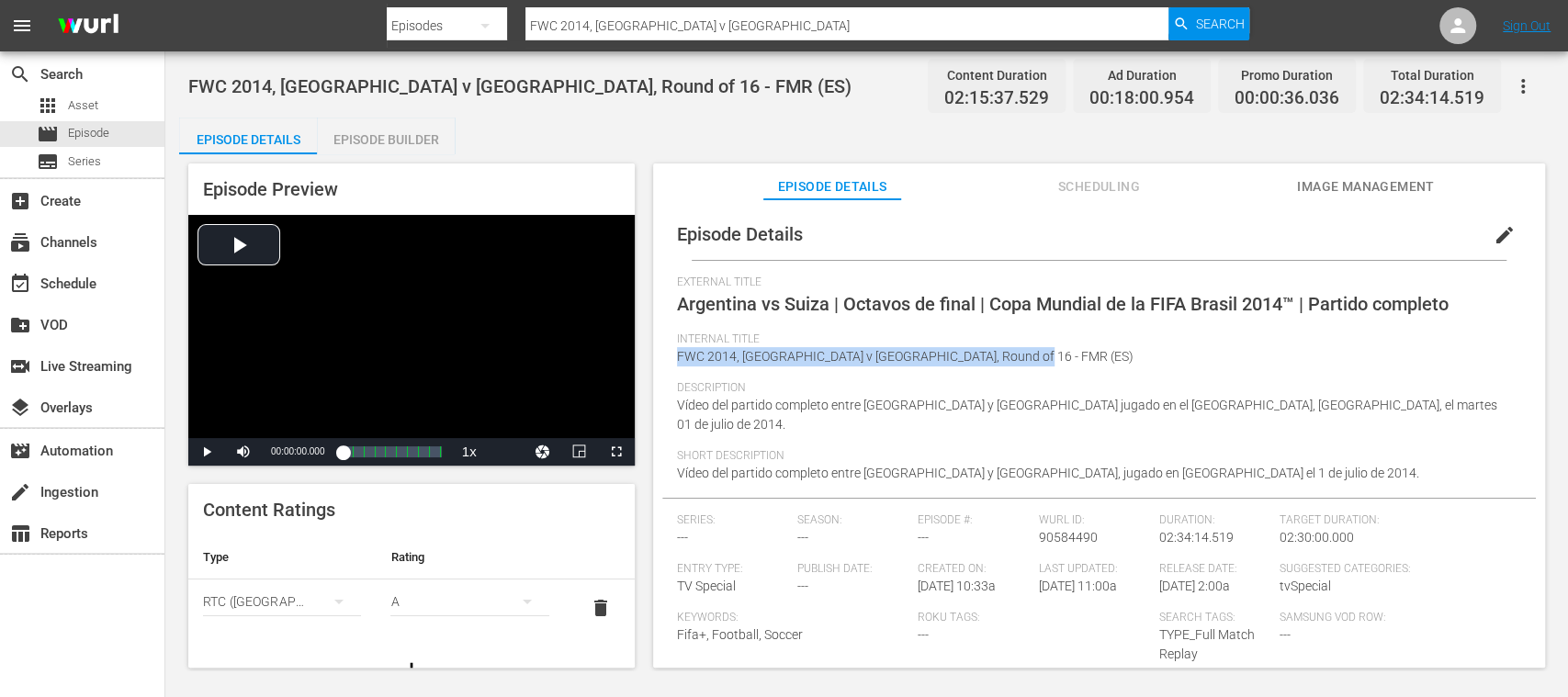
drag, startPoint x: 679, startPoint y: 357, endPoint x: 1030, endPoint y: 354, distance: 351.0
click at [1030, 354] on div "Internal Title FWC 2014, Argentina v Switzerland, Round of 16 - FMR (ES)" at bounding box center [1098, 357] width 844 height 48
copy span "FWC 2014, [GEOGRAPHIC_DATA] v [GEOGRAPHIC_DATA], Round of 16 - FMR (ES)"
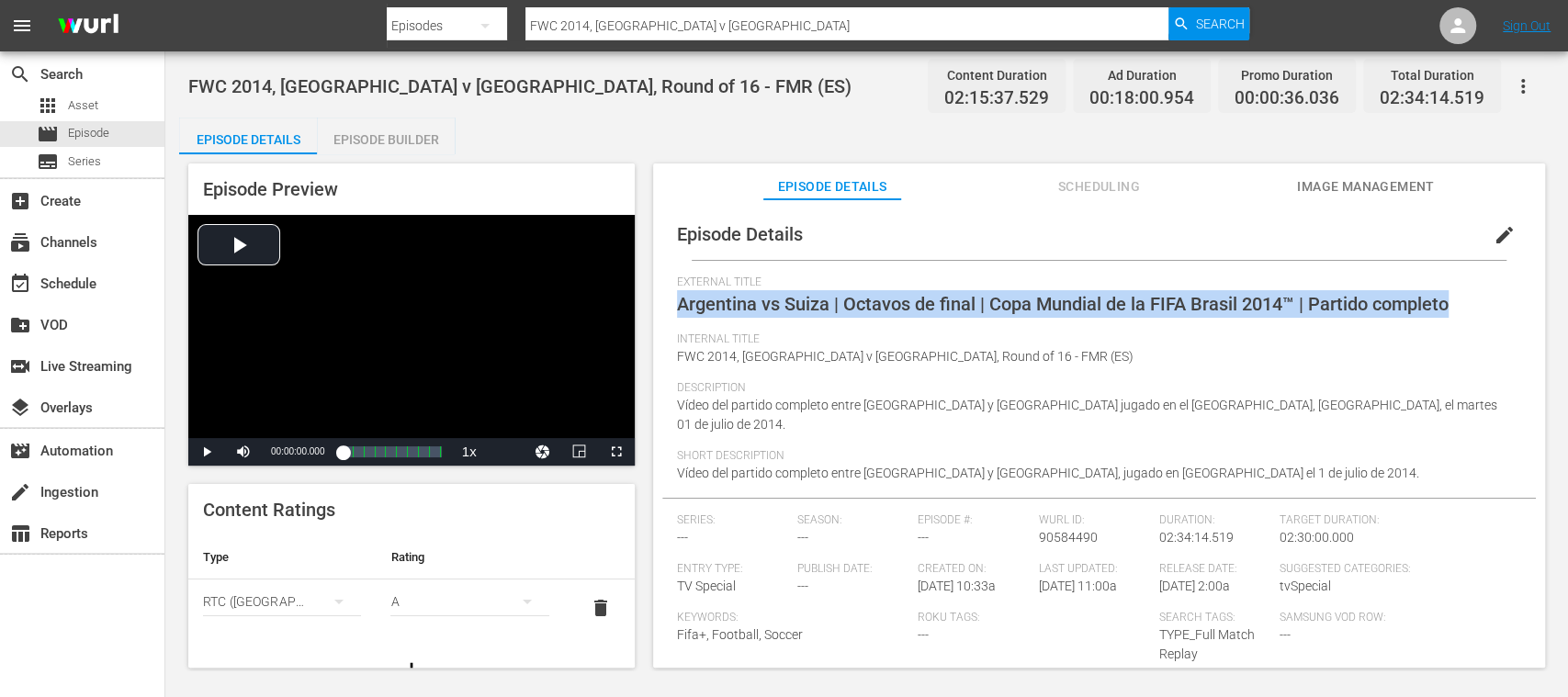
drag, startPoint x: 690, startPoint y: 300, endPoint x: 1567, endPoint y: 319, distance: 877.2
click at [1161, 319] on div "FWC 2014, Argentina v Switzerland, Round of 16 - FMR (ES) Content Duration 02:1…" at bounding box center [866, 361] width 1403 height 619
copy span "Argentina vs Suiza | Octavos de final | Copa Mundial de la FIFA Brasil 2014™ | …"
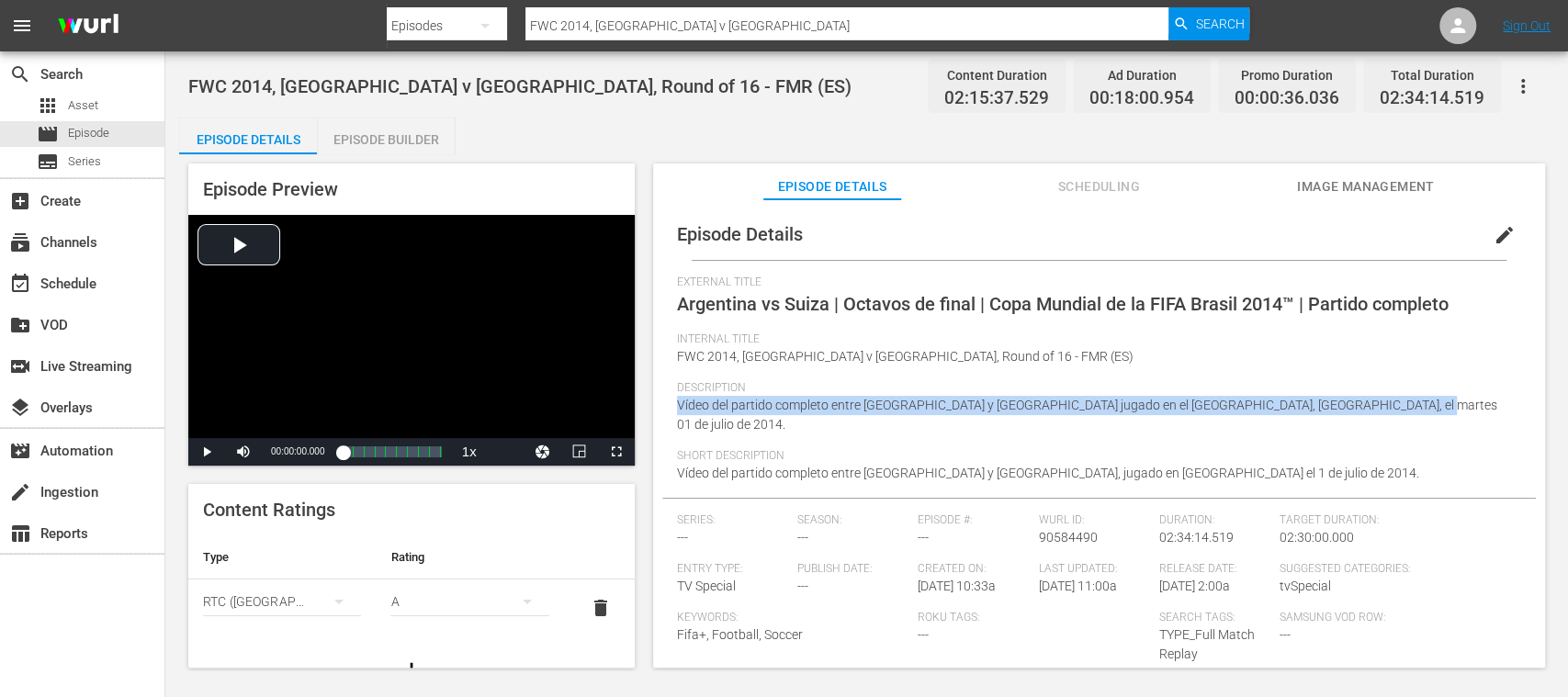
drag, startPoint x: 676, startPoint y: 408, endPoint x: 1410, endPoint y: 422, distance: 734.1
click at [1161, 422] on div "Description Vídeo del partido completo entre Argentina y Suiza jugado en el Are…" at bounding box center [1098, 415] width 844 height 68
copy span "Vídeo del partido completo entre [GEOGRAPHIC_DATA] y [GEOGRAPHIC_DATA] jugado e…"
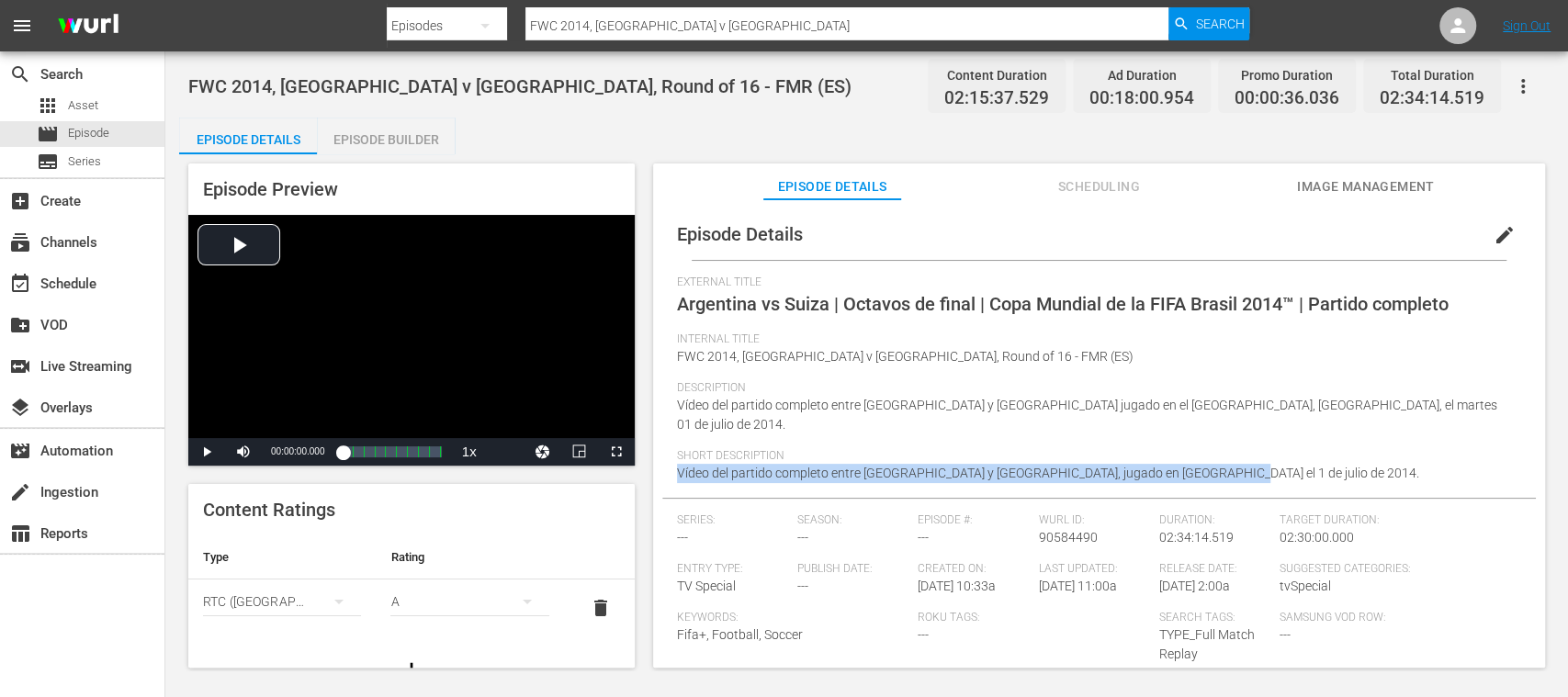
drag, startPoint x: 676, startPoint y: 451, endPoint x: 1213, endPoint y: 450, distance: 537.0
click at [1161, 450] on div "Short Description Vídeo del partido completo entre Argentina y Suiza, jugado en…" at bounding box center [1098, 474] width 844 height 48
copy span "Vídeo del partido completo entre [GEOGRAPHIC_DATA] y [GEOGRAPHIC_DATA], jugado …"
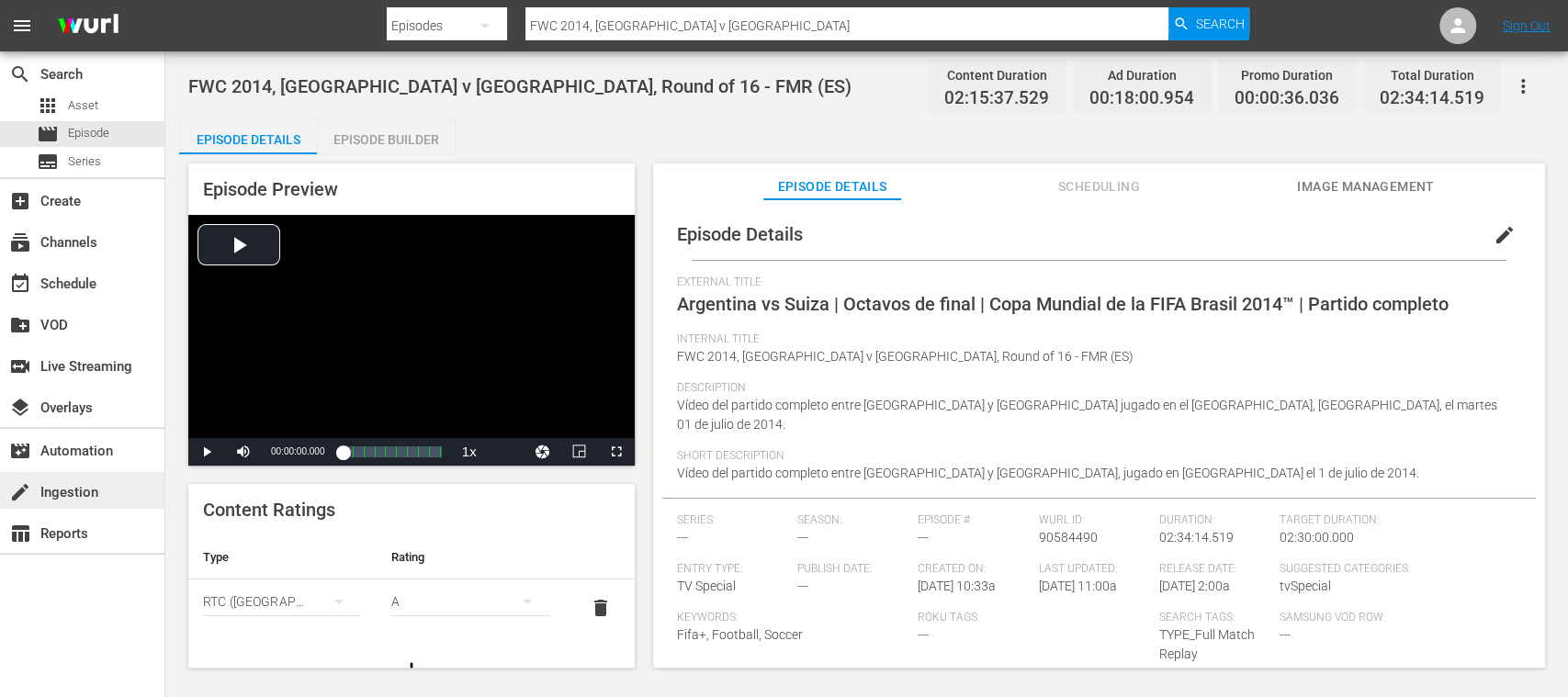
click at [83, 492] on div "create Ingestion" at bounding box center [51, 489] width 102 height 16
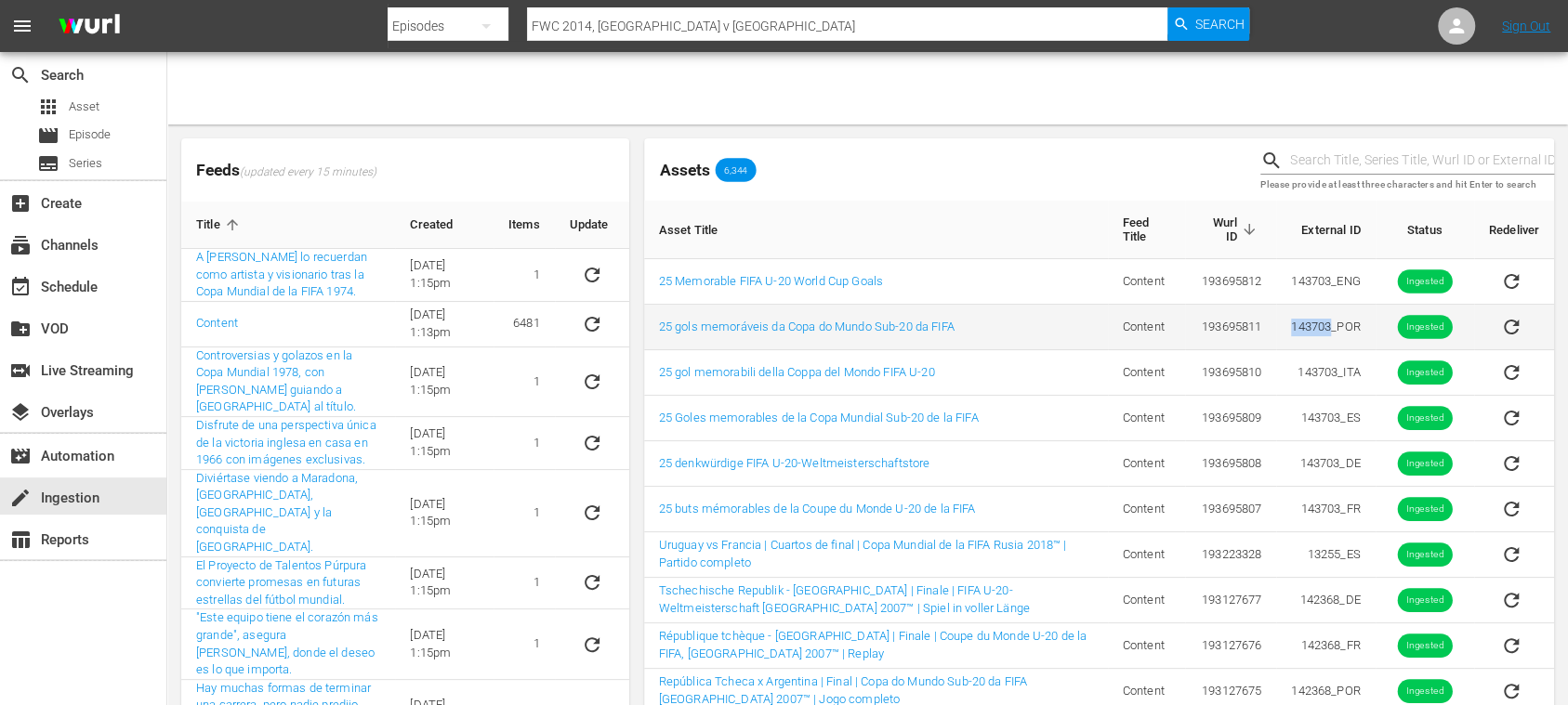
drag, startPoint x: 1289, startPoint y: 330, endPoint x: 1328, endPoint y: 329, distance: 39.0
click at [1175, 329] on td "143703_POR" at bounding box center [1325, 328] width 99 height 46
copy td "143703"
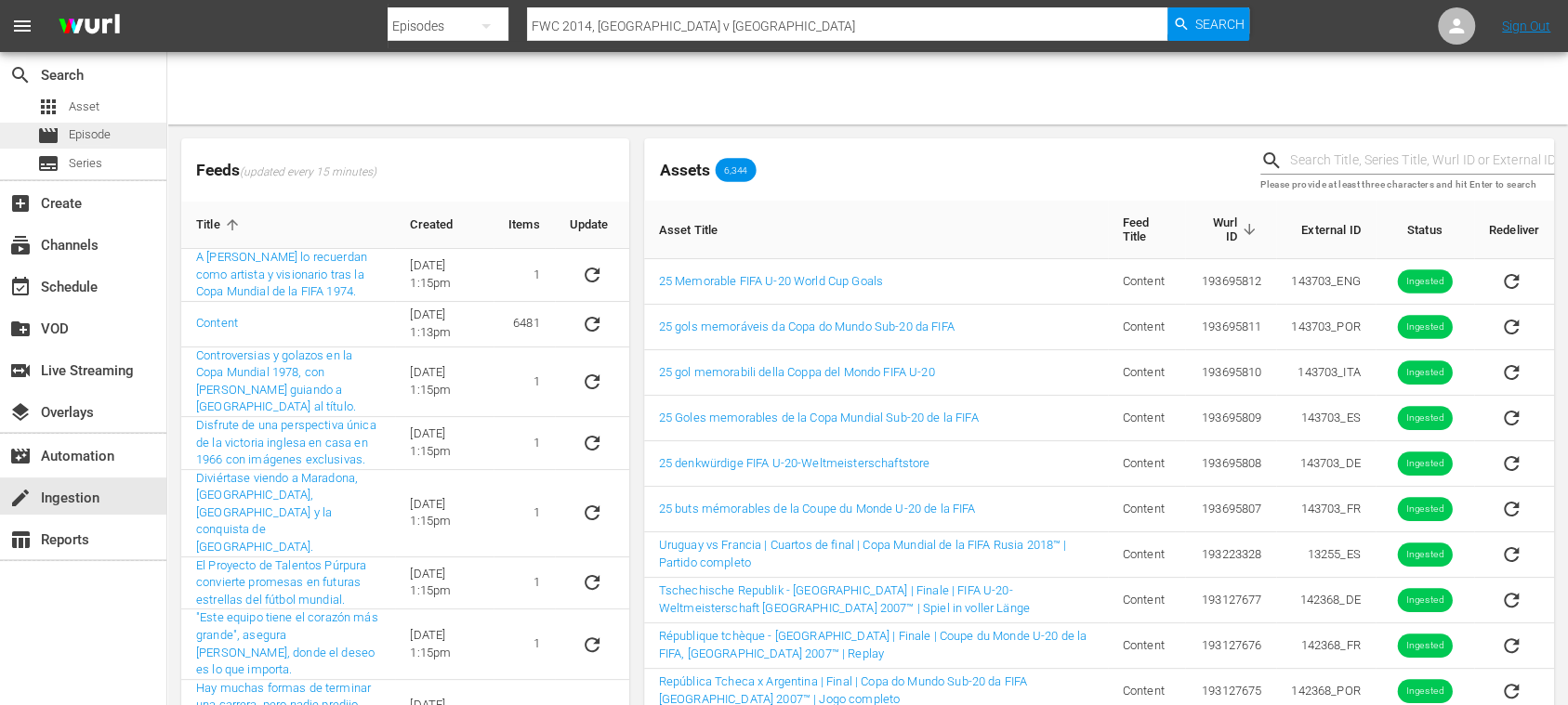
click at [111, 135] on span "Episode" at bounding box center [89, 134] width 42 height 19
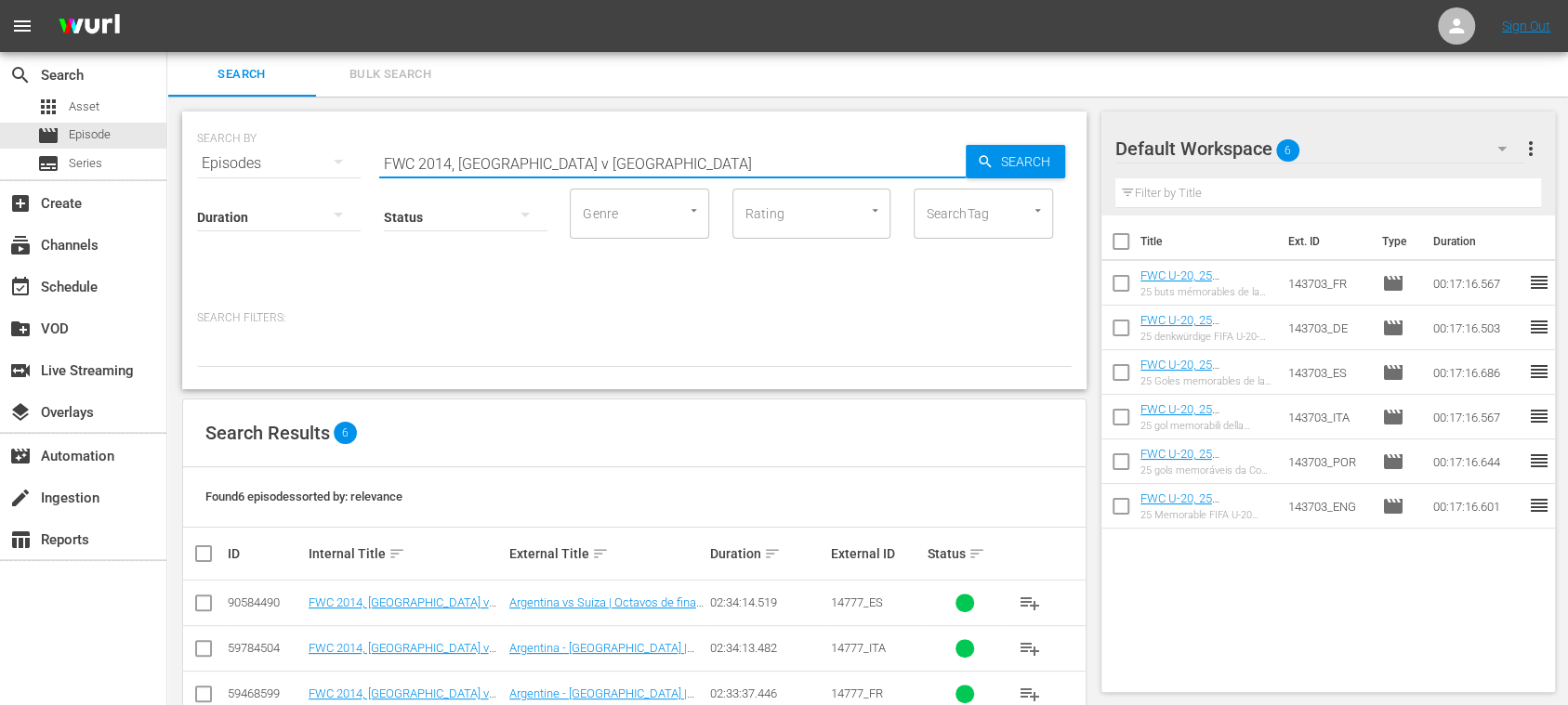
drag, startPoint x: 618, startPoint y: 159, endPoint x: 252, endPoint y: 140, distance: 366.5
click at [252, 140] on div "SEARCH BY Search By Episodes Search ID, Title, Description, Keywords, or Catego…" at bounding box center [634, 153] width 874 height 66
paste input "143703"
type input "143703"
click at [1047, 167] on span "Search" at bounding box center [1029, 161] width 71 height 33
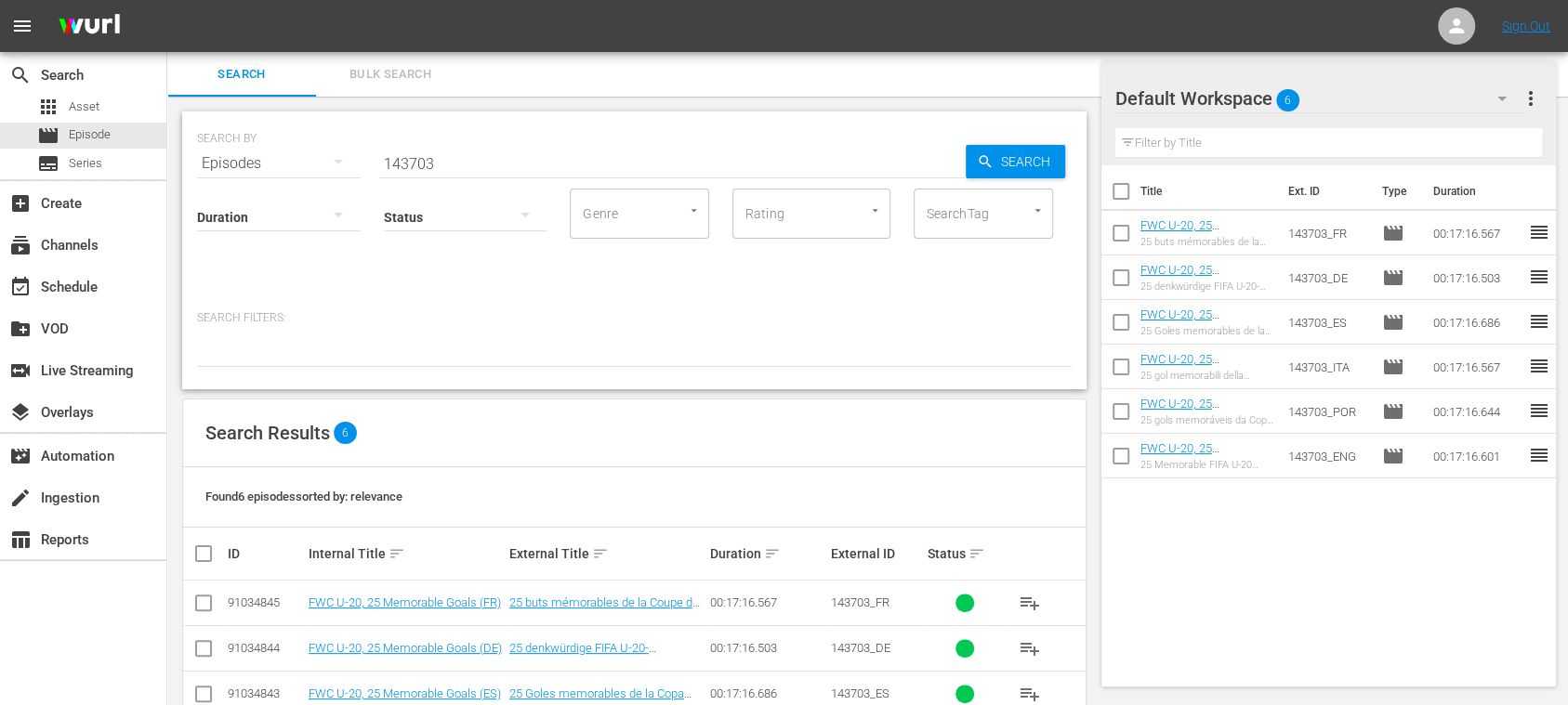
scroll to position [180, 0]
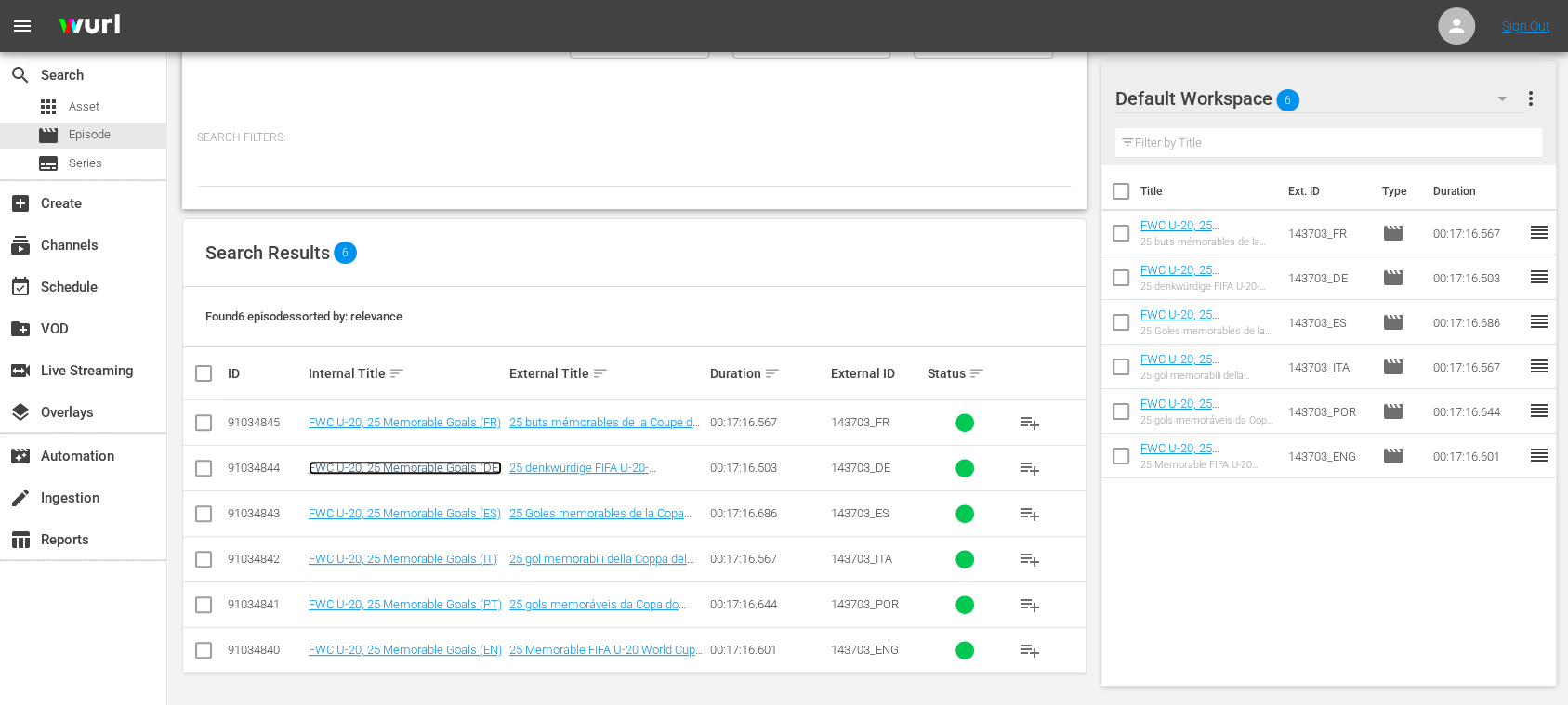
click at [437, 463] on link "FWC U-20, 25 Memorable Goals (DE)" at bounding box center [405, 467] width 194 height 14
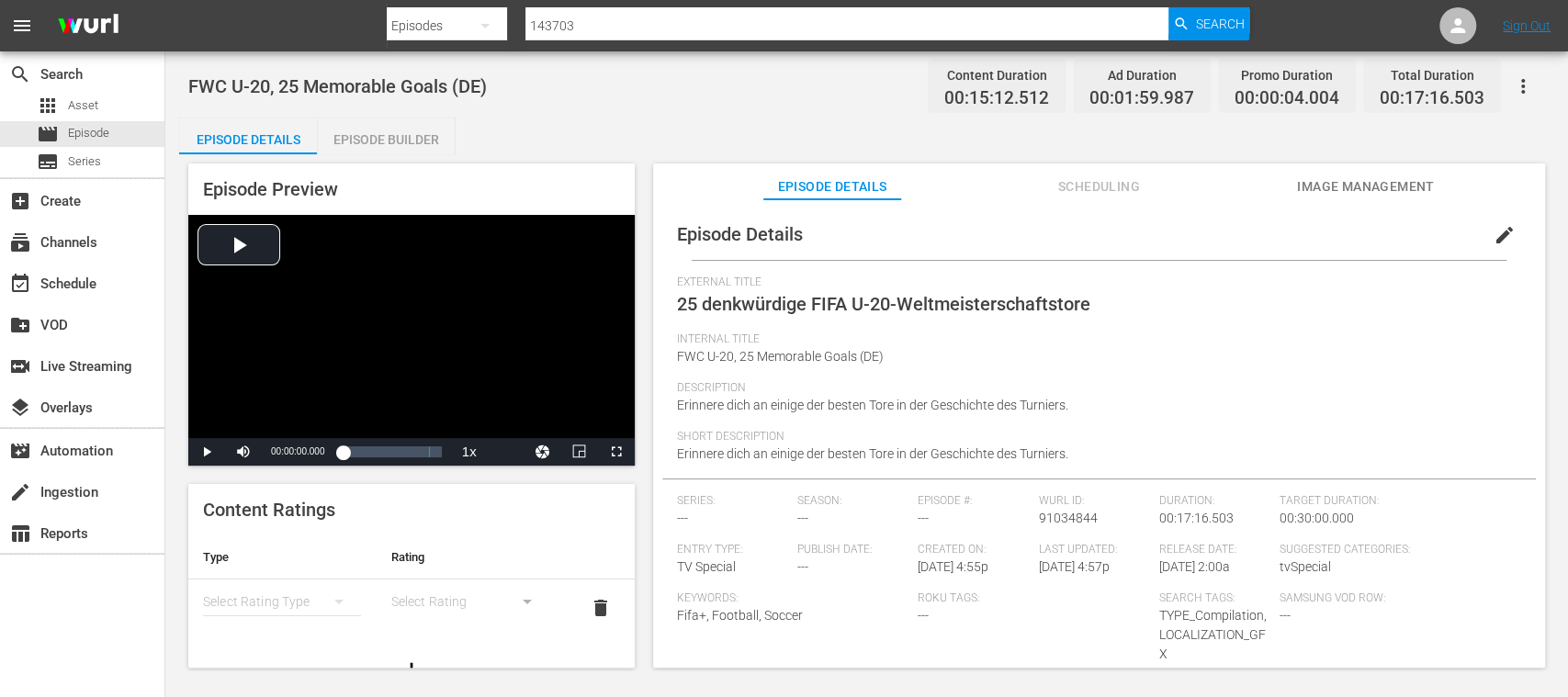
click at [1161, 171] on button "Image Management" at bounding box center [1366, 182] width 138 height 37
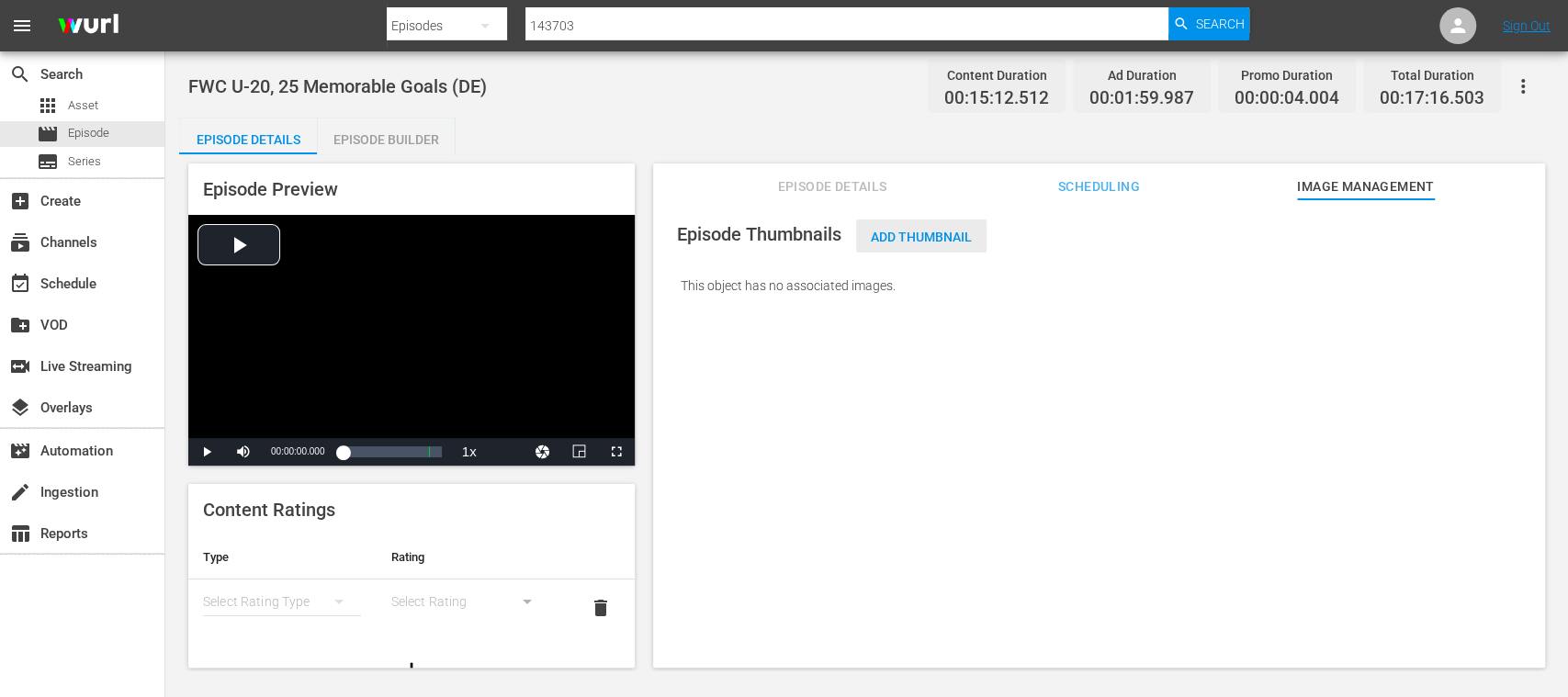
click at [925, 235] on span "Add Thumbnail" at bounding box center [921, 237] width 131 height 15
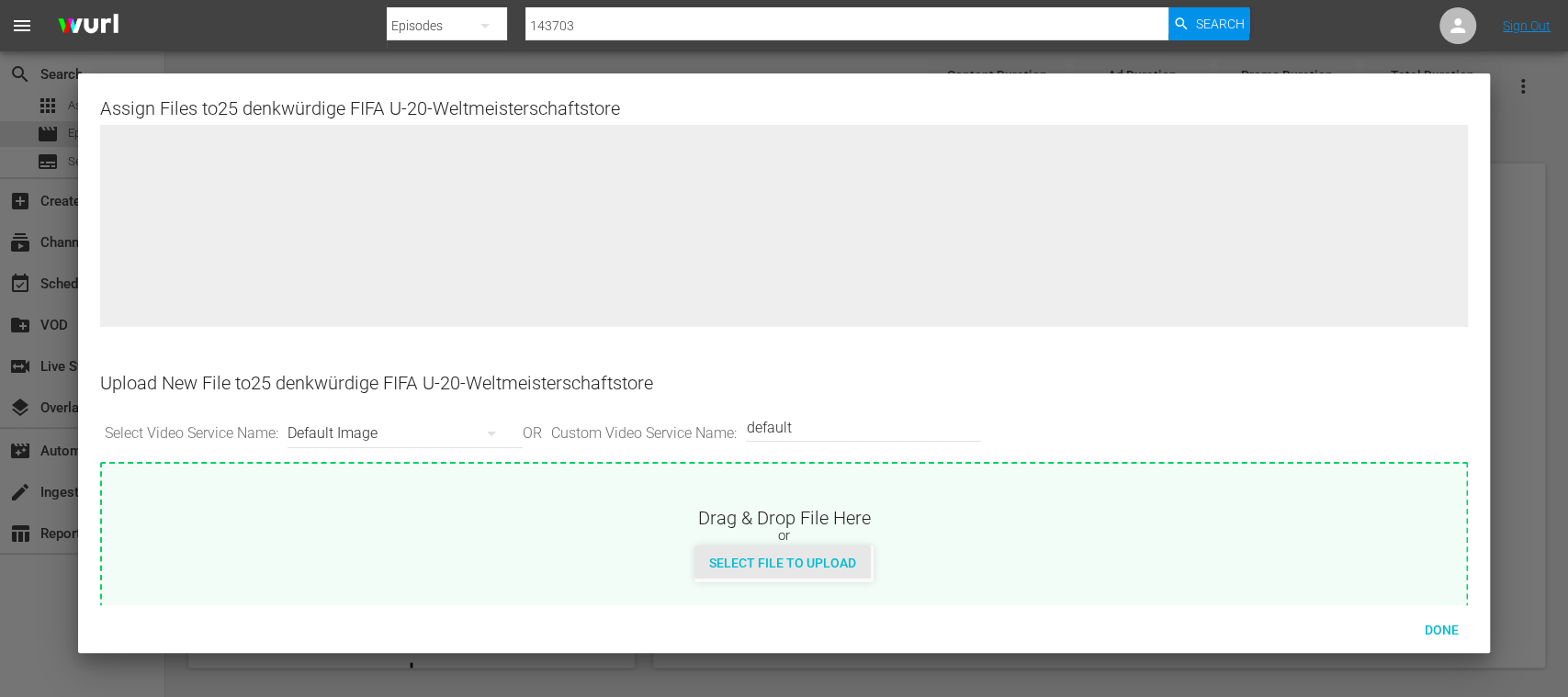
click at [825, 522] on div "Select File to Upload" at bounding box center [782, 562] width 176 height 34
type input "C:\fakepath\U-20_Memorable_Goals_DE.jpg"
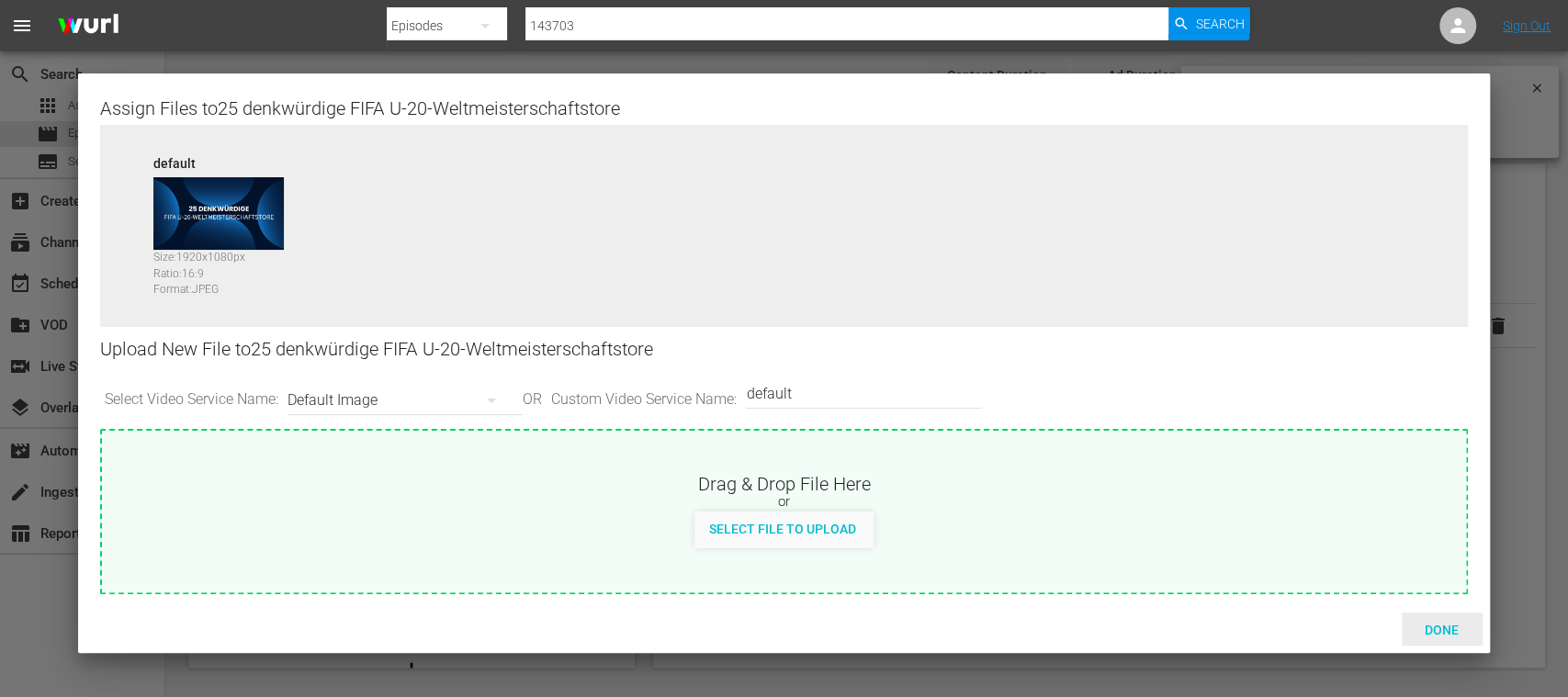
click at [1161, 522] on span "Done" at bounding box center [1441, 629] width 64 height 15
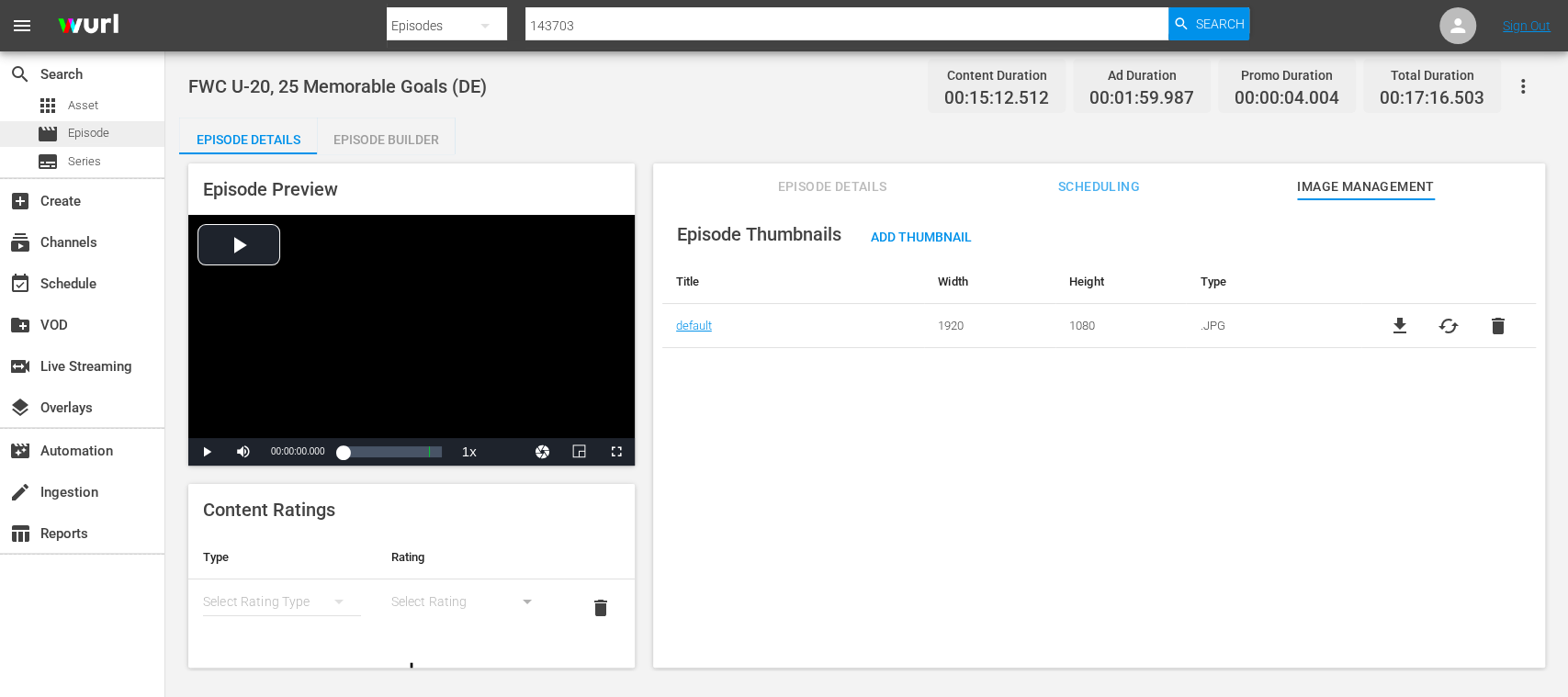
click at [72, 133] on span "Episode" at bounding box center [88, 132] width 42 height 18
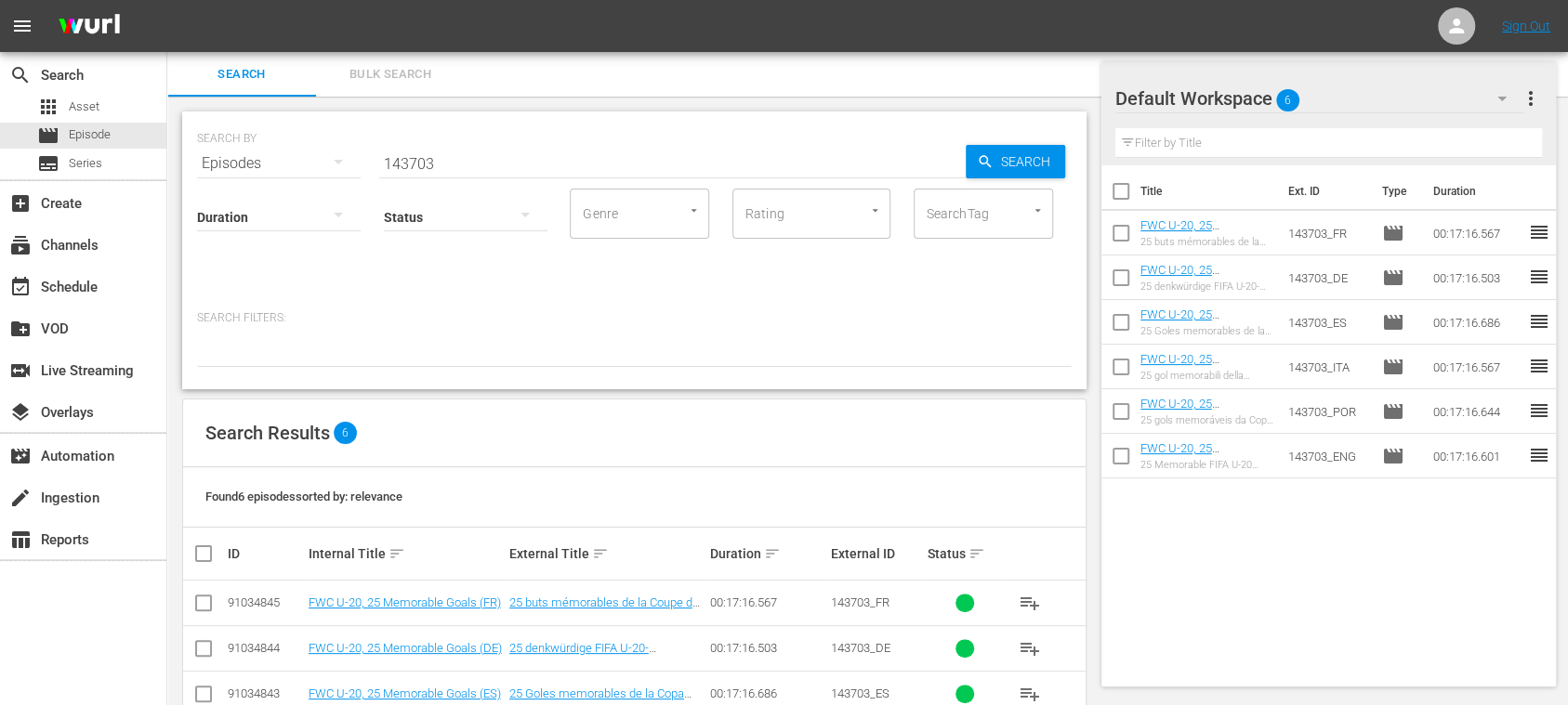
scroll to position [180, 0]
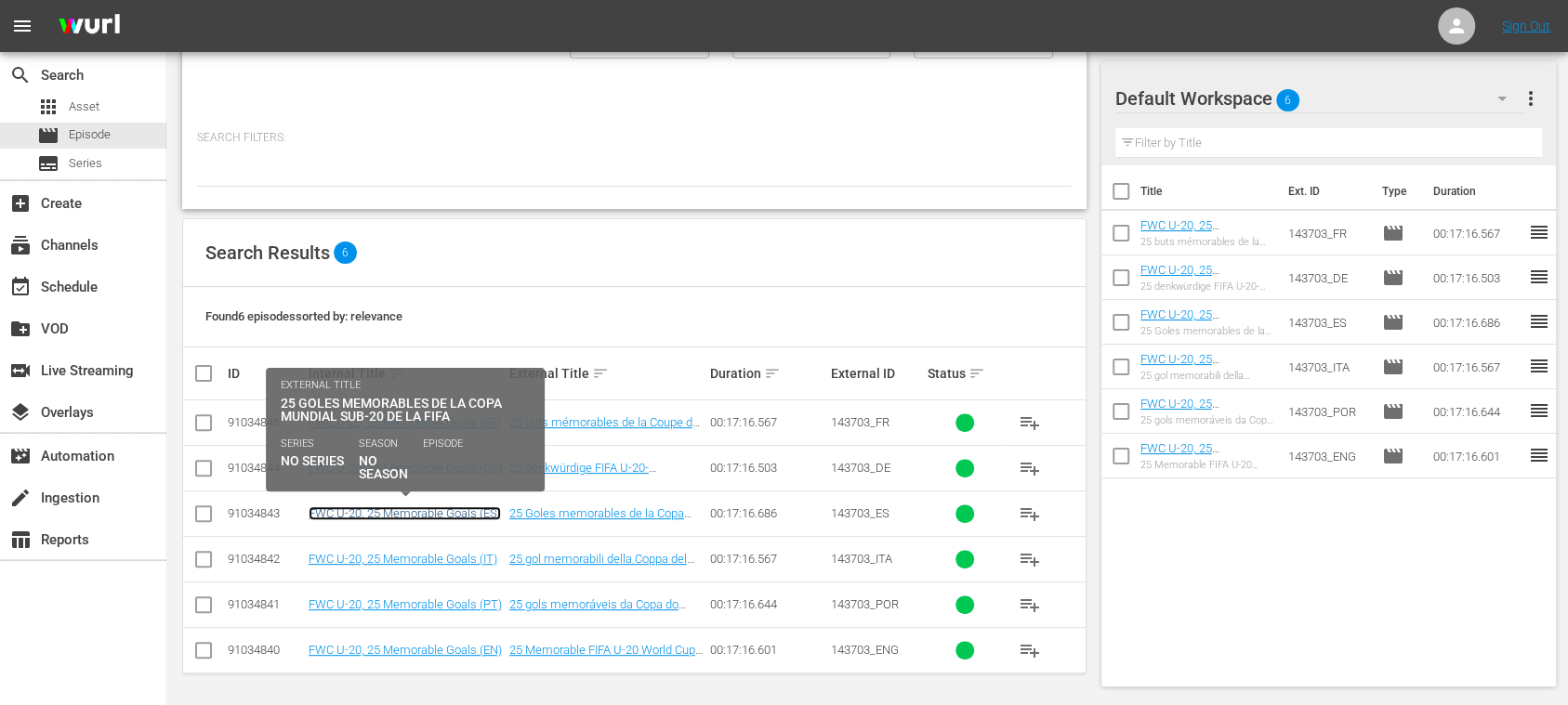
click at [474, 509] on link "FWC U-20, 25 Memorable Goals (ES)" at bounding box center [404, 513] width 193 height 14
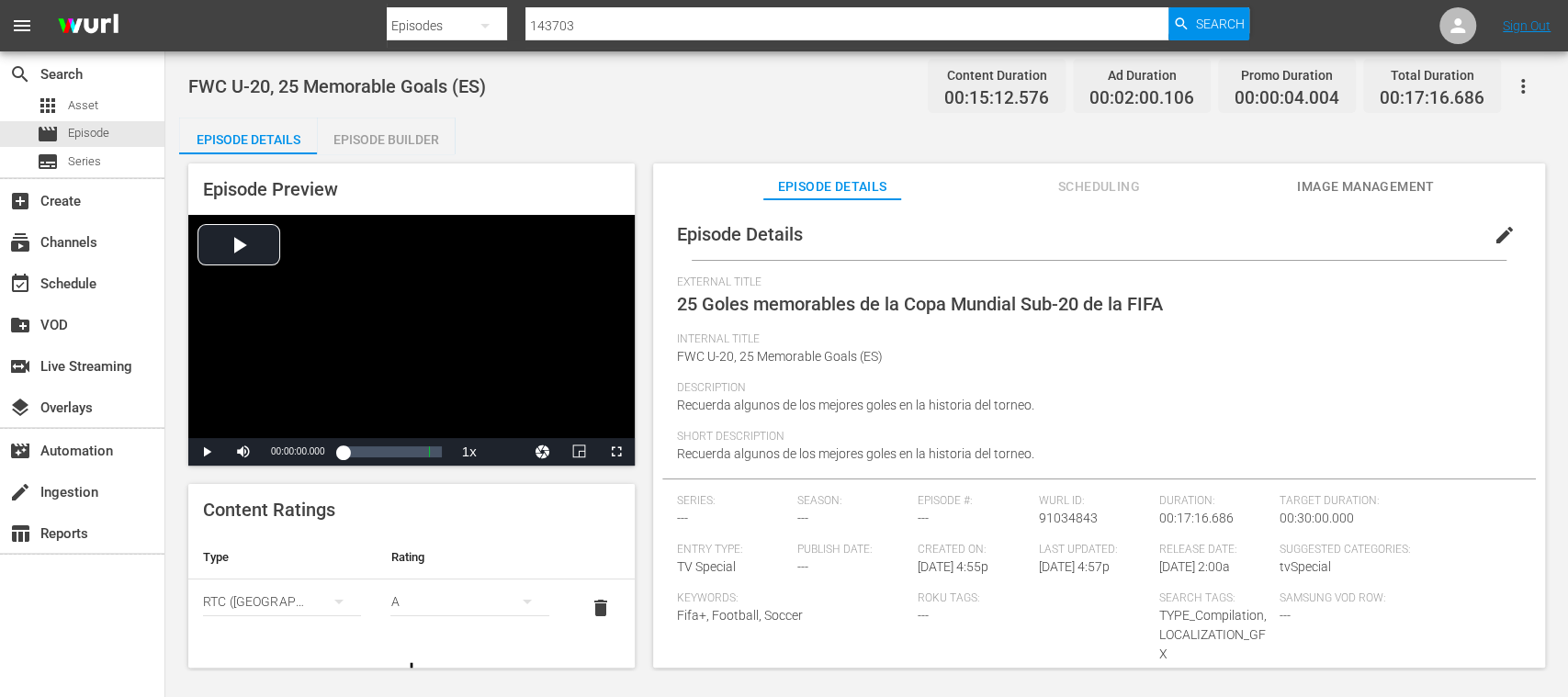
click at [1161, 186] on span "Image Management" at bounding box center [1366, 187] width 138 height 23
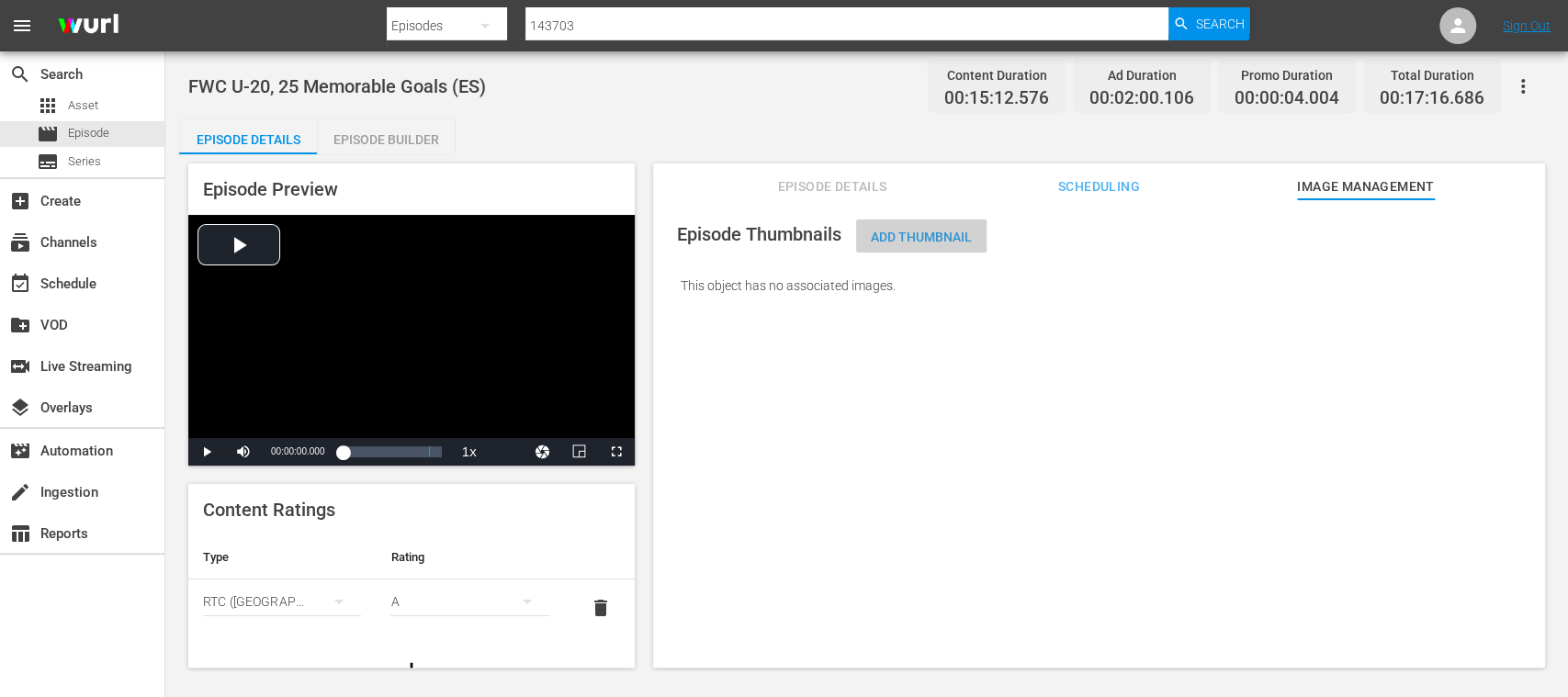
click at [943, 245] on div "Add Thumbnail" at bounding box center [921, 236] width 131 height 34
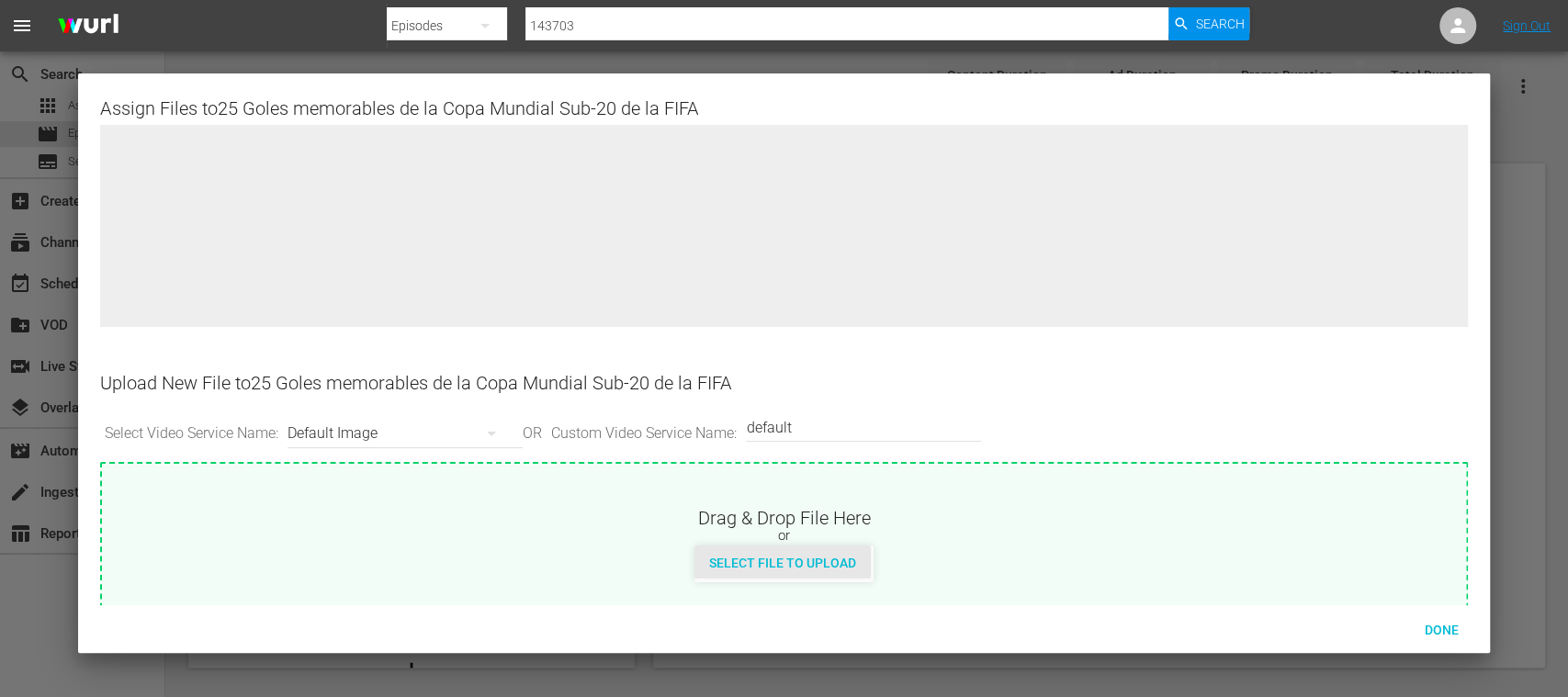
click at [829, 522] on div "Select File to Upload" at bounding box center [782, 562] width 176 height 34
type input "C:\fakepath\U-20_Memorable_Goals_ES.jpg"
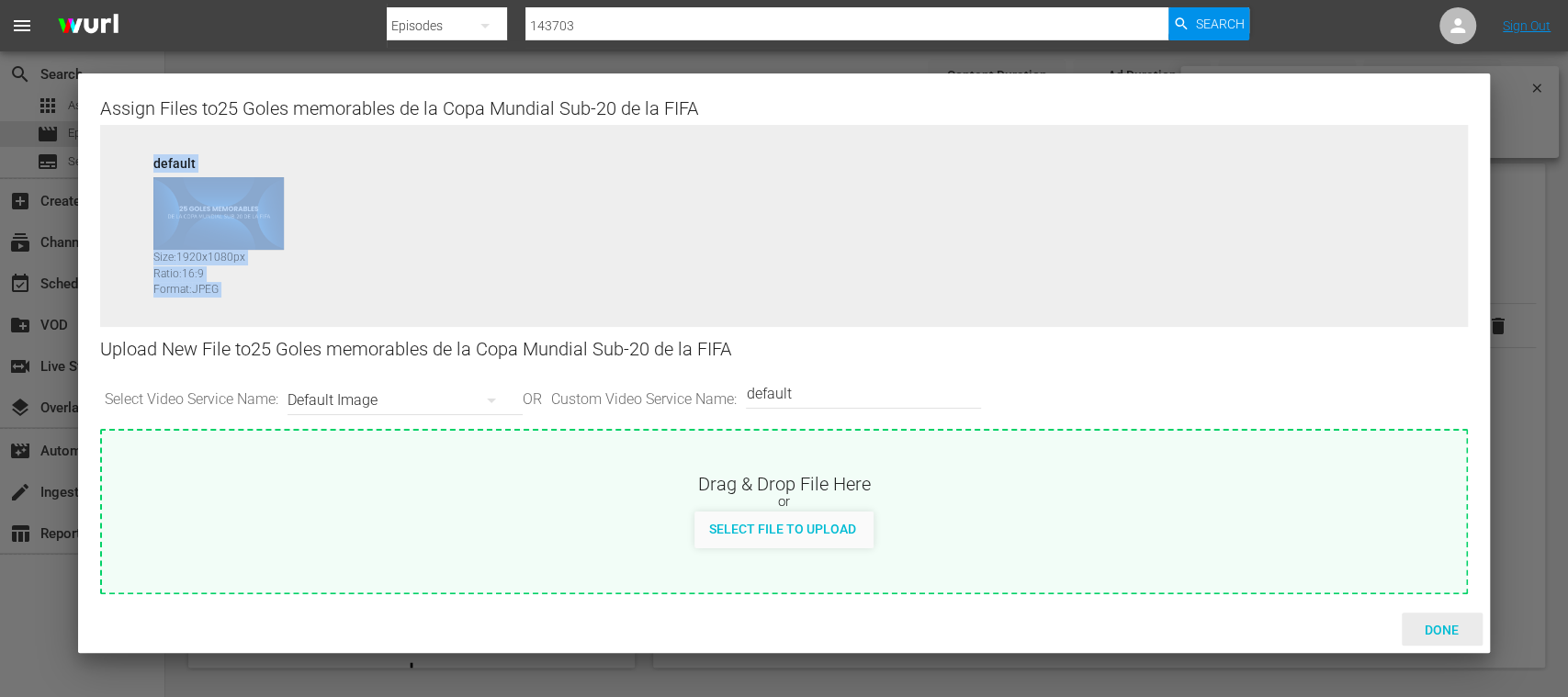
click at [1161, 522] on span "Done" at bounding box center [1441, 629] width 64 height 15
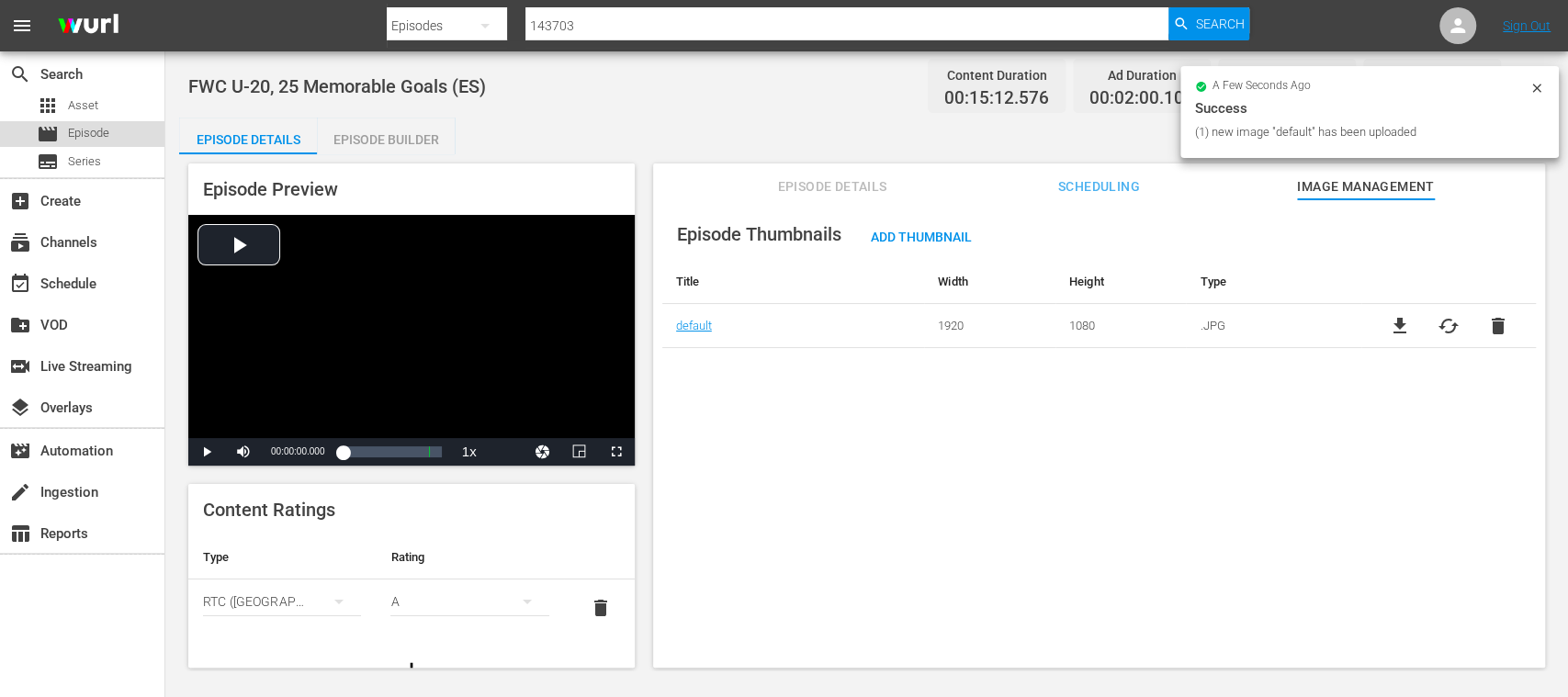
click at [65, 130] on div "movie Episode" at bounding box center [73, 133] width 73 height 26
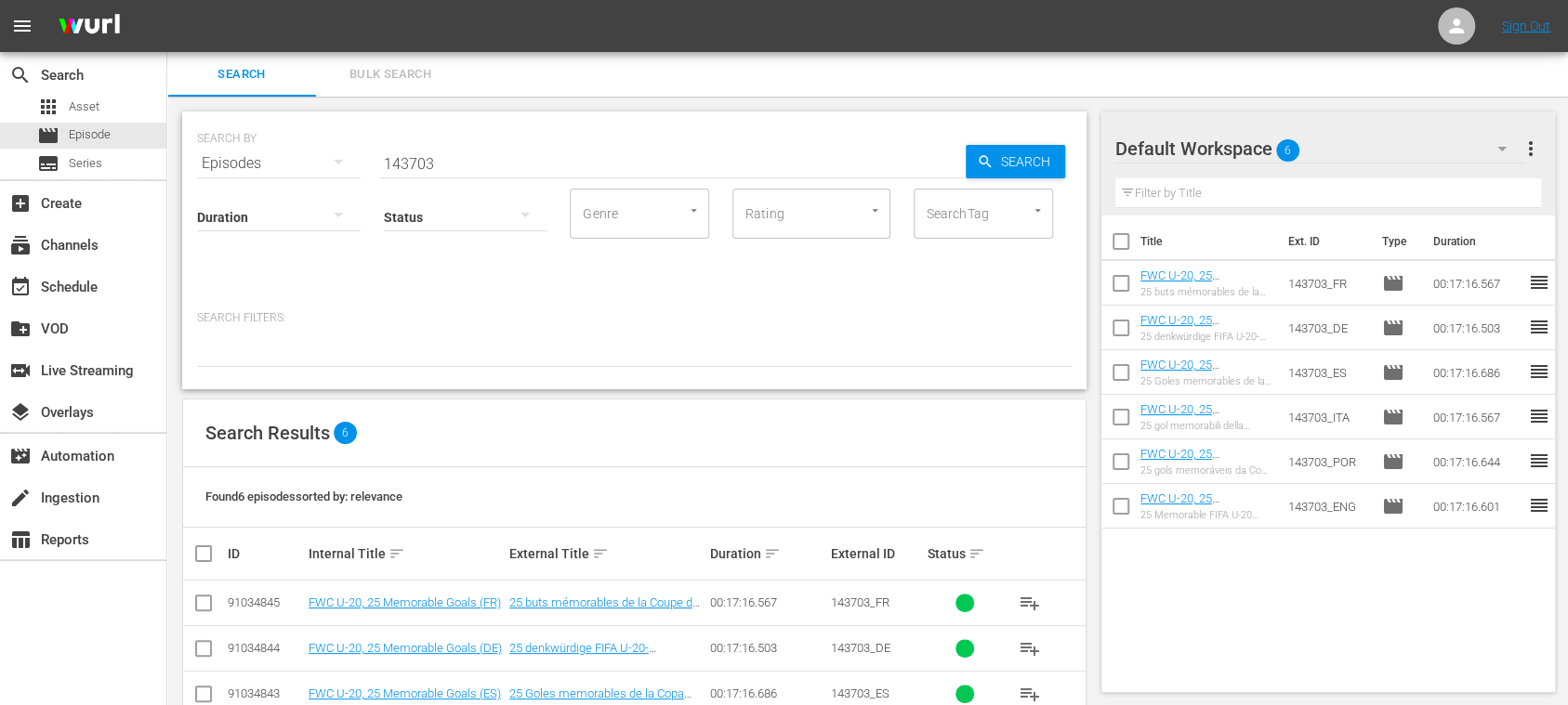
scroll to position [180, 0]
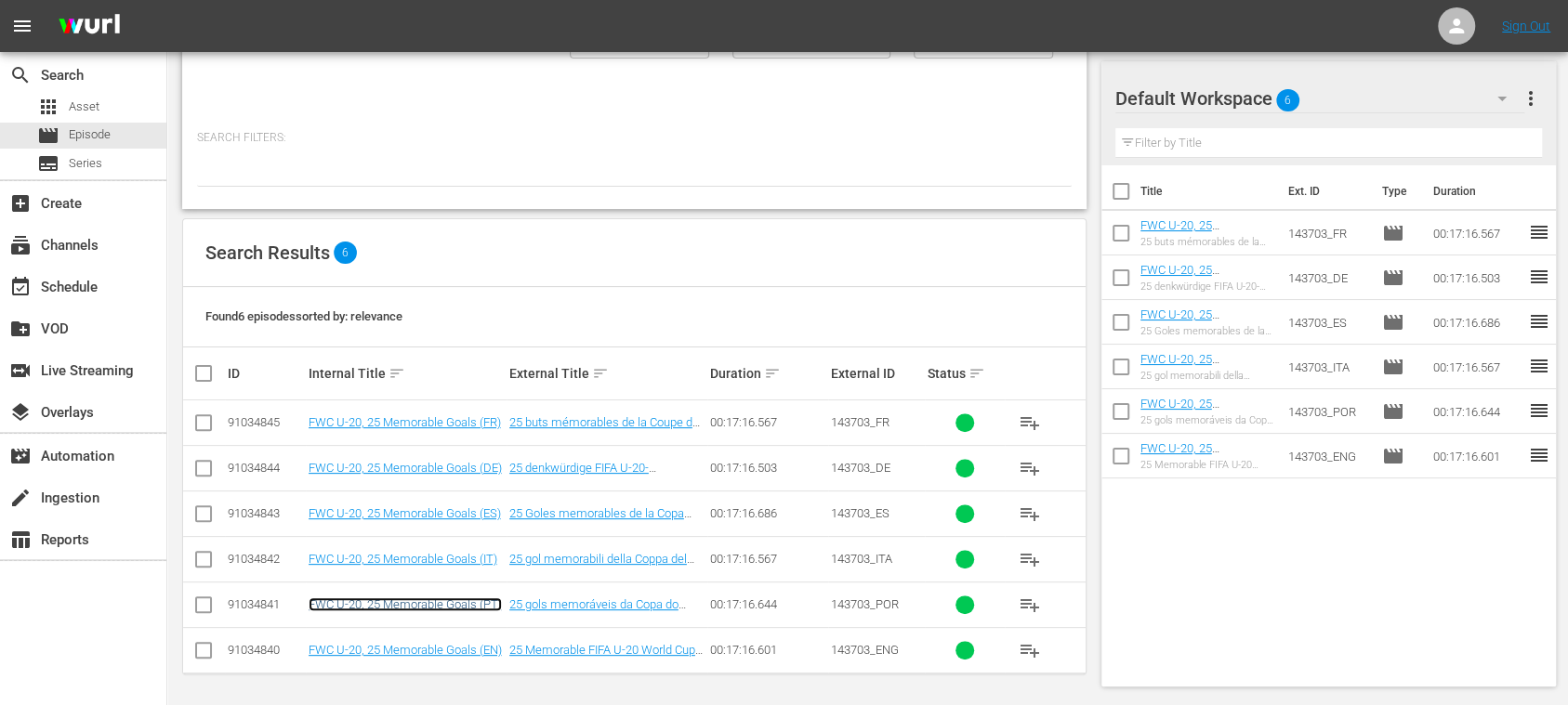
click at [454, 528] on link "FWC U-20, 25 Memorable Goals (PT)" at bounding box center [405, 604] width 194 height 14
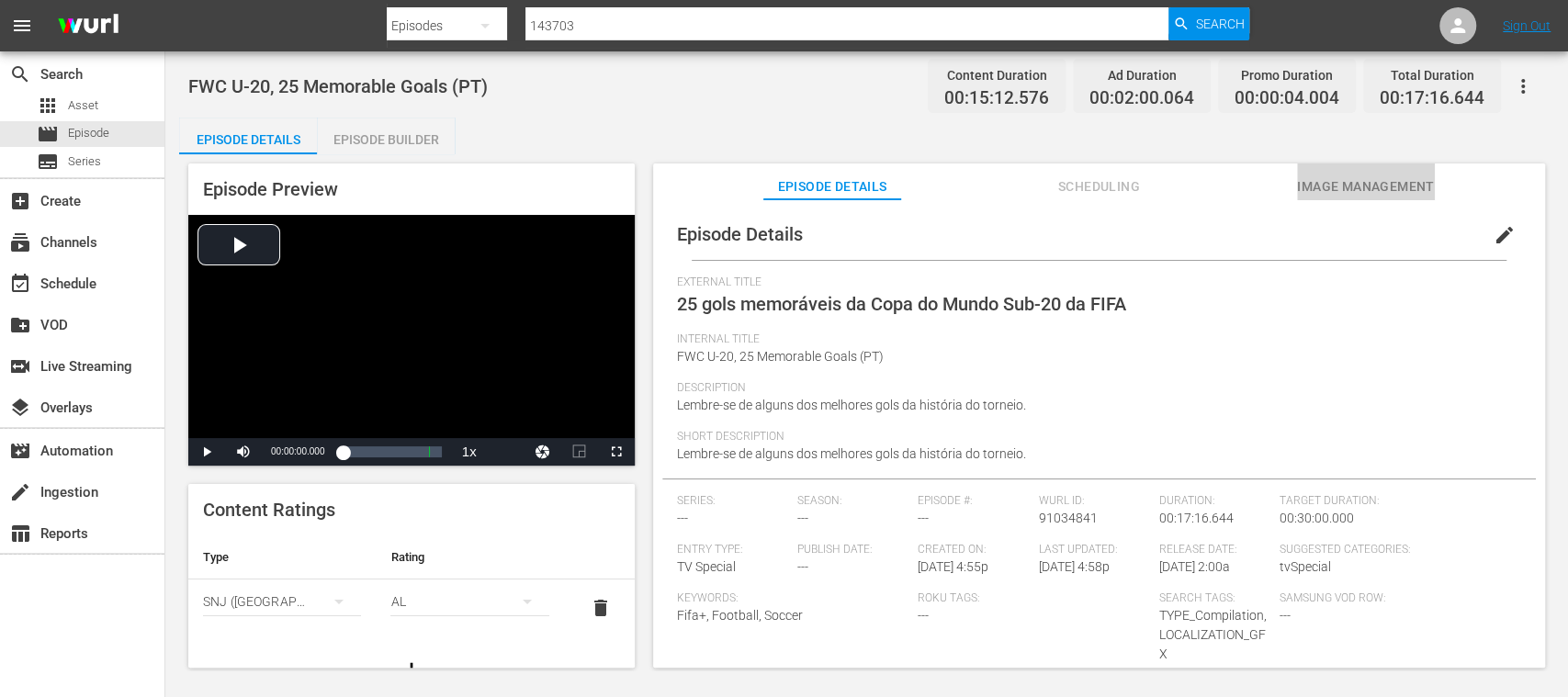
click at [1161, 184] on span "Image Management" at bounding box center [1366, 187] width 138 height 23
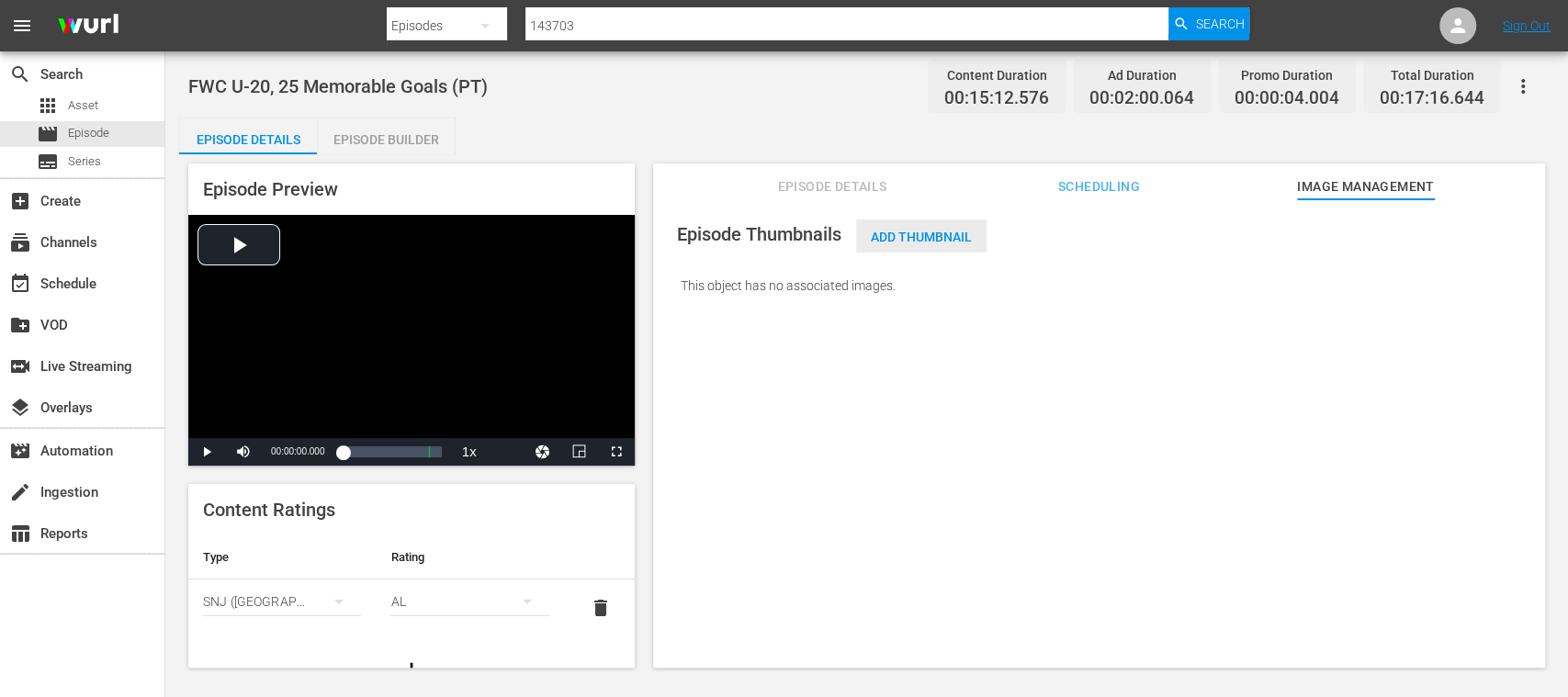
click at [934, 243] on span "Add Thumbnail" at bounding box center [921, 237] width 131 height 15
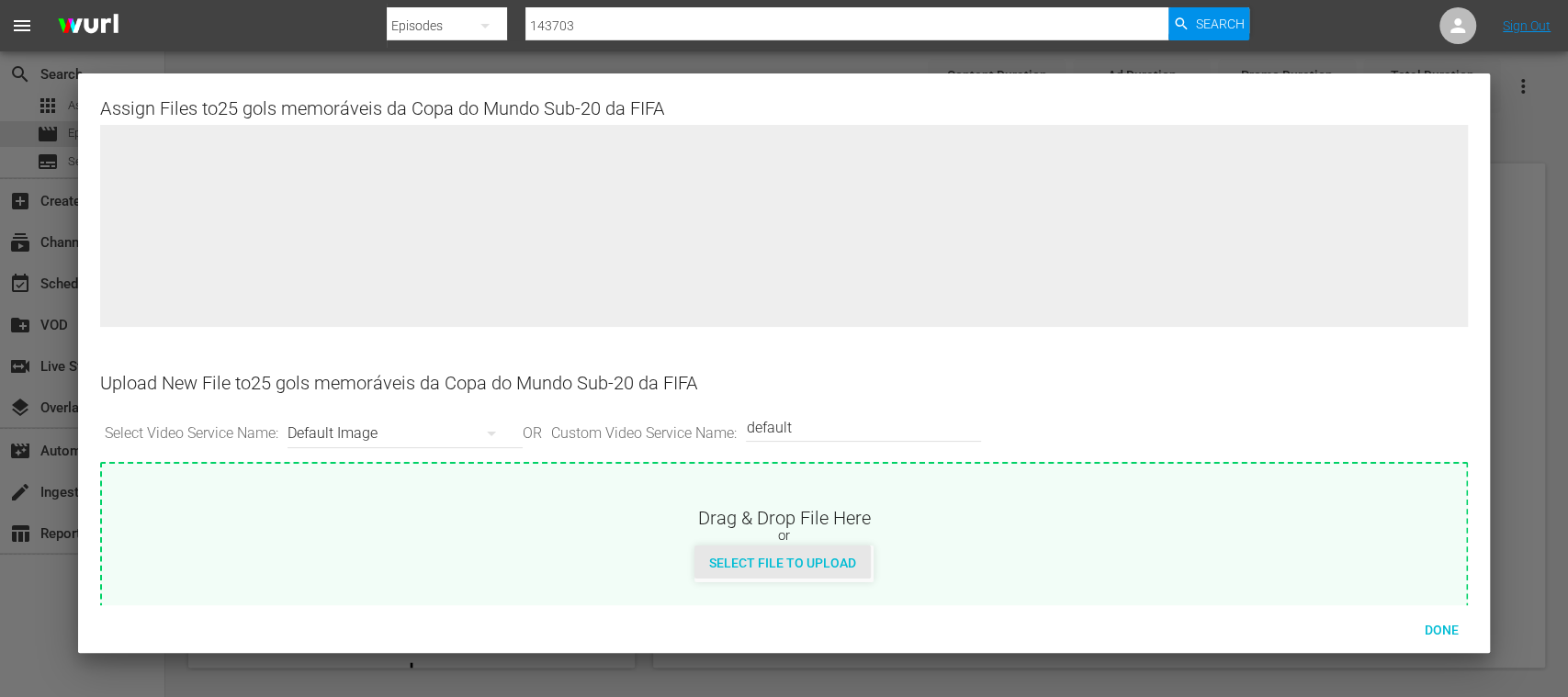
click at [801, 522] on span "Select File to Upload" at bounding box center [782, 563] width 176 height 15
type input "C:\fakepath\U-20_Memorable_Goals_PT.jpg"
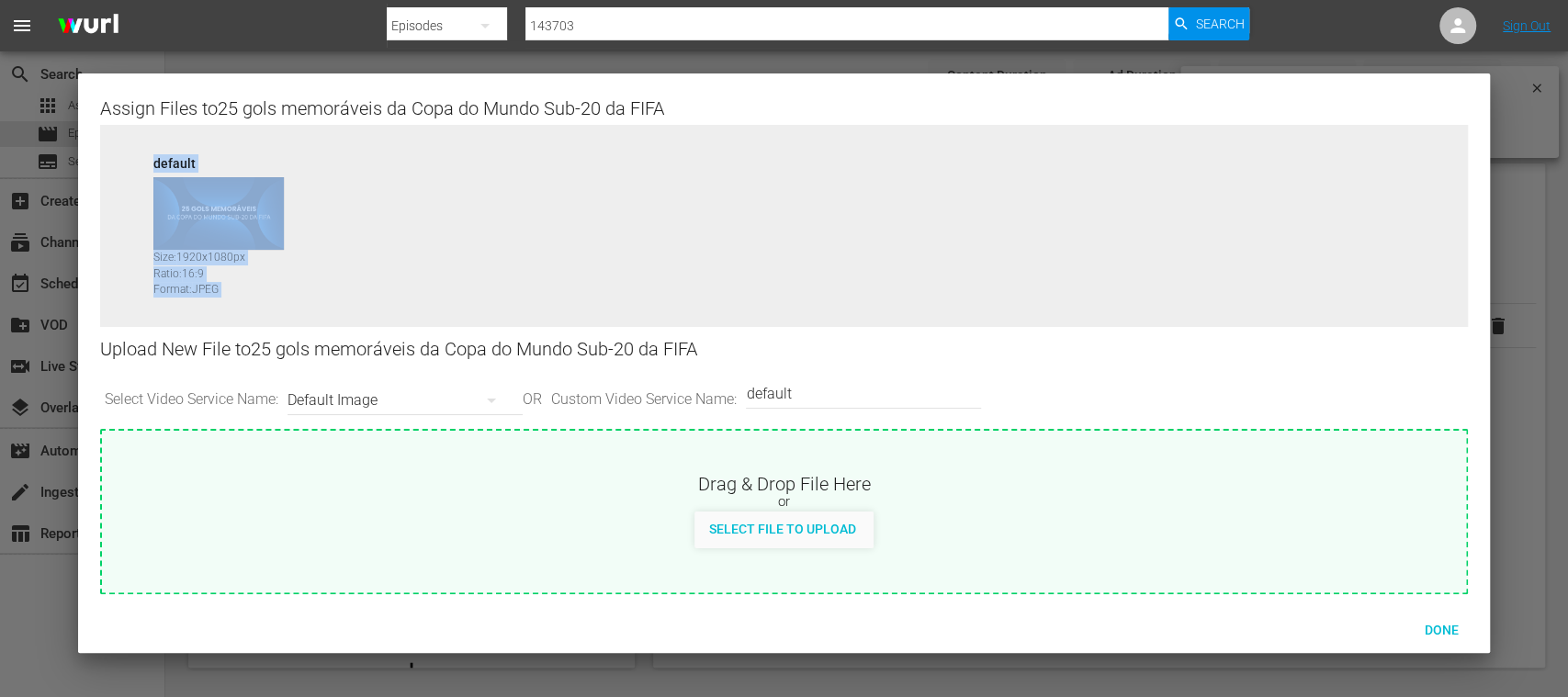
click at [690, 248] on div "default Size: 1920 x 1080 px Ratio: 16:9 Format: JPEG" at bounding box center [784, 240] width 1367 height 230
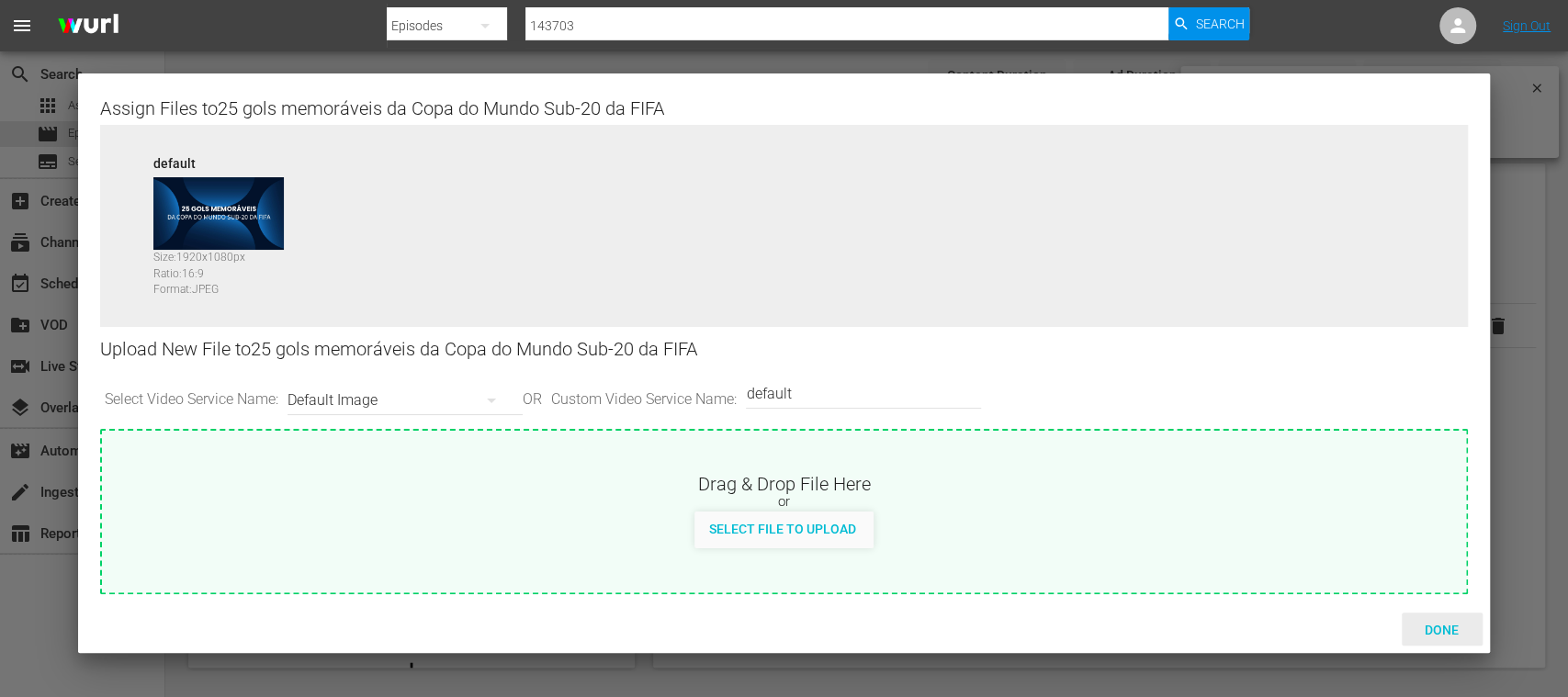
click at [1161, 522] on span "Done" at bounding box center [1441, 629] width 64 height 15
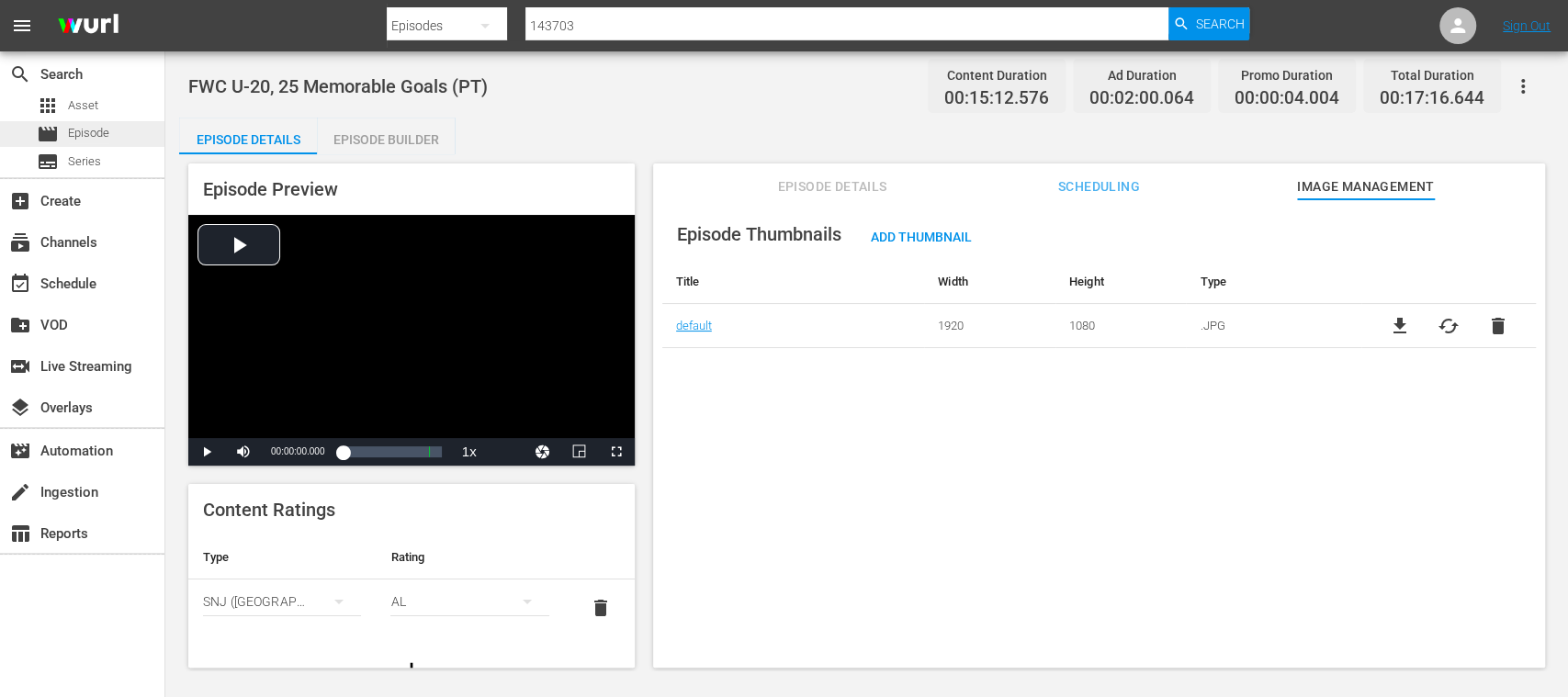
click at [102, 131] on span "Episode" at bounding box center [88, 132] width 42 height 18
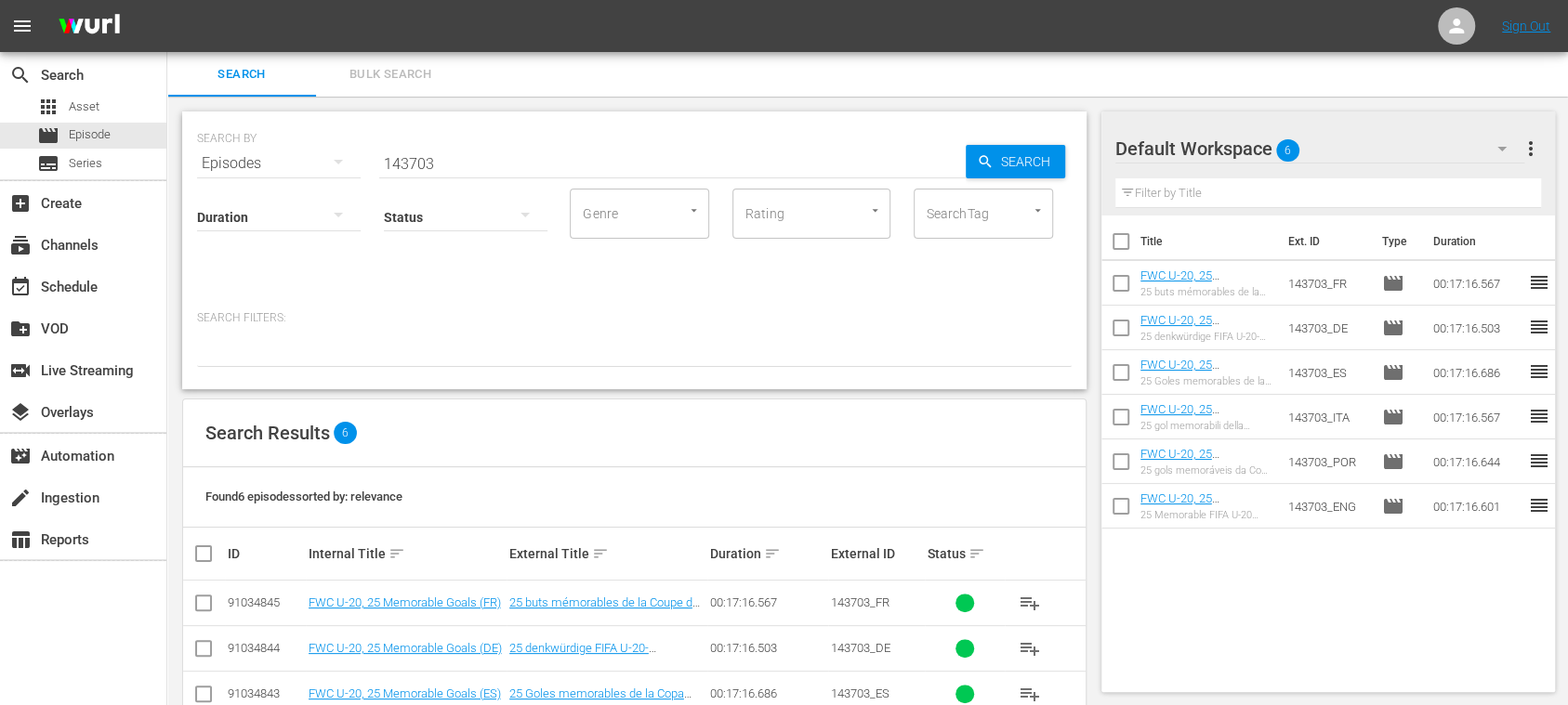
scroll to position [180, 0]
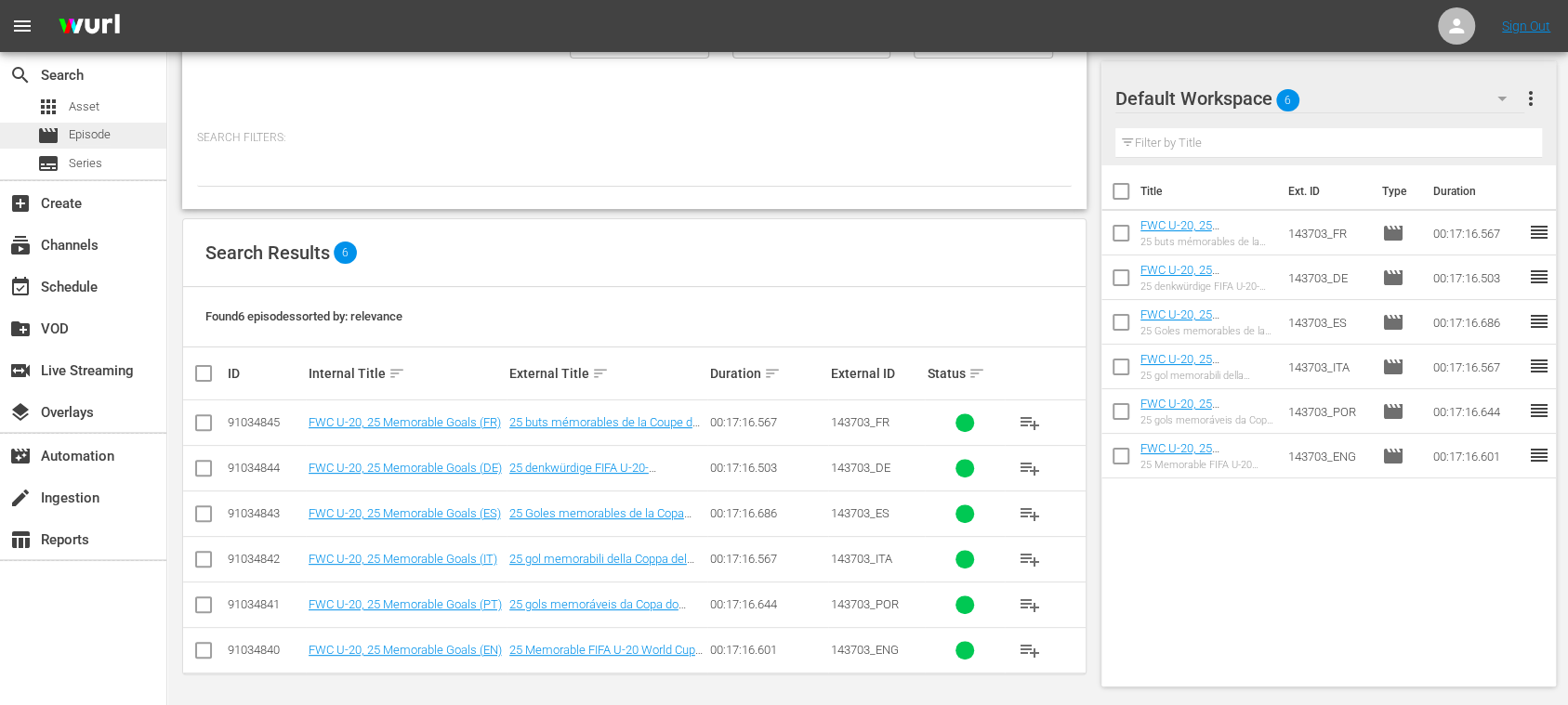
click at [88, 126] on span "Episode" at bounding box center [89, 134] width 42 height 19
click at [465, 528] on link "FWC U-20, 25 Memorable Goals (IT)" at bounding box center [402, 558] width 189 height 14
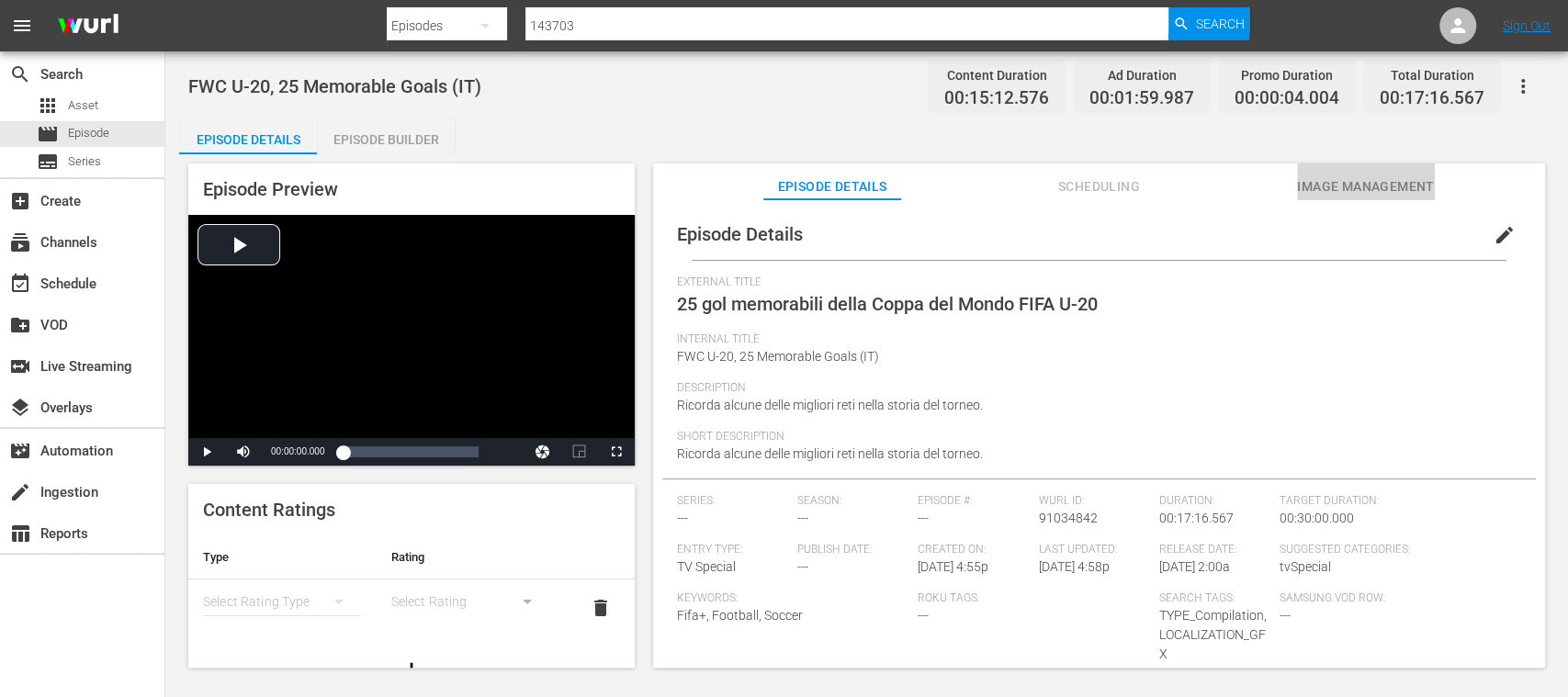
click at [1161, 181] on span "Image Management" at bounding box center [1366, 187] width 138 height 23
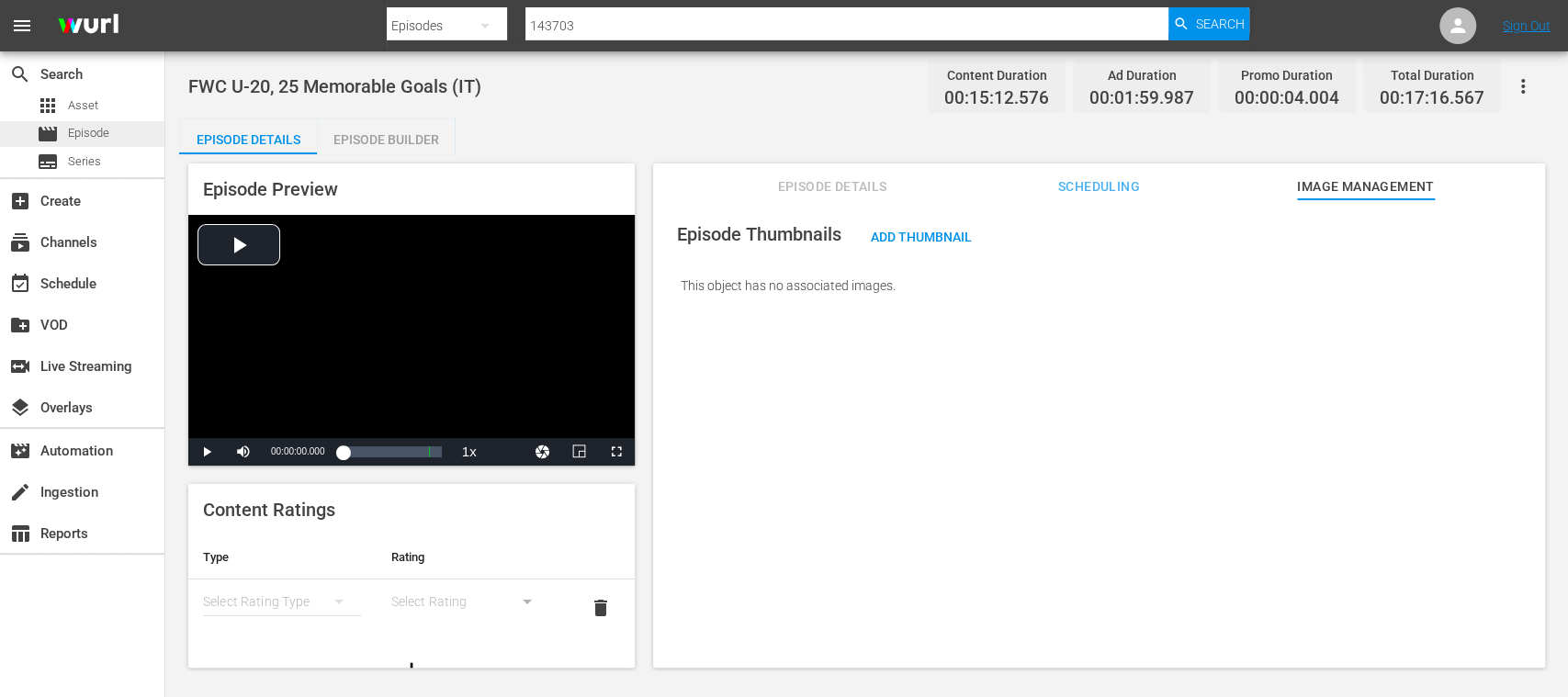
click at [102, 132] on span "Episode" at bounding box center [88, 132] width 42 height 18
